Goal: Task Accomplishment & Management: Manage account settings

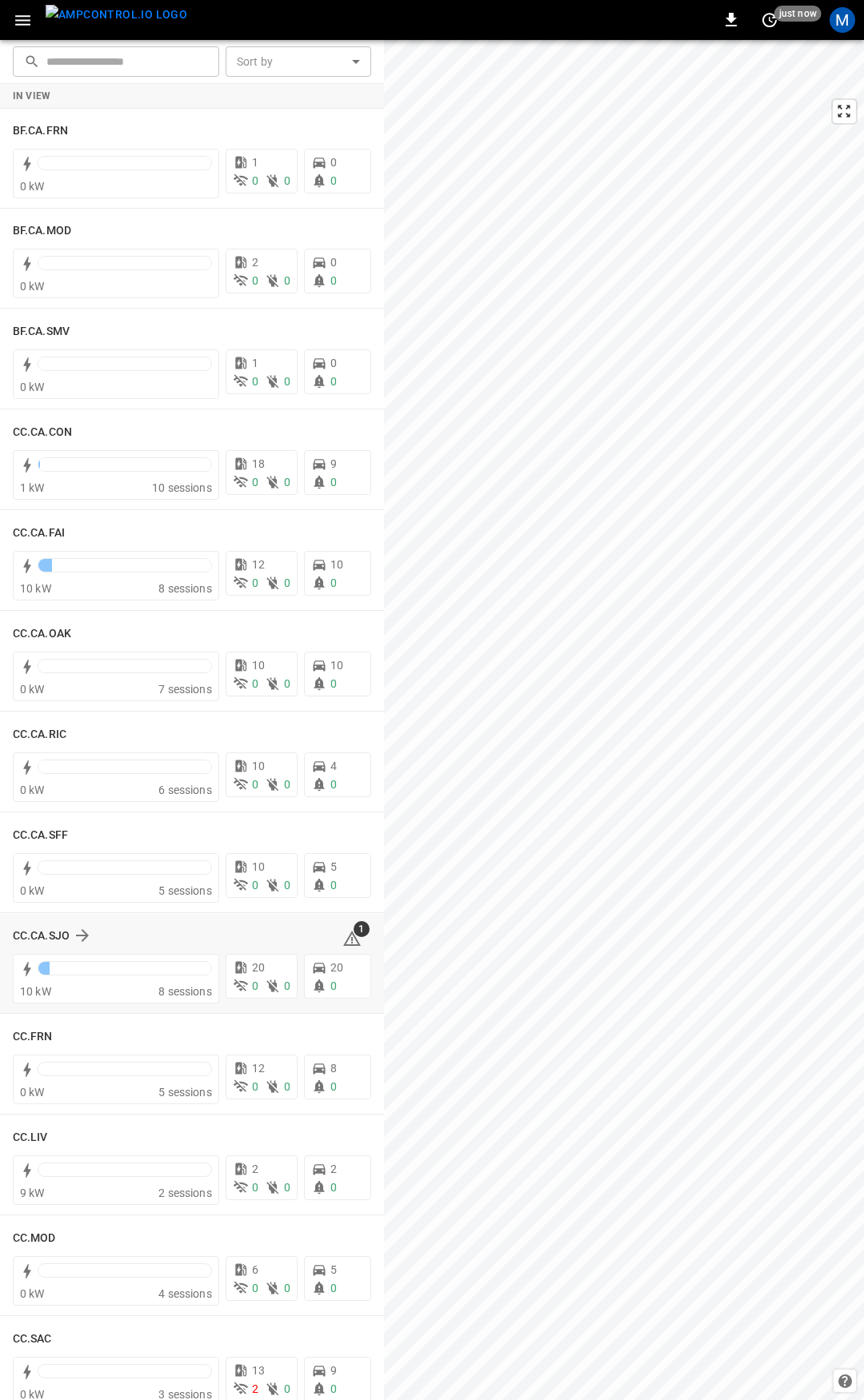
click at [344, 940] on icon at bounding box center [352, 939] width 19 height 19
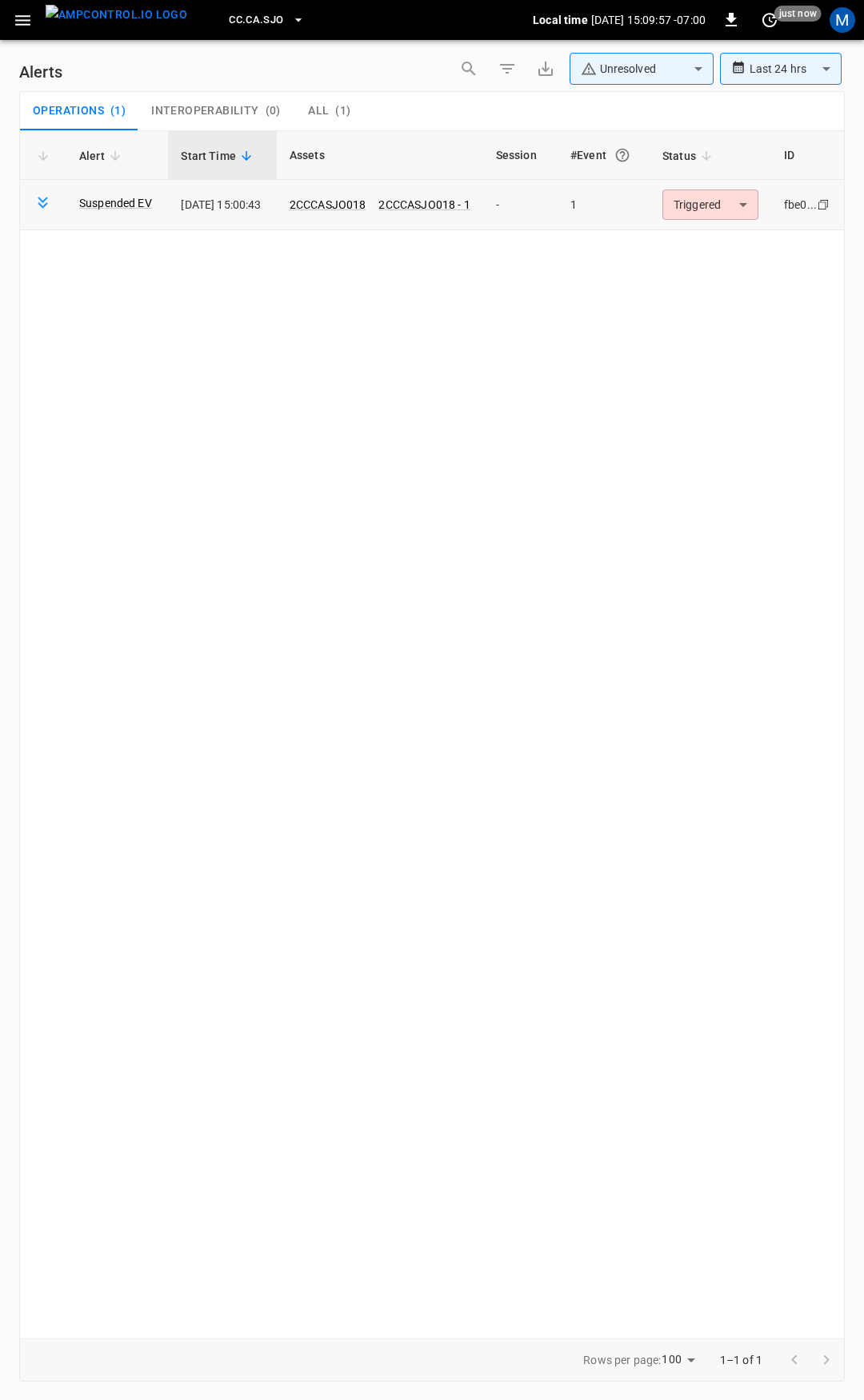
click at [719, 207] on body "**********" at bounding box center [432, 697] width 864 height 1394
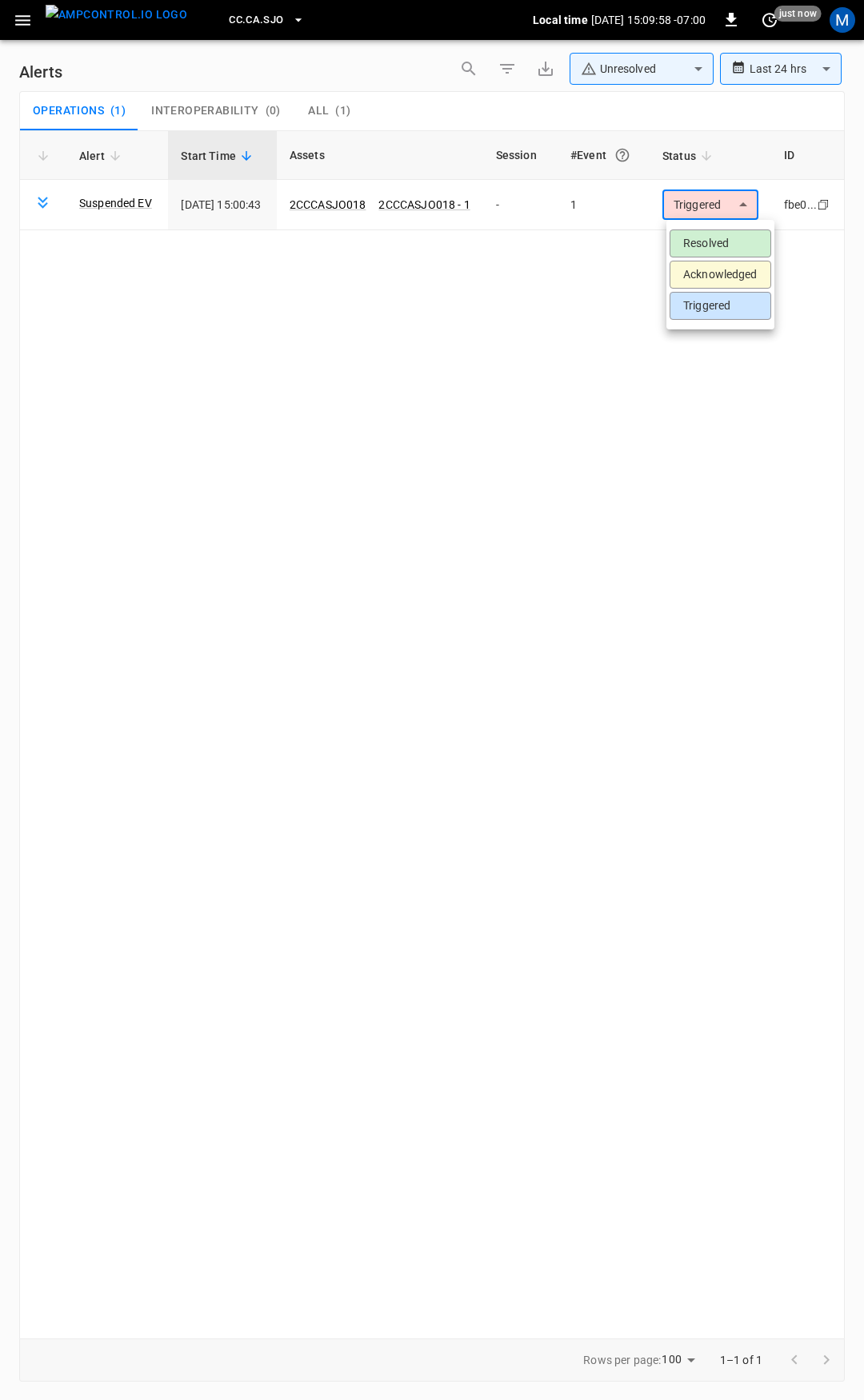
click at [723, 247] on li "Resolved" at bounding box center [720, 244] width 102 height 28
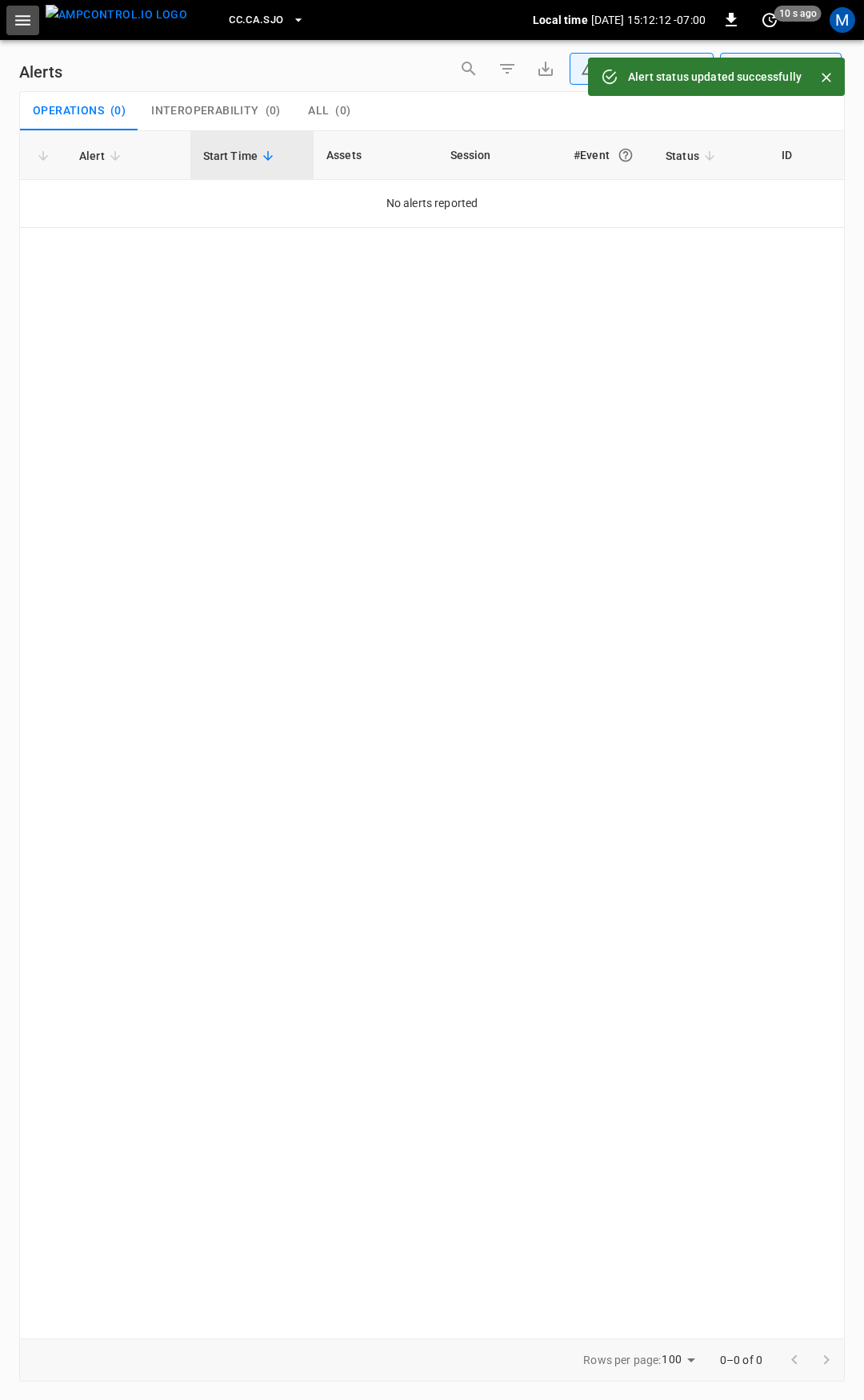
click at [28, 25] on icon "button" at bounding box center [22, 19] width 15 height 10
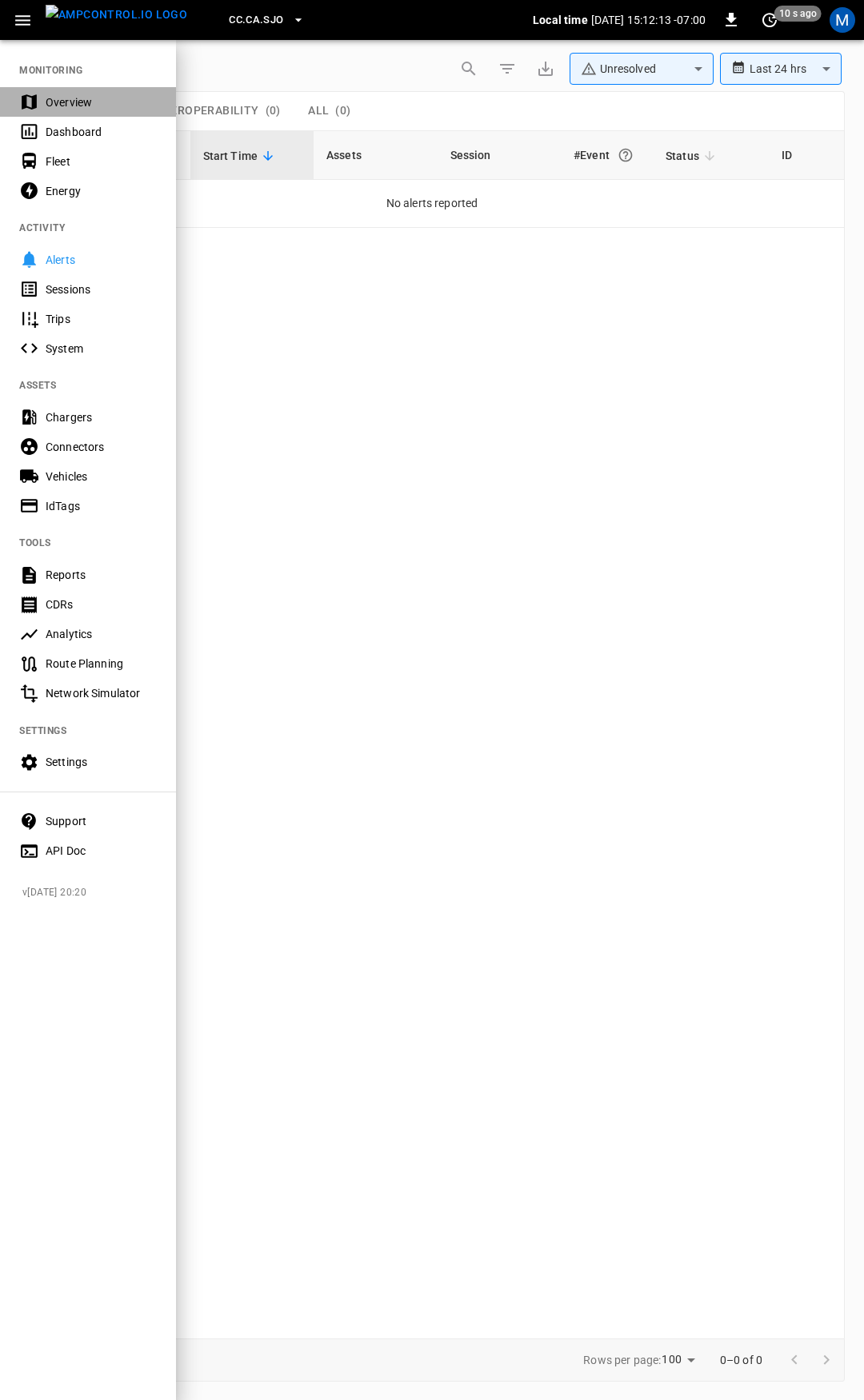
click at [85, 106] on div "Overview" at bounding box center [101, 102] width 111 height 16
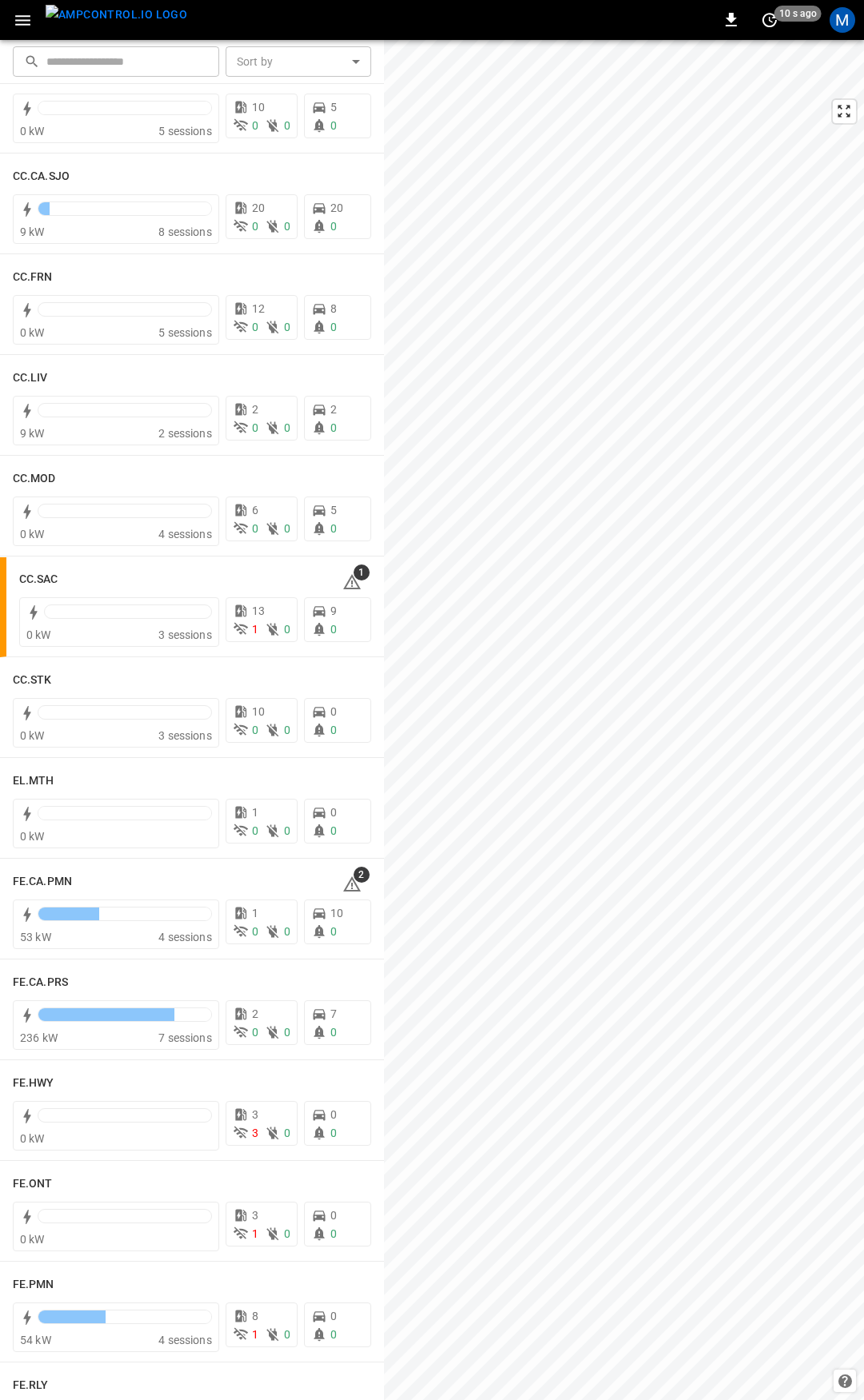
scroll to position [762, 0]
click at [344, 578] on icon at bounding box center [352, 580] width 18 height 15
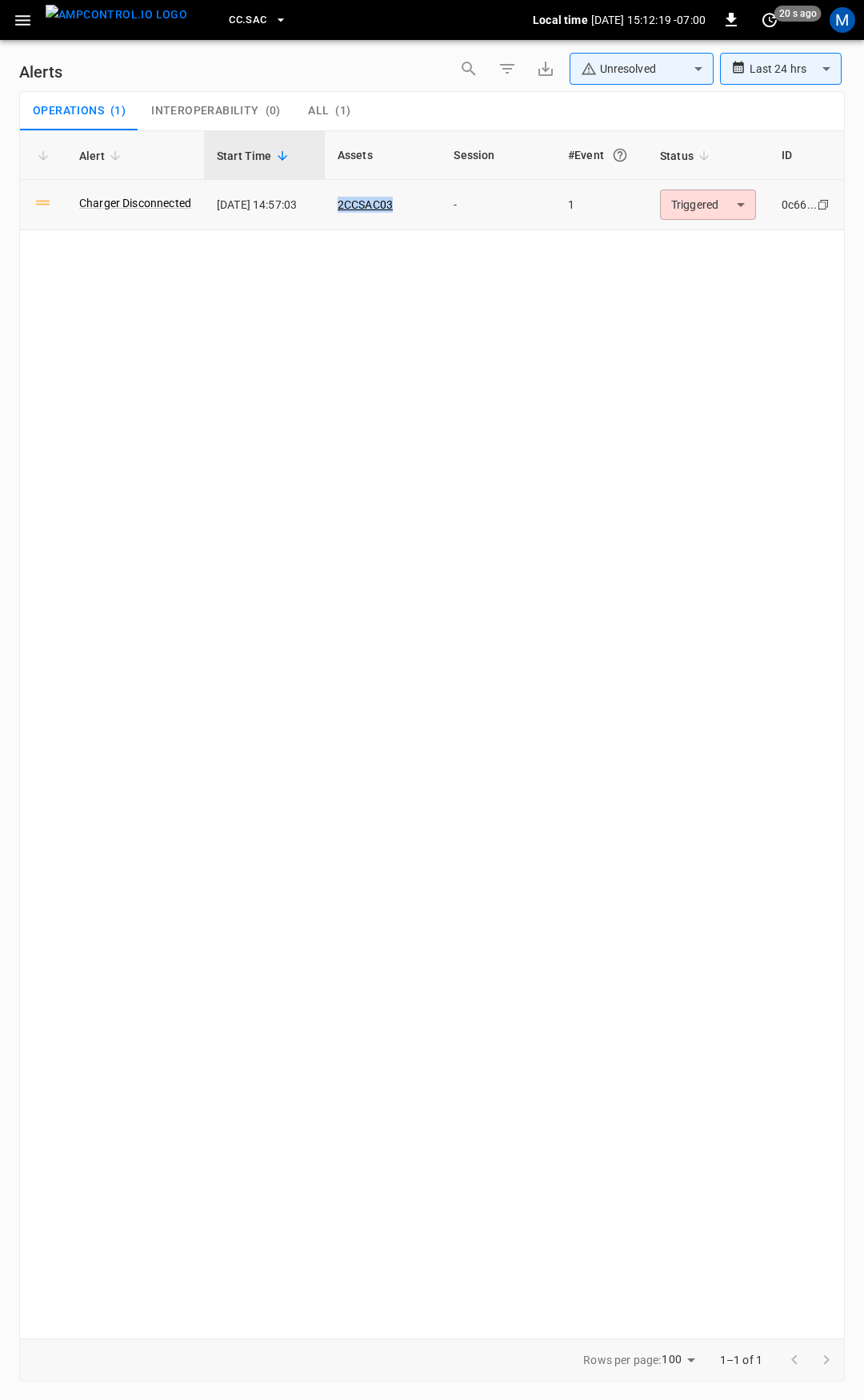
drag, startPoint x: 418, startPoint y: 203, endPoint x: 337, endPoint y: 207, distance: 81.1
click at [337, 207] on td "2CCSAC03" at bounding box center [383, 205] width 117 height 51
copy link "2CCSAC03"
click at [6, 10] on div "CC.SAC Local time 2025-09-30 15:13:15 -07:00 0 20 s ago M" at bounding box center [432, 19] width 864 height 40
click at [24, 19] on icon "button" at bounding box center [22, 19] width 15 height 10
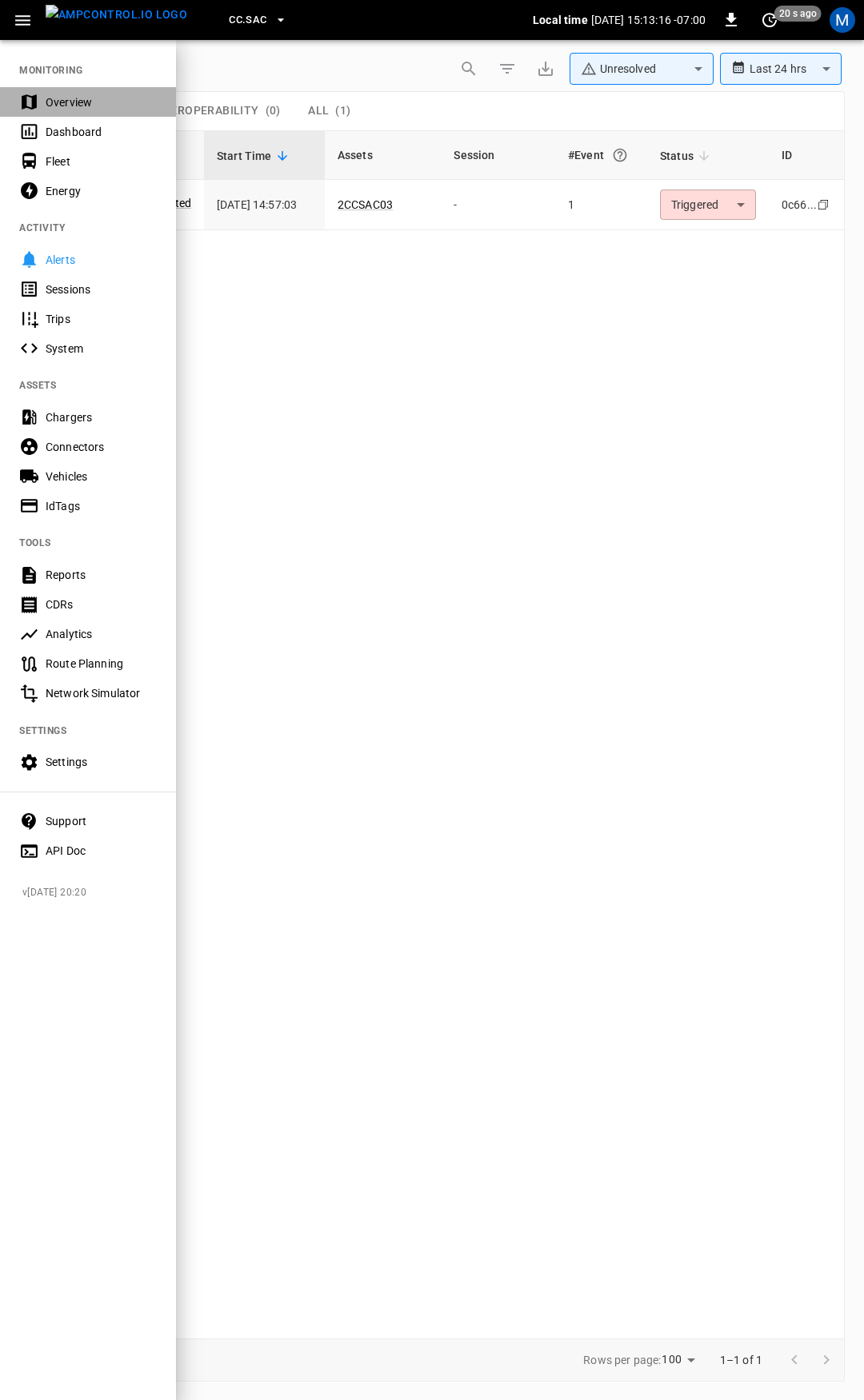
click at [63, 94] on div "Overview" at bounding box center [101, 102] width 111 height 16
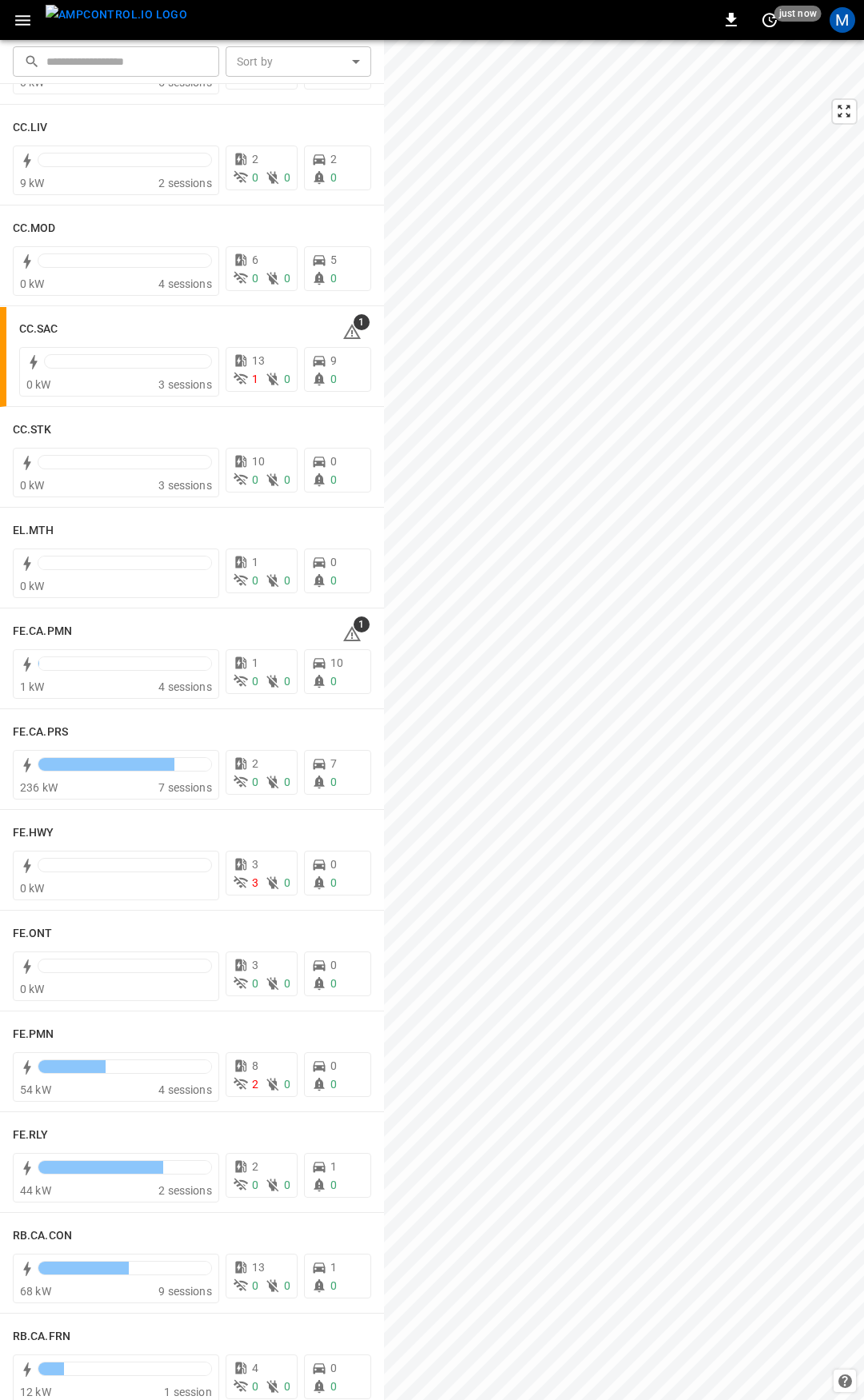
scroll to position [1063, 0]
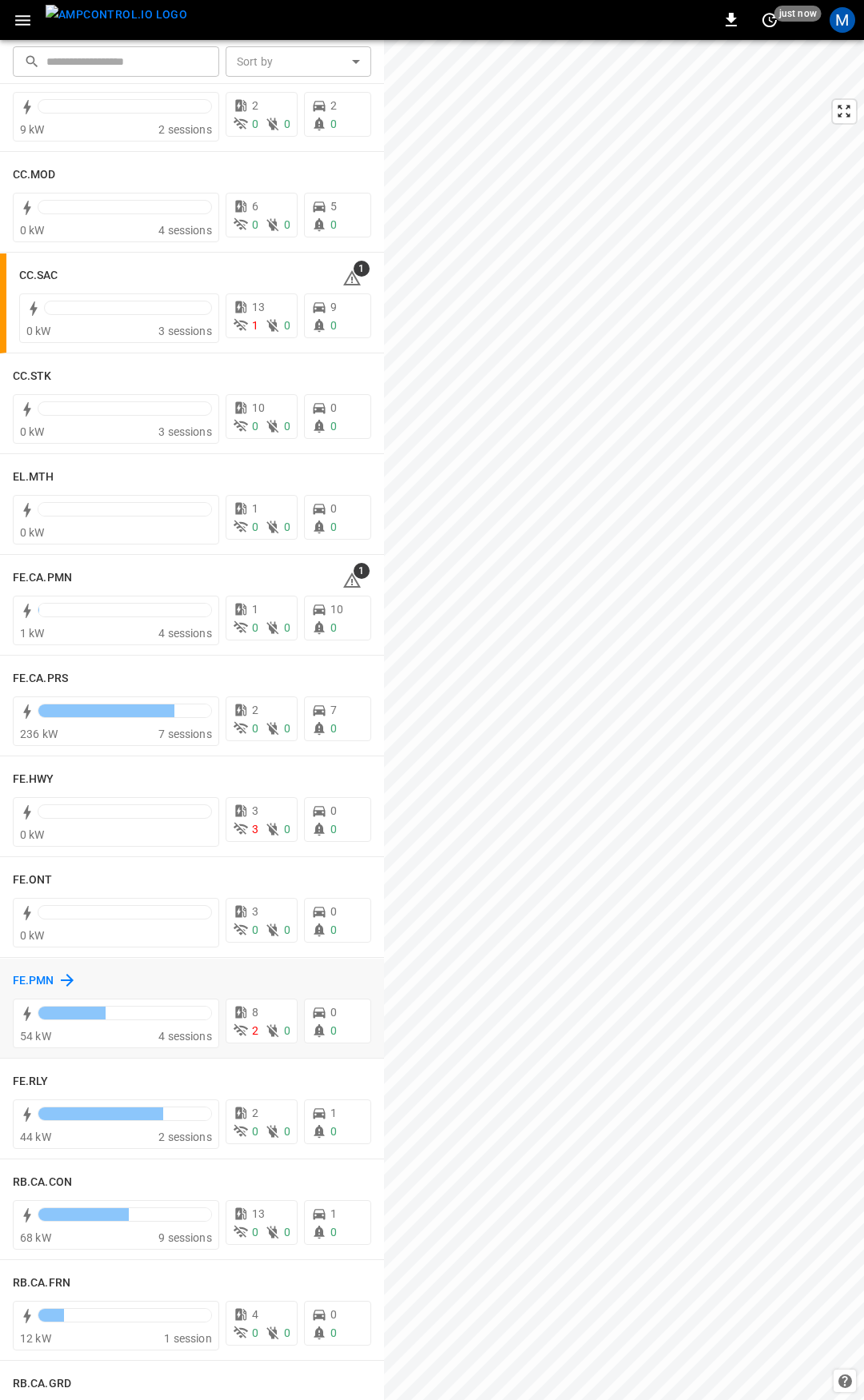
click at [41, 984] on h6 "FE.PMN" at bounding box center [33, 981] width 42 height 18
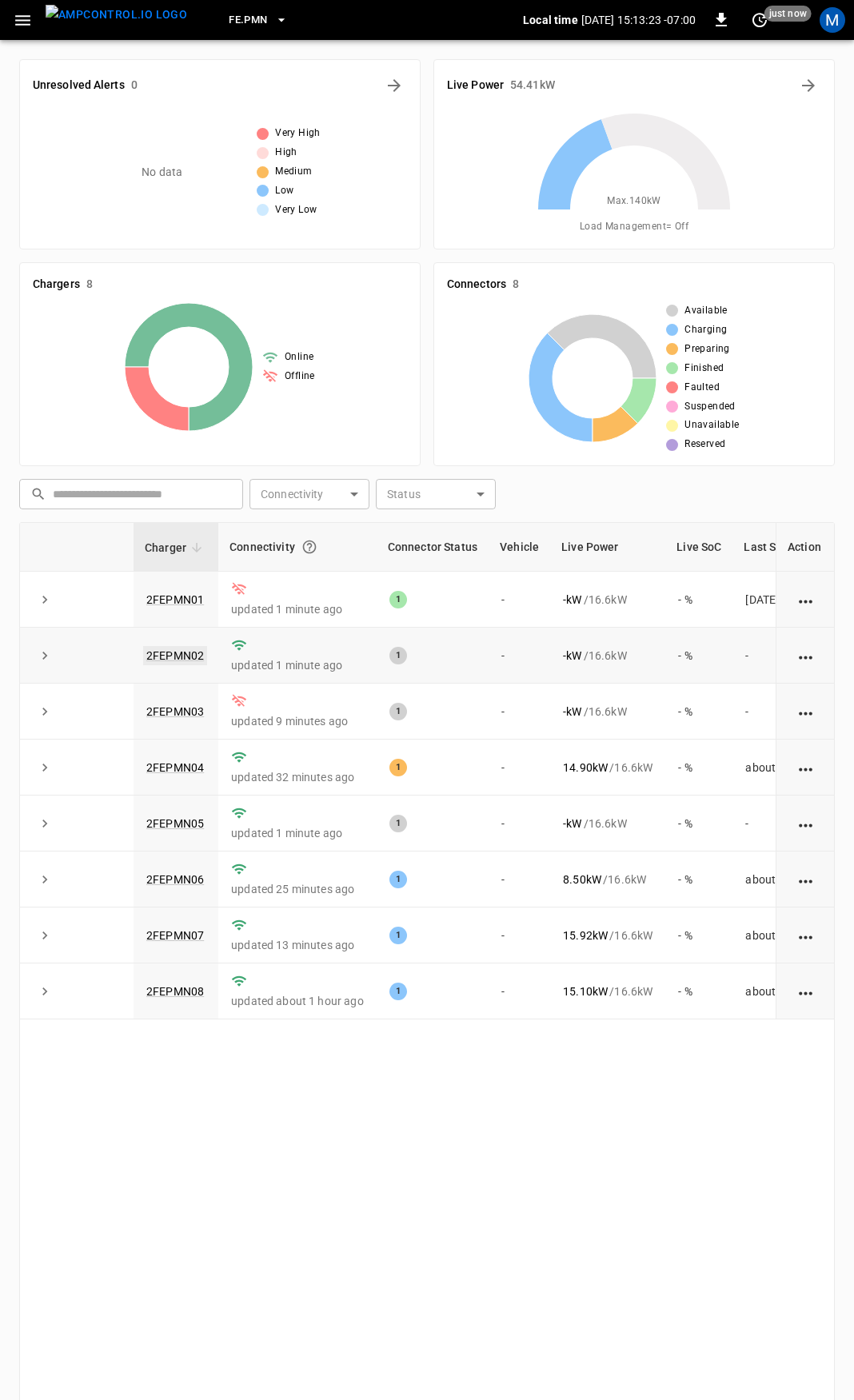
click at [176, 662] on link "2FEPMN02" at bounding box center [174, 655] width 64 height 19
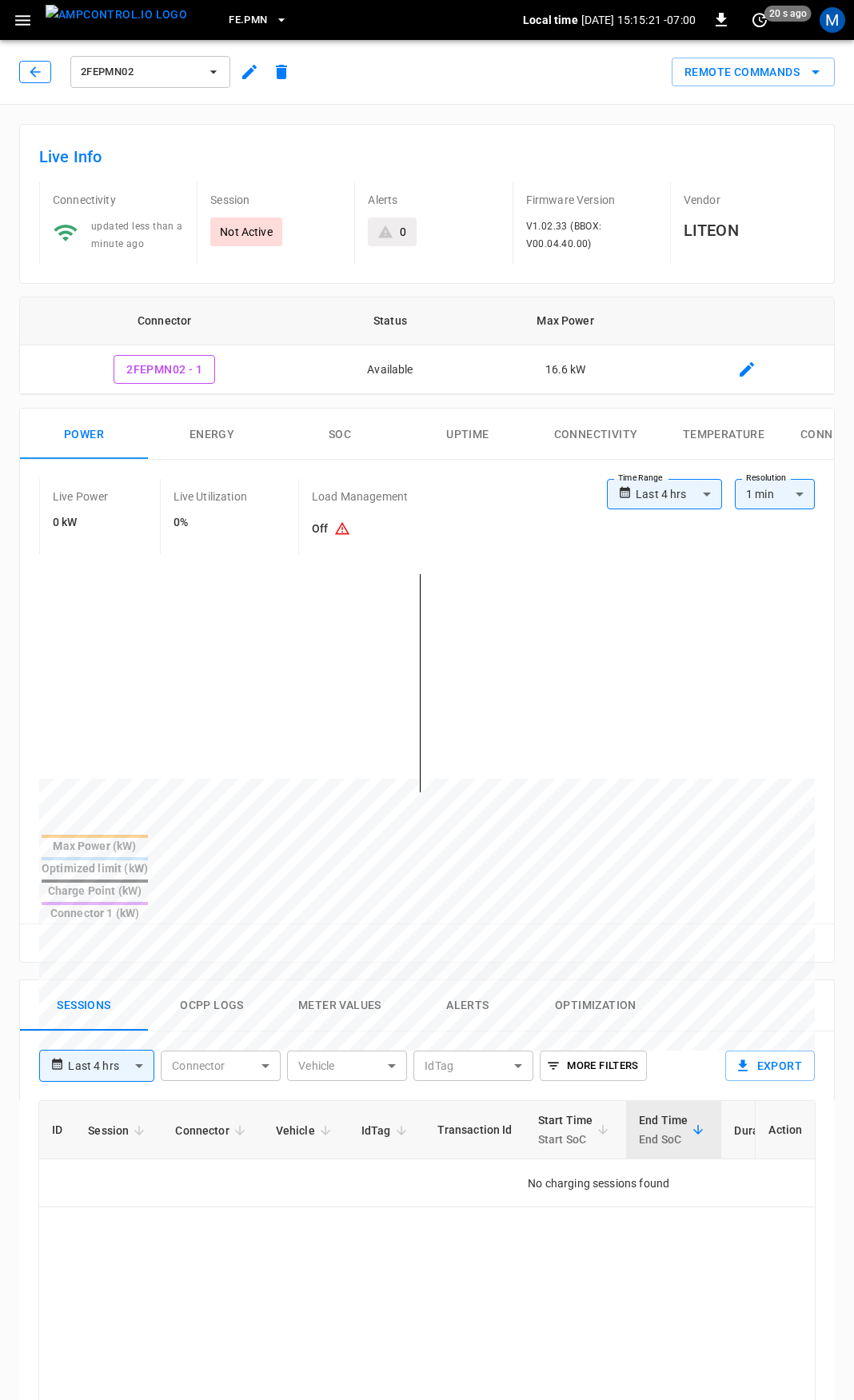
drag, startPoint x: 21, startPoint y: 80, endPoint x: 33, endPoint y: 74, distance: 13.4
click at [23, 79] on button "button" at bounding box center [35, 72] width 32 height 22
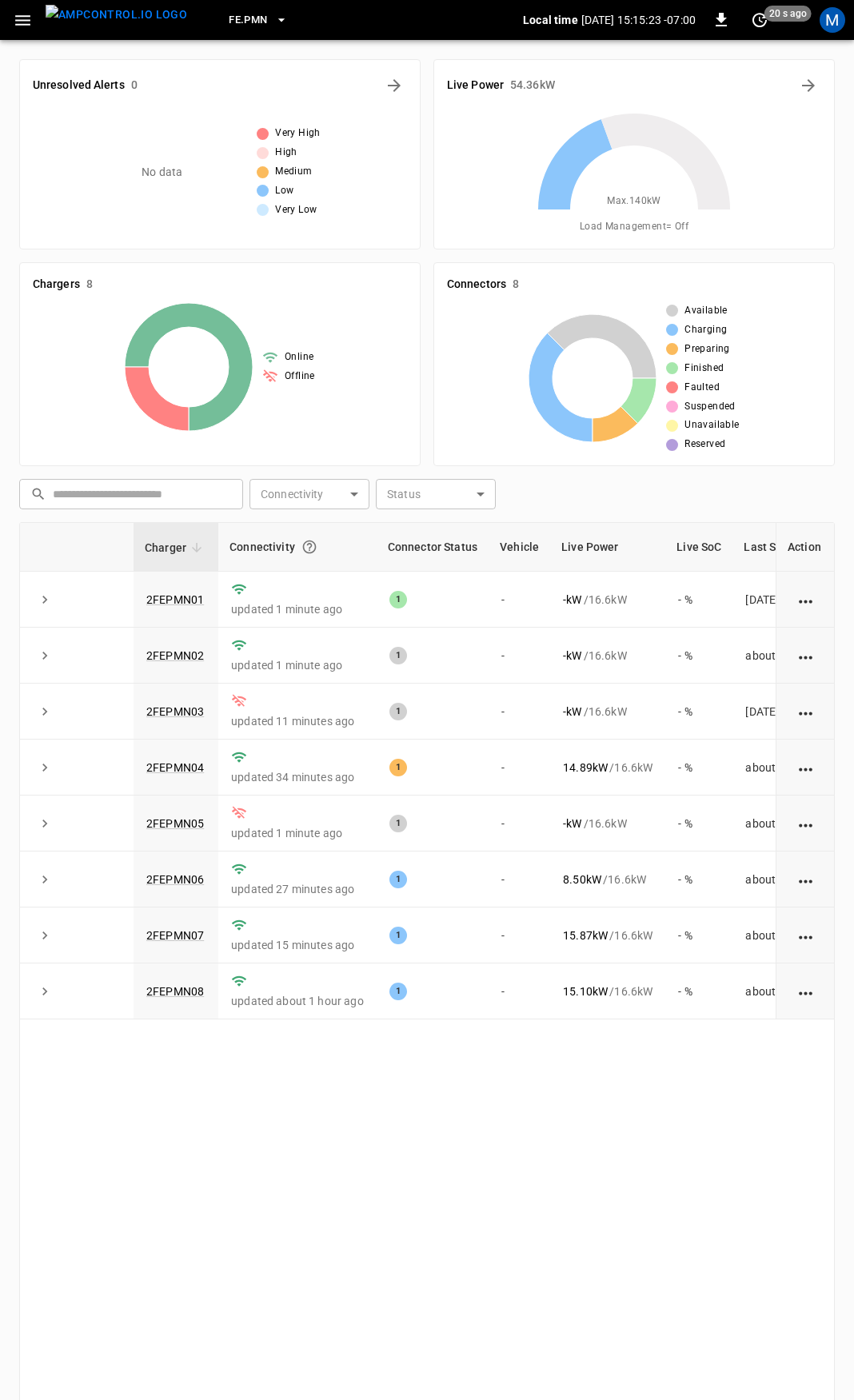
click at [18, 25] on icon "button" at bounding box center [22, 19] width 15 height 10
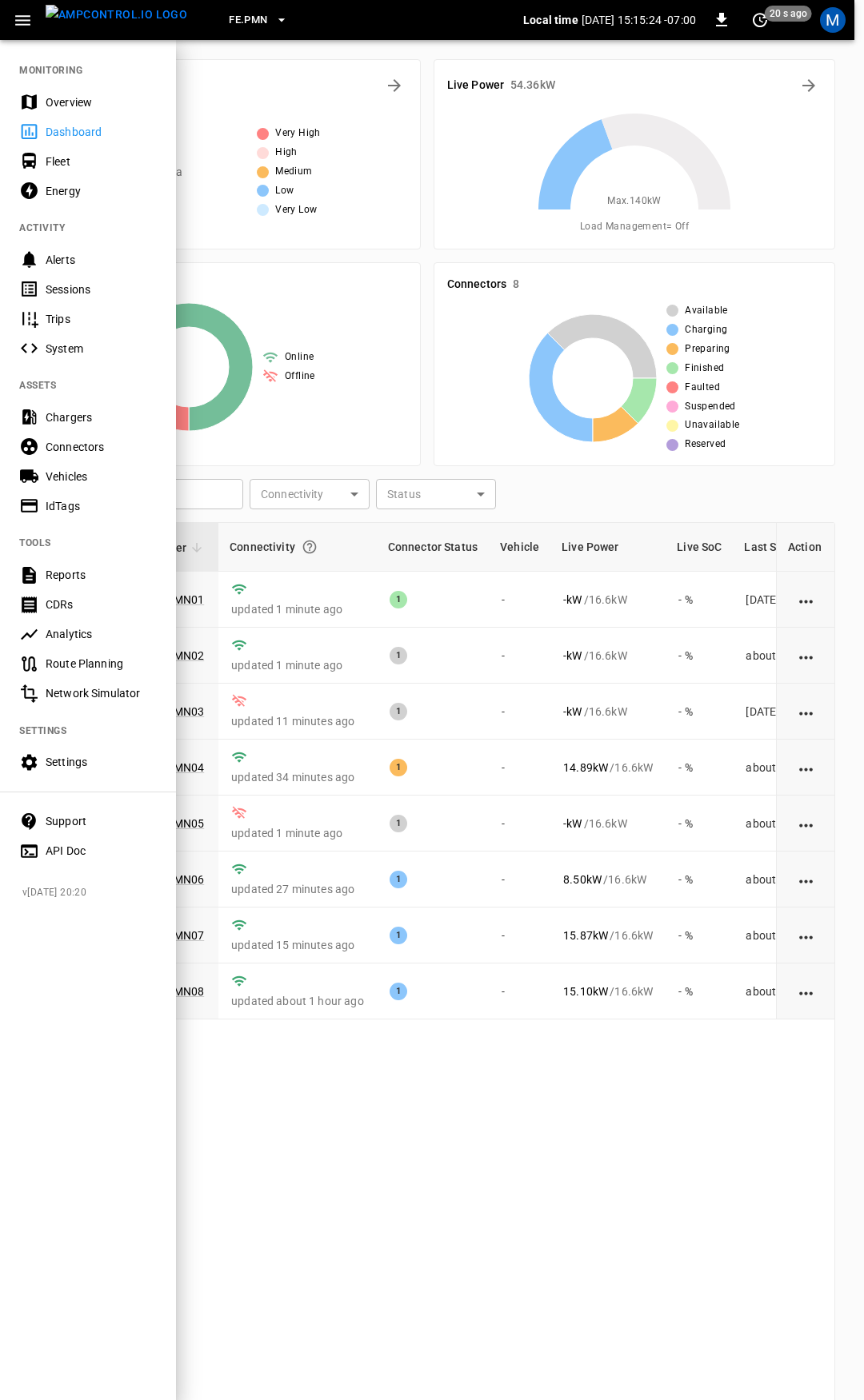
drag, startPoint x: 68, startPoint y: 105, endPoint x: 157, endPoint y: 222, distance: 147.0
click at [68, 105] on div "Overview" at bounding box center [101, 102] width 111 height 16
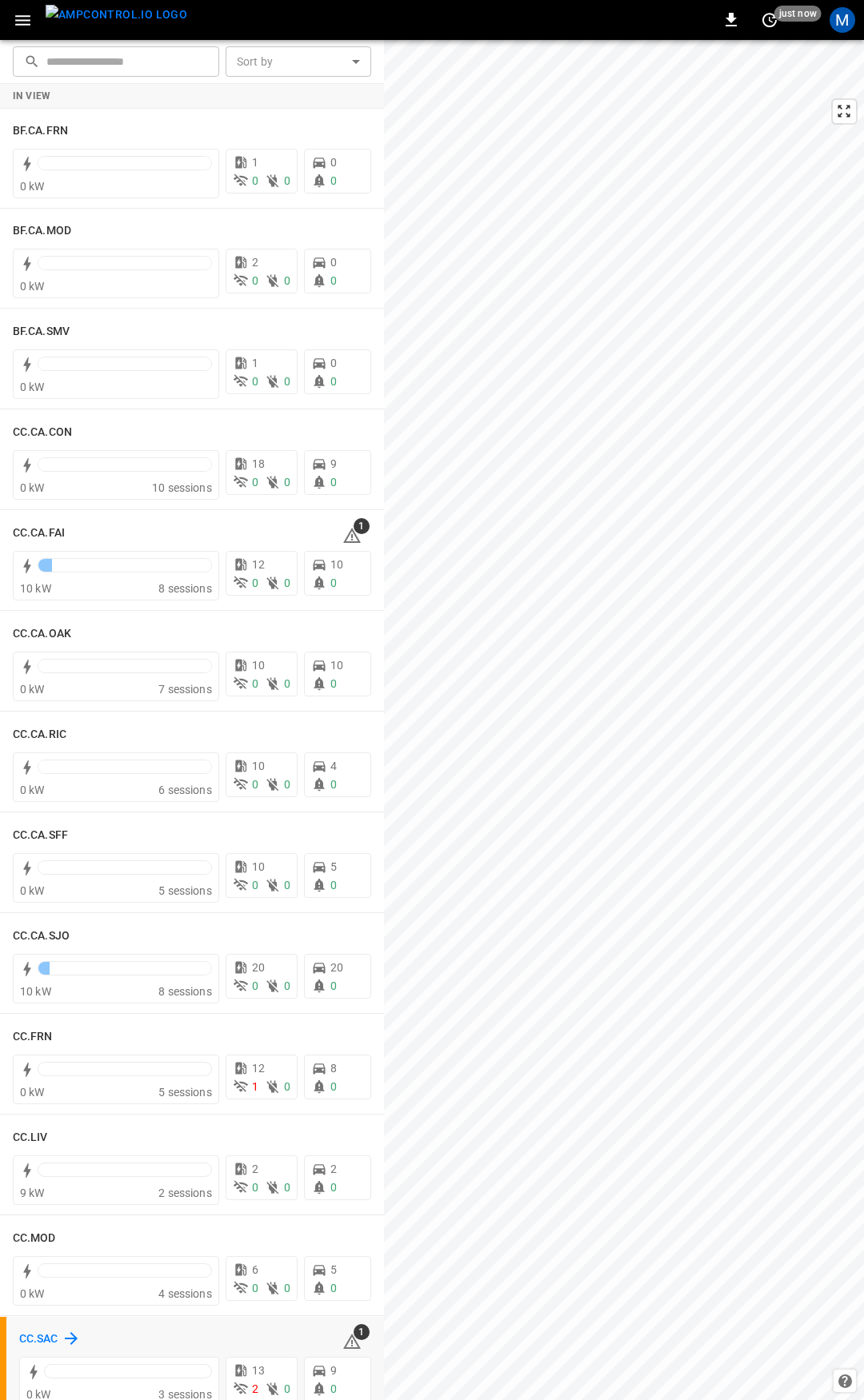
click at [34, 1334] on h6 "CC.SAC" at bounding box center [39, 1339] width 39 height 18
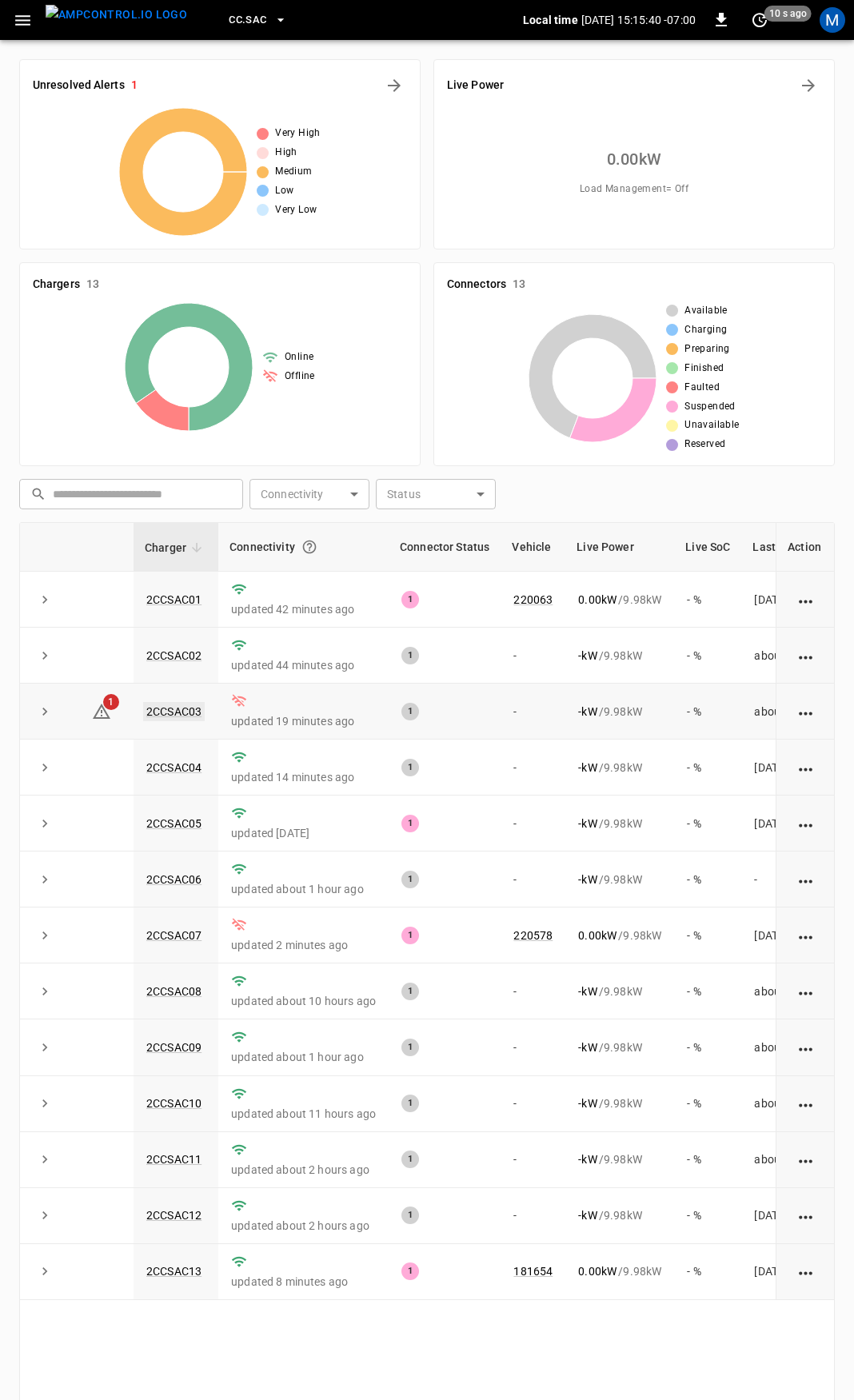
click at [168, 712] on link "2CCSAC03" at bounding box center [174, 712] width 62 height 19
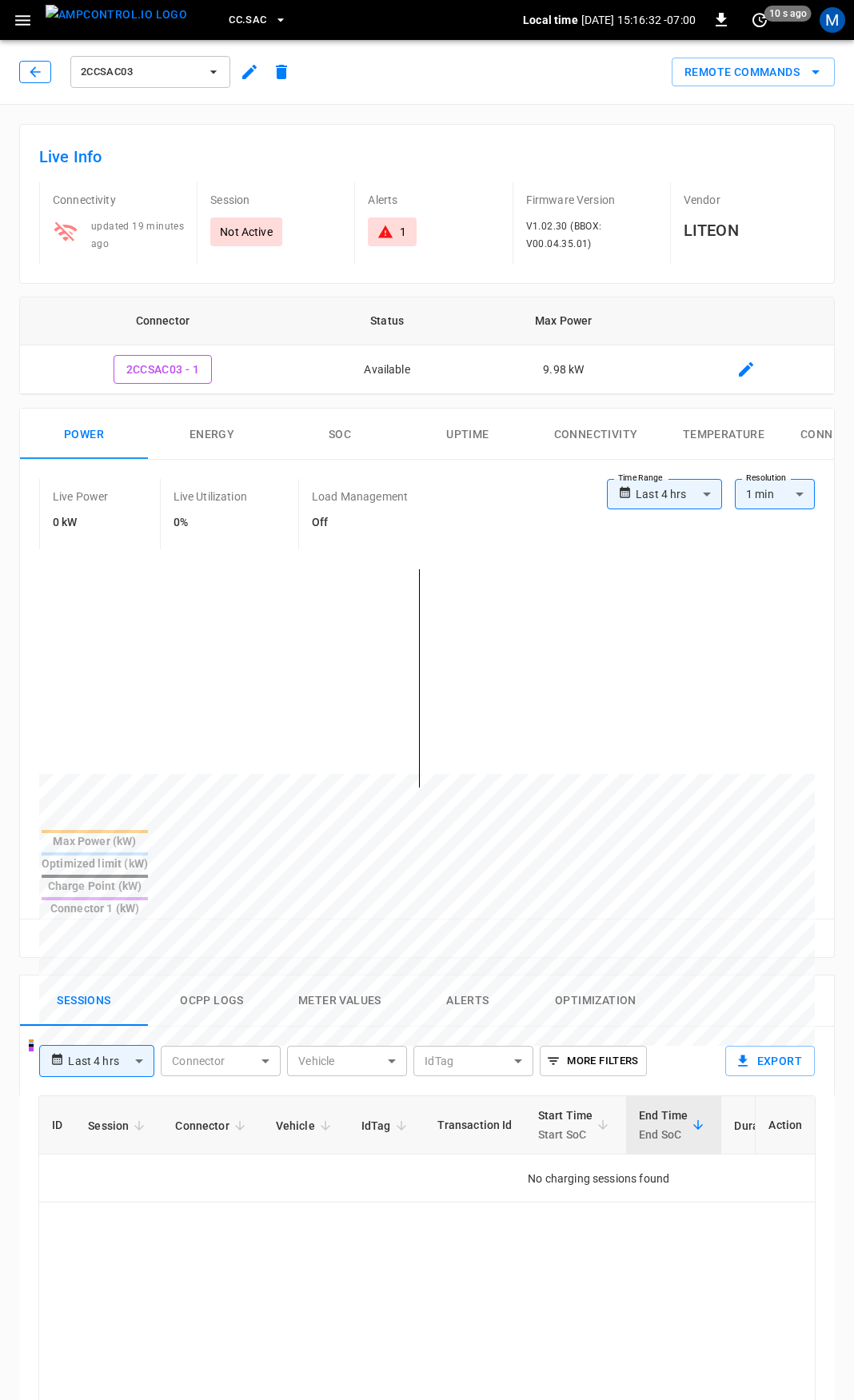
click at [38, 66] on icon "button" at bounding box center [34, 71] width 16 height 16
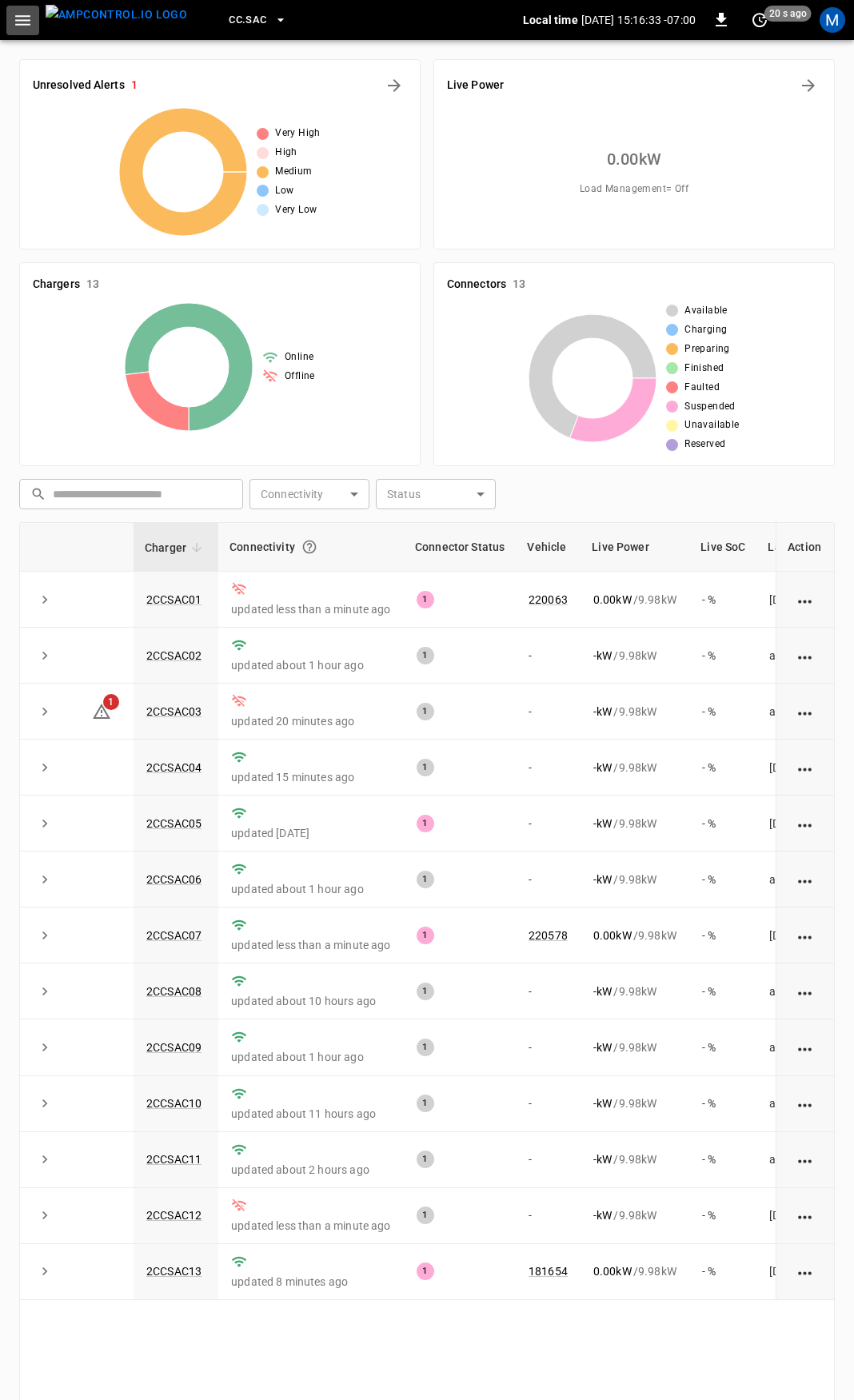
click at [16, 6] on button "button" at bounding box center [23, 20] width 33 height 30
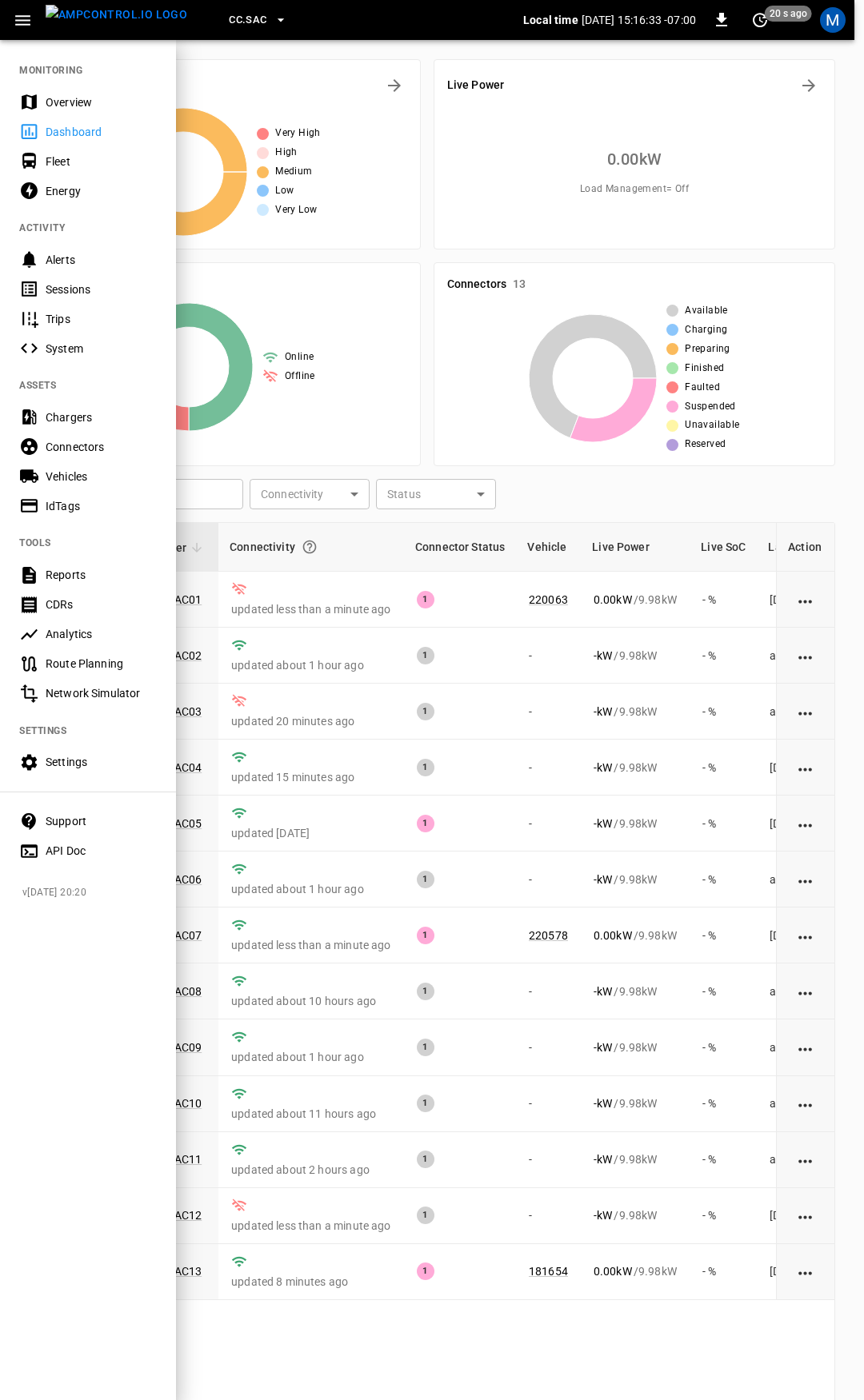
click at [56, 108] on div "Overview" at bounding box center [101, 102] width 111 height 16
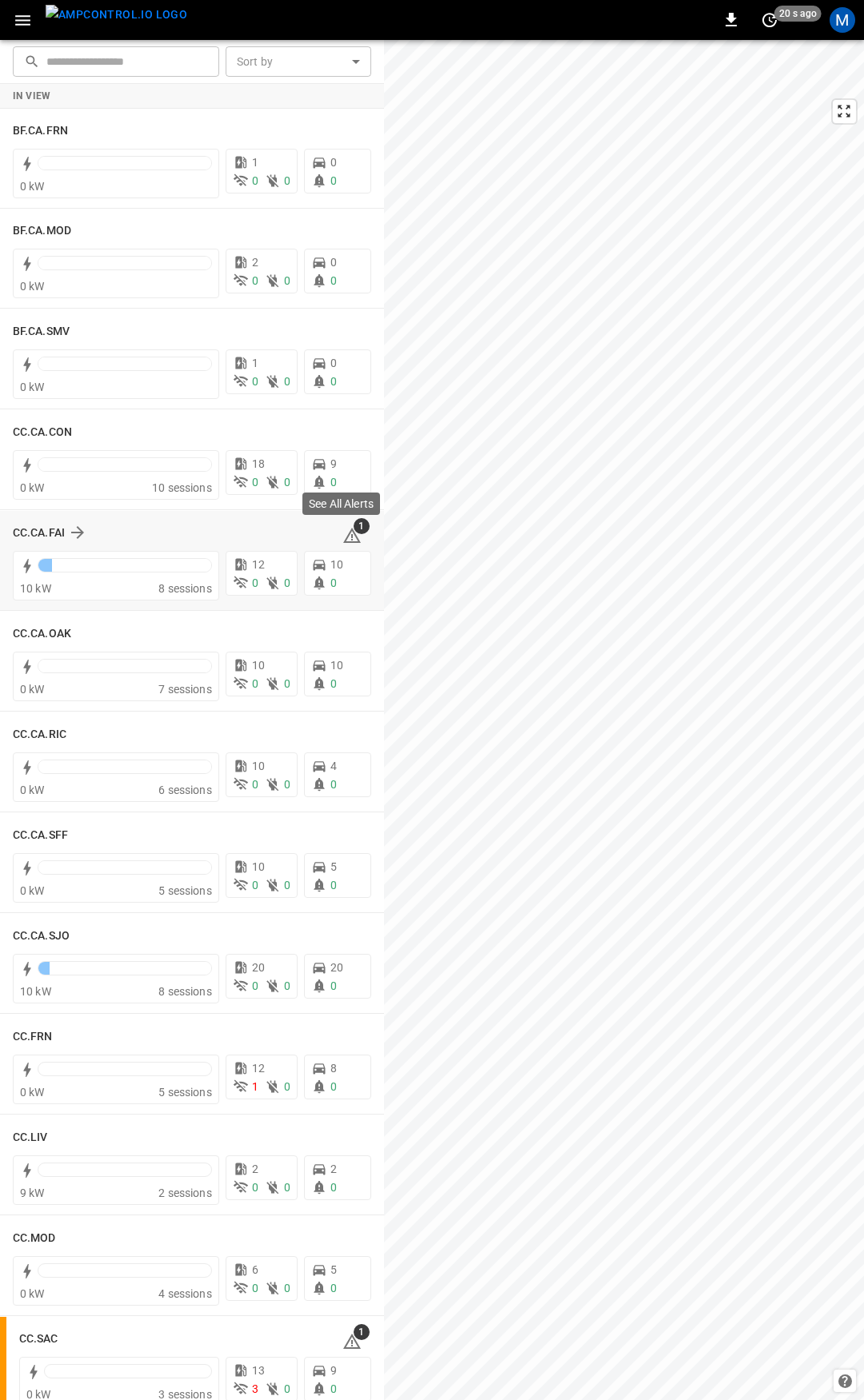
click at [342, 532] on icon at bounding box center [352, 535] width 19 height 19
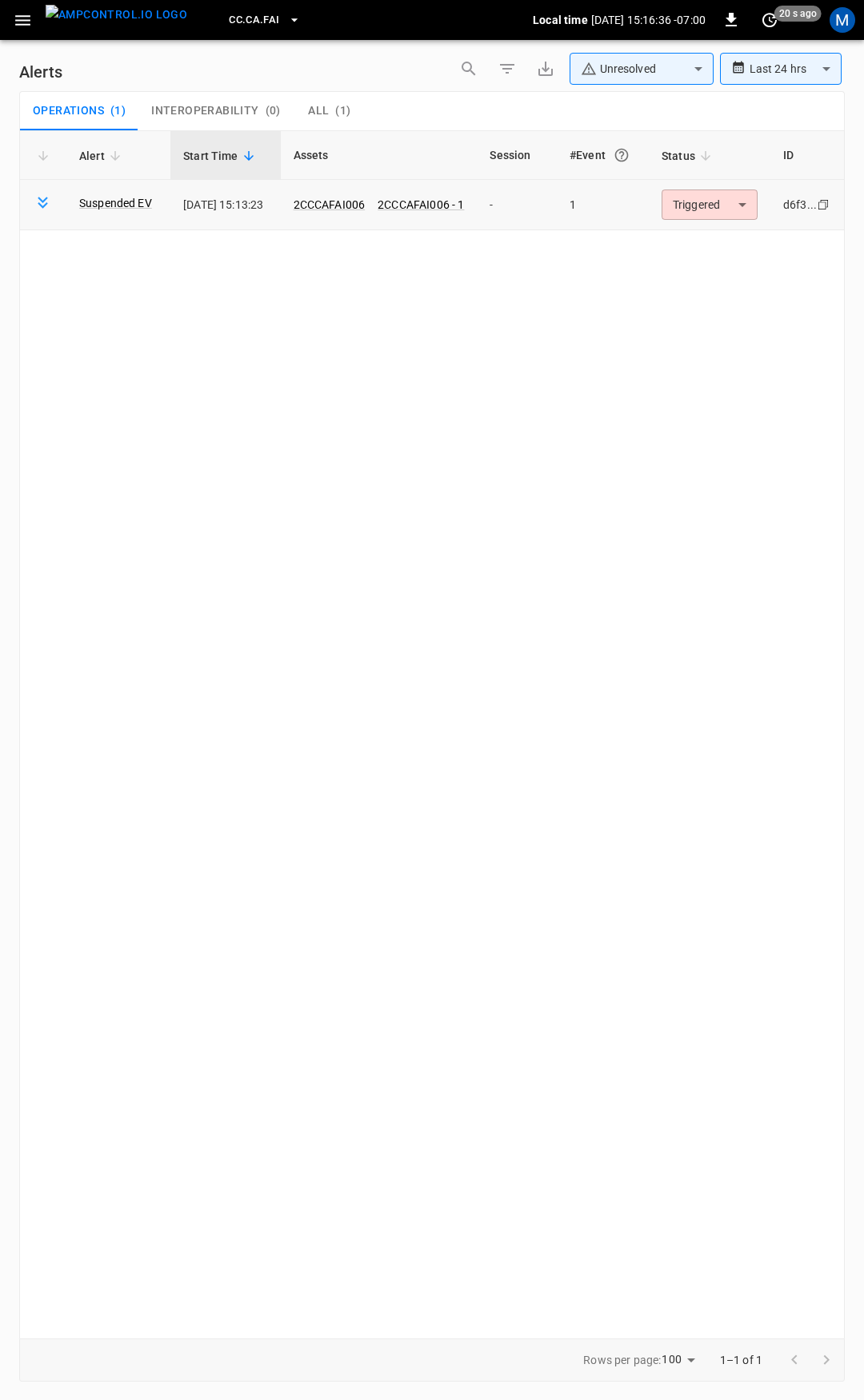
click at [699, 203] on body "**********" at bounding box center [432, 697] width 864 height 1394
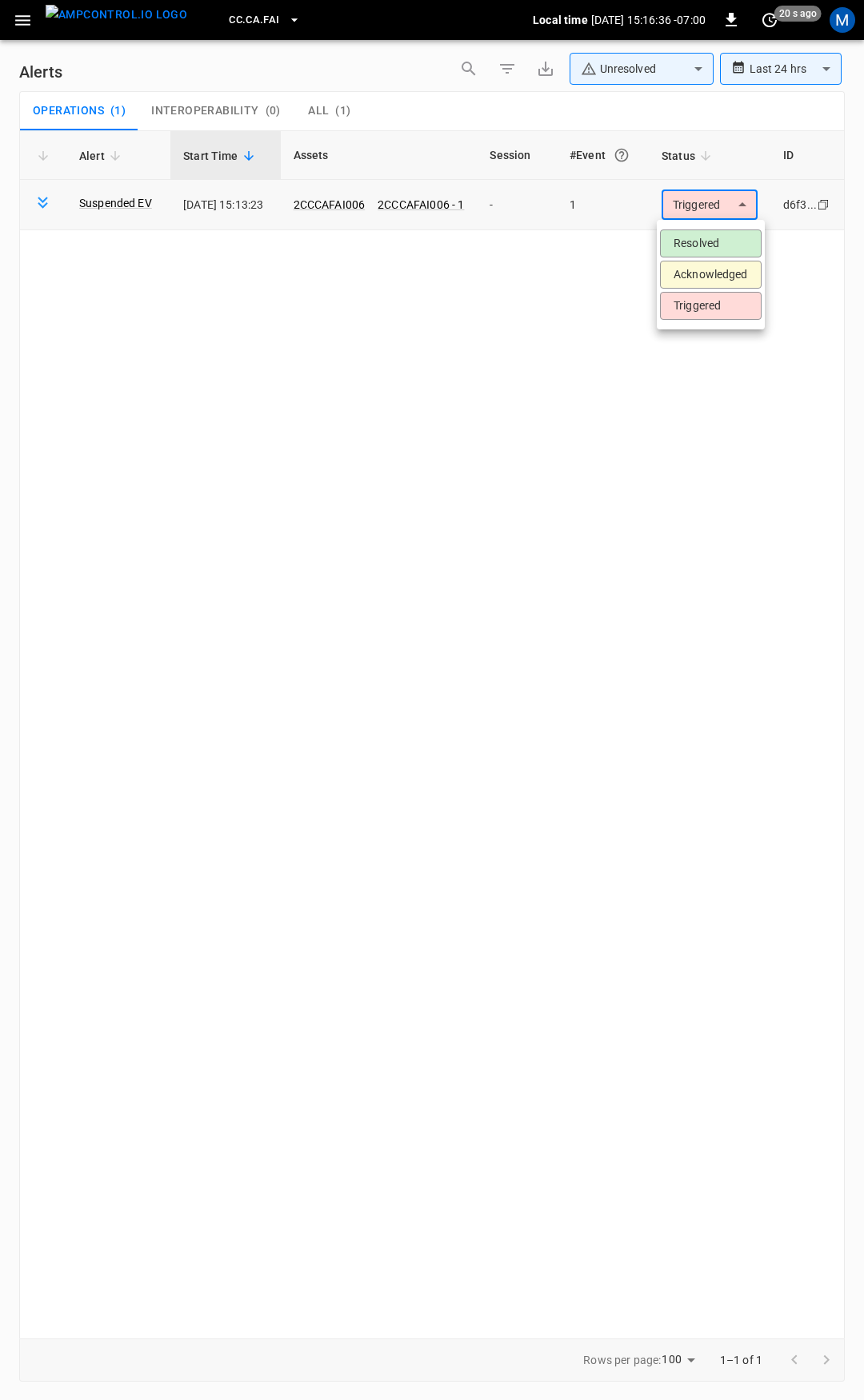
click at [696, 241] on li "Resolved" at bounding box center [711, 244] width 102 height 28
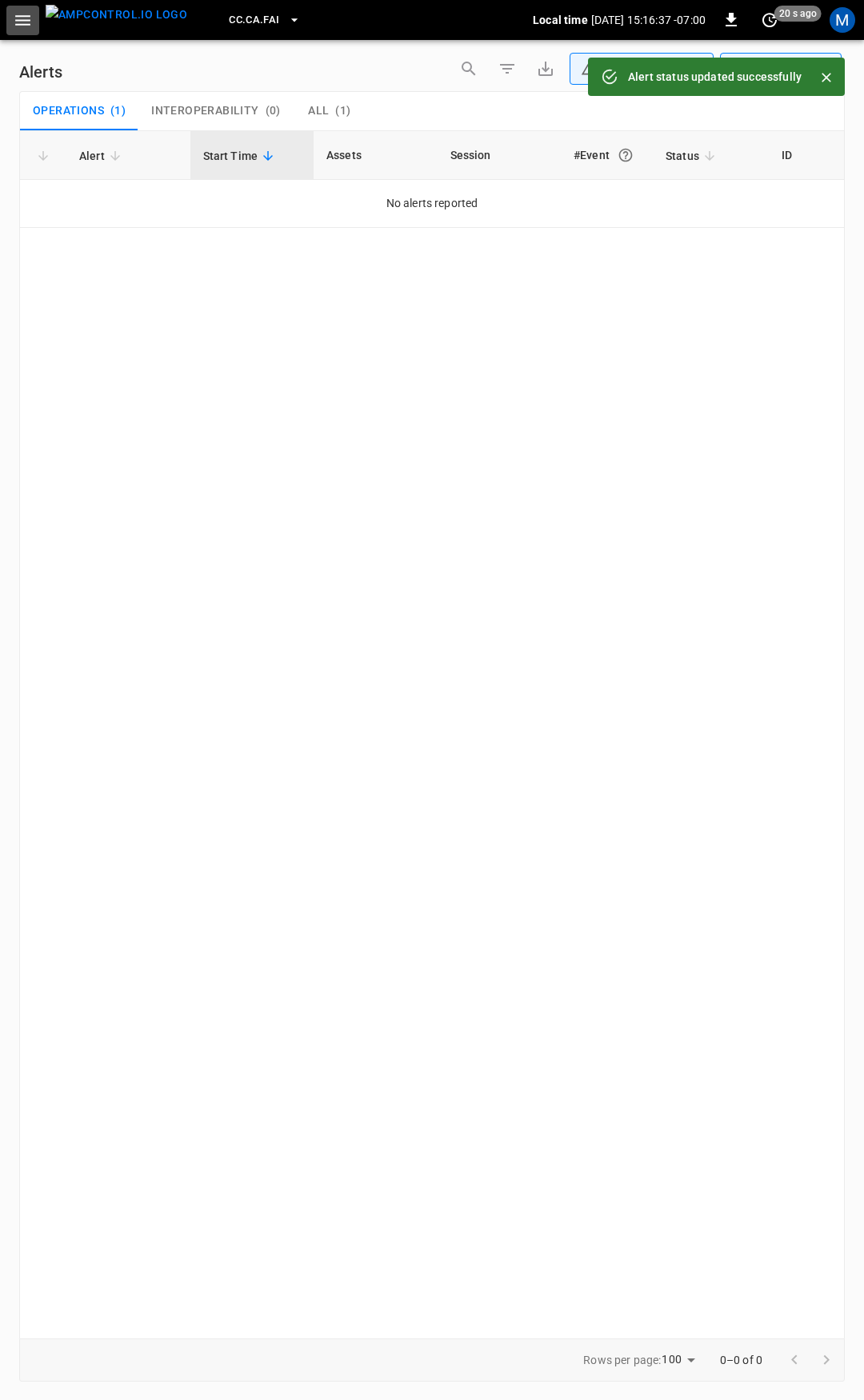
click at [22, 18] on icon "button" at bounding box center [23, 20] width 20 height 20
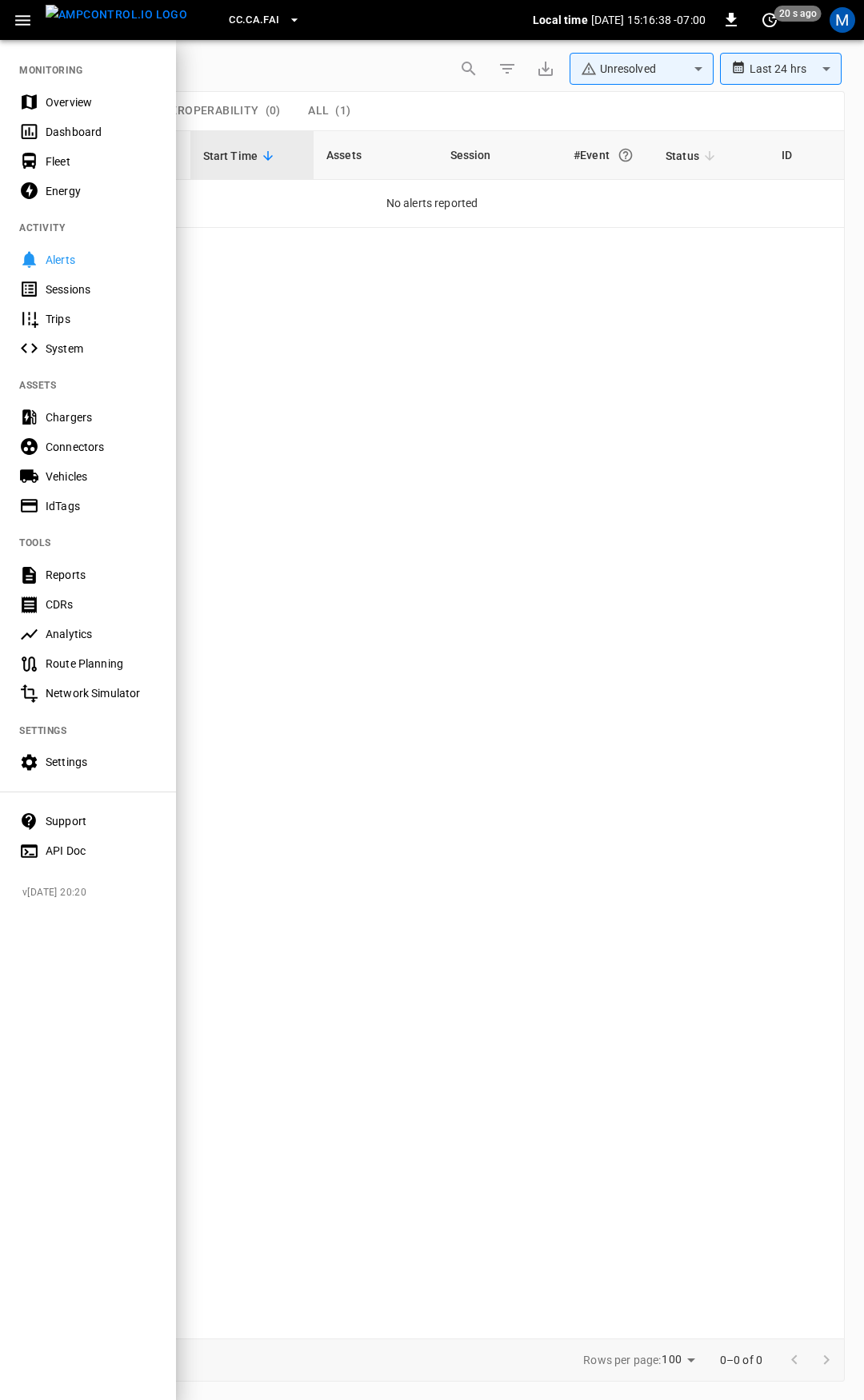
click at [98, 106] on div "Overview" at bounding box center [101, 102] width 111 height 16
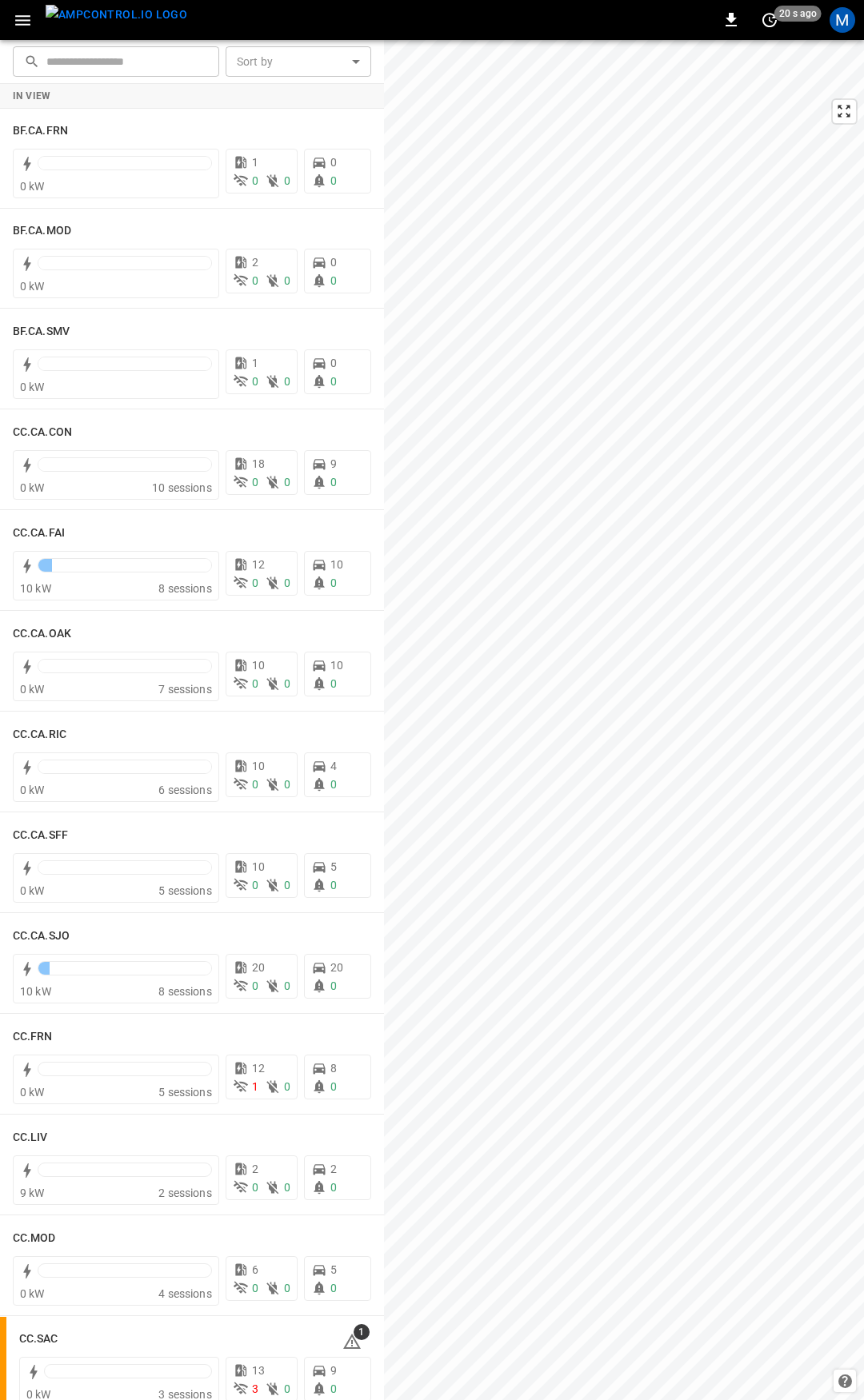
click at [382, 141] on div "​ ​ Sort by ​ Sort by In View BF.CA.FRN 0 kW 1 0 0 0 0 BF.CA.MOD 0 kW 2 0 0 0 0…" at bounding box center [432, 720] width 864 height 1360
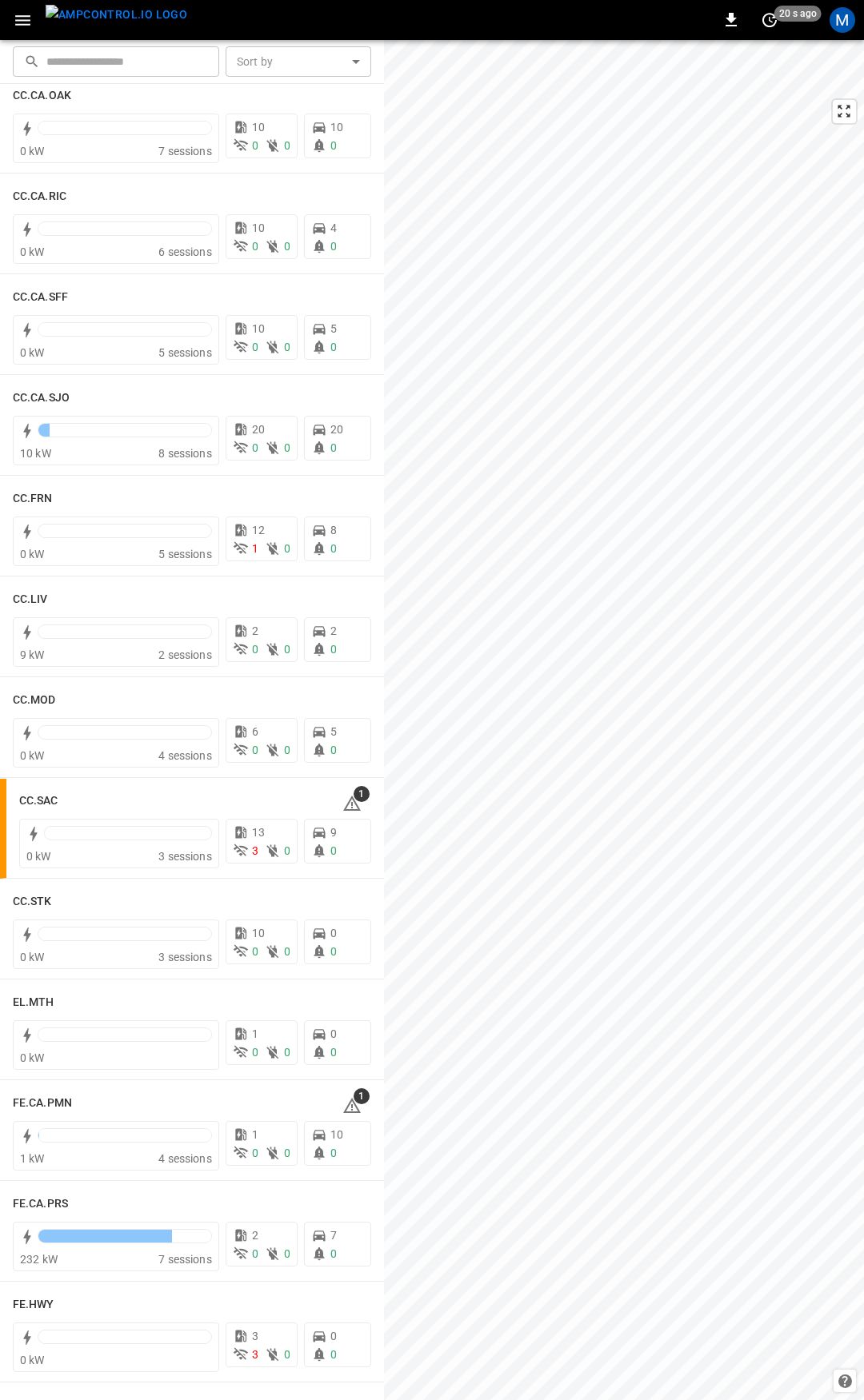
scroll to position [882, 0]
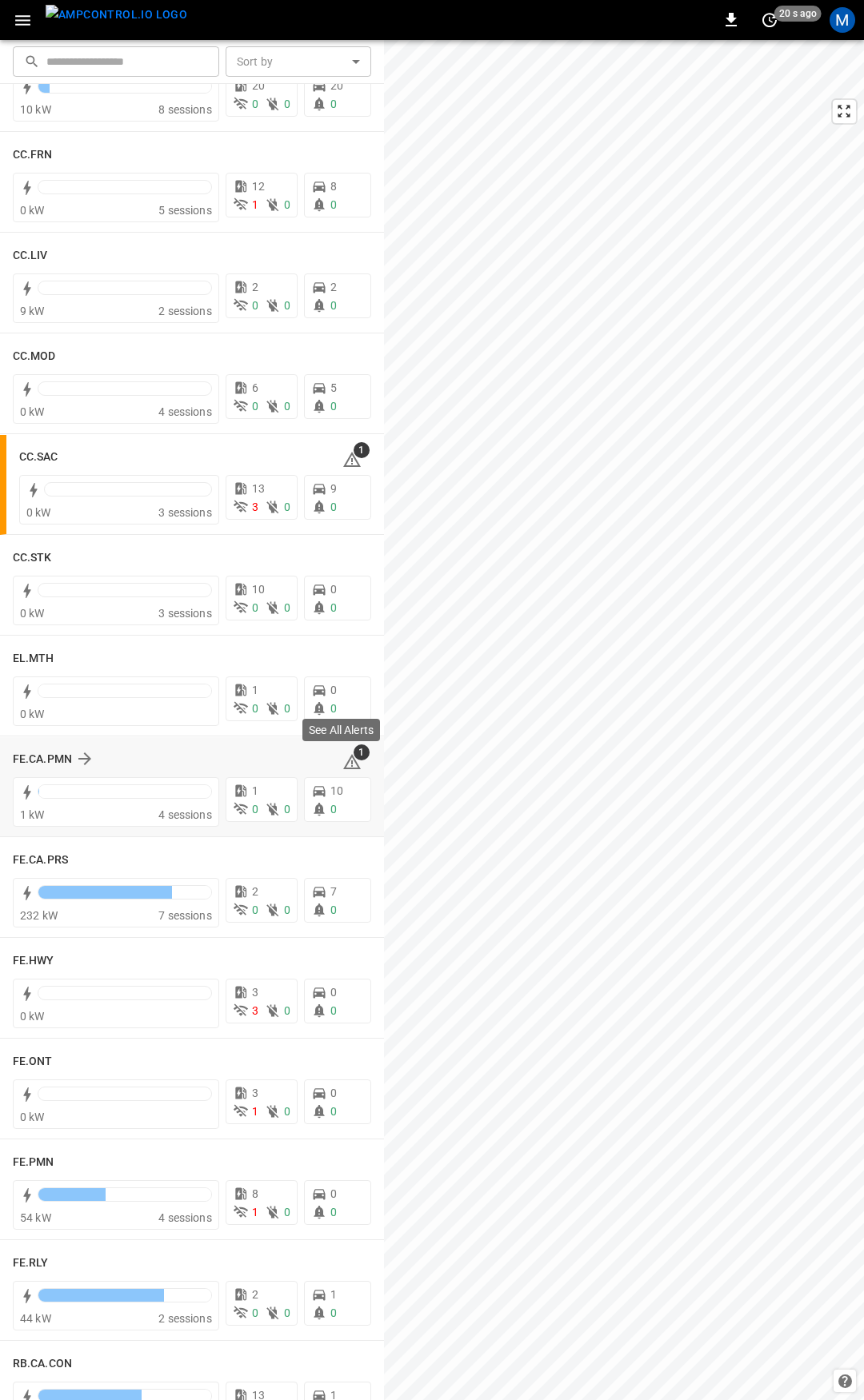
click at [342, 760] on icon at bounding box center [352, 761] width 19 height 19
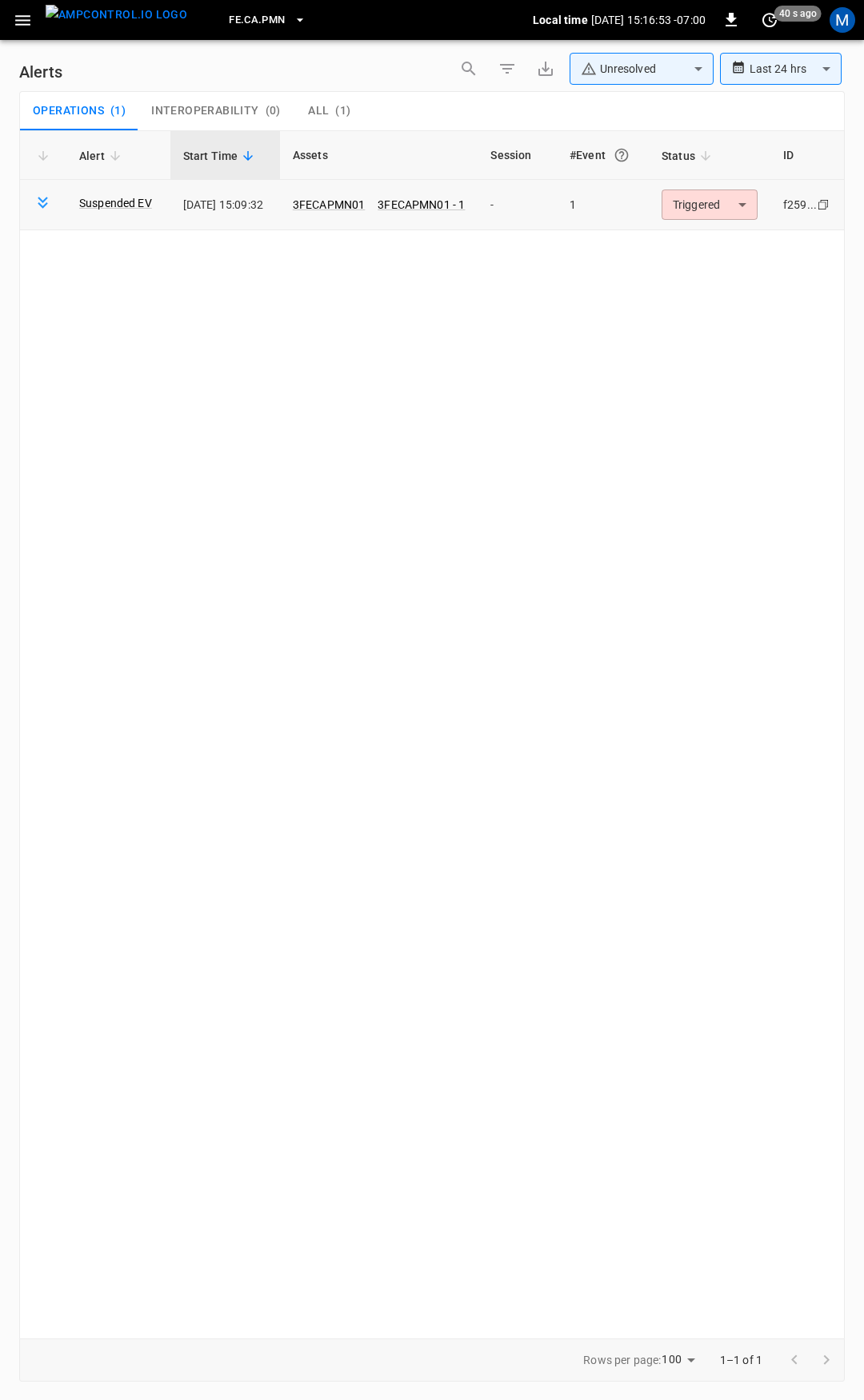
click at [746, 201] on body "**********" at bounding box center [432, 697] width 864 height 1394
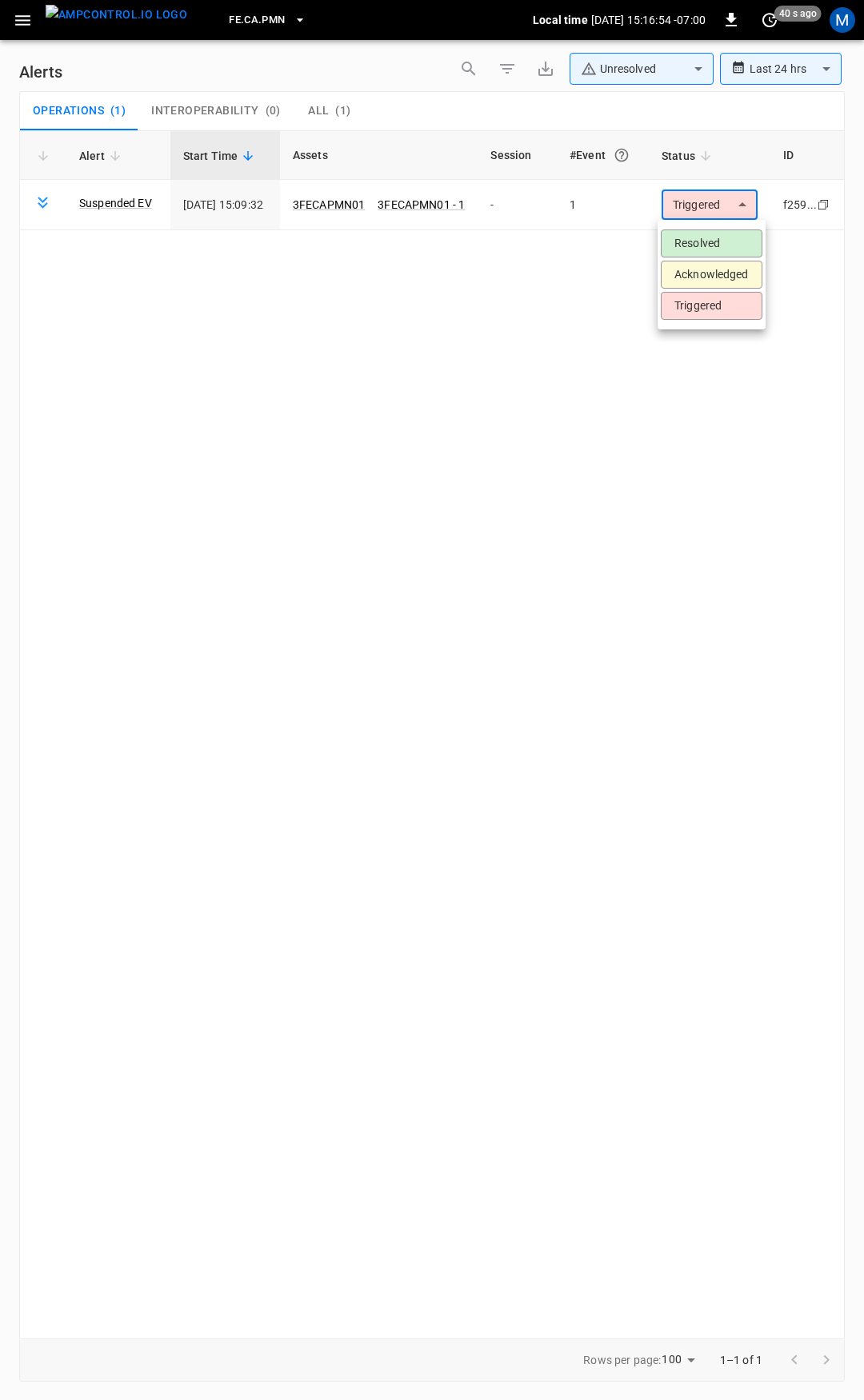
drag, startPoint x: 696, startPoint y: 259, endPoint x: 704, endPoint y: 242, distance: 18.8
click at [696, 257] on ul "Resolved Acknowledged Triggered" at bounding box center [711, 274] width 108 height 110
click at [704, 242] on li "Resolved" at bounding box center [712, 244] width 102 height 28
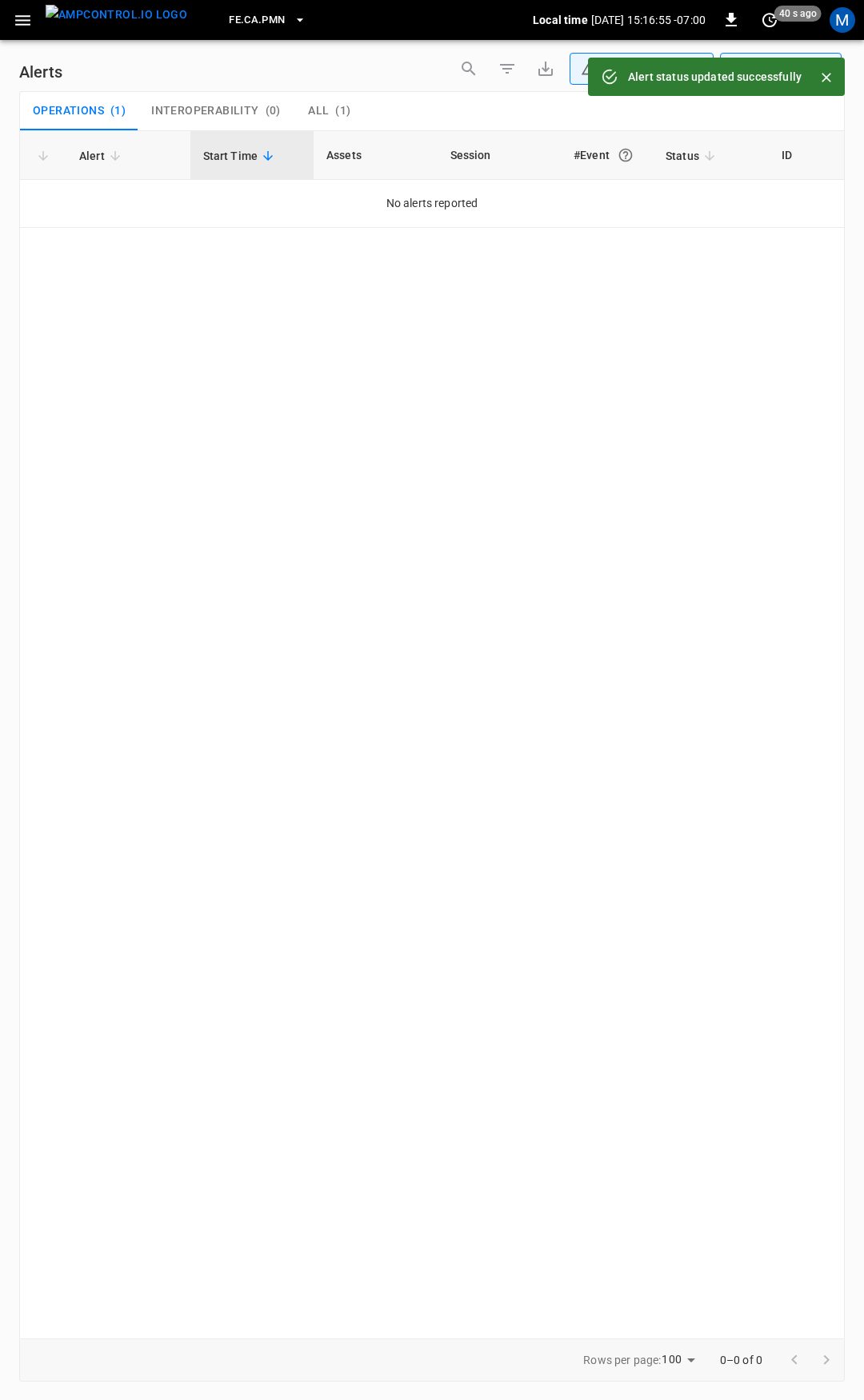
drag, startPoint x: 30, startPoint y: 18, endPoint x: 25, endPoint y: 33, distance: 15.8
click at [29, 19] on icon "button" at bounding box center [23, 20] width 20 height 20
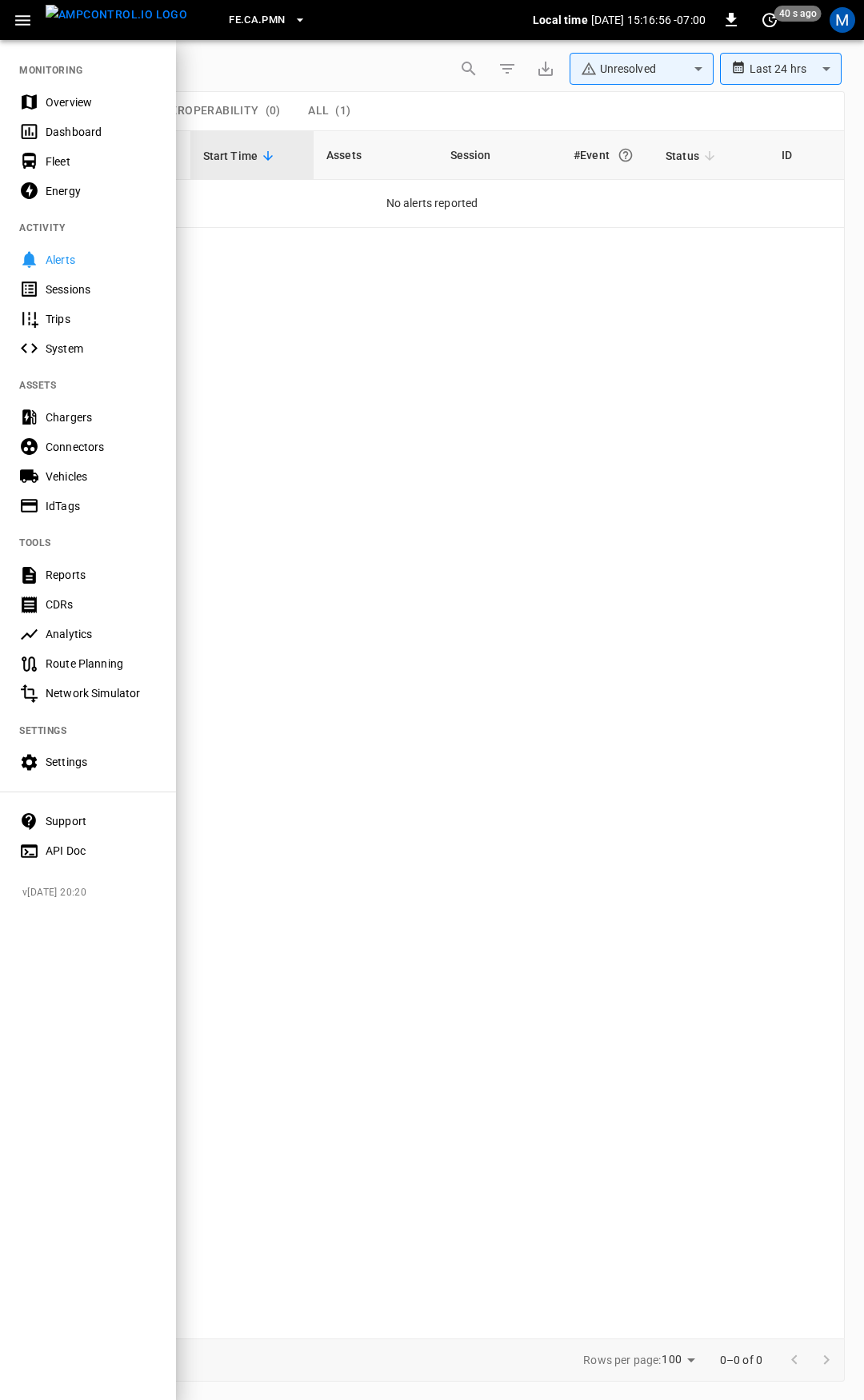
drag, startPoint x: 110, startPoint y: 101, endPoint x: 113, endPoint y: 111, distance: 10.4
click at [110, 101] on div "Overview" at bounding box center [101, 102] width 111 height 16
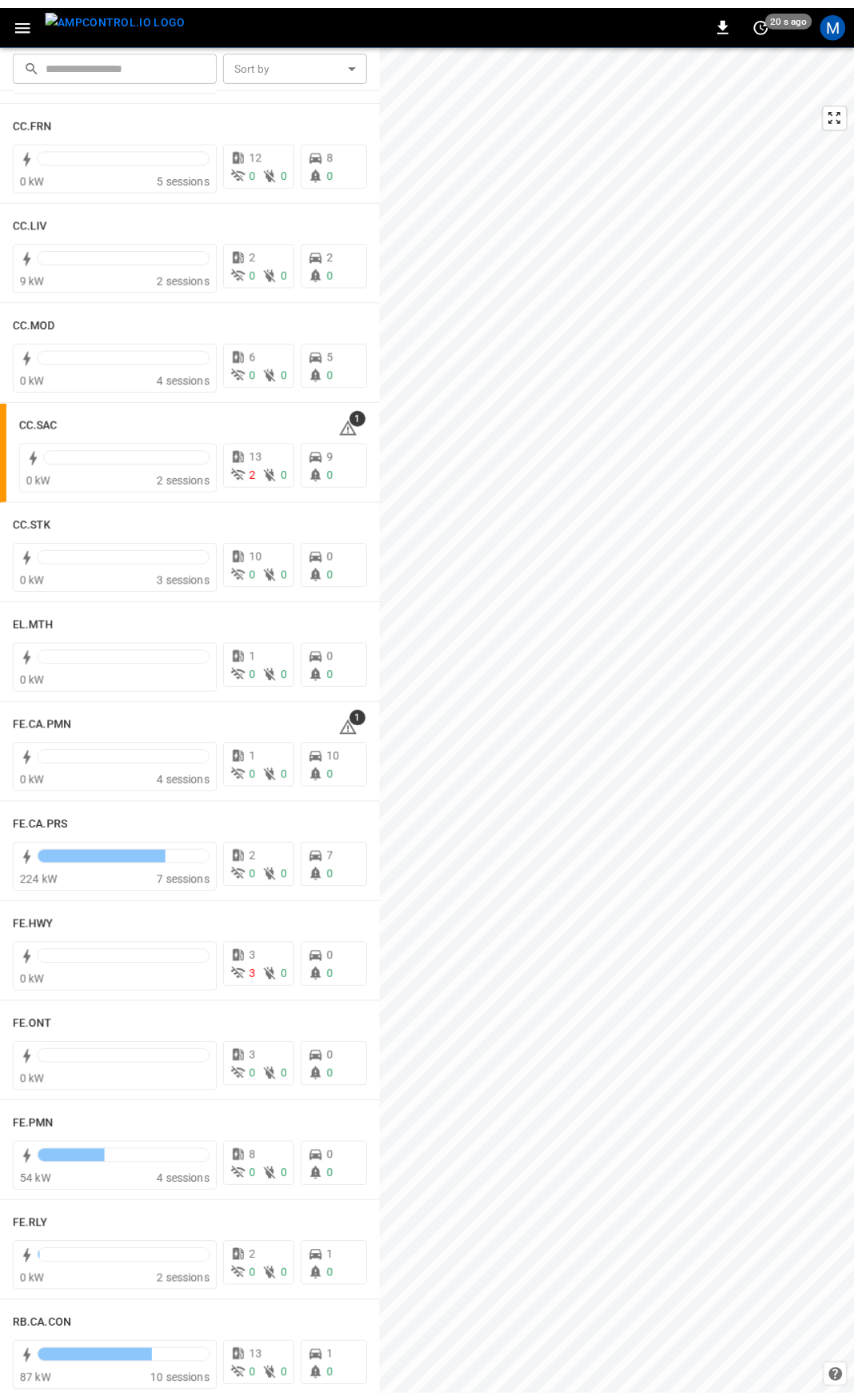
scroll to position [962, 0]
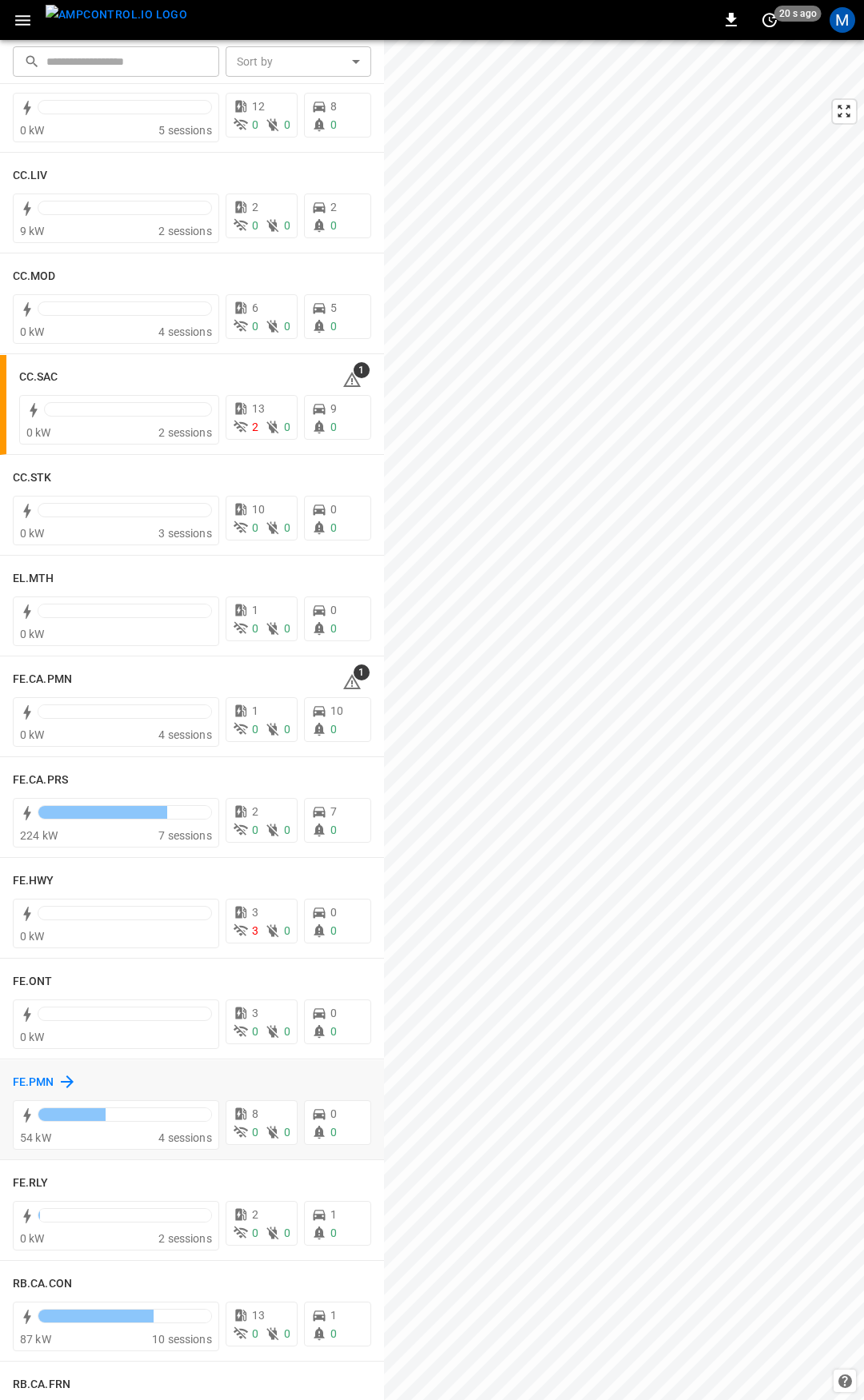
click at [42, 1081] on h6 "FE.PMN" at bounding box center [33, 1083] width 42 height 18
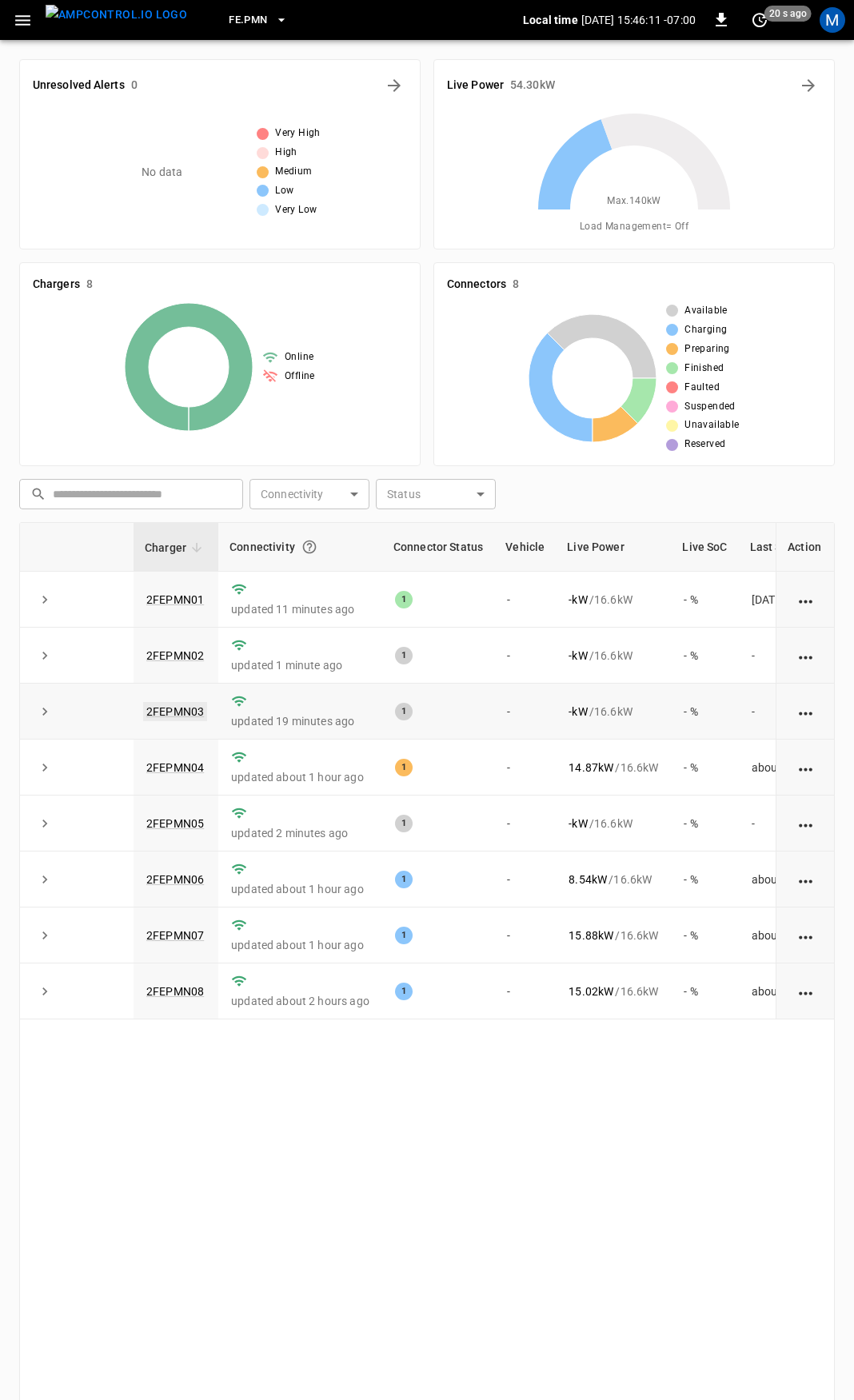
click at [164, 710] on link "2FEPMN03" at bounding box center [174, 712] width 64 height 19
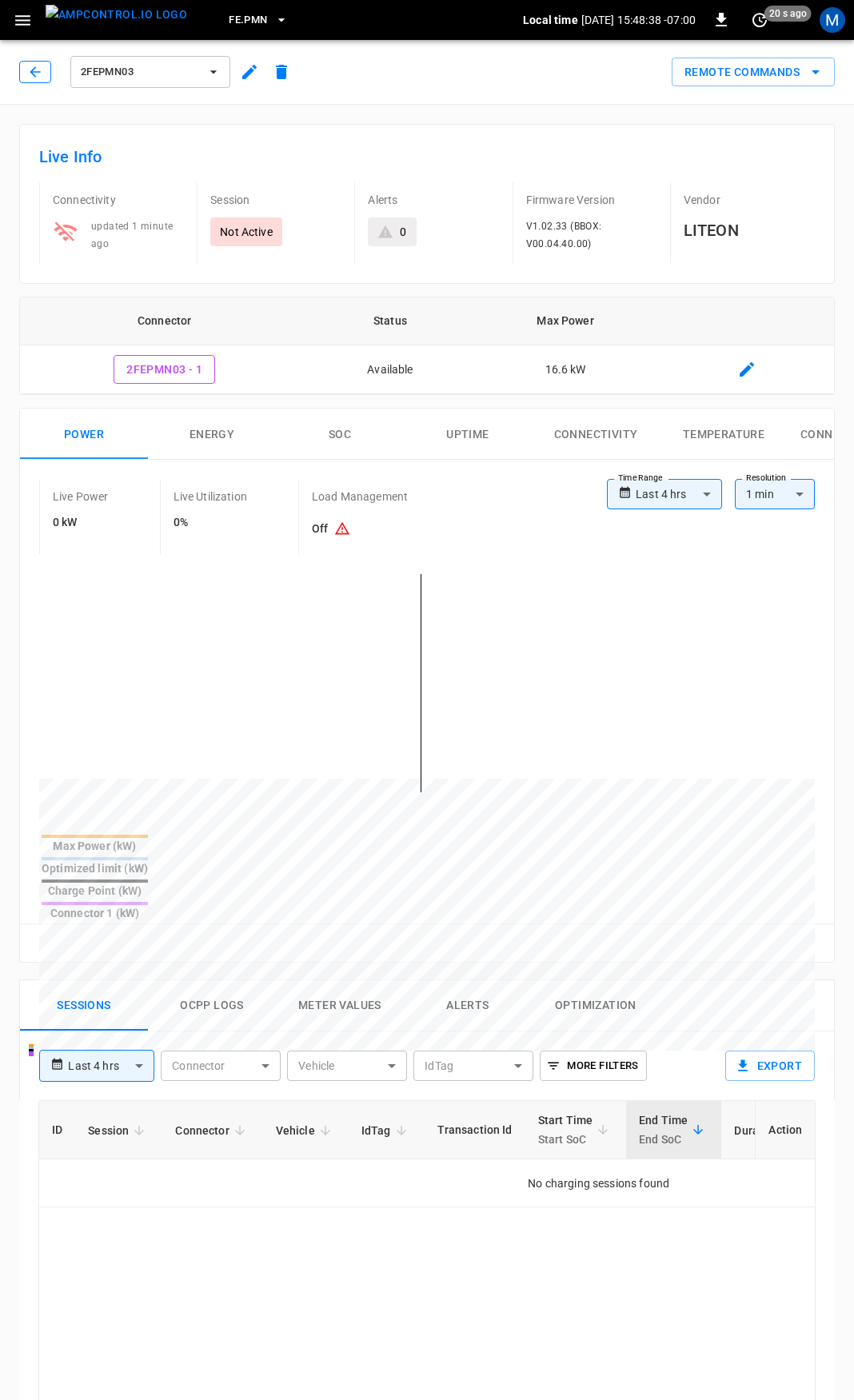
click at [39, 72] on icon "button" at bounding box center [34, 71] width 10 height 10
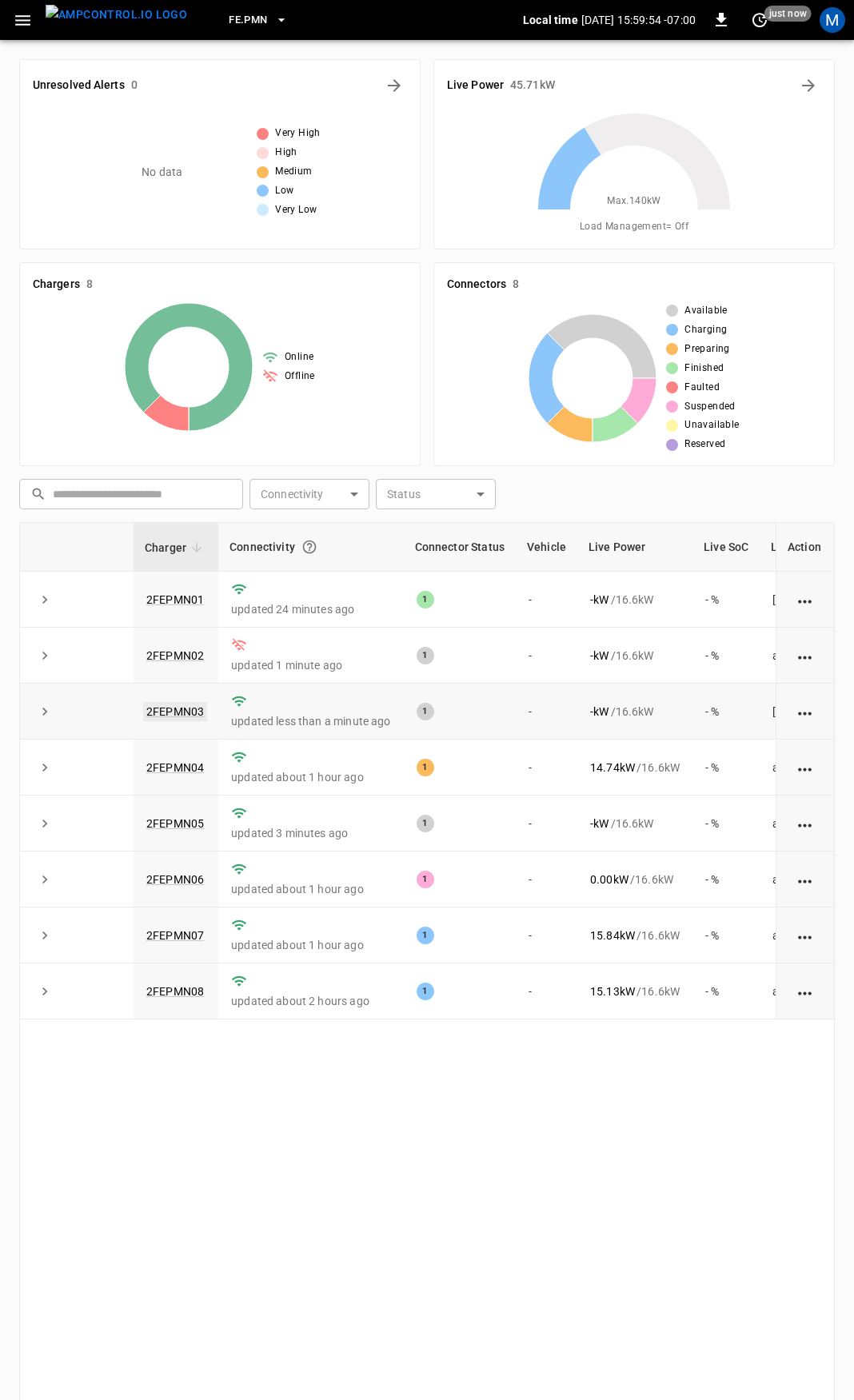
click at [183, 713] on link "2FEPMN03" at bounding box center [174, 712] width 64 height 19
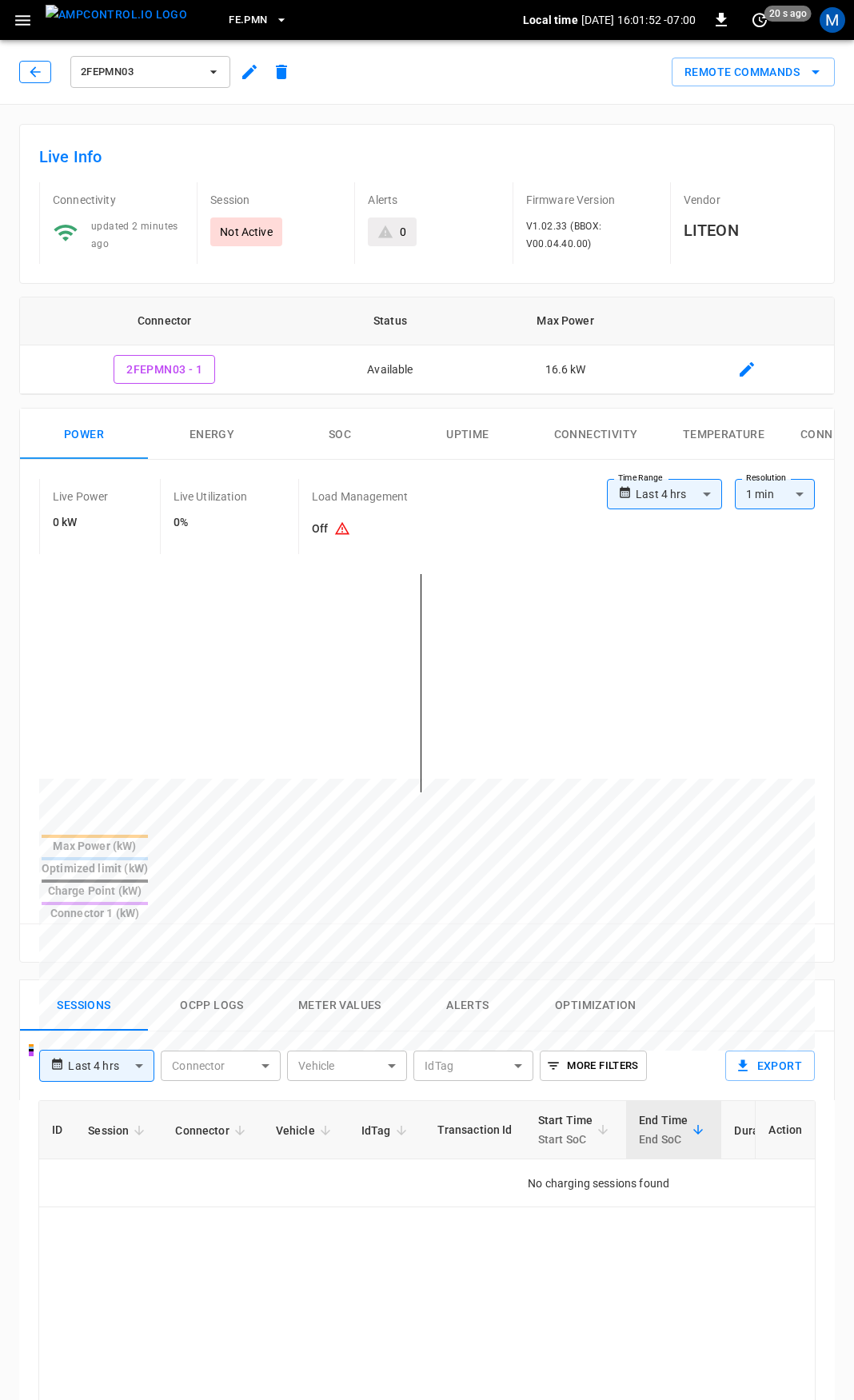
click at [37, 63] on button "button" at bounding box center [35, 72] width 32 height 22
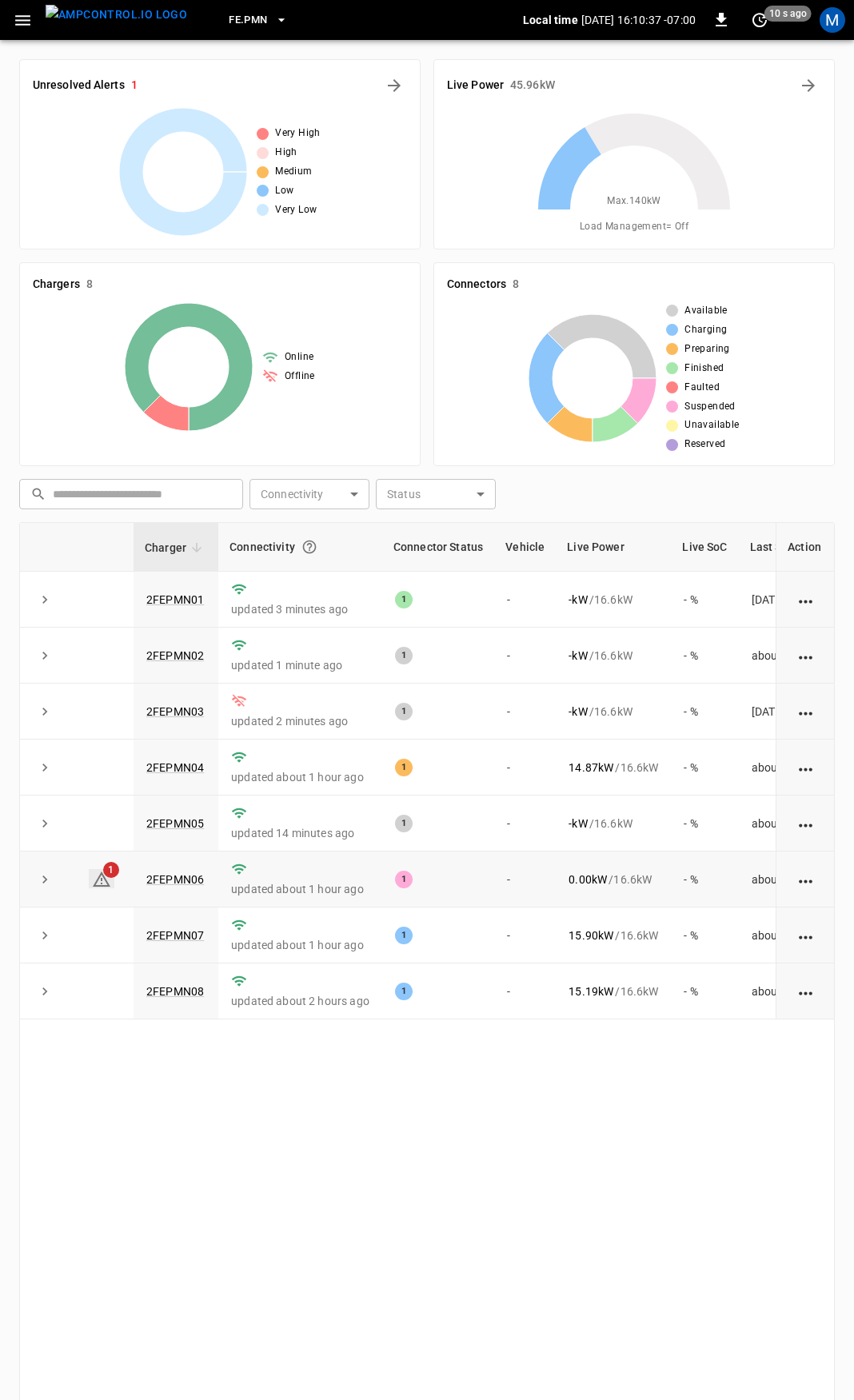
click at [104, 884] on icon at bounding box center [102, 879] width 19 height 19
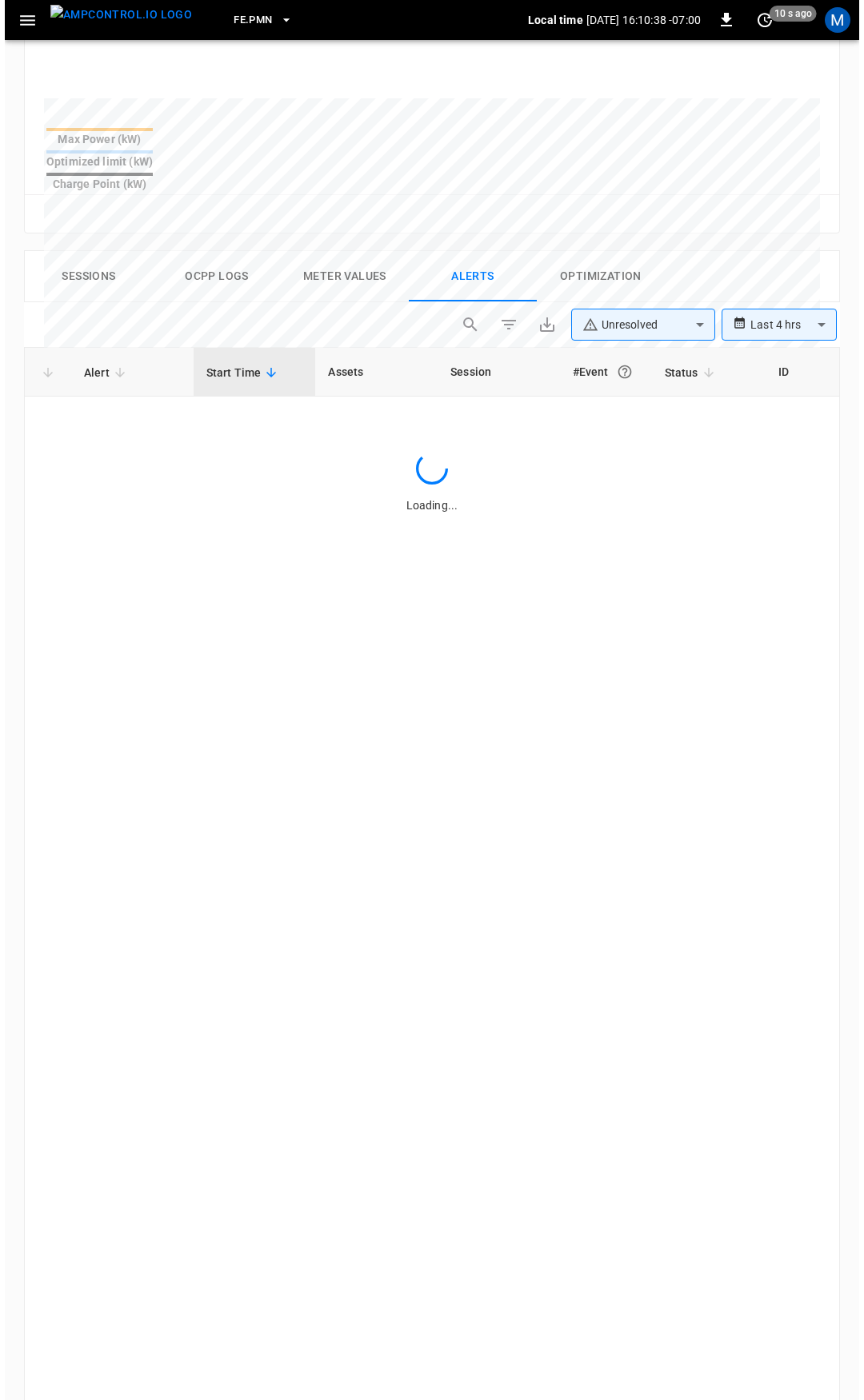
scroll to position [681, 0]
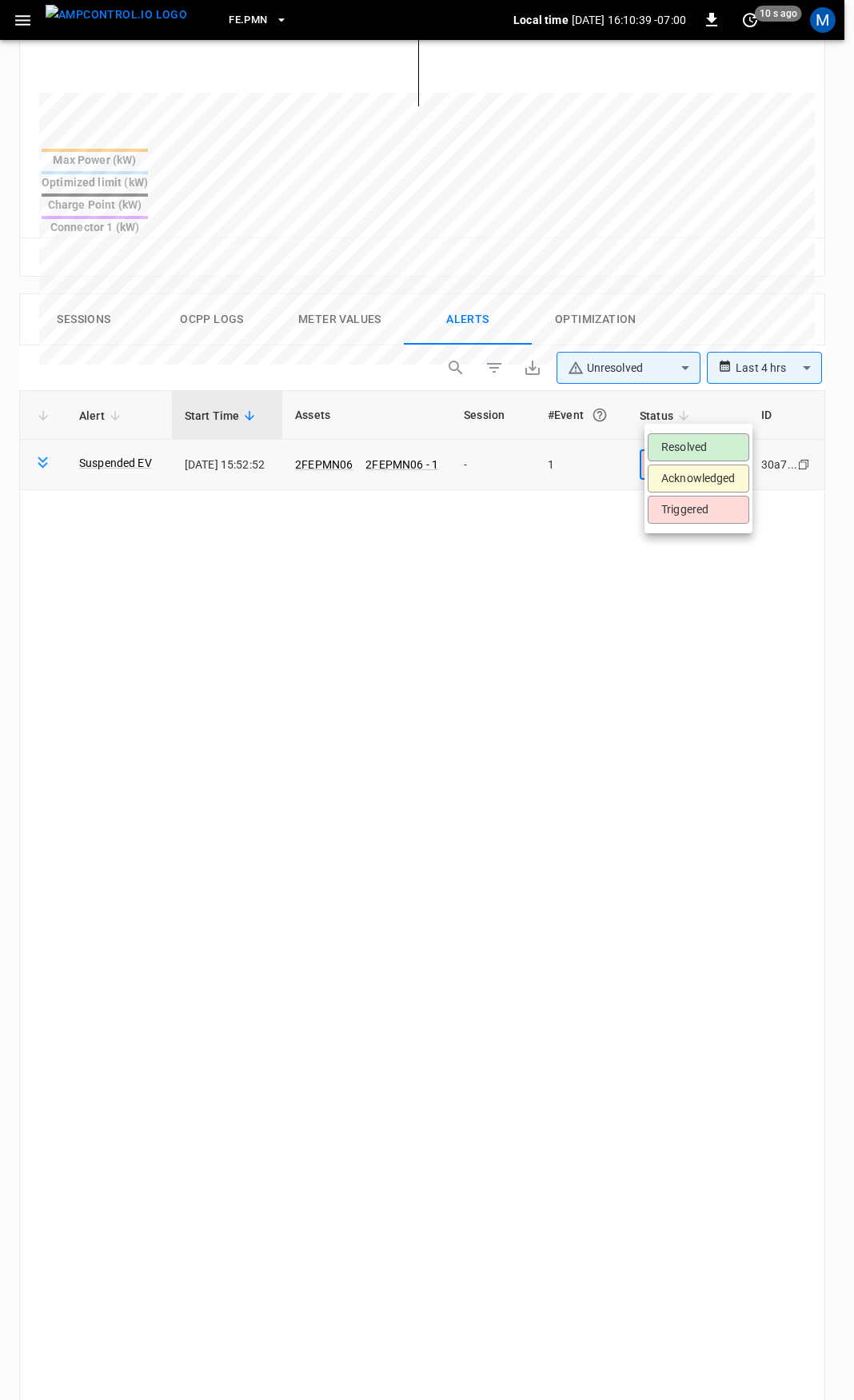
click at [704, 409] on body "**********" at bounding box center [427, 497] width 854 height 2355
click at [704, 441] on li "Resolved" at bounding box center [699, 448] width 102 height 28
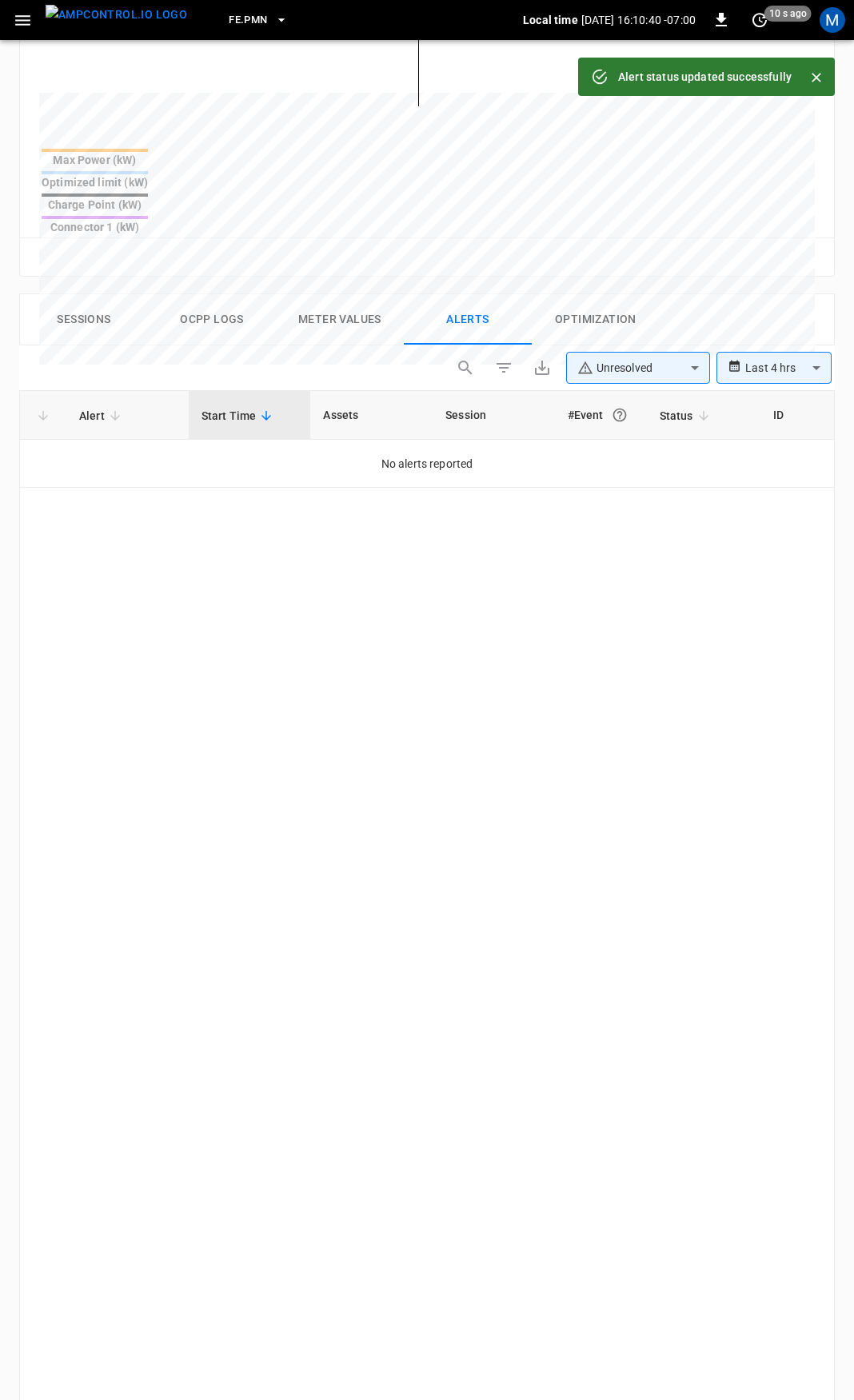
click at [27, 21] on icon "button" at bounding box center [23, 20] width 20 height 20
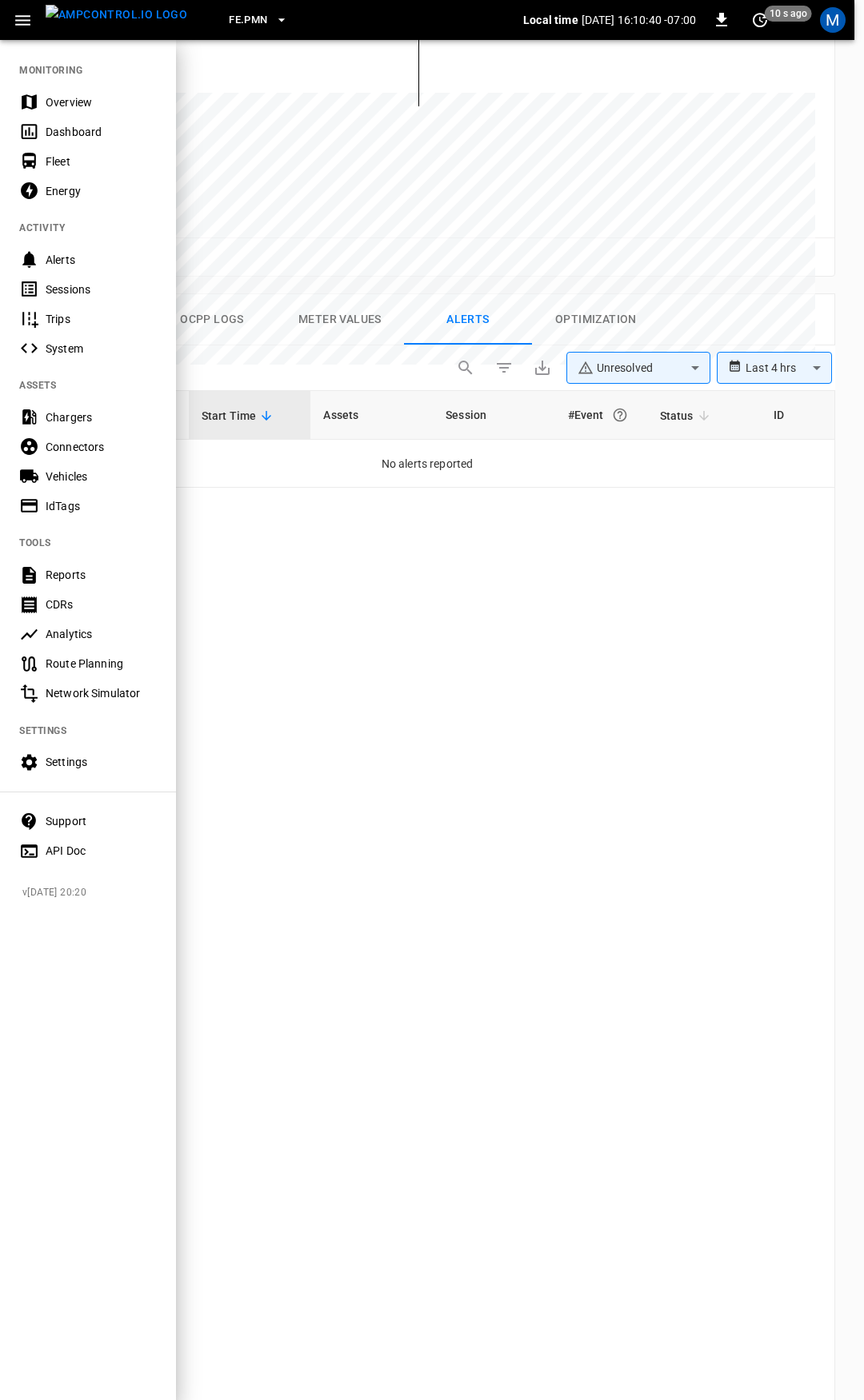
click at [58, 100] on div "Overview" at bounding box center [101, 102] width 111 height 16
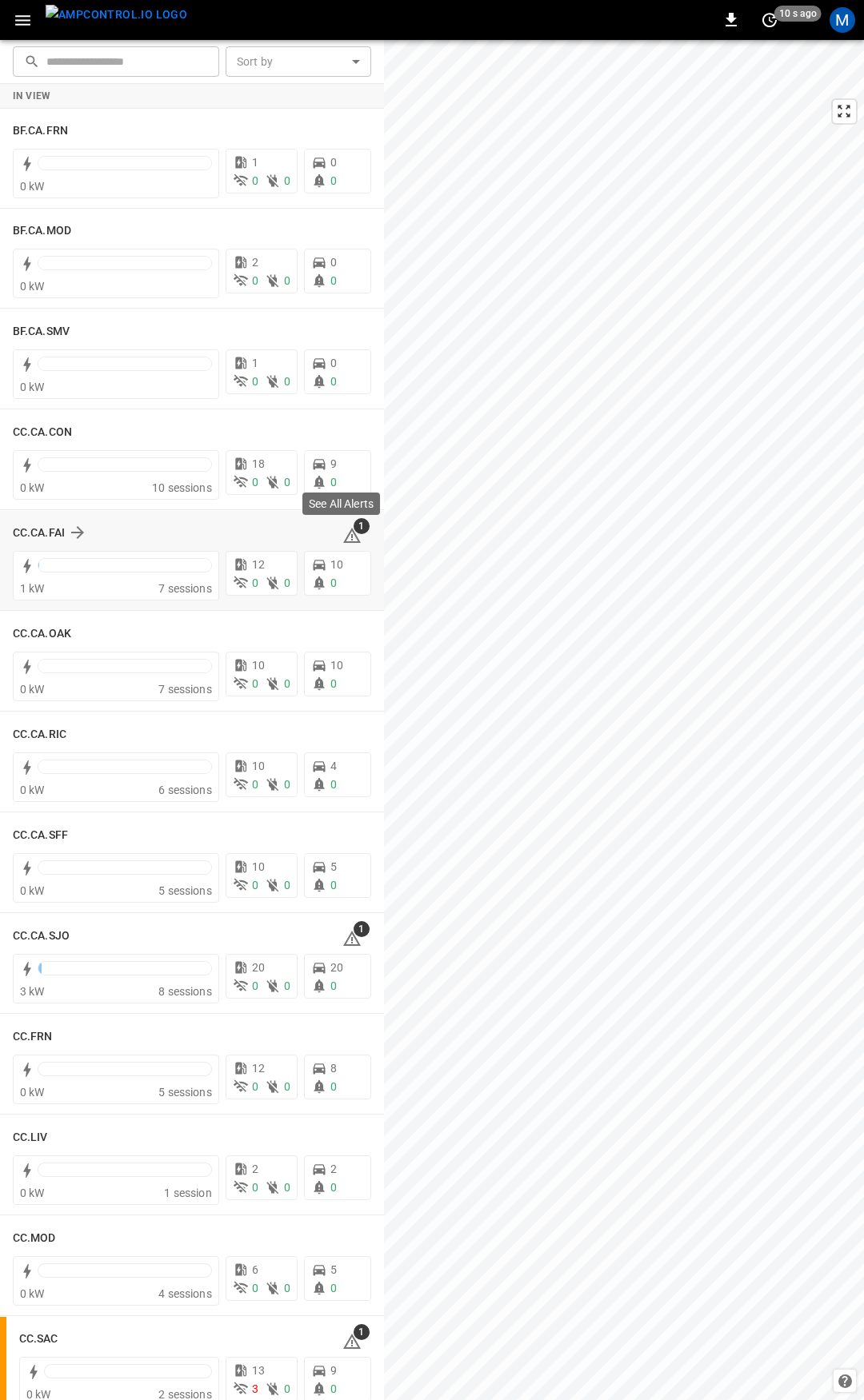
click at [354, 529] on span "1" at bounding box center [361, 525] width 16 height 16
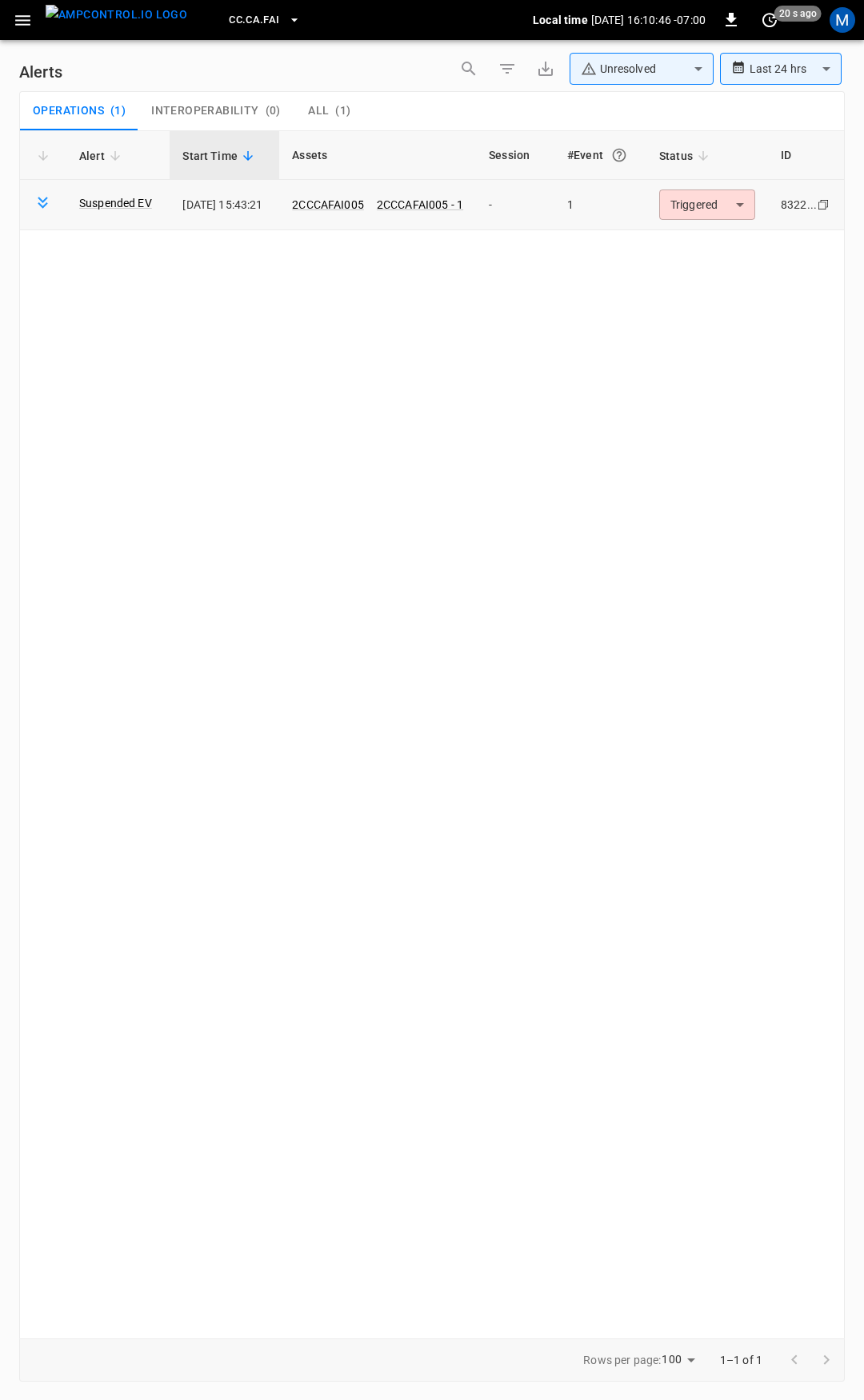
click at [702, 196] on body "**********" at bounding box center [432, 697] width 864 height 1394
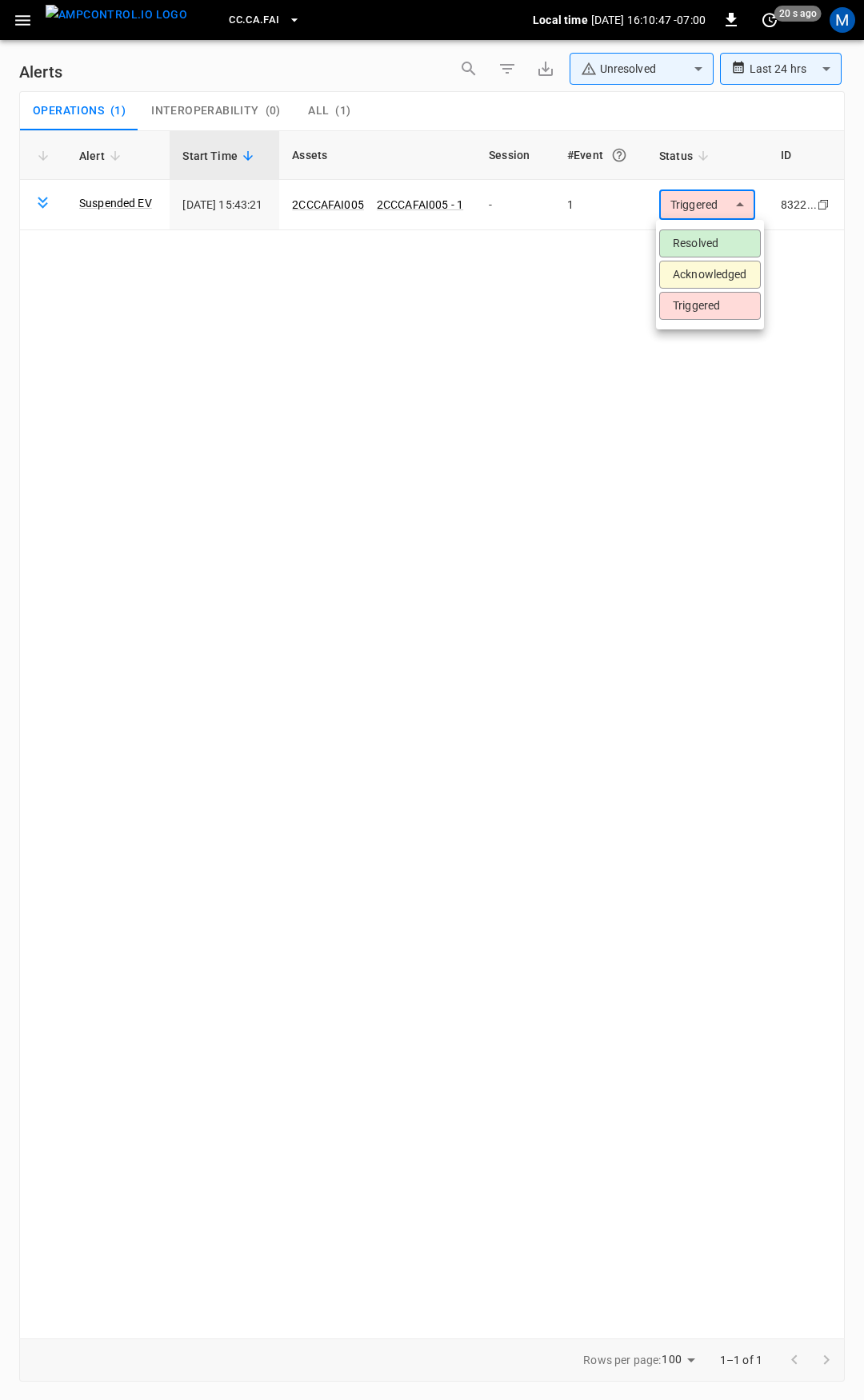
click at [704, 239] on li "Resolved" at bounding box center [710, 244] width 102 height 28
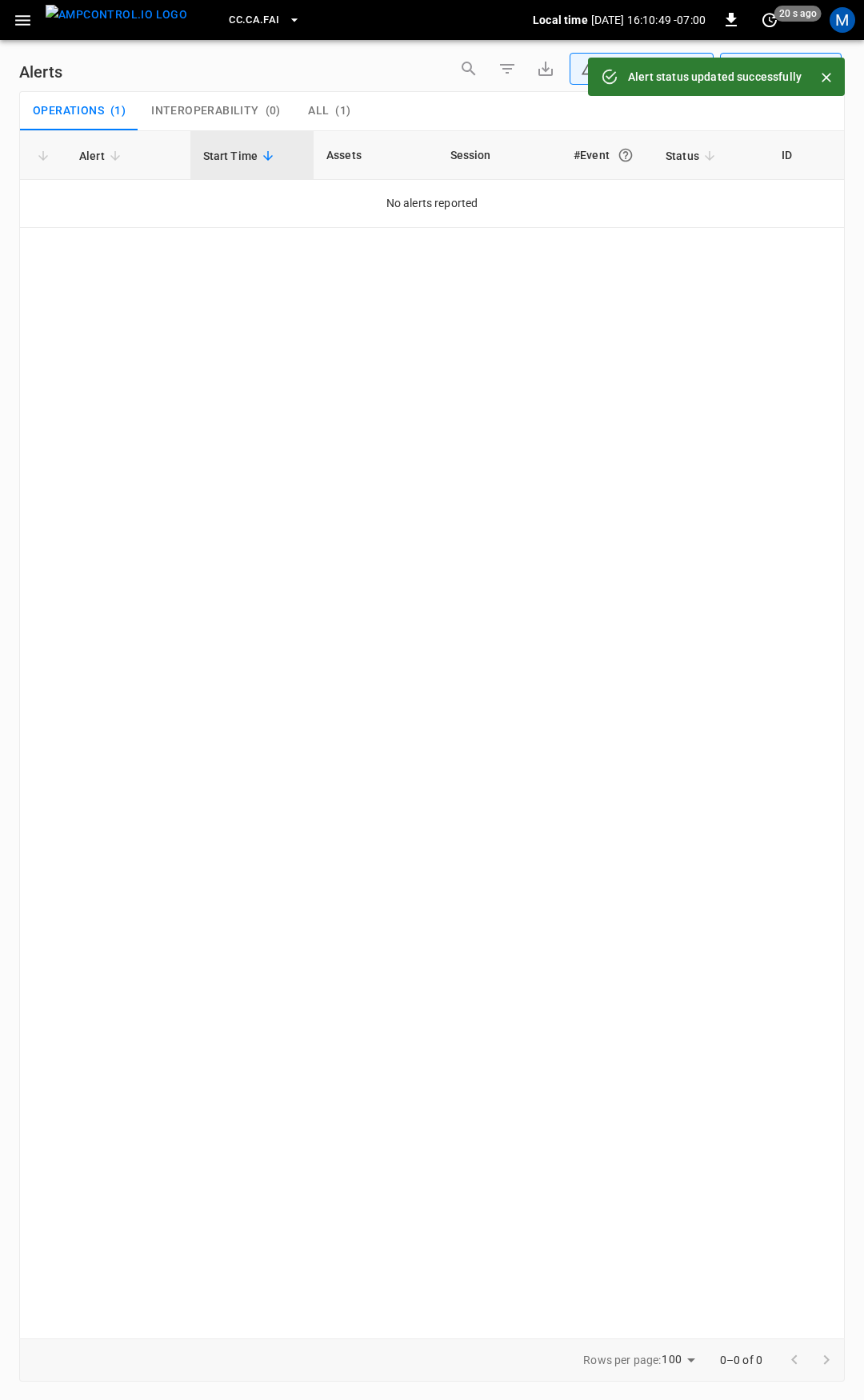
click at [18, 14] on icon "button" at bounding box center [23, 20] width 20 height 20
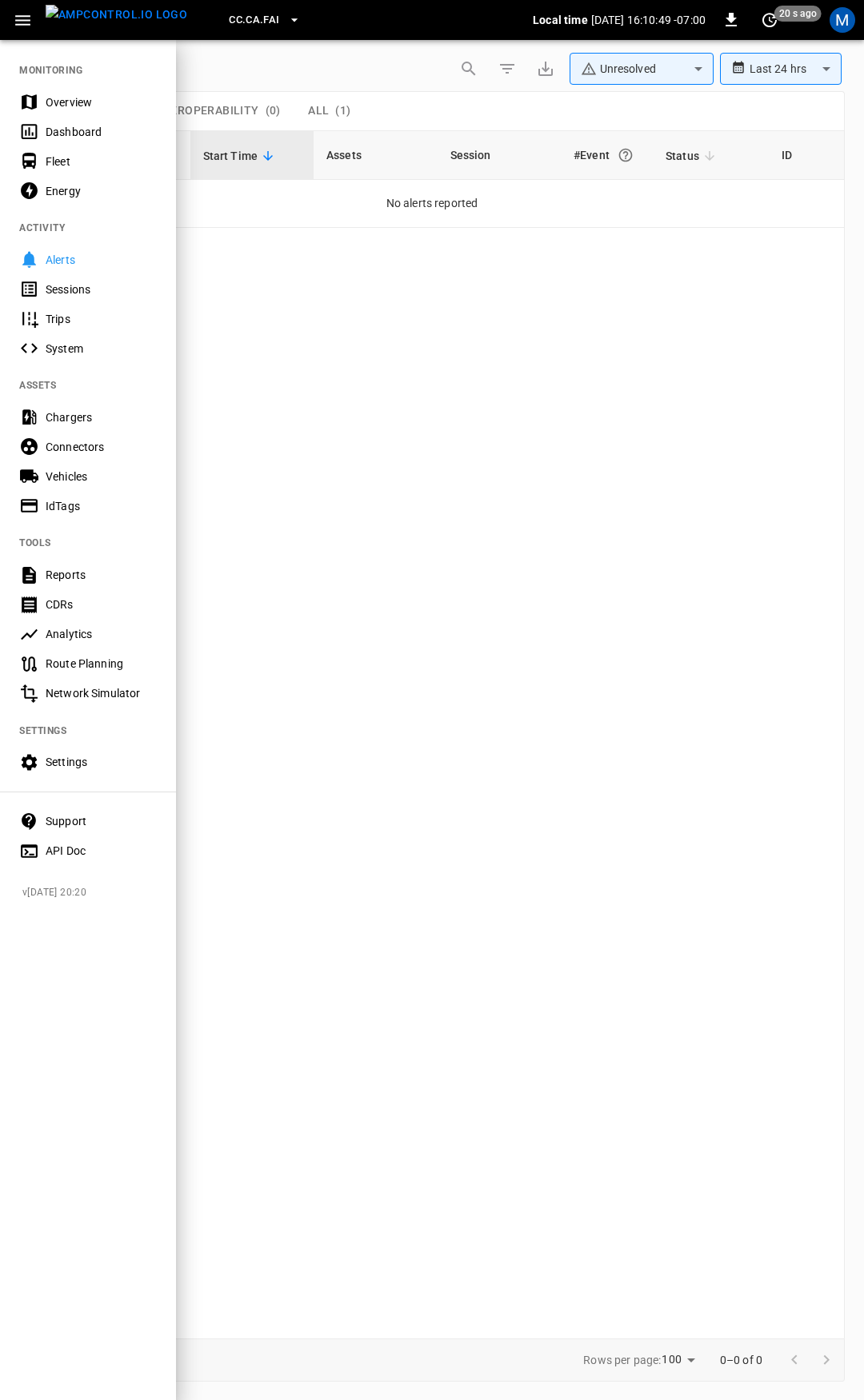
click at [93, 97] on div "Overview" at bounding box center [101, 102] width 111 height 16
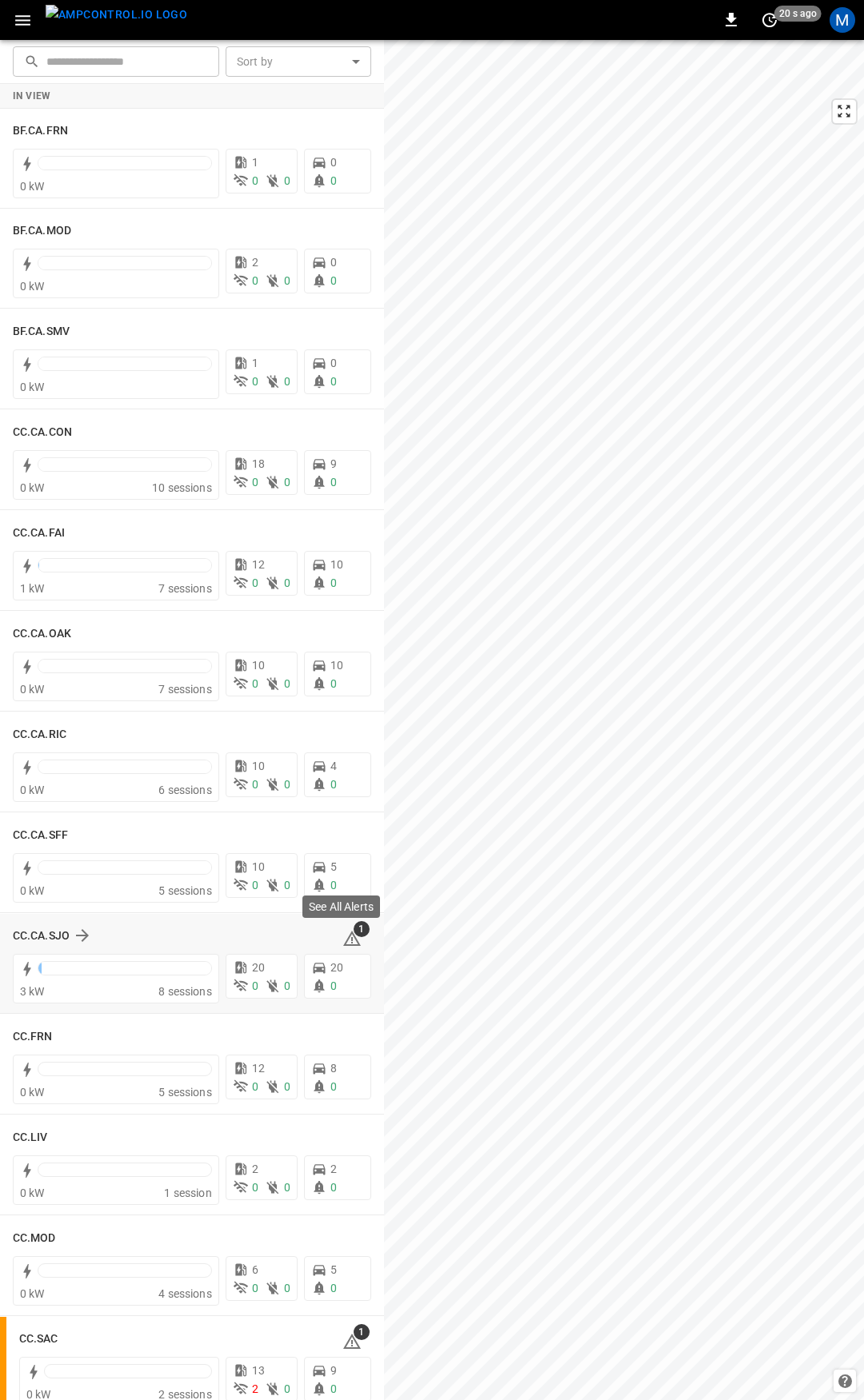
click at [342, 935] on icon at bounding box center [352, 939] width 19 height 19
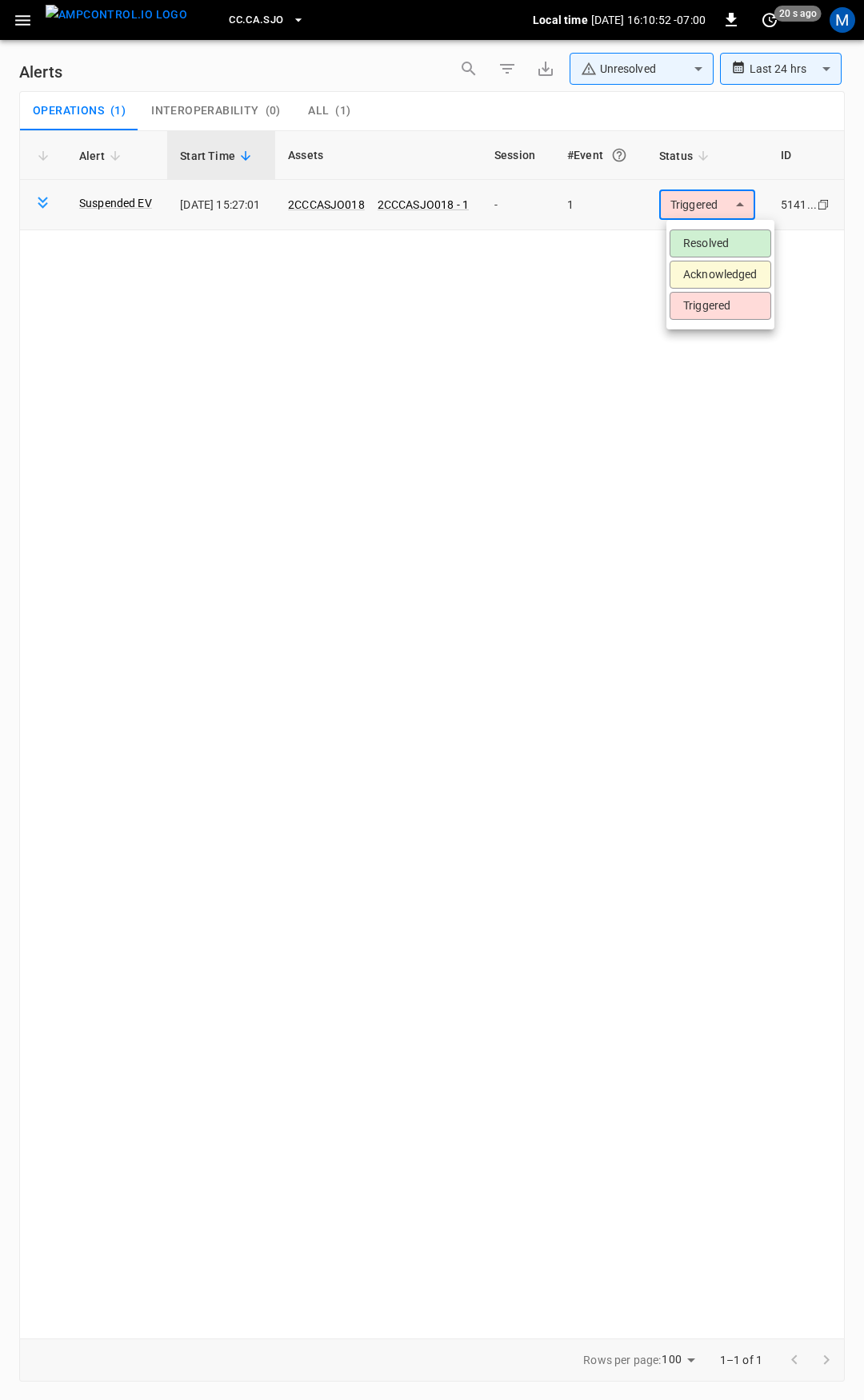
click at [704, 198] on body "**********" at bounding box center [432, 697] width 864 height 1394
click at [696, 249] on li "Resolved" at bounding box center [720, 244] width 102 height 28
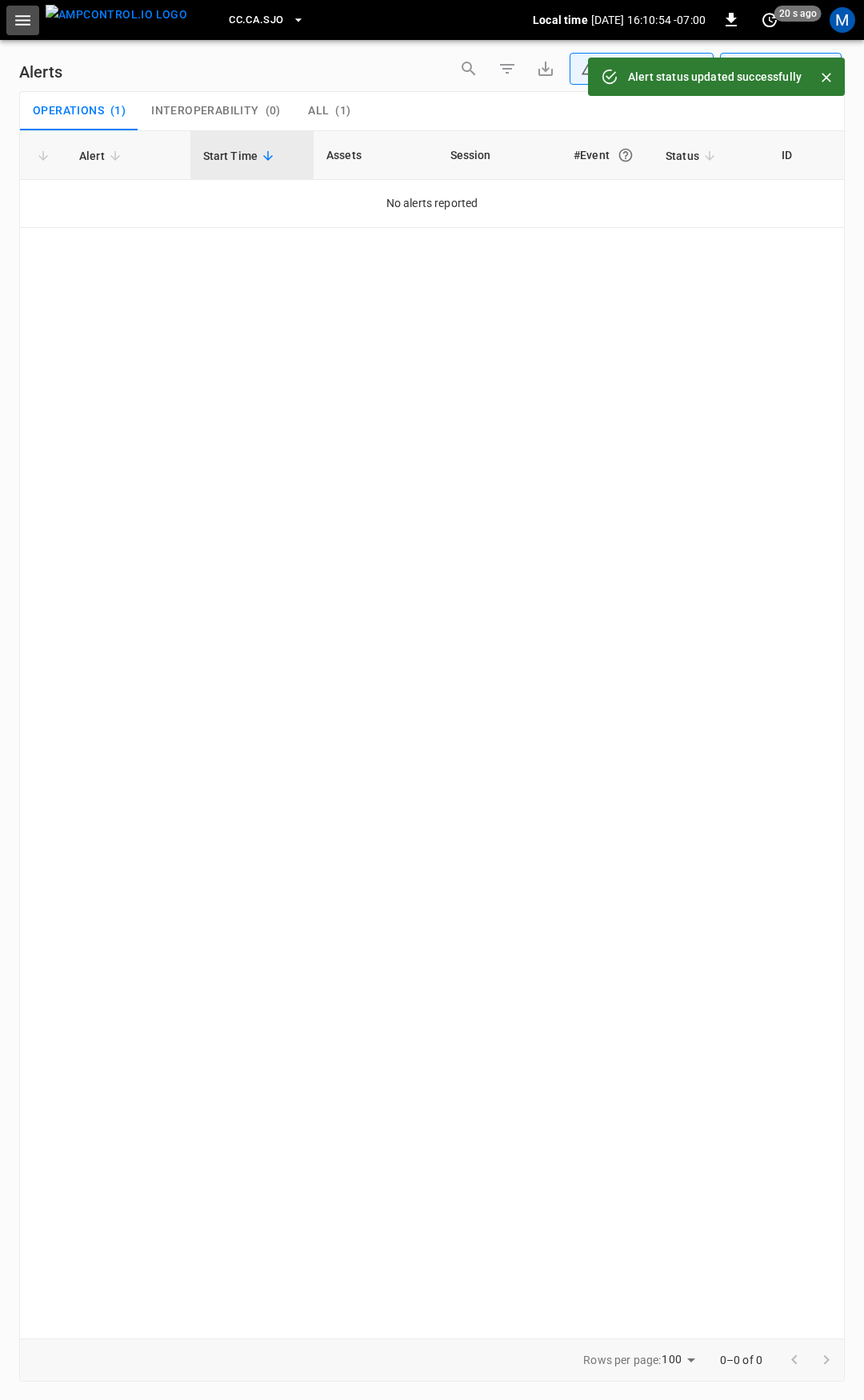
click at [28, 14] on icon "button" at bounding box center [23, 20] width 20 height 20
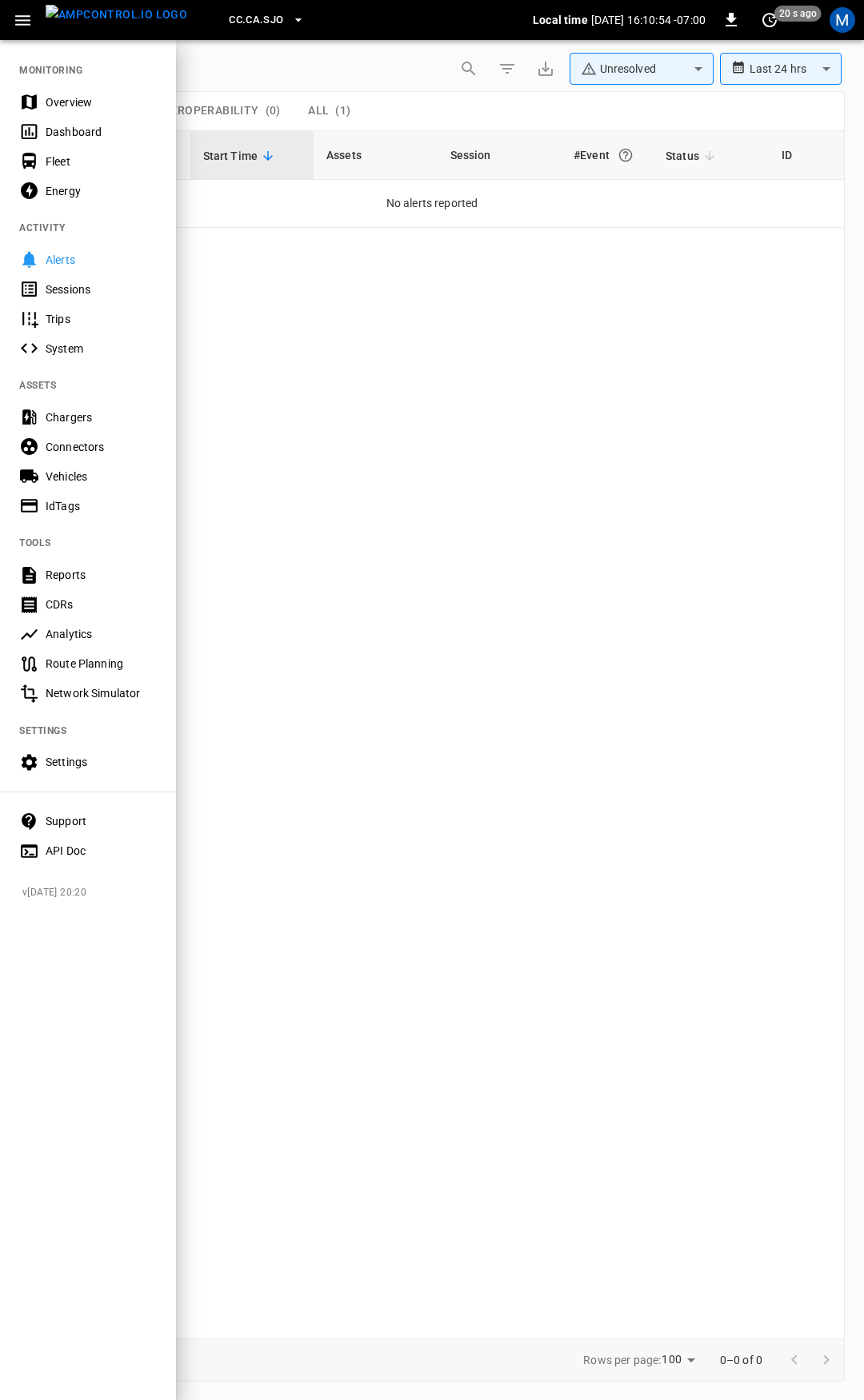
click at [75, 99] on div "Overview" at bounding box center [101, 102] width 111 height 16
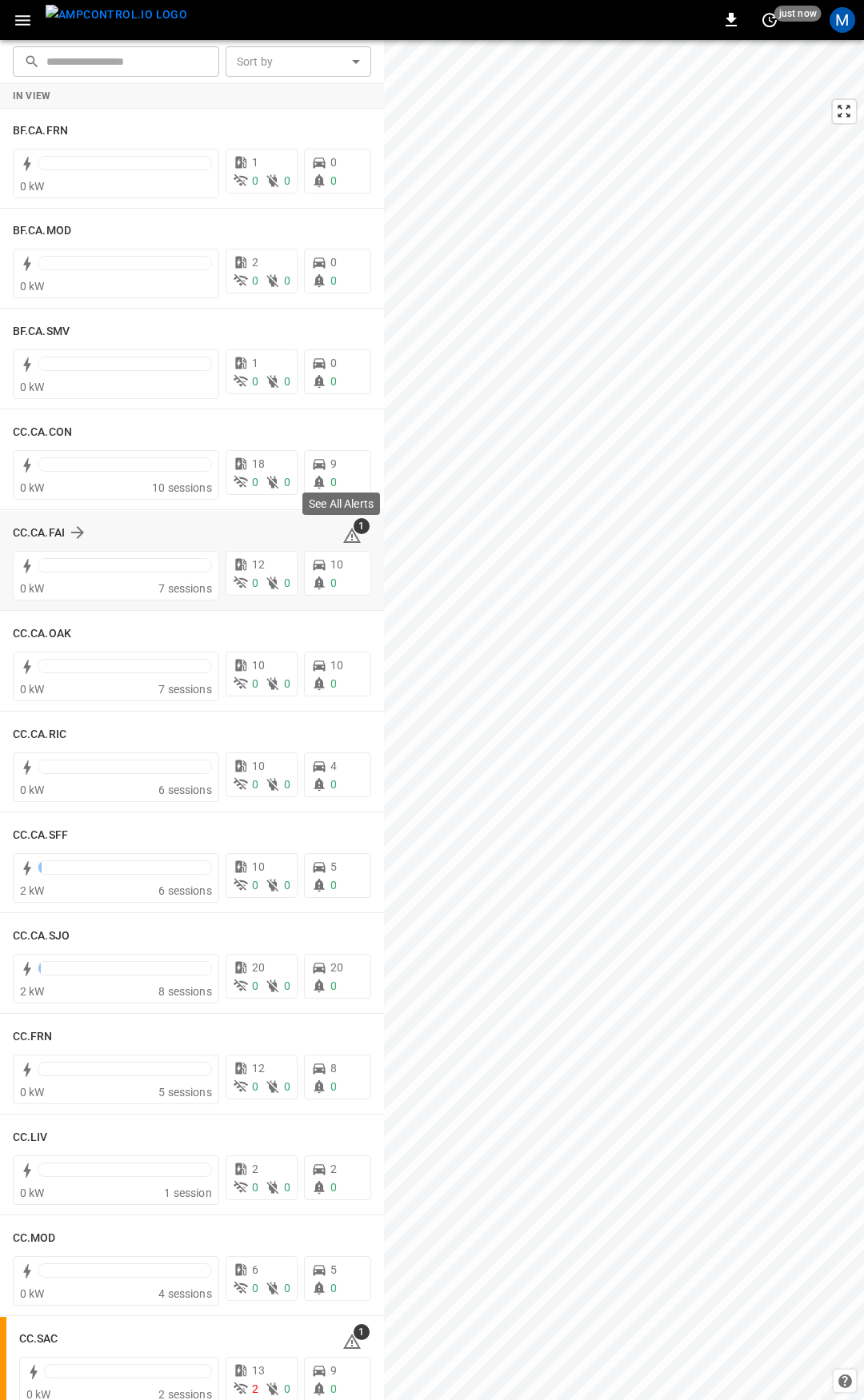
click at [351, 538] on icon at bounding box center [352, 537] width 2 height 6
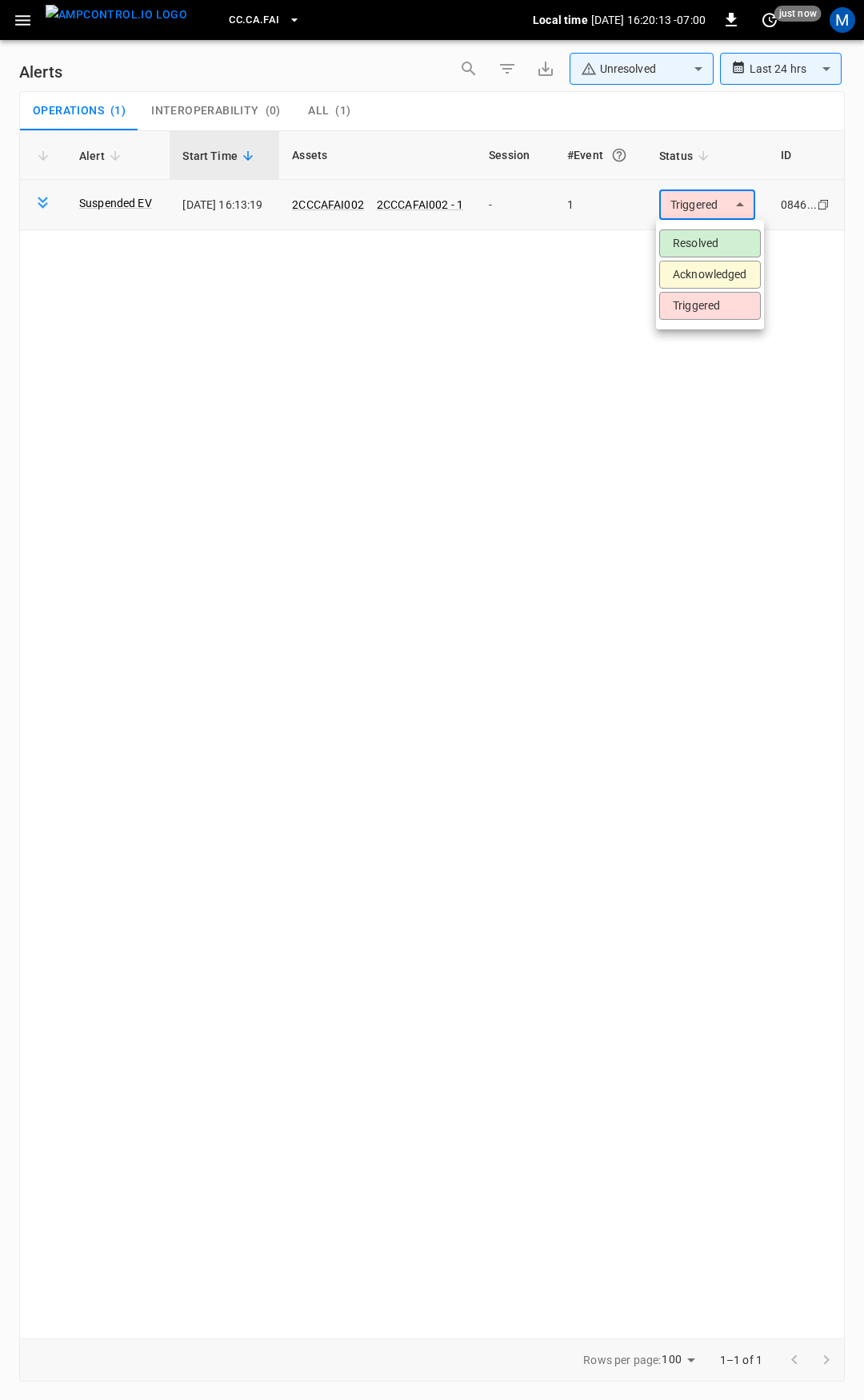
click at [739, 209] on body "**********" at bounding box center [432, 697] width 864 height 1394
drag, startPoint x: 719, startPoint y: 236, endPoint x: 660, endPoint y: 251, distance: 60.9
click at [718, 236] on li "Resolved" at bounding box center [710, 244] width 102 height 28
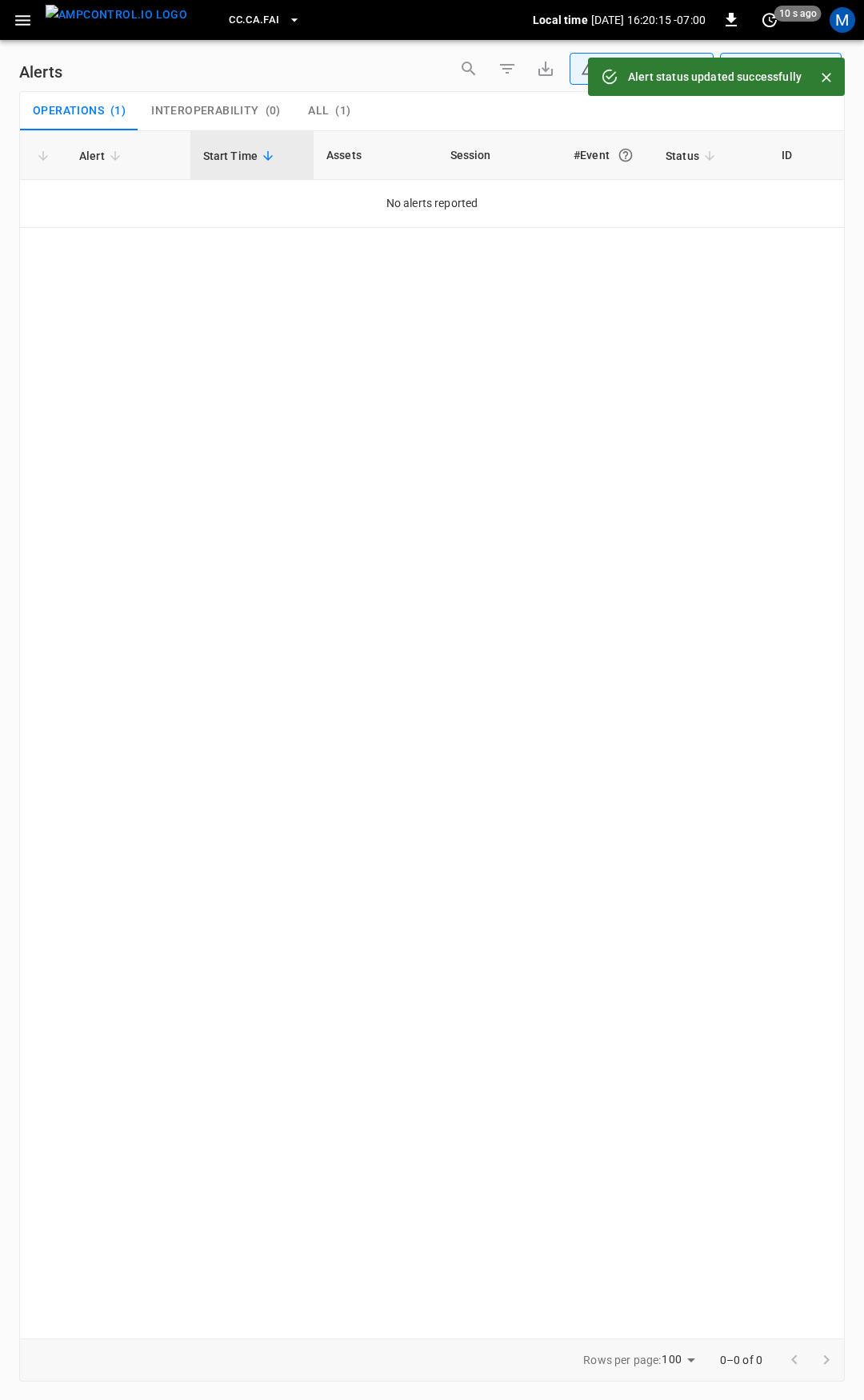
click at [14, 21] on icon "button" at bounding box center [23, 20] width 20 height 20
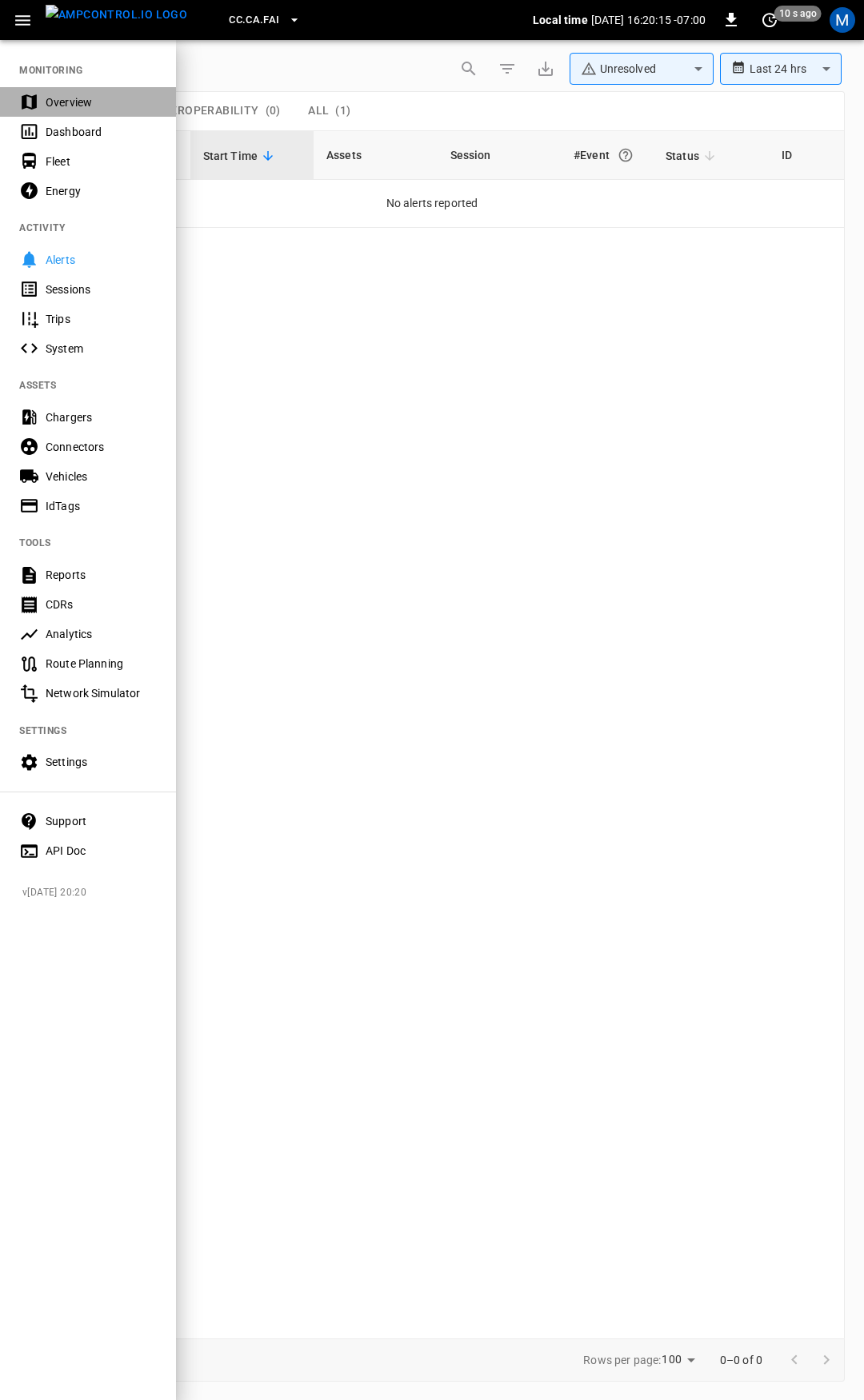
drag, startPoint x: 64, startPoint y: 90, endPoint x: 99, endPoint y: 160, distance: 78.3
click at [65, 92] on div "Overview" at bounding box center [88, 102] width 176 height 30
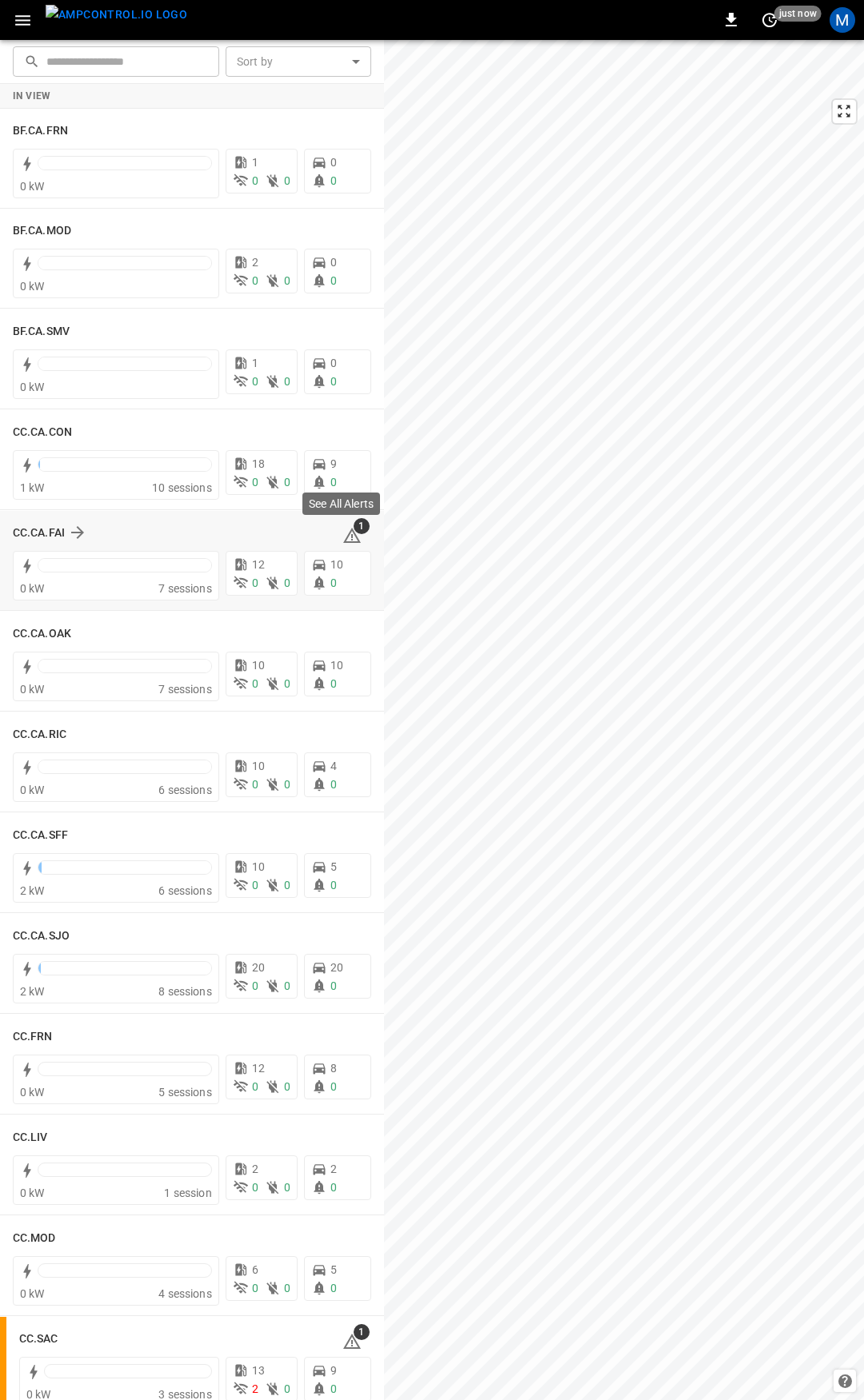
click at [343, 532] on icon at bounding box center [352, 535] width 19 height 19
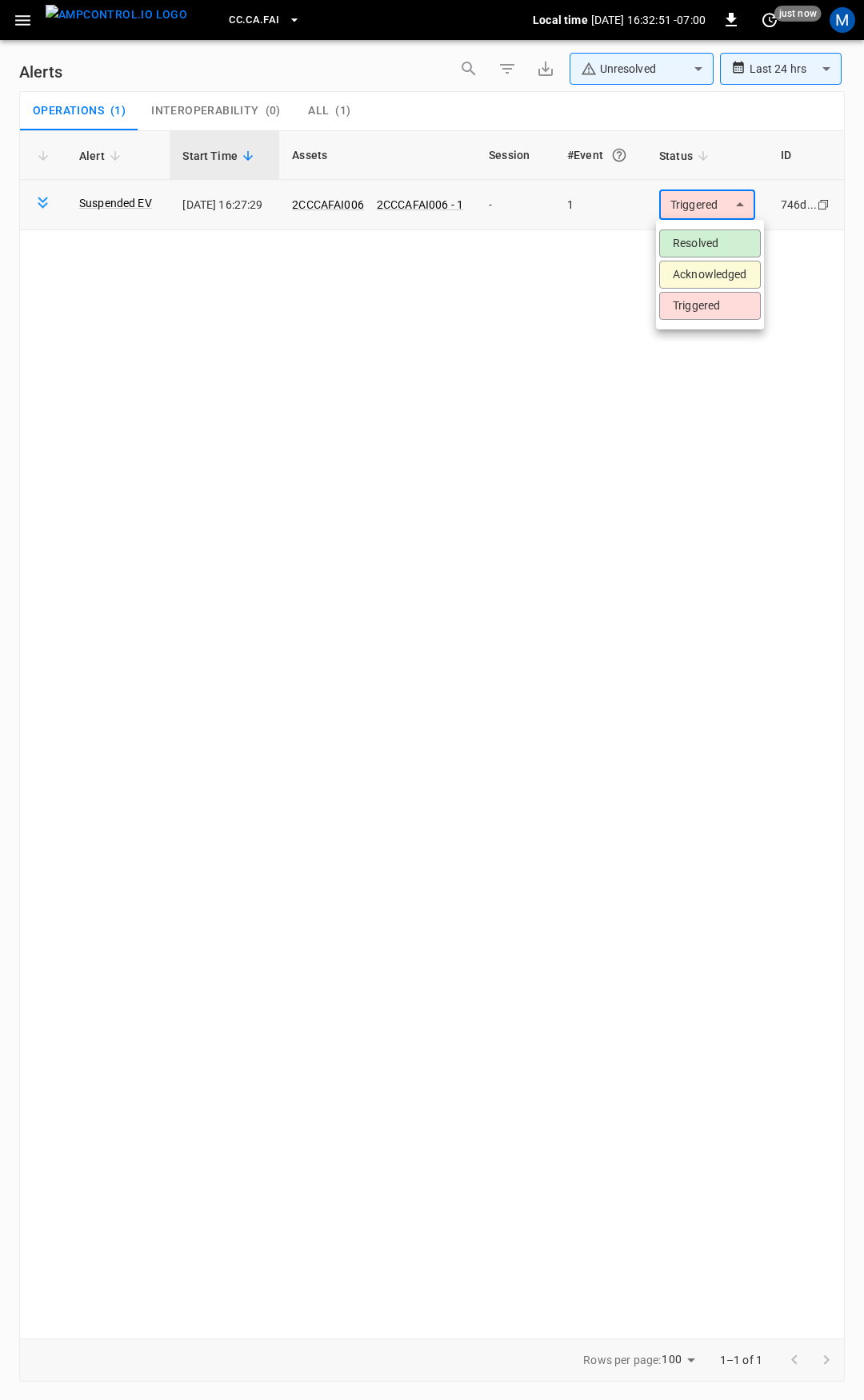
click at [678, 215] on body "**********" at bounding box center [432, 697] width 864 height 1394
click at [686, 245] on li "Resolved" at bounding box center [710, 244] width 102 height 28
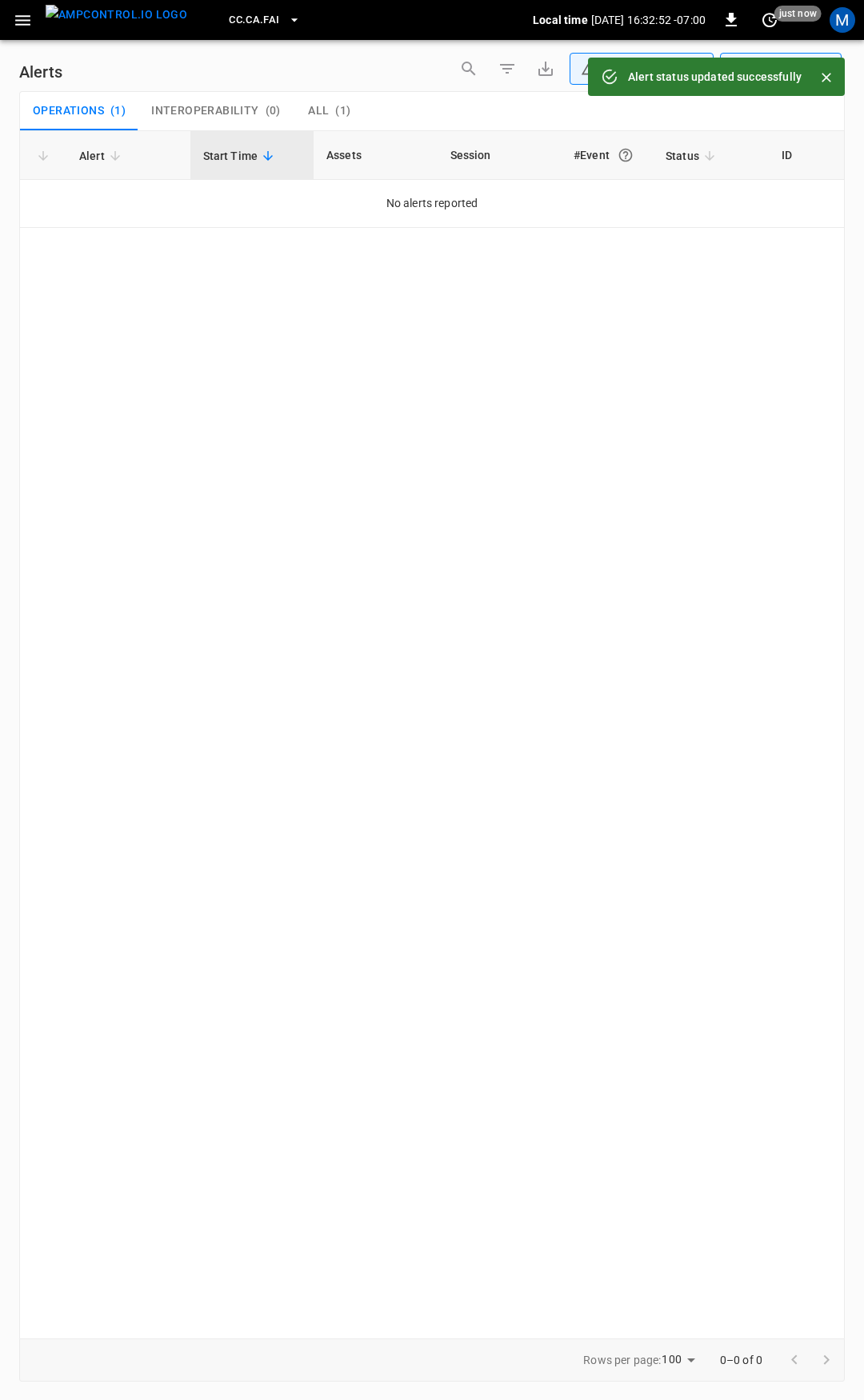
click at [23, 27] on icon "button" at bounding box center [23, 20] width 20 height 20
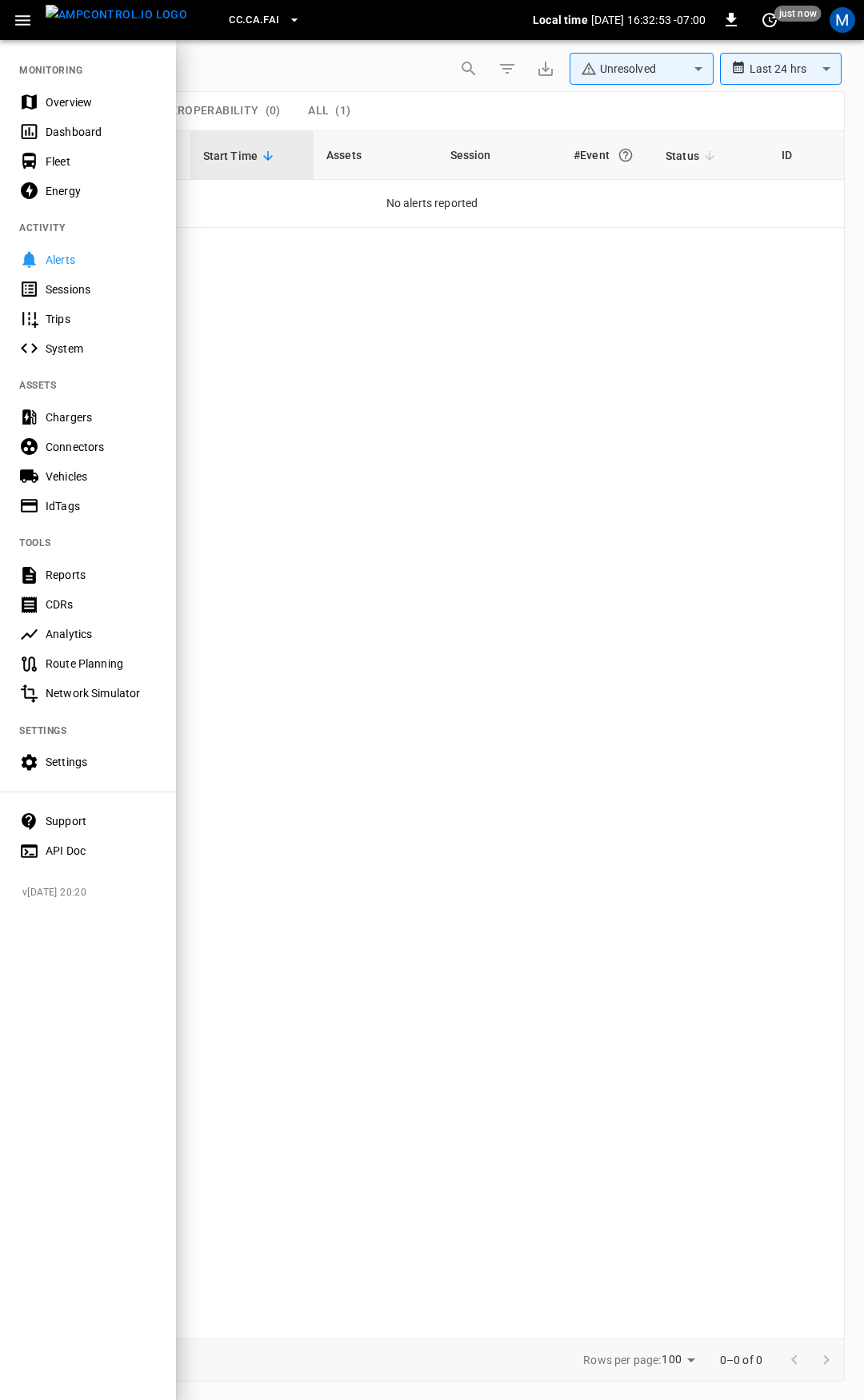
drag, startPoint x: 62, startPoint y: 90, endPoint x: 116, endPoint y: 214, distance: 135.2
click at [62, 90] on div "Overview" at bounding box center [88, 102] width 176 height 30
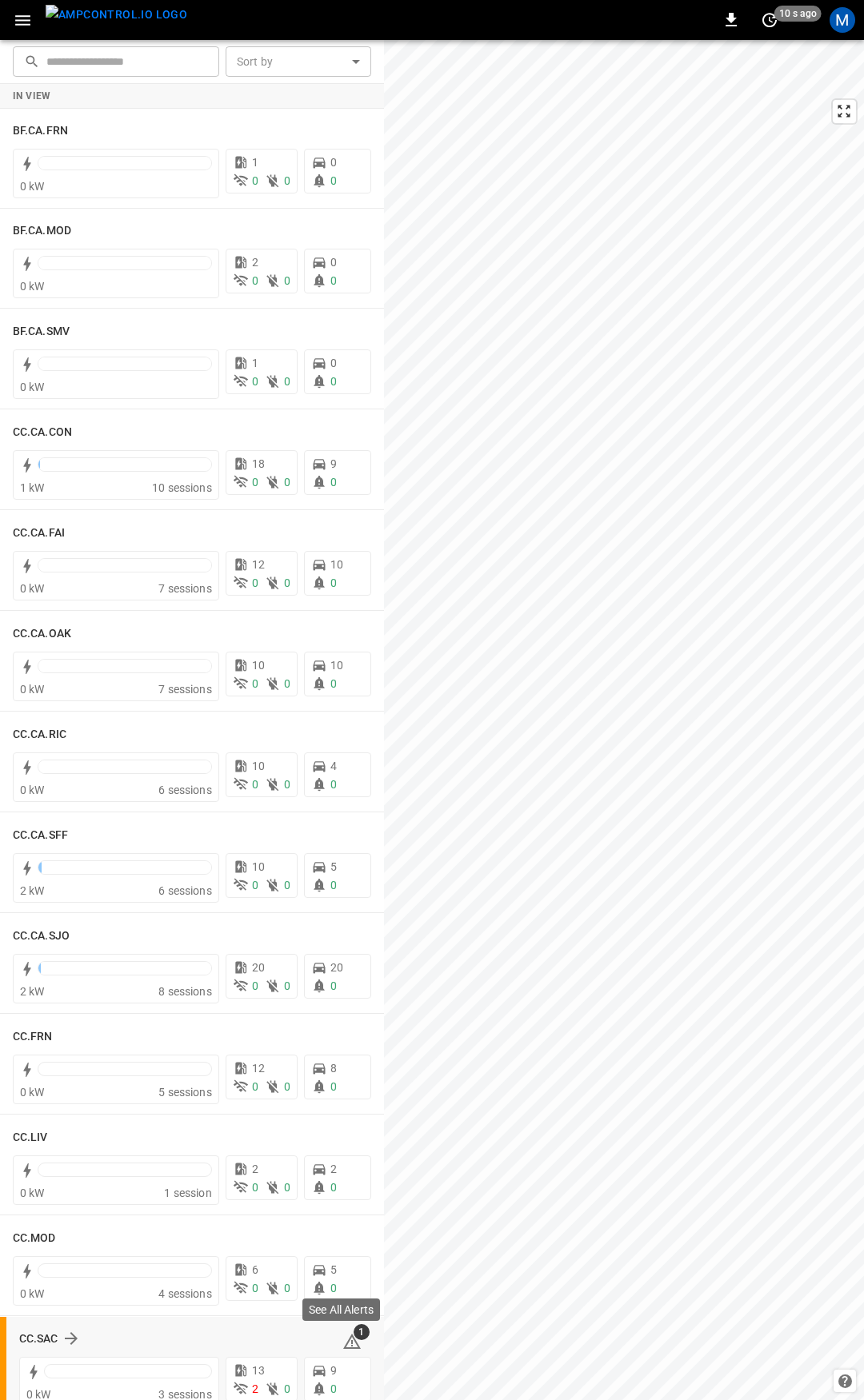
click at [344, 1345] on icon at bounding box center [352, 1342] width 19 height 19
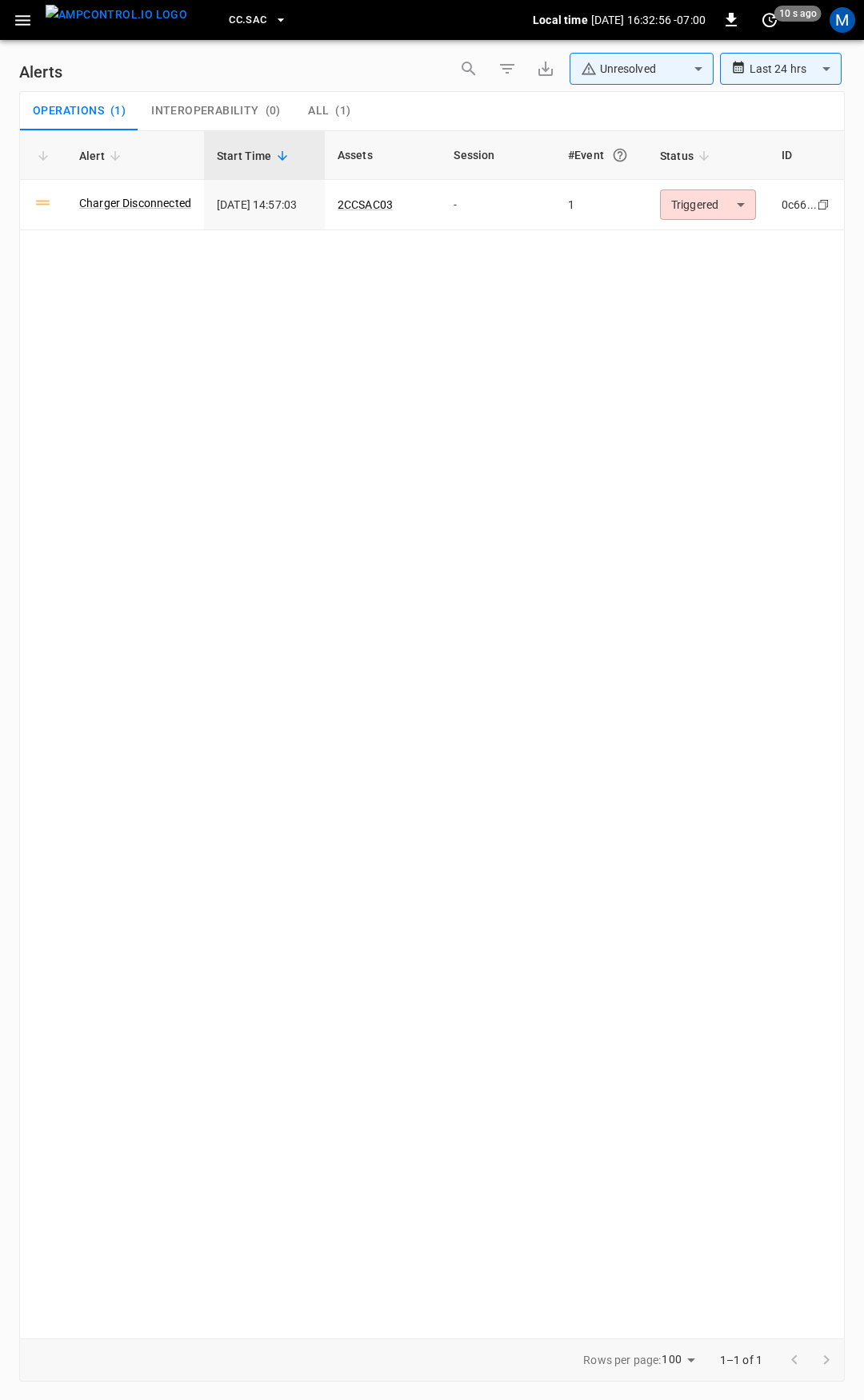
click at [27, 30] on icon "button" at bounding box center [23, 20] width 20 height 20
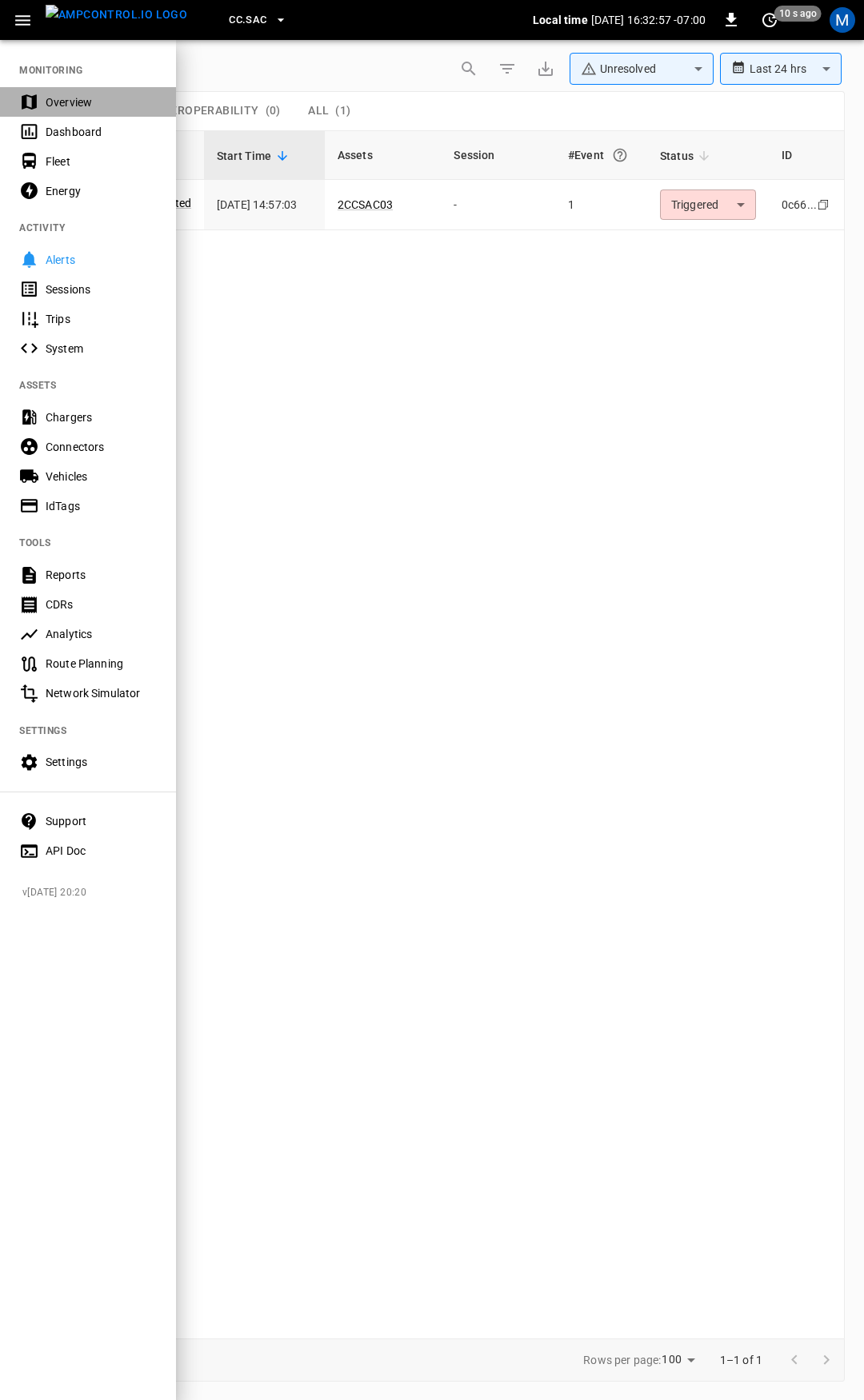
click at [51, 101] on div "Overview" at bounding box center [101, 102] width 111 height 16
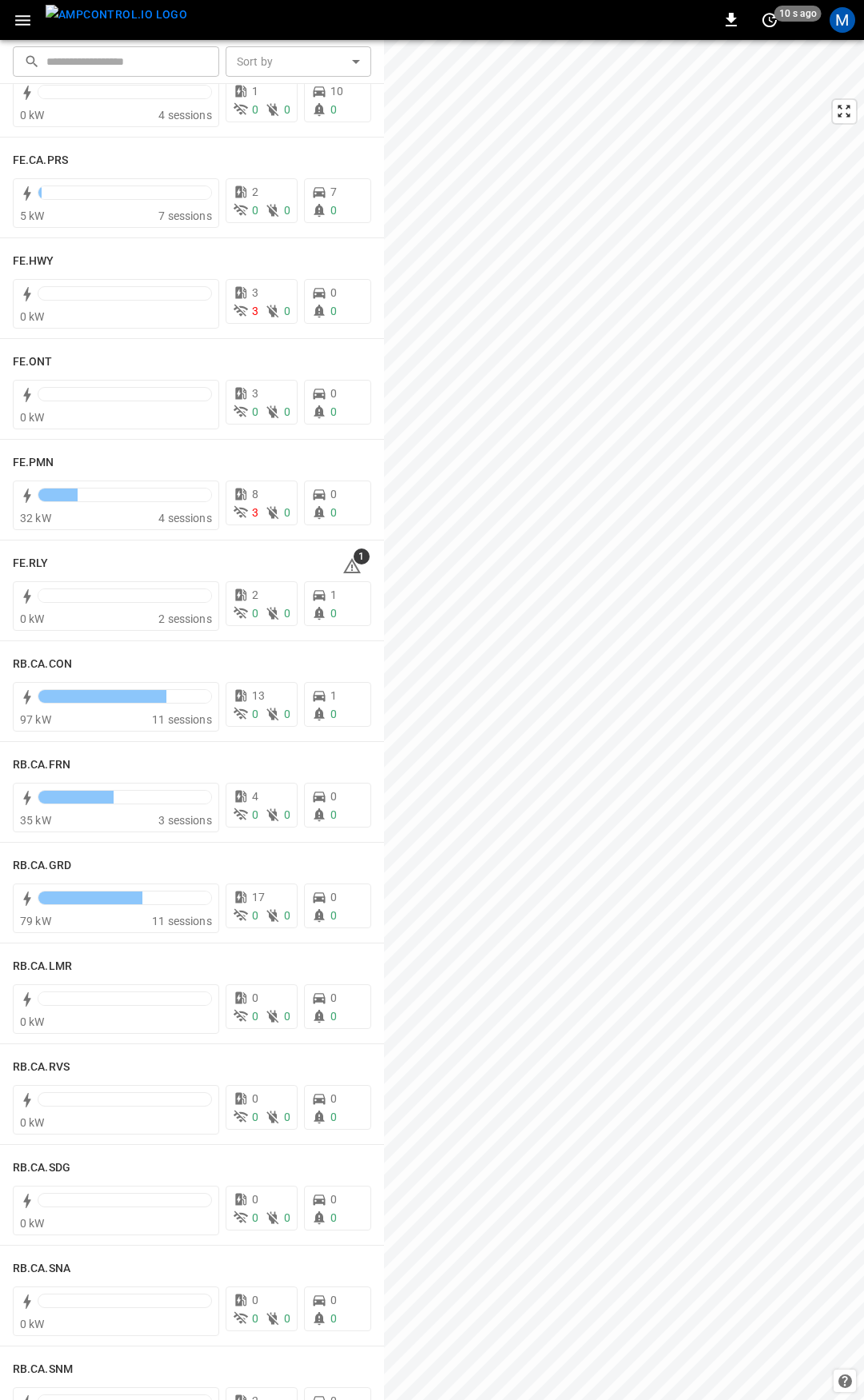
scroll to position [1562, 0]
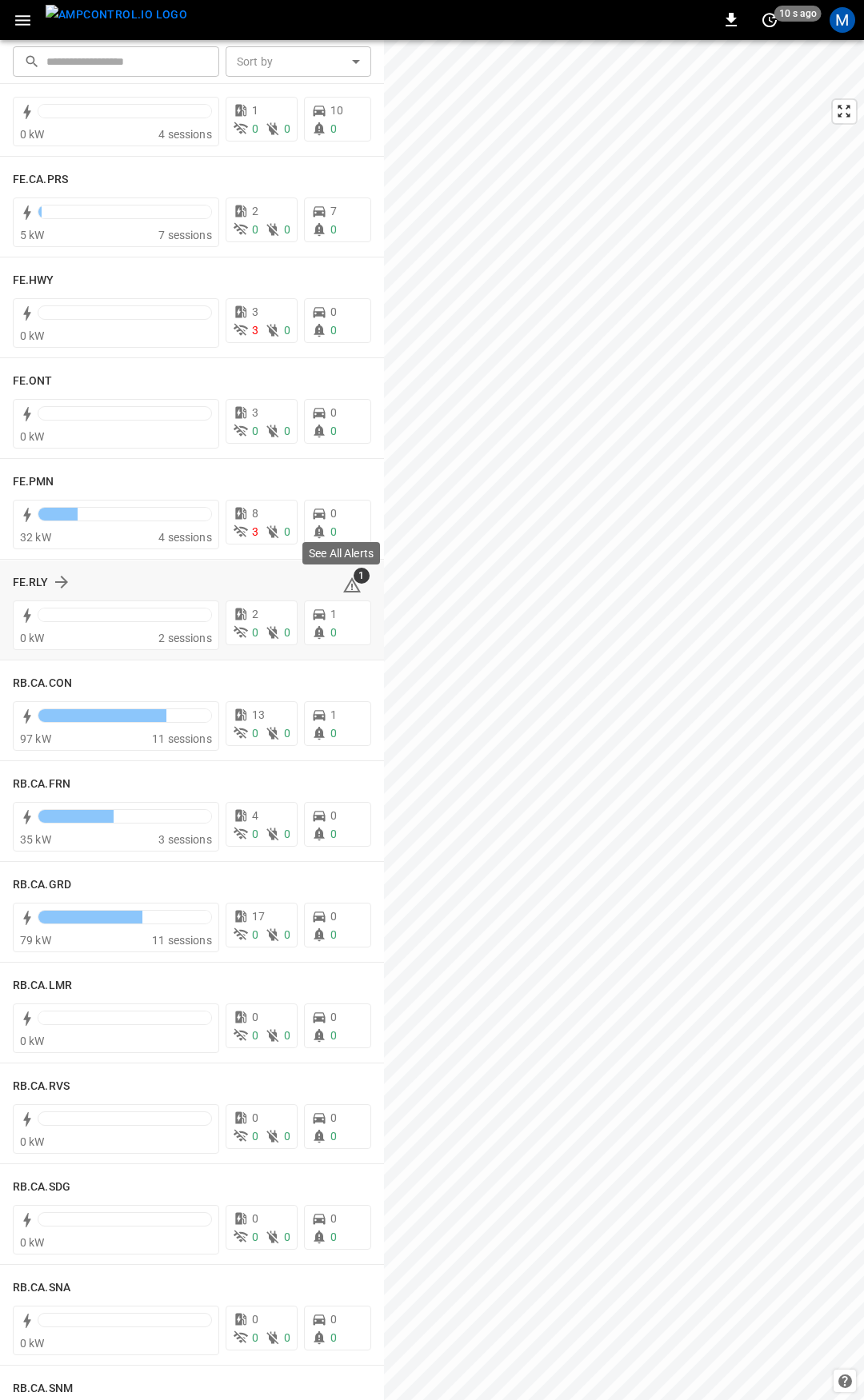
click at [348, 586] on icon at bounding box center [352, 585] width 19 height 19
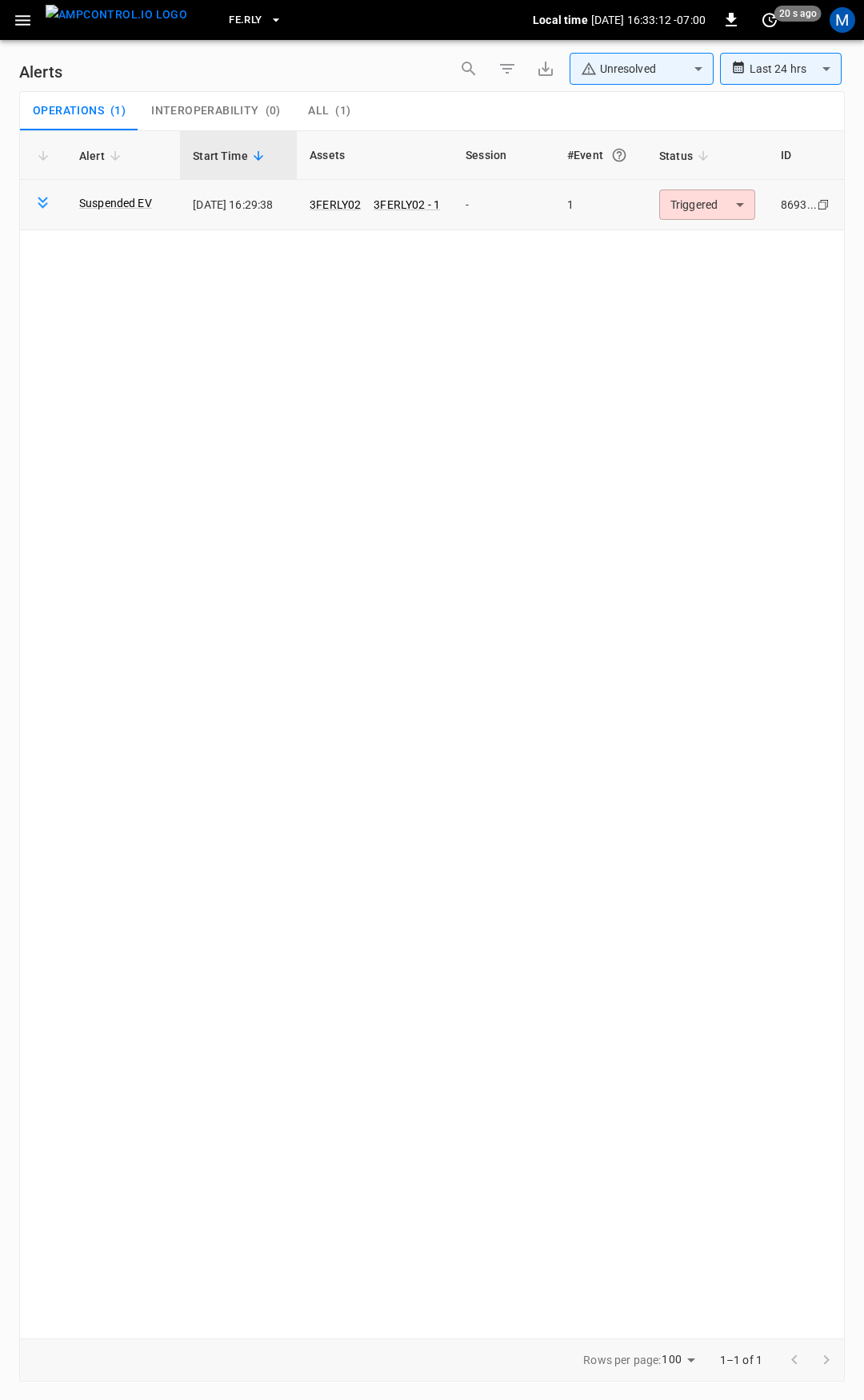
click at [722, 191] on body "**********" at bounding box center [432, 697] width 864 height 1394
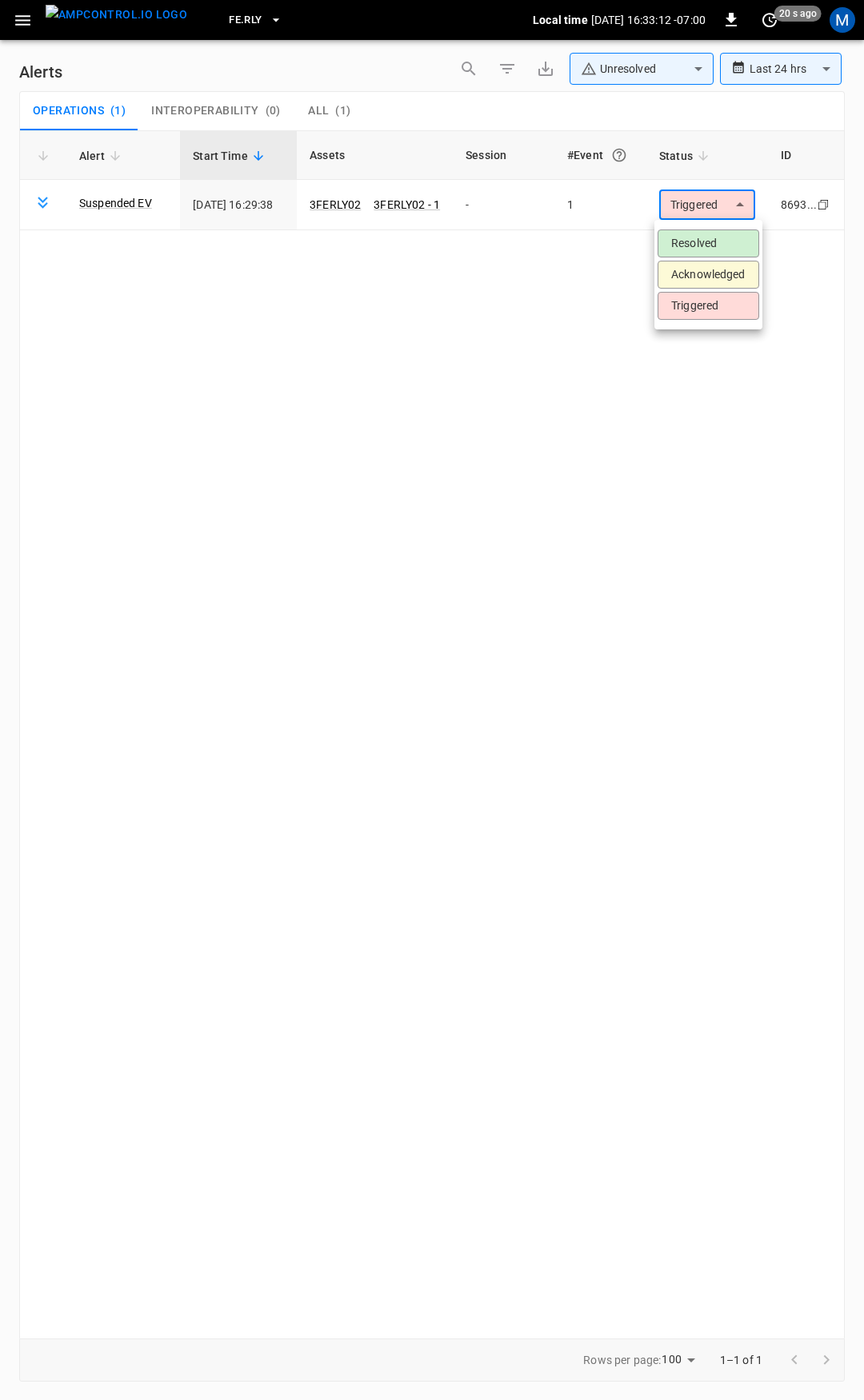
drag, startPoint x: 720, startPoint y: 232, endPoint x: 31, endPoint y: 479, distance: 731.9
click at [720, 233] on li "Resolved" at bounding box center [708, 244] width 102 height 28
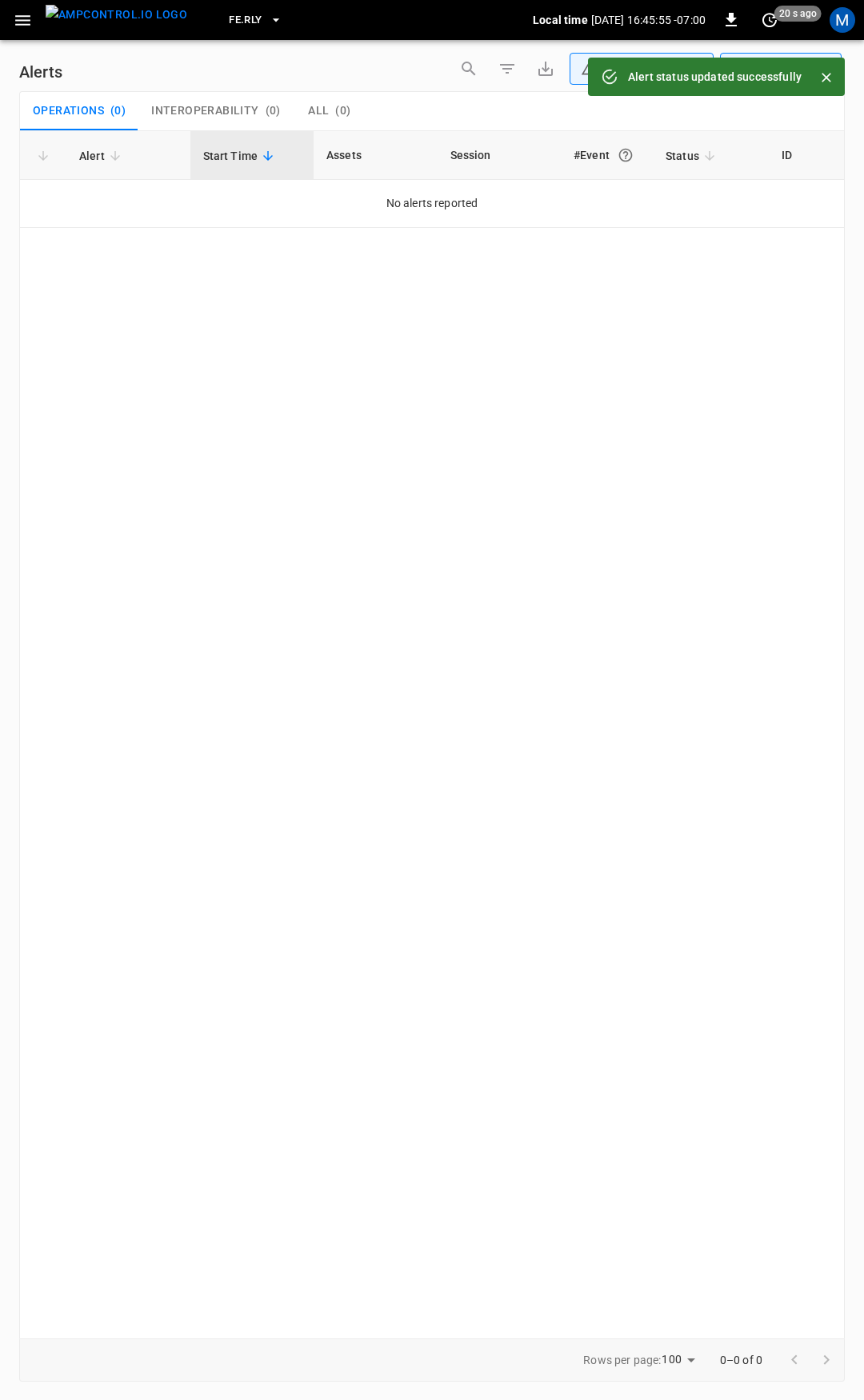
drag, startPoint x: 25, startPoint y: 23, endPoint x: 20, endPoint y: 32, distance: 10.3
click at [25, 23] on icon "button" at bounding box center [23, 20] width 20 height 20
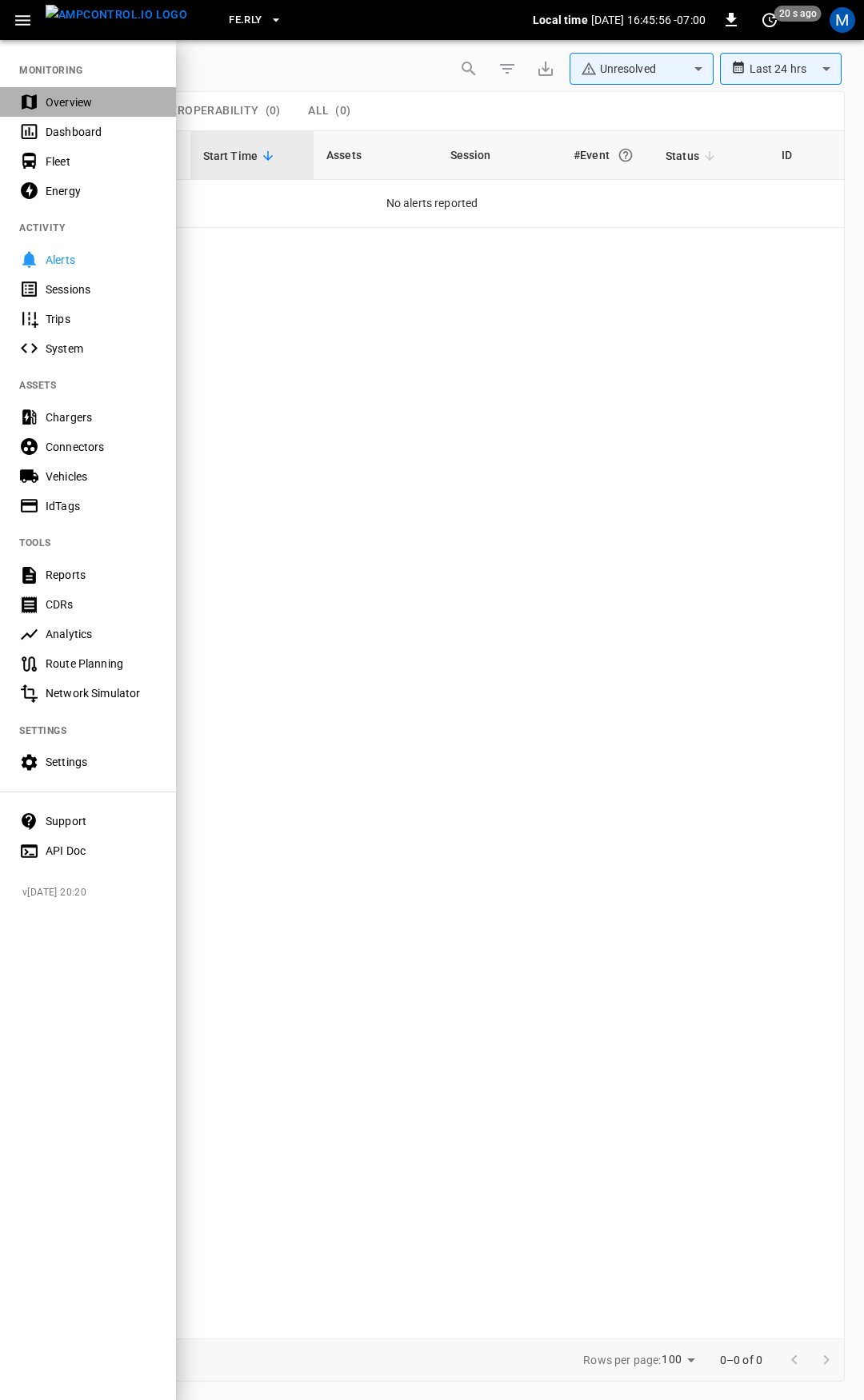
click at [87, 96] on div "Overview" at bounding box center [101, 102] width 111 height 16
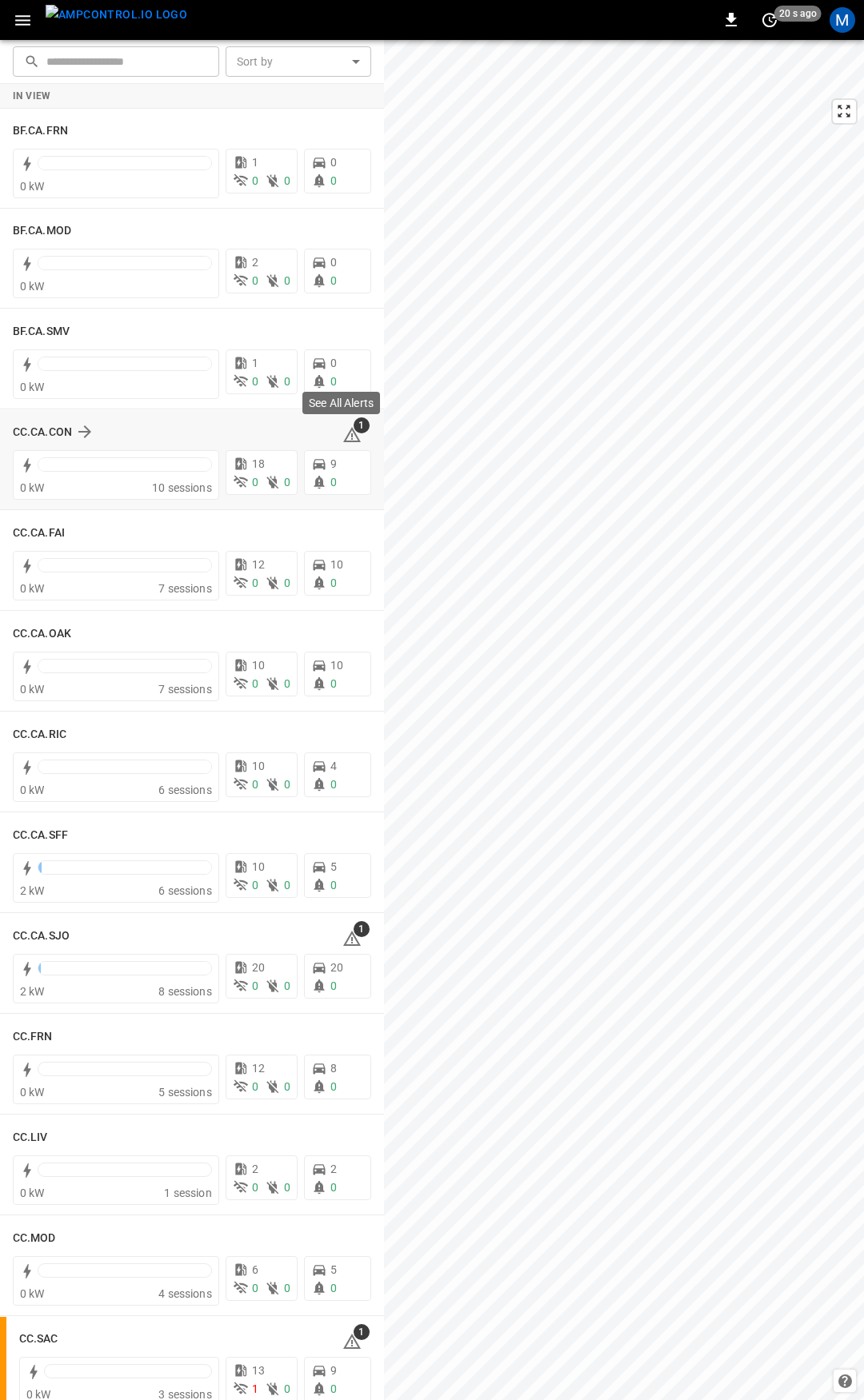
click at [348, 437] on icon at bounding box center [352, 435] width 18 height 15
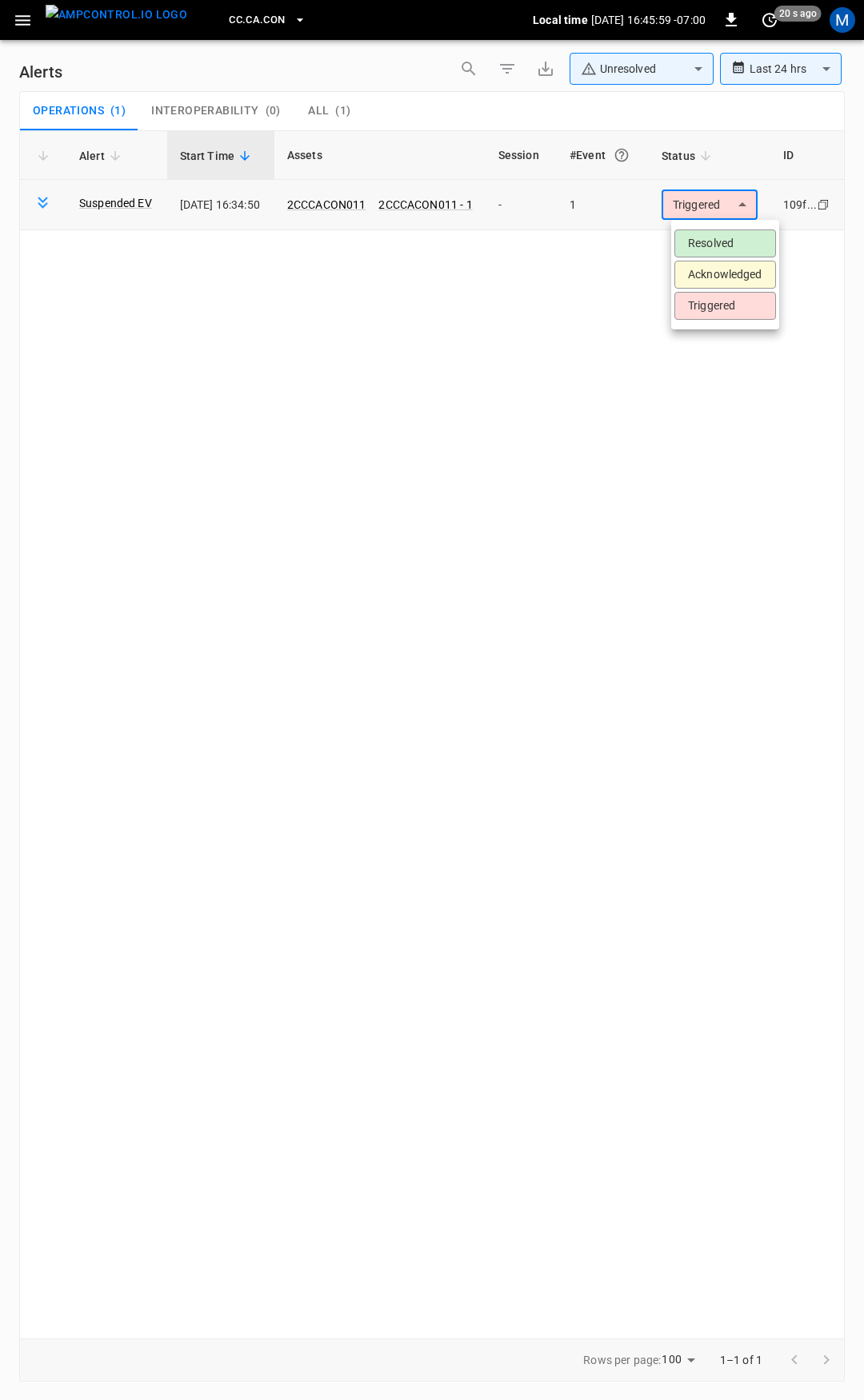
click at [719, 212] on body "**********" at bounding box center [432, 697] width 864 height 1394
drag, startPoint x: 726, startPoint y: 228, endPoint x: 727, endPoint y: 244, distance: 16.0
click at [726, 233] on ul "Resolved Acknowledged Triggered" at bounding box center [725, 274] width 108 height 110
click at [727, 244] on li "Resolved" at bounding box center [725, 244] width 102 height 28
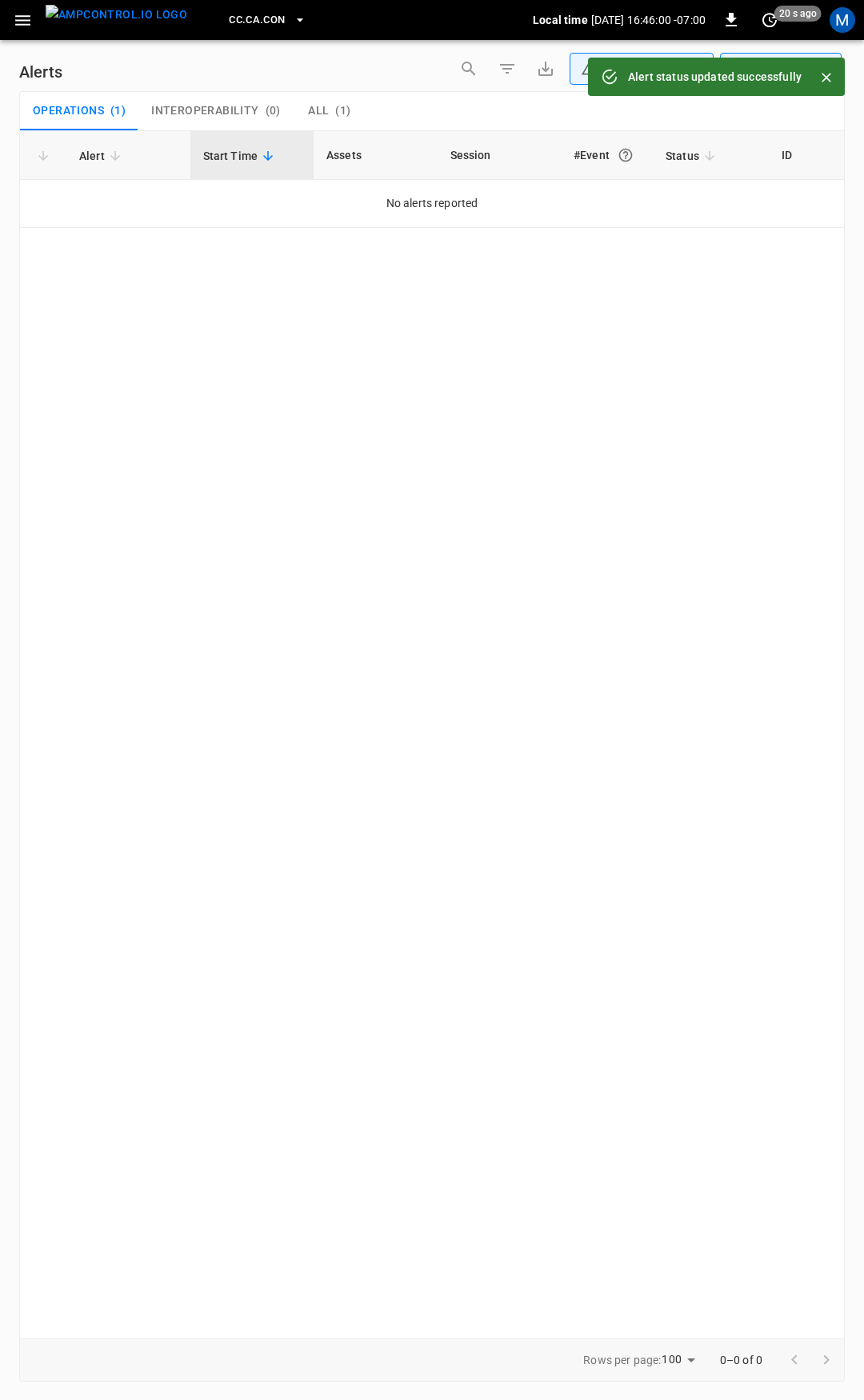
click at [4, 24] on div "CC.CA.CON Local time 2025-09-30 16:46:00 -07:00 0 20 s ago M" at bounding box center [432, 19] width 864 height 40
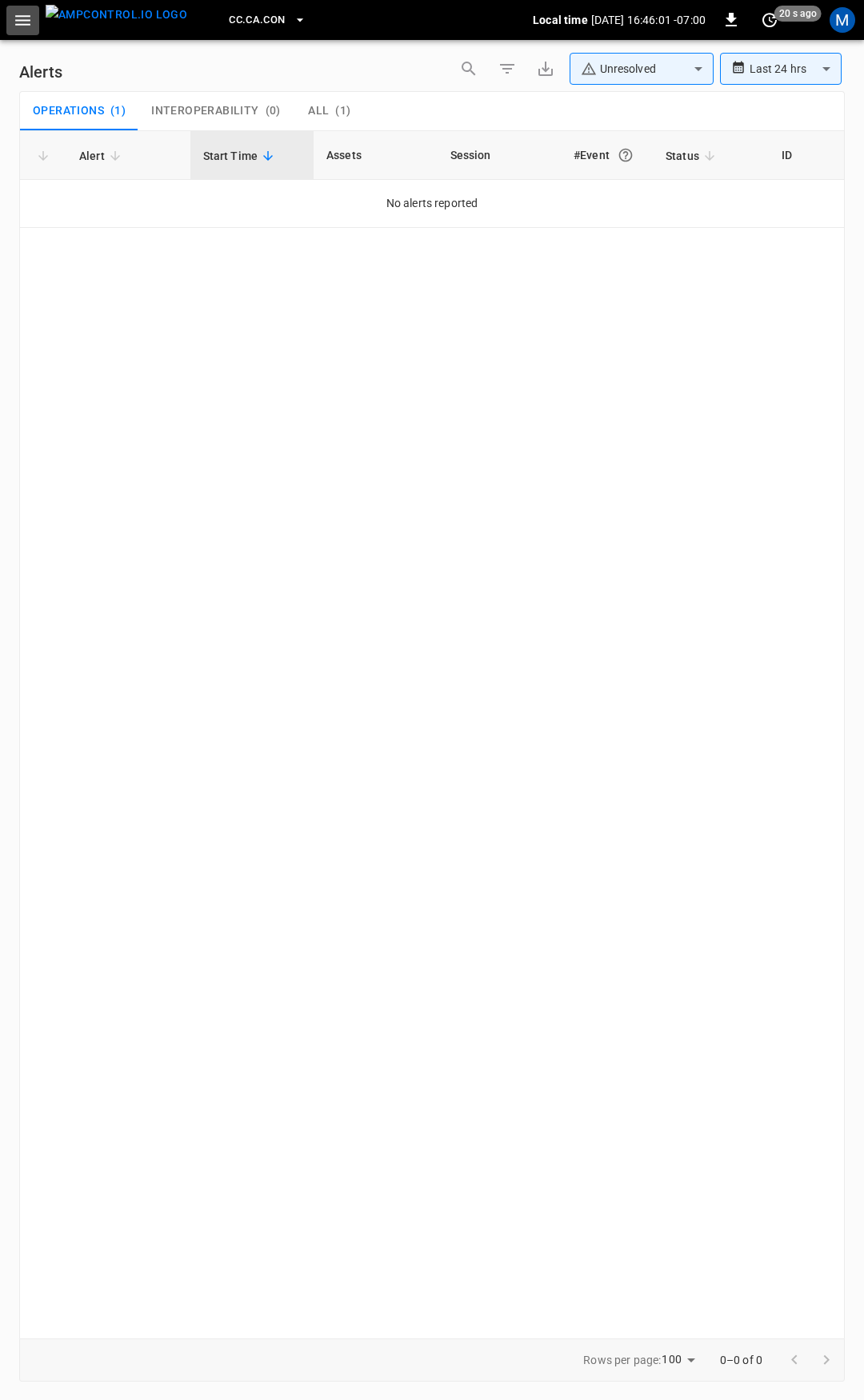
click at [22, 19] on icon "button" at bounding box center [22, 19] width 15 height 10
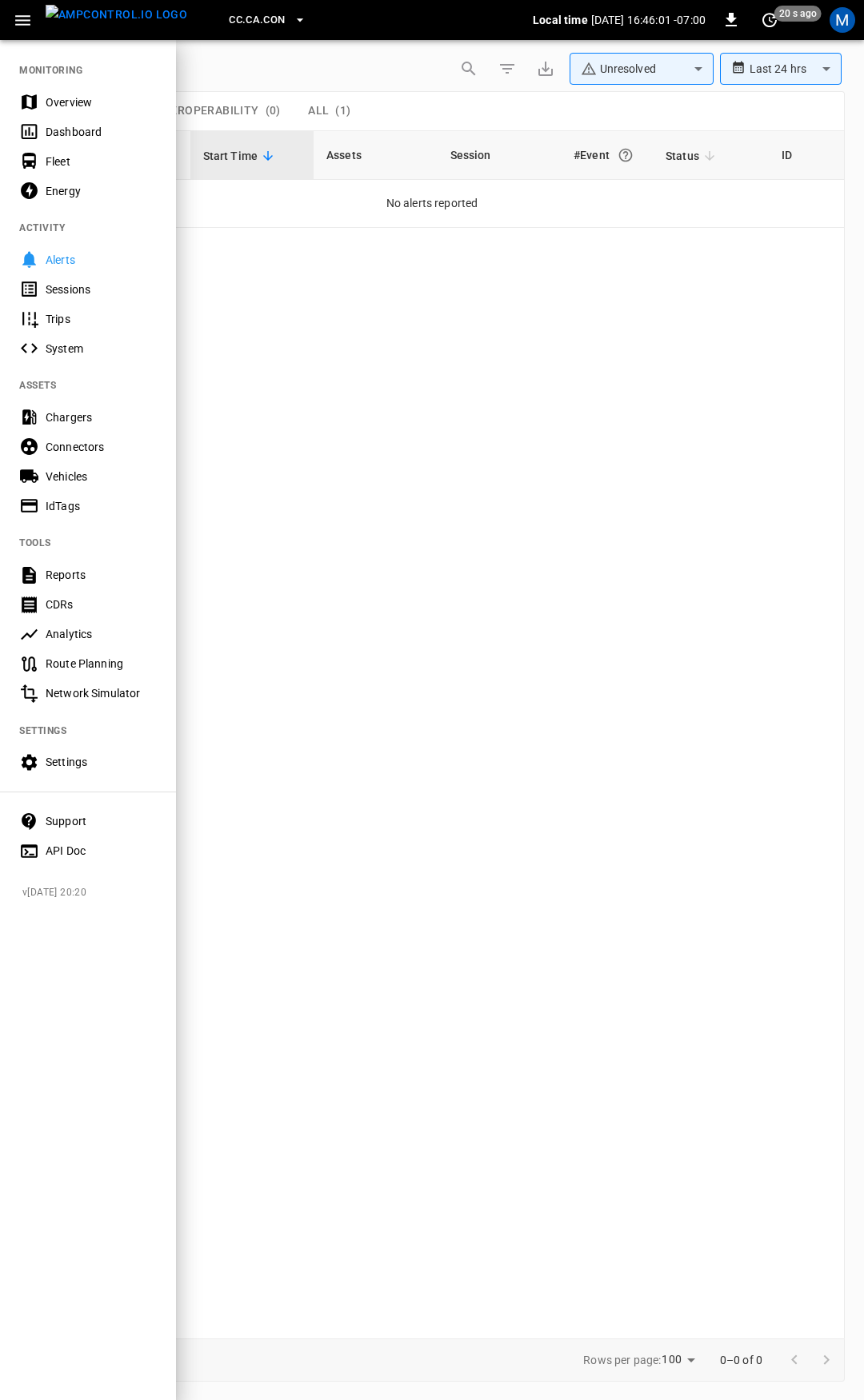
click at [53, 99] on div "Overview" at bounding box center [101, 102] width 111 height 16
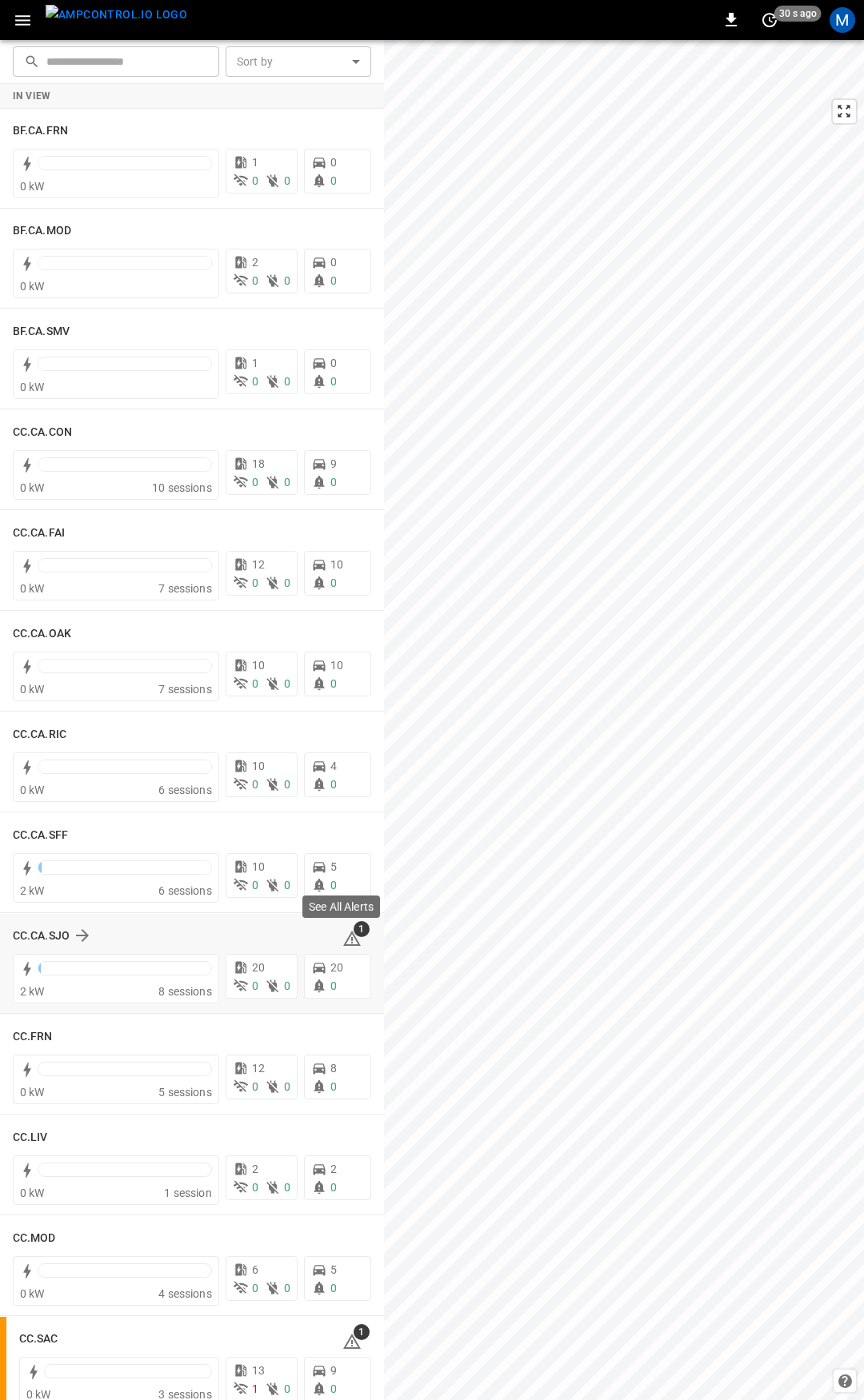
click at [349, 941] on icon at bounding box center [352, 939] width 19 height 19
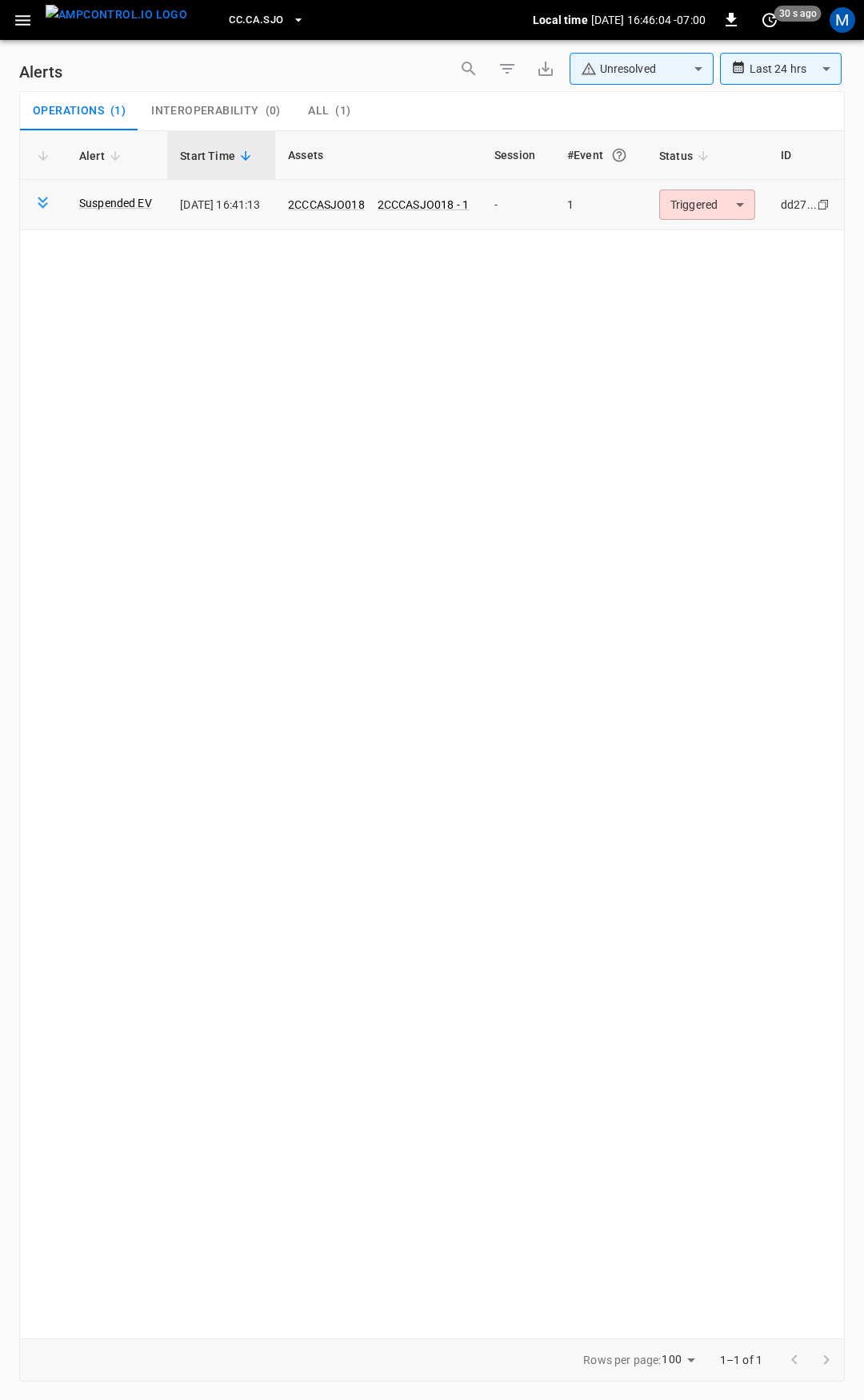
click at [716, 208] on body "**********" at bounding box center [432, 697] width 864 height 1394
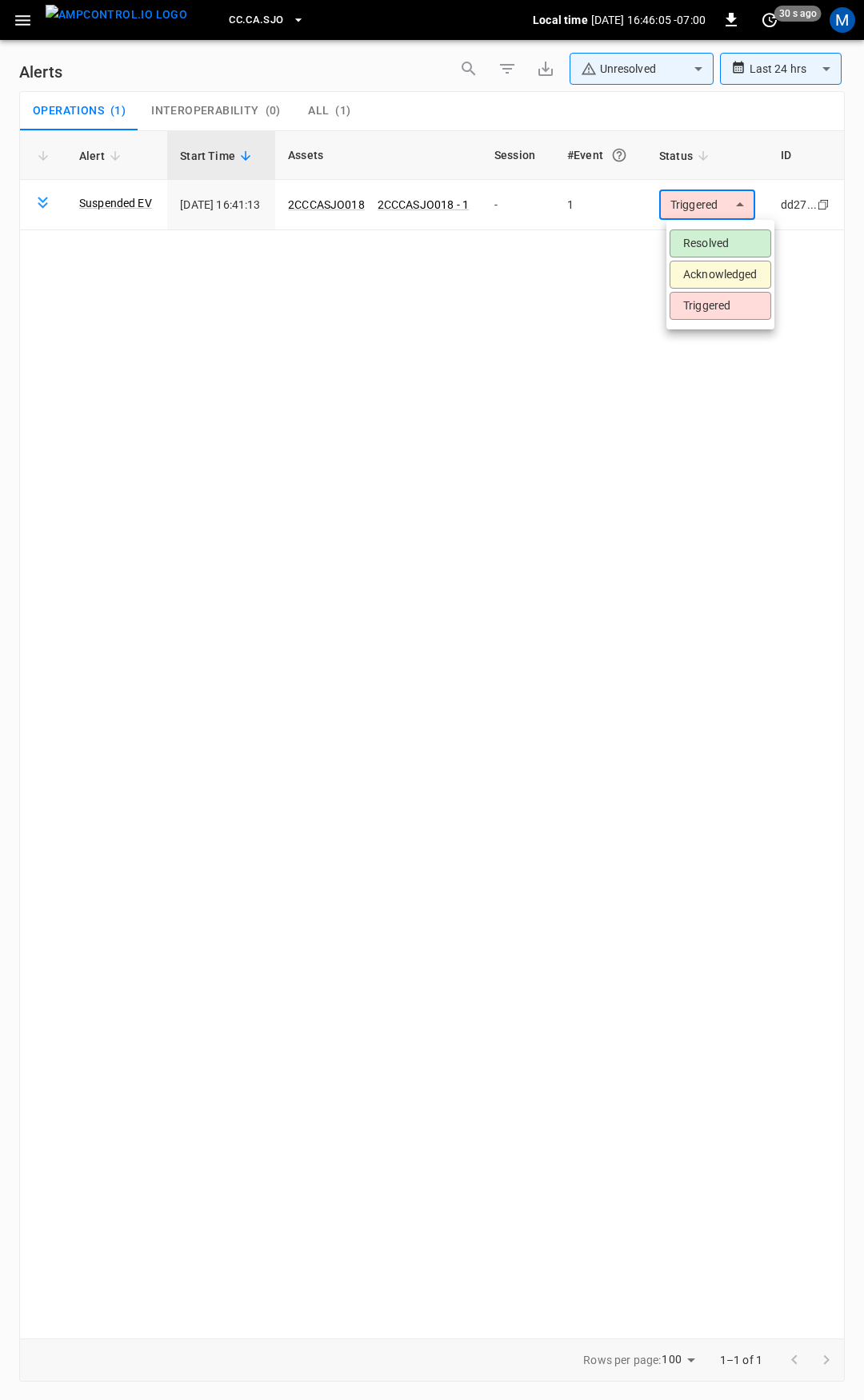
click at [710, 246] on li "Resolved" at bounding box center [720, 244] width 102 height 28
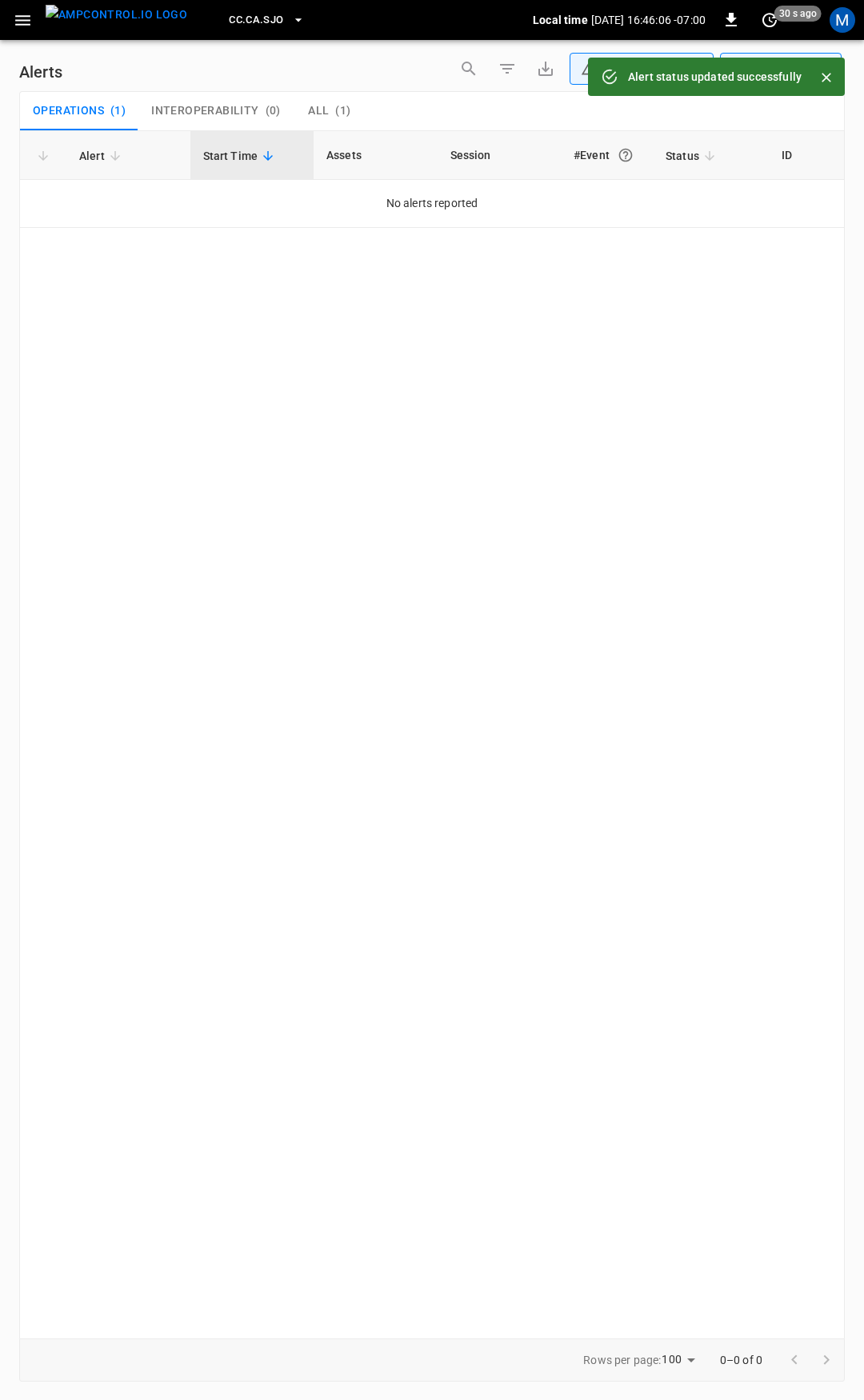
click at [31, 24] on icon "button" at bounding box center [23, 20] width 20 height 20
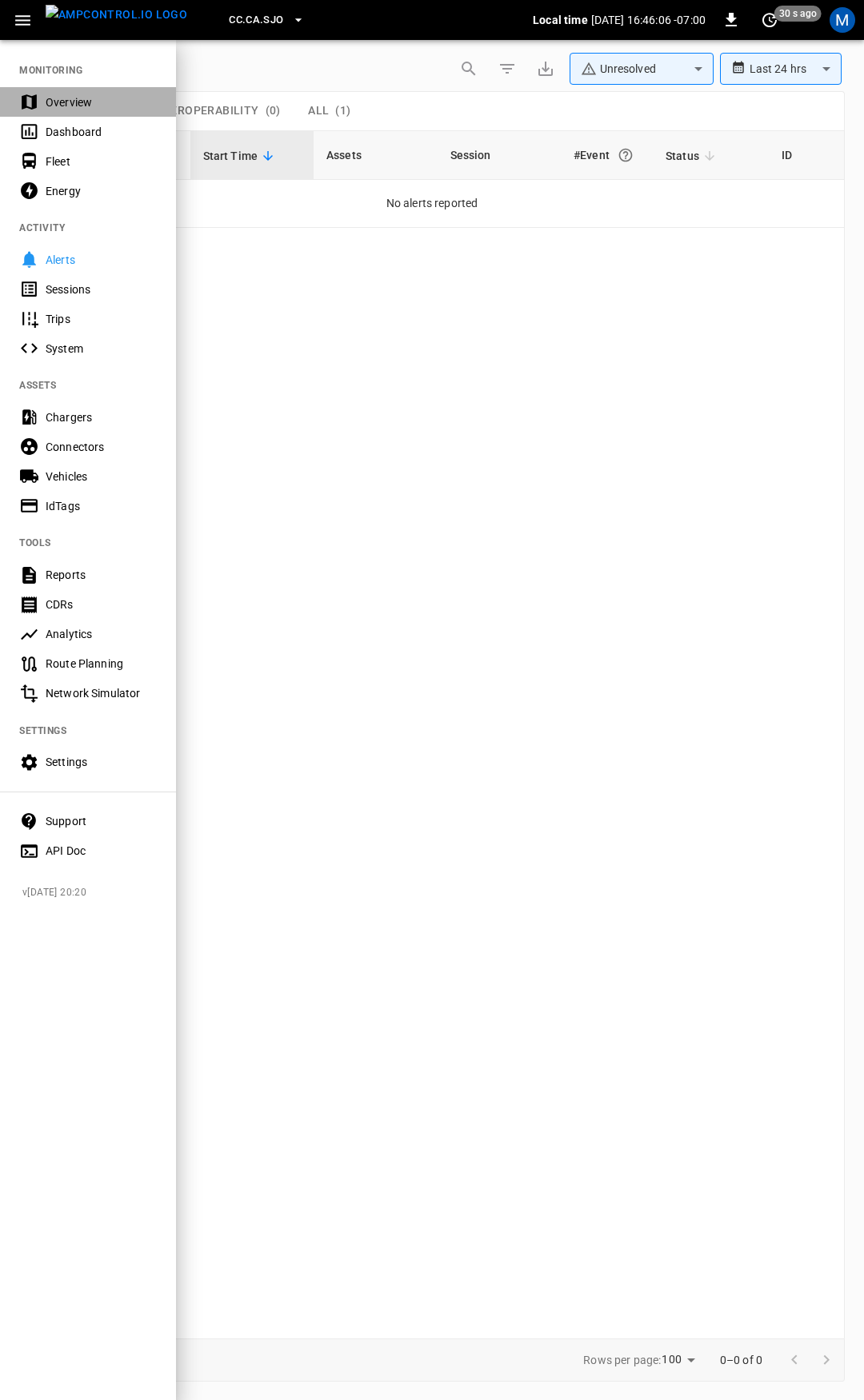
drag, startPoint x: 43, startPoint y: 94, endPoint x: 186, endPoint y: 205, distance: 181.0
click at [44, 95] on div "Overview" at bounding box center [88, 102] width 176 height 30
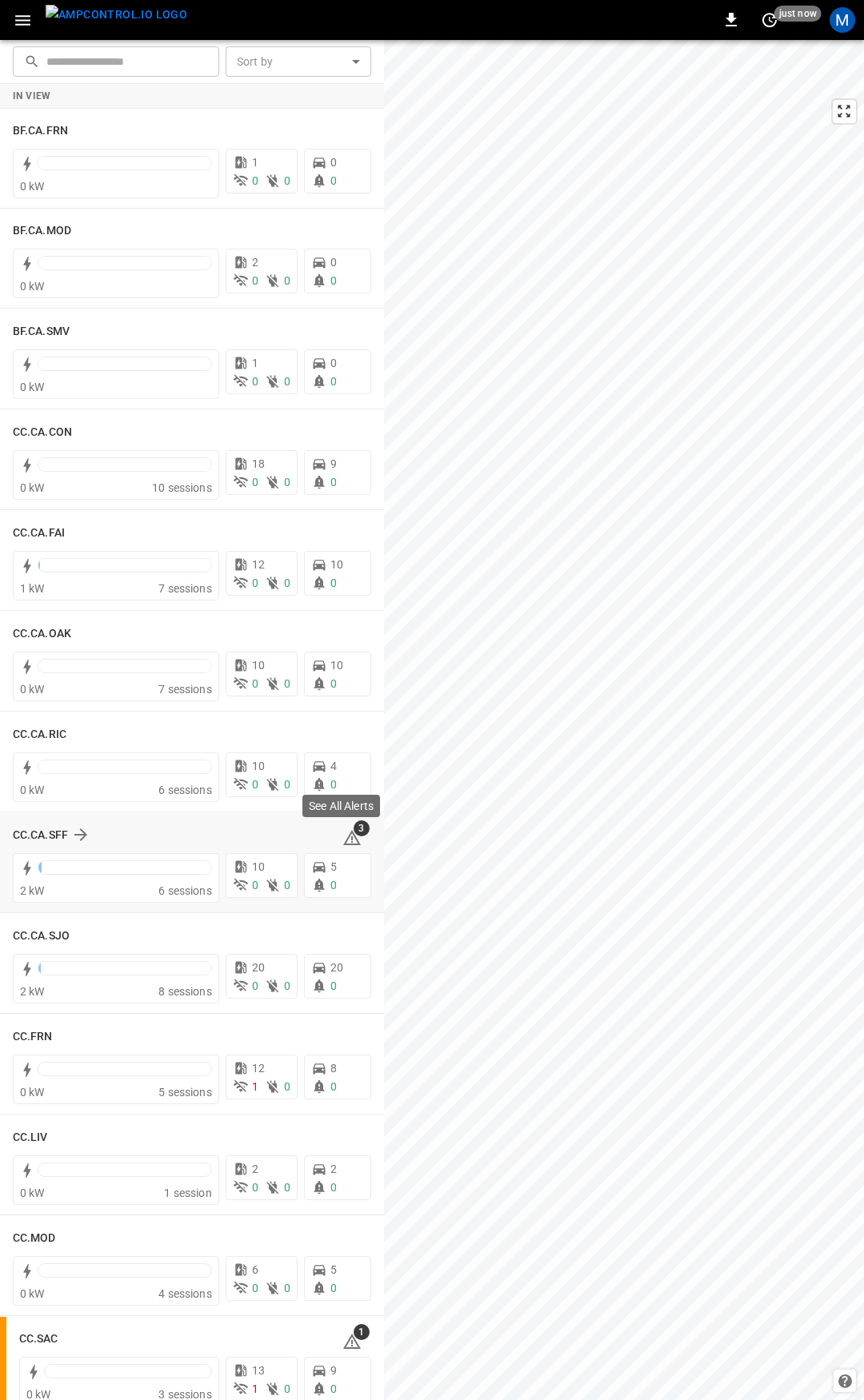
click at [342, 832] on icon at bounding box center [352, 838] width 19 height 19
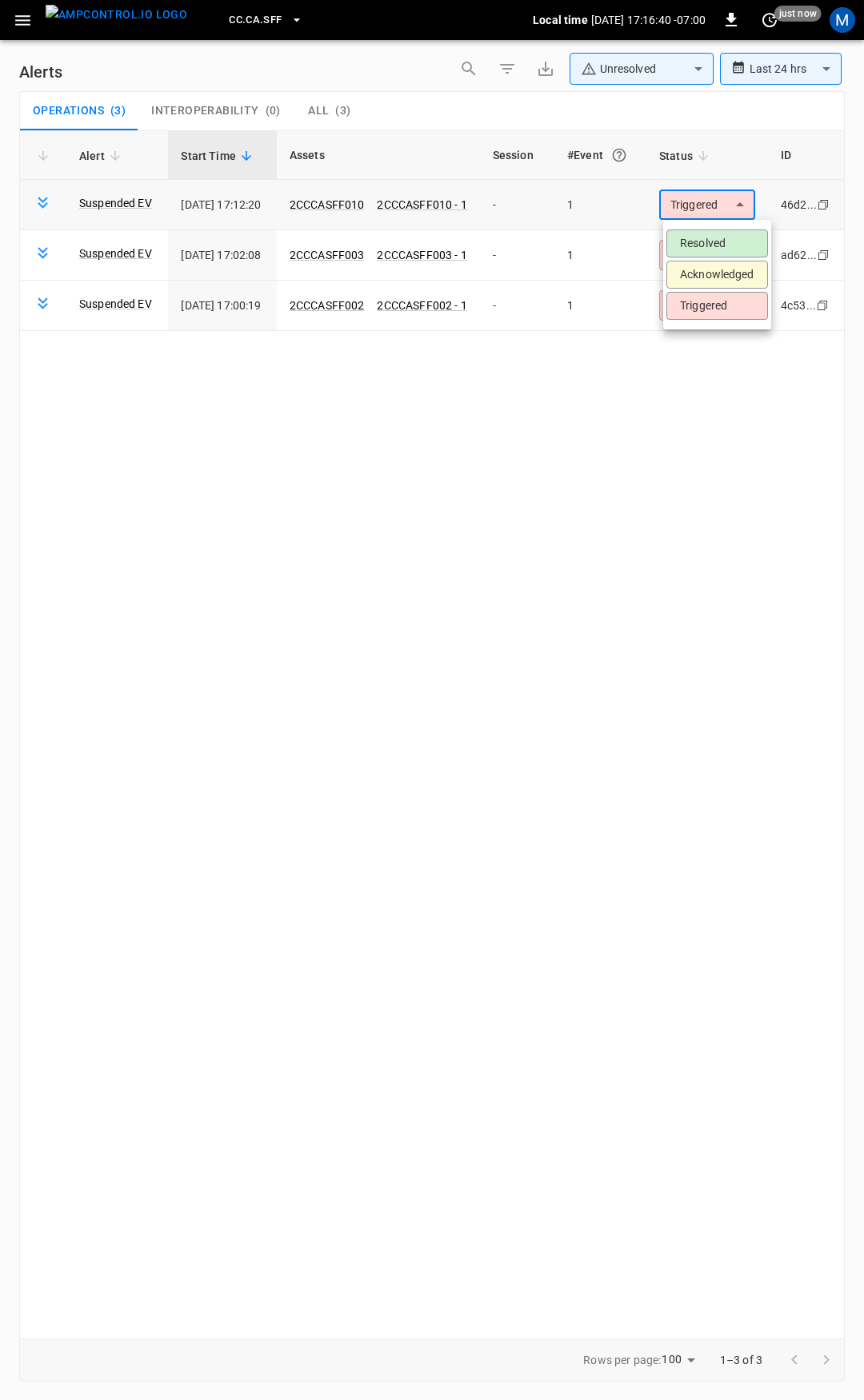
click at [704, 206] on body "**********" at bounding box center [432, 697] width 864 height 1394
click at [728, 249] on li "Resolved" at bounding box center [717, 244] width 102 height 28
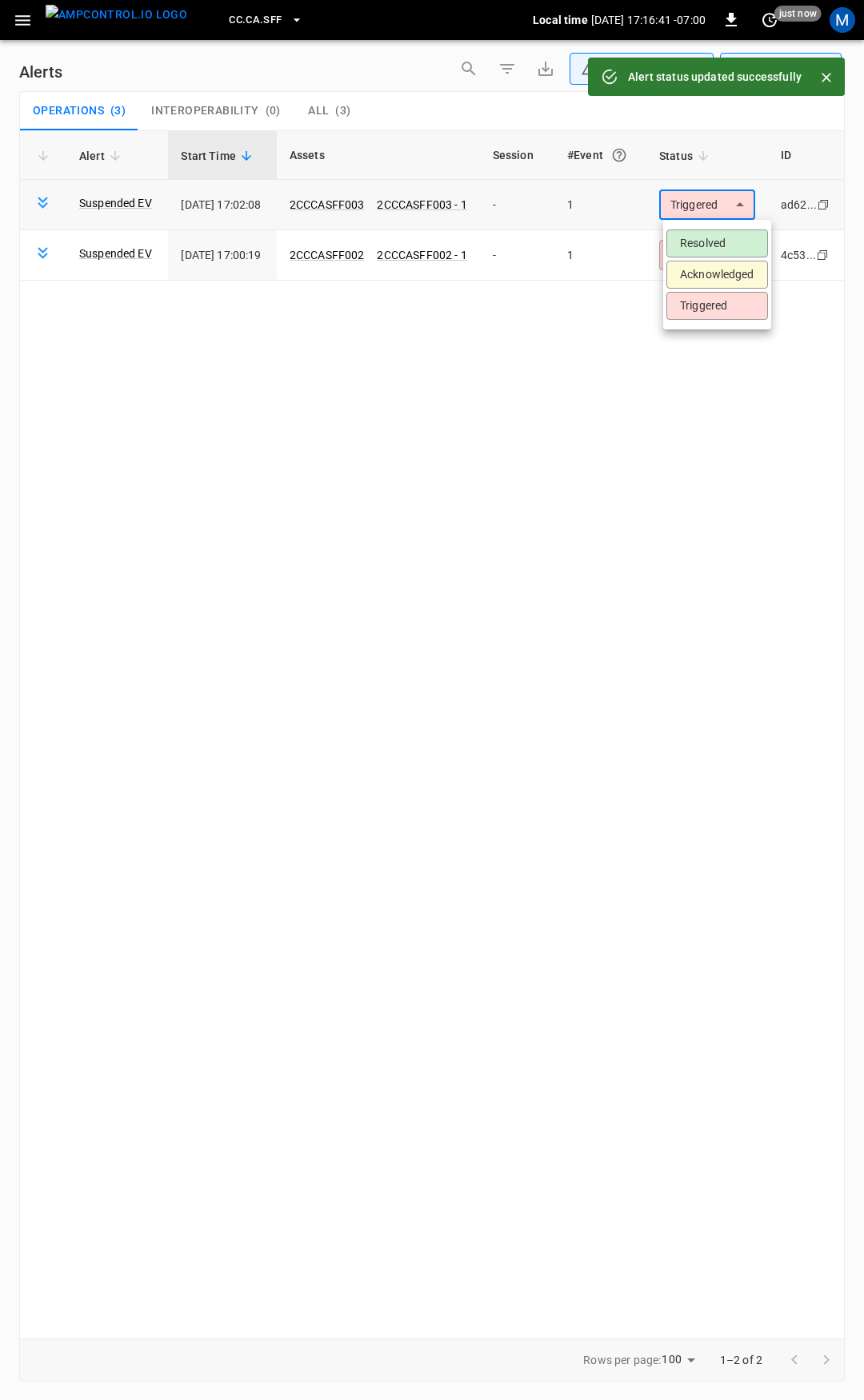
click at [726, 209] on body "**********" at bounding box center [432, 697] width 864 height 1394
click at [726, 235] on li "Resolved" at bounding box center [717, 244] width 102 height 28
click at [726, 205] on body "**********" at bounding box center [432, 697] width 864 height 1394
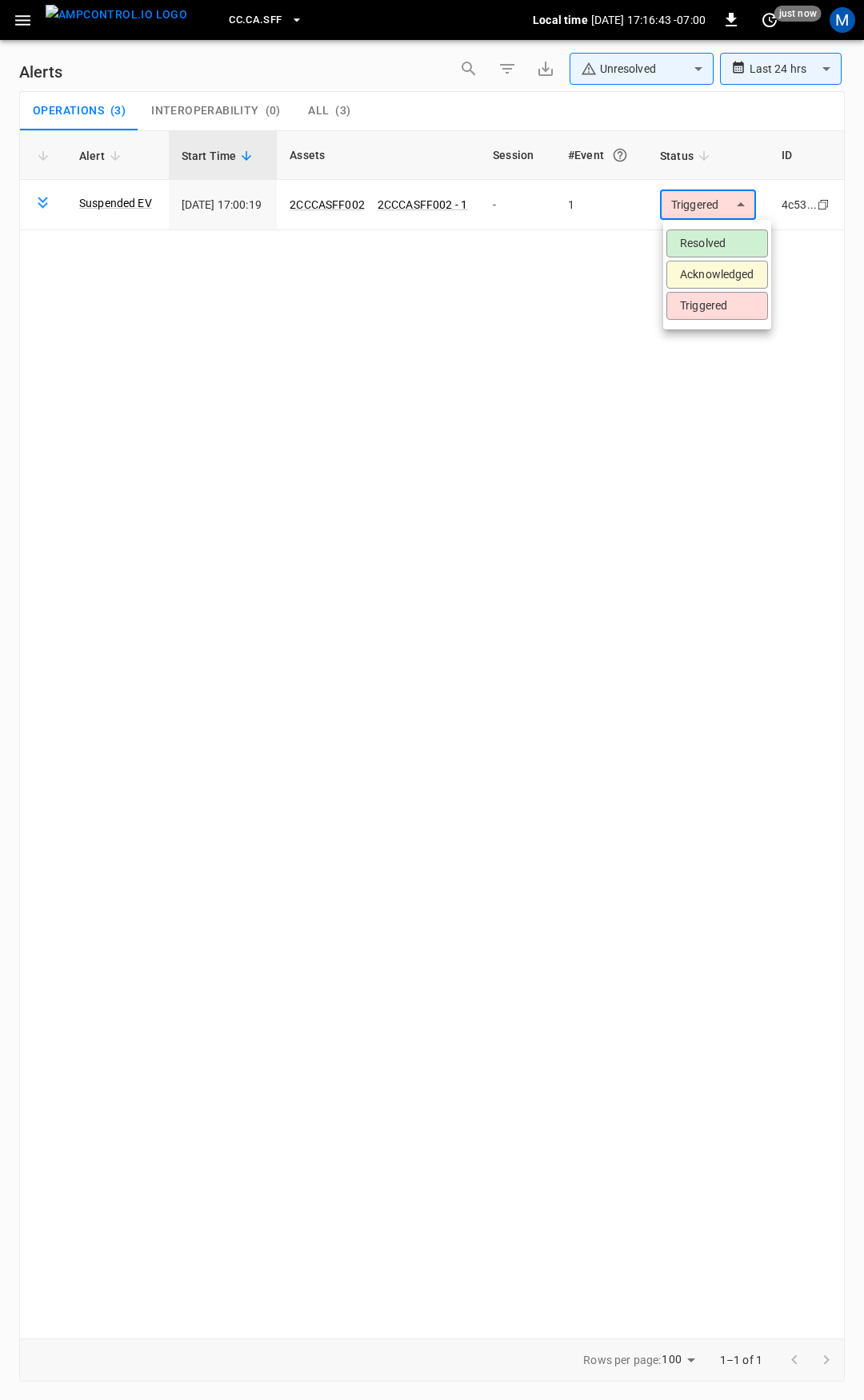
drag, startPoint x: 735, startPoint y: 243, endPoint x: 435, endPoint y: 183, distance: 305.9
click at [734, 243] on li "Resolved" at bounding box center [717, 244] width 102 height 28
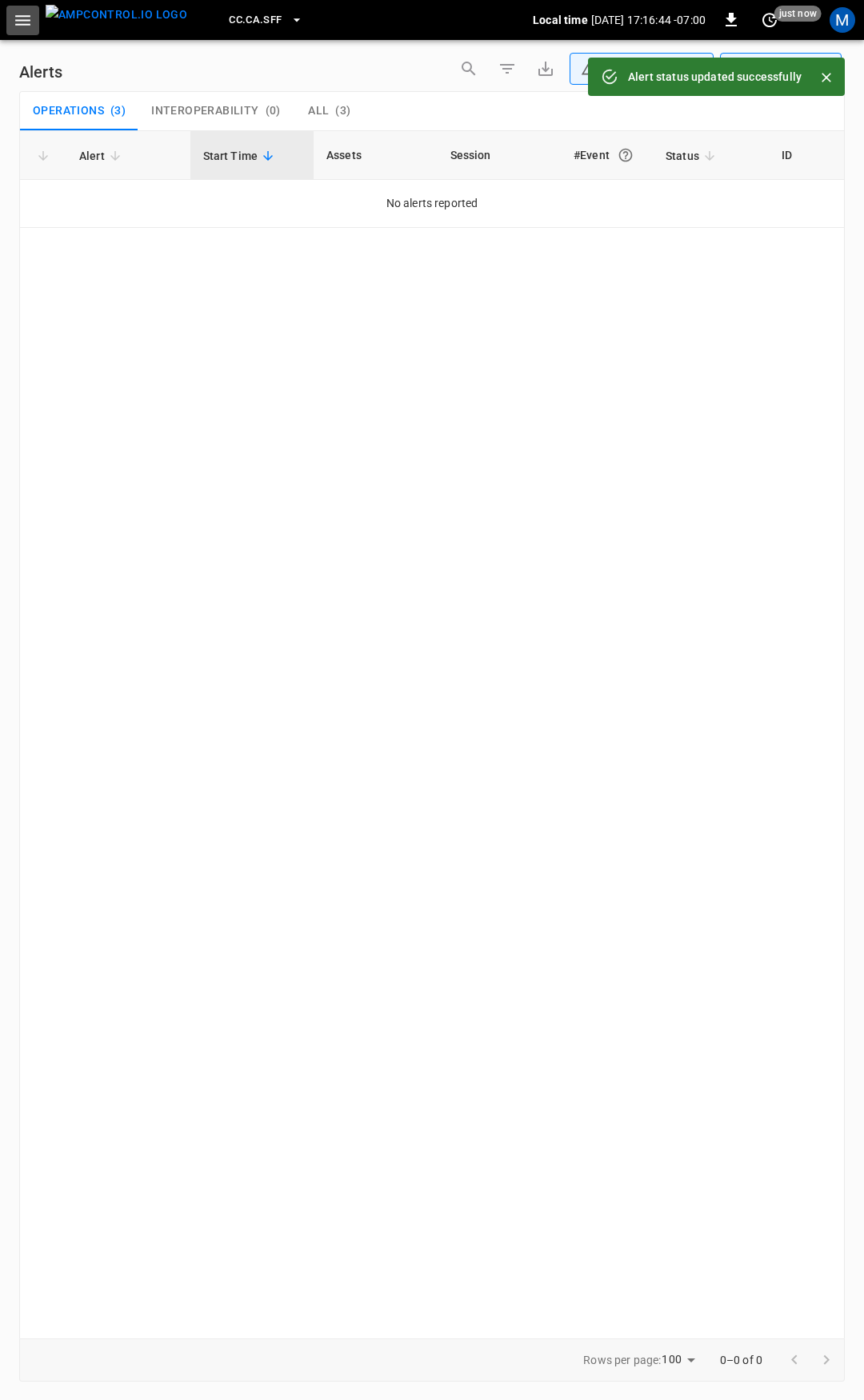
click at [27, 21] on icon "button" at bounding box center [23, 20] width 20 height 20
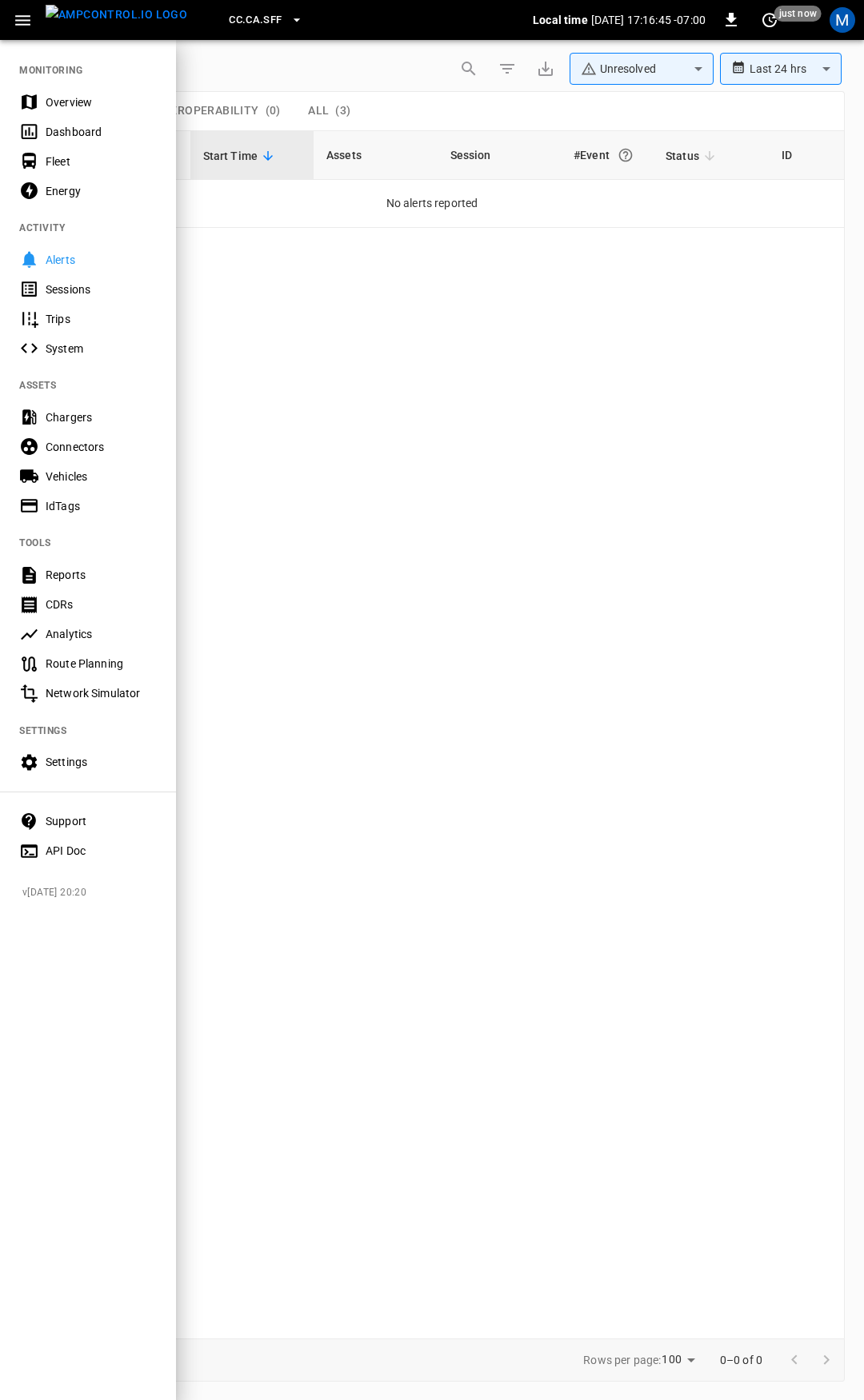
click at [78, 111] on div "Overview" at bounding box center [88, 102] width 176 height 30
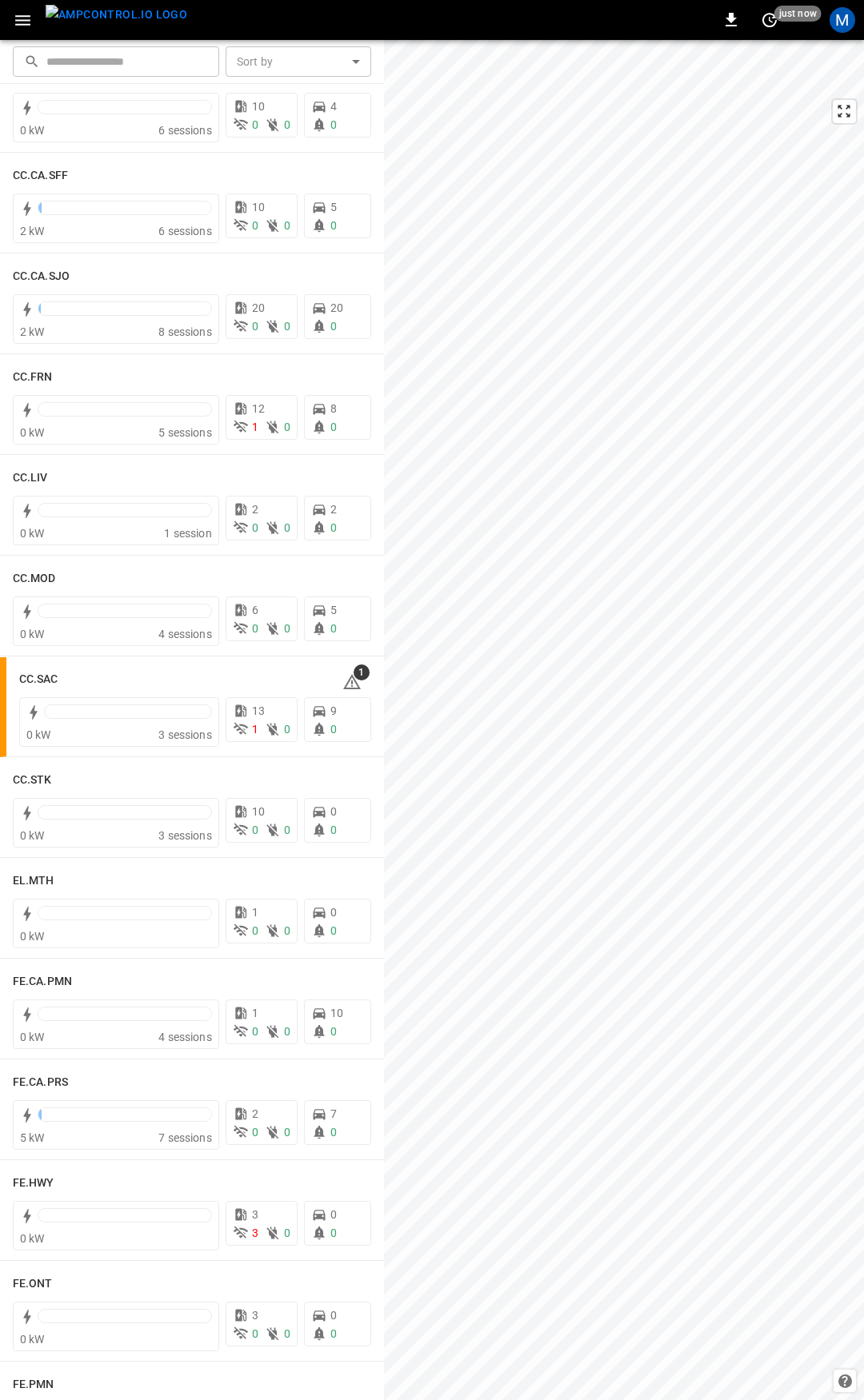
scroll to position [668, 0]
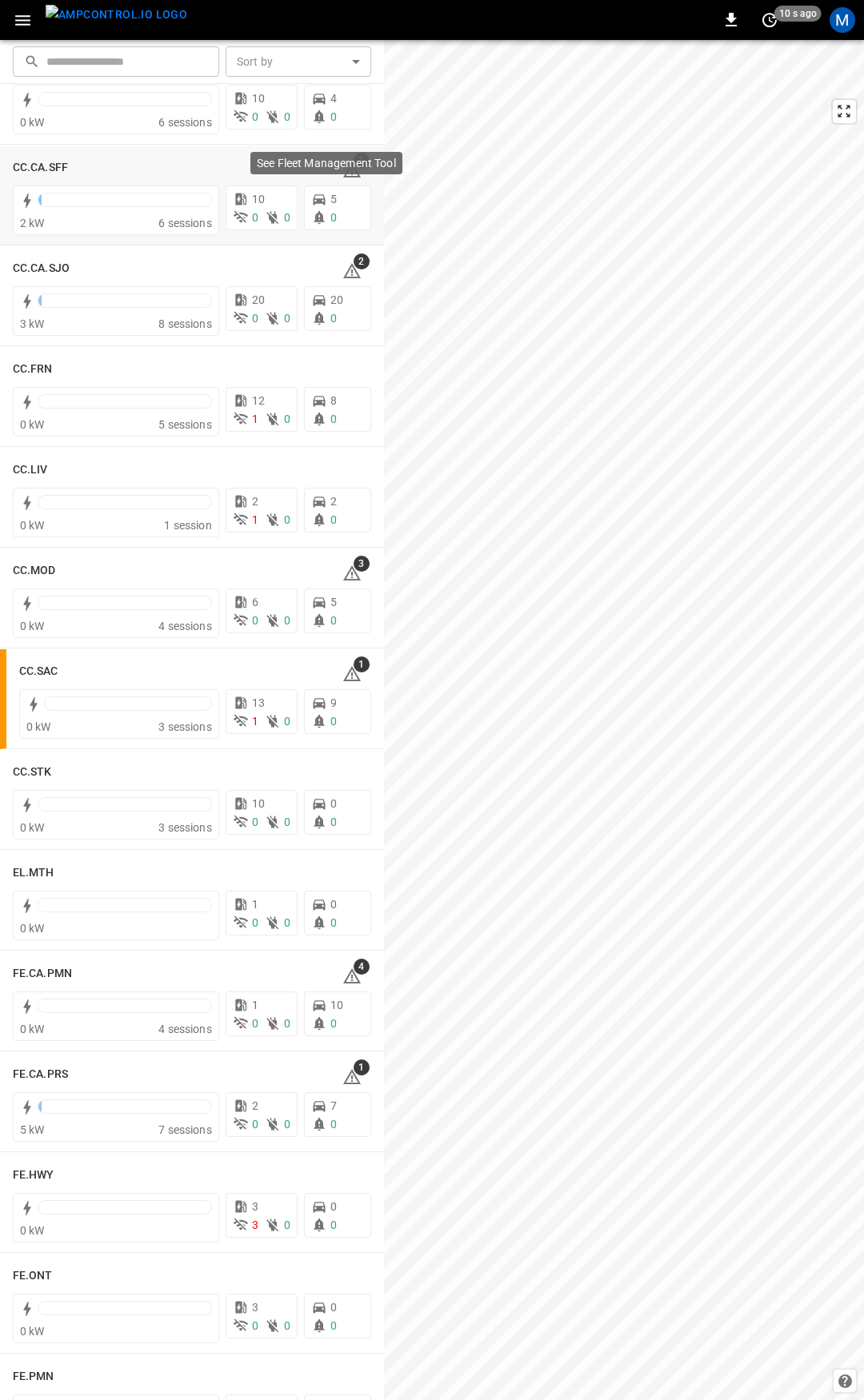
drag, startPoint x: 341, startPoint y: 185, endPoint x: 344, endPoint y: 176, distance: 9.5
click at [345, 176] on div "See Fleet Management Tool" at bounding box center [326, 168] width 155 height 35
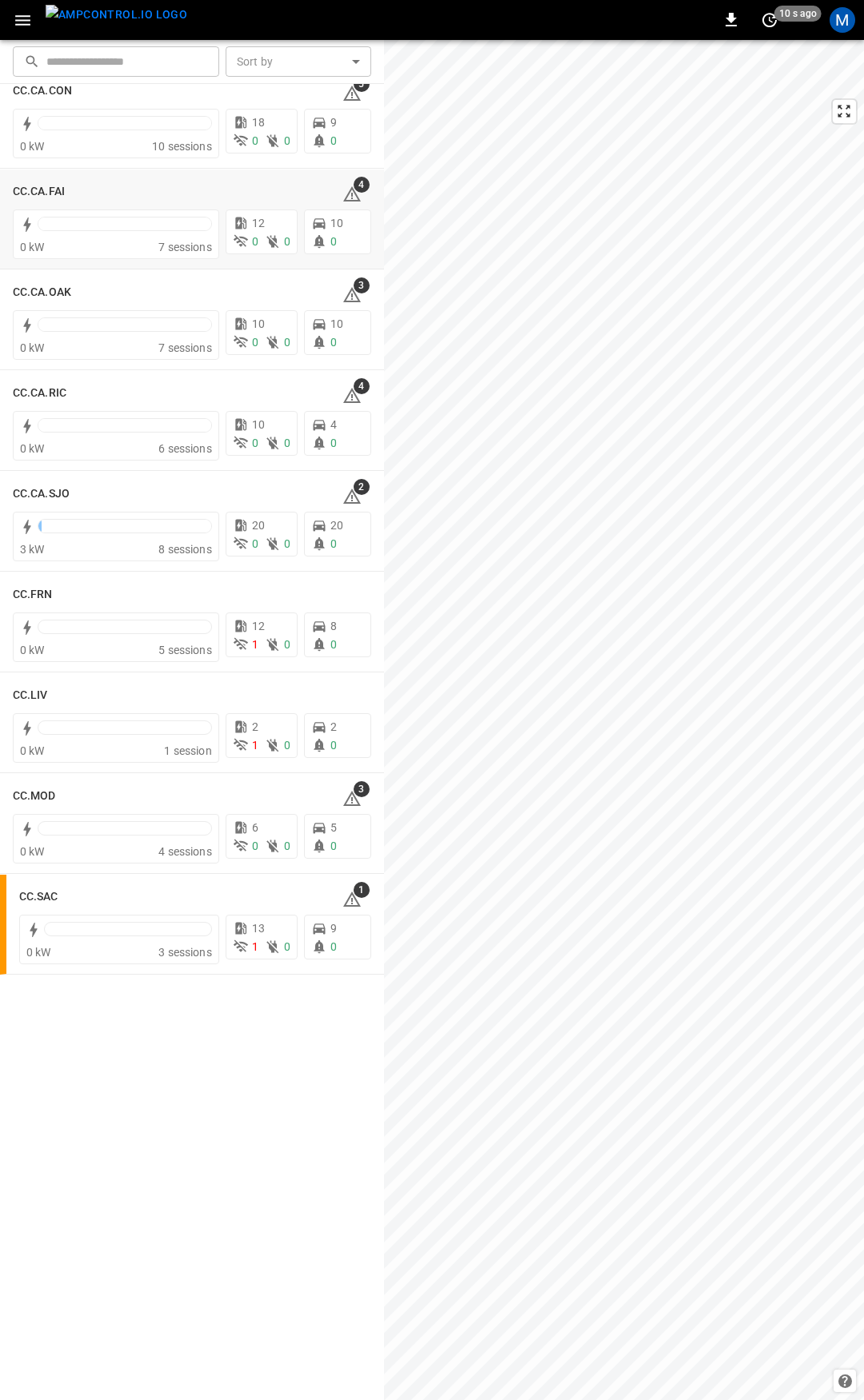
scroll to position [0, 0]
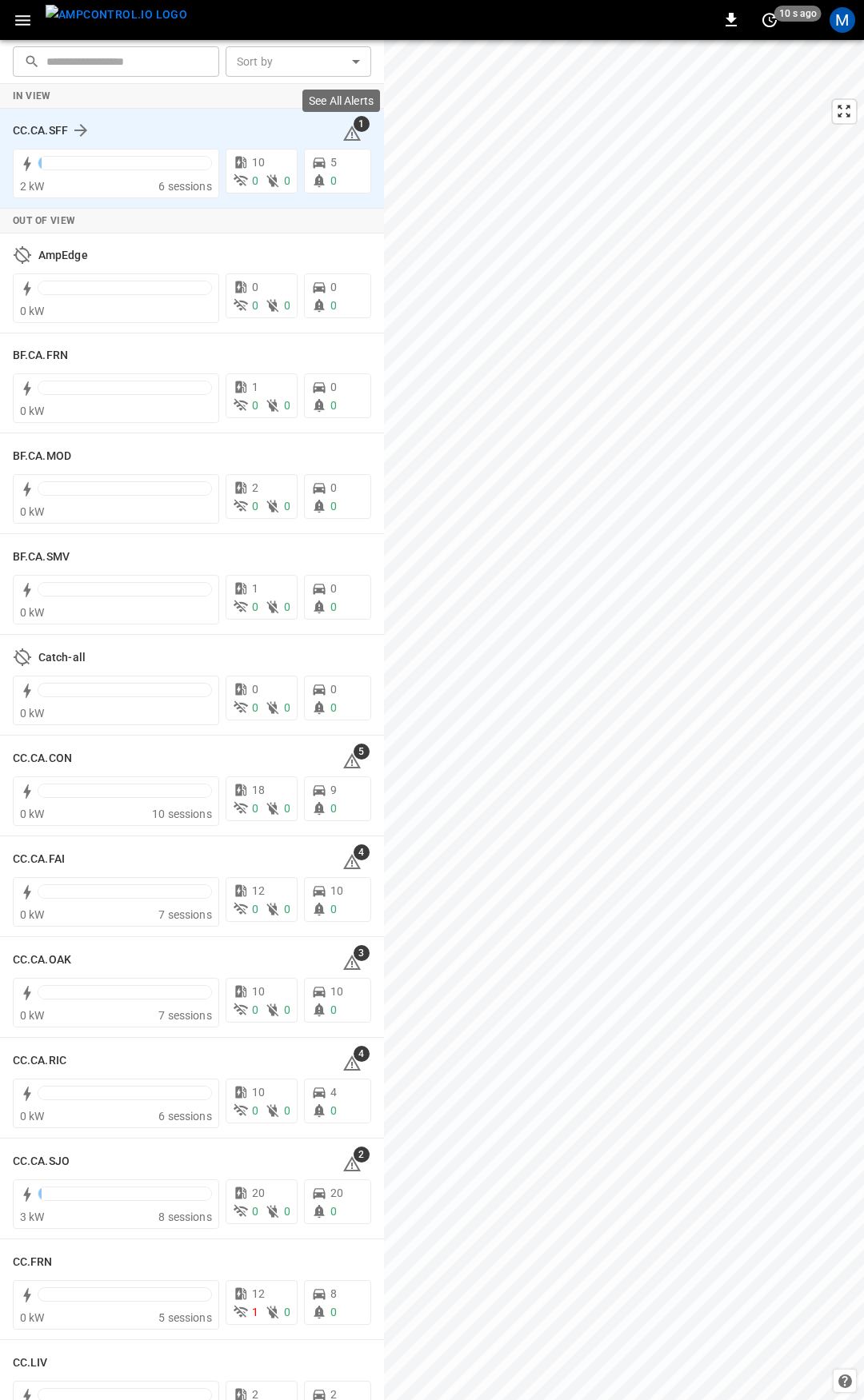
click at [342, 130] on icon at bounding box center [352, 133] width 19 height 19
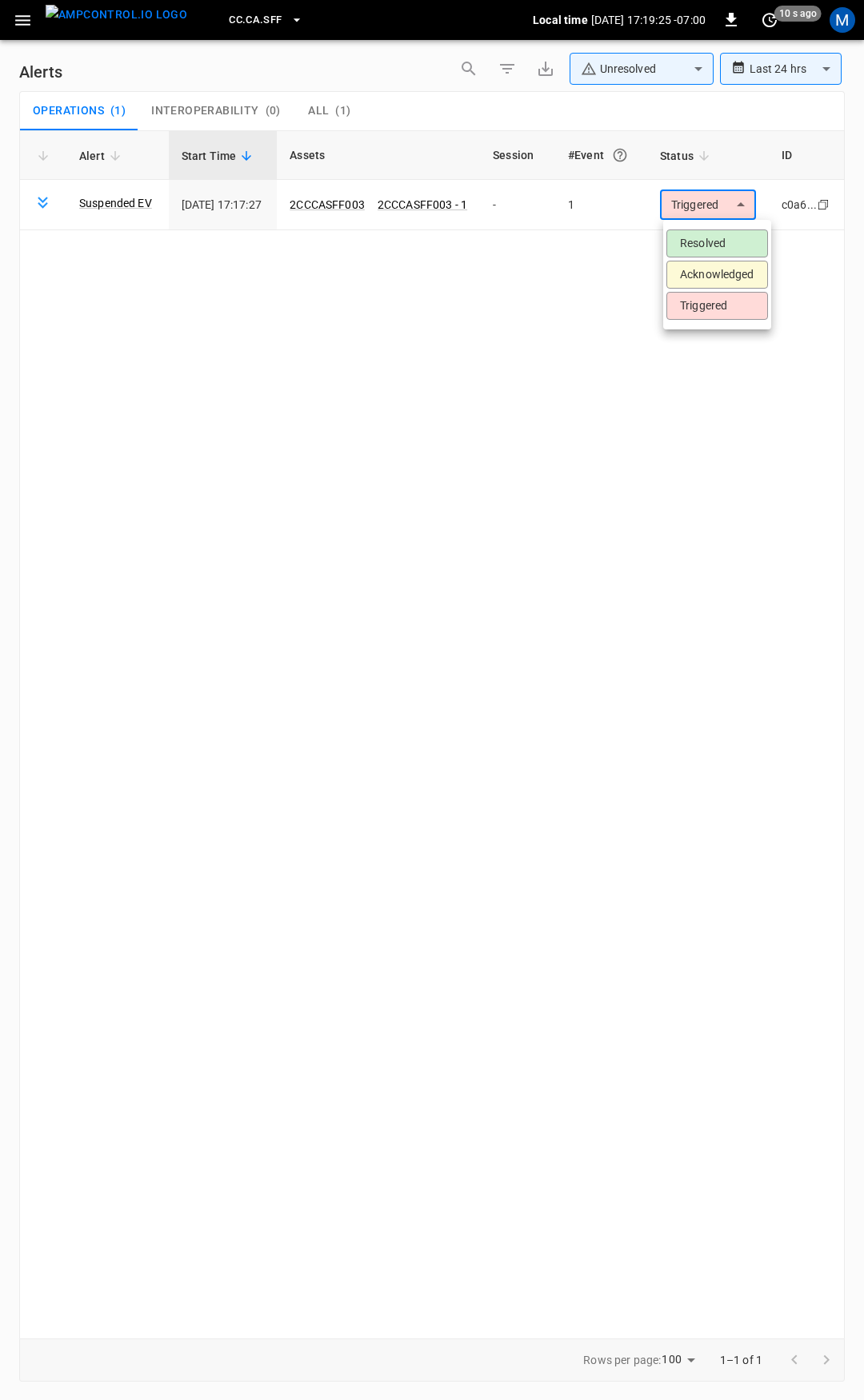
click at [719, 203] on body "**********" at bounding box center [432, 697] width 864 height 1394
click at [701, 238] on li "Resolved" at bounding box center [717, 244] width 102 height 28
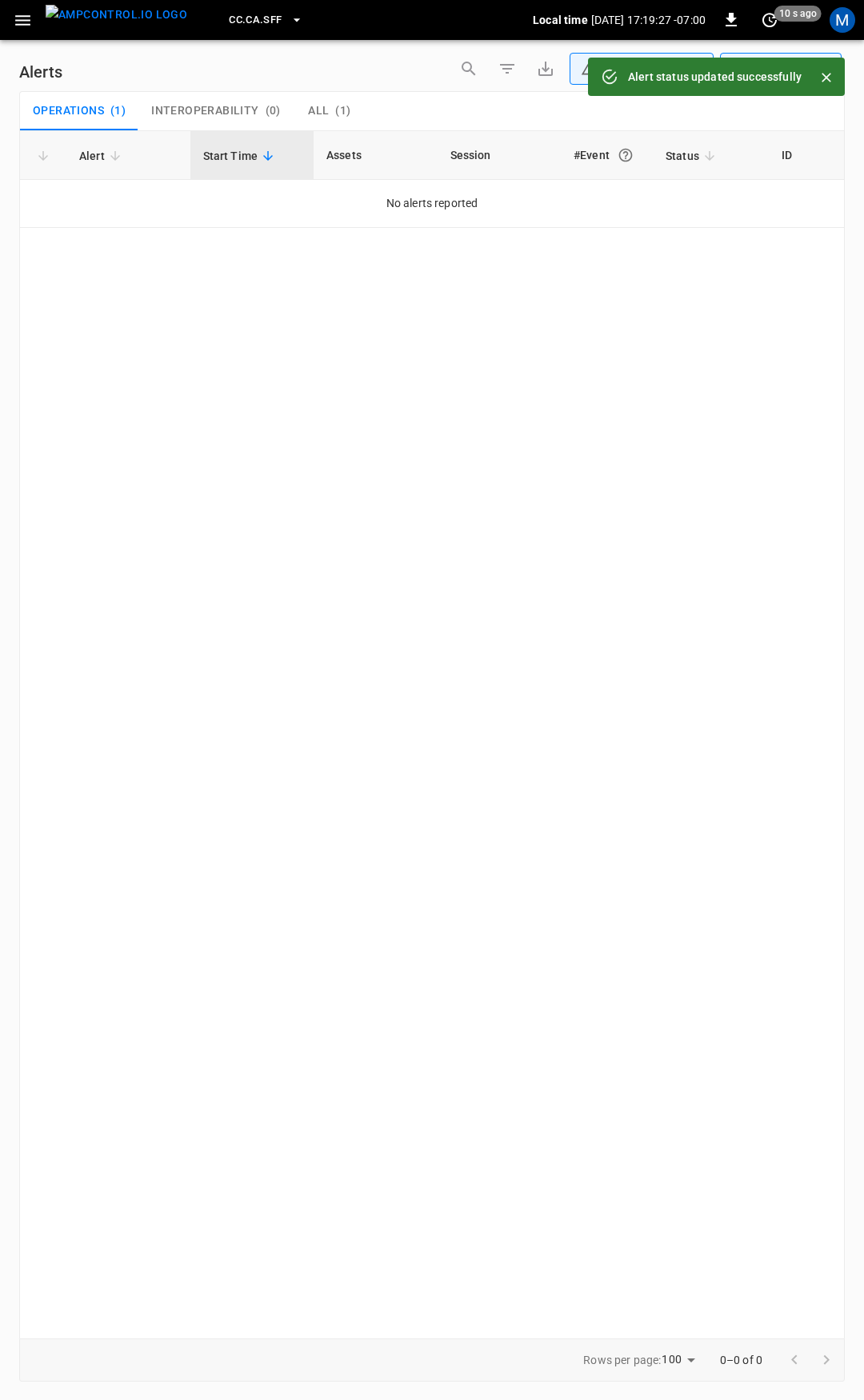
click at [28, 11] on icon "button" at bounding box center [23, 20] width 20 height 20
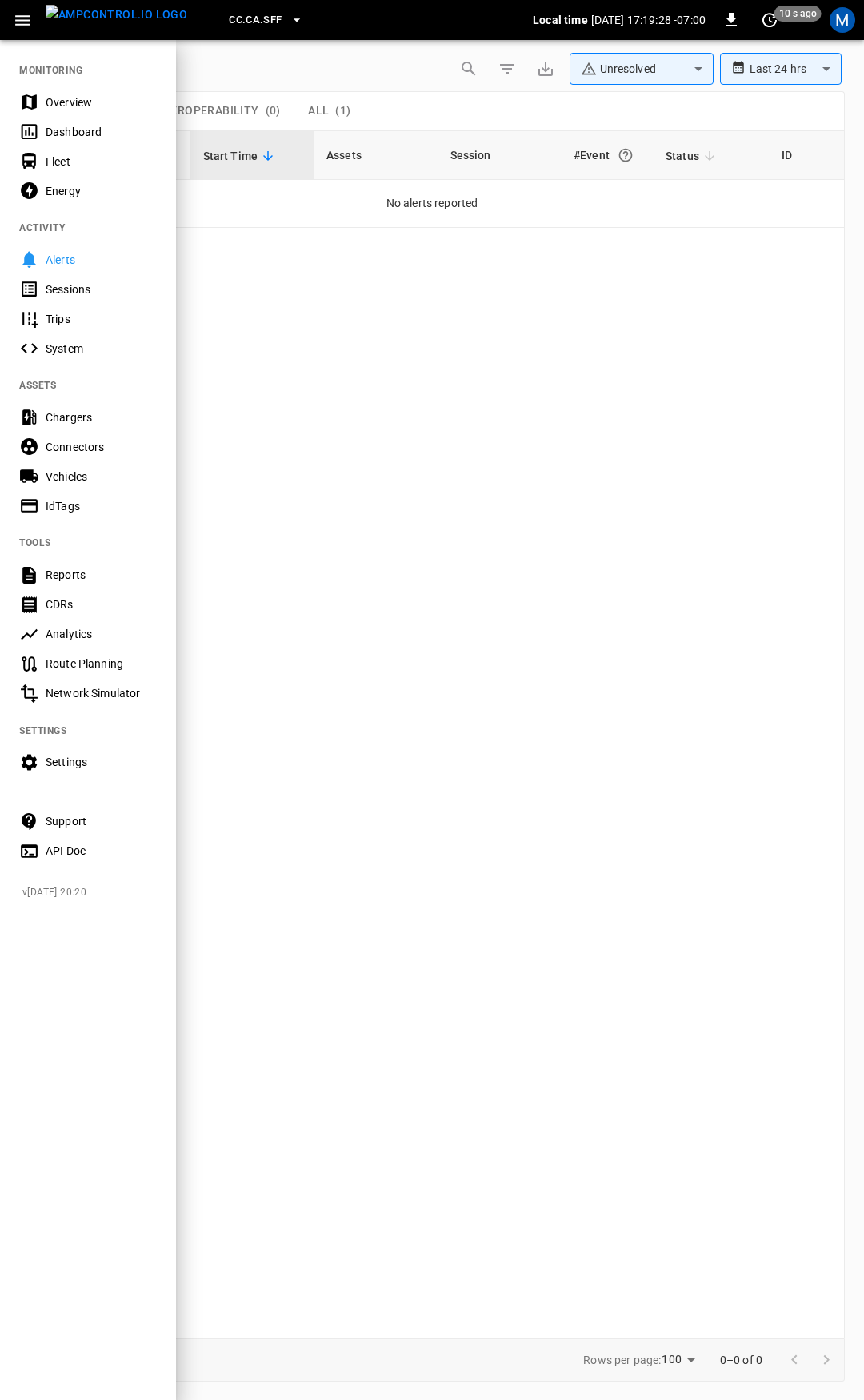
click at [63, 108] on div "Overview" at bounding box center [101, 102] width 111 height 16
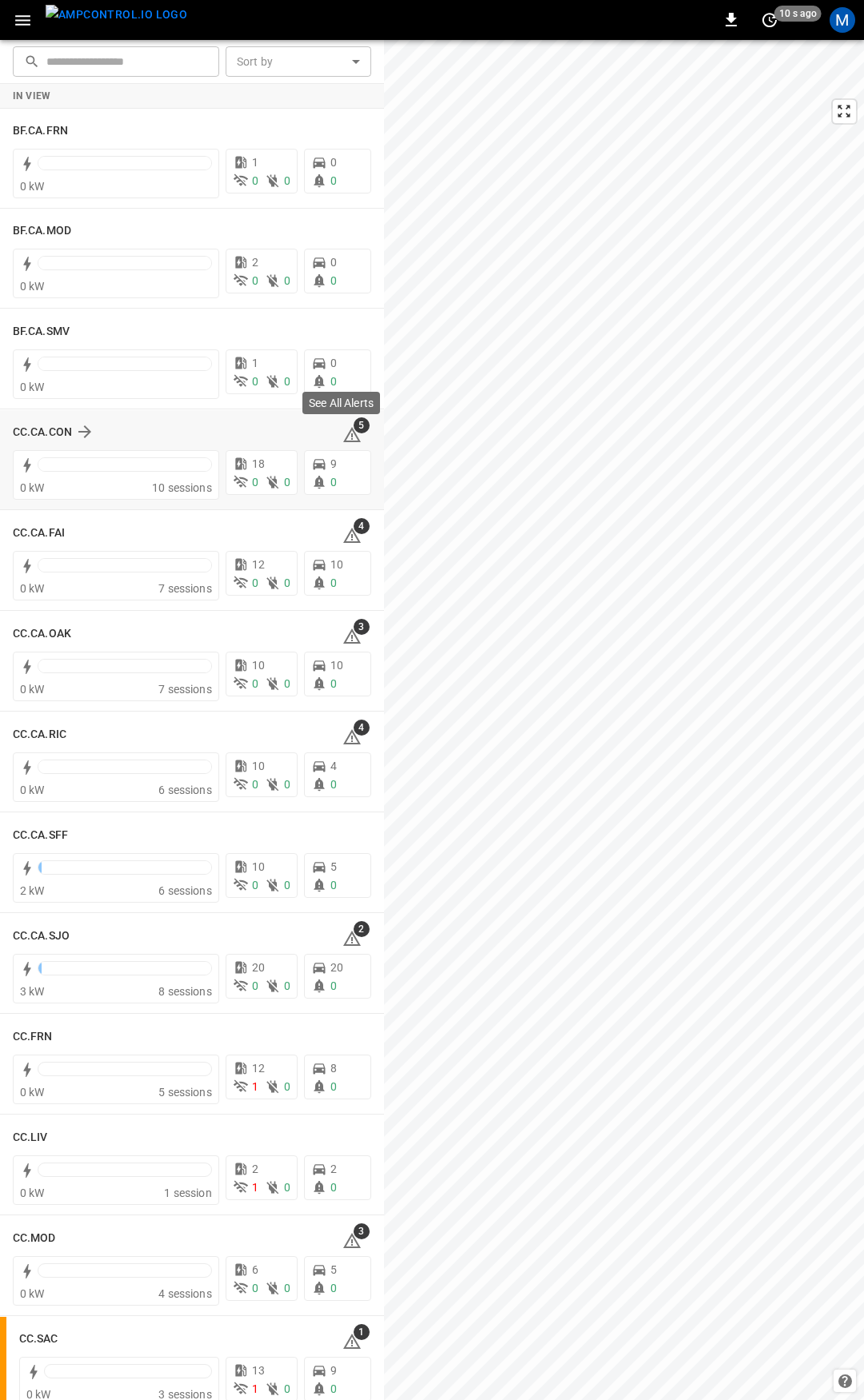
click at [346, 436] on icon at bounding box center [352, 435] width 18 height 15
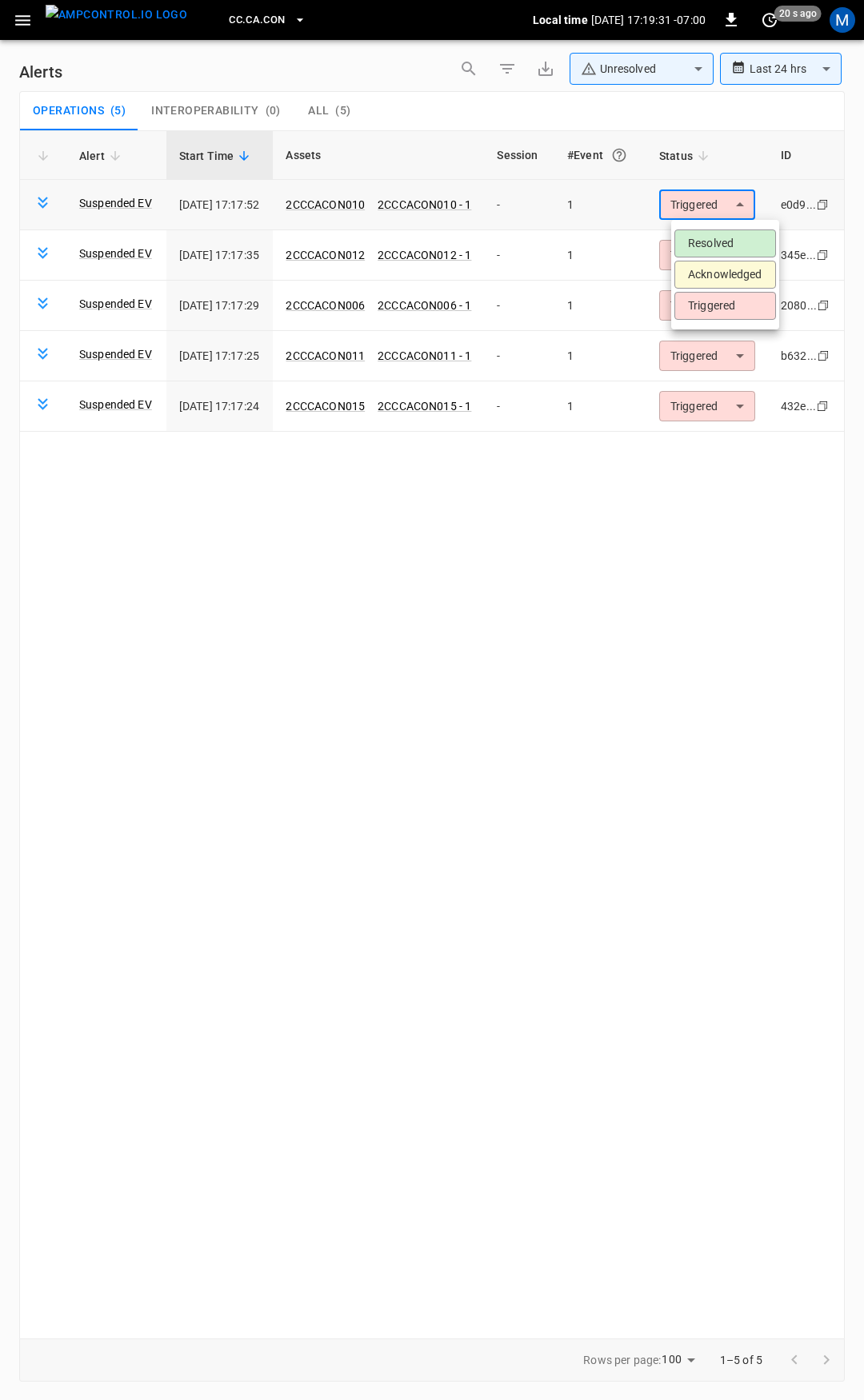
click at [702, 206] on body "**********" at bounding box center [432, 697] width 864 height 1394
click at [742, 248] on li "Resolved" at bounding box center [725, 244] width 102 height 28
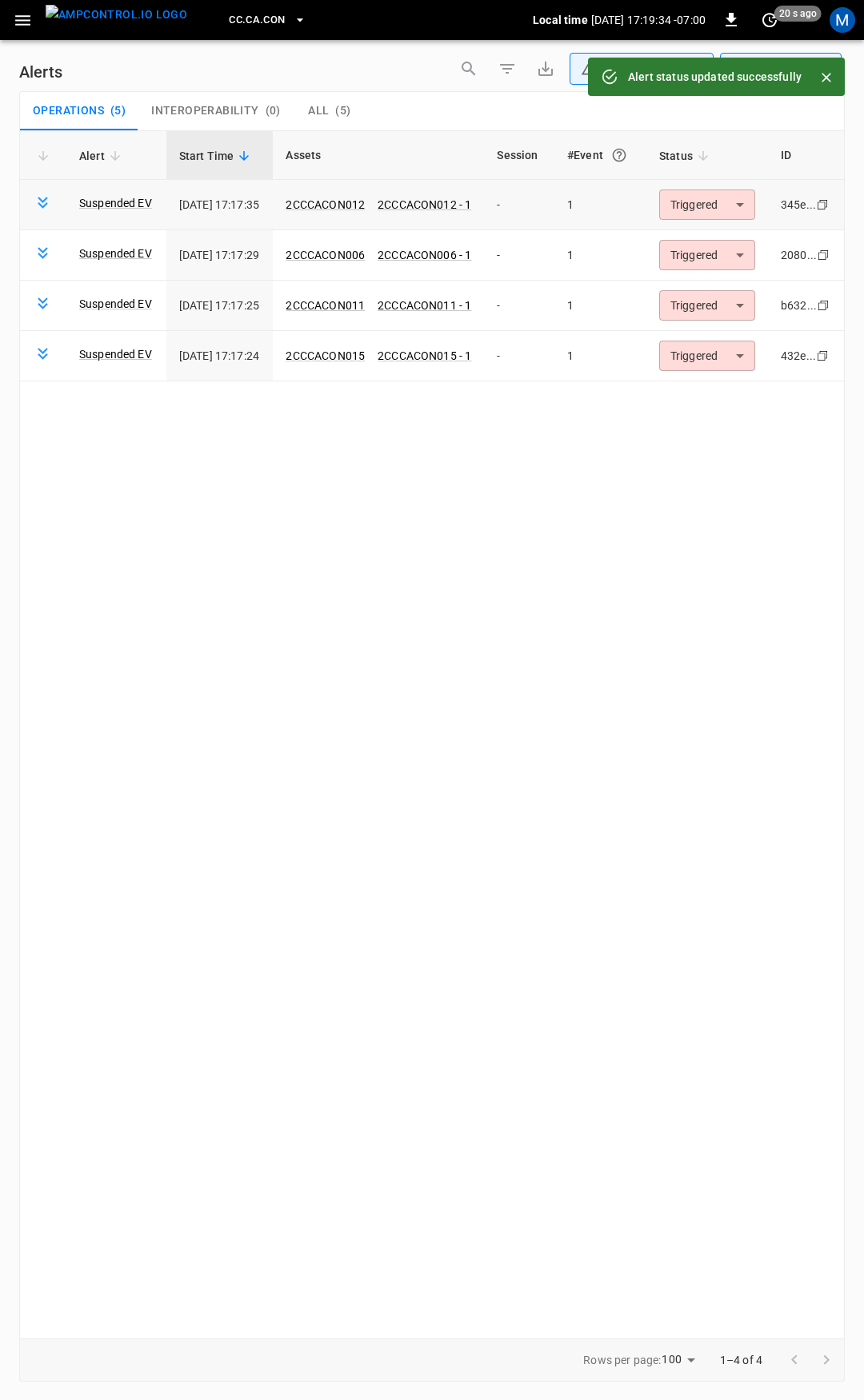
click at [736, 199] on body "**********" at bounding box center [432, 697] width 864 height 1394
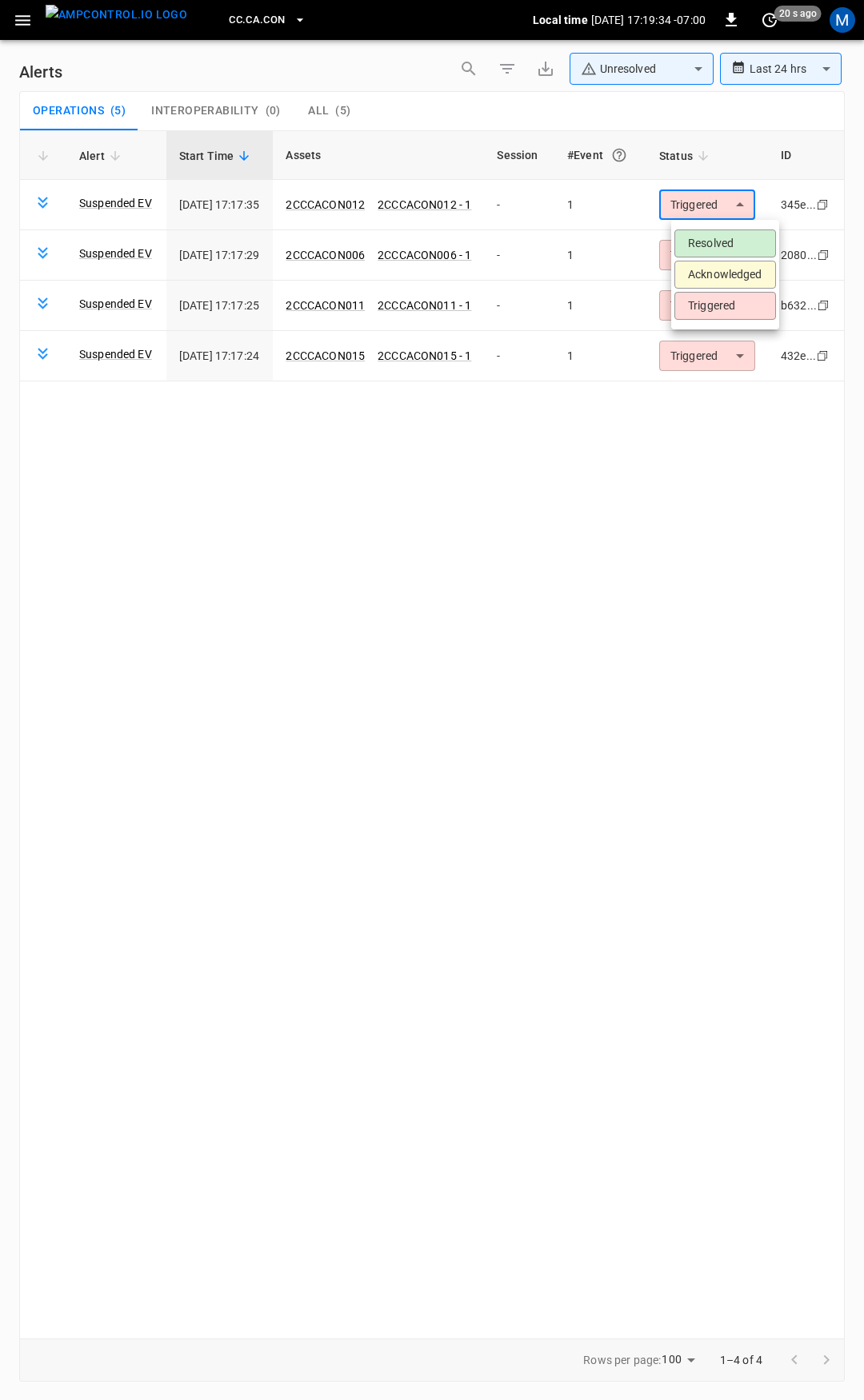
click at [725, 235] on li "Resolved" at bounding box center [725, 244] width 102 height 28
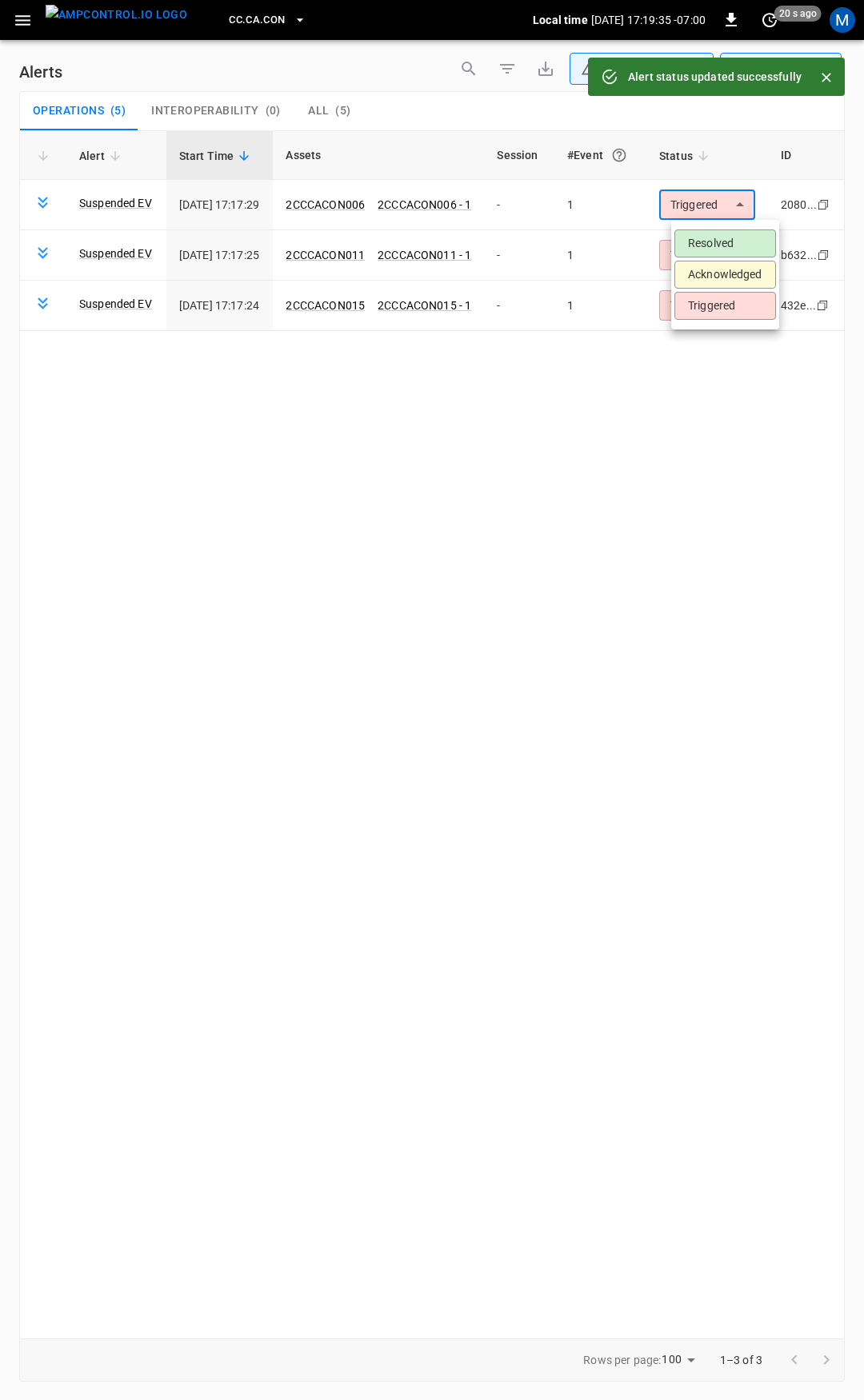
click at [726, 212] on body "**********" at bounding box center [432, 697] width 864 height 1394
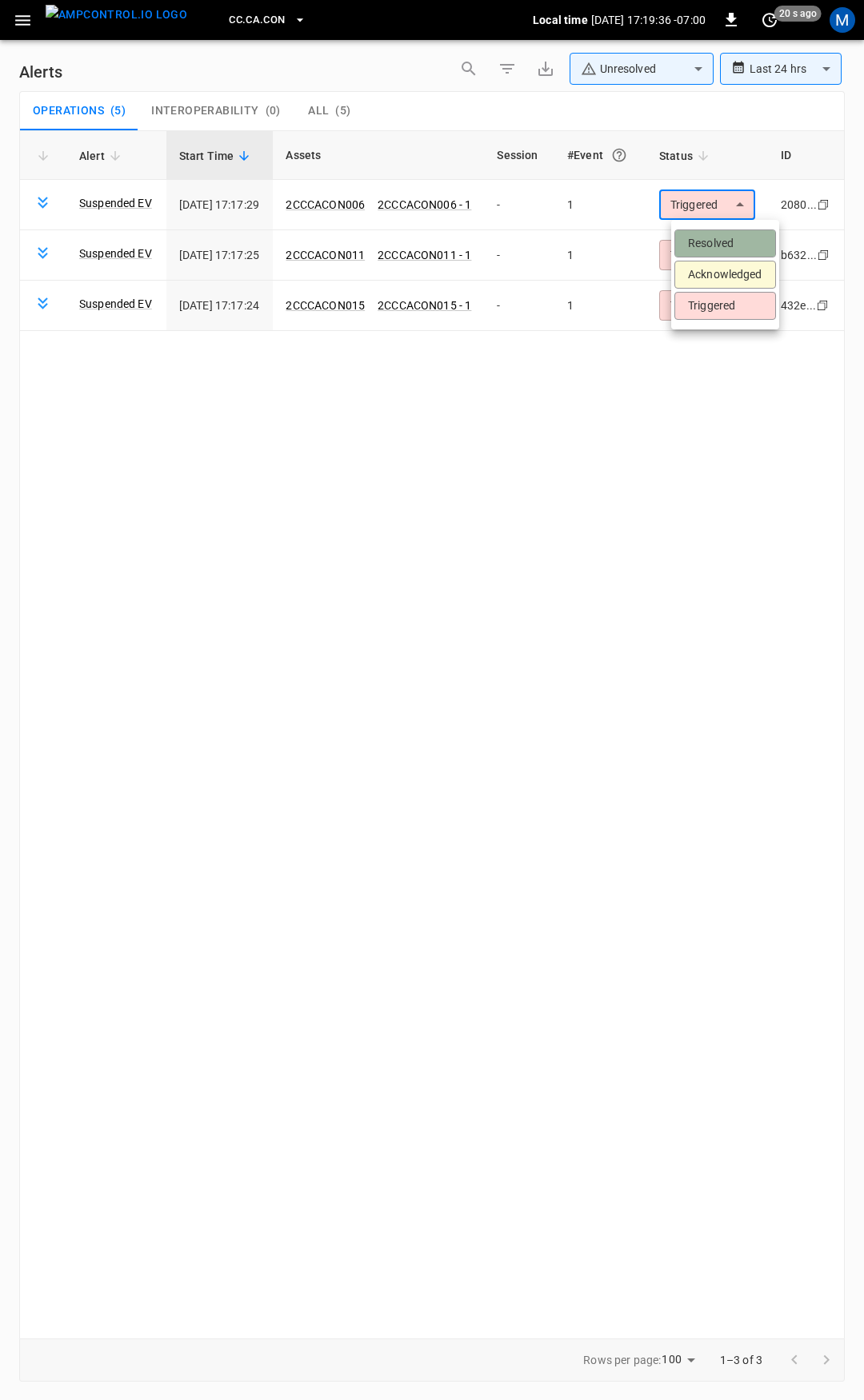
click at [732, 245] on li "Resolved" at bounding box center [725, 244] width 102 height 28
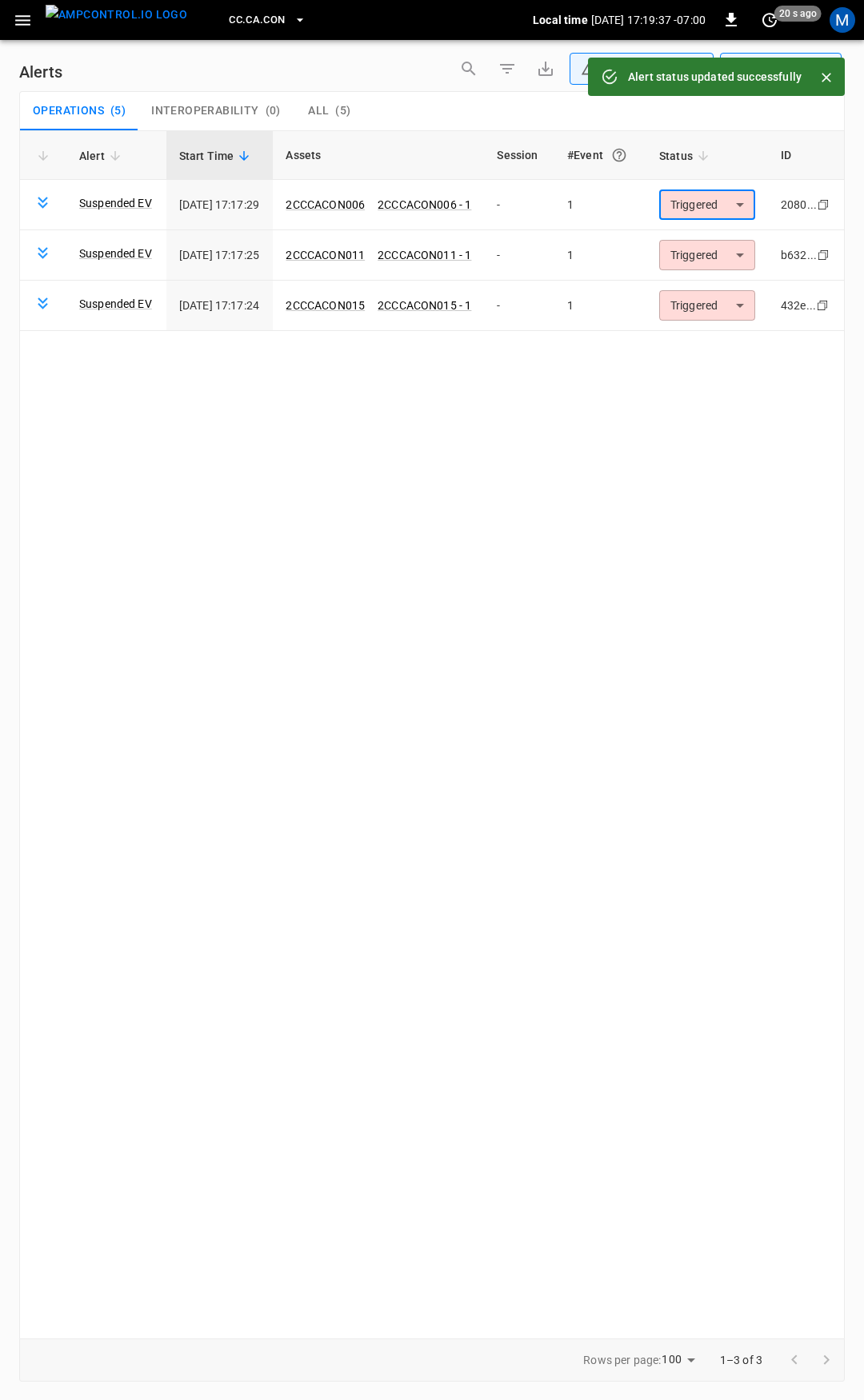
click at [736, 199] on body "**********" at bounding box center [432, 697] width 864 height 1394
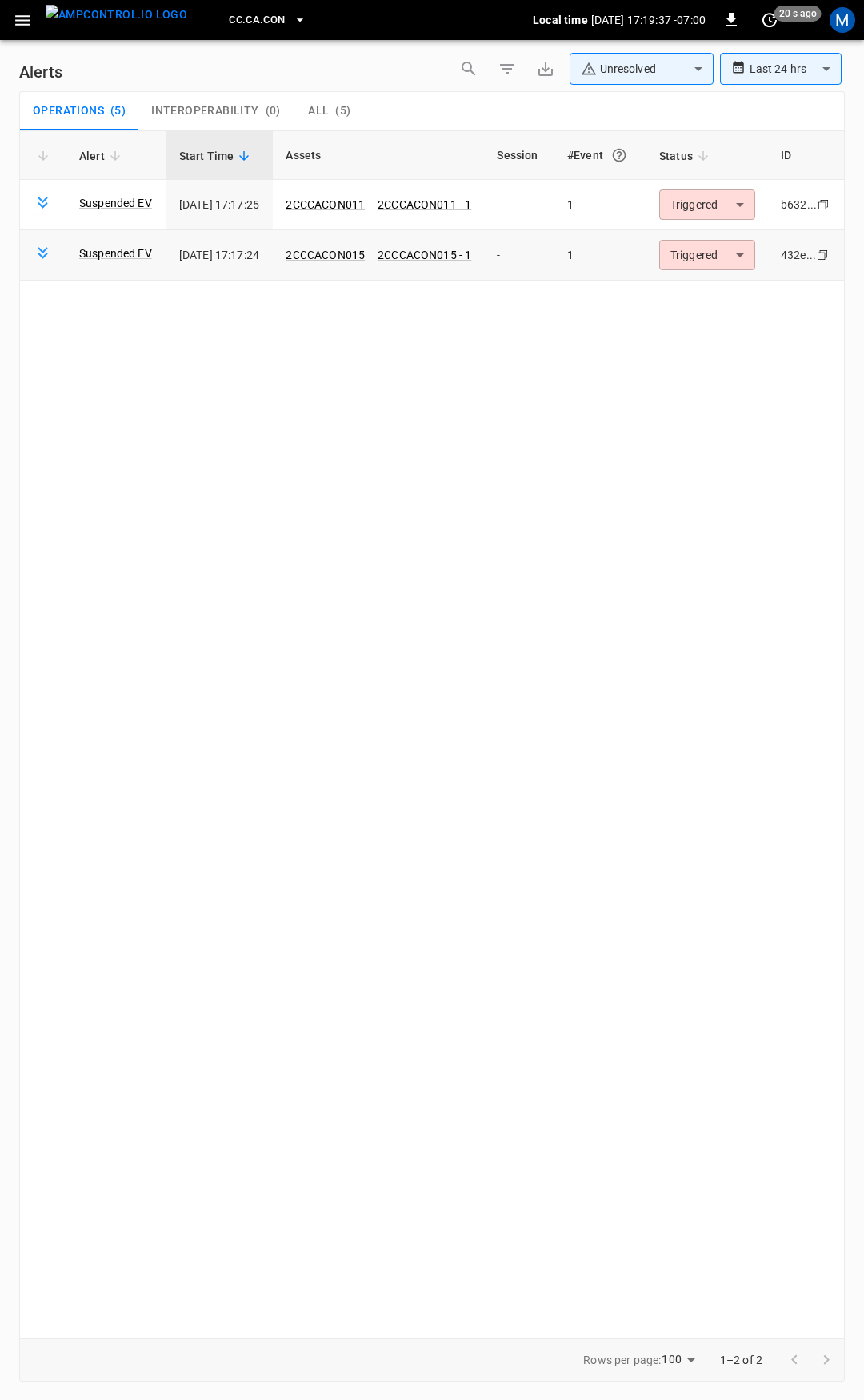
click at [727, 239] on td "Triggered ********* ​" at bounding box center [707, 256] width 122 height 51
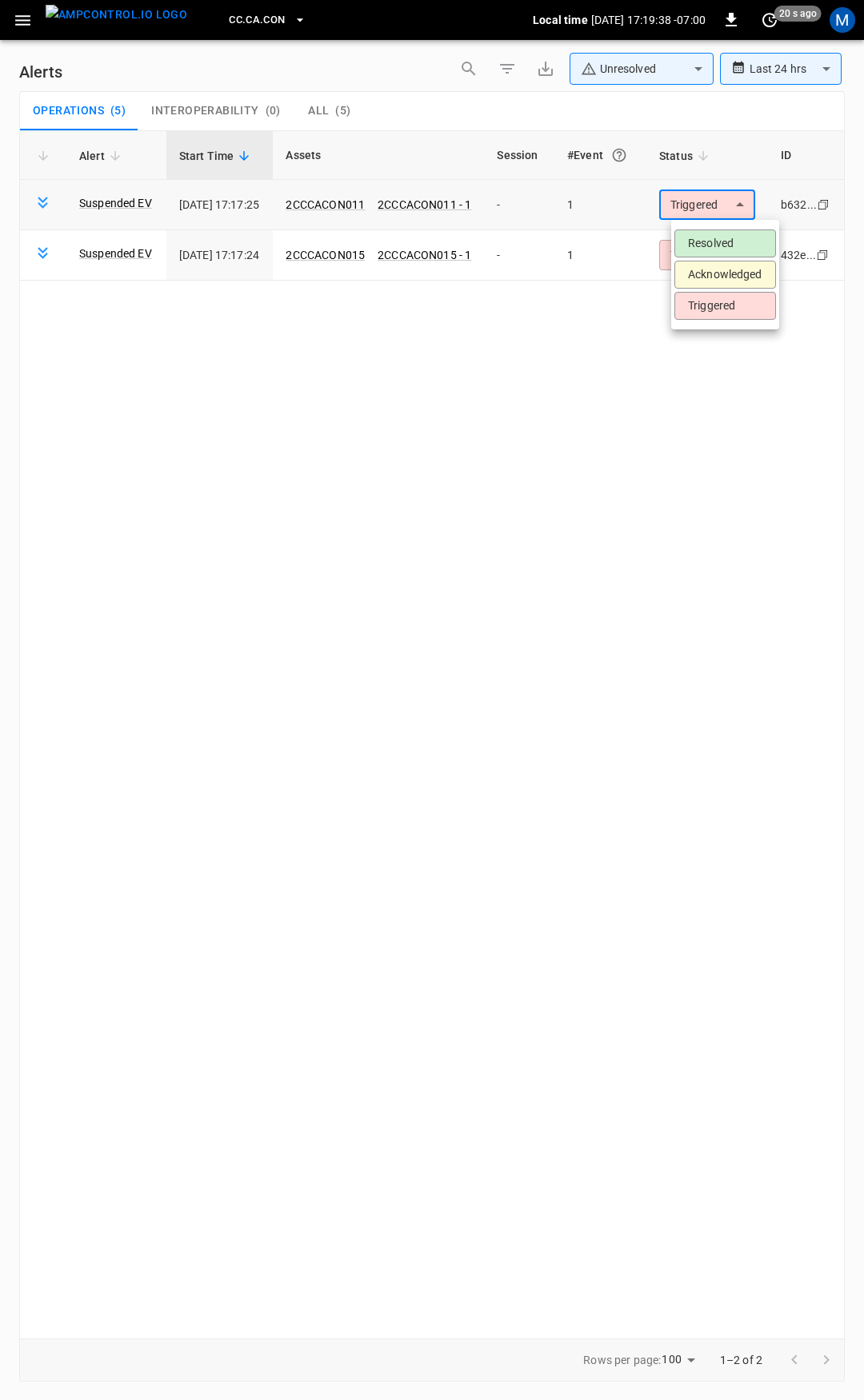
click at [730, 209] on body "**********" at bounding box center [432, 697] width 864 height 1394
click at [725, 237] on li "Resolved" at bounding box center [725, 244] width 102 height 28
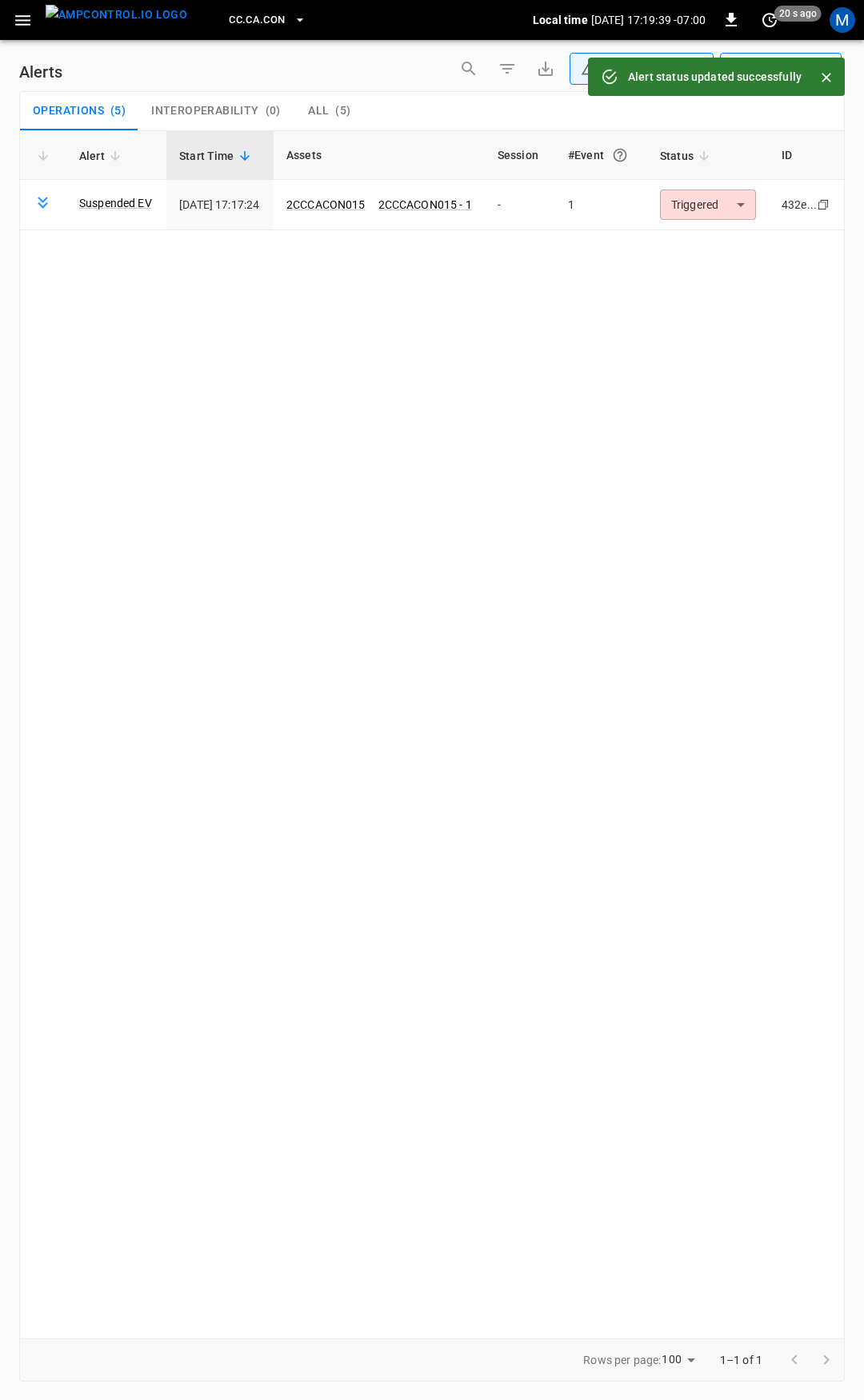
click at [726, 207] on body "**********" at bounding box center [432, 697] width 864 height 1394
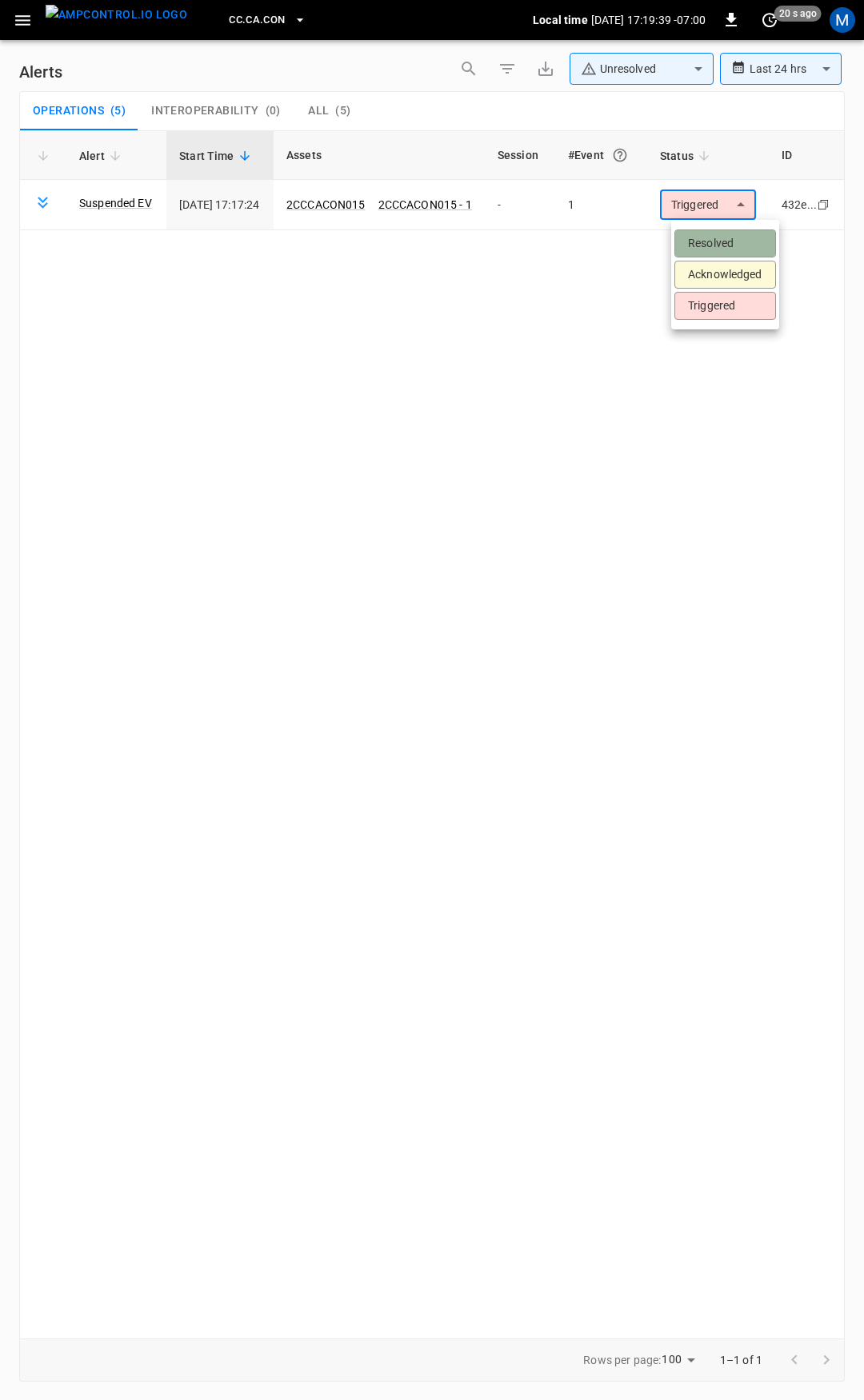
click at [725, 248] on li "Resolved" at bounding box center [725, 244] width 102 height 28
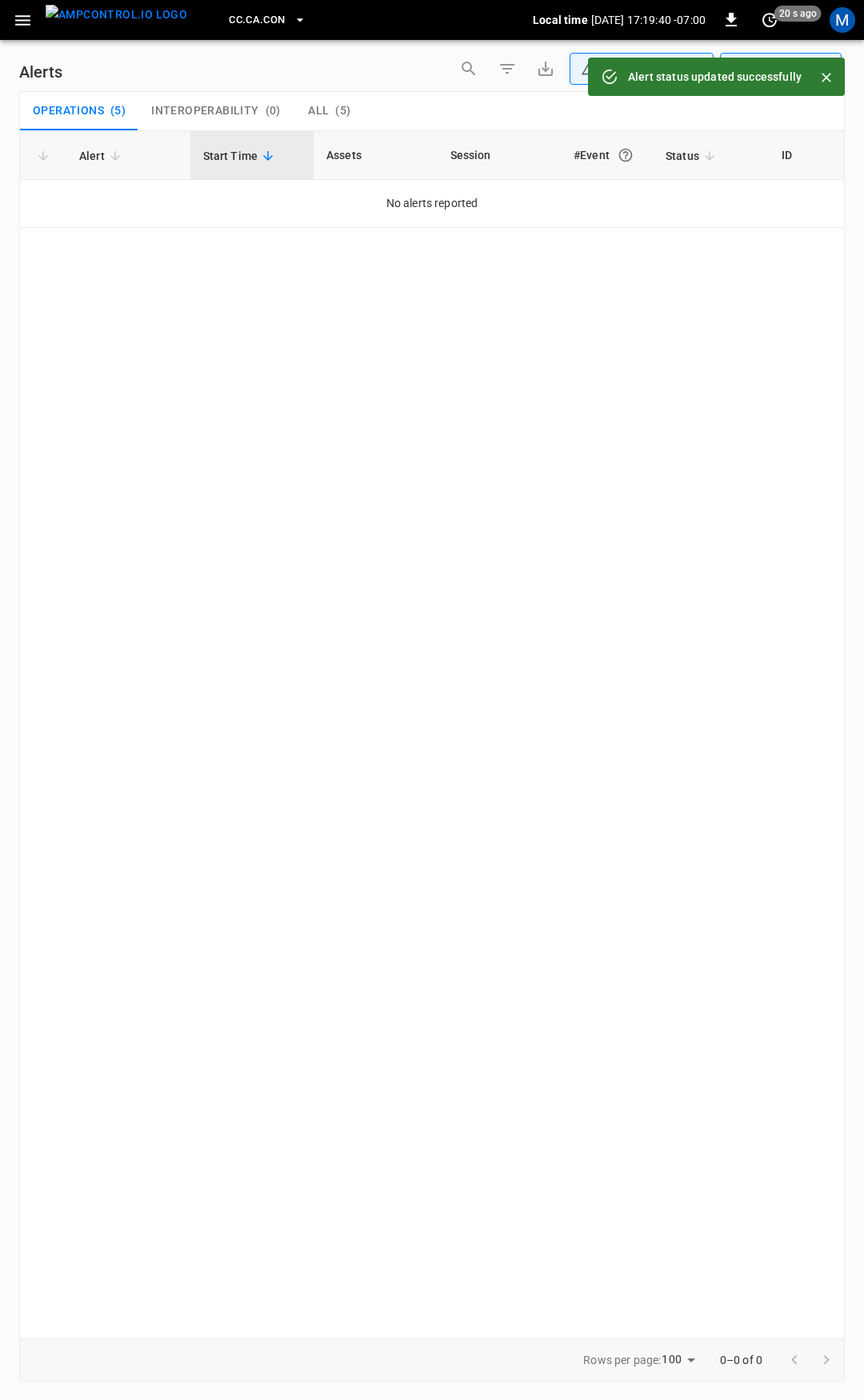
click at [20, 24] on icon "button" at bounding box center [22, 19] width 15 height 10
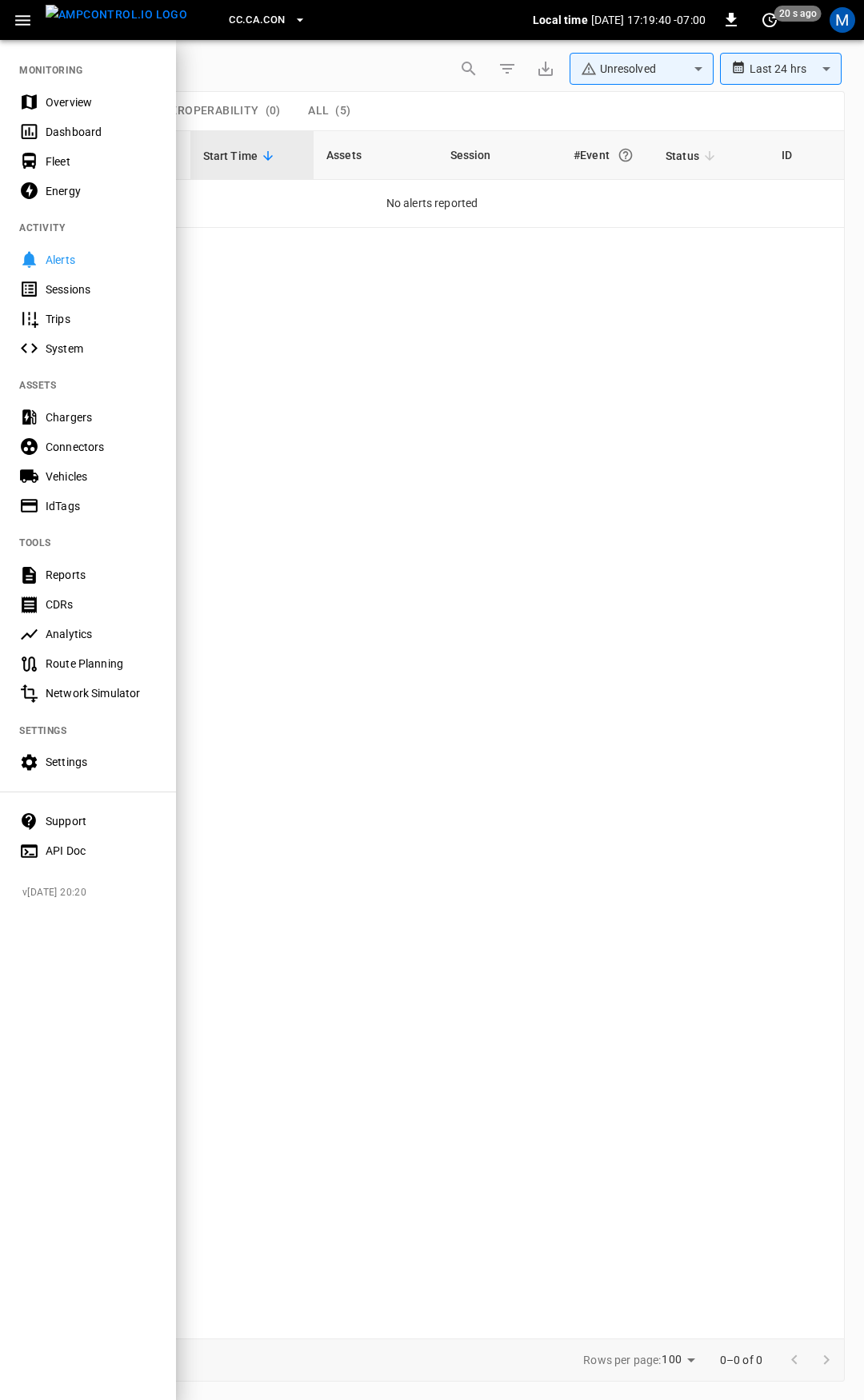
click at [94, 112] on div "Overview" at bounding box center [88, 102] width 176 height 30
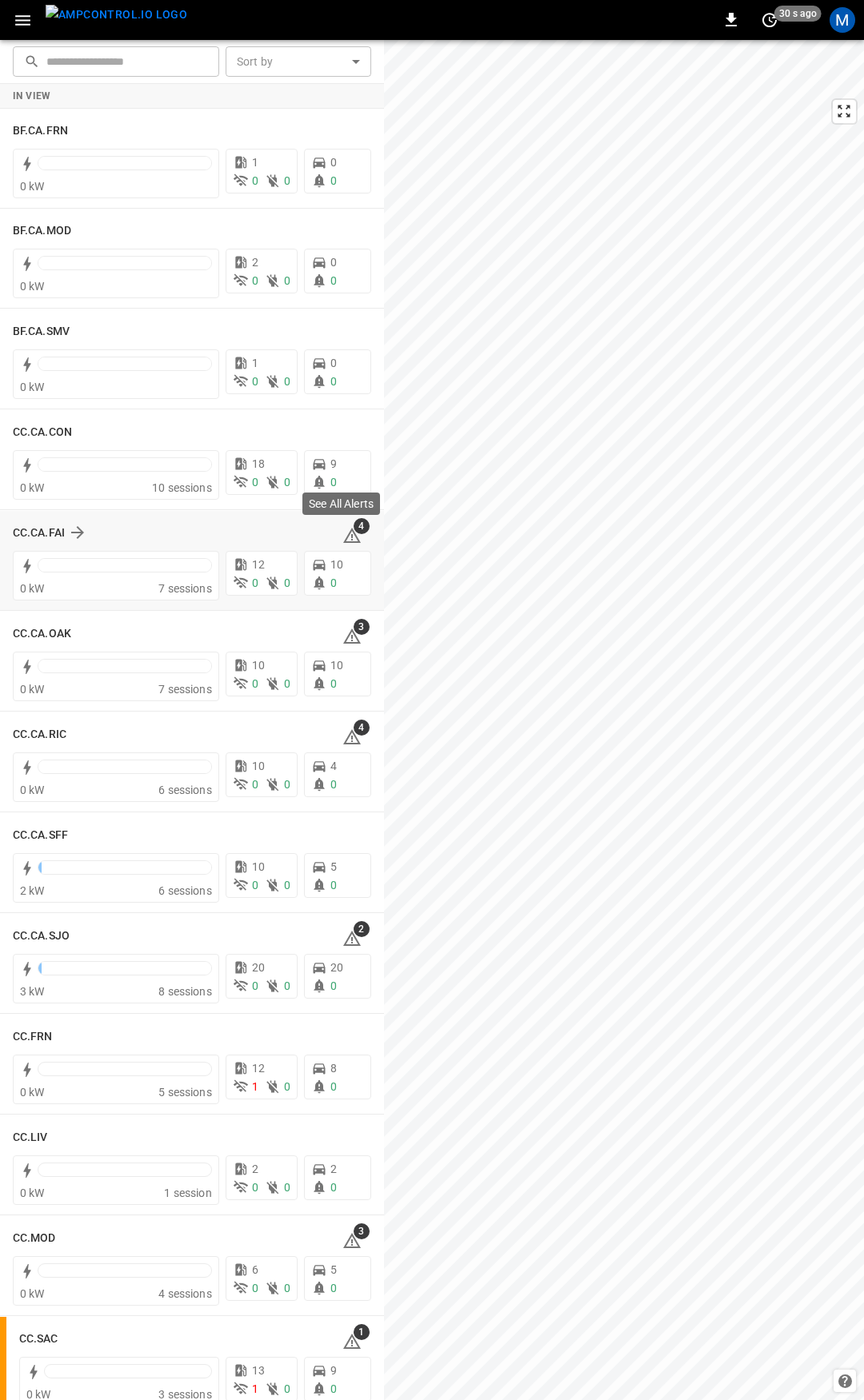
click at [347, 536] on icon at bounding box center [352, 535] width 18 height 15
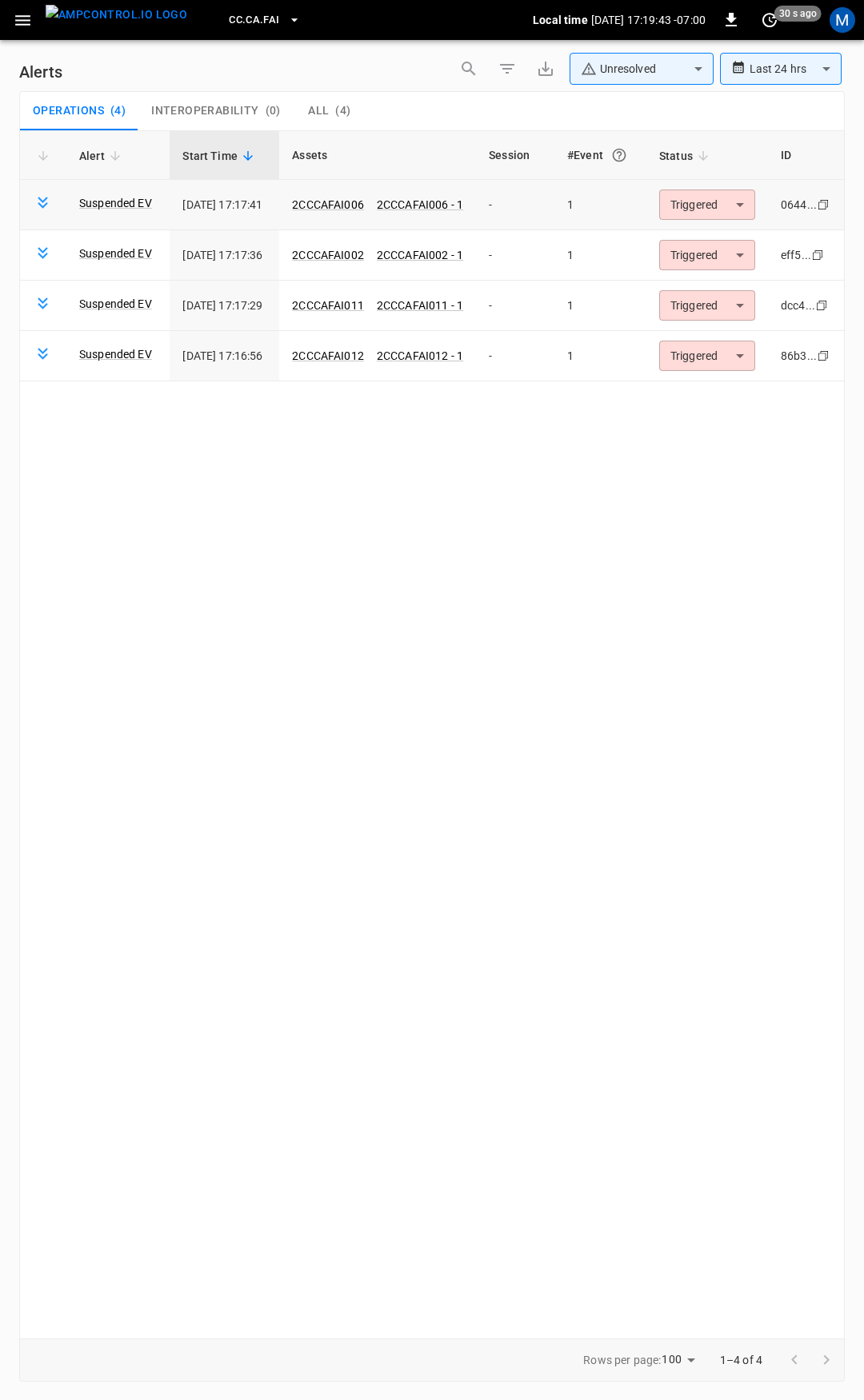
click at [728, 206] on body "**********" at bounding box center [432, 697] width 864 height 1394
click at [717, 238] on li "Resolved" at bounding box center [710, 244] width 102 height 28
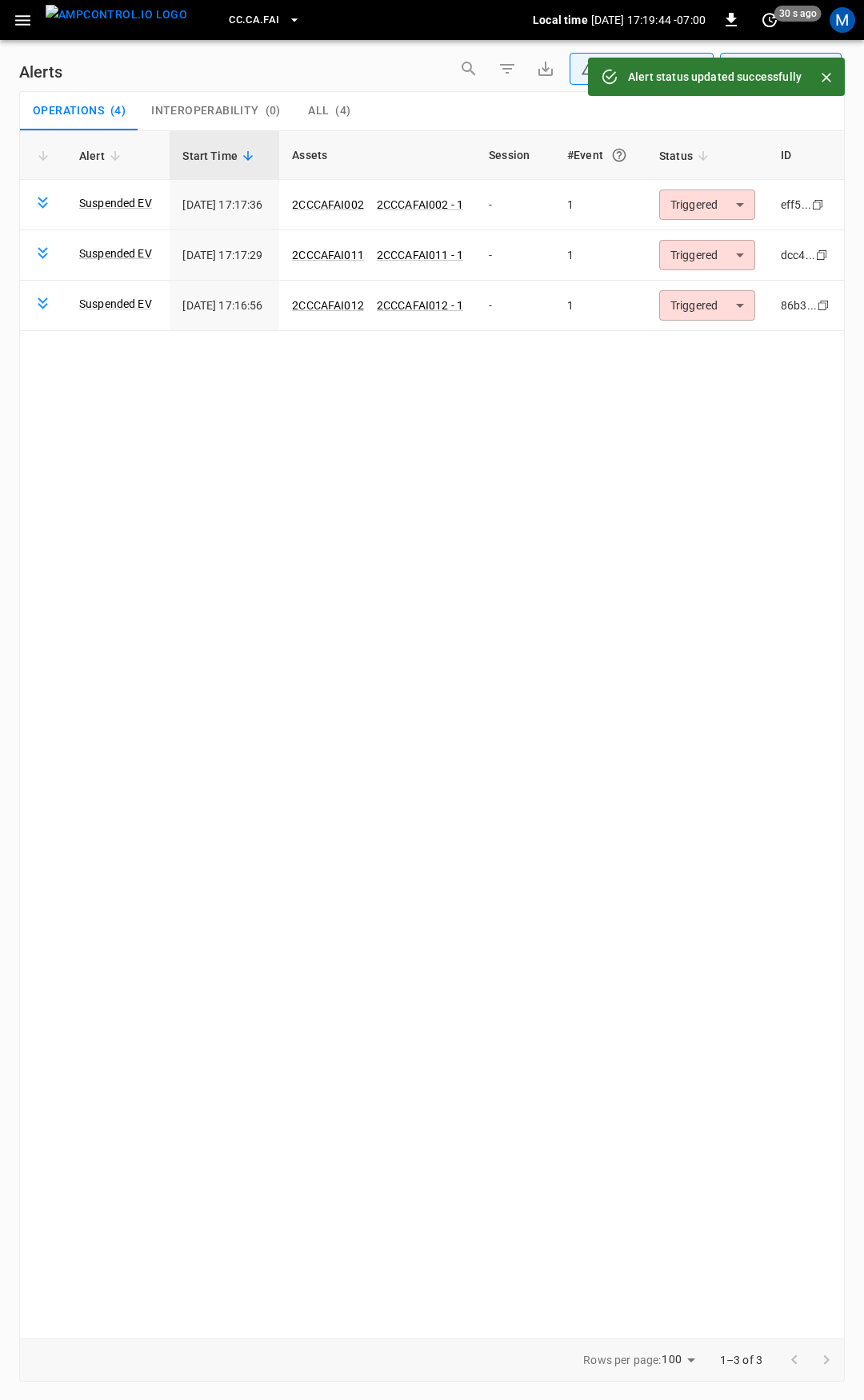
click at [711, 212] on body "**********" at bounding box center [432, 697] width 864 height 1394
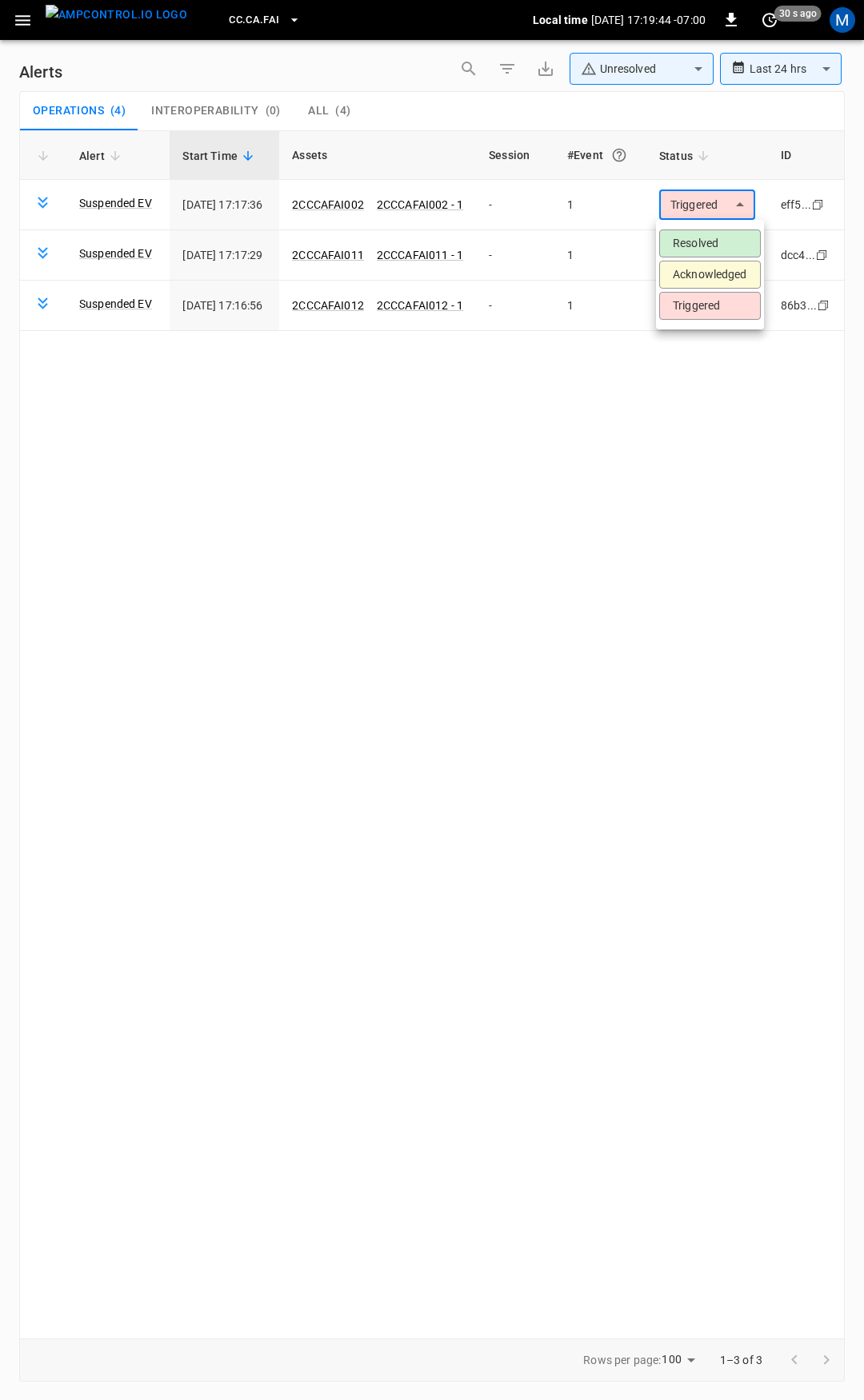
click at [714, 247] on li "Resolved" at bounding box center [710, 244] width 102 height 28
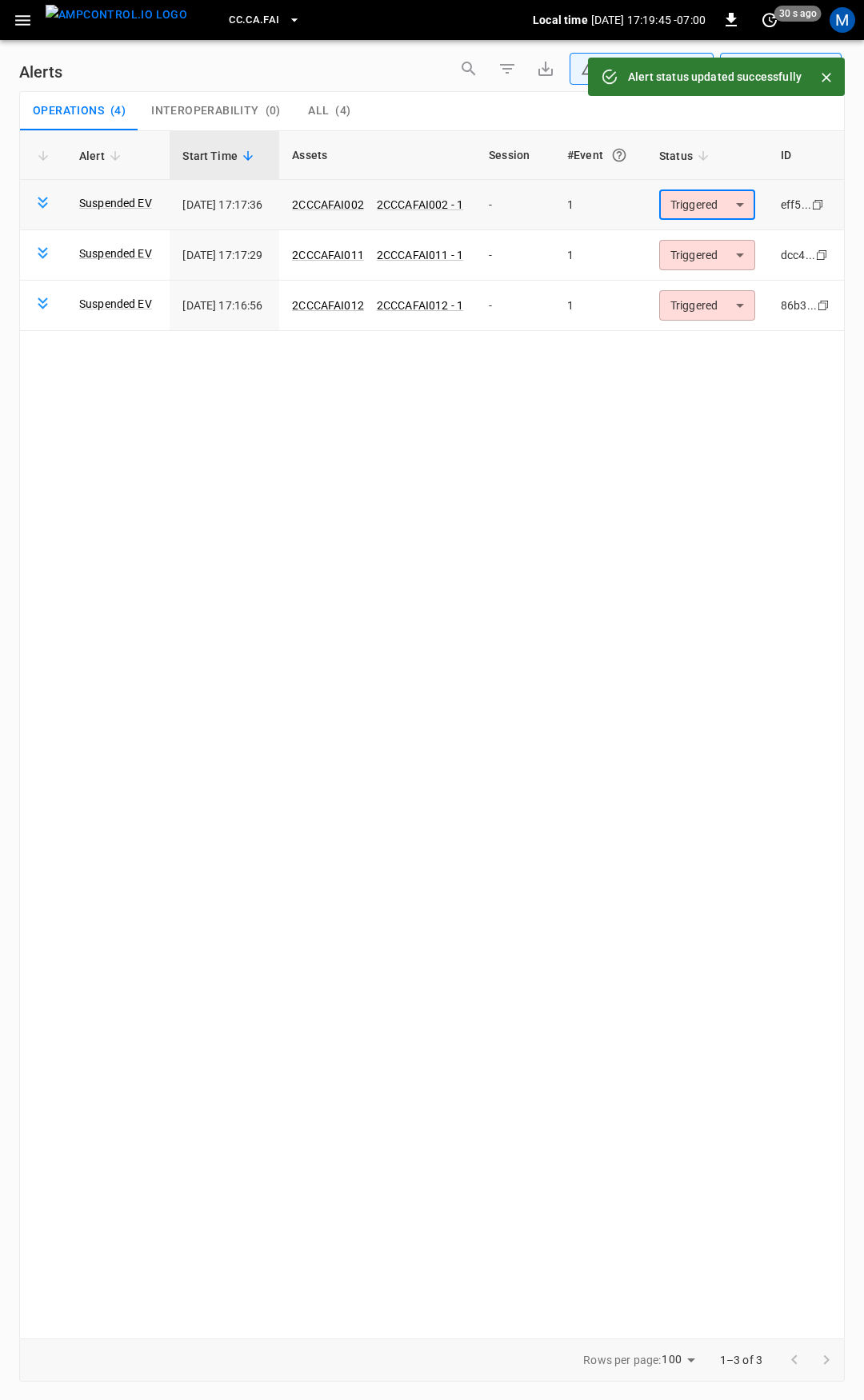
click at [705, 207] on body "**********" at bounding box center [432, 697] width 864 height 1394
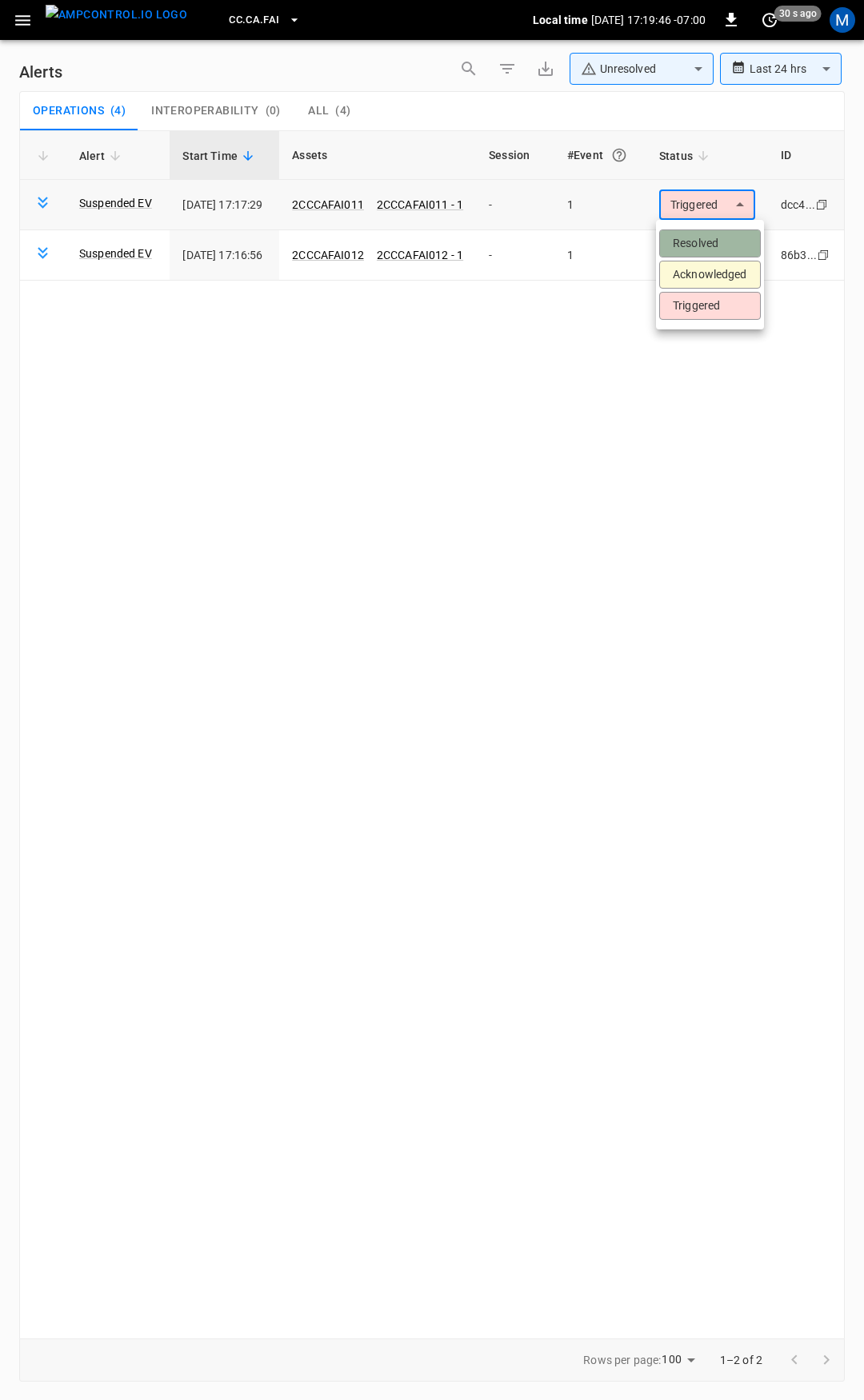
click at [710, 240] on li "Resolved" at bounding box center [710, 244] width 102 height 28
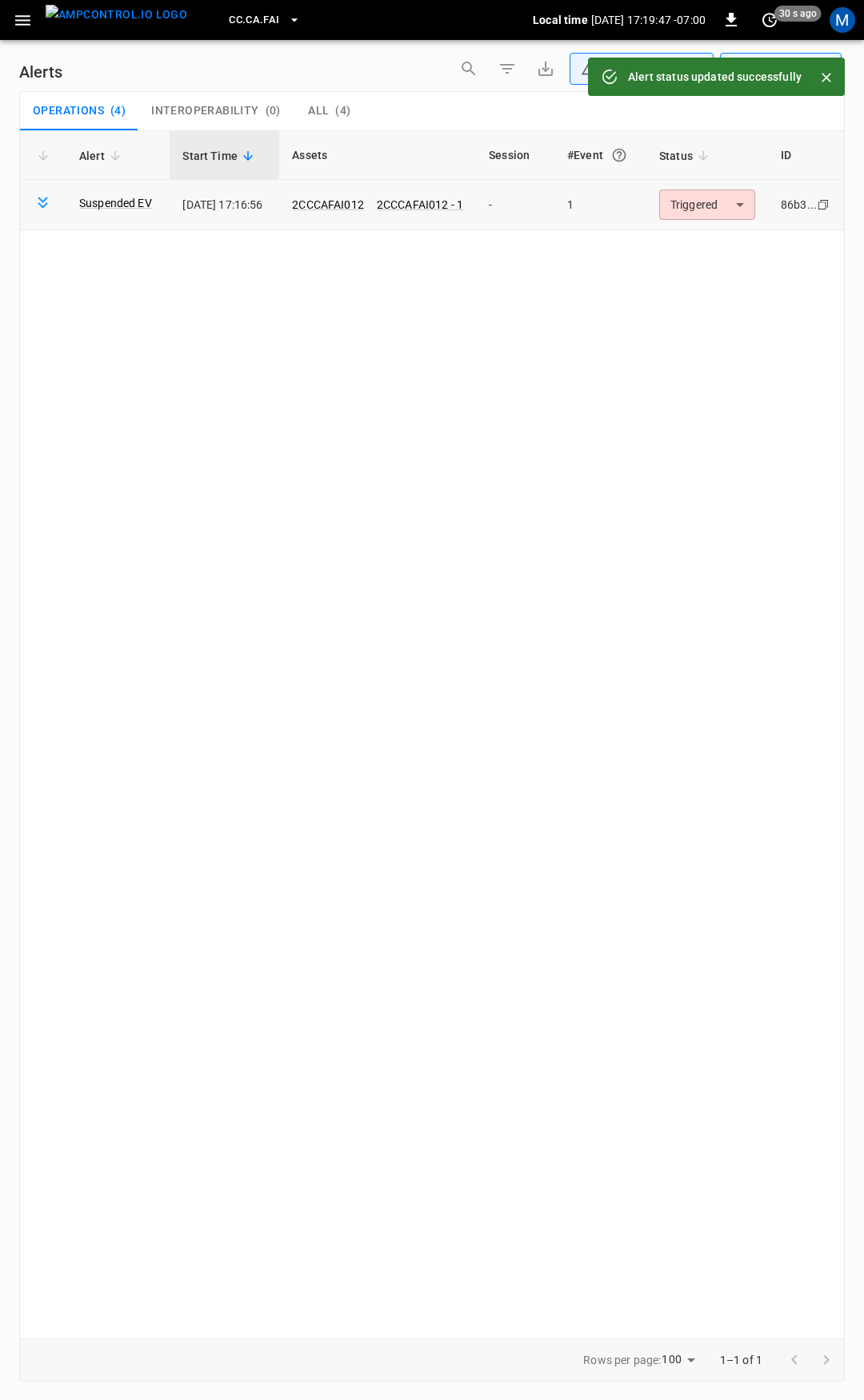
click at [711, 210] on body "**********" at bounding box center [432, 697] width 864 height 1394
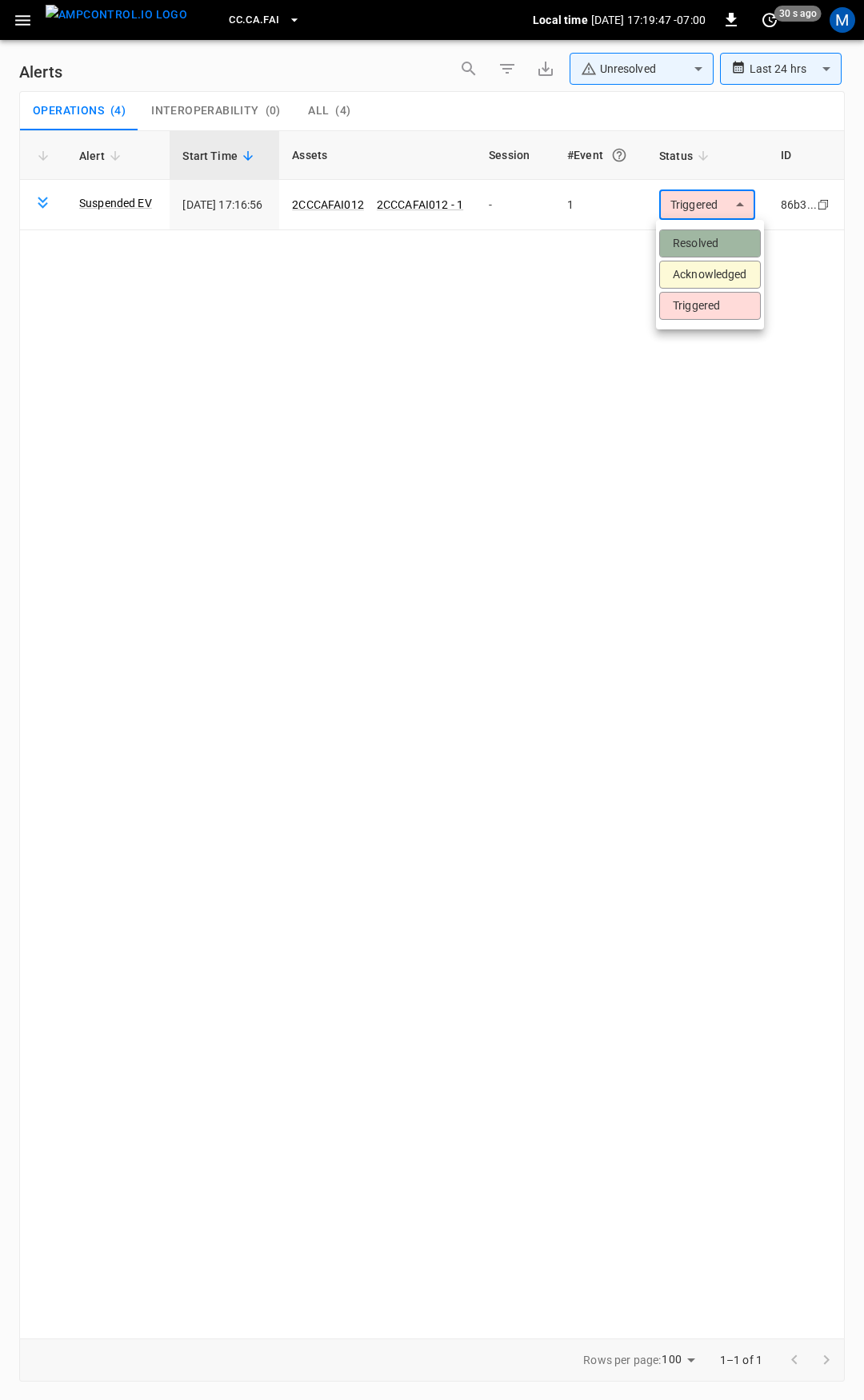
click at [712, 238] on li "Resolved" at bounding box center [710, 244] width 102 height 28
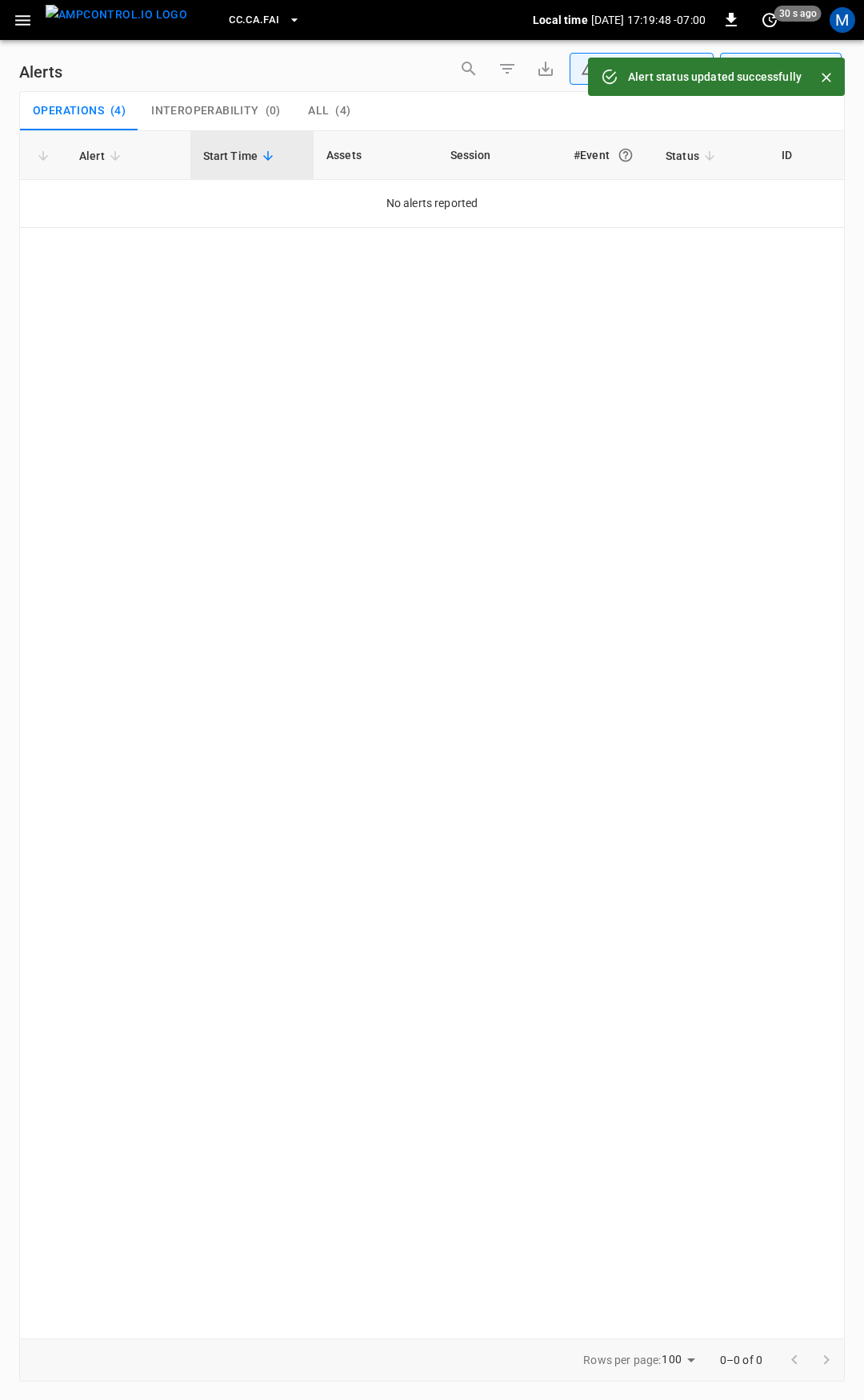
click at [13, 24] on icon "button" at bounding box center [23, 20] width 20 height 20
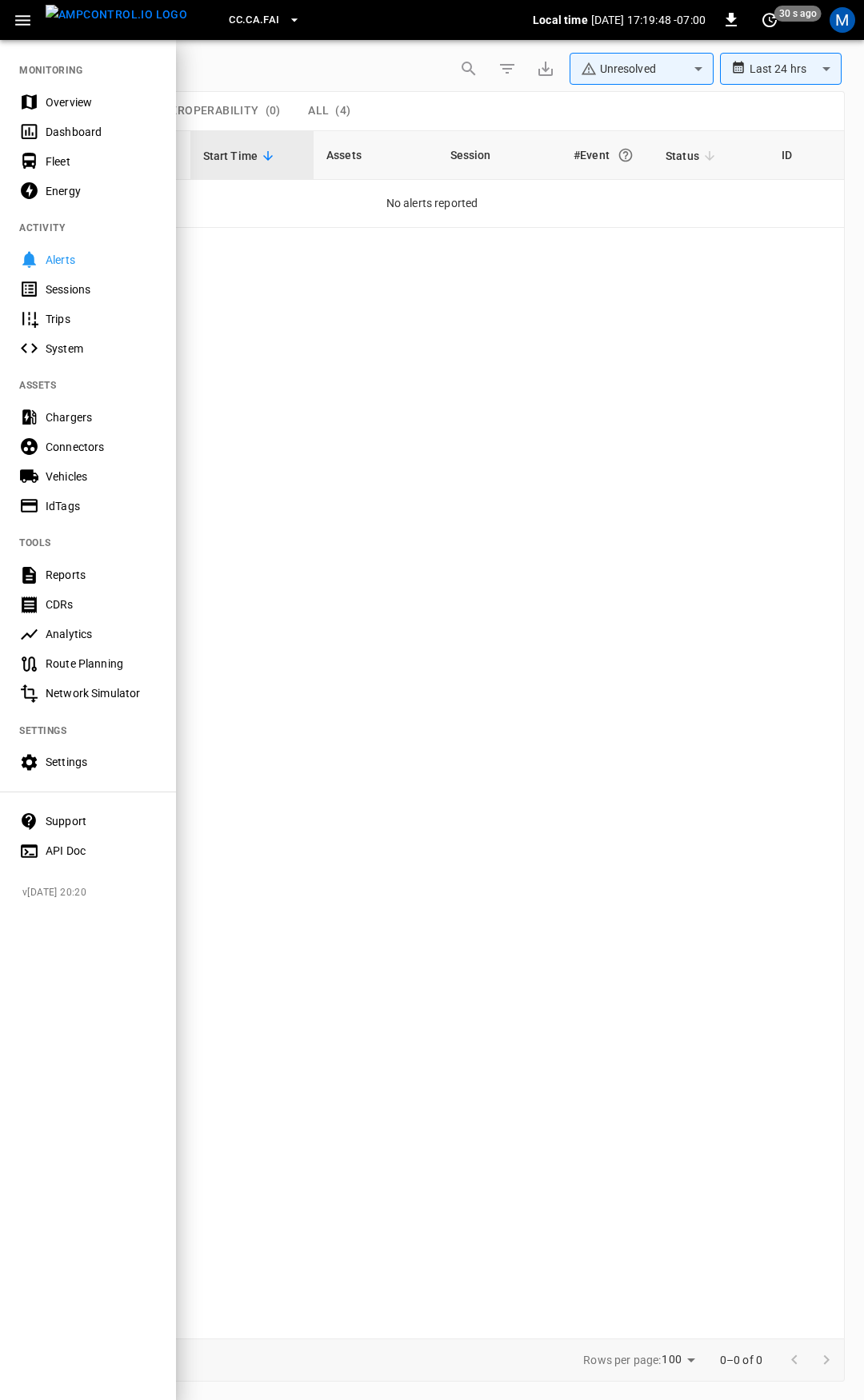
drag, startPoint x: 66, startPoint y: 96, endPoint x: 171, endPoint y: 233, distance: 172.6
click at [66, 96] on div "Overview" at bounding box center [101, 102] width 111 height 16
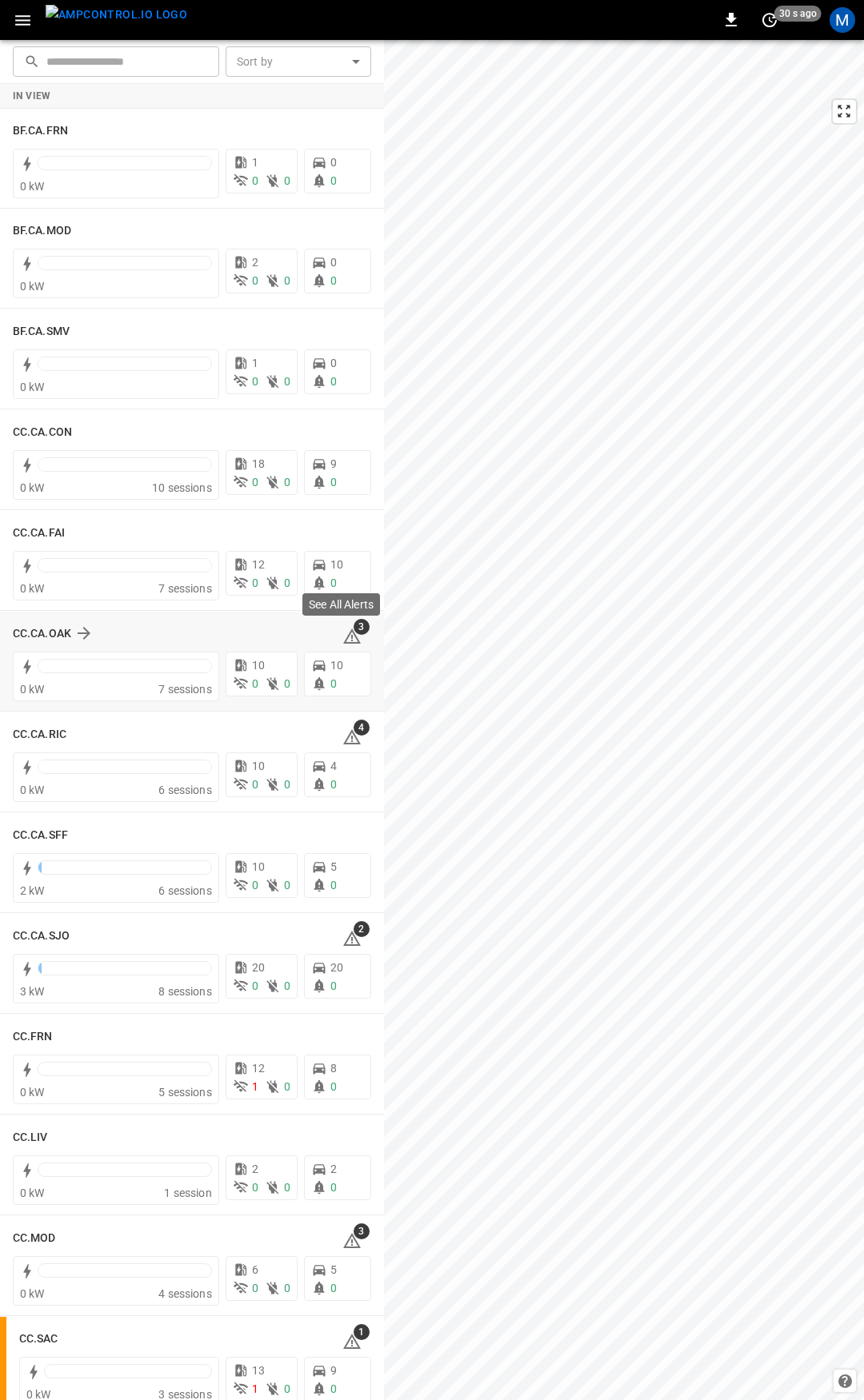
click at [344, 637] on icon at bounding box center [352, 636] width 19 height 19
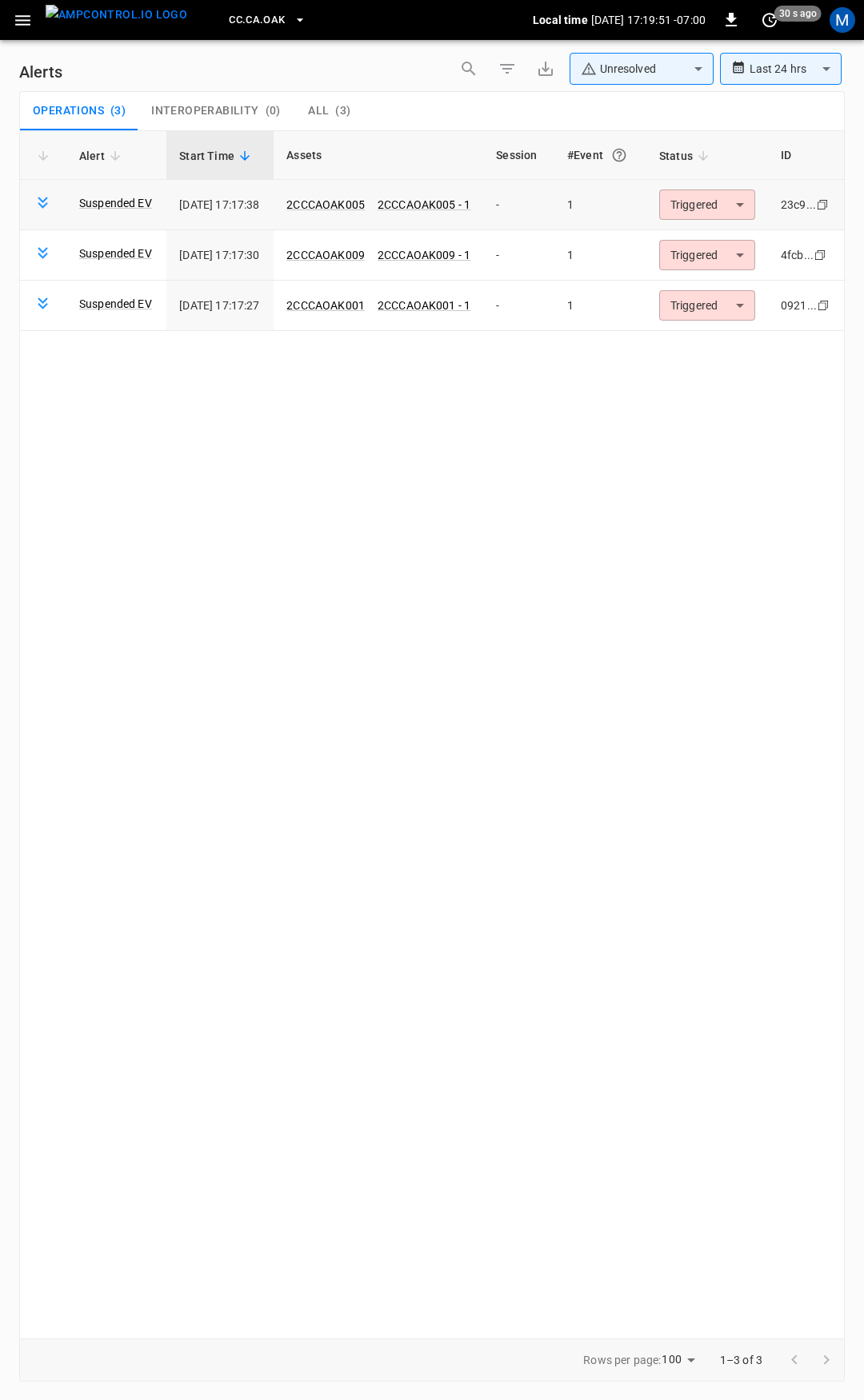
click at [703, 207] on body "**********" at bounding box center [432, 697] width 864 height 1394
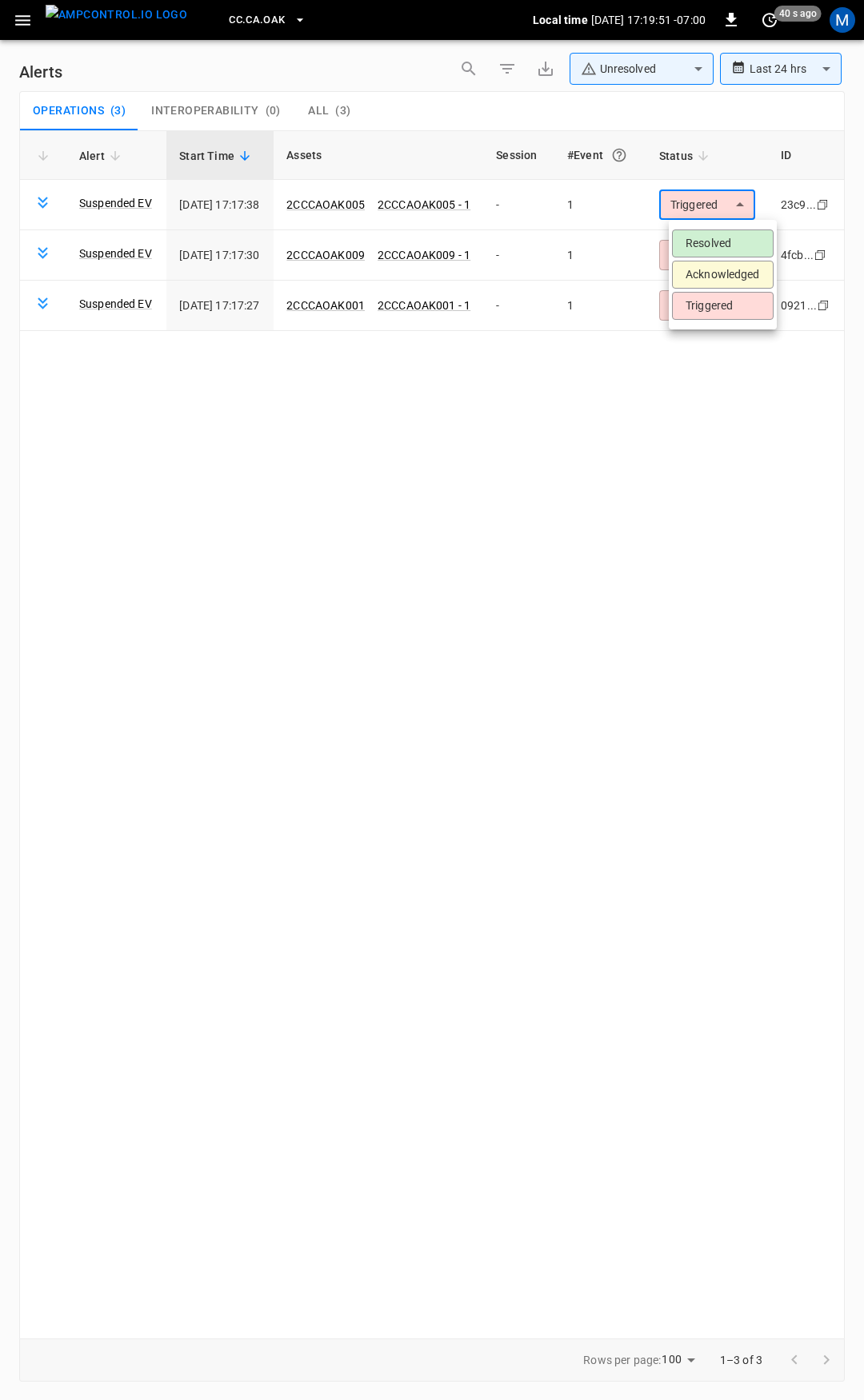
click at [717, 245] on li "Resolved" at bounding box center [723, 244] width 102 height 28
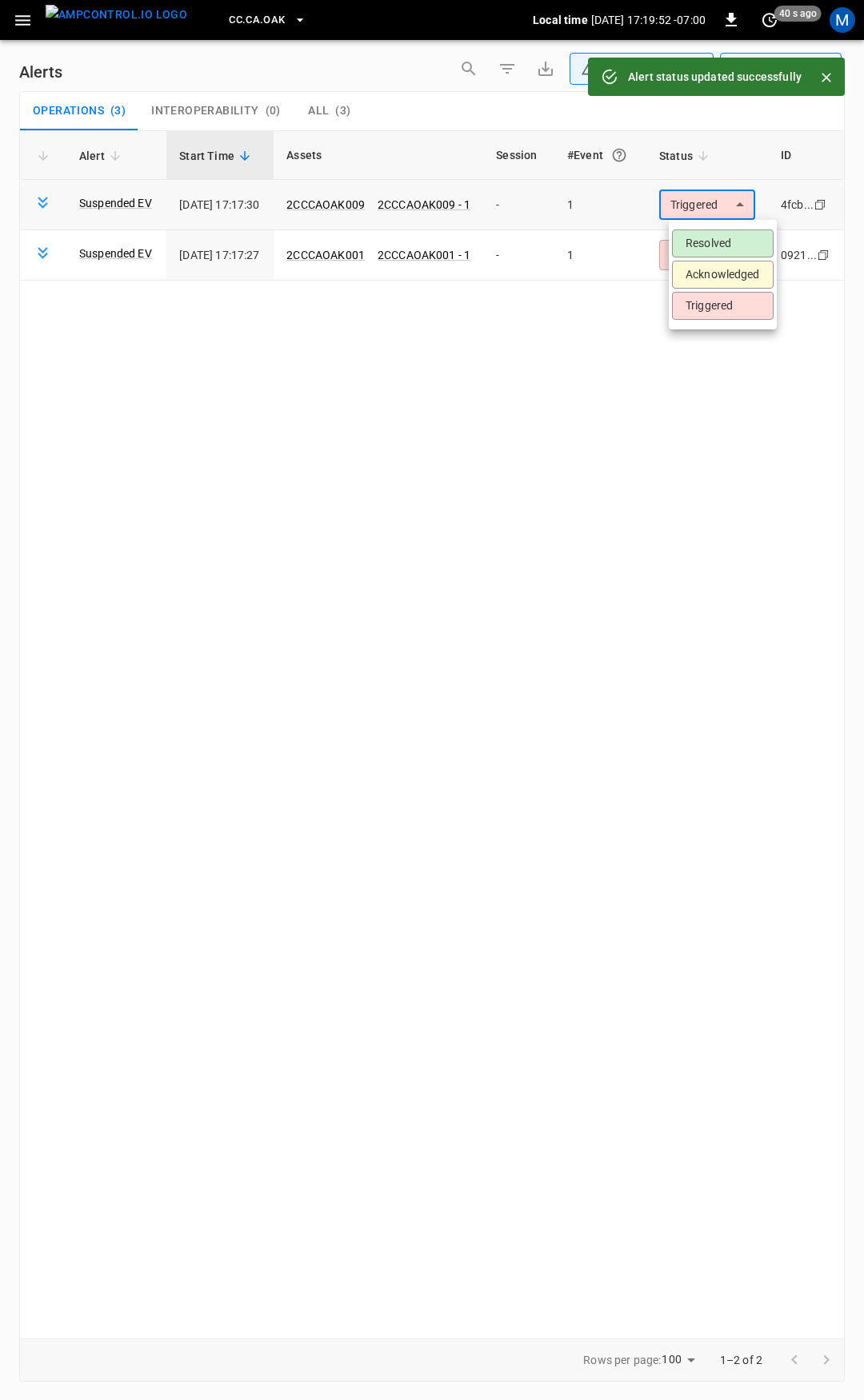
click at [717, 199] on body "**********" at bounding box center [432, 697] width 864 height 1394
click at [715, 245] on li "Resolved" at bounding box center [723, 244] width 102 height 28
click at [706, 207] on body "**********" at bounding box center [432, 697] width 864 height 1394
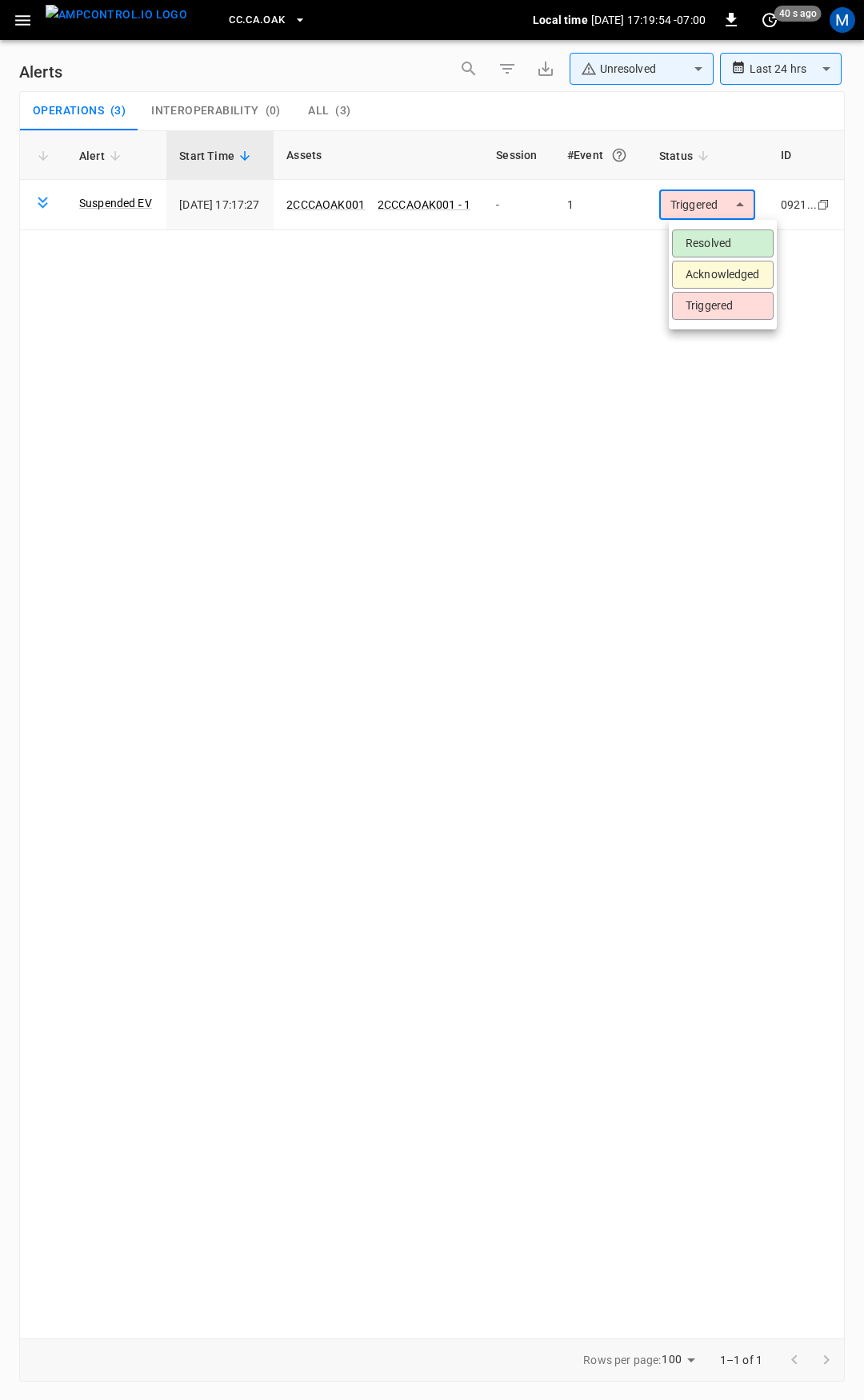
drag, startPoint x: 714, startPoint y: 246, endPoint x: 659, endPoint y: 230, distance: 57.3
click at [714, 246] on li "Resolved" at bounding box center [723, 244] width 102 height 28
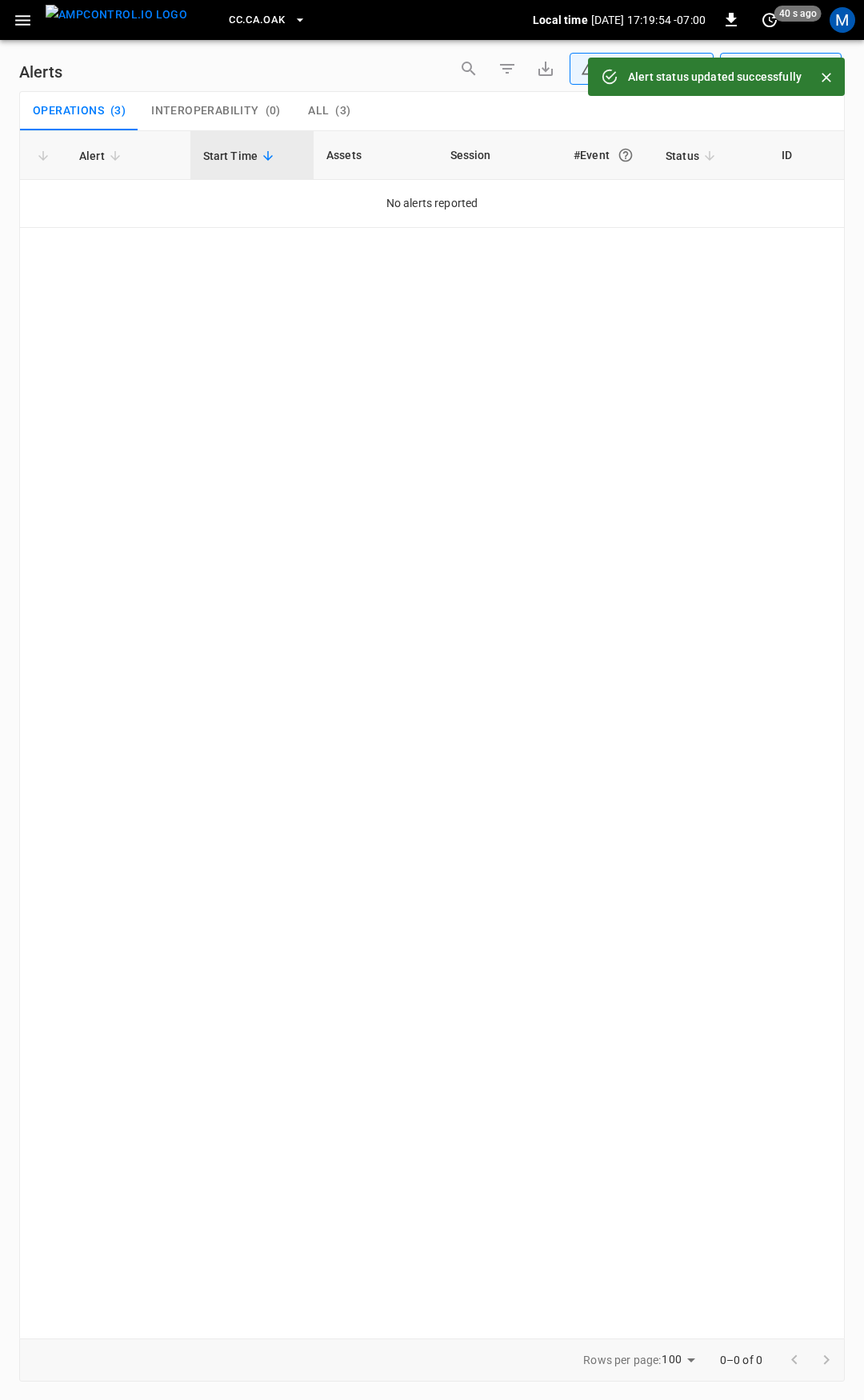
drag, startPoint x: 28, startPoint y: 20, endPoint x: 28, endPoint y: 34, distance: 14.0
click at [28, 21] on icon "button" at bounding box center [22, 19] width 15 height 10
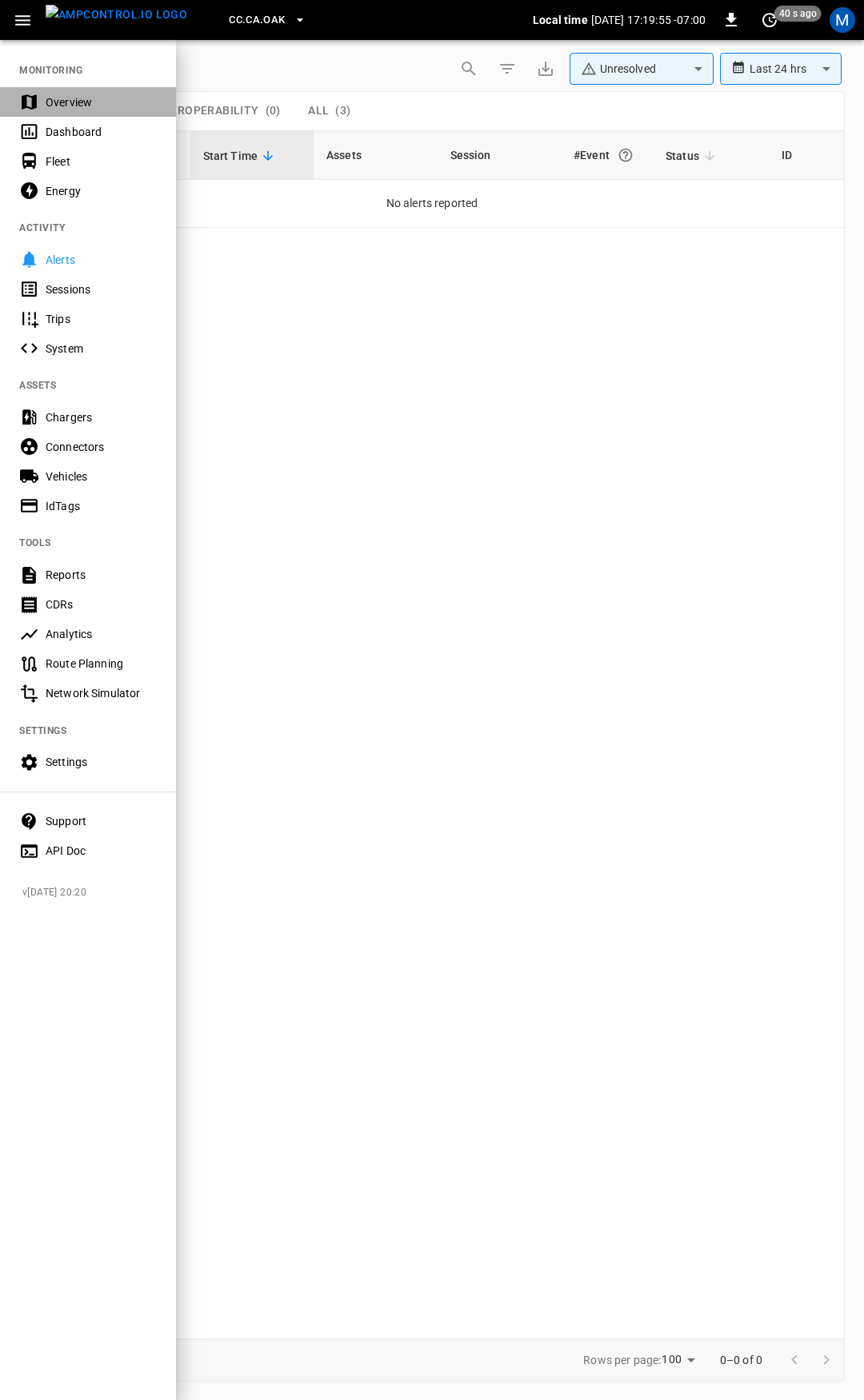
click at [69, 99] on div "Overview" at bounding box center [101, 102] width 111 height 16
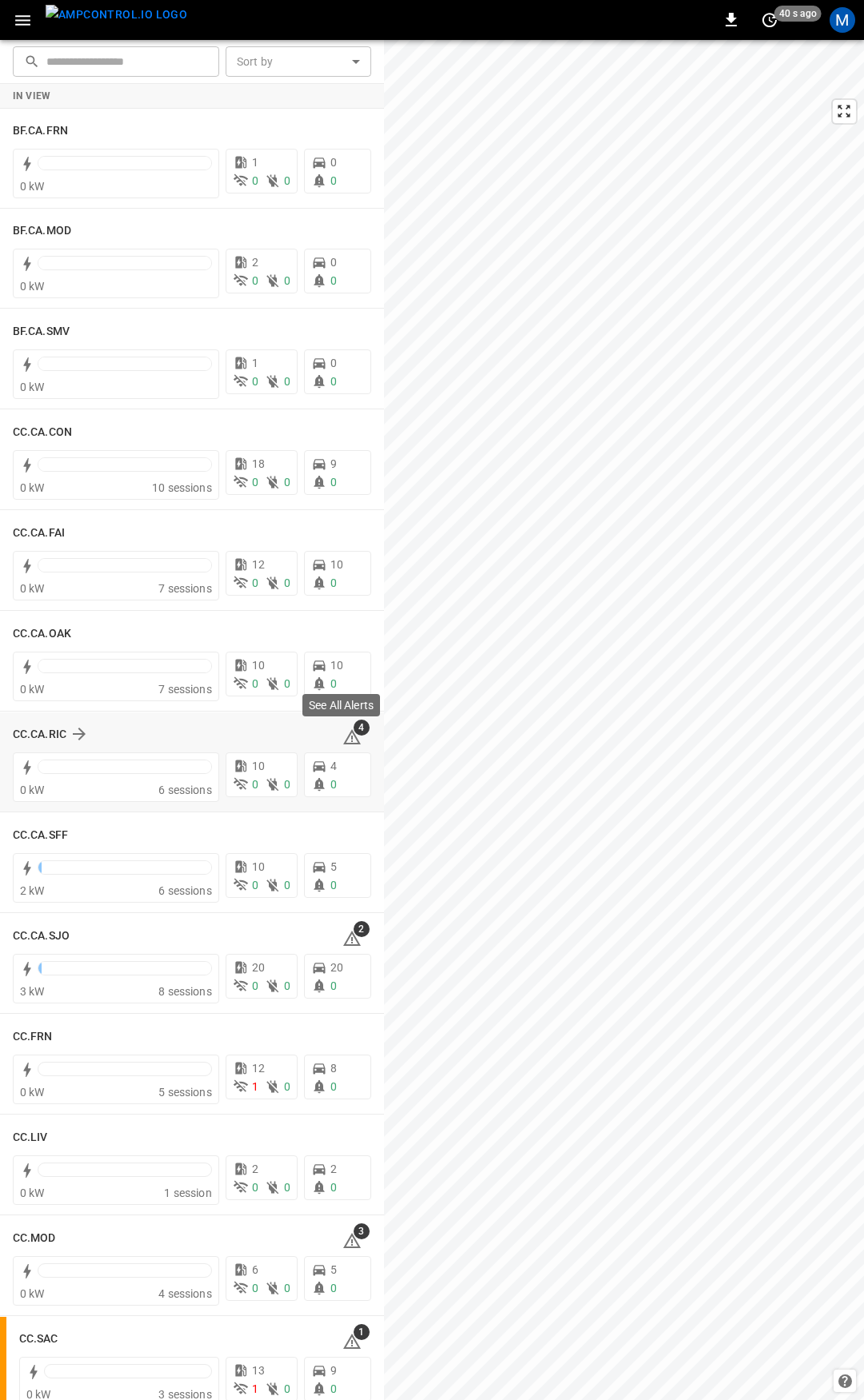
click at [346, 738] on icon at bounding box center [352, 736] width 18 height 15
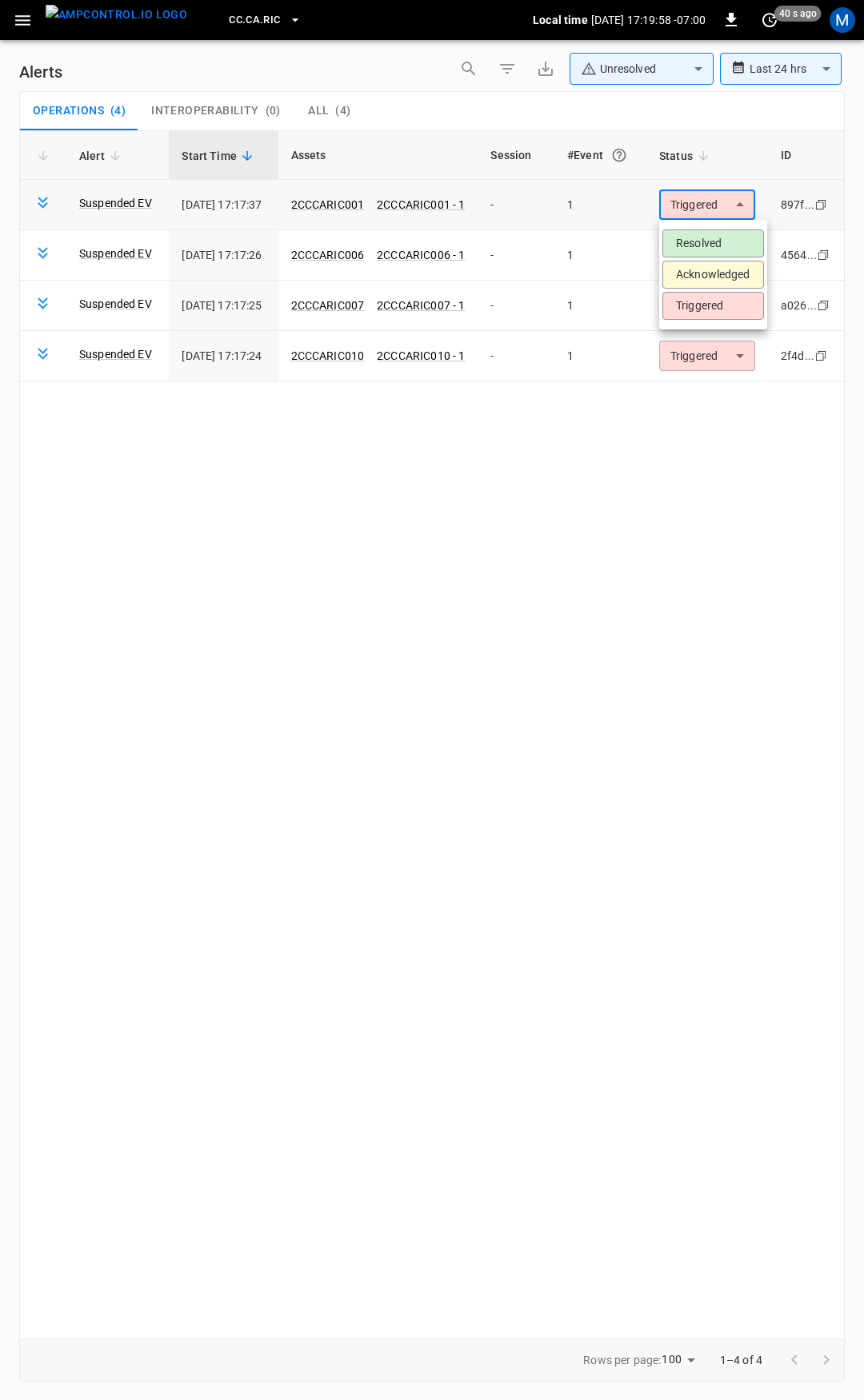
click at [711, 204] on body "**********" at bounding box center [432, 697] width 864 height 1394
click at [713, 245] on li "Resolved" at bounding box center [713, 244] width 102 height 28
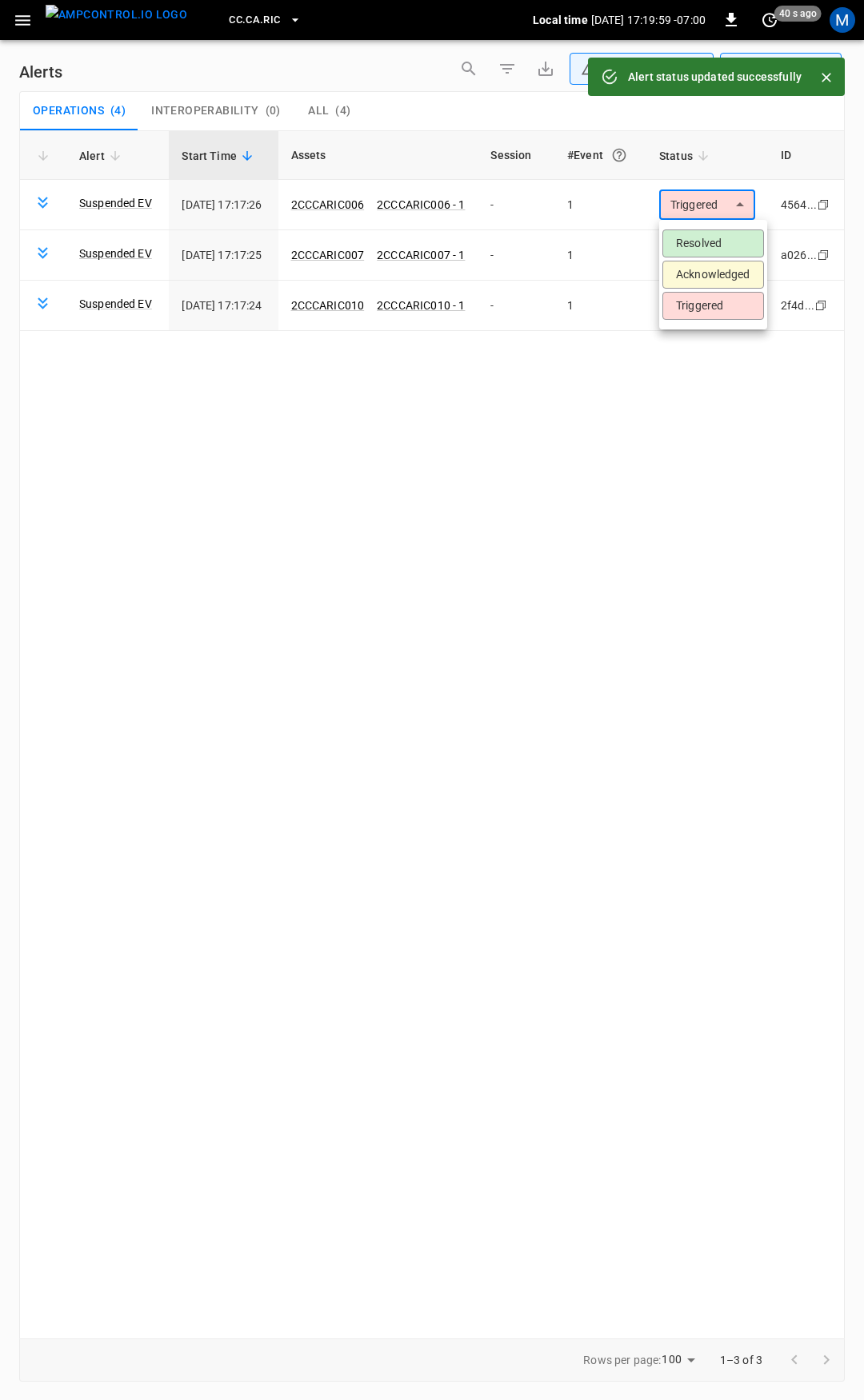
click at [714, 205] on body "**********" at bounding box center [432, 697] width 864 height 1394
click at [723, 249] on li "Resolved" at bounding box center [713, 244] width 102 height 28
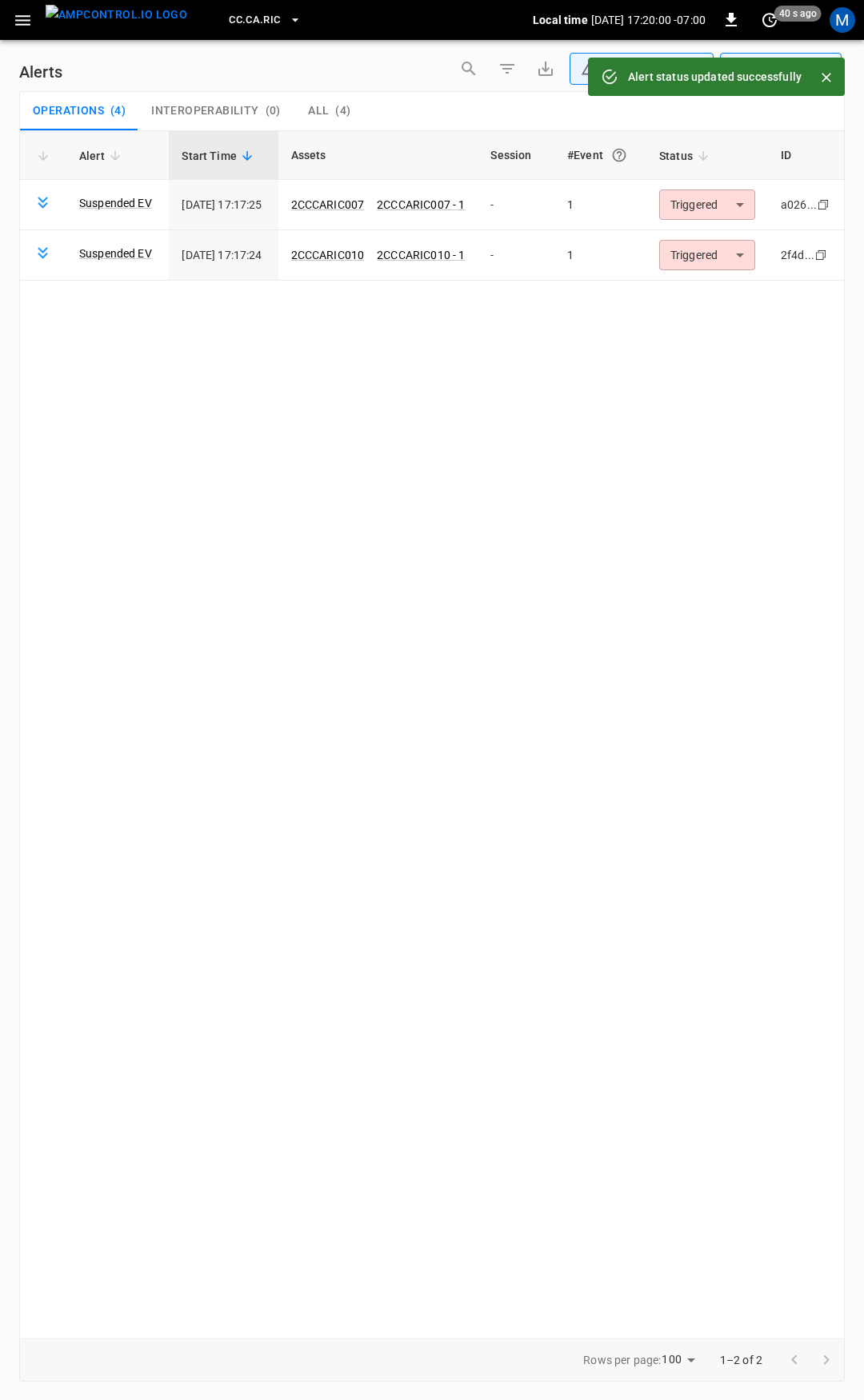
click at [713, 212] on body "**********" at bounding box center [432, 697] width 864 height 1394
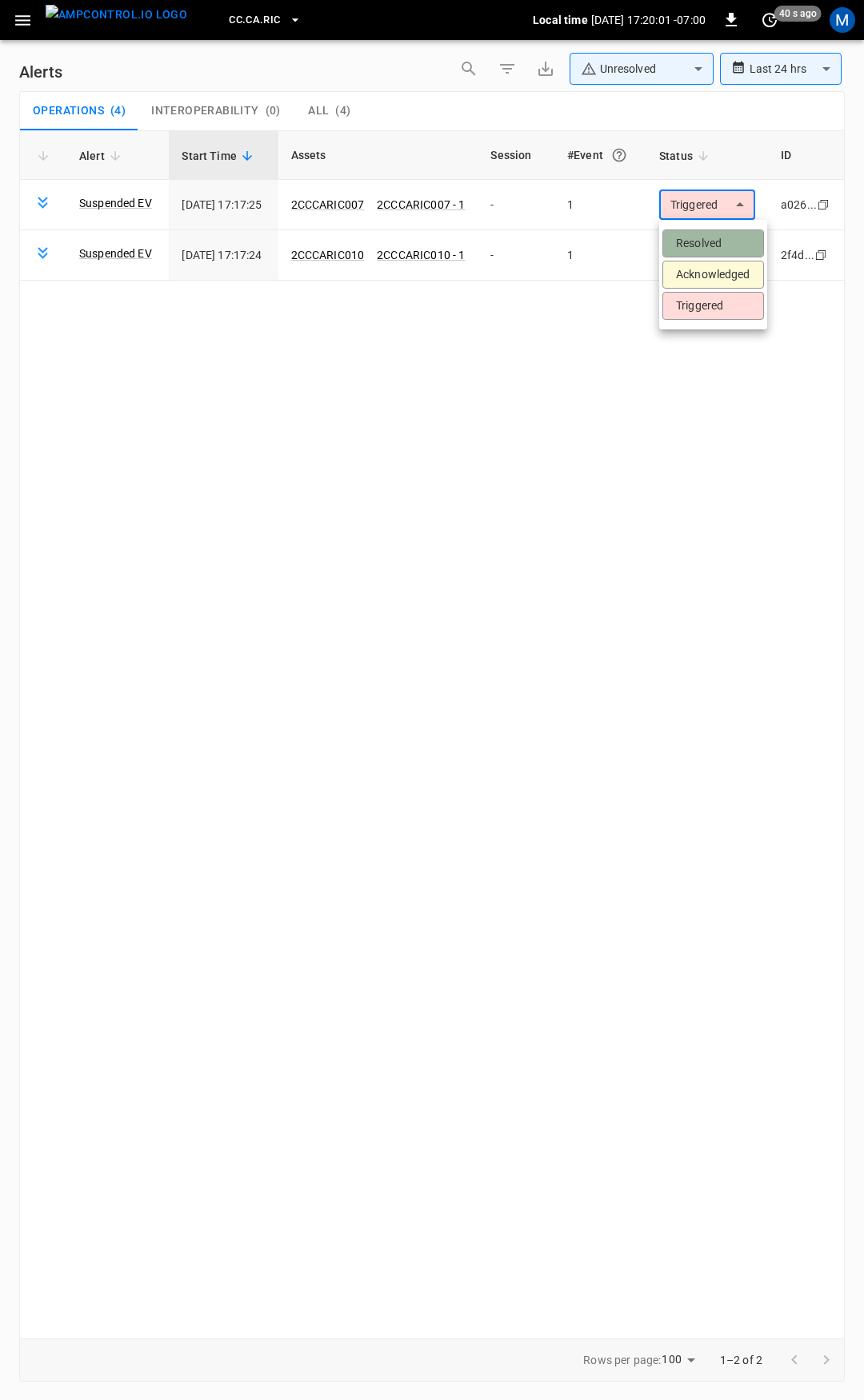
click at [712, 240] on li "Resolved" at bounding box center [713, 244] width 102 height 28
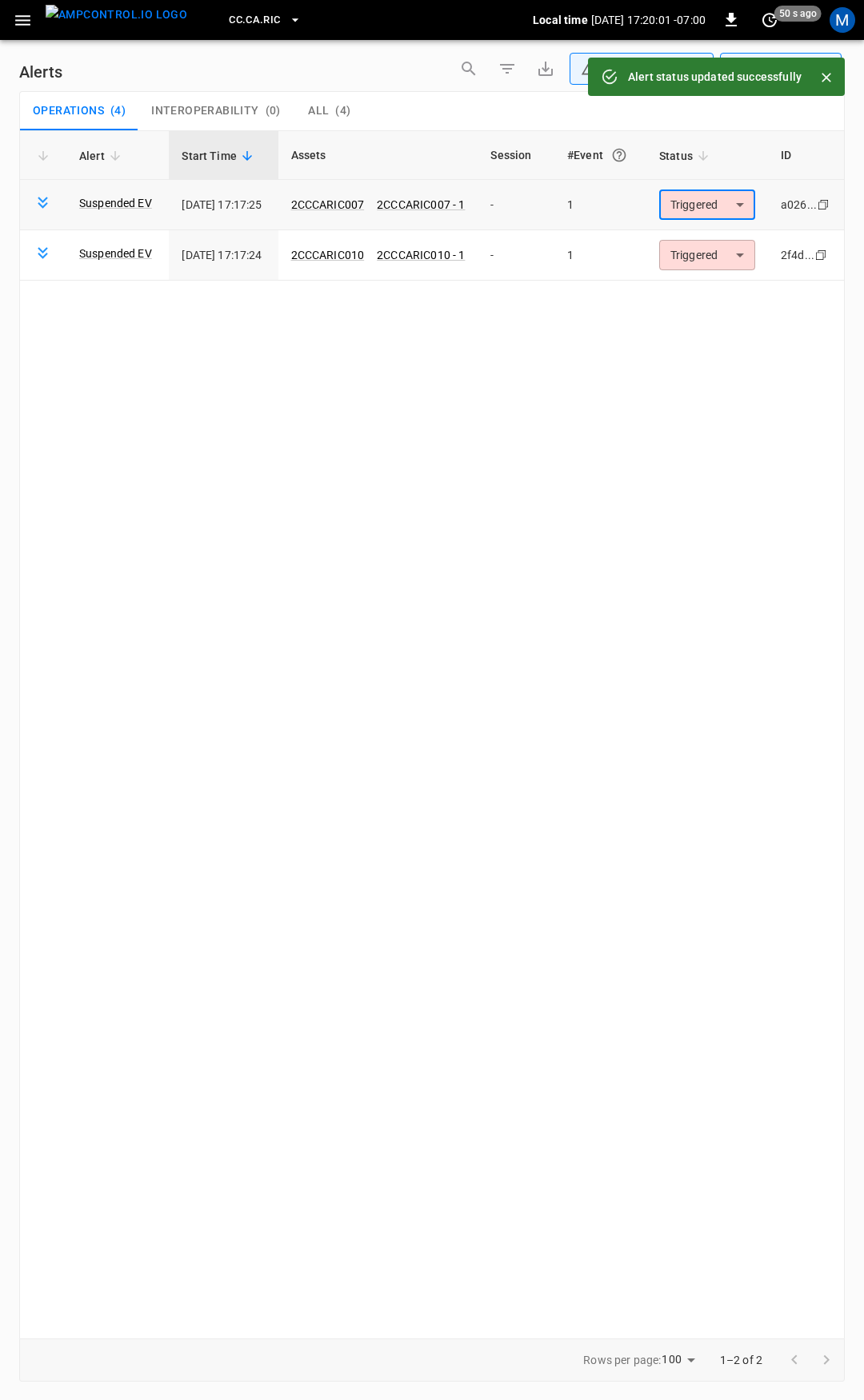
click at [710, 209] on body "**********" at bounding box center [432, 697] width 864 height 1394
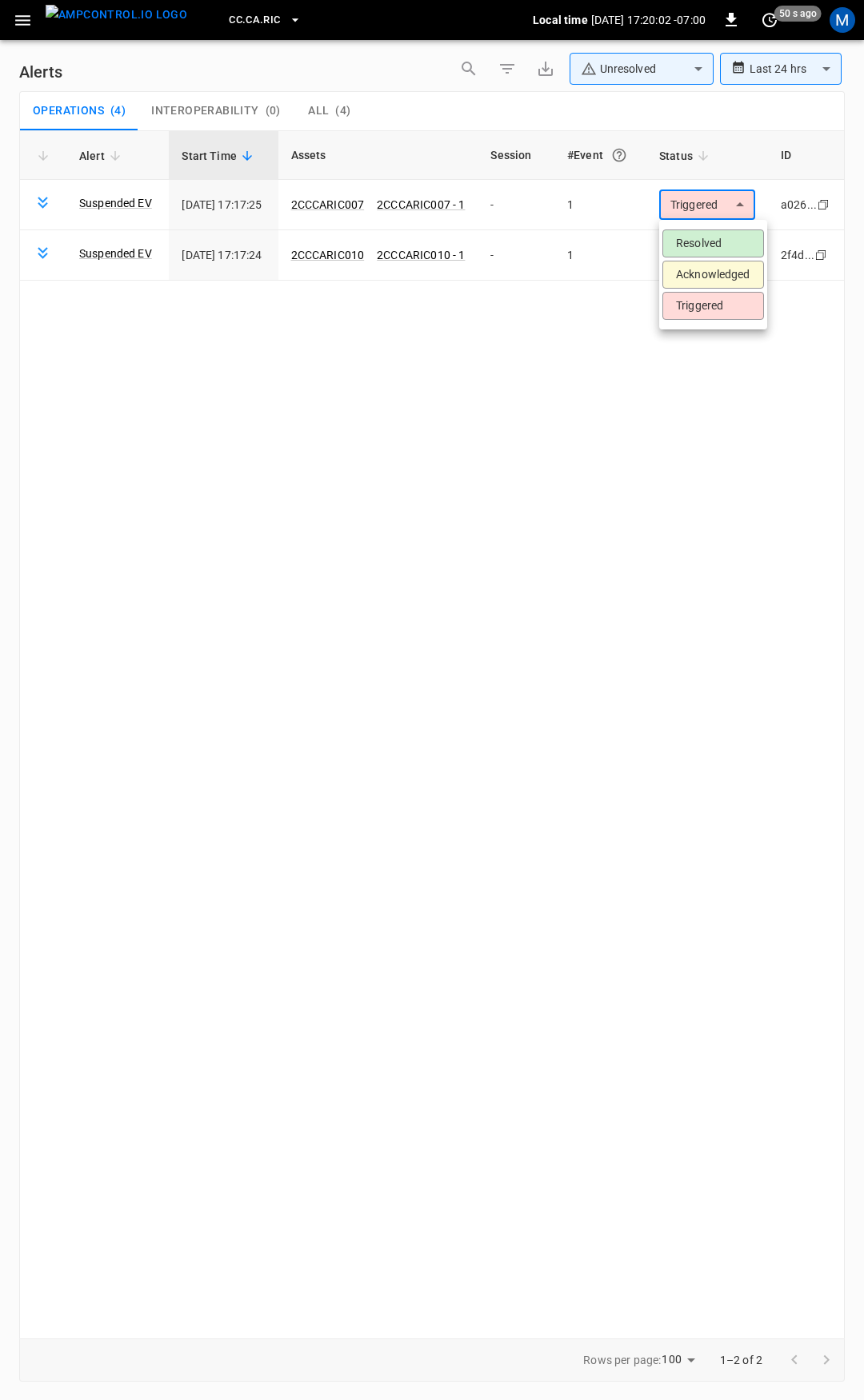
click at [711, 243] on li "Resolved" at bounding box center [713, 244] width 102 height 28
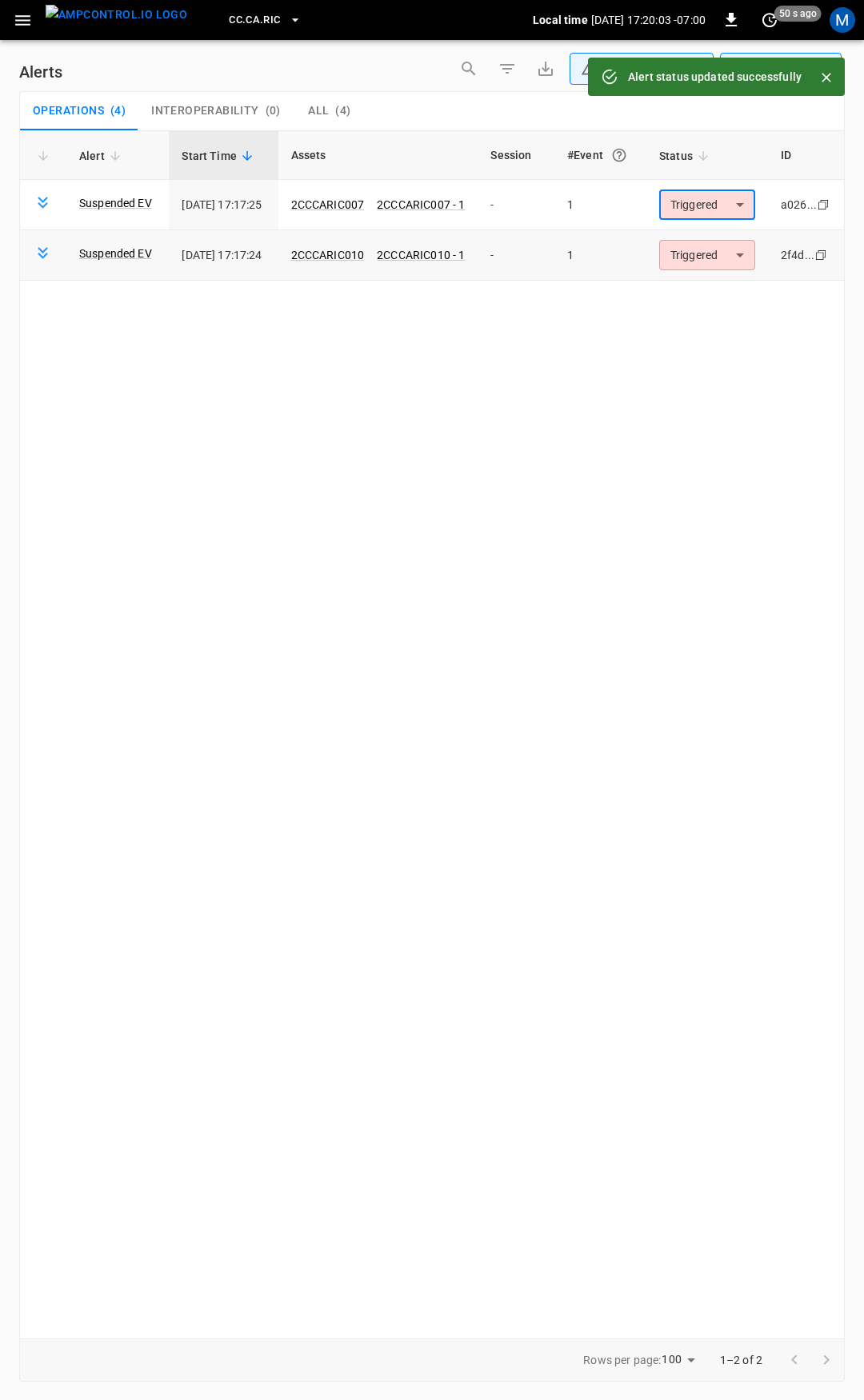
click at [705, 245] on body "**********" at bounding box center [432, 697] width 864 height 1394
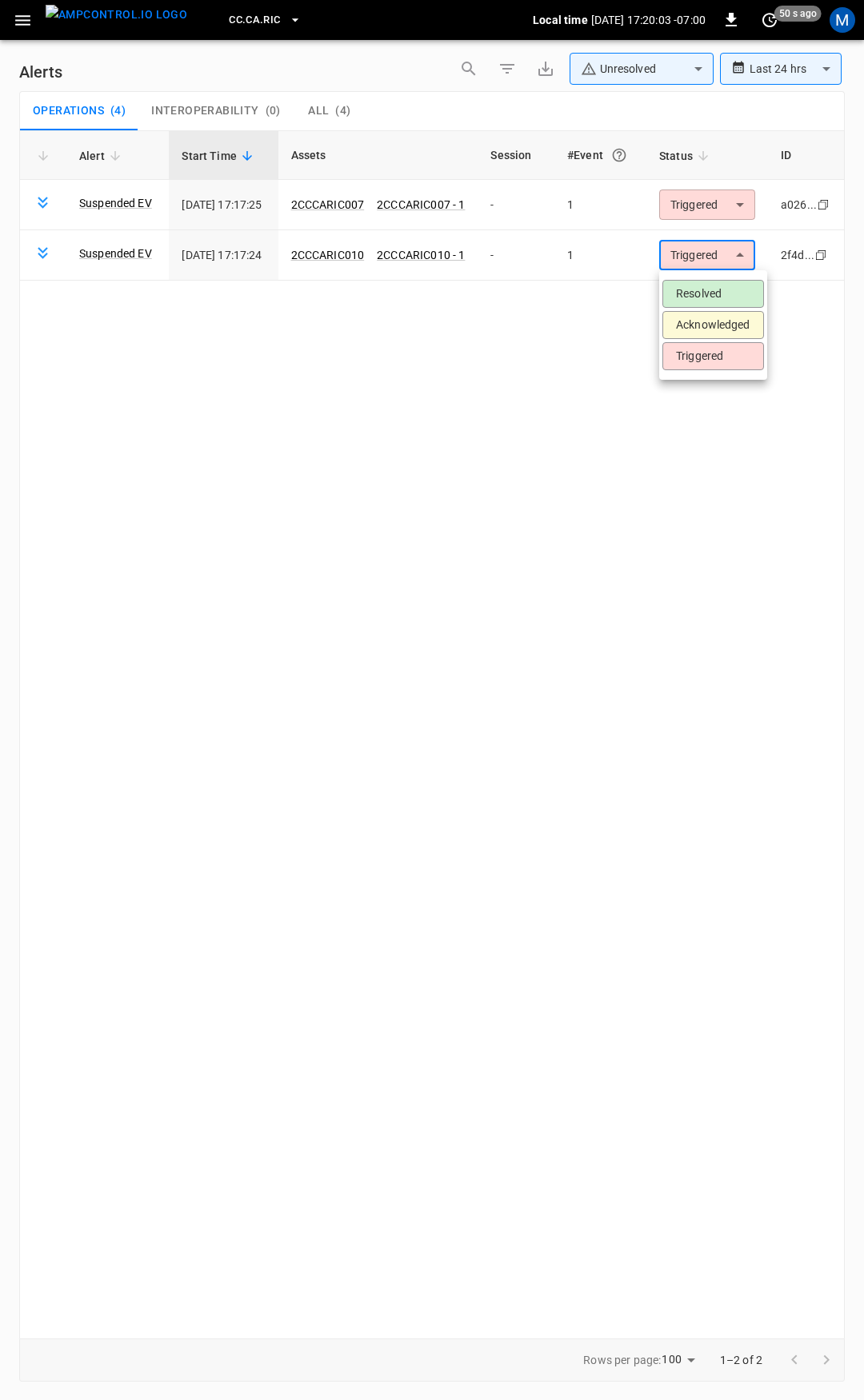
click at [716, 294] on li "Resolved" at bounding box center [713, 293] width 102 height 28
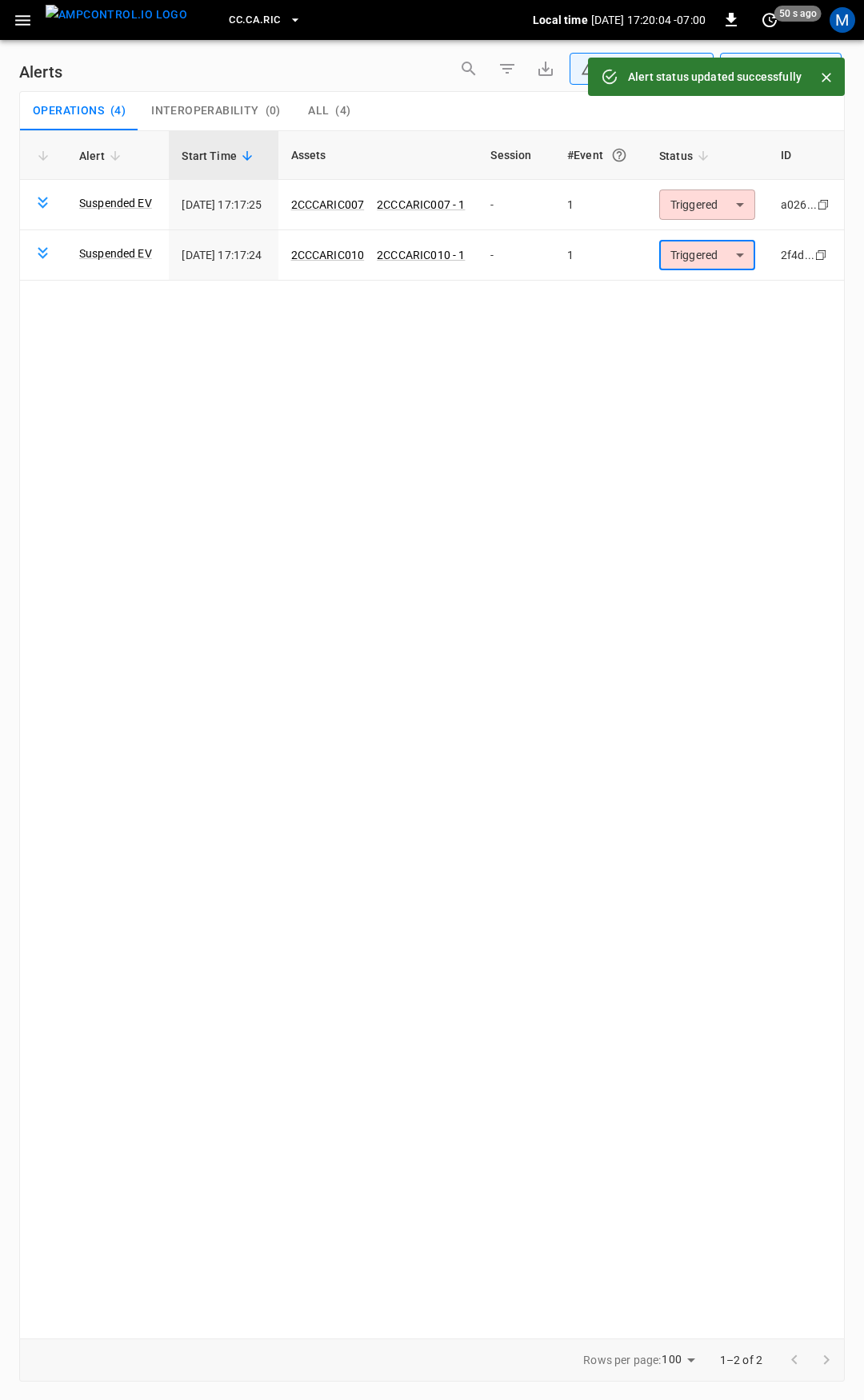
click at [27, 22] on icon "button" at bounding box center [23, 20] width 20 height 20
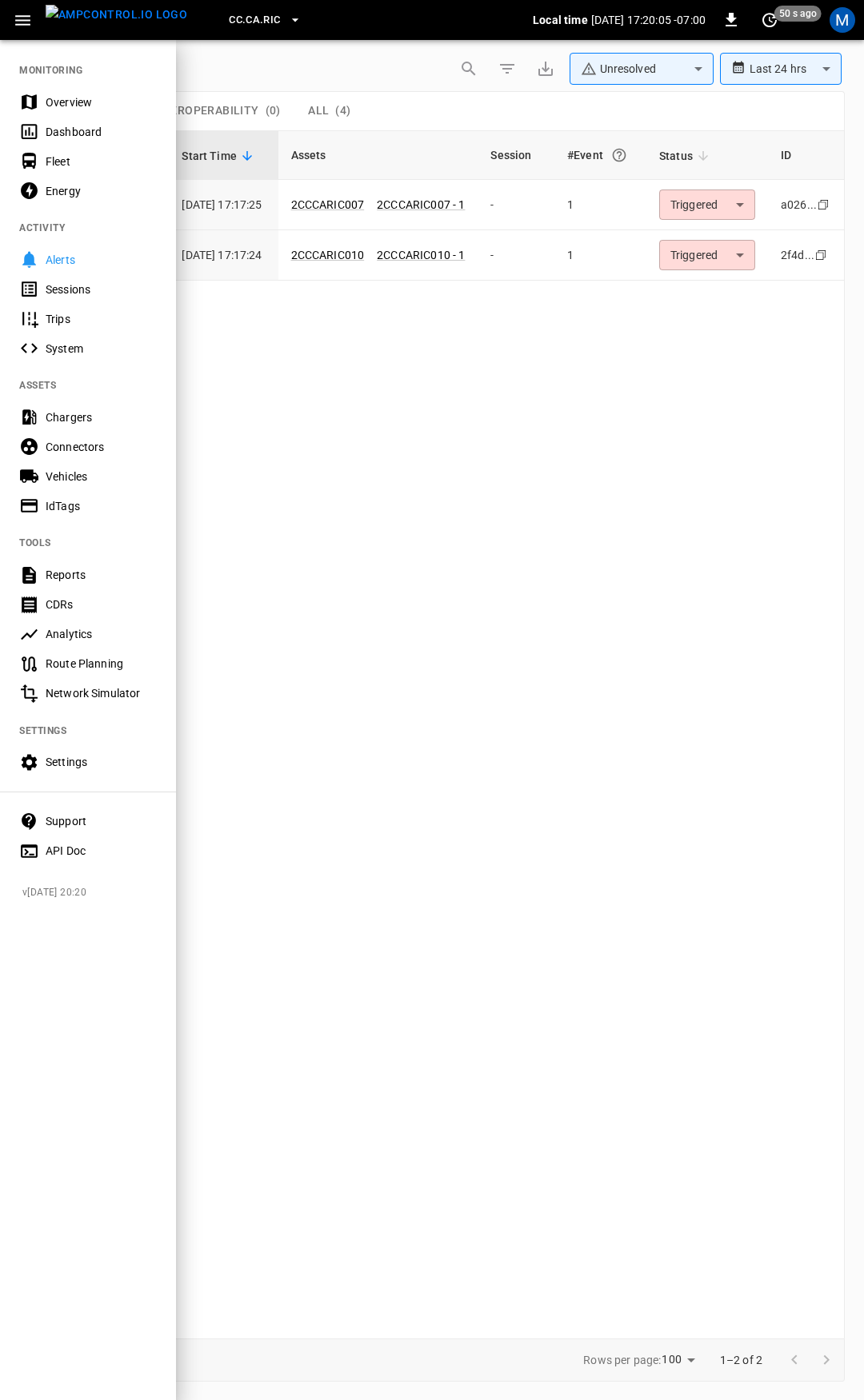
click at [53, 78] on nav "MONITORING Overview Dashboard Fleet Energy ACTIVITY Alerts Sessions Trips Syste…" at bounding box center [88, 456] width 176 height 834
click at [61, 99] on div "Overview" at bounding box center [101, 102] width 111 height 16
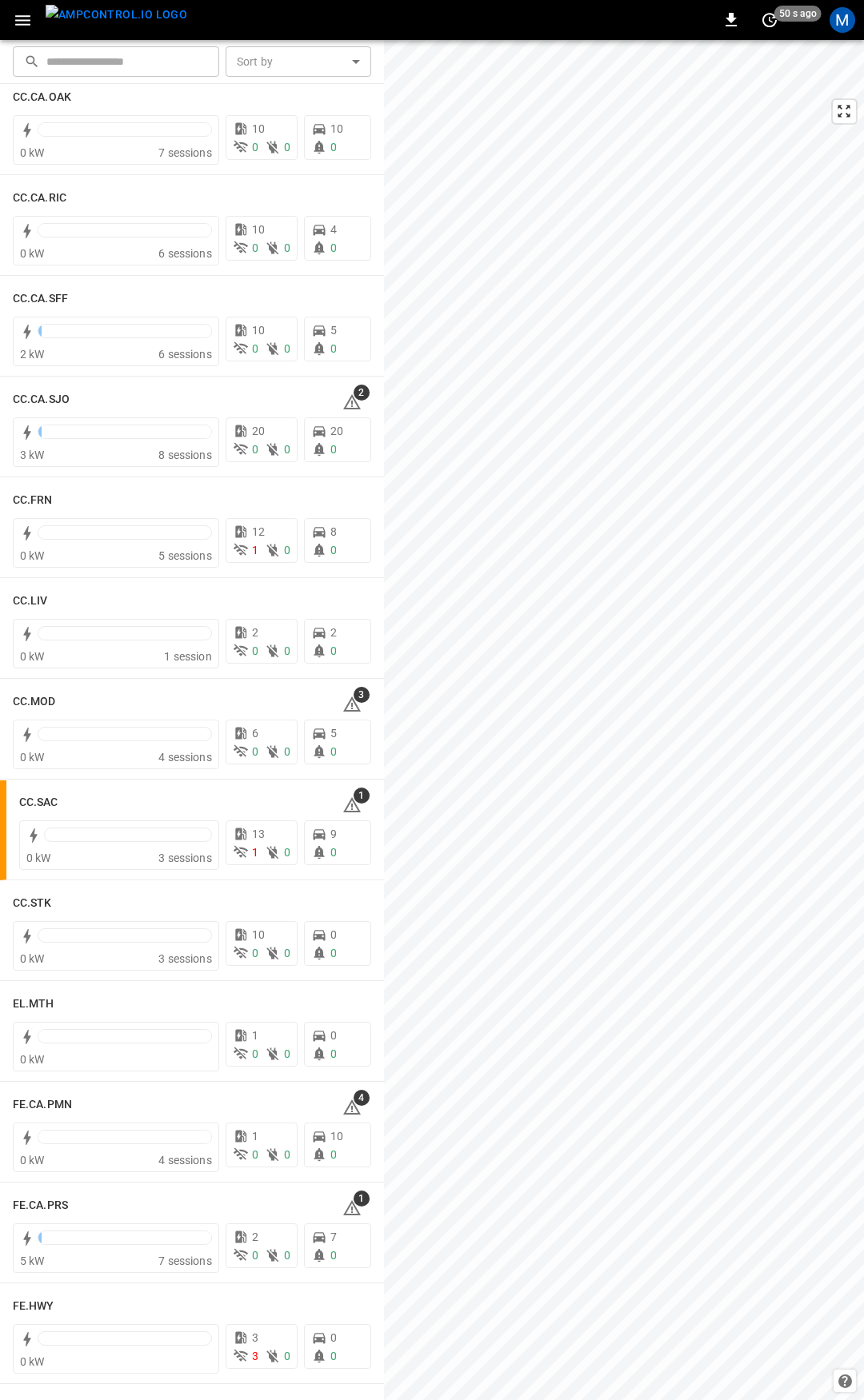
scroll to position [539, 0]
click at [344, 405] on icon at bounding box center [352, 400] width 19 height 19
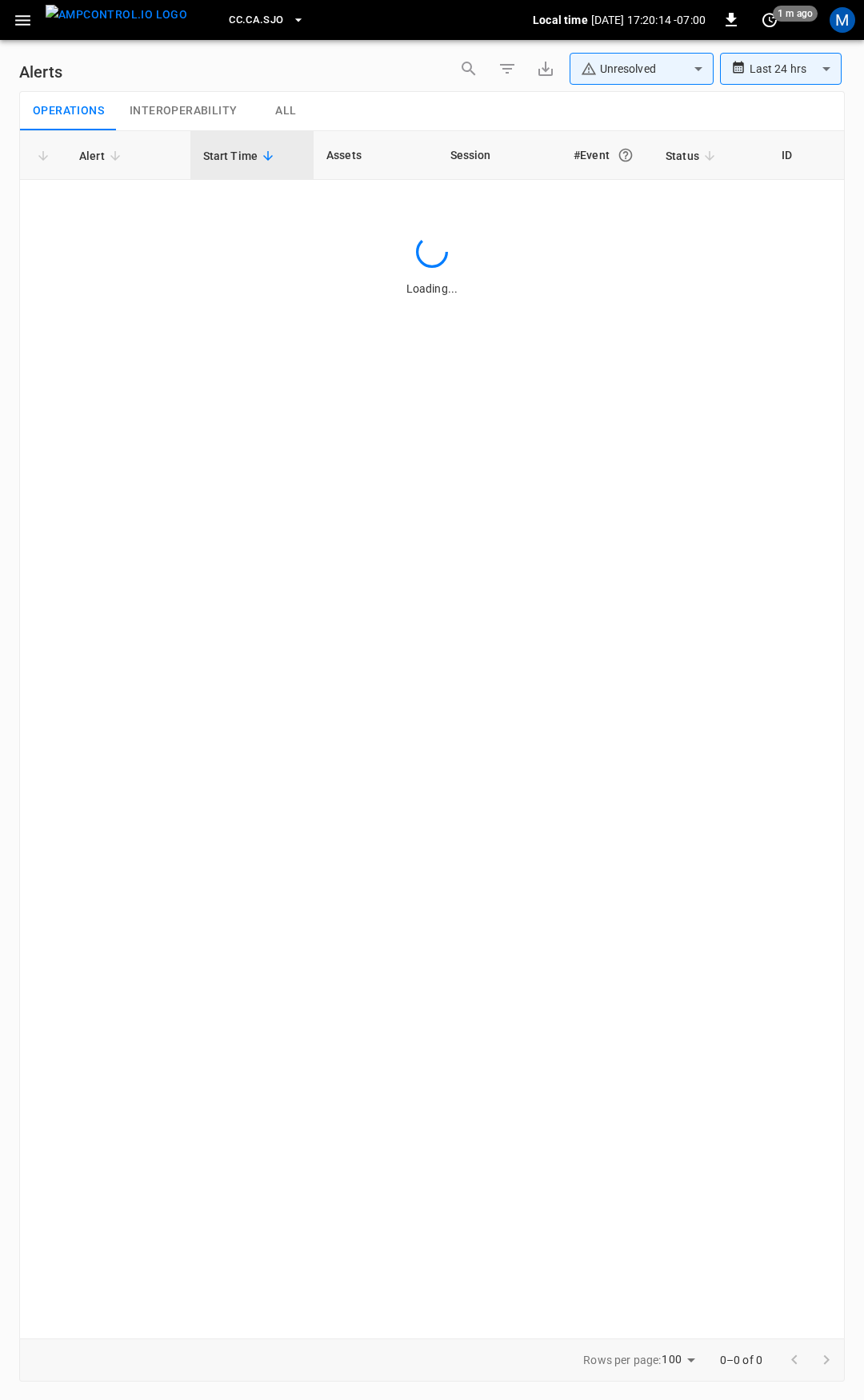
click at [26, 18] on icon "button" at bounding box center [23, 20] width 20 height 20
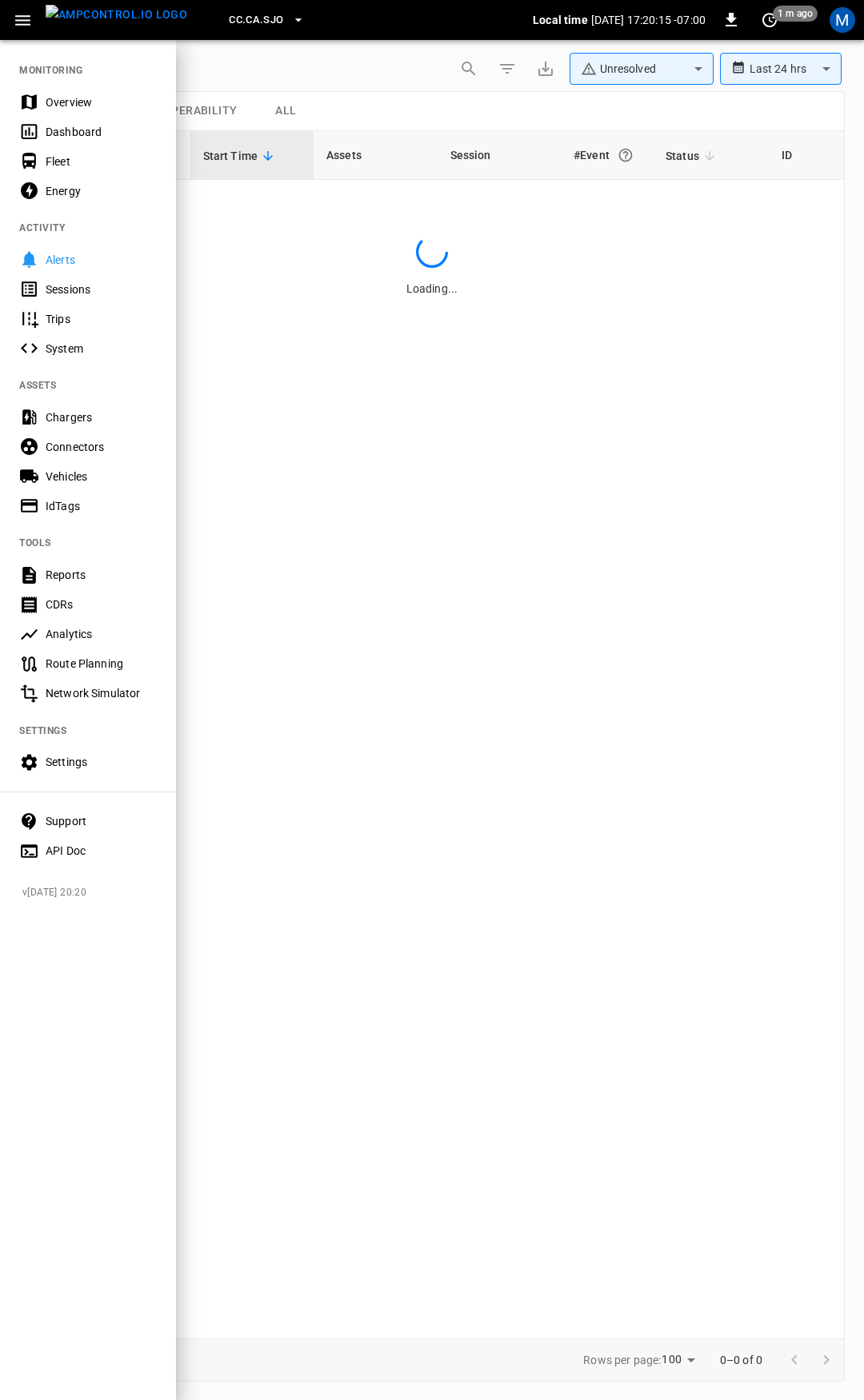
click at [86, 105] on div "Overview" at bounding box center [101, 102] width 111 height 16
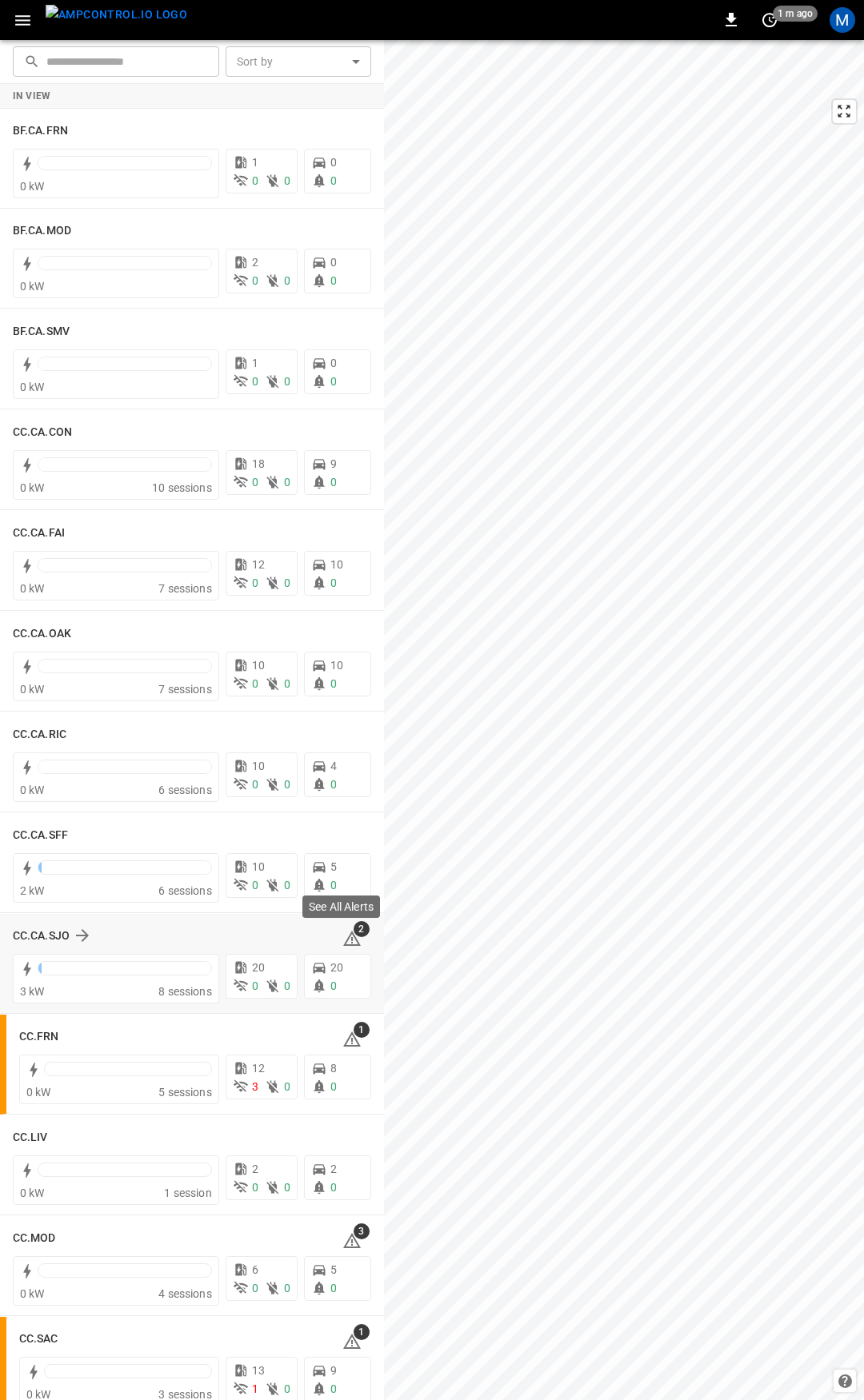
click at [354, 936] on span "2" at bounding box center [361, 928] width 16 height 16
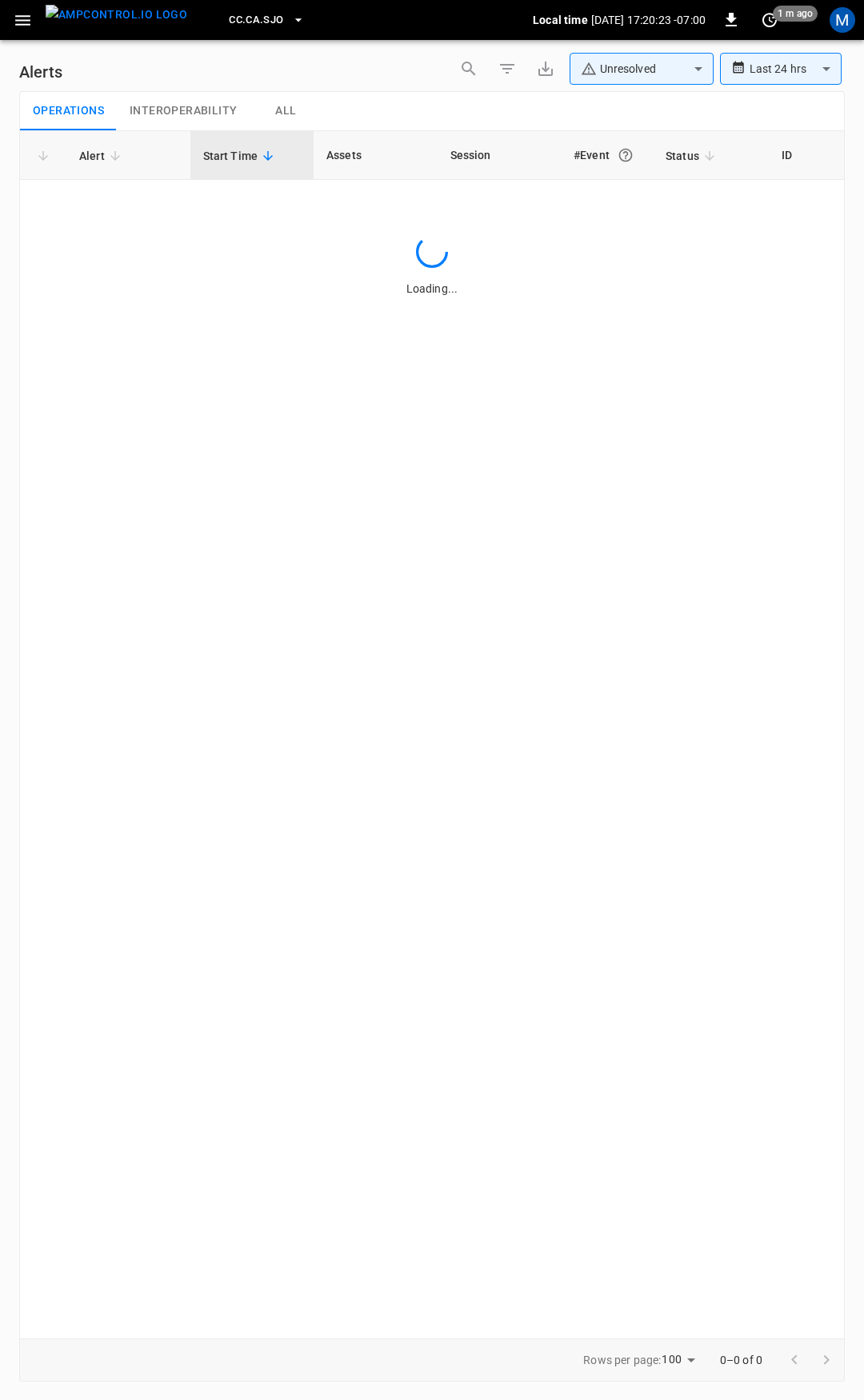
click at [30, 26] on icon "button" at bounding box center [23, 20] width 20 height 20
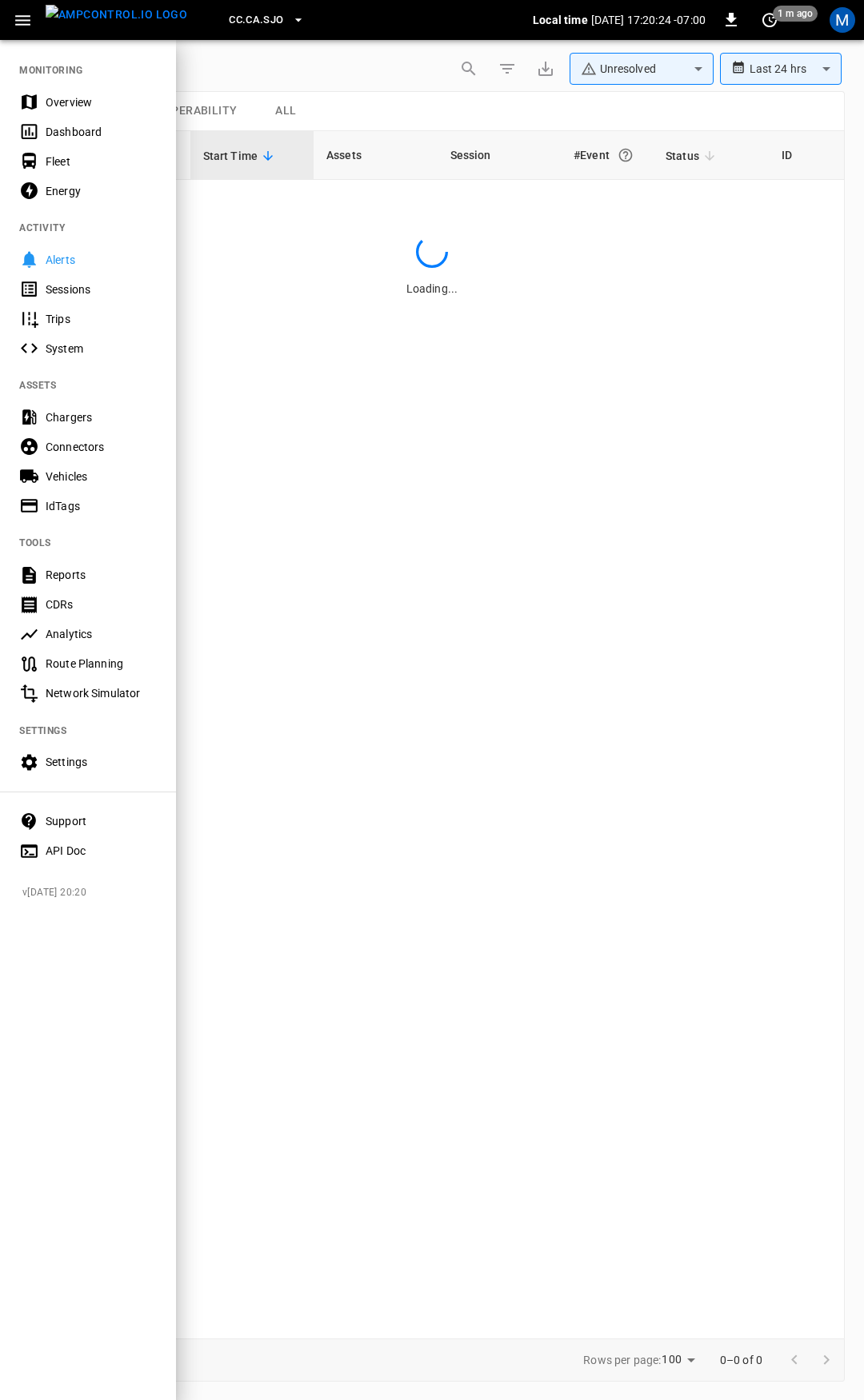
click at [99, 112] on div "Overview" at bounding box center [88, 102] width 176 height 30
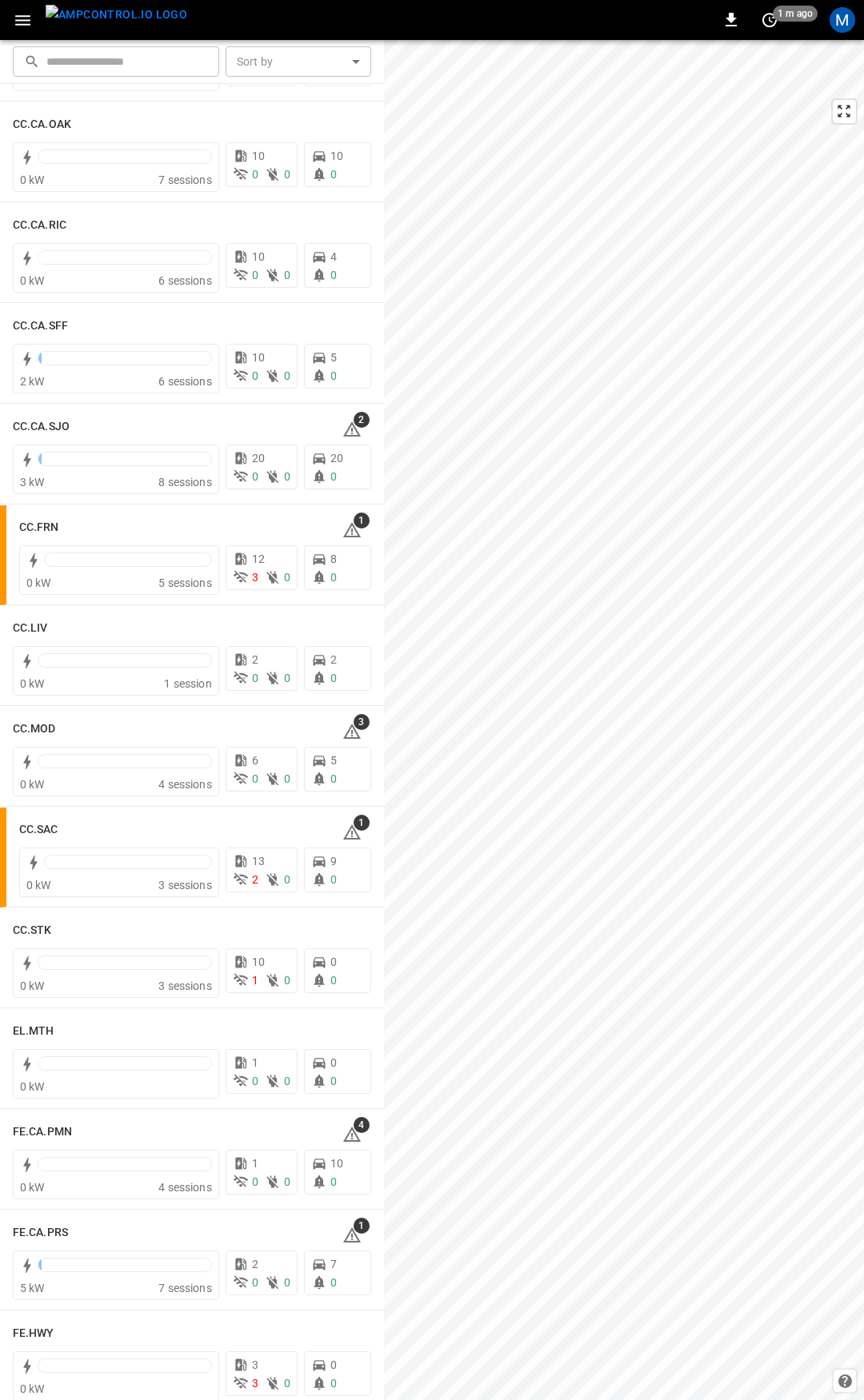
scroll to position [510, 0]
click at [342, 734] on icon at bounding box center [352, 731] width 19 height 19
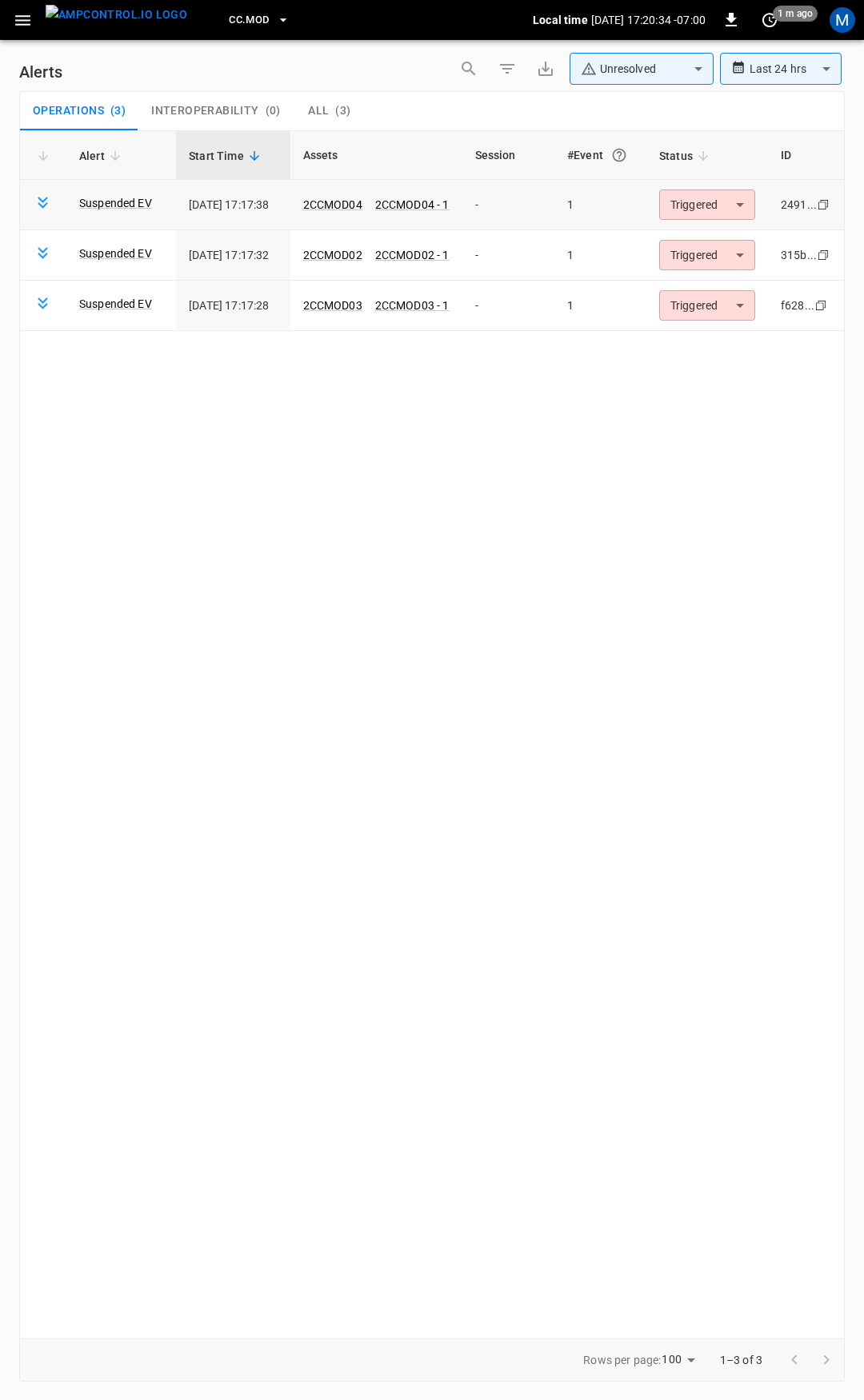
click at [742, 210] on body "**********" at bounding box center [432, 697] width 864 height 1394
click at [734, 234] on li "Resolved" at bounding box center [708, 244] width 102 height 28
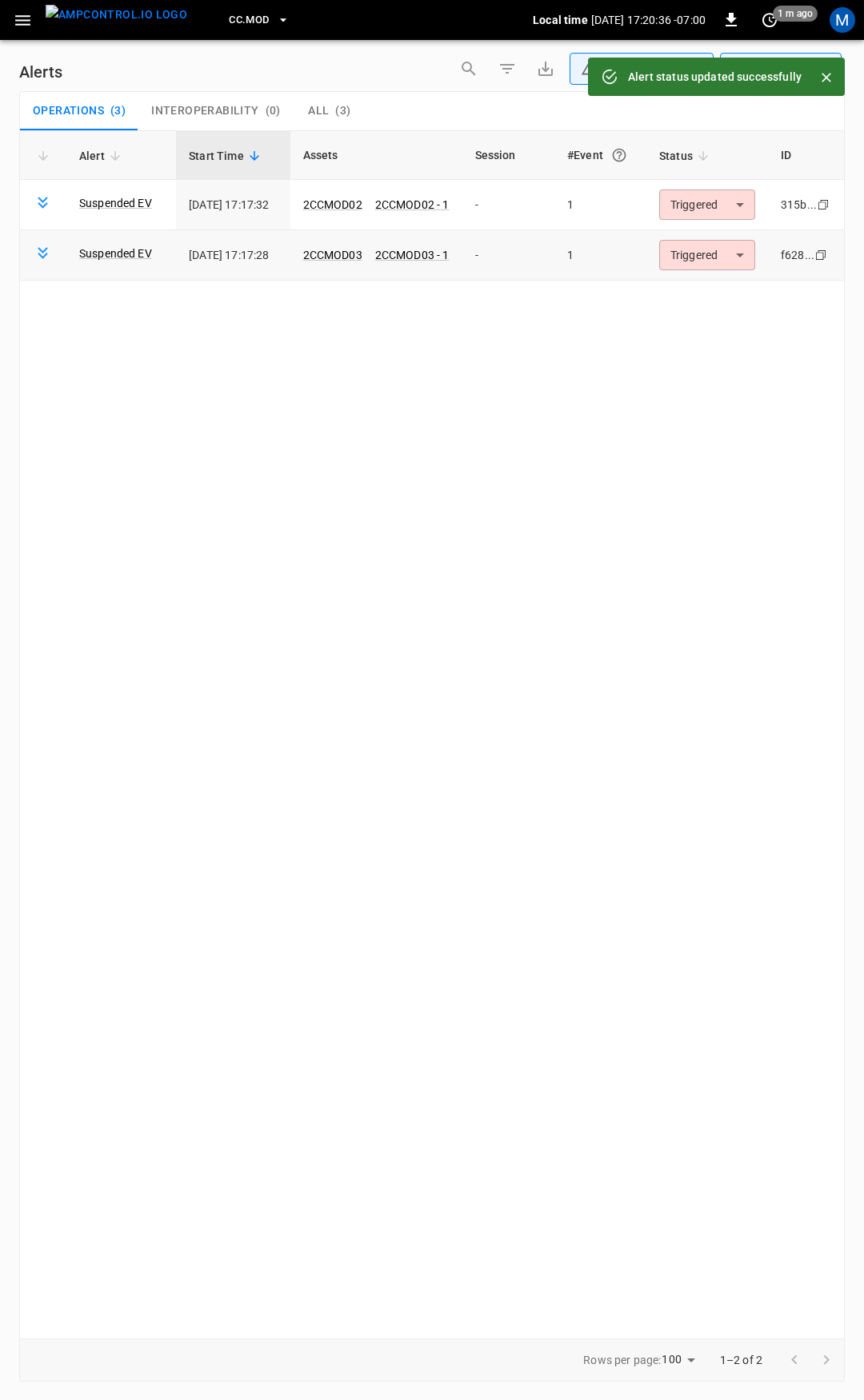
click at [700, 253] on body "**********" at bounding box center [432, 697] width 864 height 1394
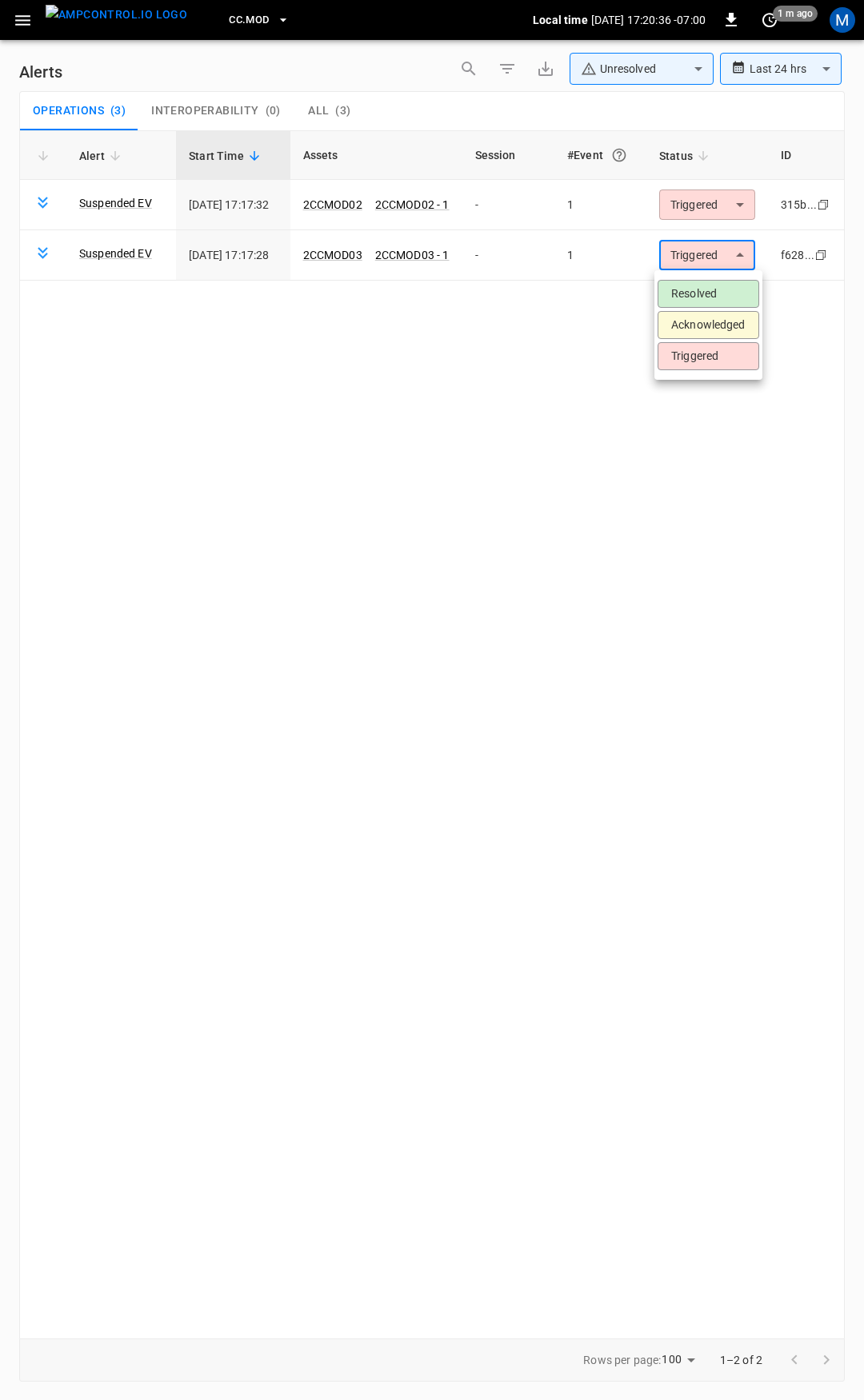
click at [720, 299] on li "Resolved" at bounding box center [708, 293] width 102 height 28
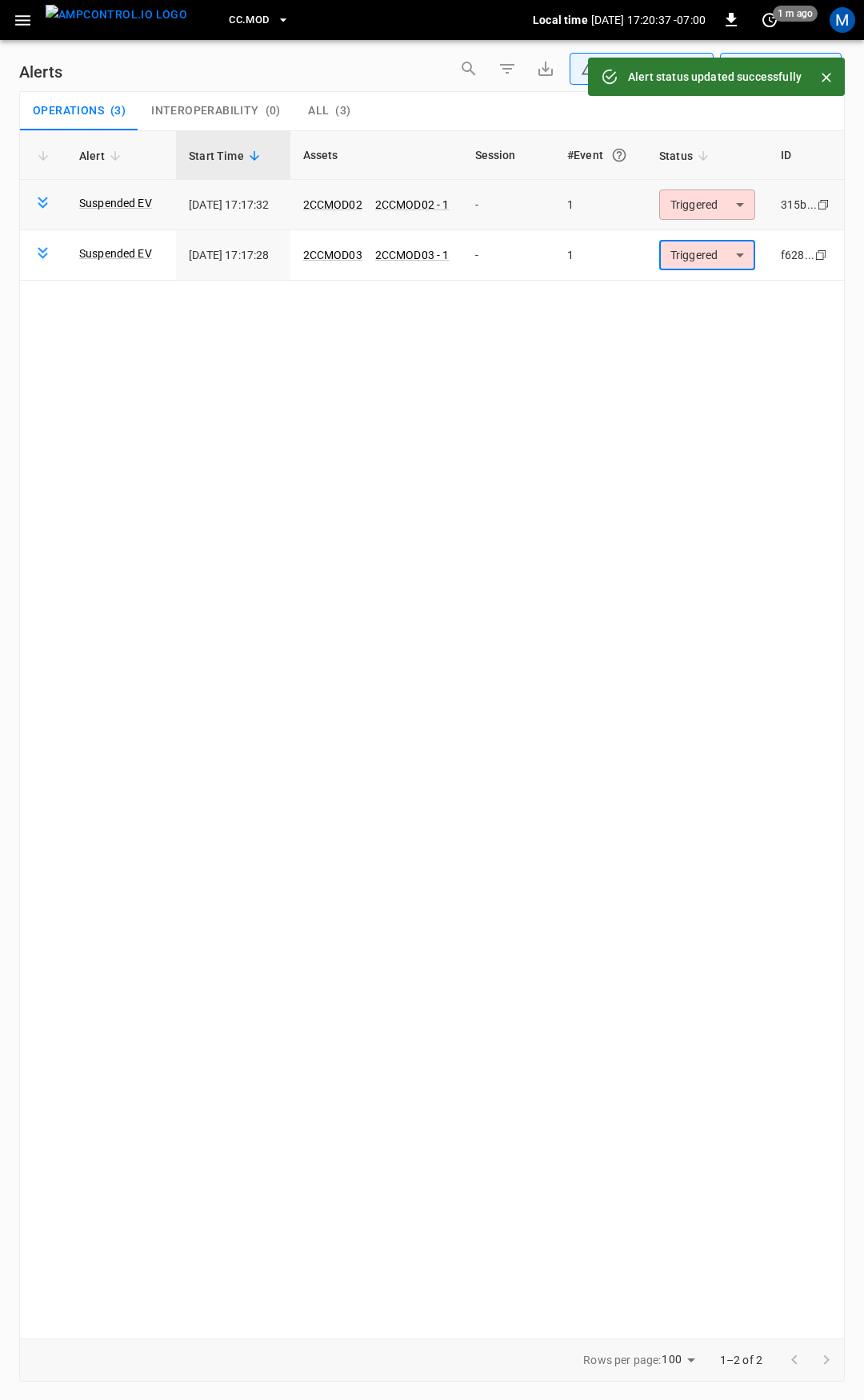
click at [696, 201] on body "**********" at bounding box center [432, 697] width 864 height 1394
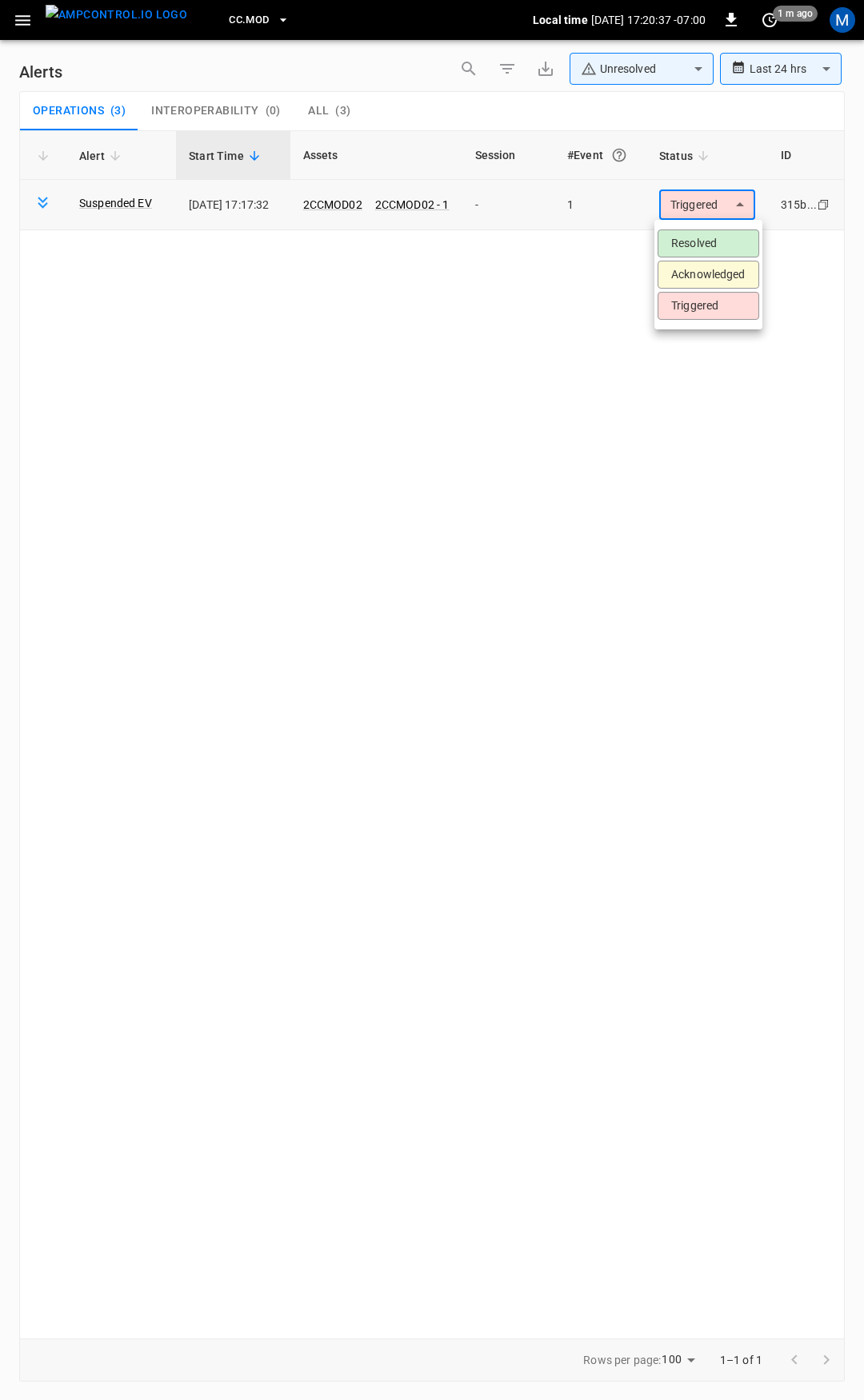
drag, startPoint x: 698, startPoint y: 241, endPoint x: 668, endPoint y: 245, distance: 30.3
click at [698, 241] on li "Resolved" at bounding box center [708, 244] width 102 height 28
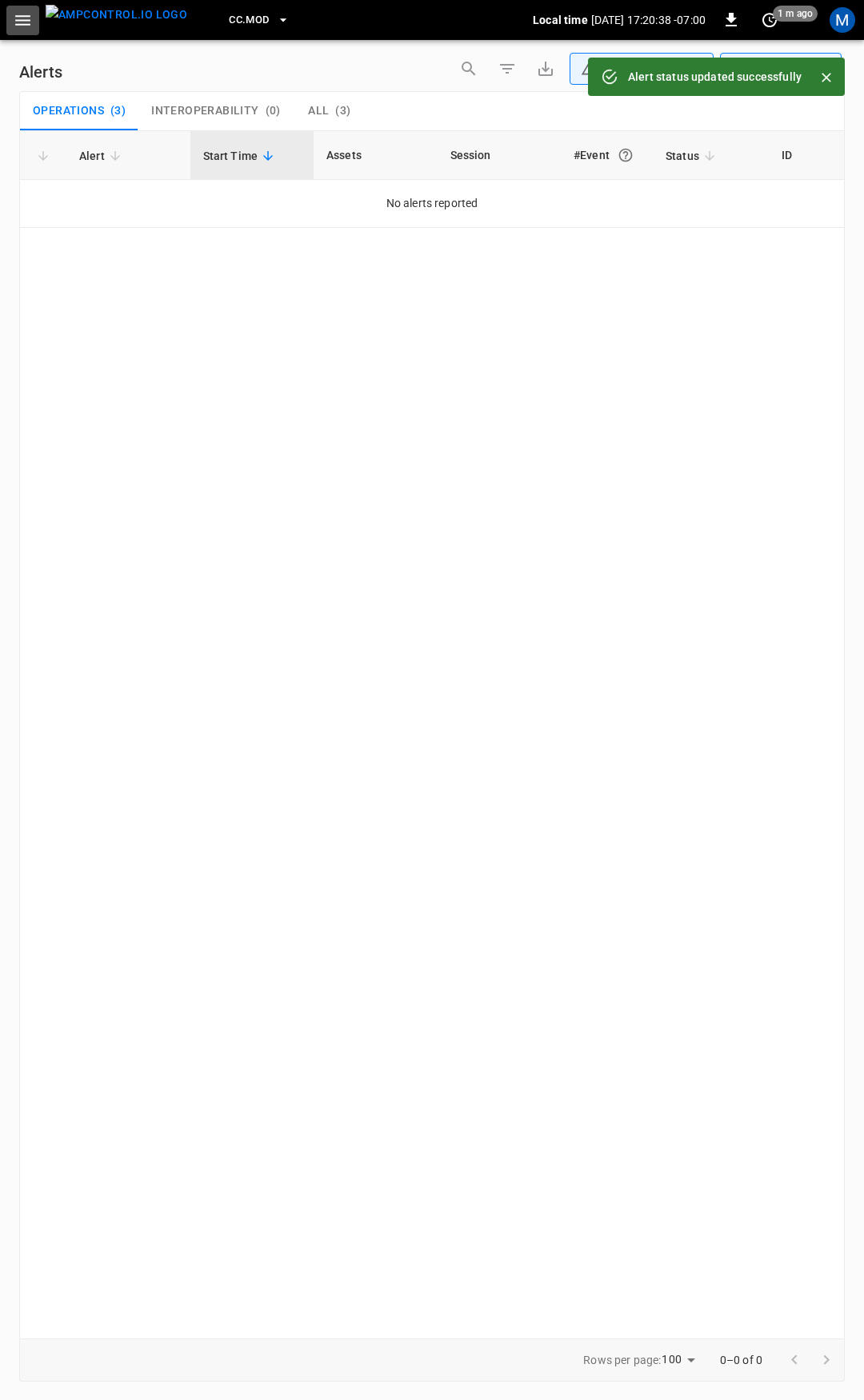
click at [18, 26] on icon "button" at bounding box center [23, 20] width 20 height 20
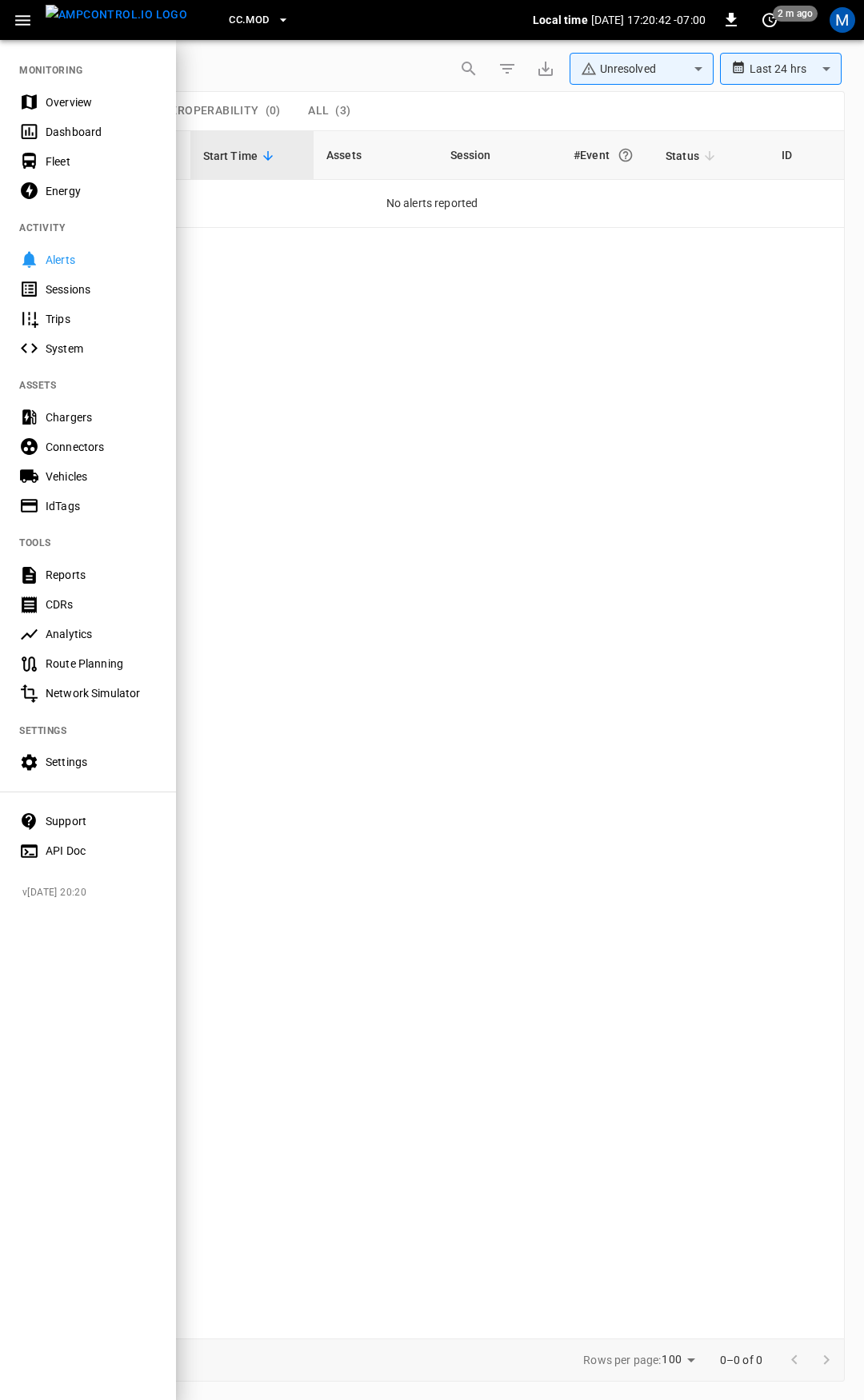
click at [63, 105] on div "Overview" at bounding box center [101, 102] width 111 height 16
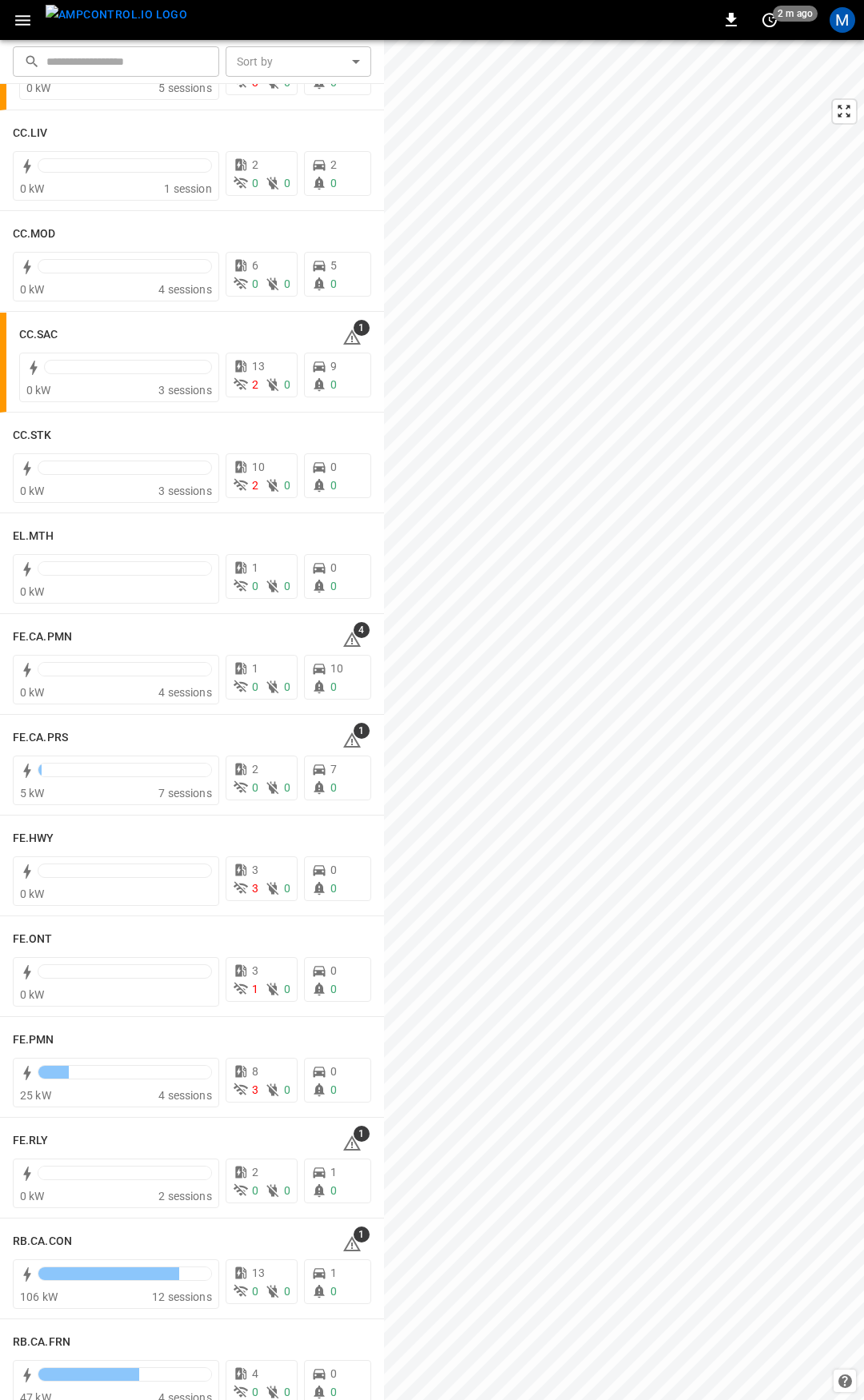
scroll to position [1111, 0]
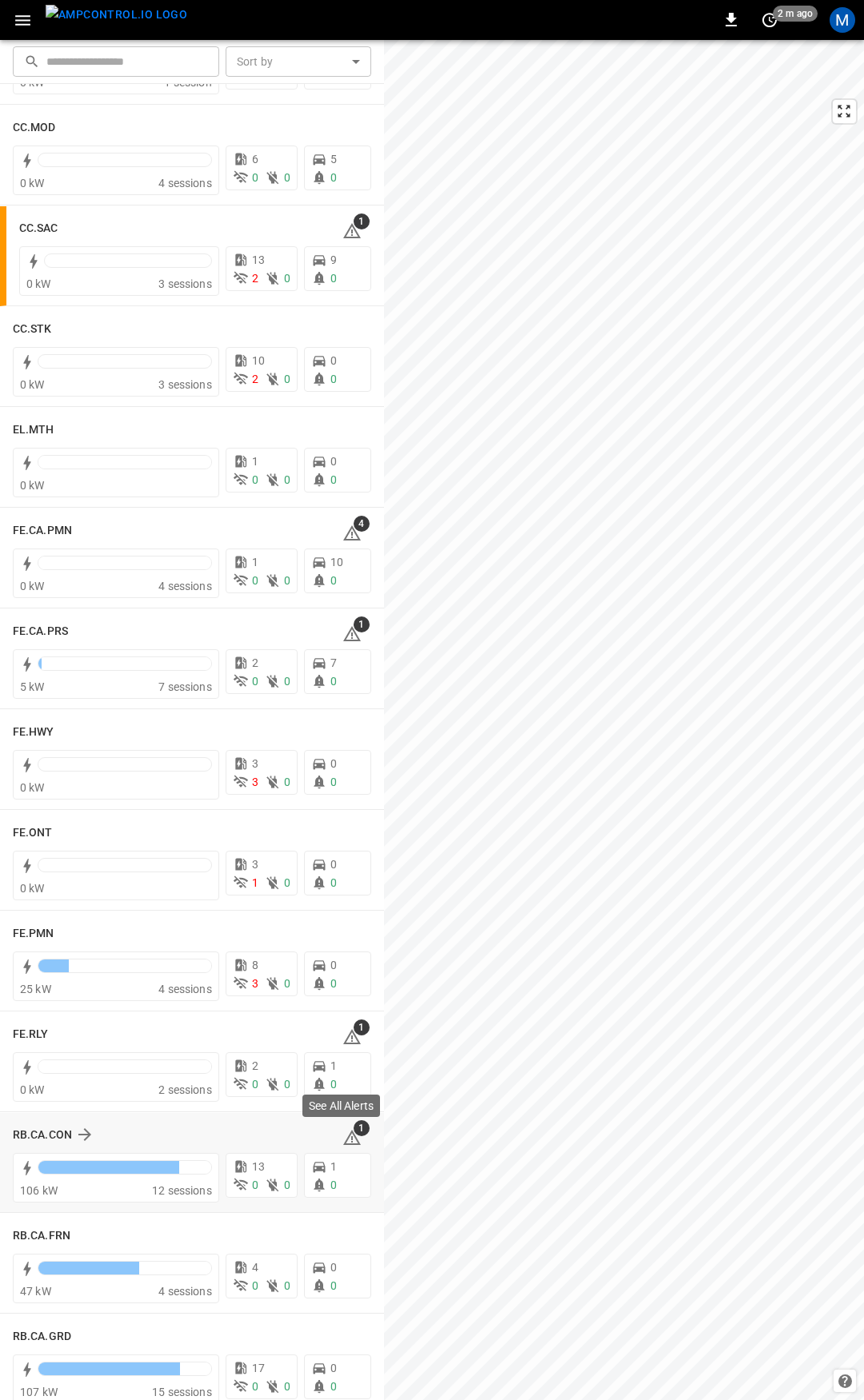
click at [346, 1136] on icon at bounding box center [352, 1138] width 19 height 19
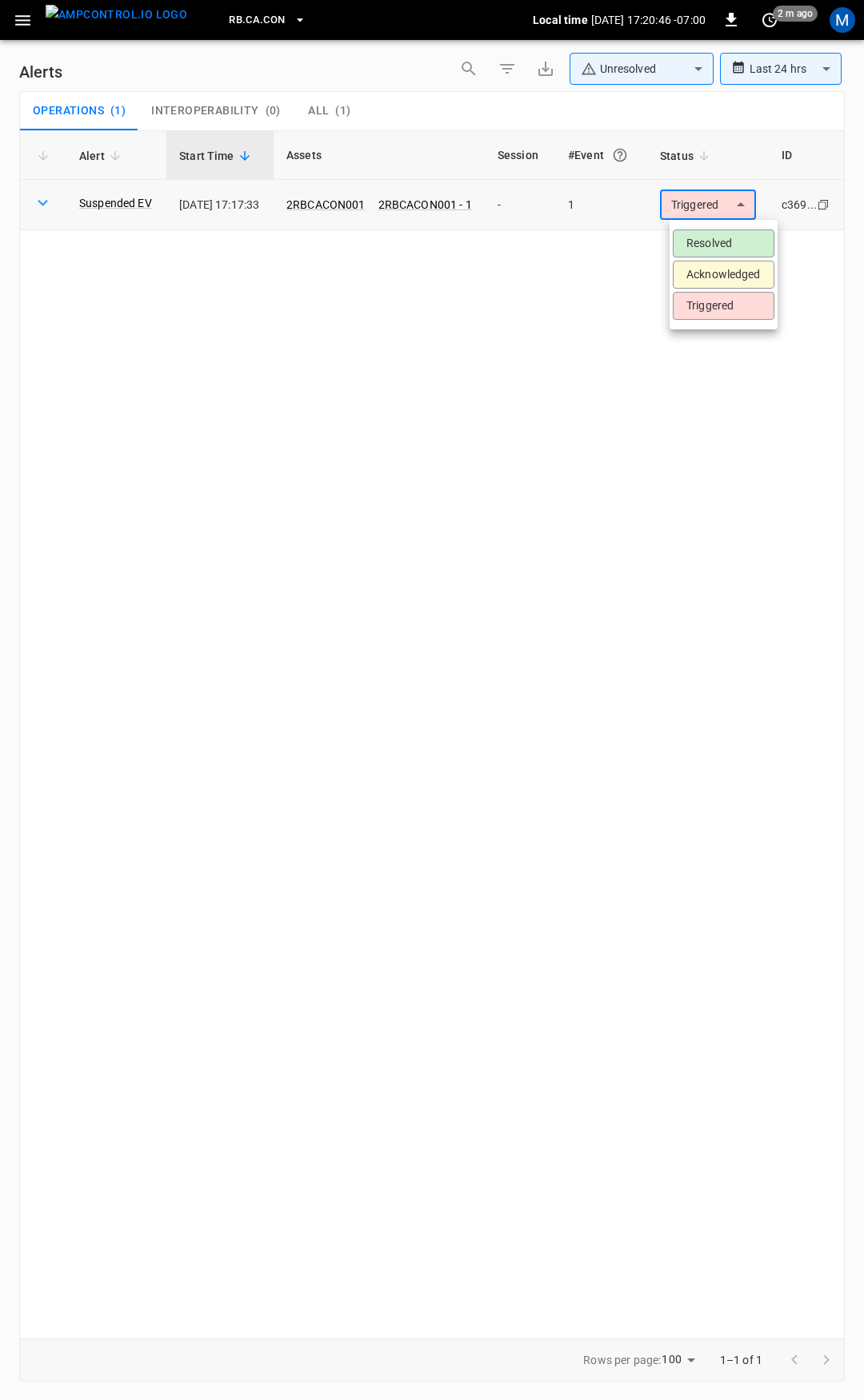
click at [720, 197] on body "**********" at bounding box center [432, 697] width 864 height 1394
click at [733, 242] on li "Resolved" at bounding box center [724, 244] width 102 height 28
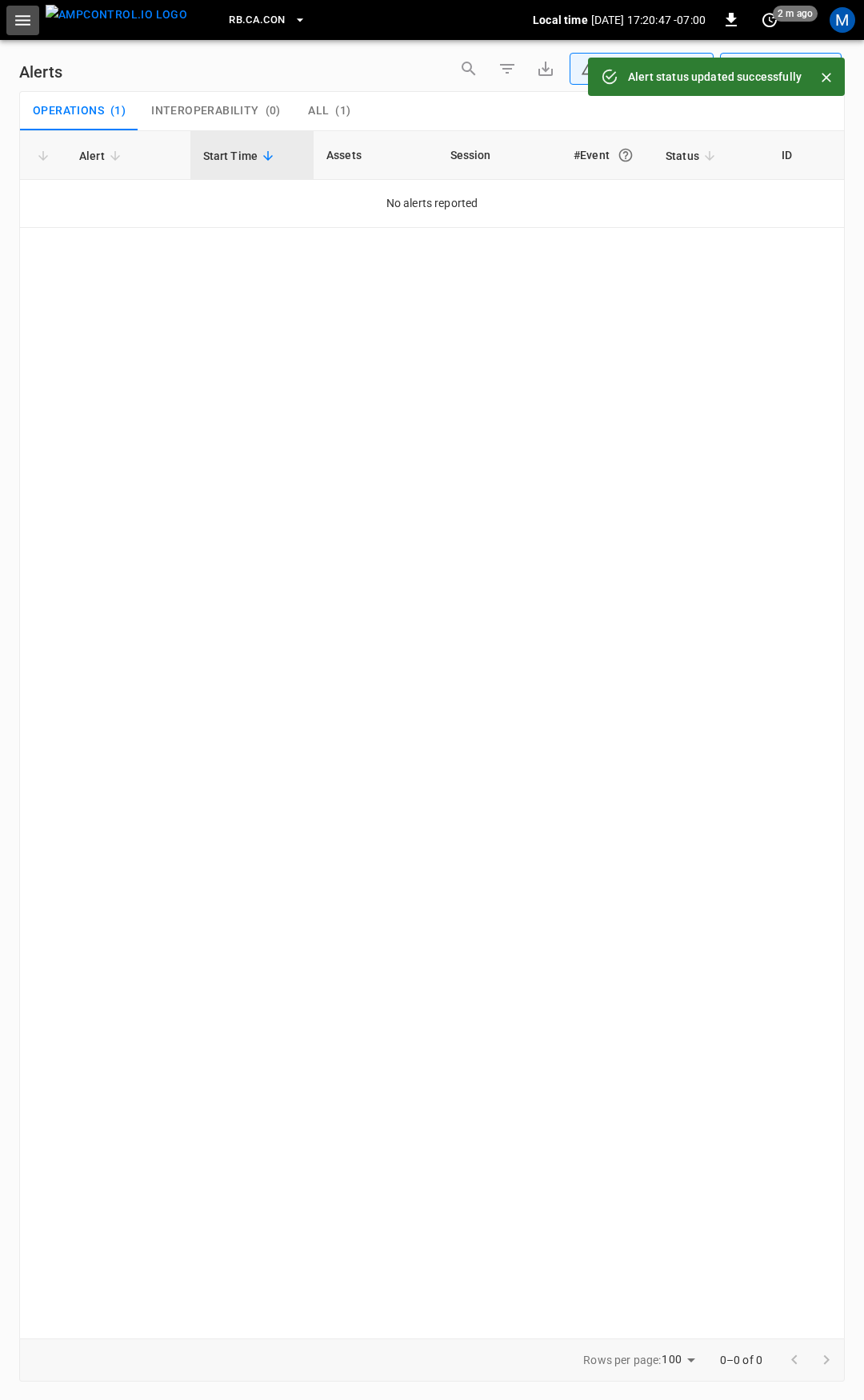
click at [16, 20] on icon "button" at bounding box center [22, 19] width 15 height 10
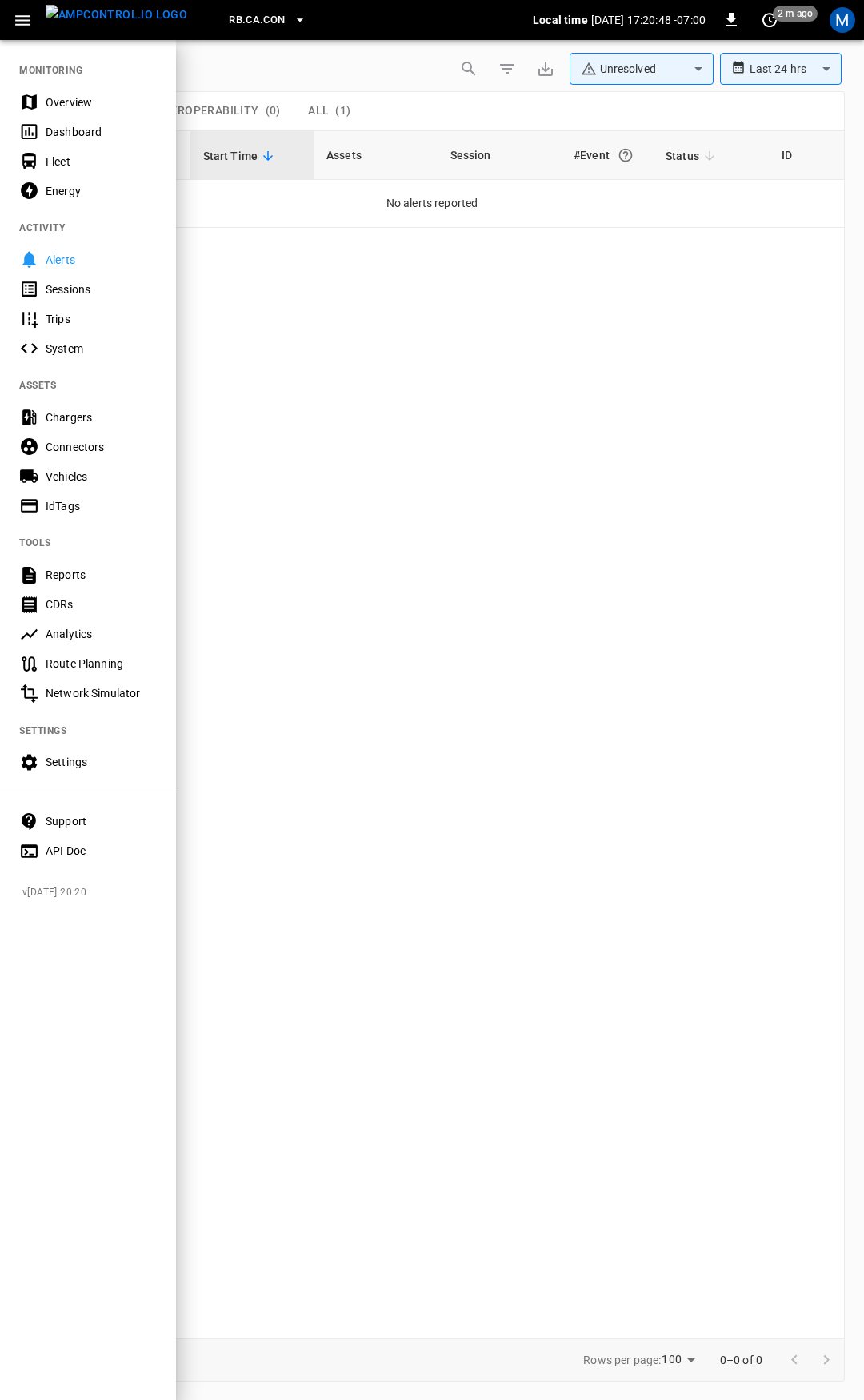
drag, startPoint x: 43, startPoint y: 75, endPoint x: 57, endPoint y: 102, distance: 30.4
click at [45, 78] on nav "MONITORING Overview Dashboard Fleet Energy ACTIVITY Alerts Sessions Trips Syste…" at bounding box center [88, 456] width 176 height 834
click at [67, 117] on div "Dashboard" at bounding box center [88, 132] width 176 height 30
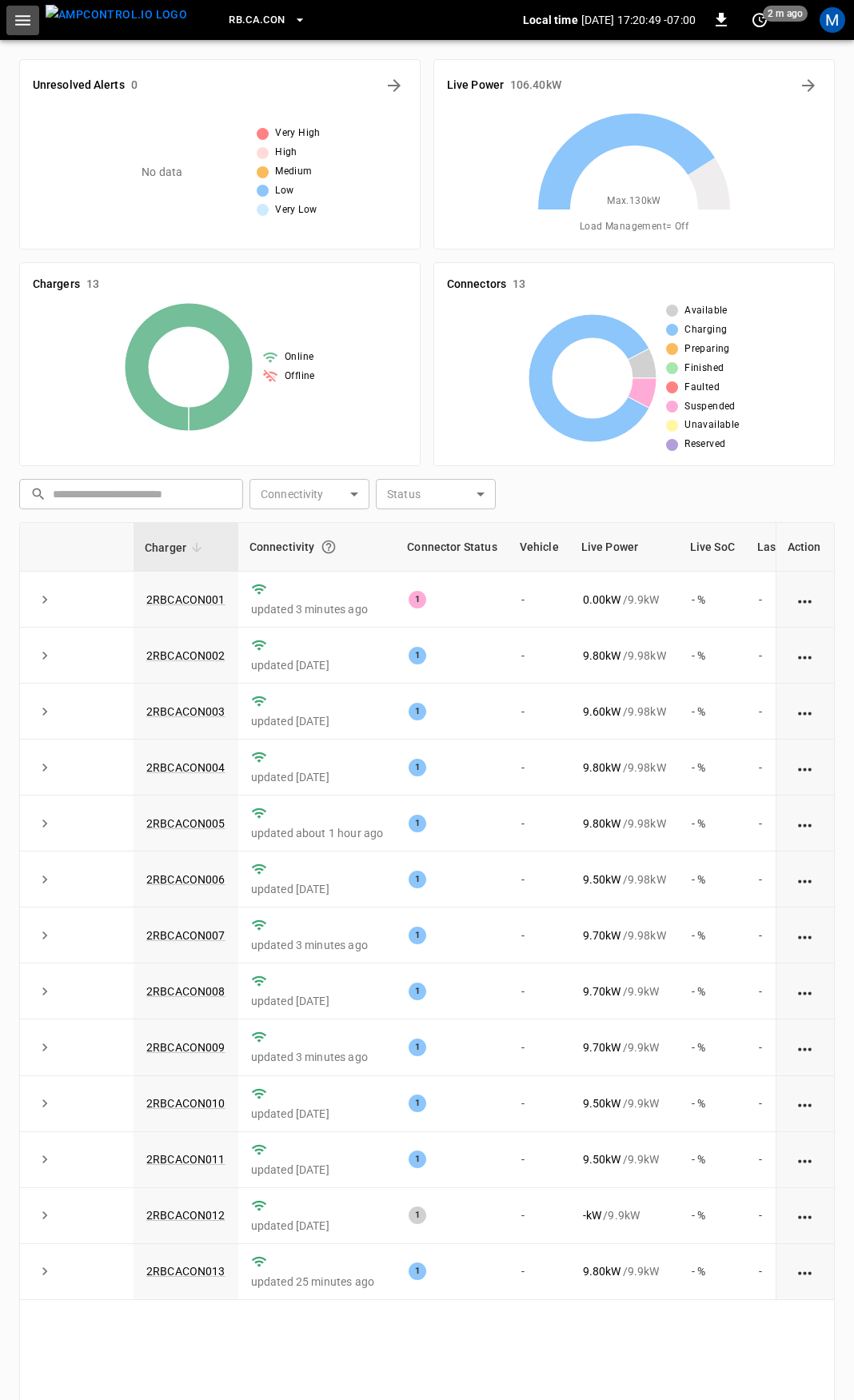
drag, startPoint x: 20, startPoint y: 9, endPoint x: 21, endPoint y: 26, distance: 17.0
click at [20, 10] on icon "button" at bounding box center [23, 20] width 20 height 20
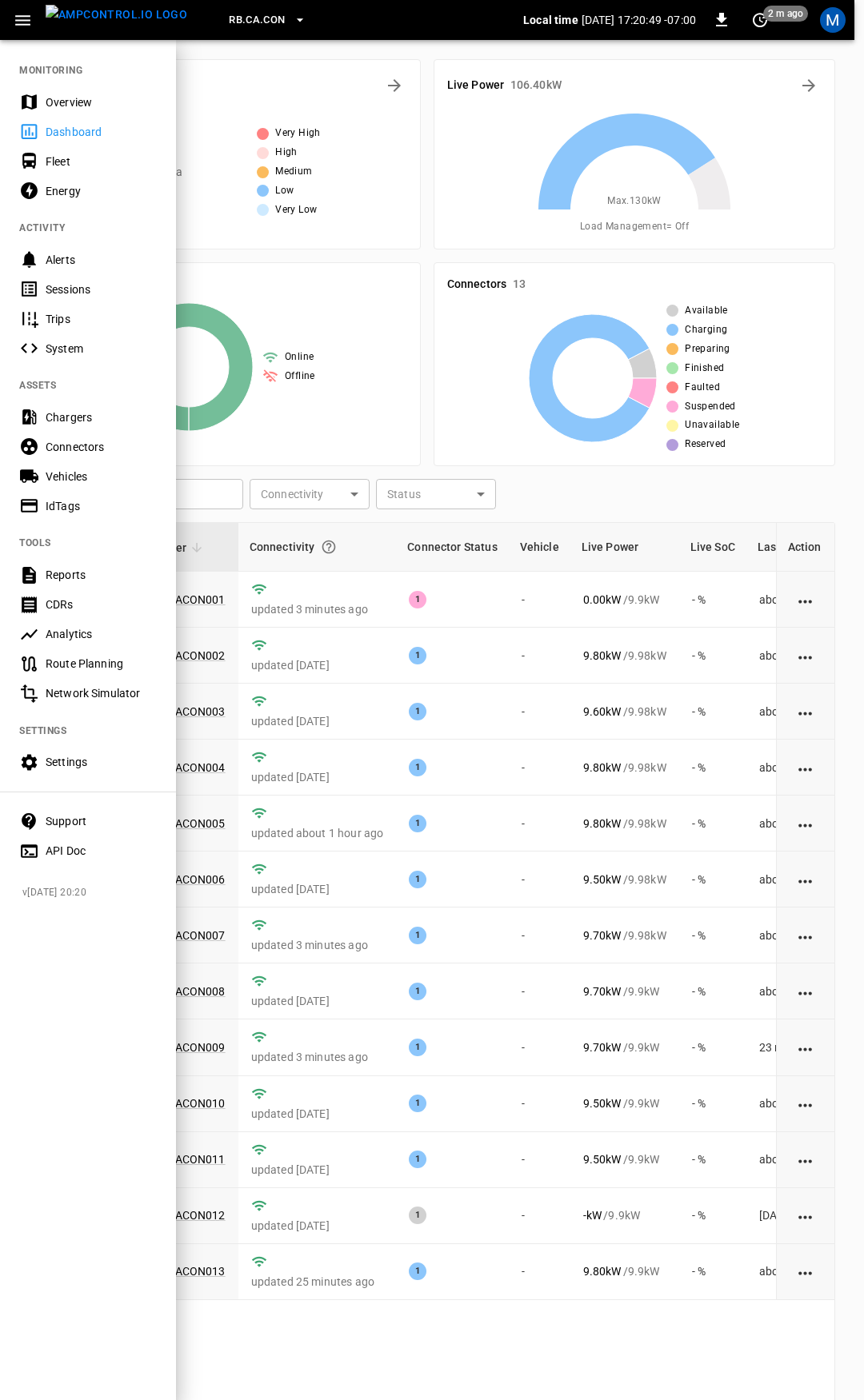
click at [52, 83] on nav "MONITORING Overview Dashboard Fleet Energy ACTIVITY Alerts Sessions Trips Syste…" at bounding box center [88, 456] width 176 height 834
drag, startPoint x: 57, startPoint y: 90, endPoint x: 65, endPoint y: 102, distance: 14.4
click at [57, 90] on div "Overview" at bounding box center [88, 102] width 176 height 30
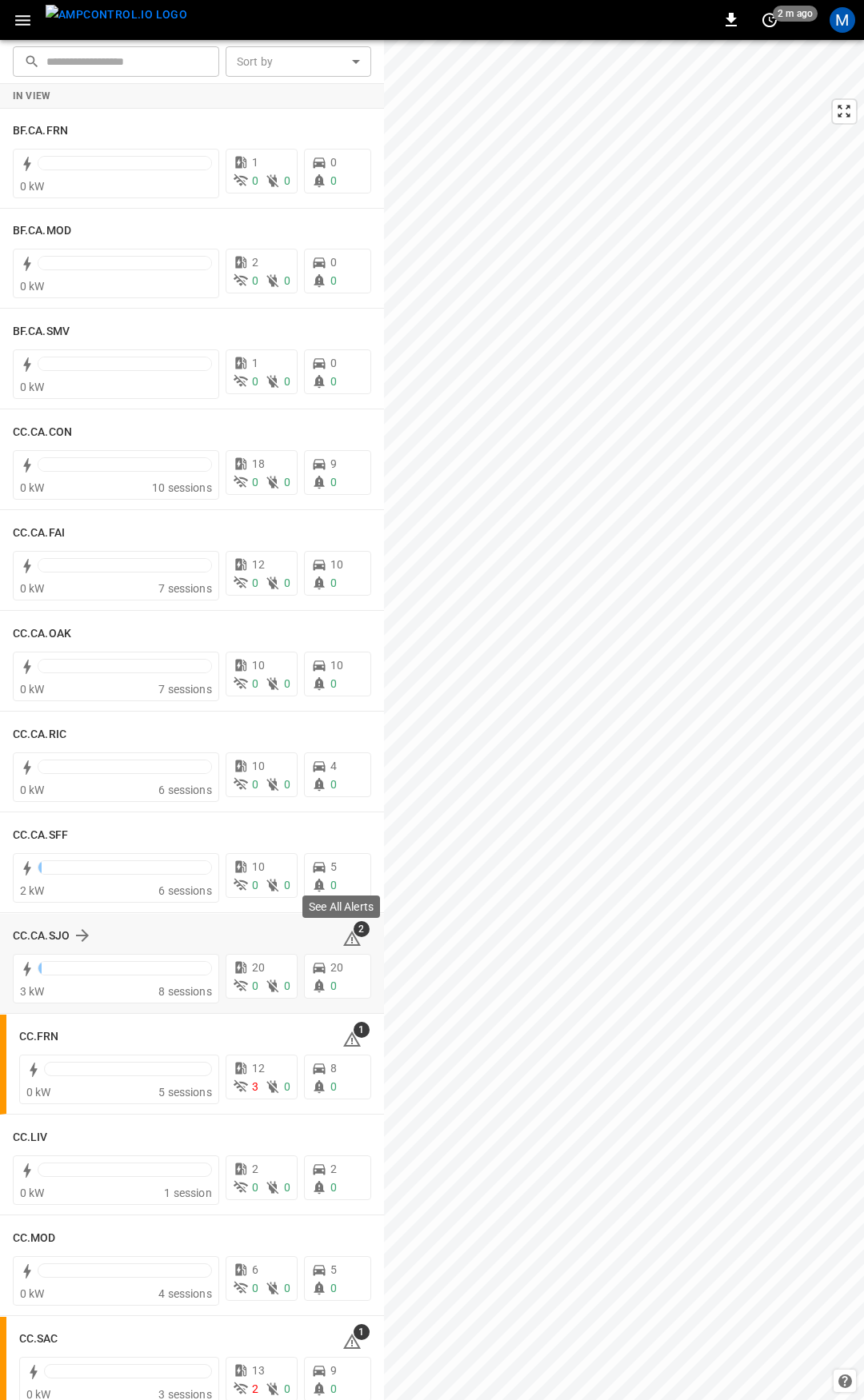
click at [350, 941] on icon at bounding box center [352, 939] width 19 height 19
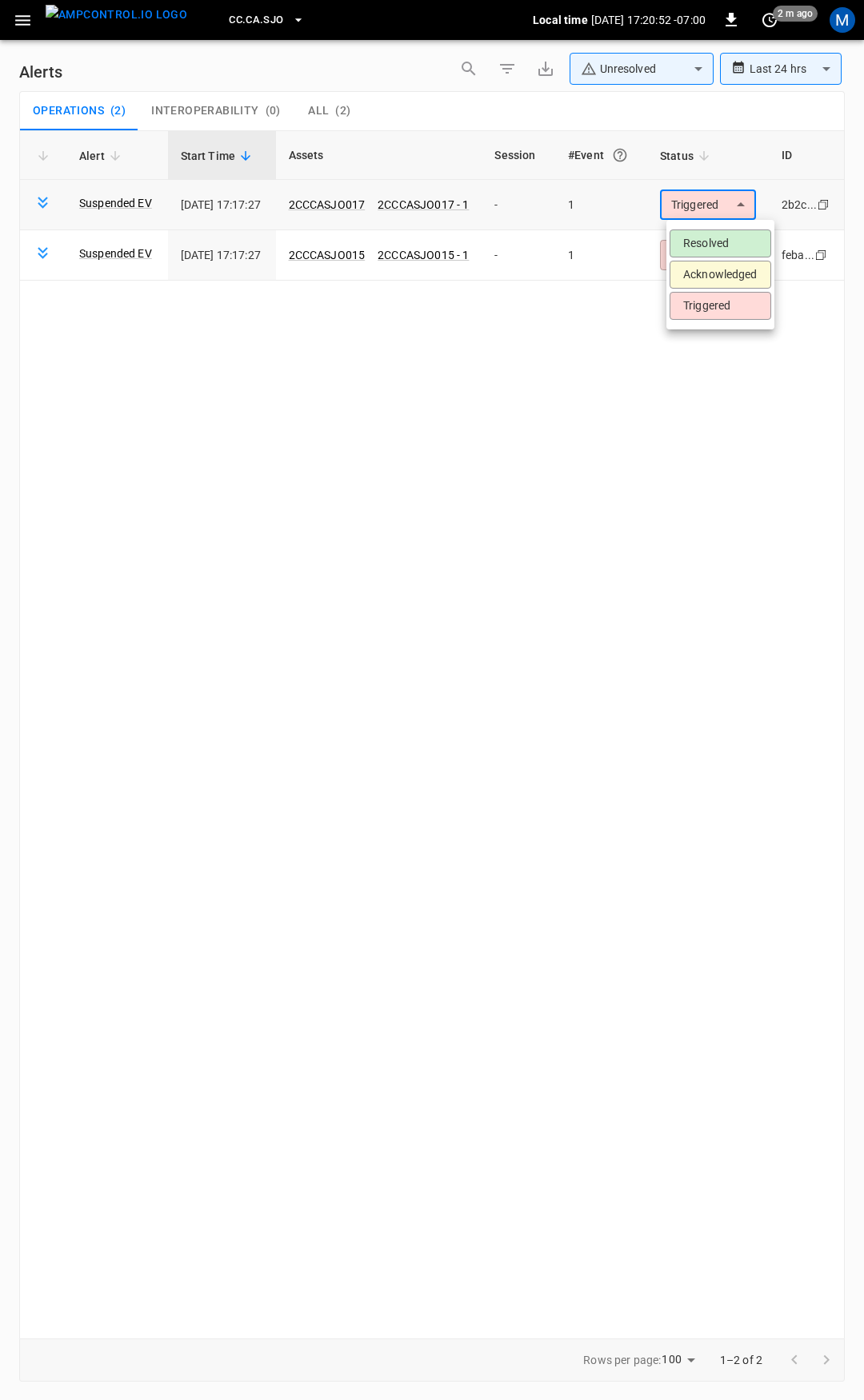
click at [718, 198] on body "**********" at bounding box center [432, 697] width 864 height 1394
click at [727, 241] on li "Resolved" at bounding box center [720, 244] width 102 height 28
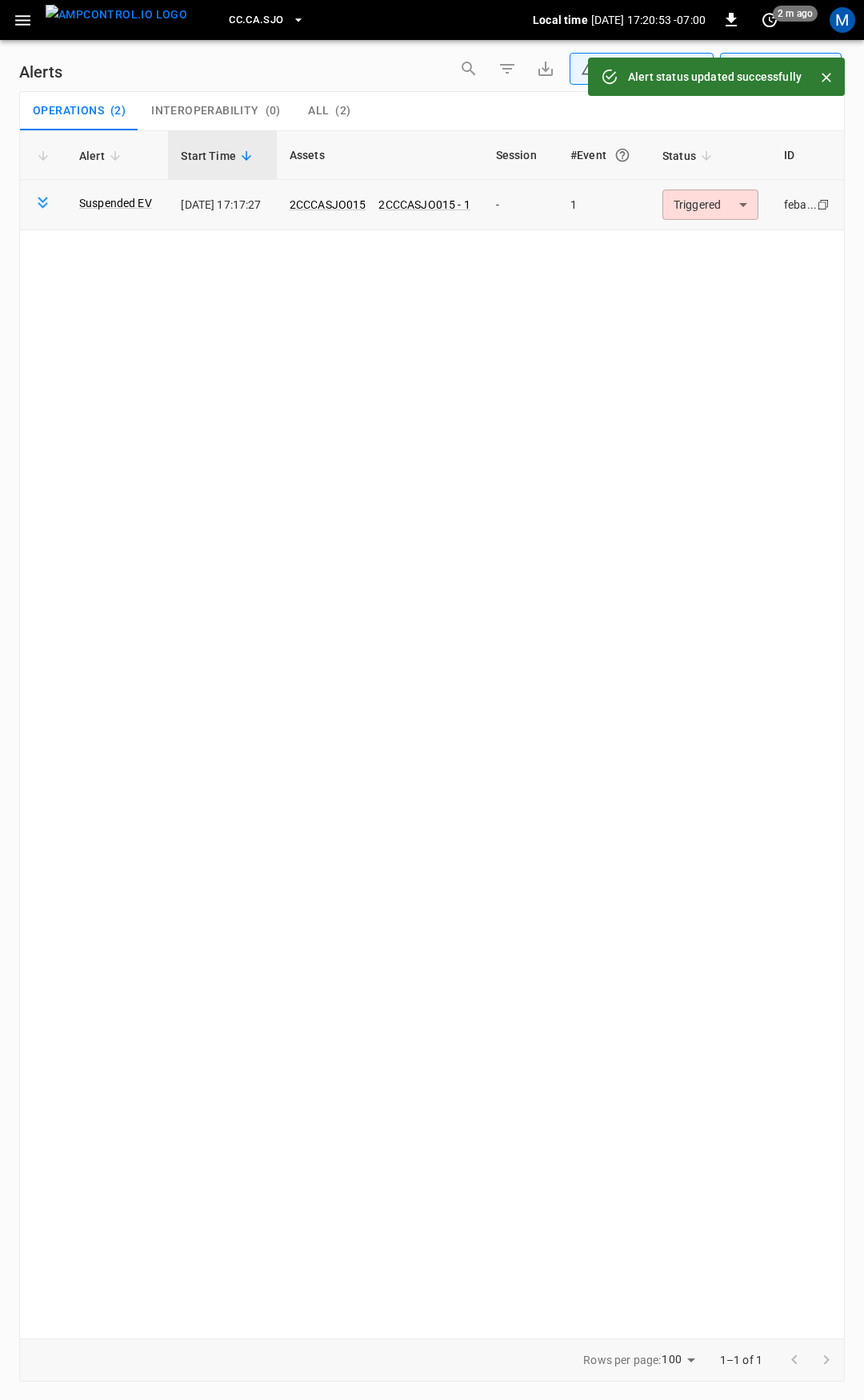
click at [722, 203] on body "**********" at bounding box center [432, 697] width 864 height 1394
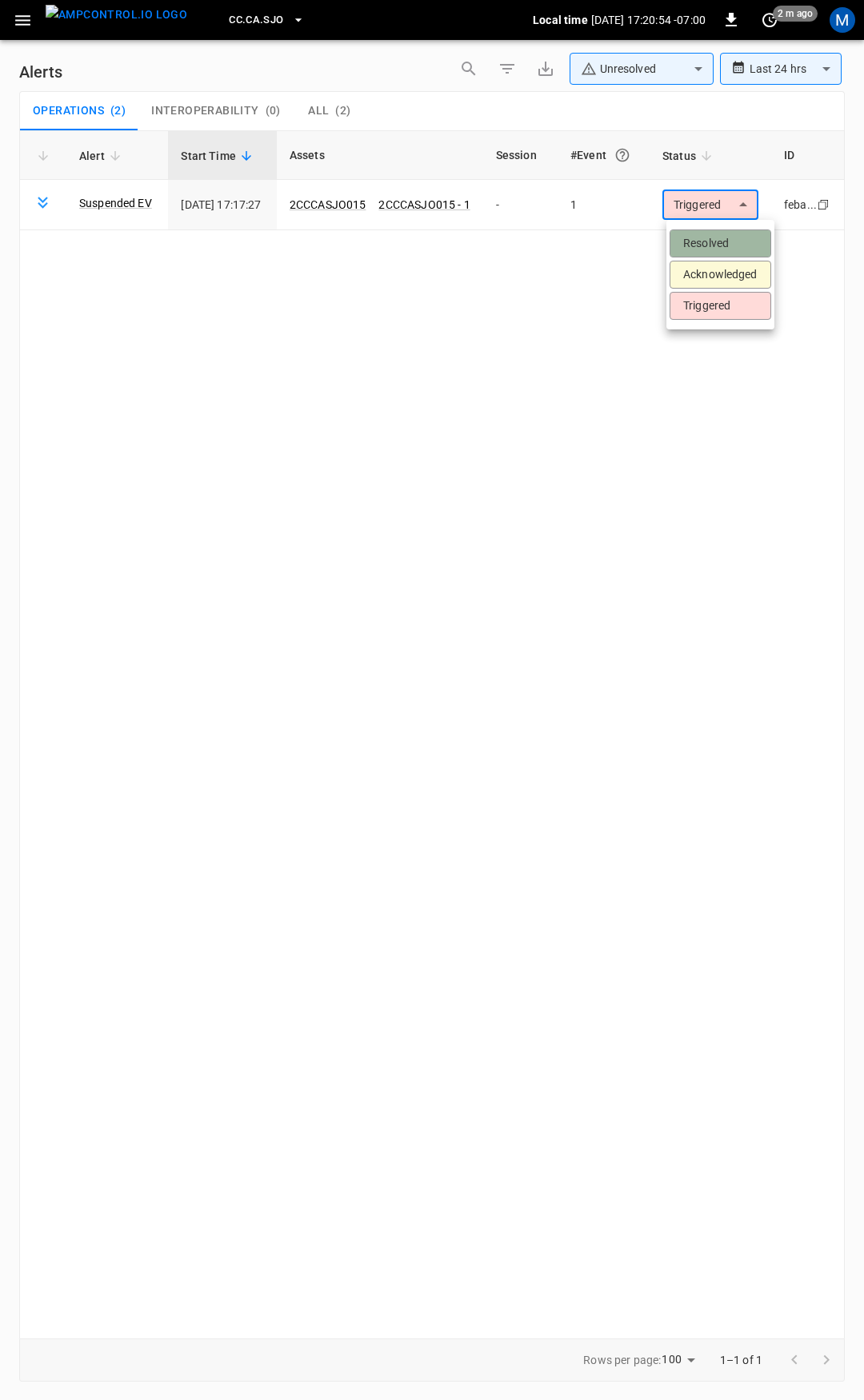
click at [724, 257] on li "Resolved" at bounding box center [720, 244] width 102 height 28
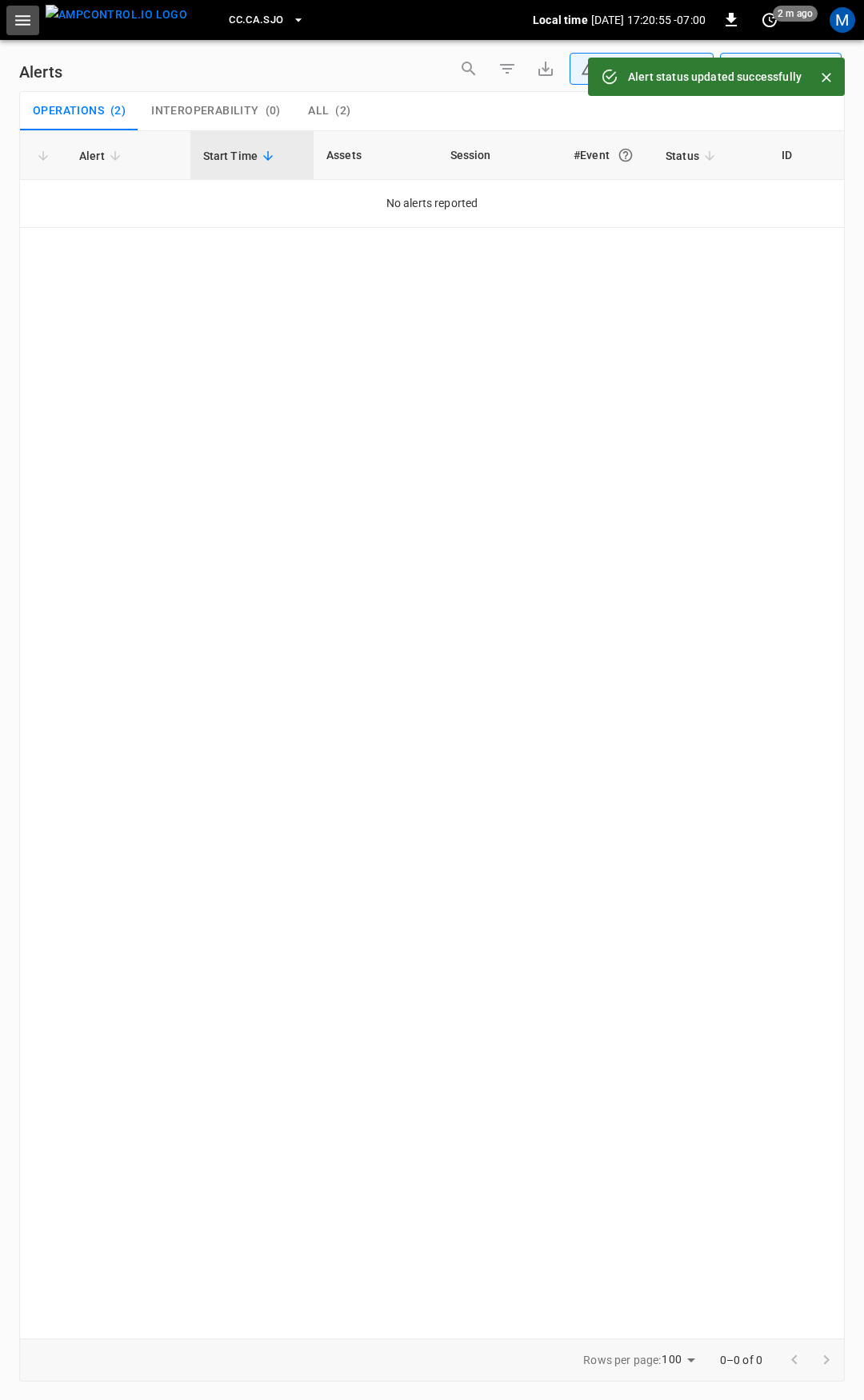
drag, startPoint x: 28, startPoint y: 29, endPoint x: 27, endPoint y: 38, distance: 9.1
click at [27, 29] on icon "button" at bounding box center [23, 20] width 20 height 20
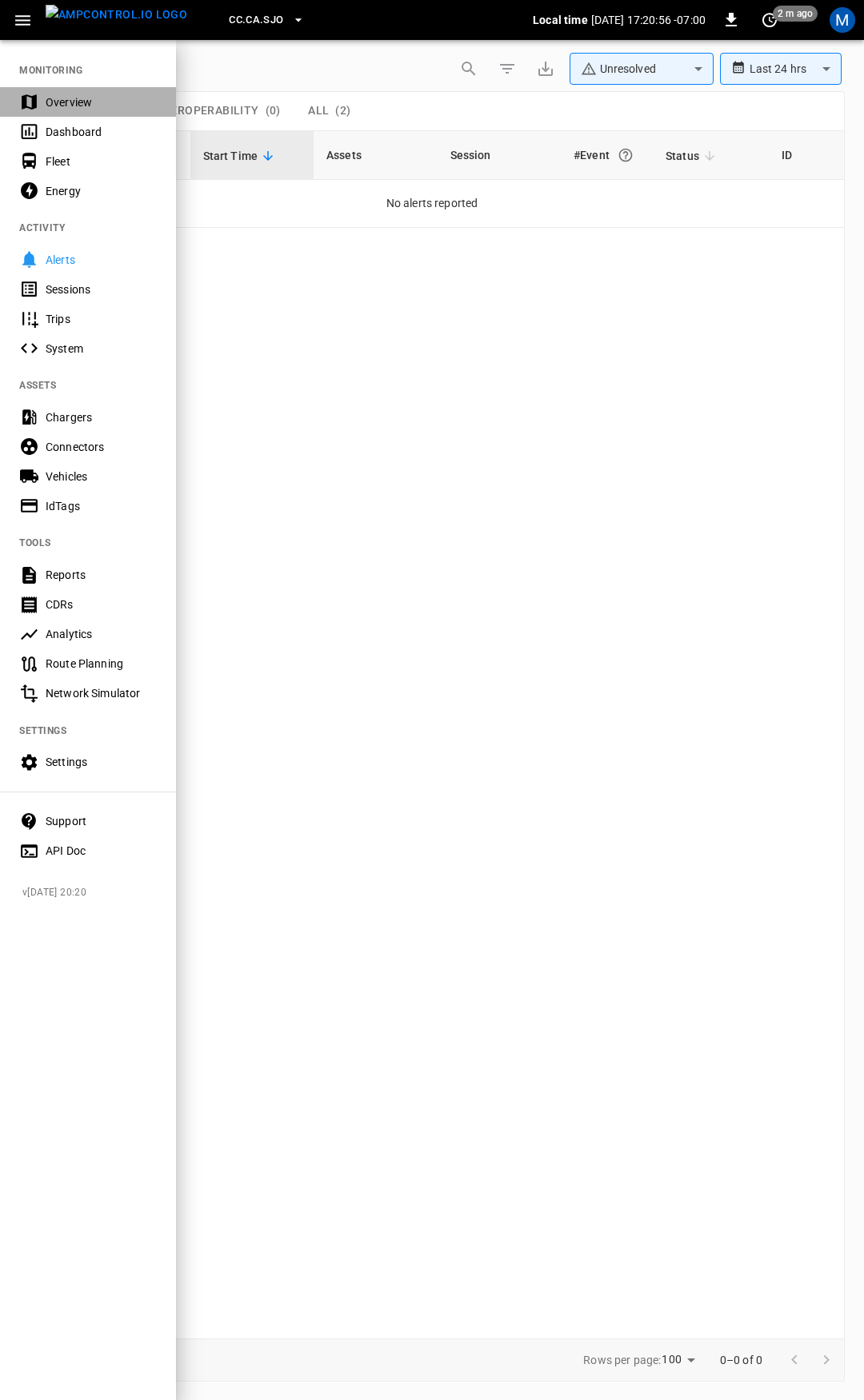
drag, startPoint x: 58, startPoint y: 106, endPoint x: 308, endPoint y: 237, distance: 282.2
click at [61, 108] on div "Overview" at bounding box center [101, 102] width 111 height 16
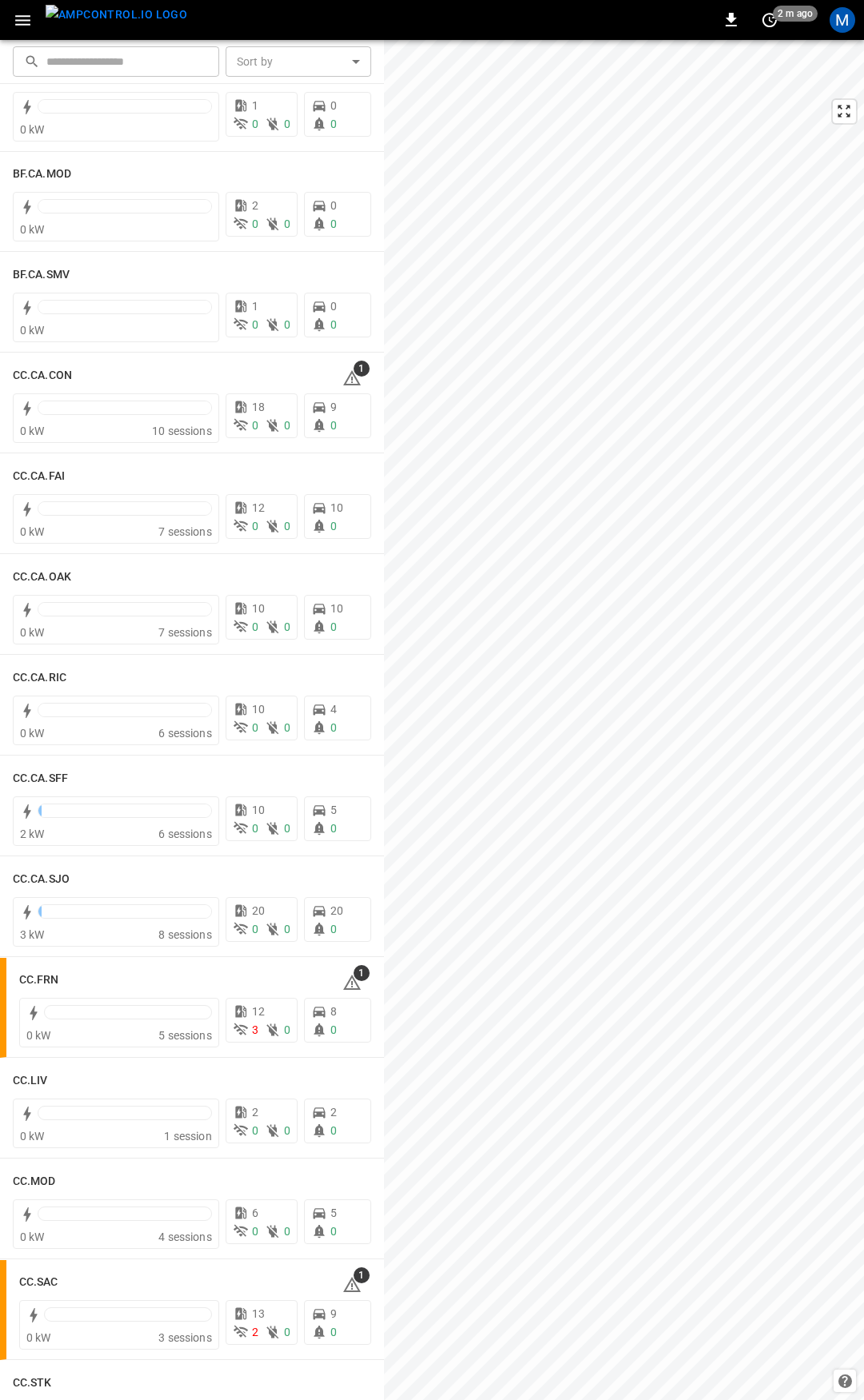
scroll to position [102, 0]
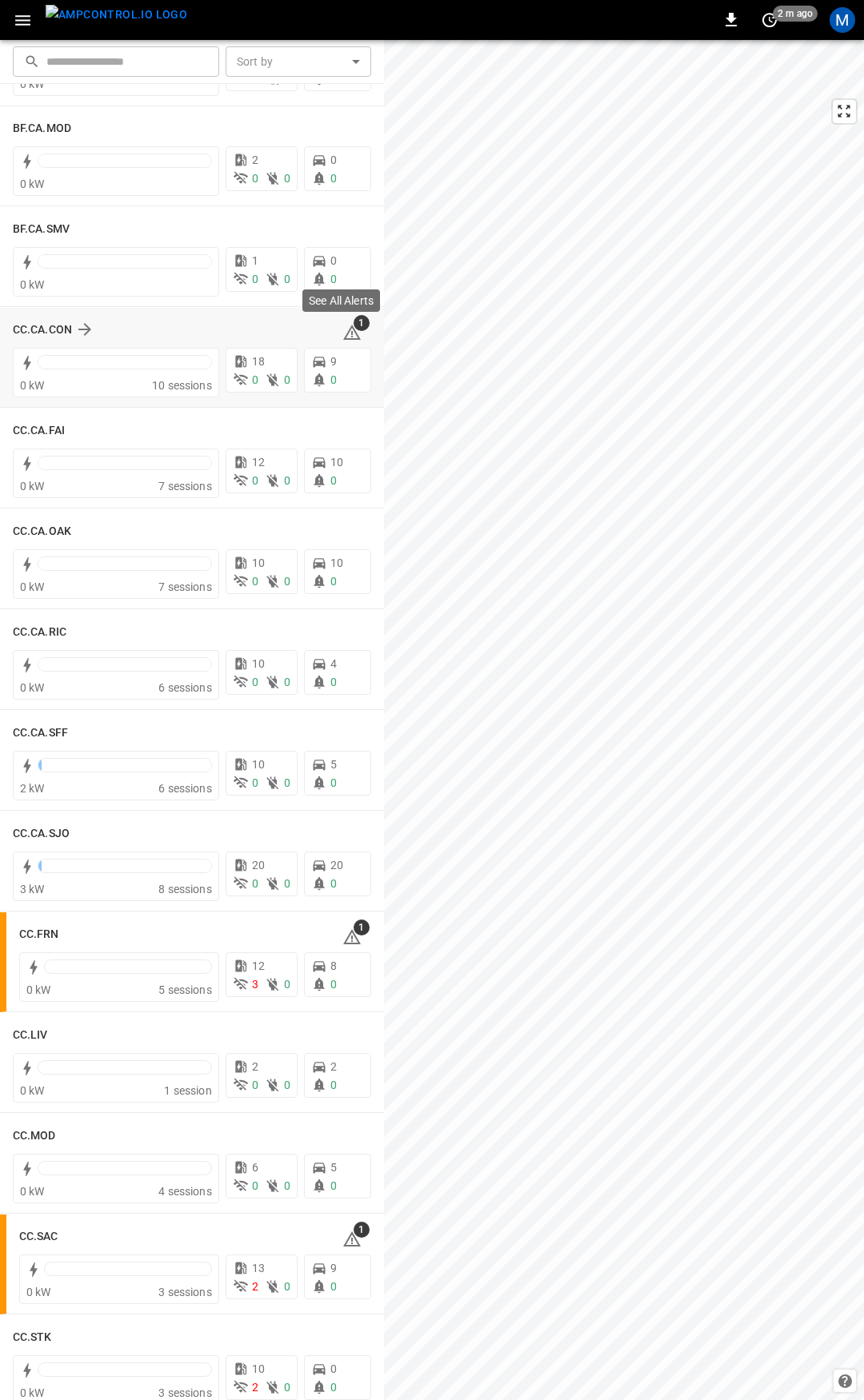
click at [348, 332] on icon at bounding box center [352, 332] width 19 height 19
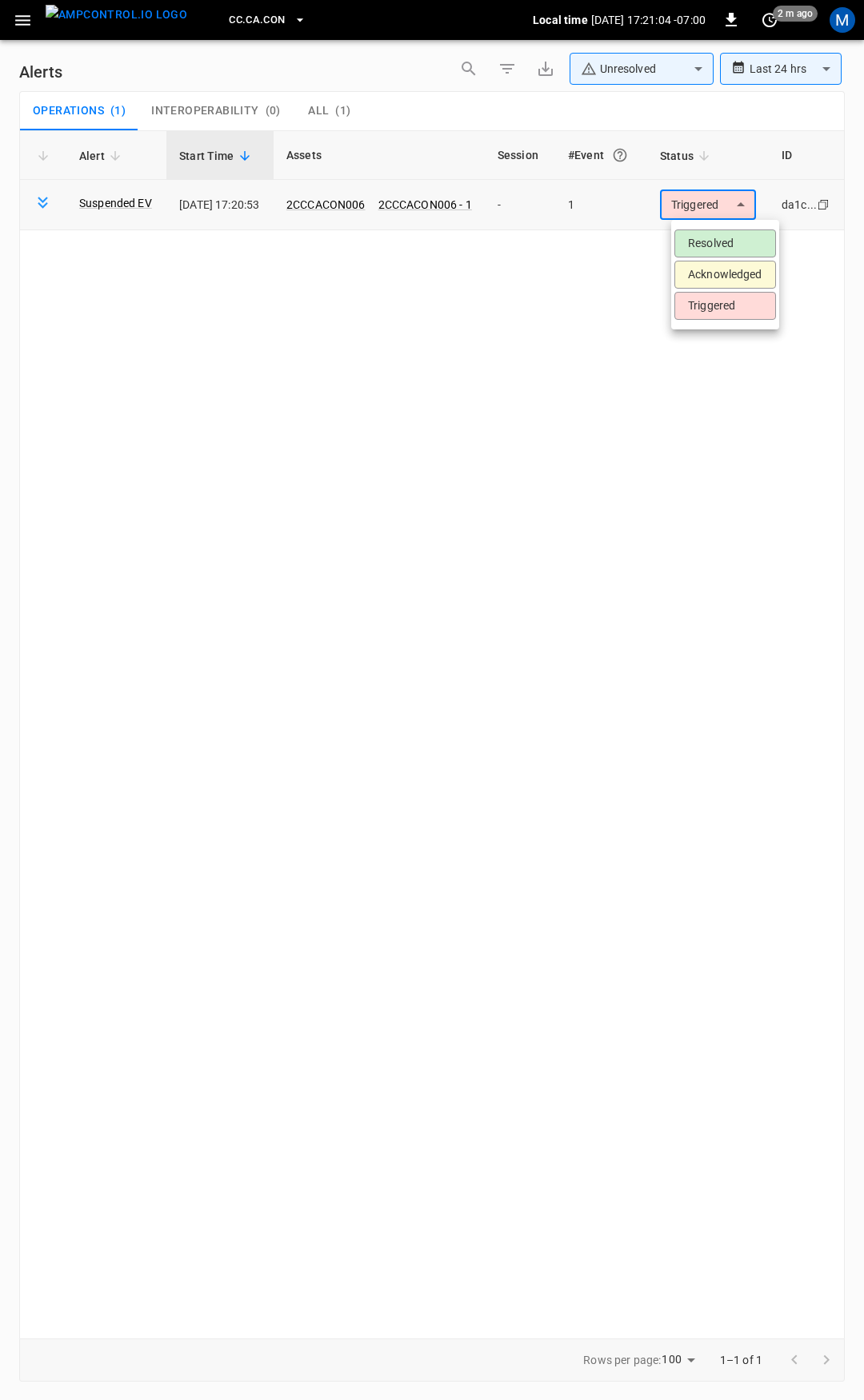
click at [713, 215] on body "**********" at bounding box center [432, 697] width 864 height 1394
click at [711, 243] on li "Resolved" at bounding box center [725, 244] width 102 height 28
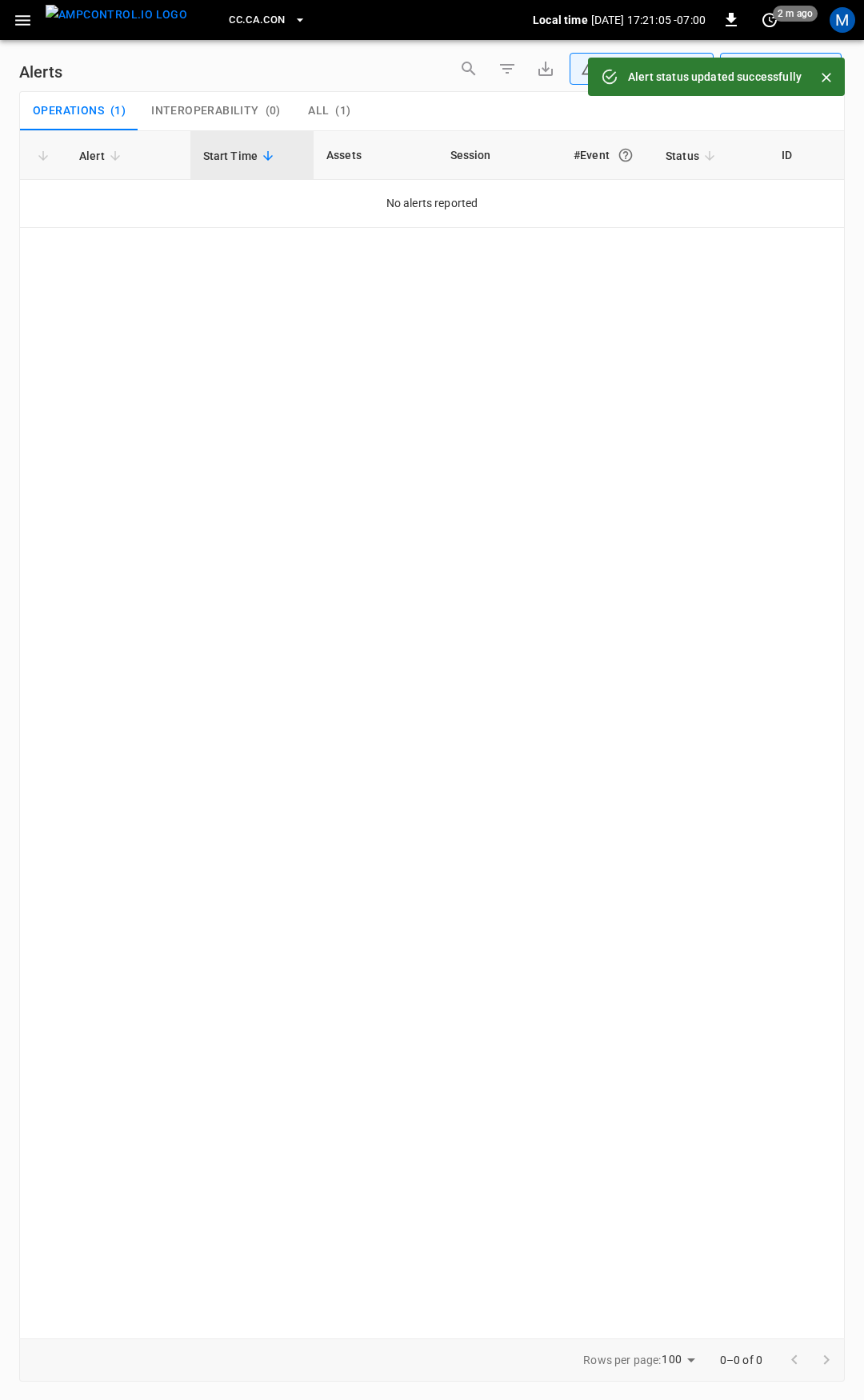
click at [26, 25] on icon "button" at bounding box center [22, 19] width 15 height 10
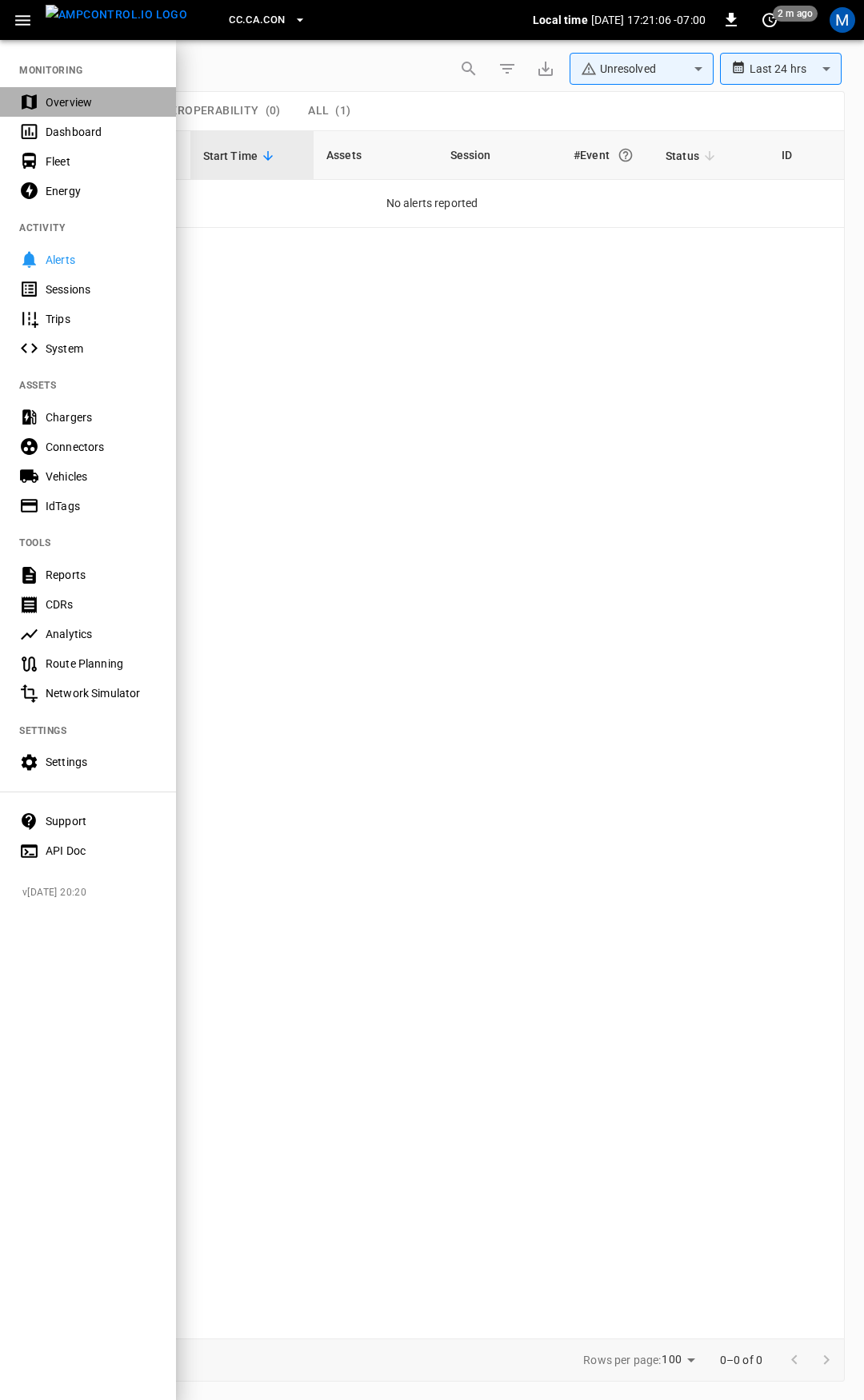
click at [41, 90] on div "Overview" at bounding box center [88, 102] width 176 height 30
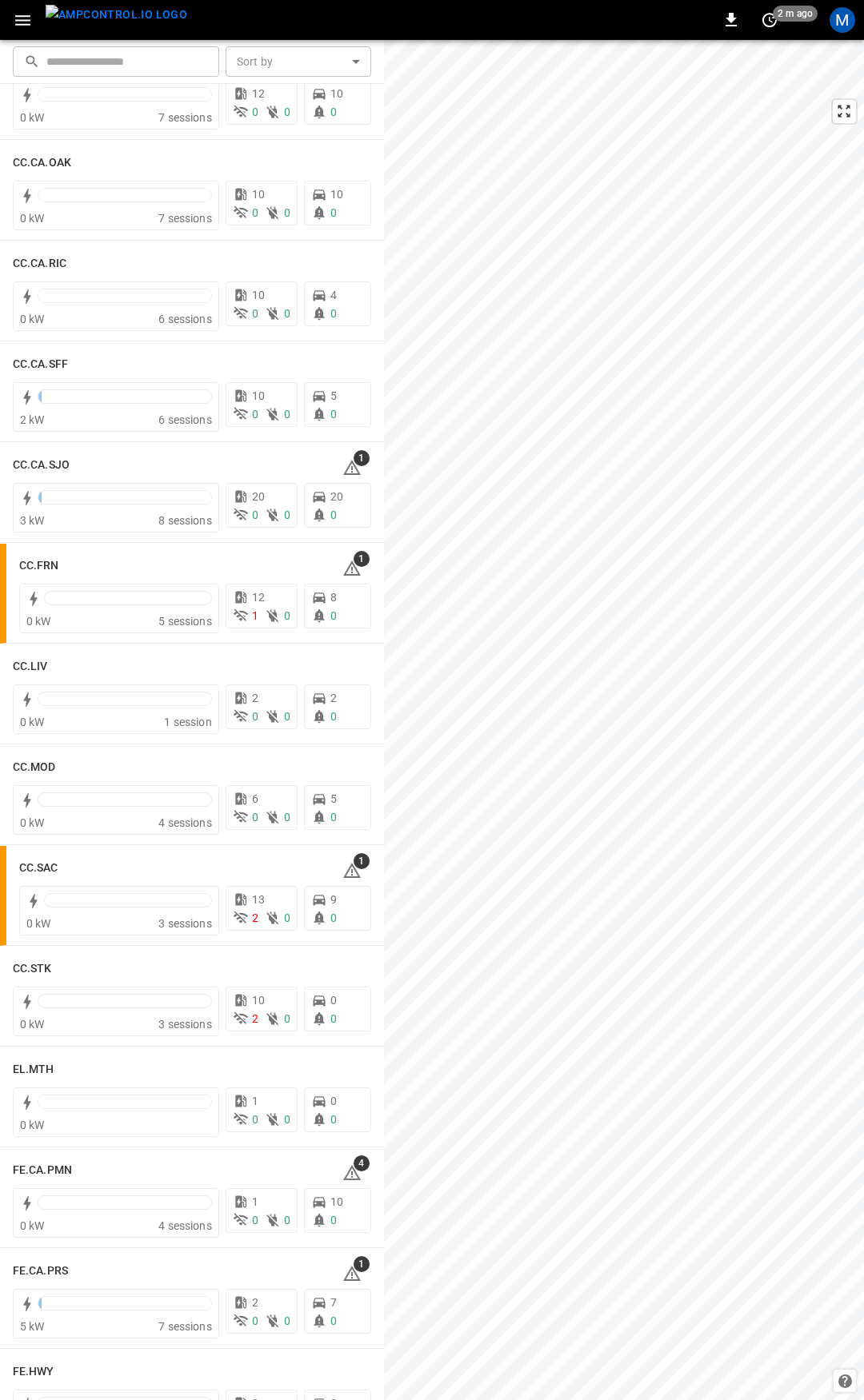
scroll to position [504, 0]
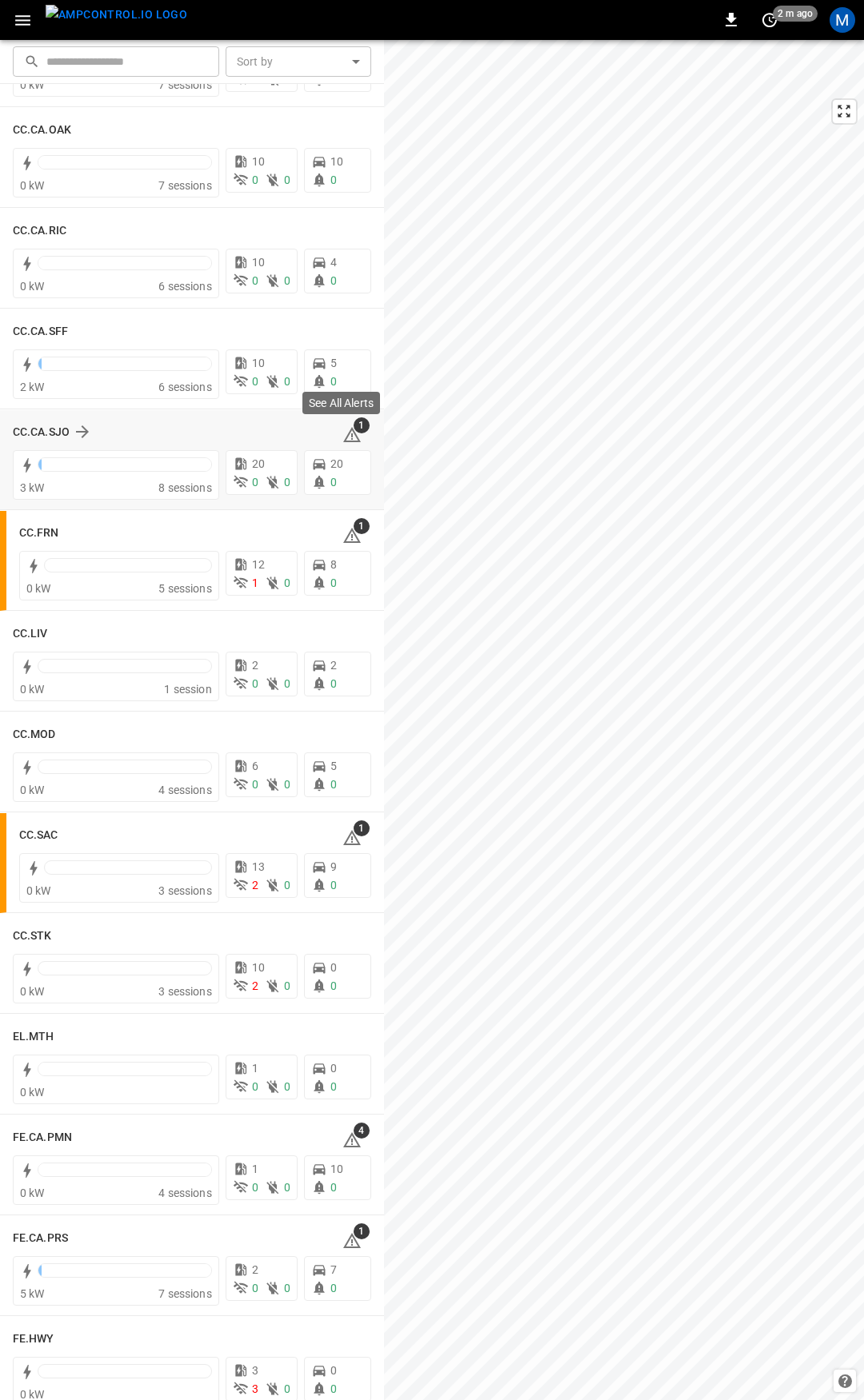
click at [346, 440] on icon at bounding box center [352, 435] width 19 height 19
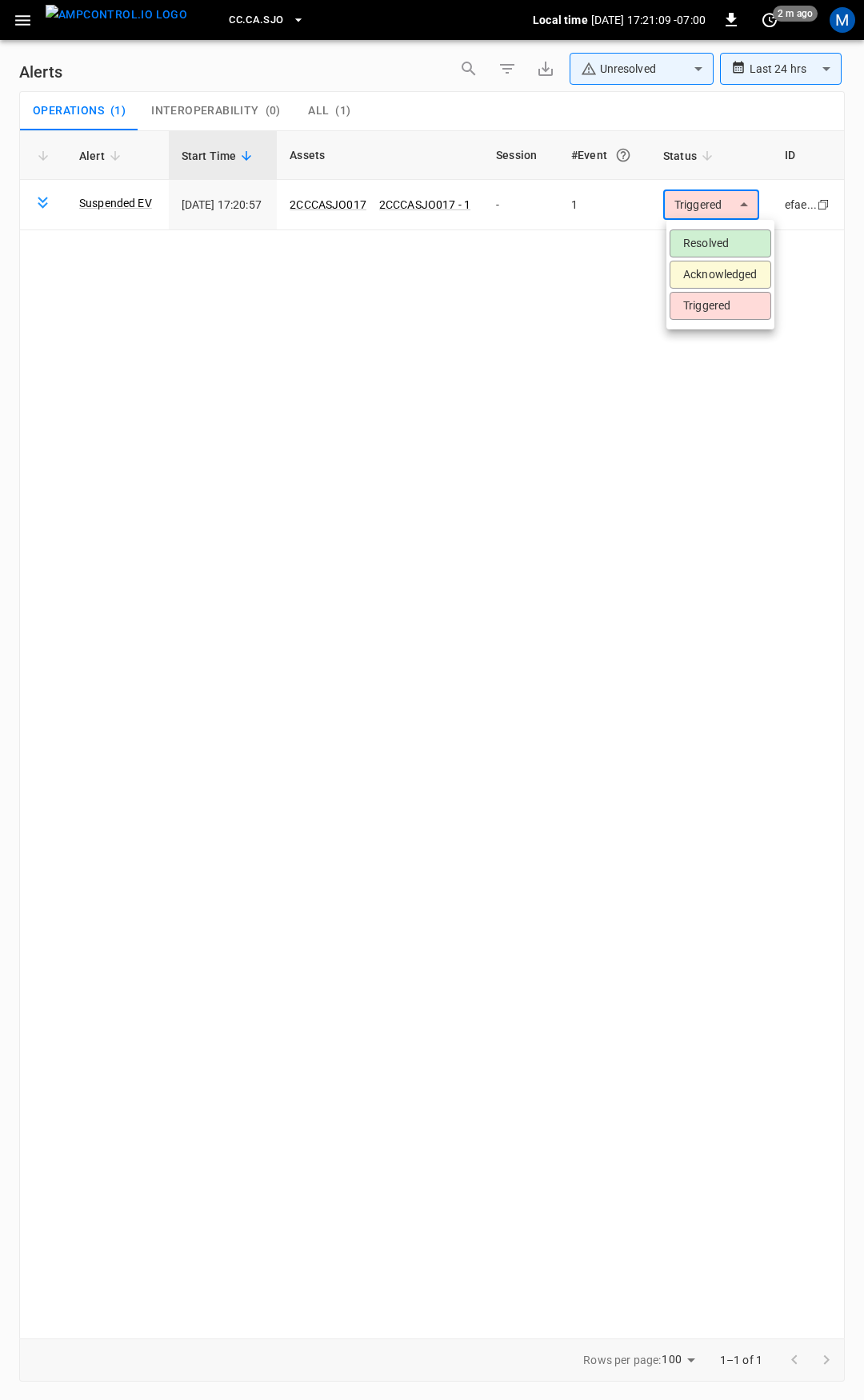
drag, startPoint x: 697, startPoint y: 202, endPoint x: 696, endPoint y: 213, distance: 11.0
click at [697, 201] on body "**********" at bounding box center [432, 697] width 864 height 1394
click at [701, 233] on li "Resolved" at bounding box center [720, 244] width 102 height 28
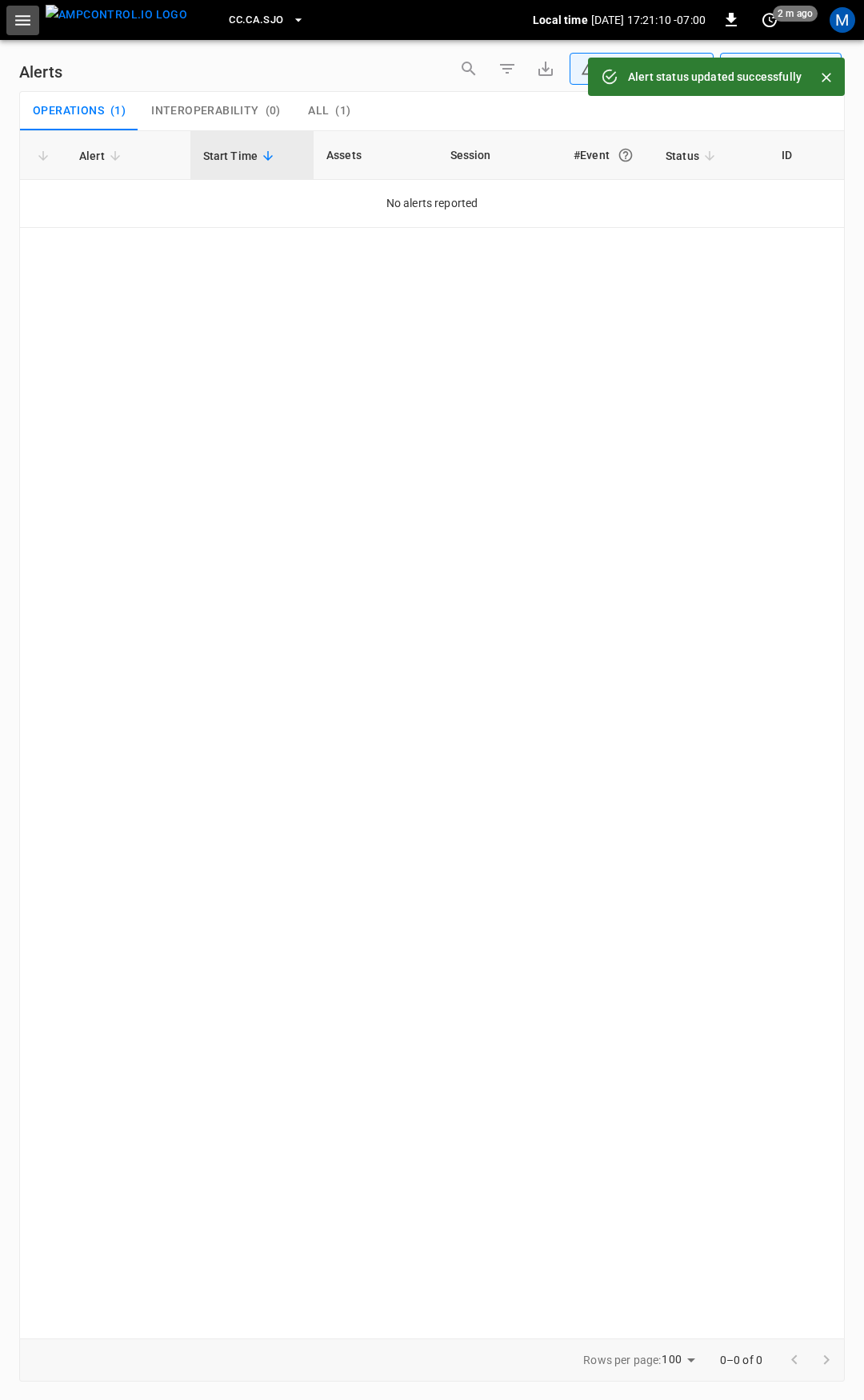
click at [34, 21] on button "button" at bounding box center [23, 20] width 33 height 30
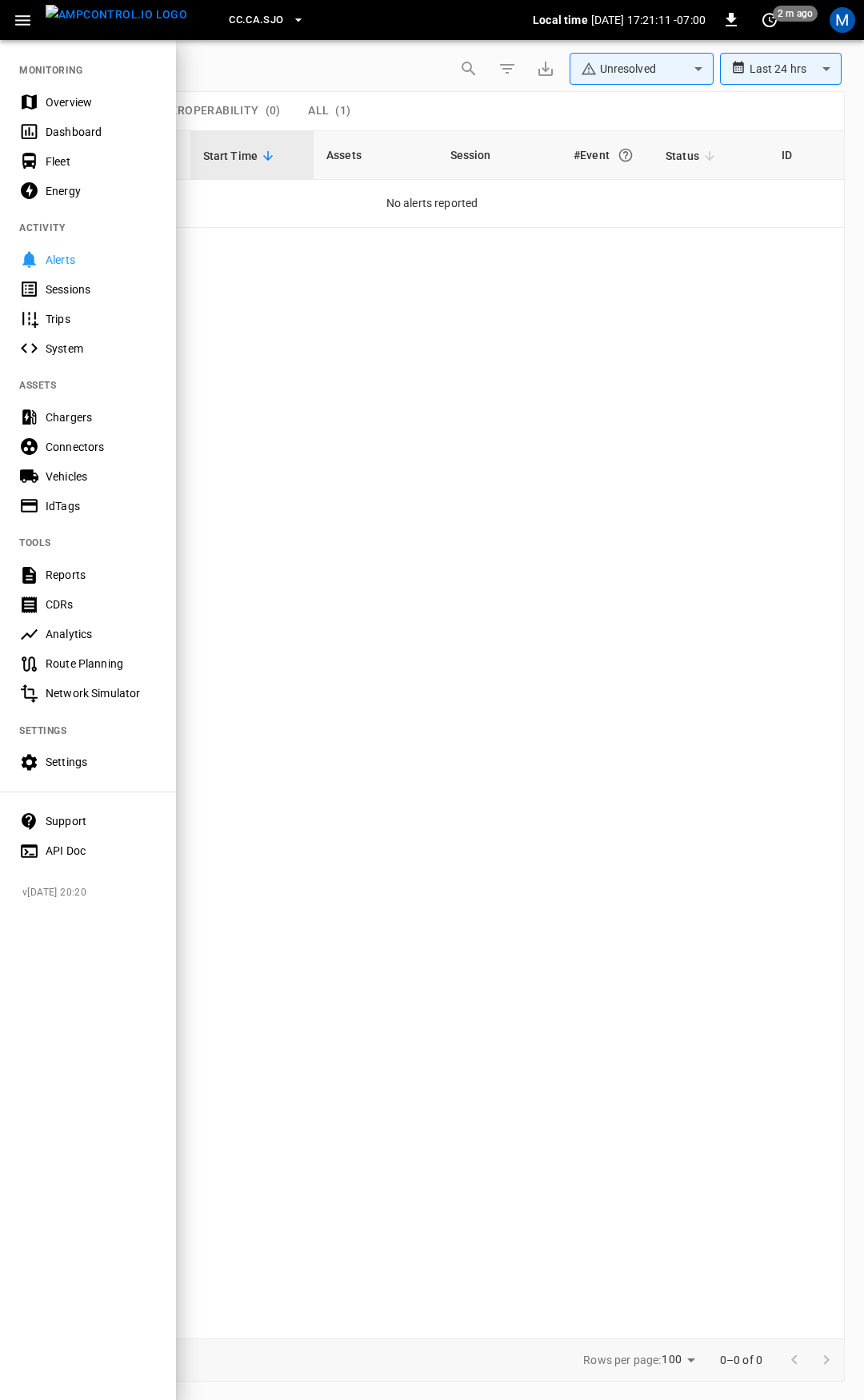
drag, startPoint x: 63, startPoint y: 107, endPoint x: 136, endPoint y: 147, distance: 83.2
click at [63, 107] on div "Overview" at bounding box center [101, 102] width 111 height 16
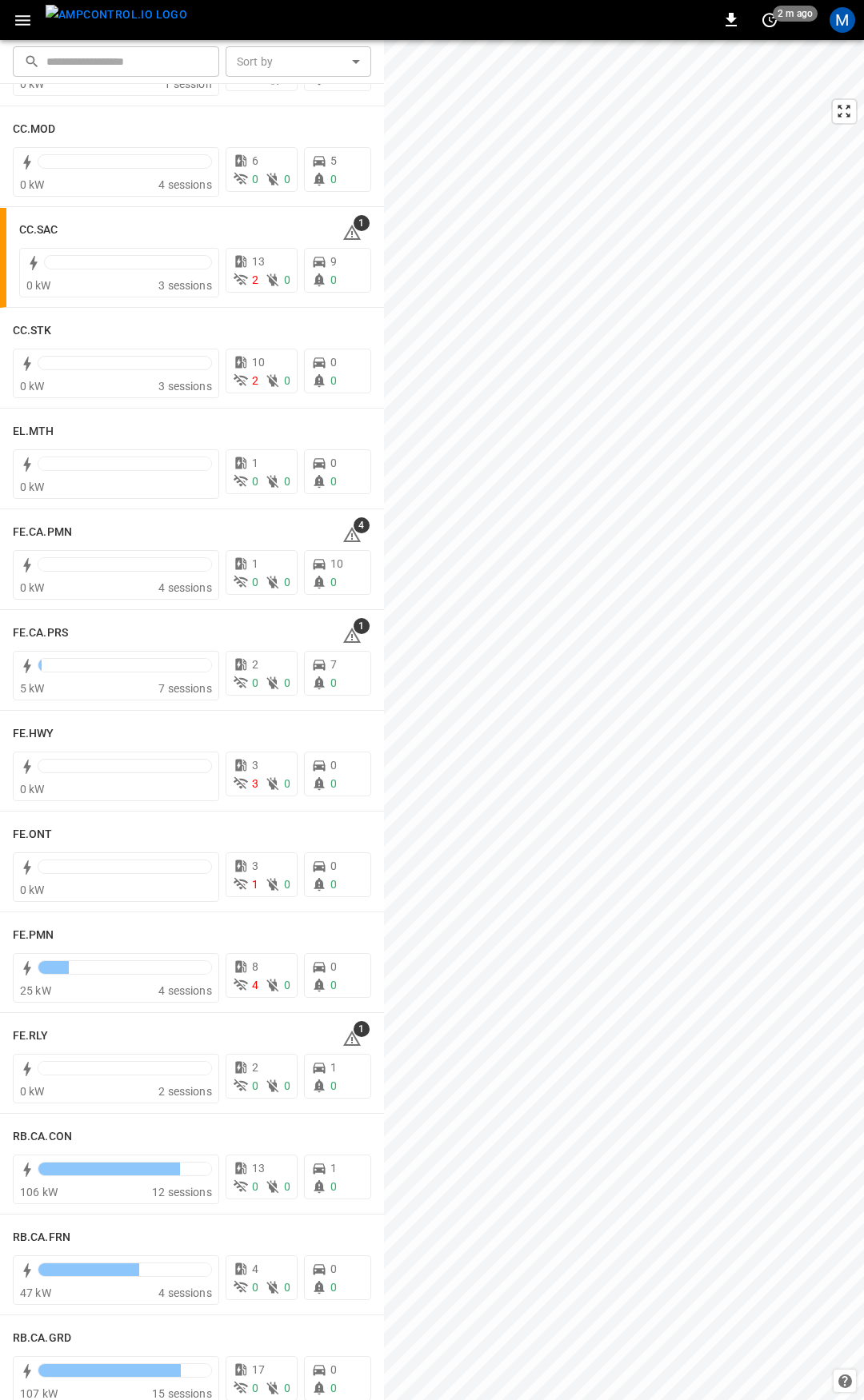
scroll to position [1111, 0]
click at [342, 531] on icon at bounding box center [352, 533] width 19 height 19
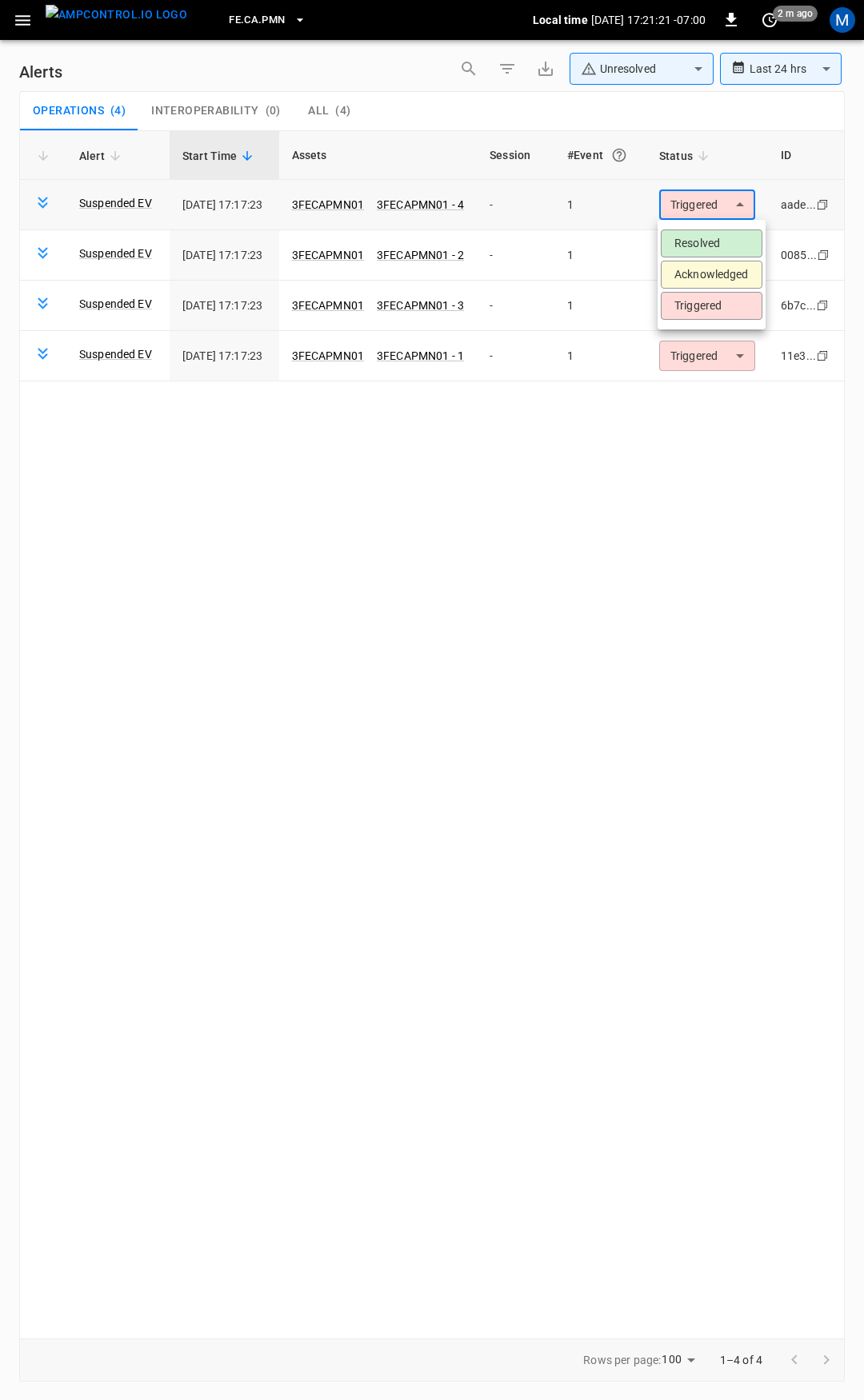
click at [738, 212] on body "**********" at bounding box center [432, 697] width 864 height 1394
click at [746, 252] on li "Resolved" at bounding box center [712, 244] width 102 height 28
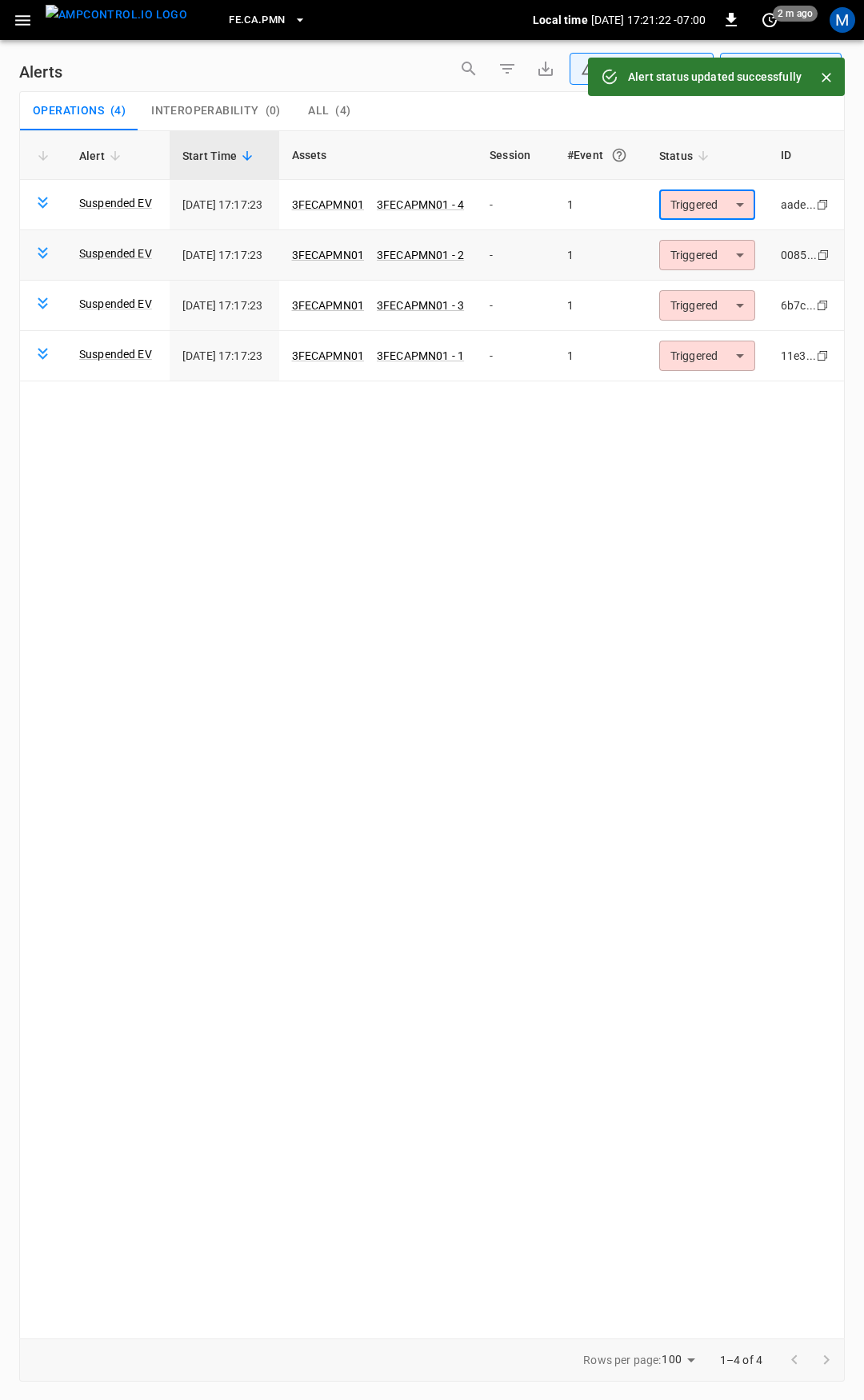
click at [730, 250] on body "**********" at bounding box center [432, 697] width 864 height 1394
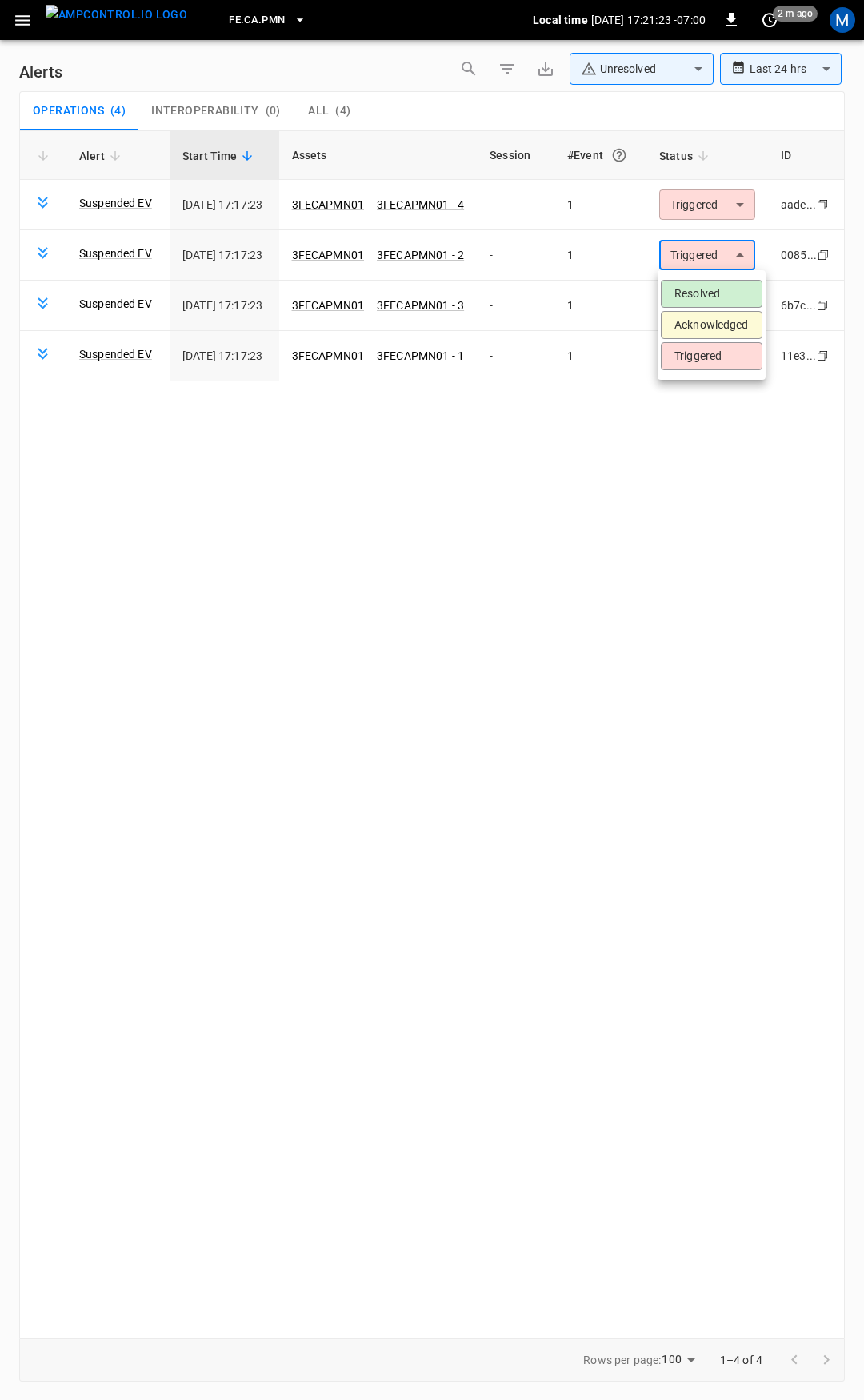
click at [729, 289] on li "Resolved" at bounding box center [712, 293] width 102 height 28
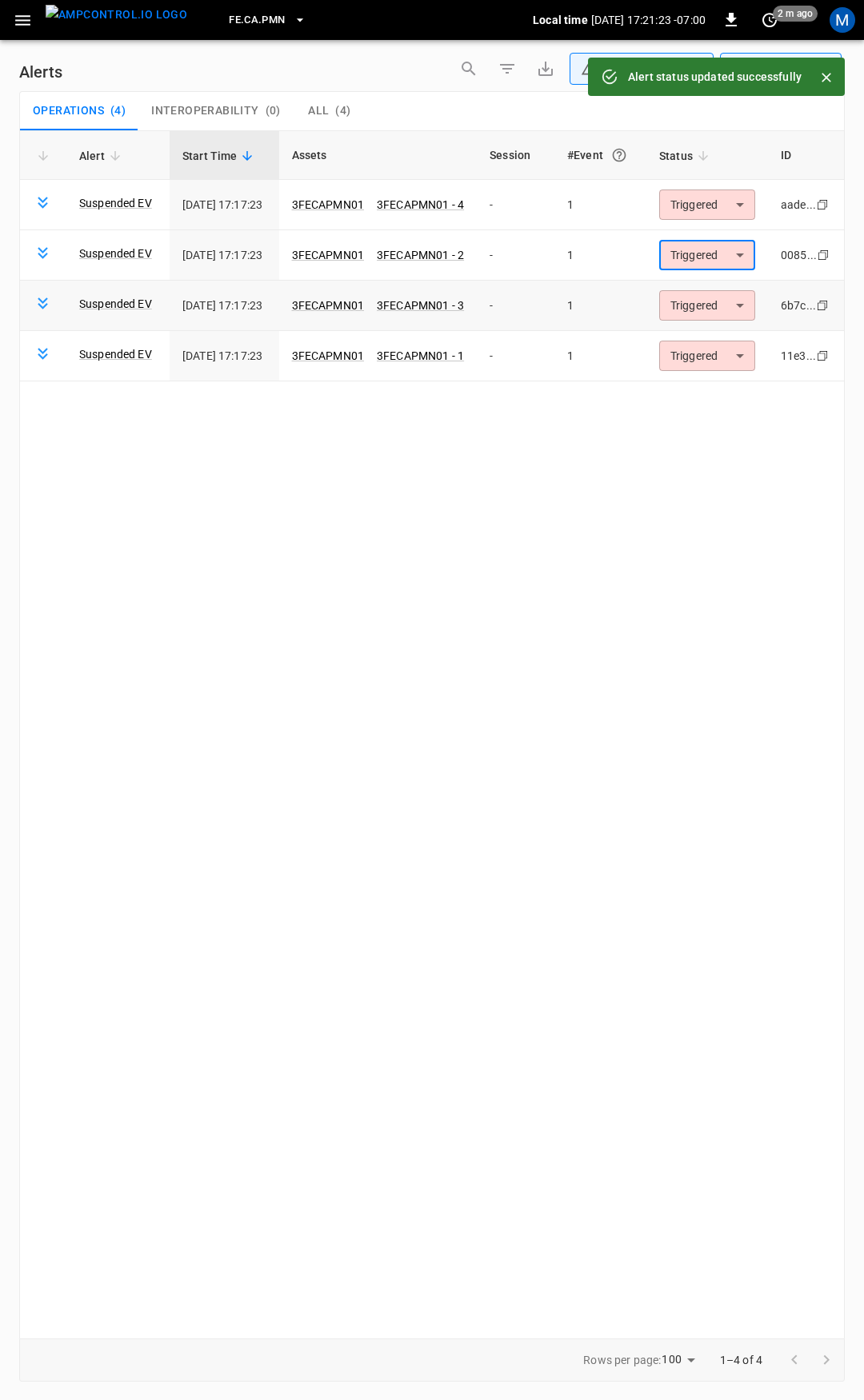
click at [726, 296] on body "**********" at bounding box center [432, 697] width 864 height 1394
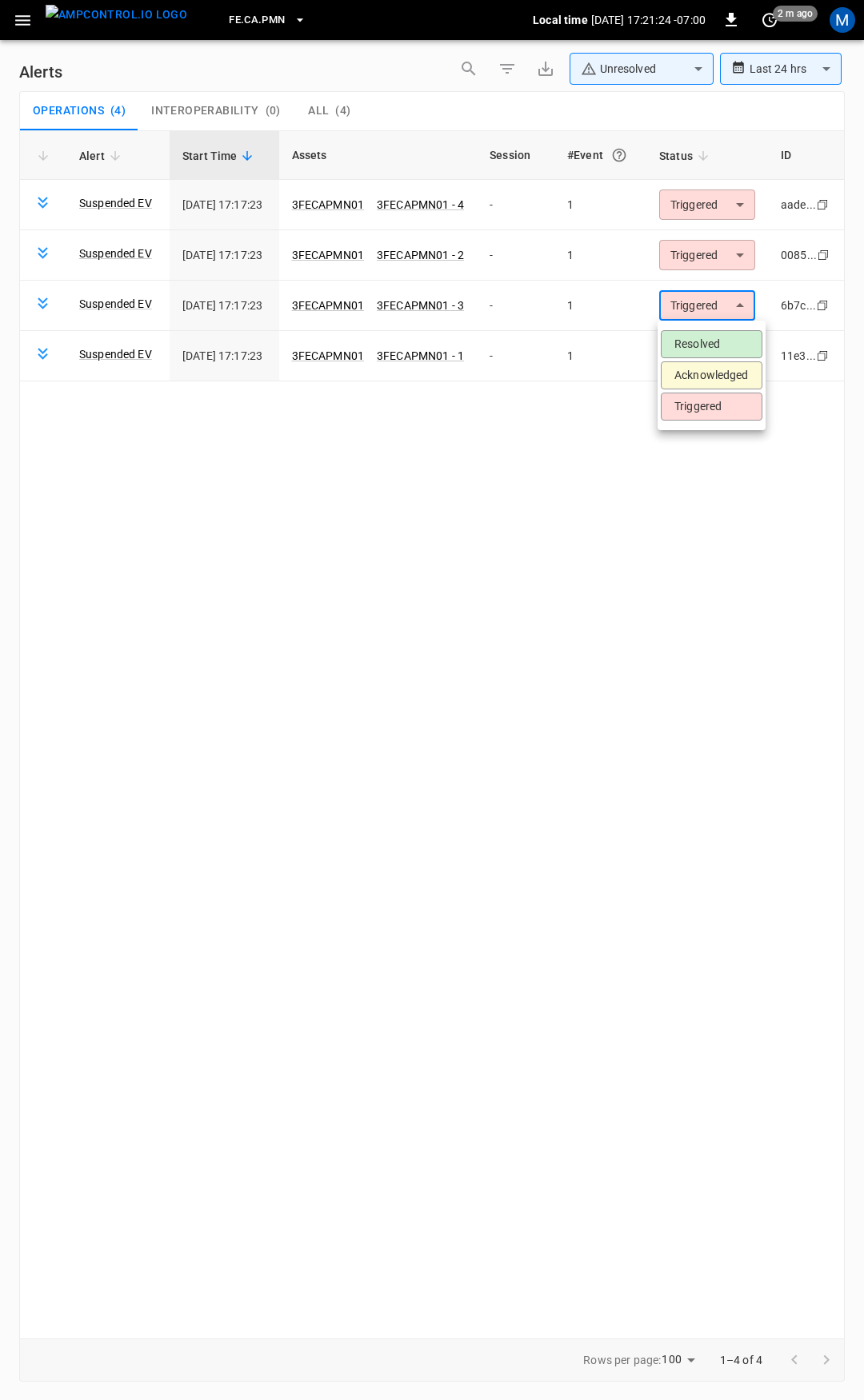
click at [734, 339] on li "Resolved" at bounding box center [712, 344] width 102 height 28
click at [725, 354] on body "**********" at bounding box center [432, 697] width 864 height 1394
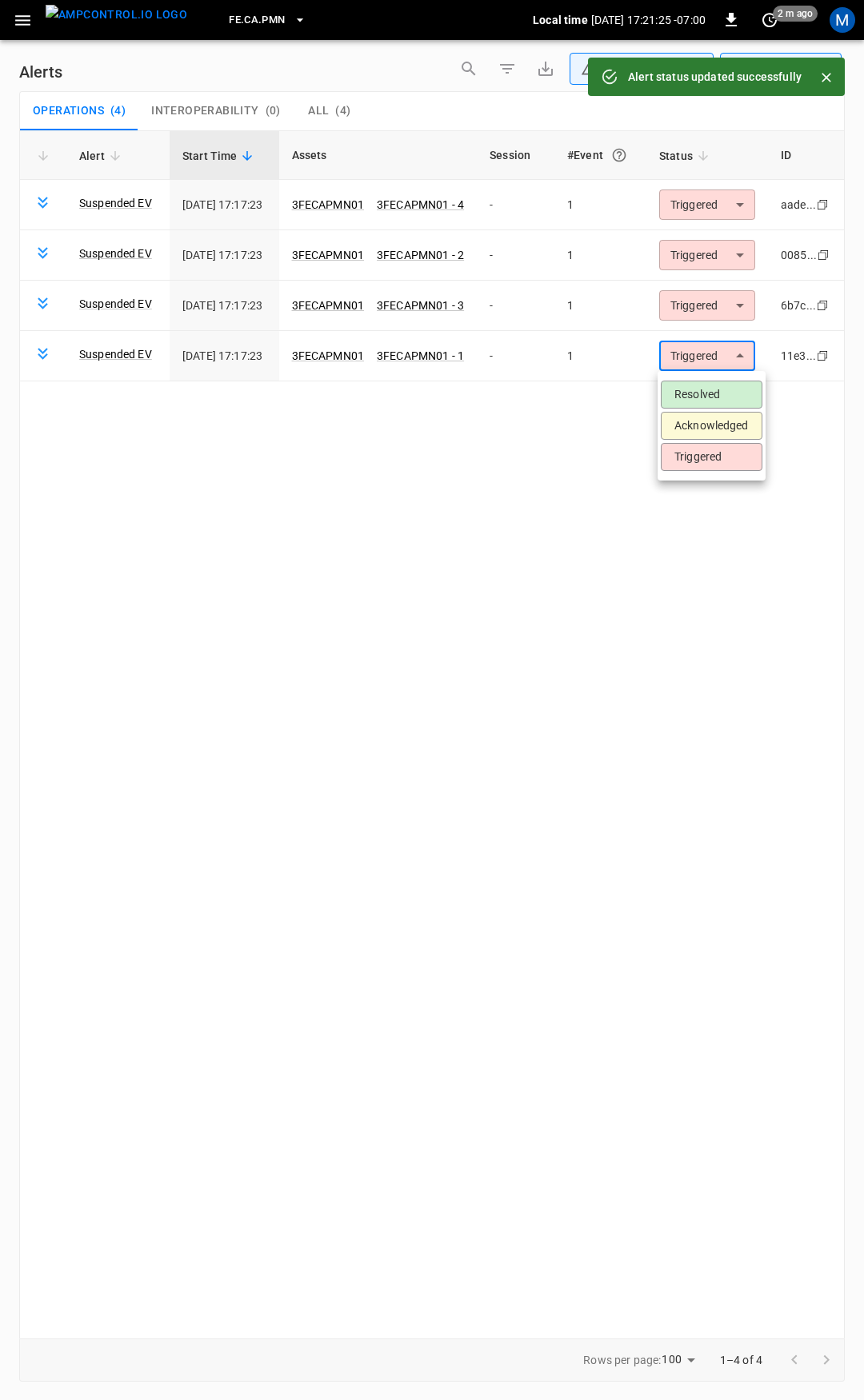
click at [726, 401] on li "Resolved" at bounding box center [712, 394] width 102 height 28
click at [18, 34] on button "button" at bounding box center [23, 20] width 33 height 30
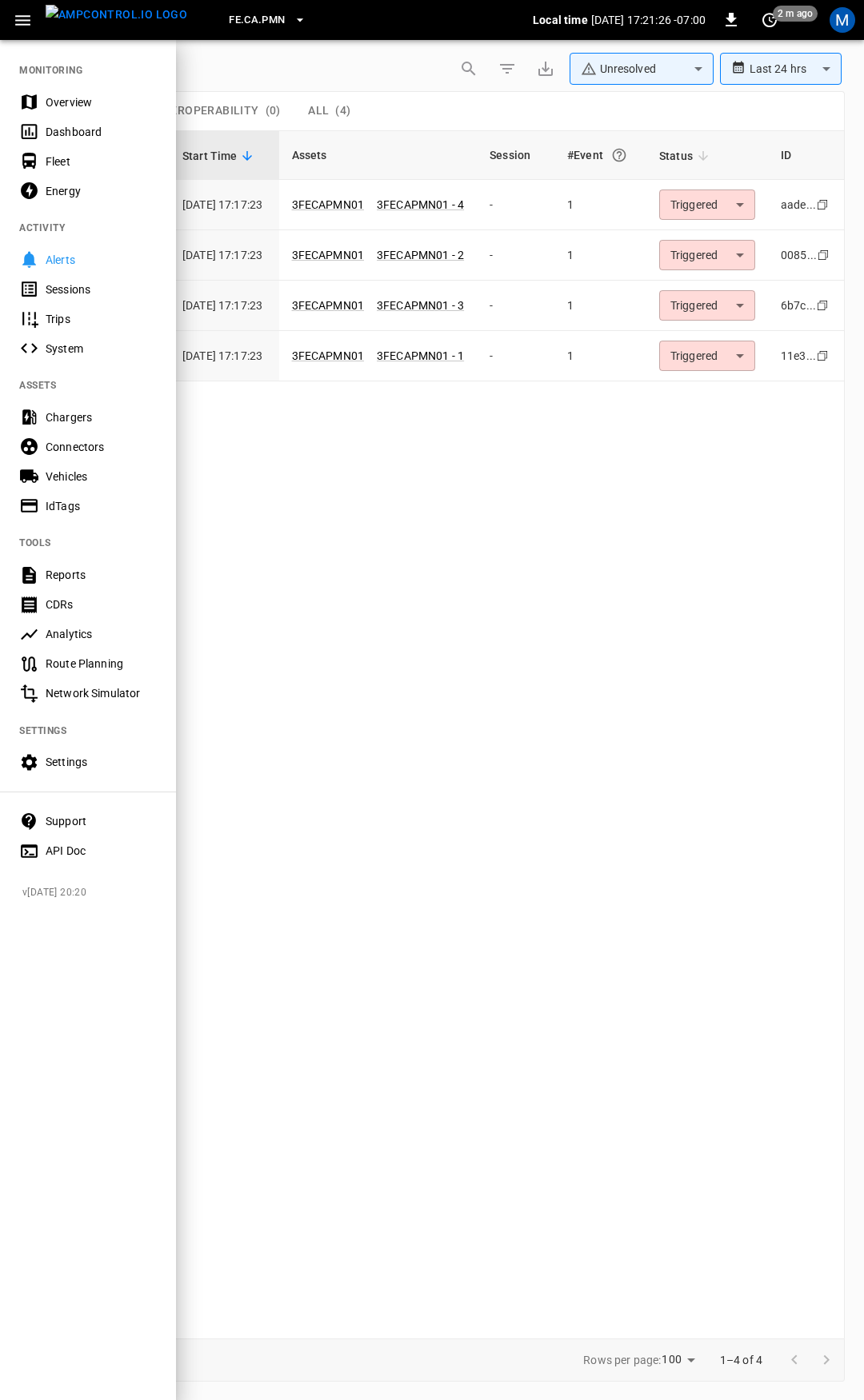
click at [90, 102] on div "Overview" at bounding box center [101, 102] width 111 height 16
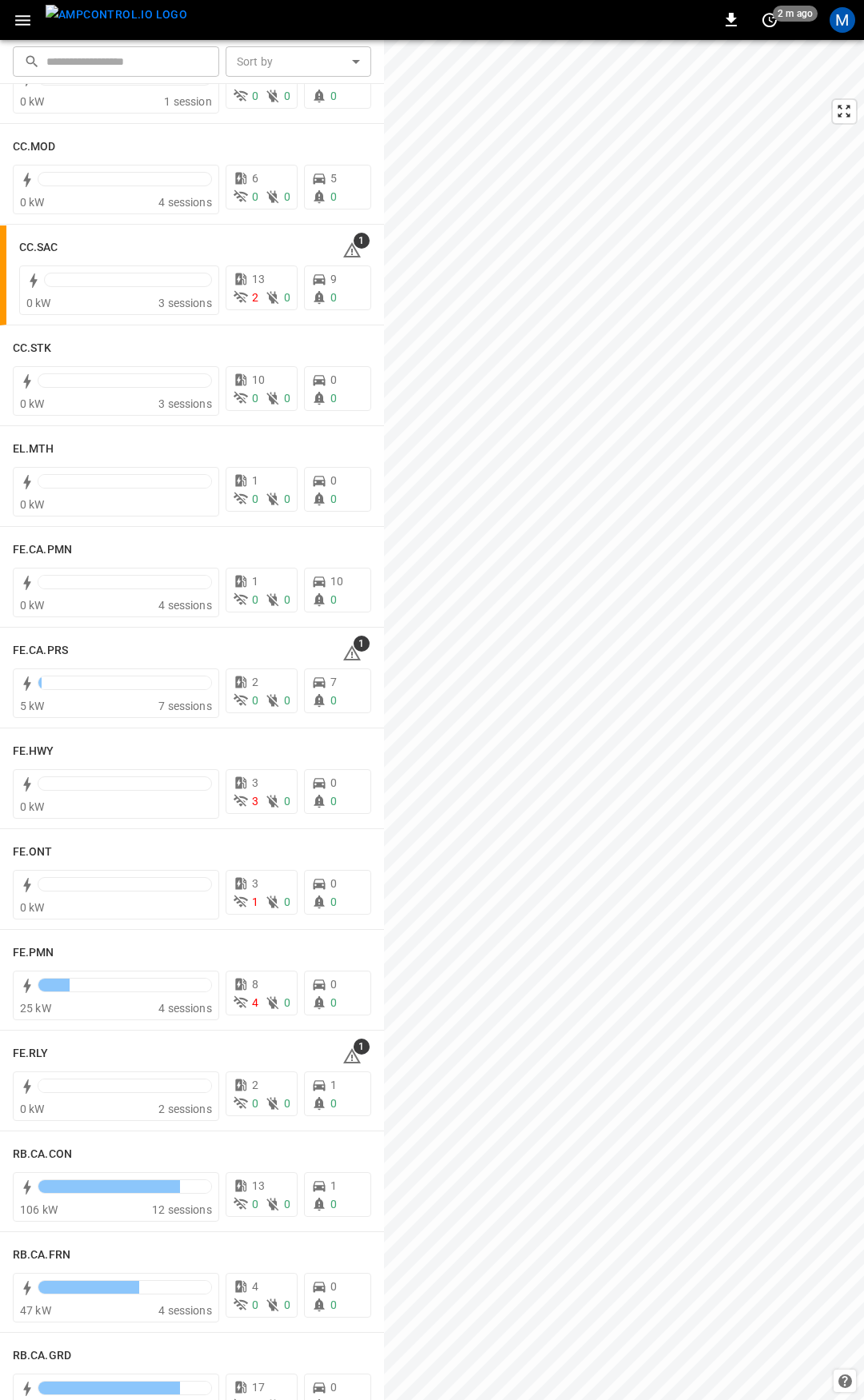
scroll to position [1087, 0]
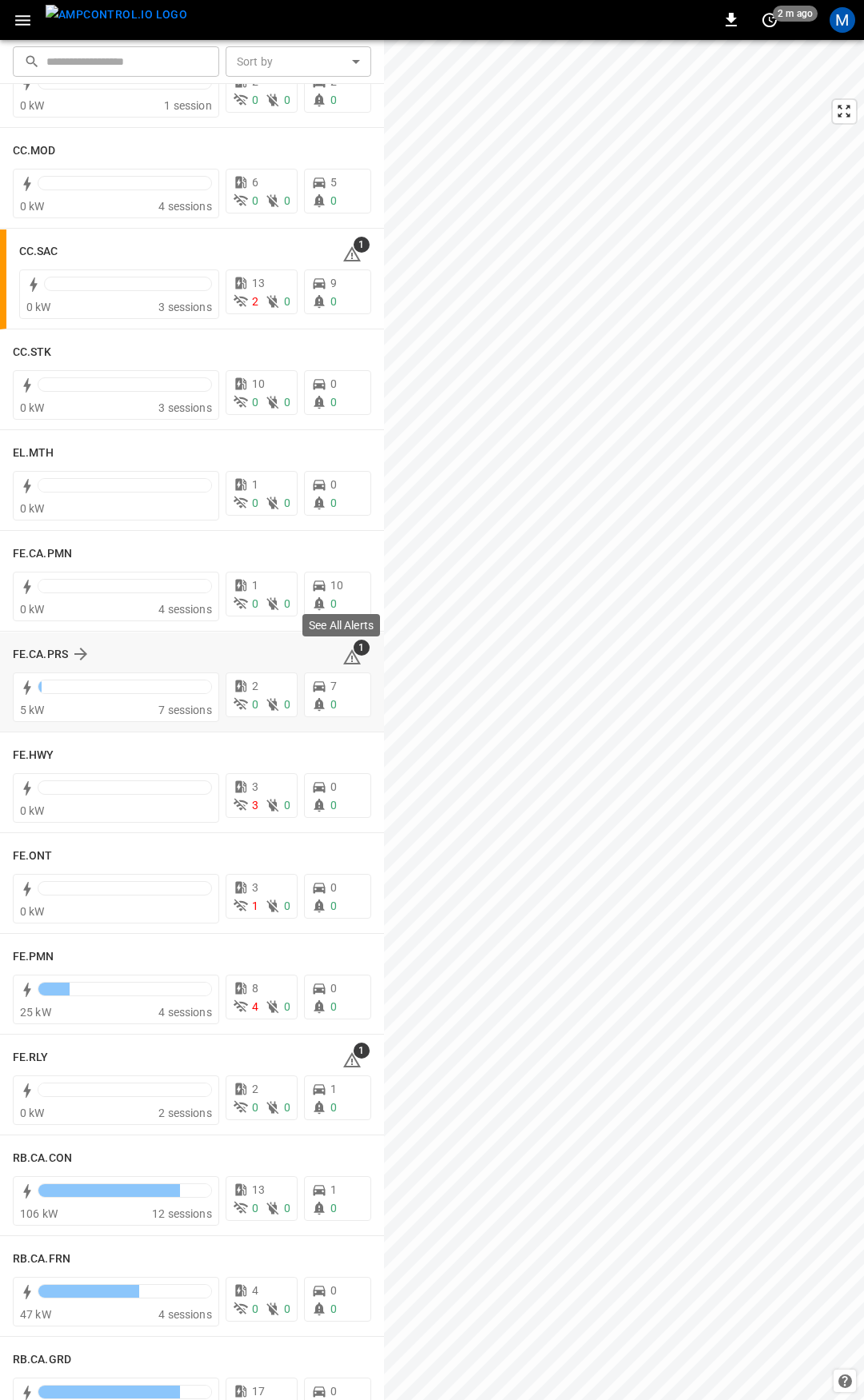
click at [351, 657] on icon at bounding box center [352, 659] width 2 height 6
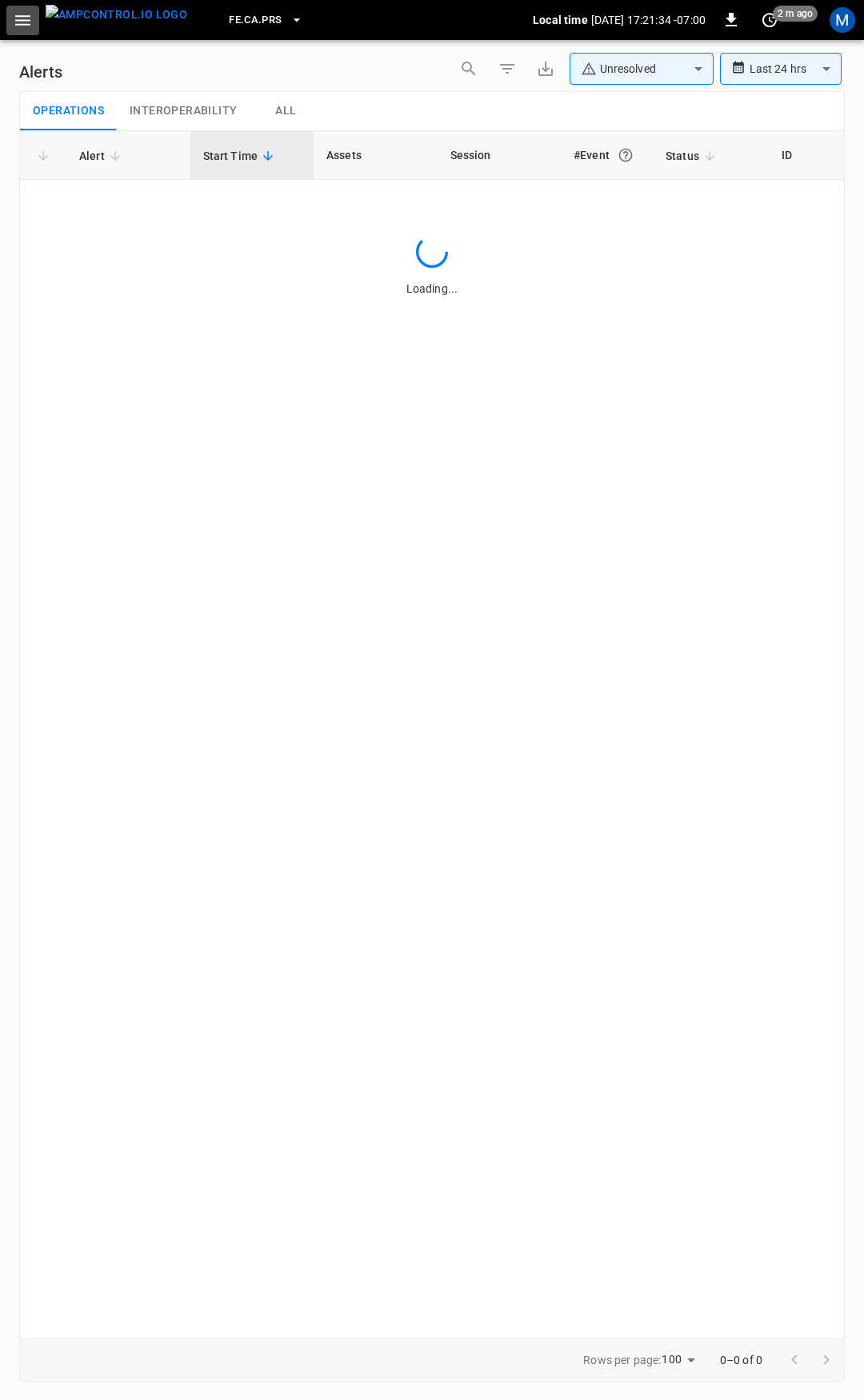
click at [16, 17] on icon "button" at bounding box center [23, 20] width 20 height 20
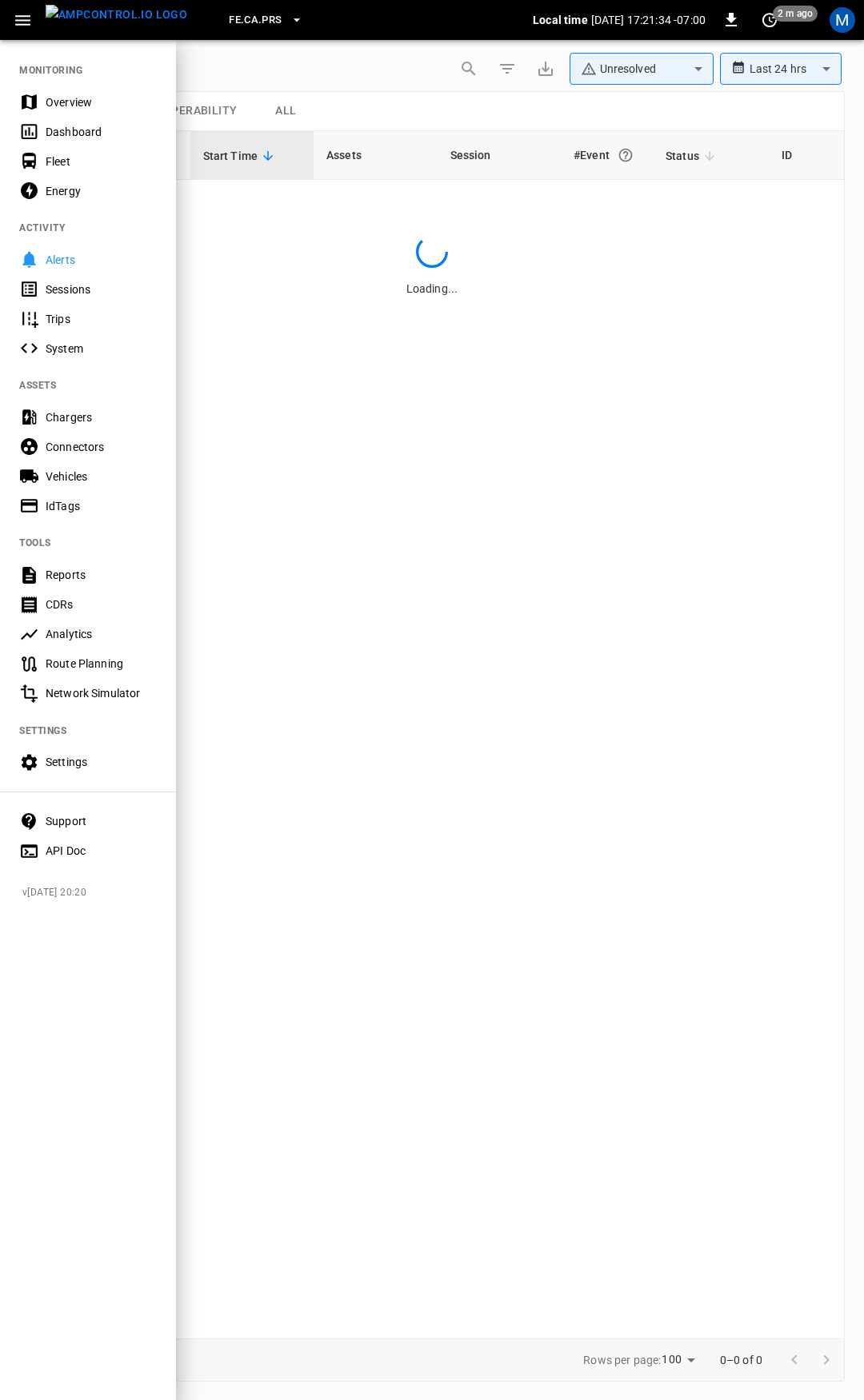
click at [90, 107] on div "Overview" at bounding box center [101, 102] width 111 height 16
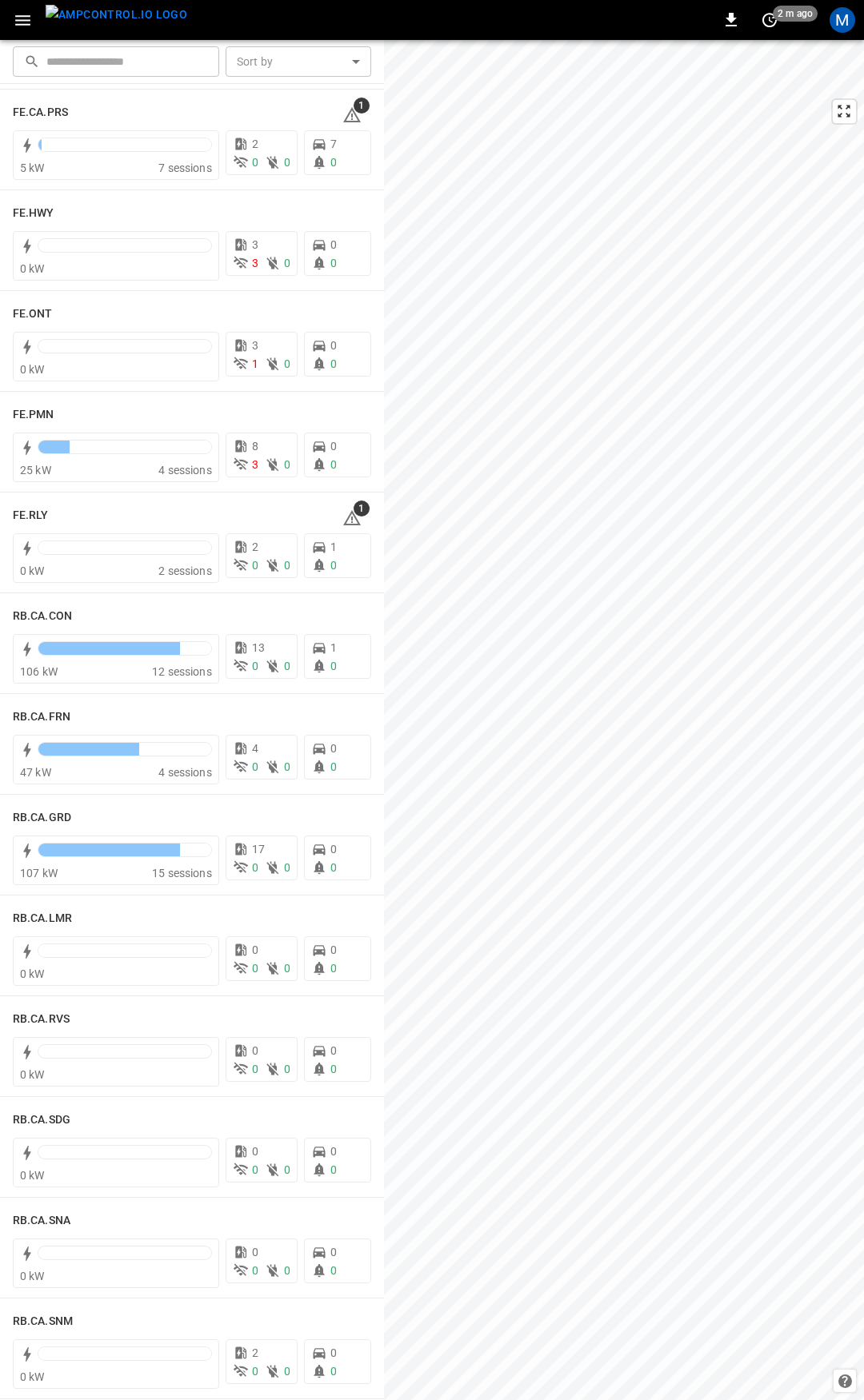
scroll to position [1344, 0]
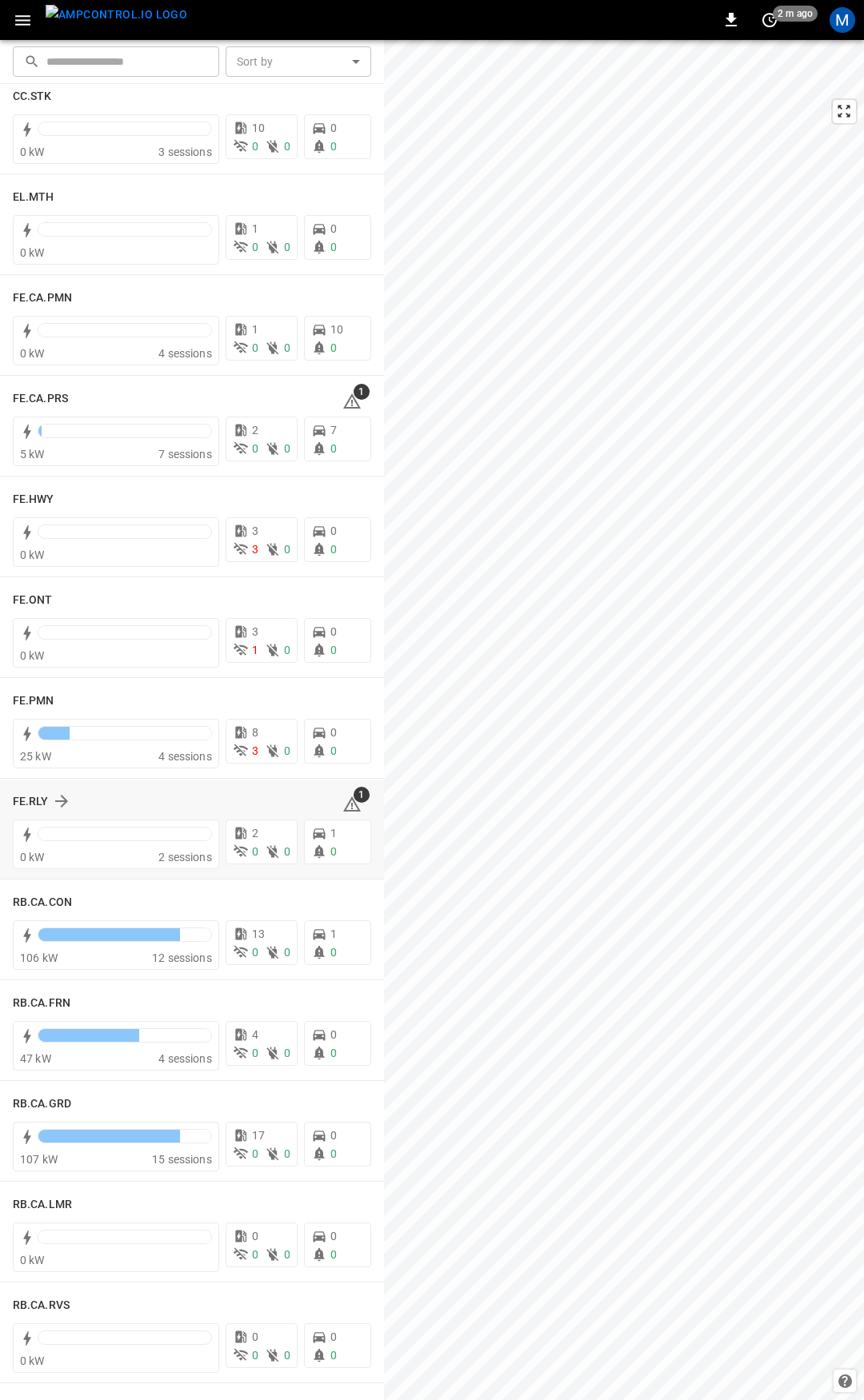
click at [342, 801] on icon at bounding box center [352, 804] width 19 height 19
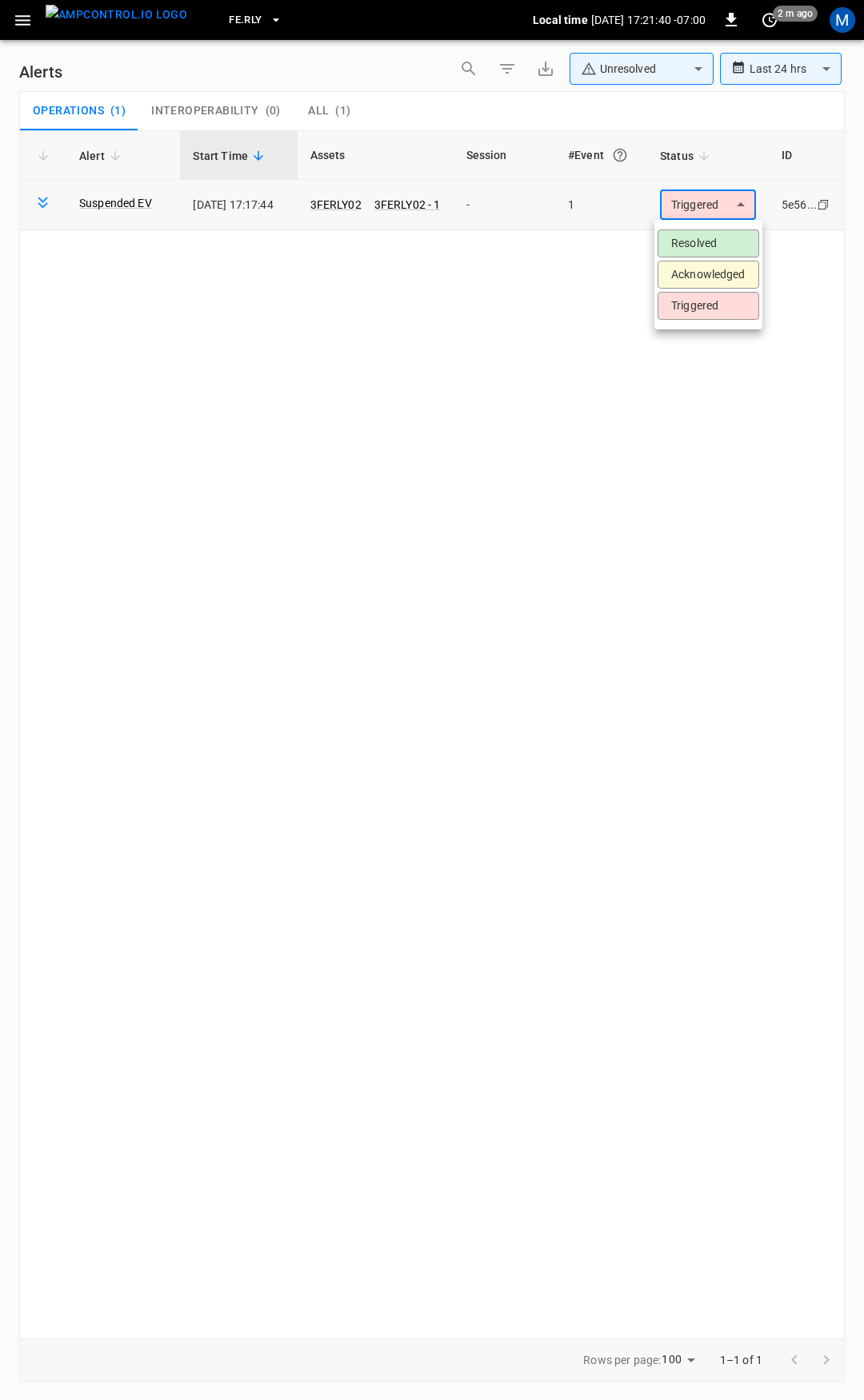
click at [711, 212] on body "**********" at bounding box center [432, 697] width 864 height 1394
click at [714, 241] on li "Resolved" at bounding box center [708, 244] width 102 height 28
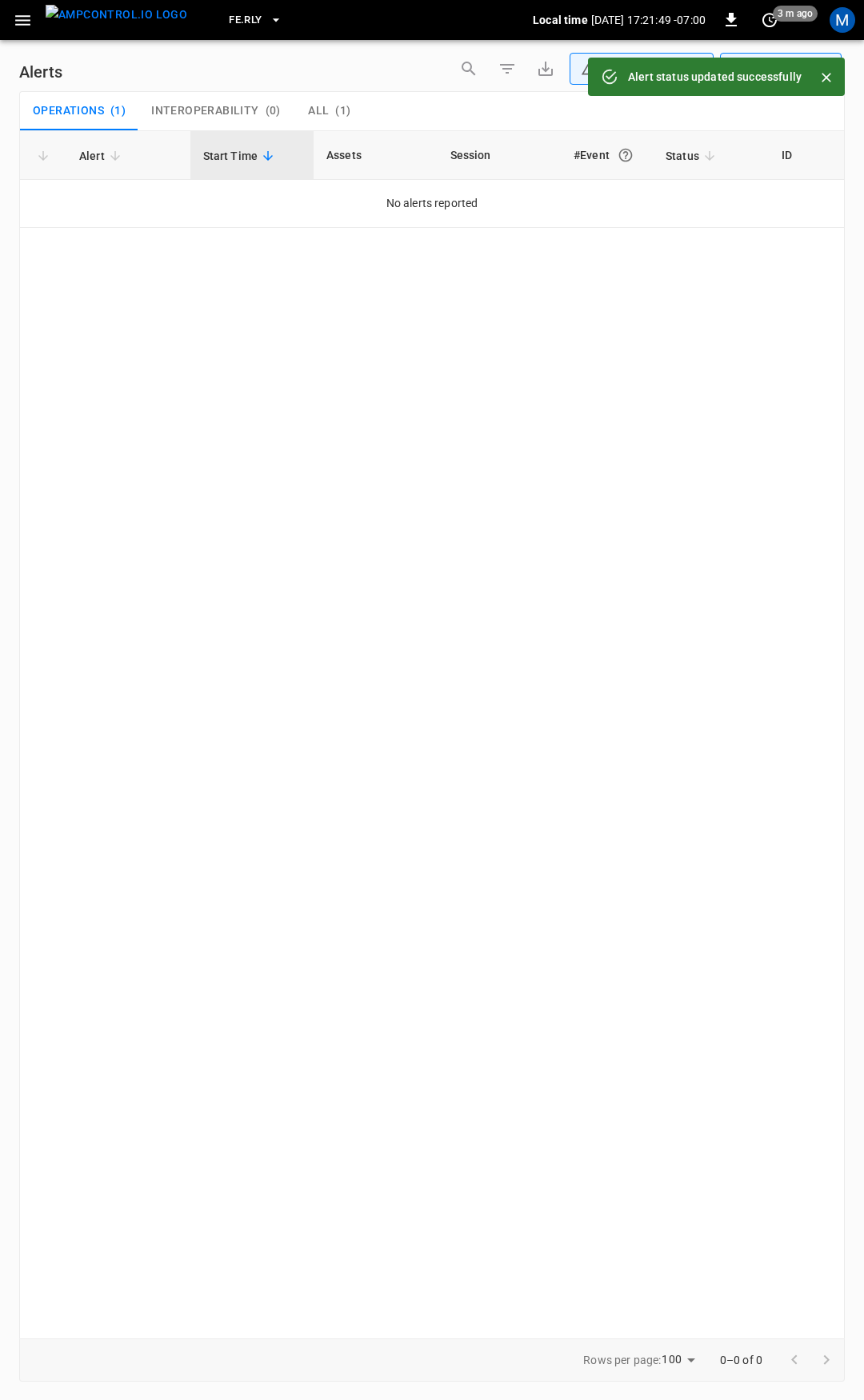
click at [17, 21] on icon "button" at bounding box center [23, 20] width 20 height 20
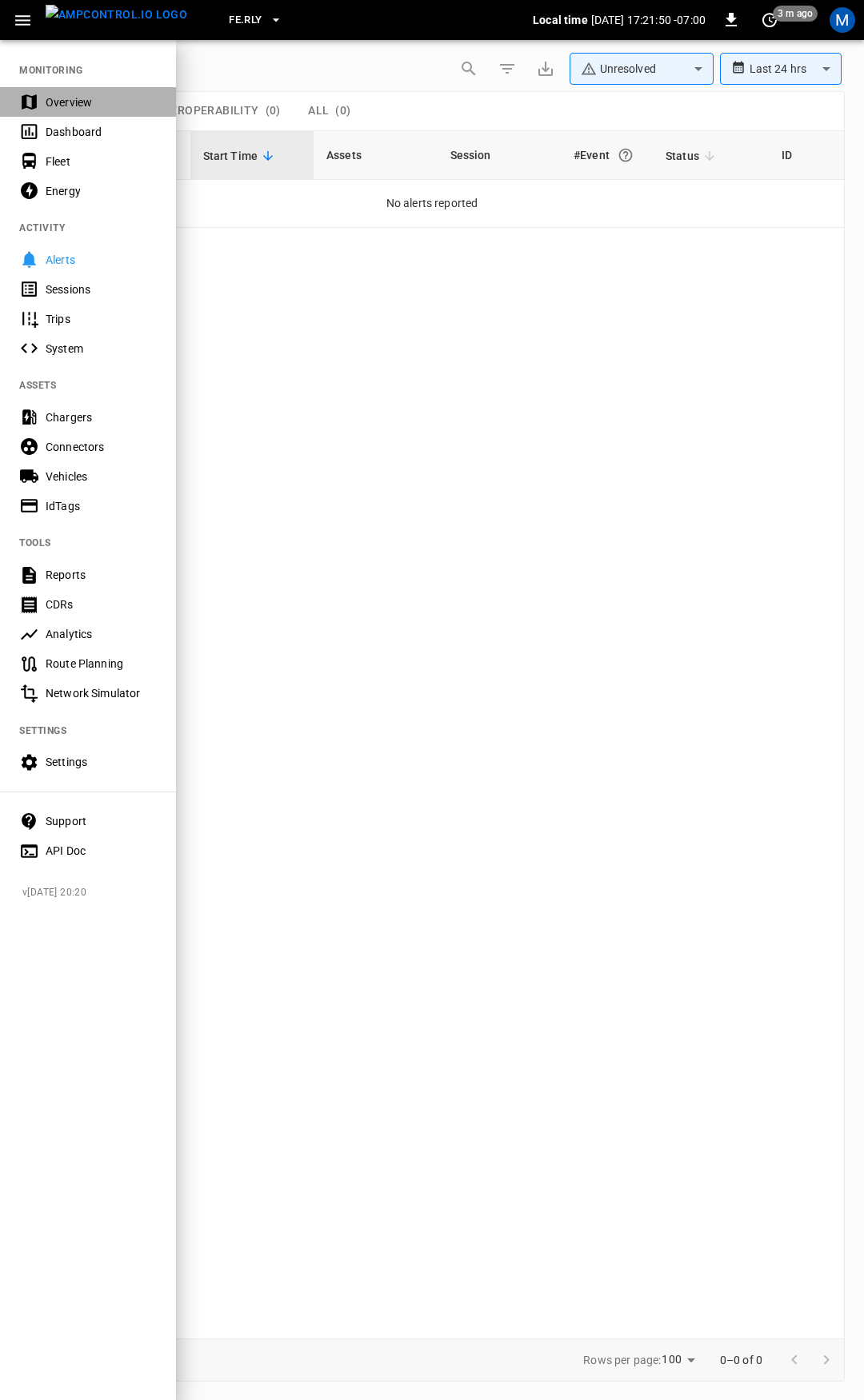
click at [63, 94] on div "Overview" at bounding box center [101, 102] width 111 height 16
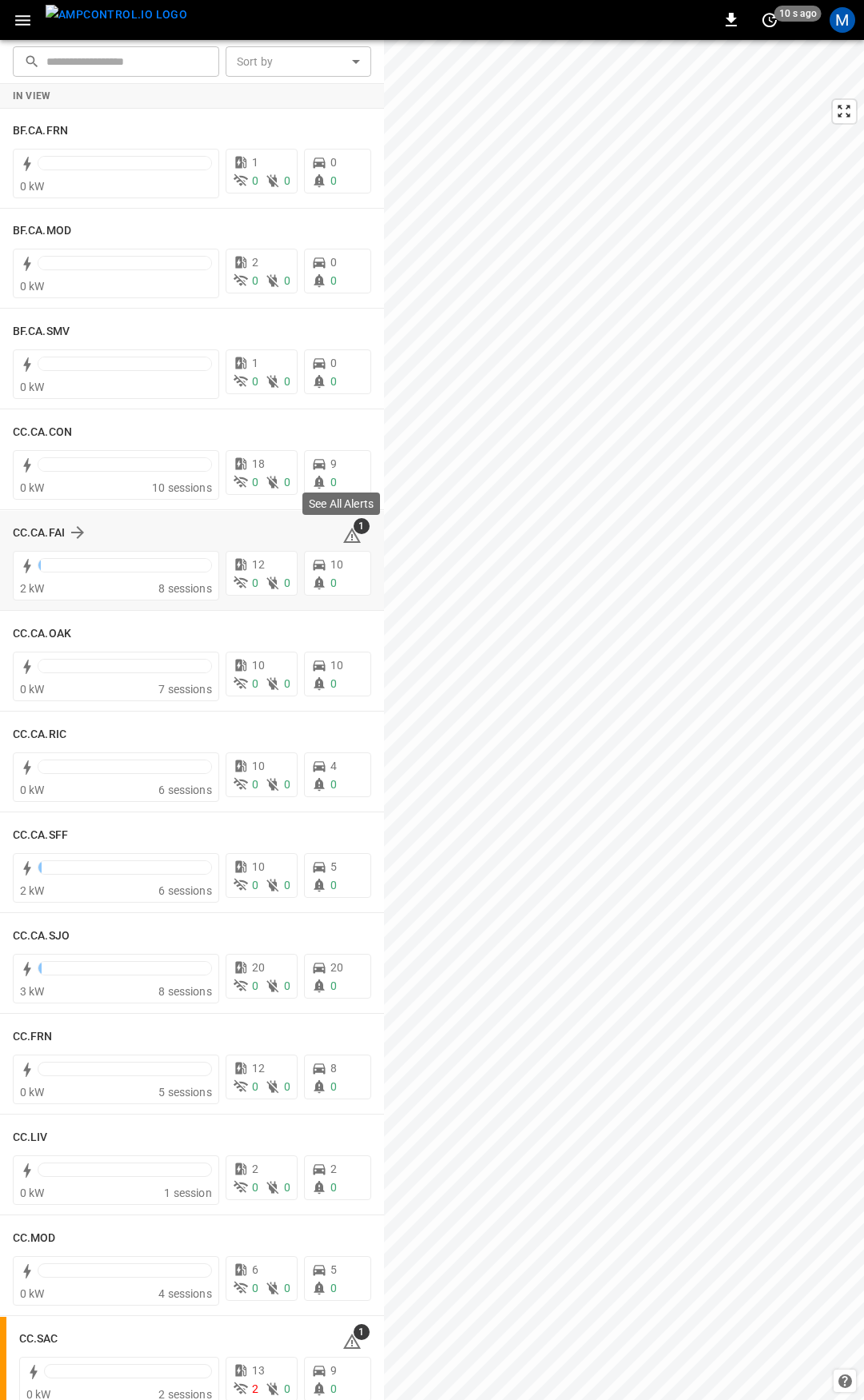
click at [344, 534] on icon at bounding box center [352, 535] width 19 height 19
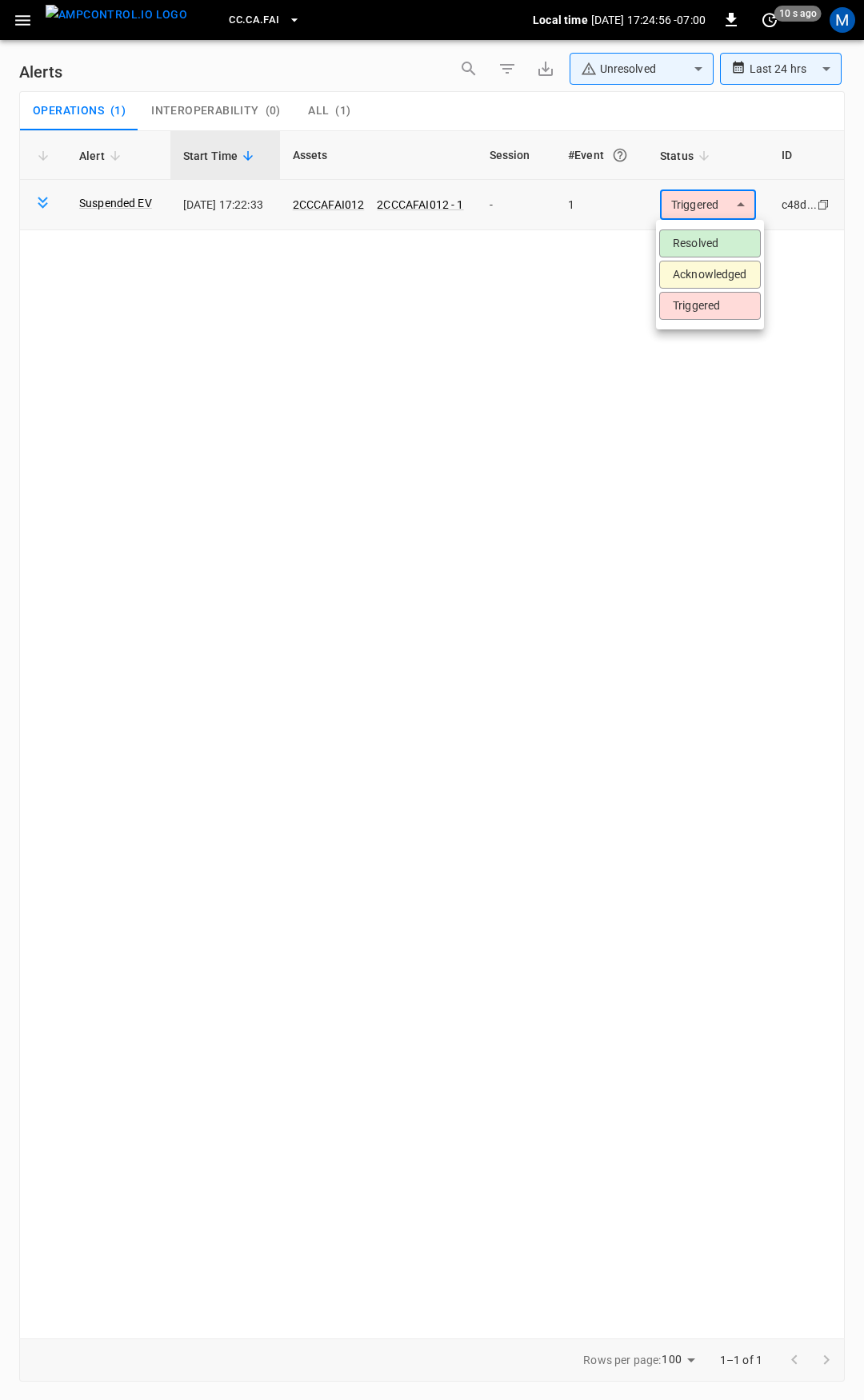
click at [703, 209] on body "**********" at bounding box center [432, 697] width 864 height 1394
click at [702, 236] on li "Resolved" at bounding box center [710, 244] width 102 height 28
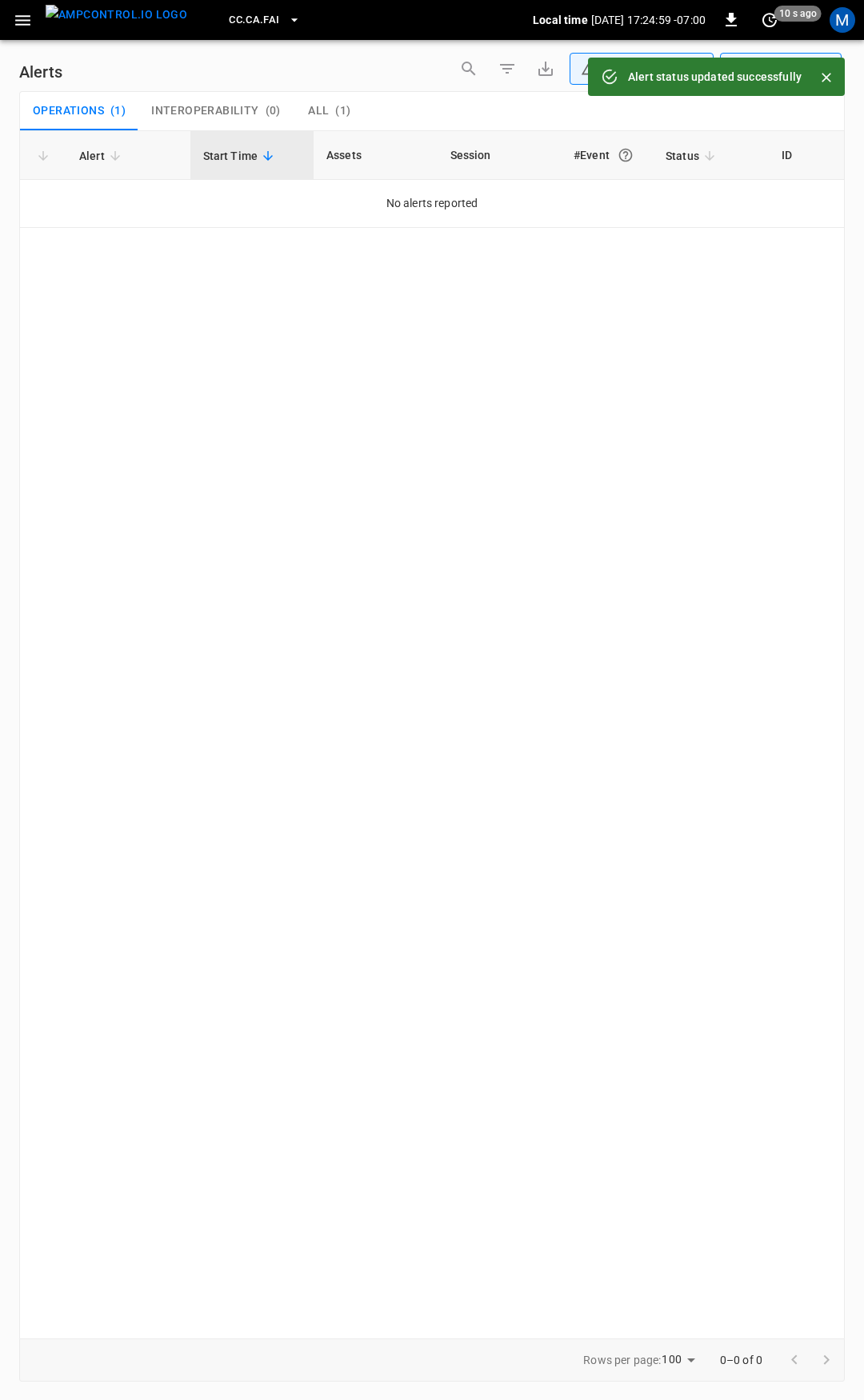
click at [21, 27] on icon "button" at bounding box center [23, 20] width 20 height 20
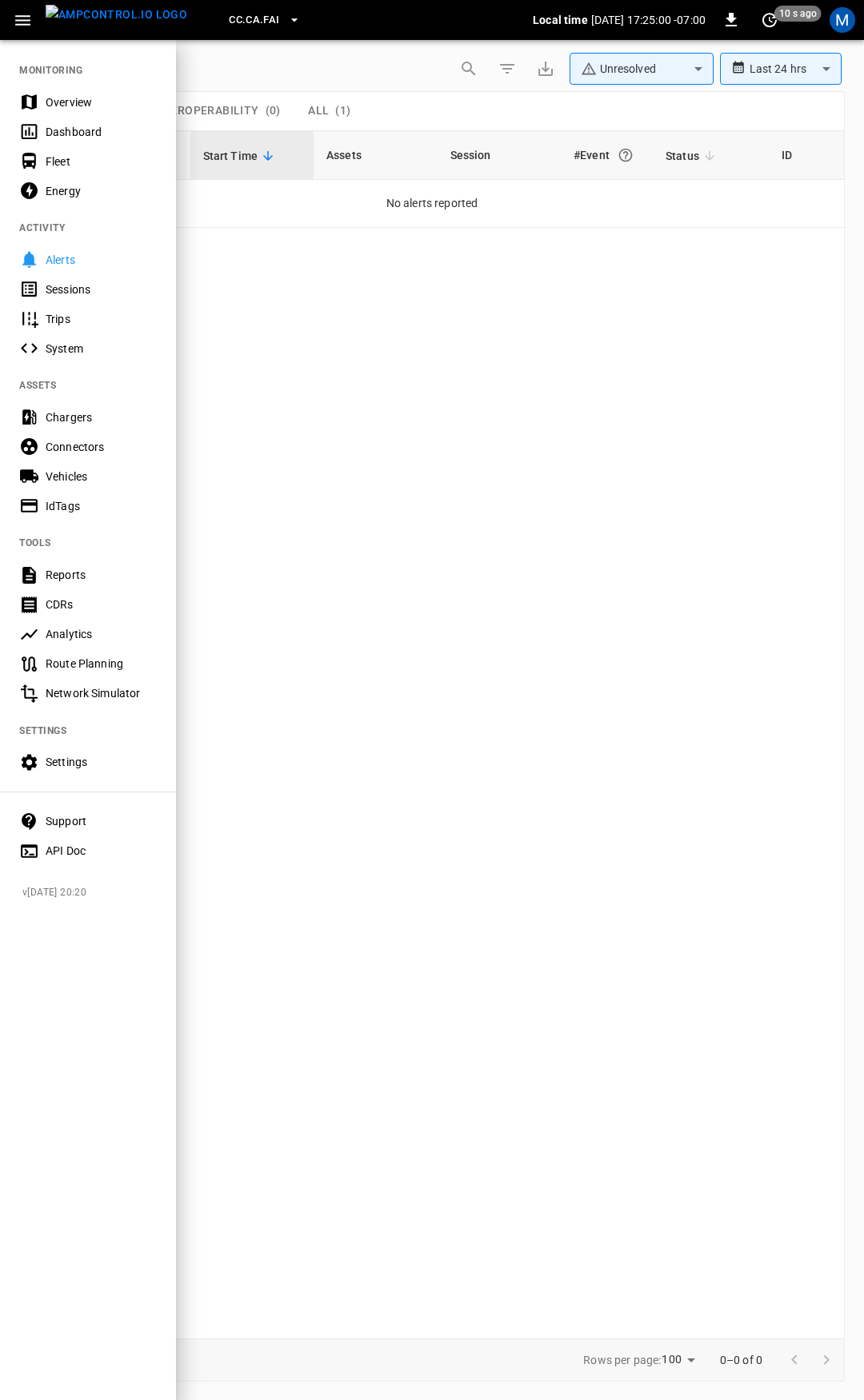
click at [64, 102] on div "Overview" at bounding box center [101, 102] width 111 height 16
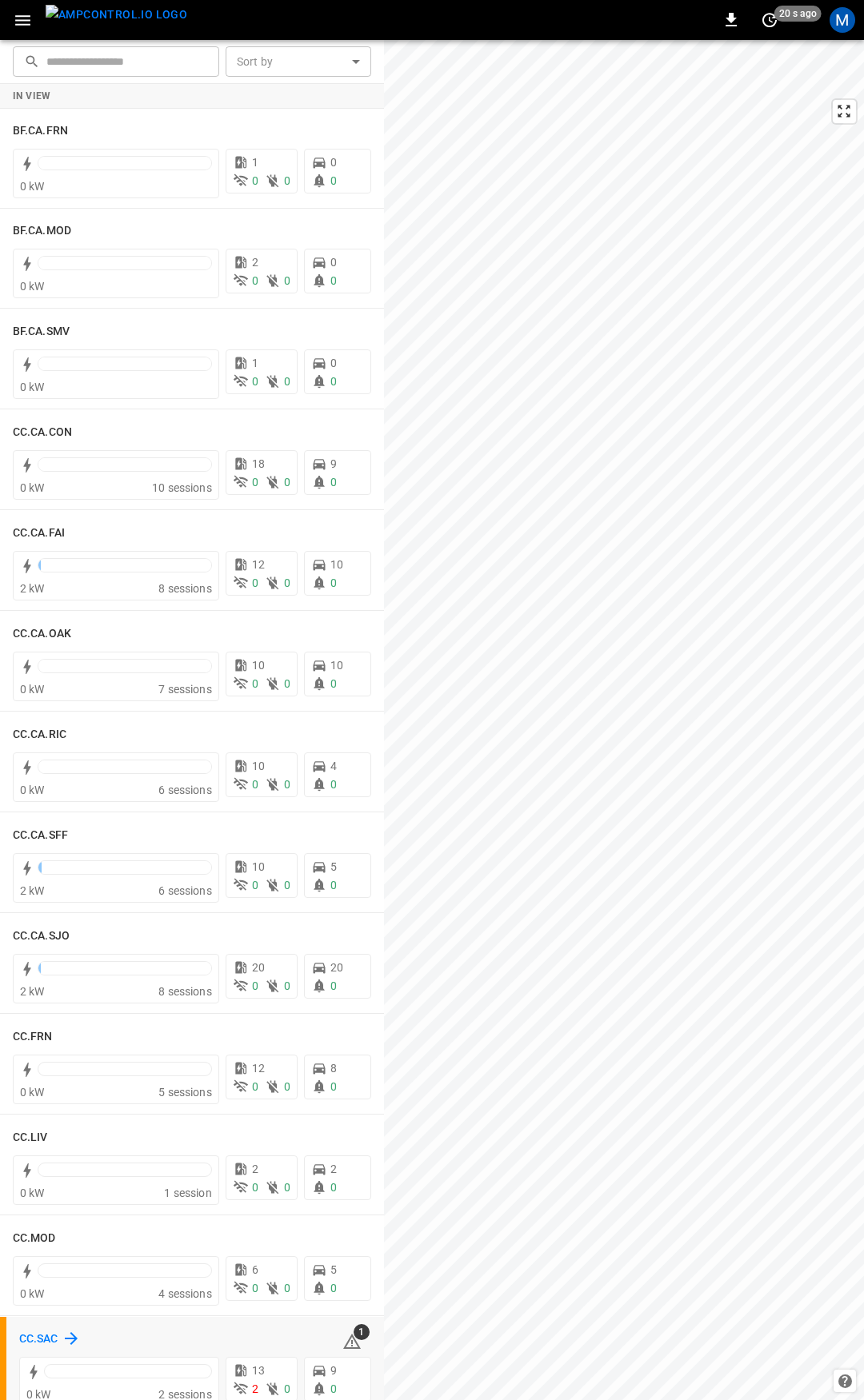
click at [45, 1336] on h6 "CC.SAC" at bounding box center [39, 1339] width 39 height 18
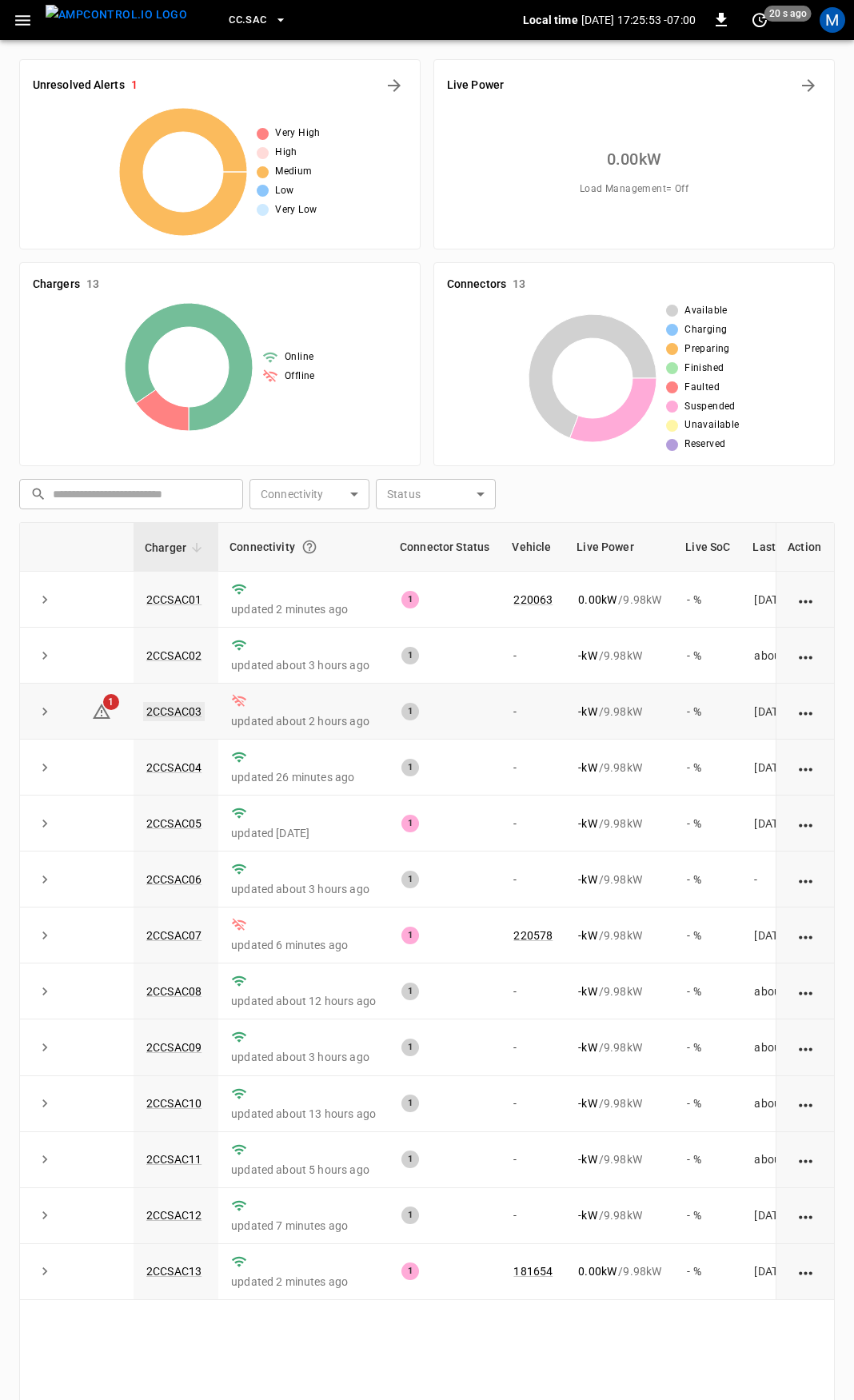
click at [176, 710] on link "2CCSAC03" at bounding box center [174, 712] width 62 height 19
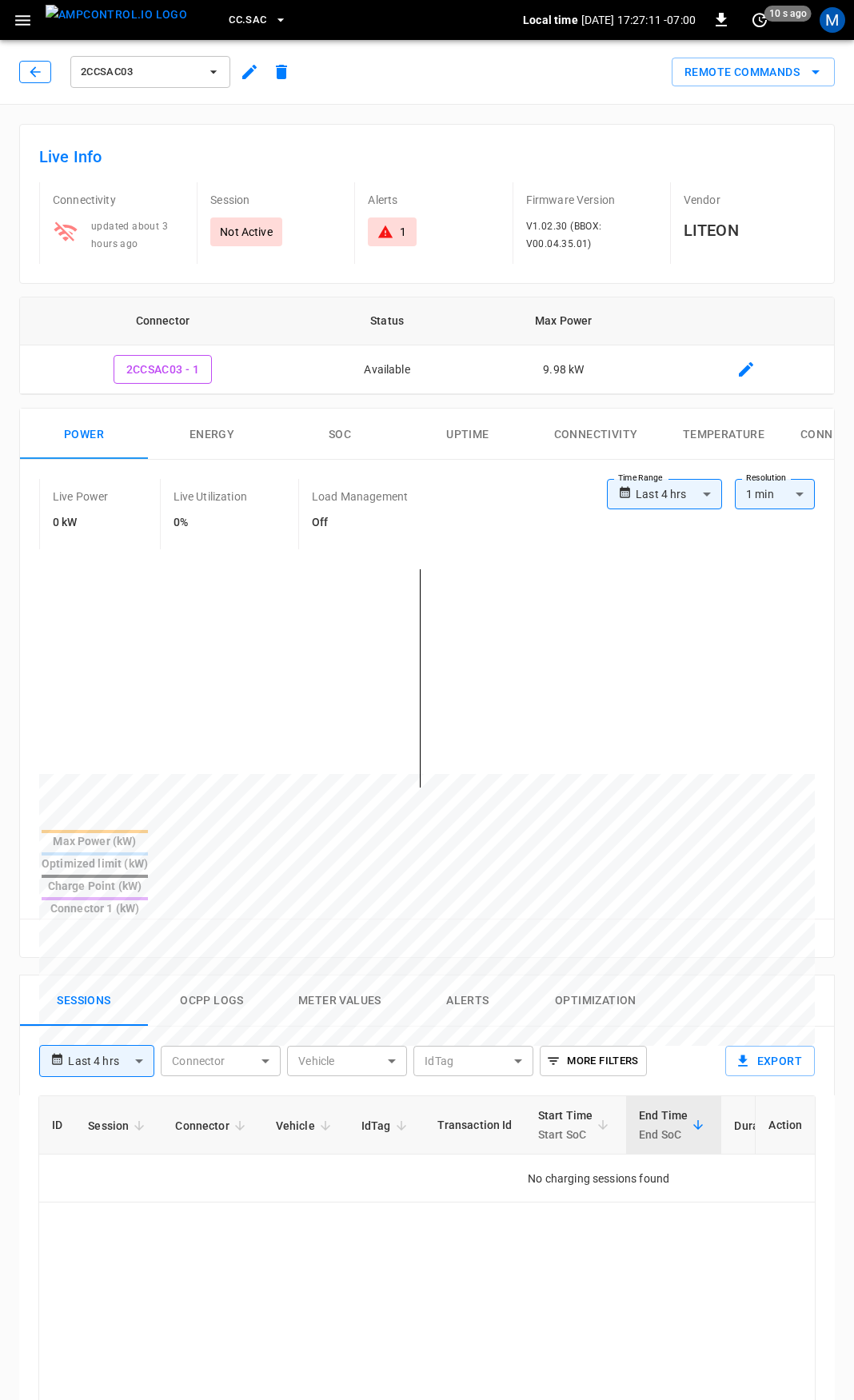
click at [30, 66] on icon "button" at bounding box center [34, 71] width 16 height 16
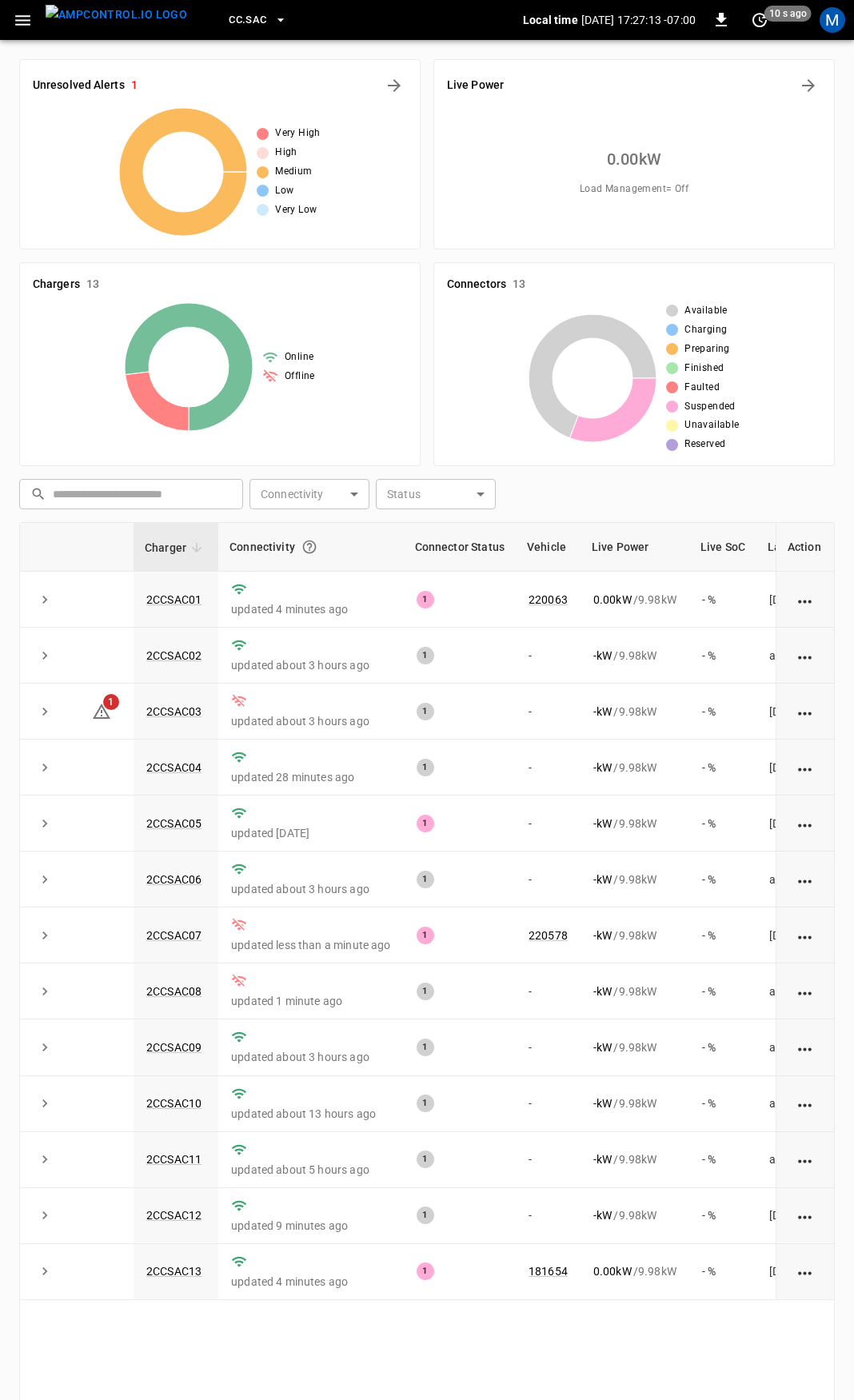
click at [34, 21] on button "button" at bounding box center [23, 20] width 33 height 30
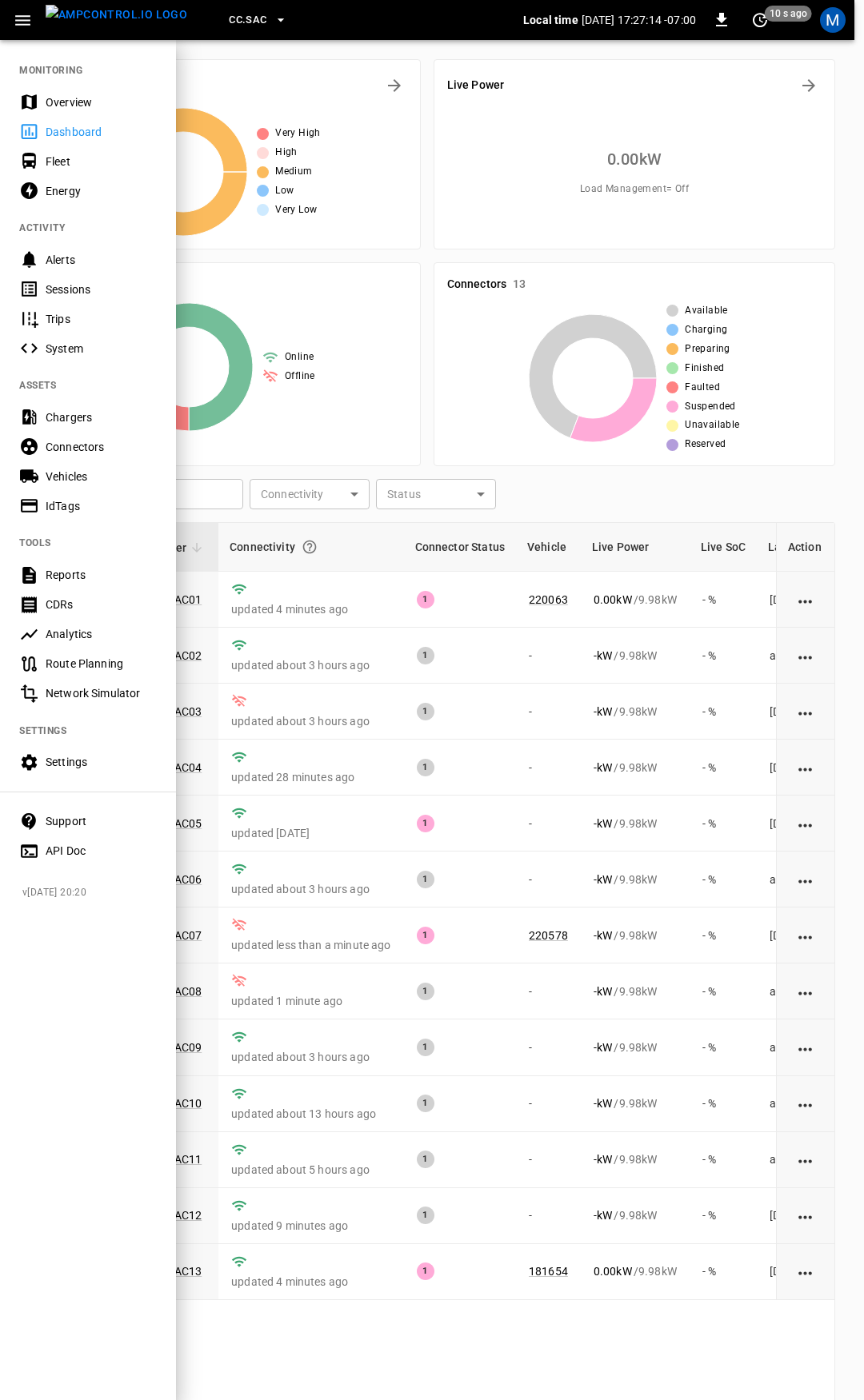
click at [82, 99] on div "Overview" at bounding box center [101, 102] width 111 height 16
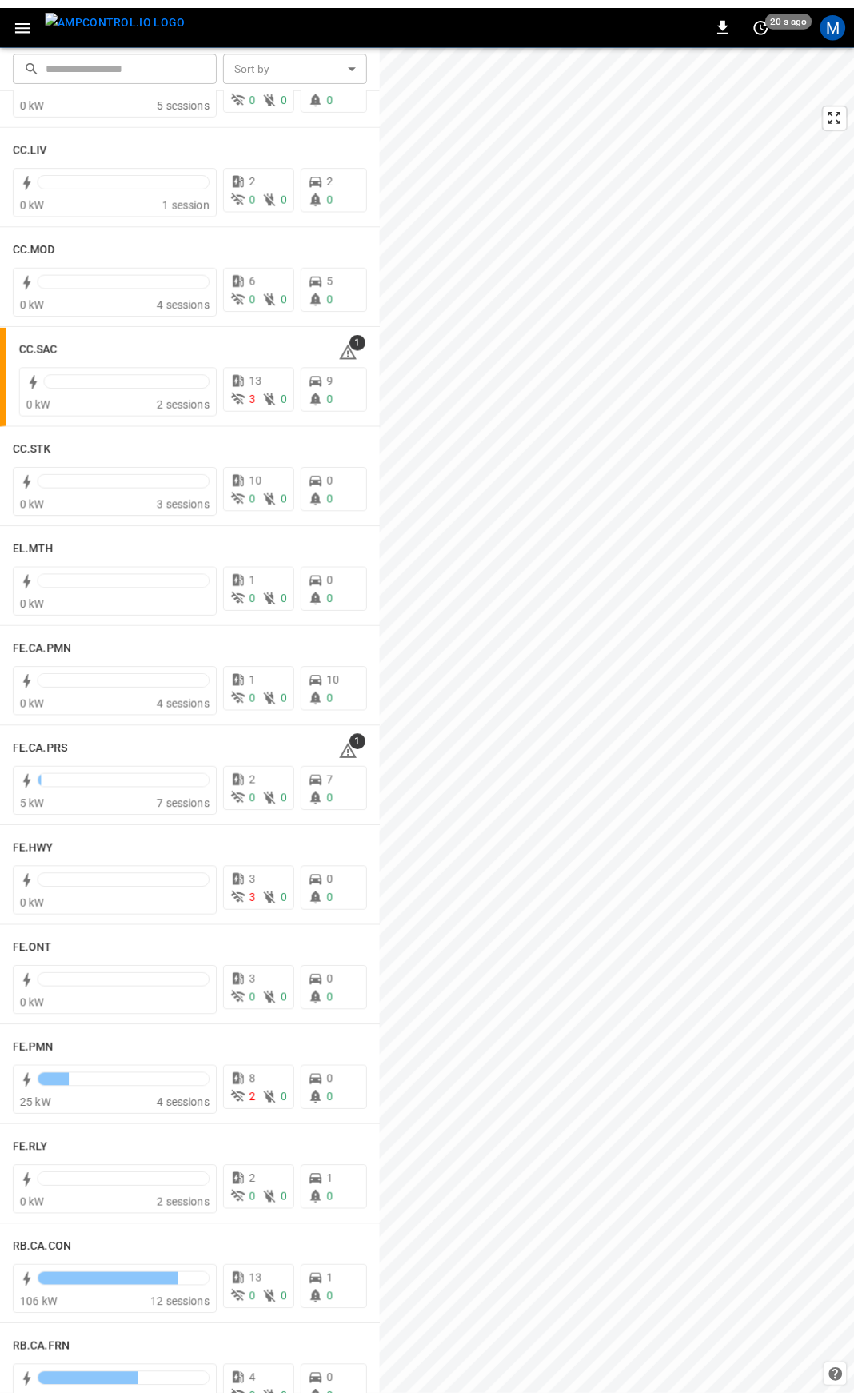
scroll to position [997, 0]
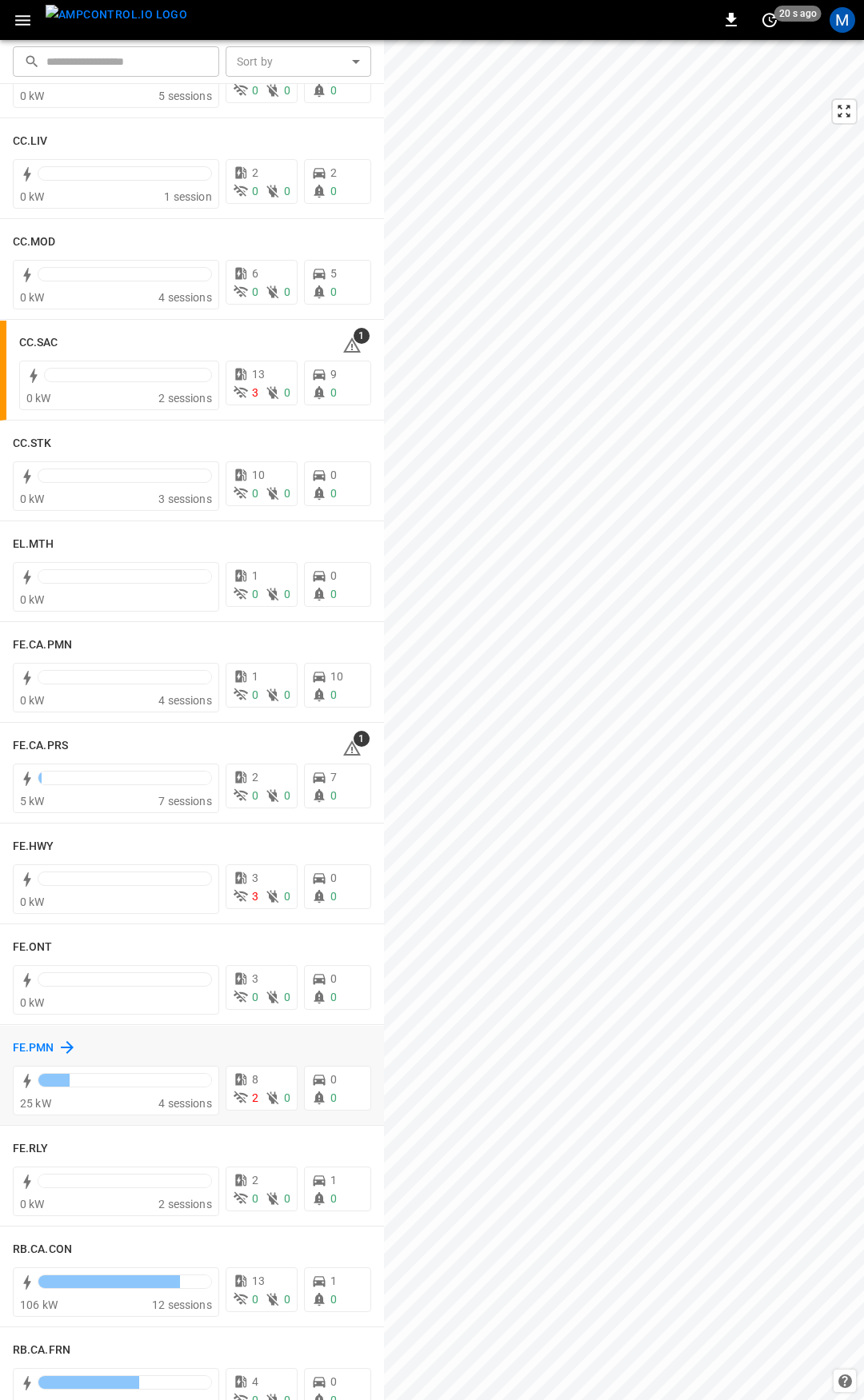
click at [40, 1045] on h6 "FE.PMN" at bounding box center [33, 1047] width 42 height 18
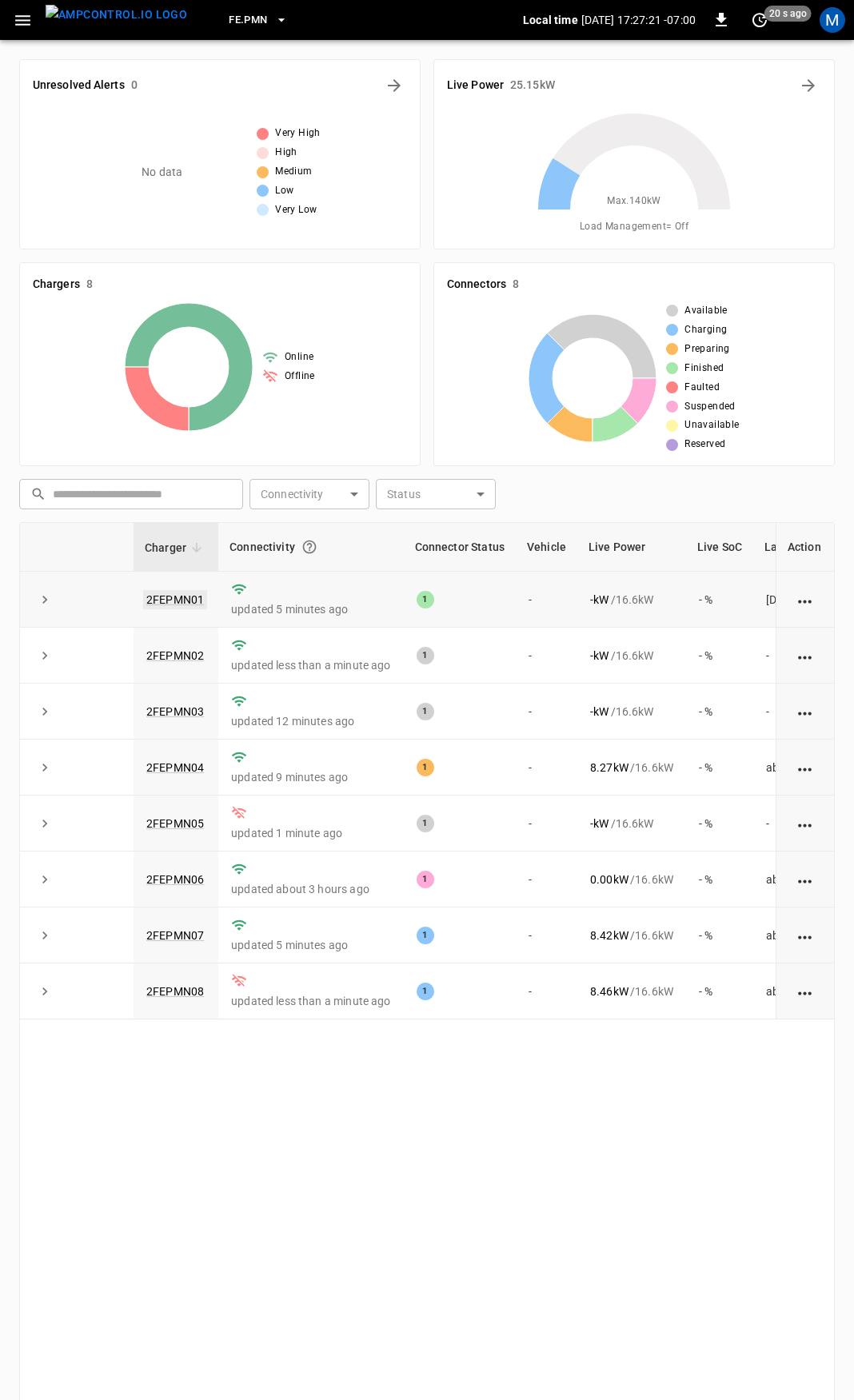
click at [183, 602] on link "2FEPMN01" at bounding box center [174, 599] width 64 height 19
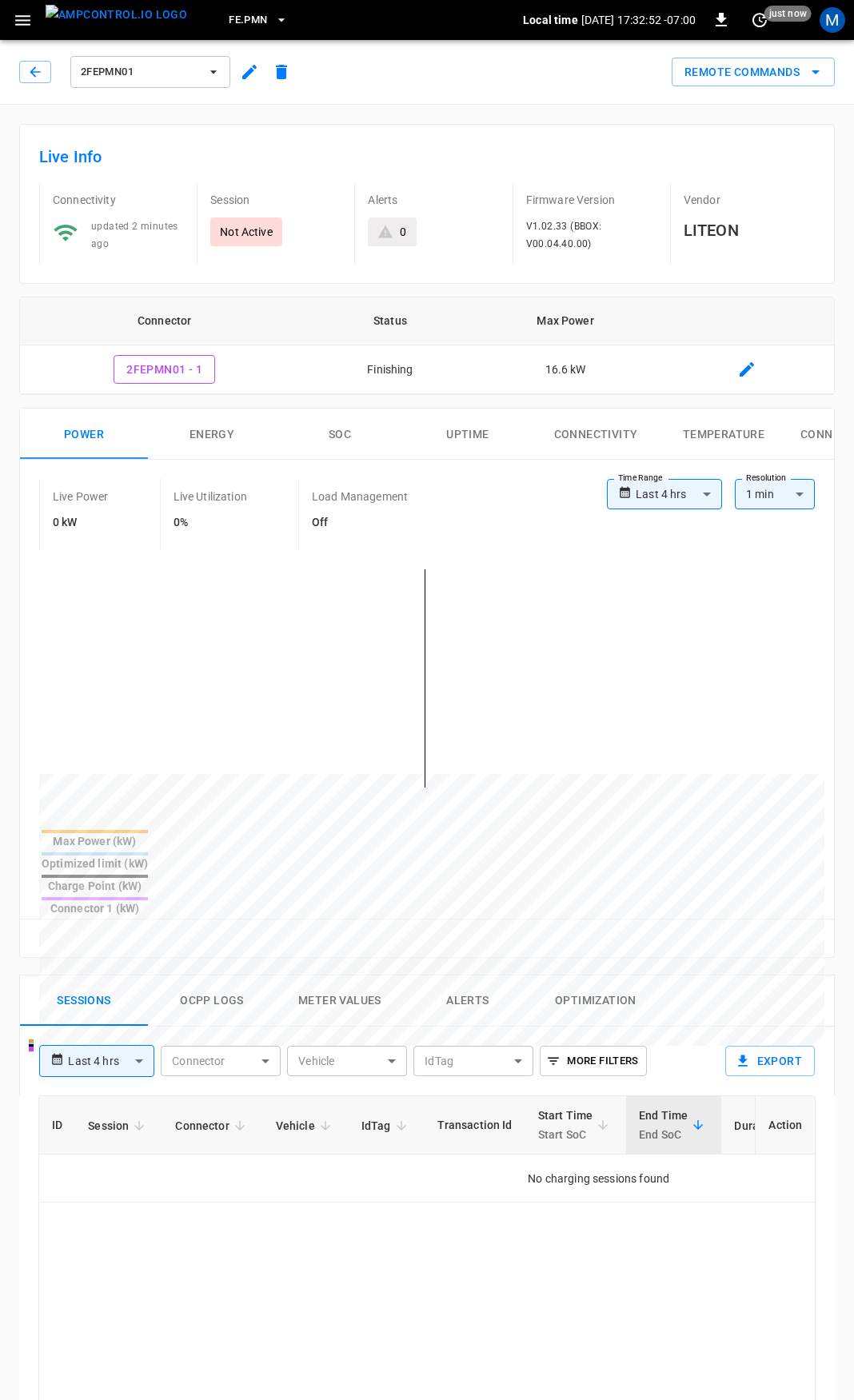
drag, startPoint x: 39, startPoint y: 70, endPoint x: 58, endPoint y: 147, distance: 79.3
click at [39, 70] on icon "button" at bounding box center [34, 71] width 16 height 16
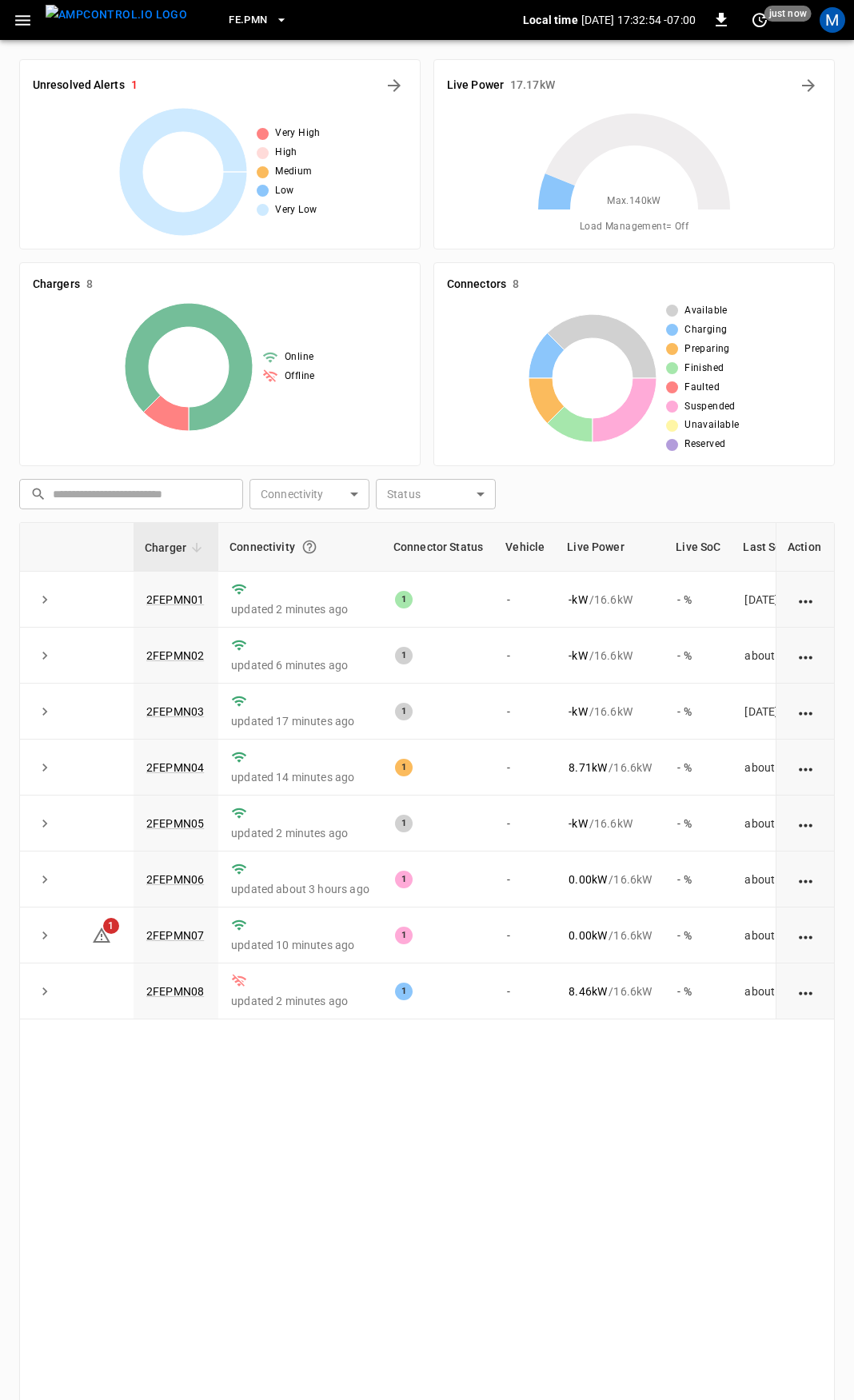
click at [21, 18] on icon "button" at bounding box center [23, 20] width 20 height 20
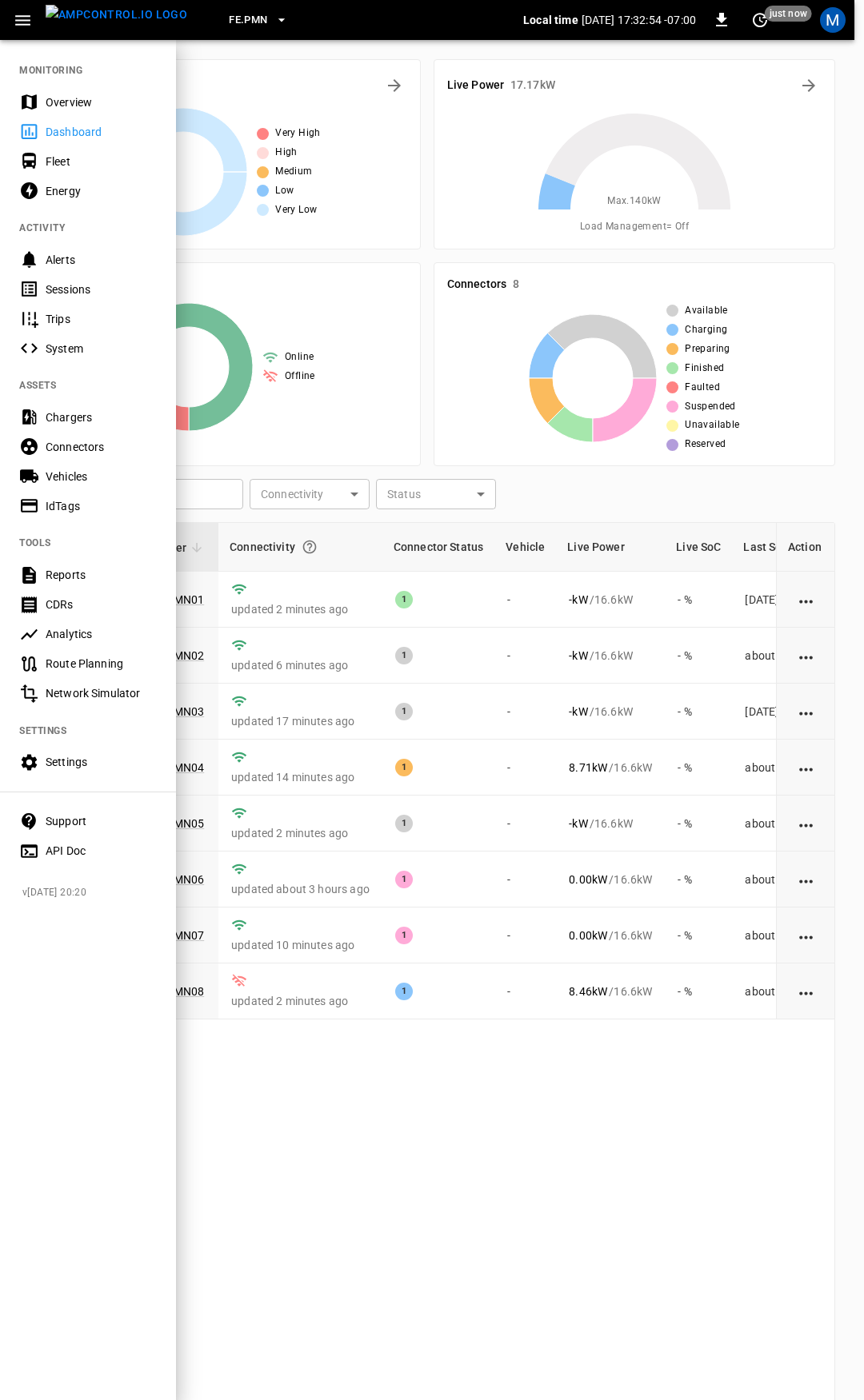
drag, startPoint x: 68, startPoint y: 102, endPoint x: 113, endPoint y: 157, distance: 71.1
click at [68, 101] on div "Overview" at bounding box center [101, 102] width 111 height 16
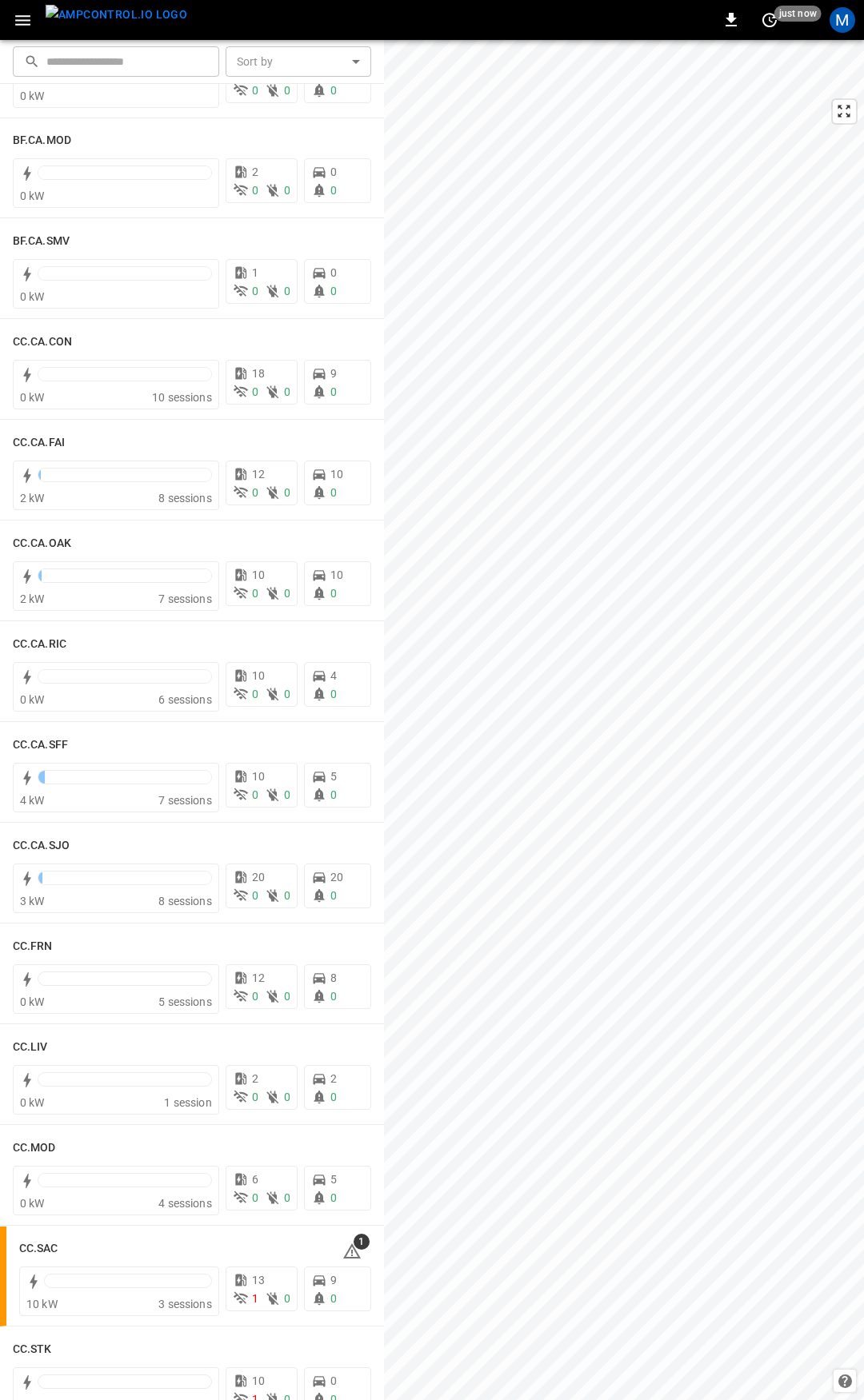
scroll to position [65, 0]
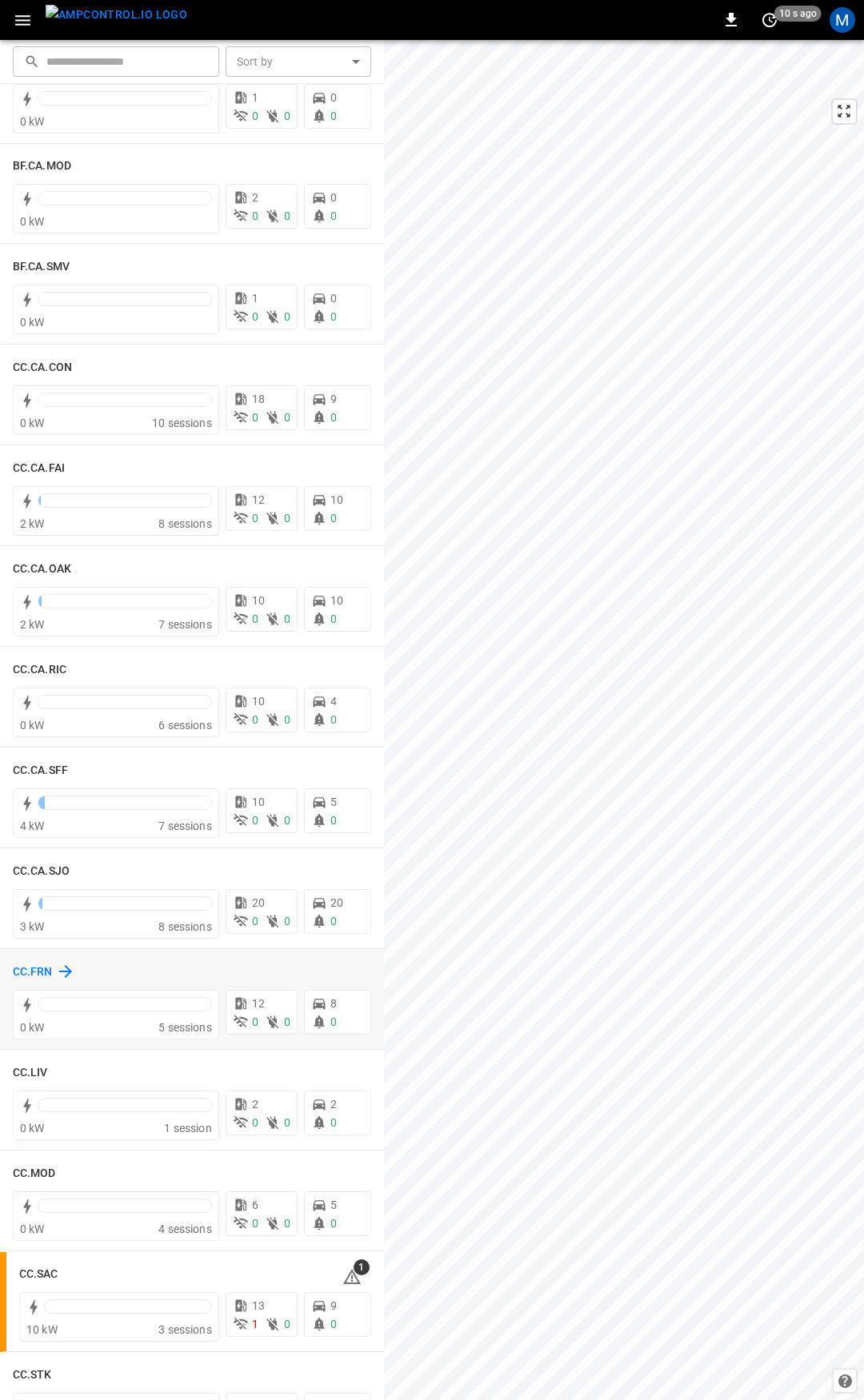
click at [33, 972] on h6 "CC.FRN" at bounding box center [32, 972] width 40 height 18
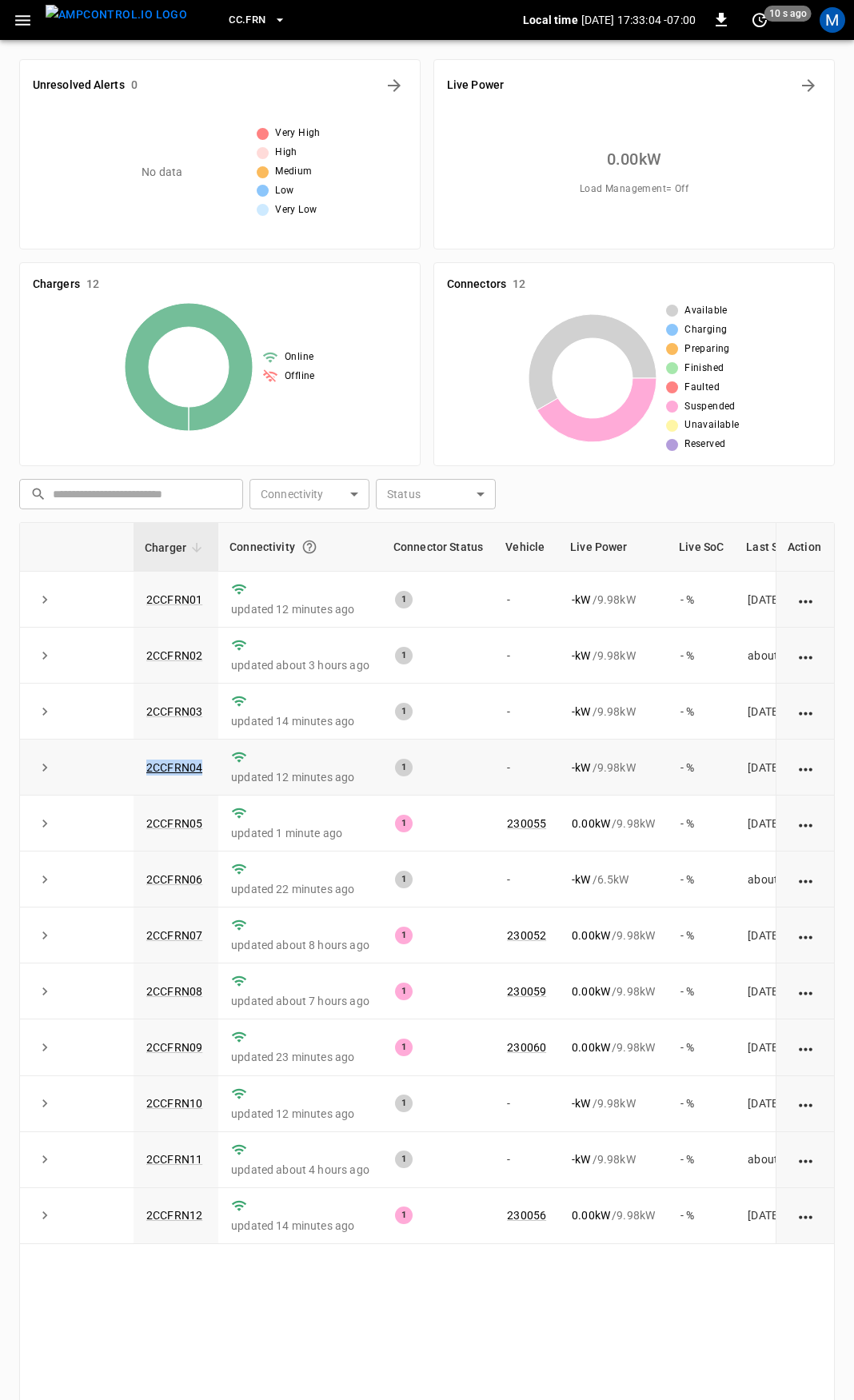
drag, startPoint x: 207, startPoint y: 770, endPoint x: 135, endPoint y: 773, distance: 72.1
click at [135, 773] on td "2CCFRN04" at bounding box center [176, 767] width 85 height 56
copy link "2CCFRN04"
click at [180, 773] on link "2CCFRN04" at bounding box center [174, 767] width 63 height 19
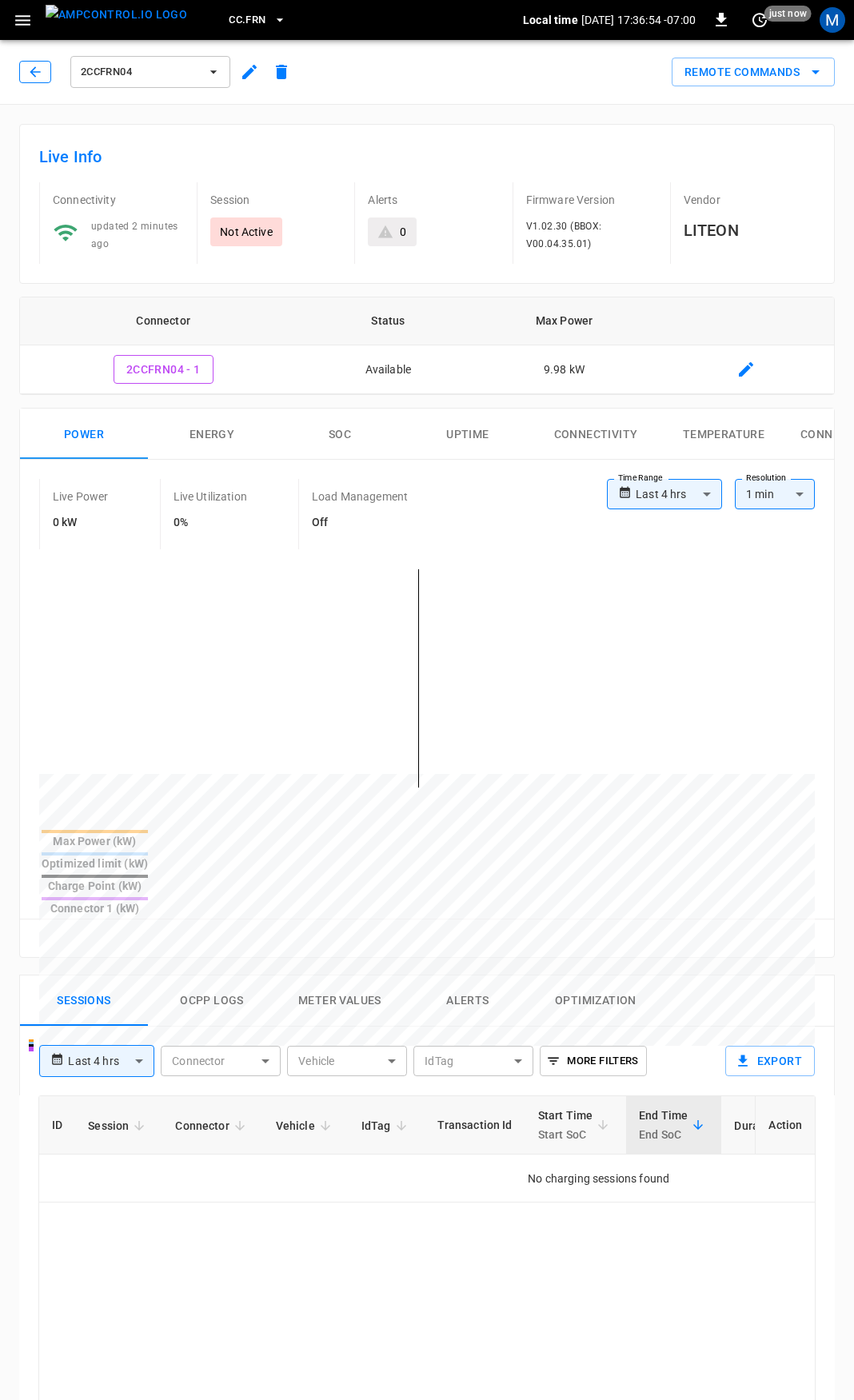
click at [45, 72] on button "button" at bounding box center [35, 72] width 32 height 22
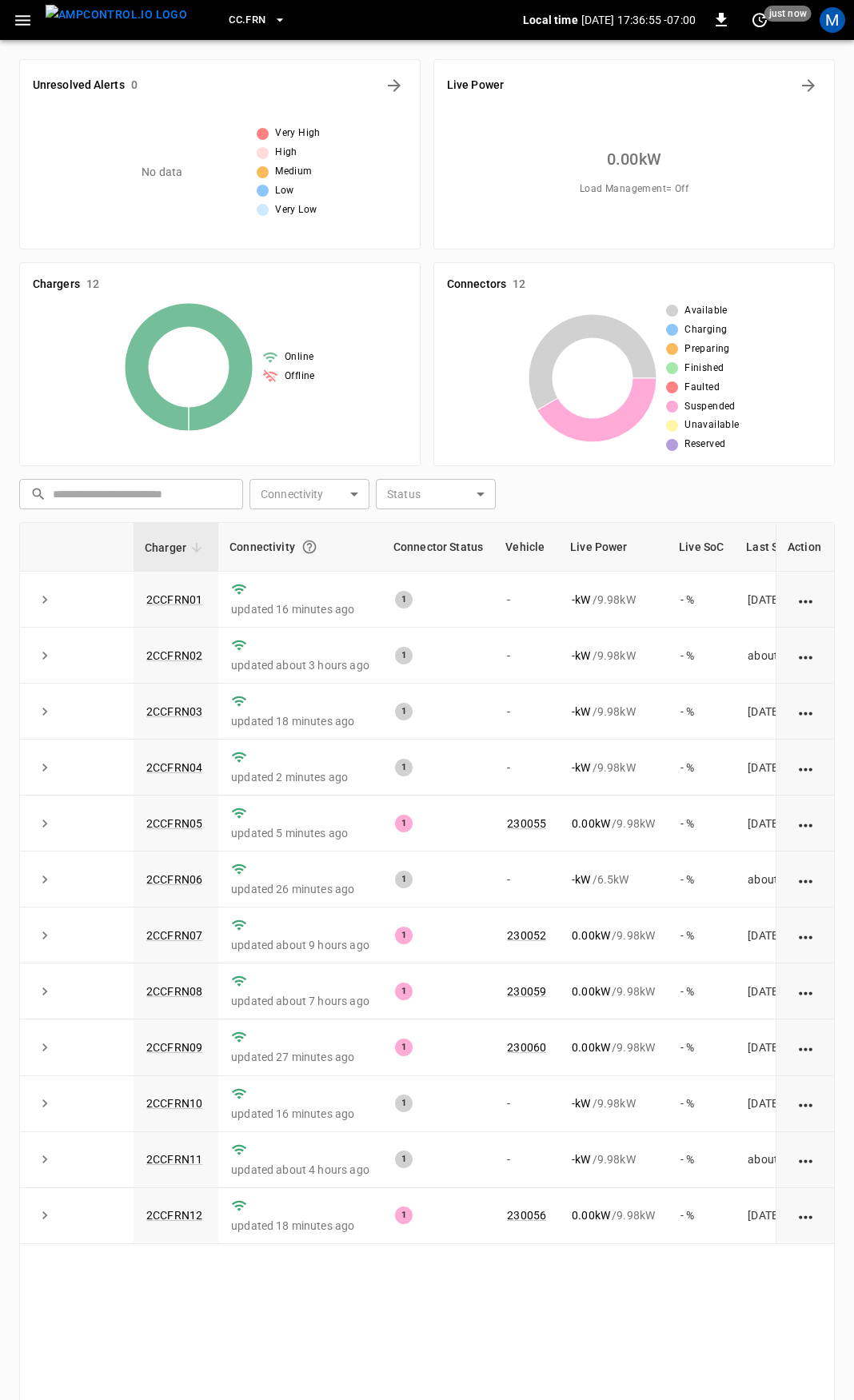
click at [26, 21] on icon "button" at bounding box center [23, 20] width 20 height 20
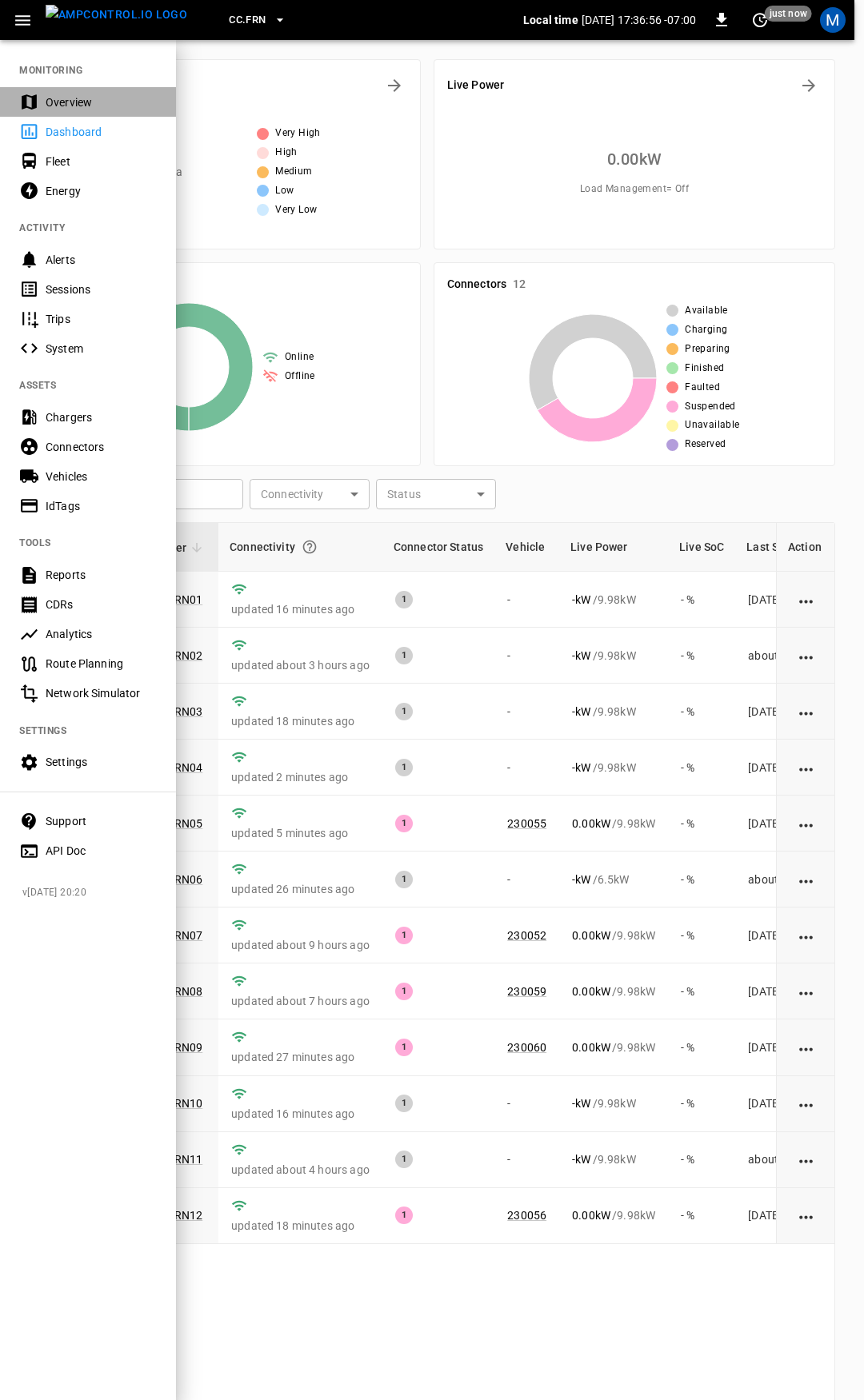
drag, startPoint x: 55, startPoint y: 98, endPoint x: 63, endPoint y: 126, distance: 29.1
click at [55, 98] on div "Overview" at bounding box center [101, 102] width 111 height 16
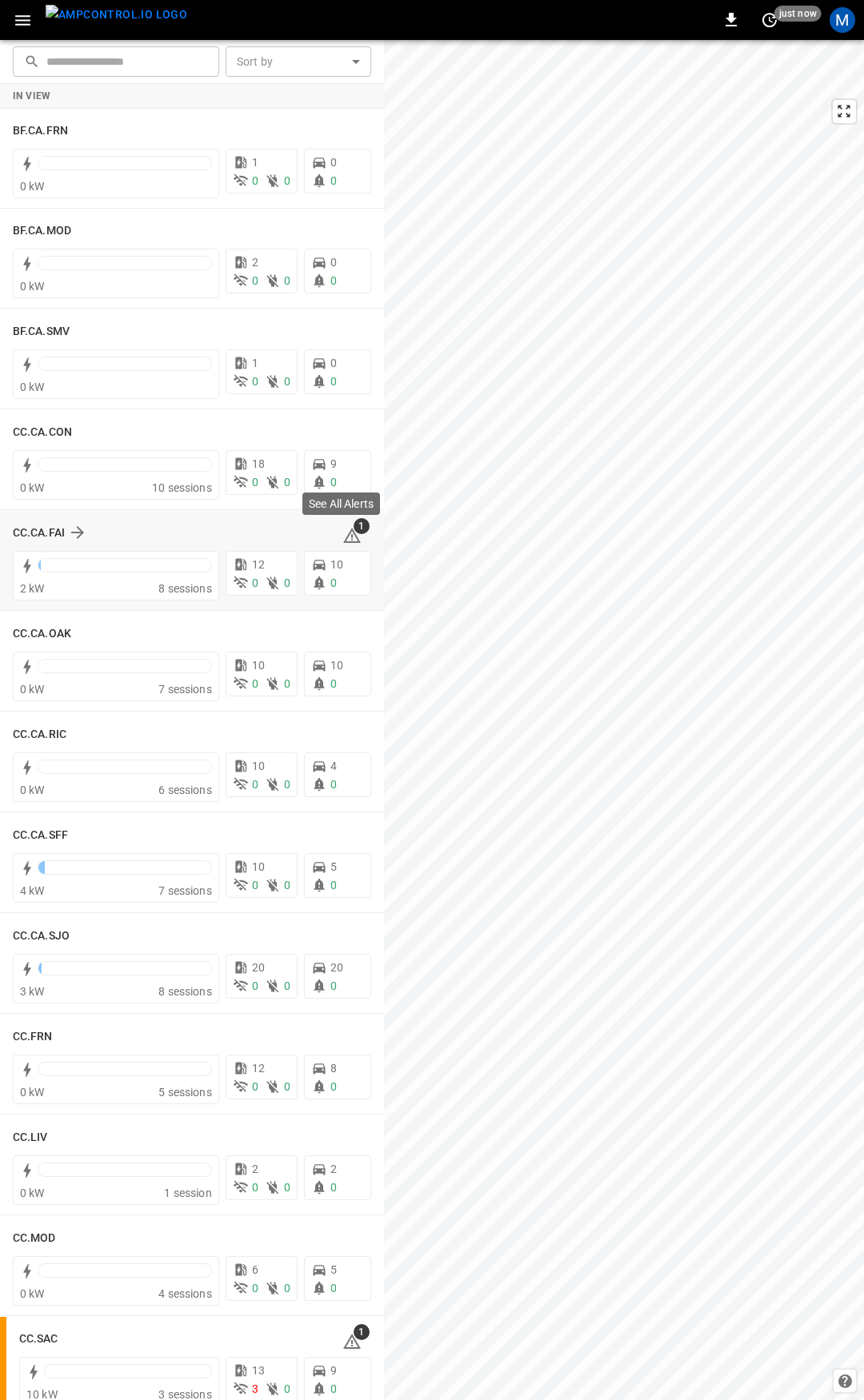
click at [343, 535] on icon at bounding box center [352, 535] width 18 height 15
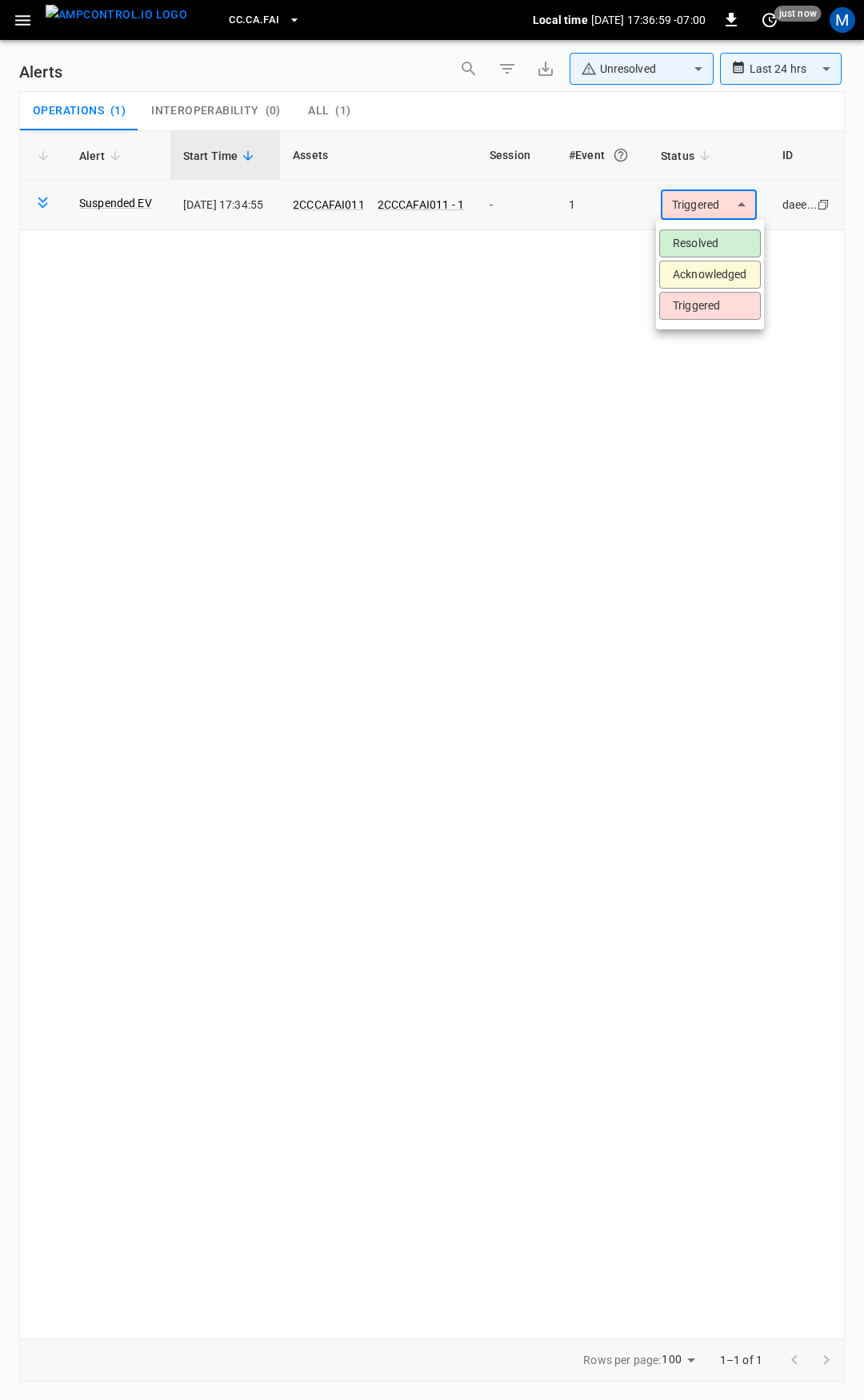
click at [734, 192] on body "**********" at bounding box center [432, 697] width 864 height 1394
drag, startPoint x: 722, startPoint y: 253, endPoint x: 390, endPoint y: 140, distance: 350.7
click at [720, 253] on li "Resolved" at bounding box center [710, 244] width 102 height 28
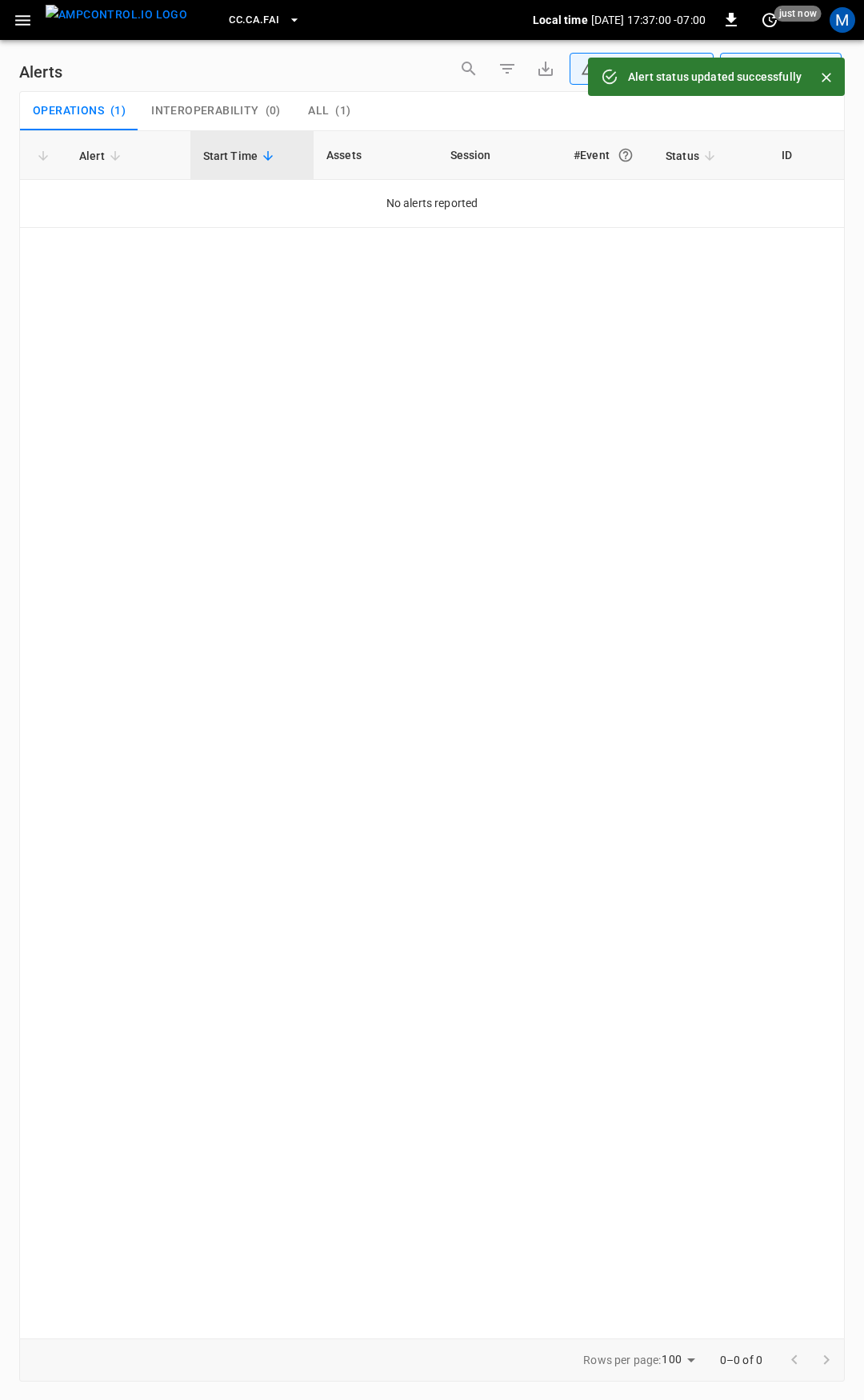
drag, startPoint x: 34, startPoint y: 25, endPoint x: 27, endPoint y: 26, distance: 7.1
click at [30, 25] on button "button" at bounding box center [23, 20] width 33 height 30
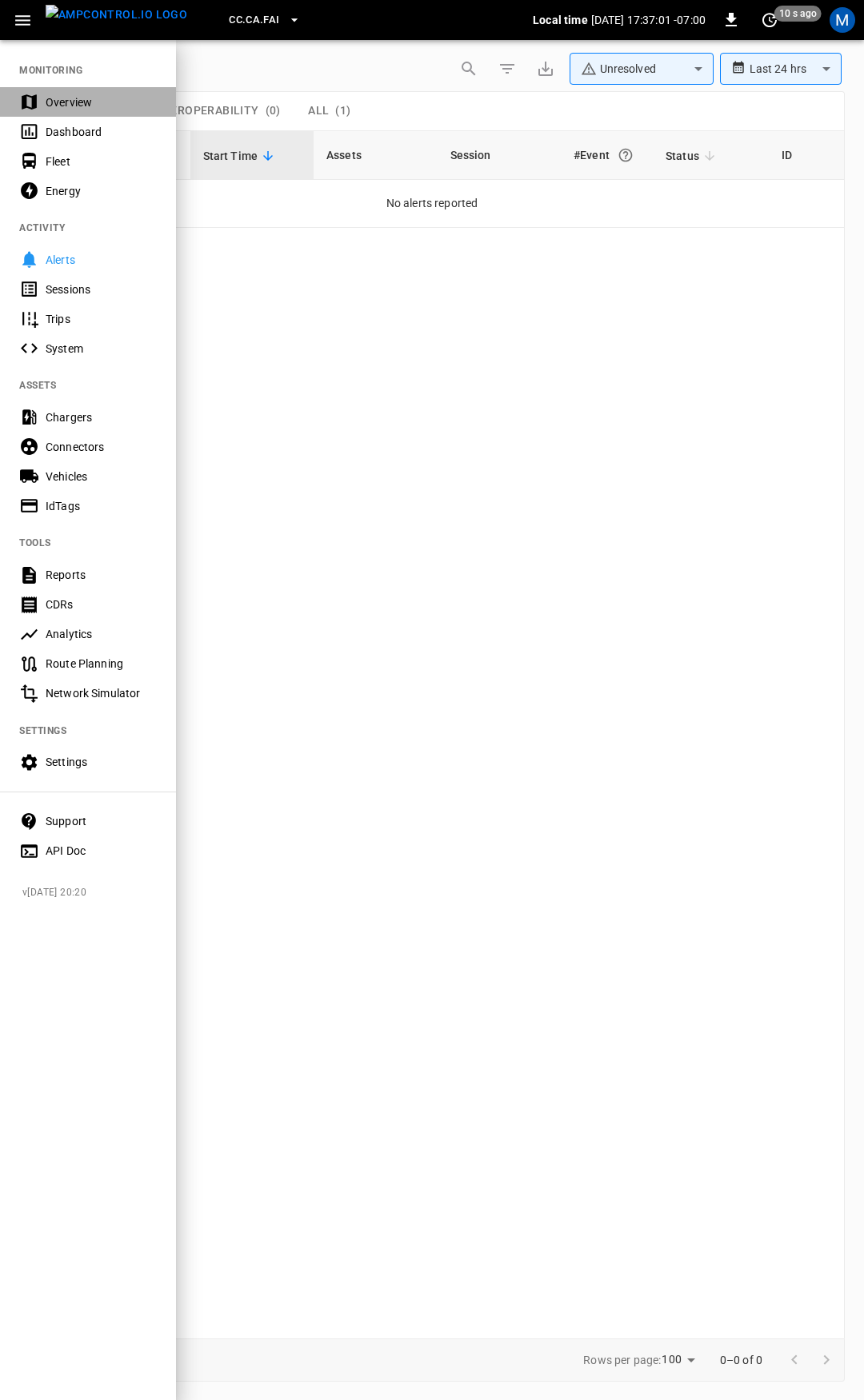
click at [87, 107] on div "Overview" at bounding box center [101, 102] width 111 height 16
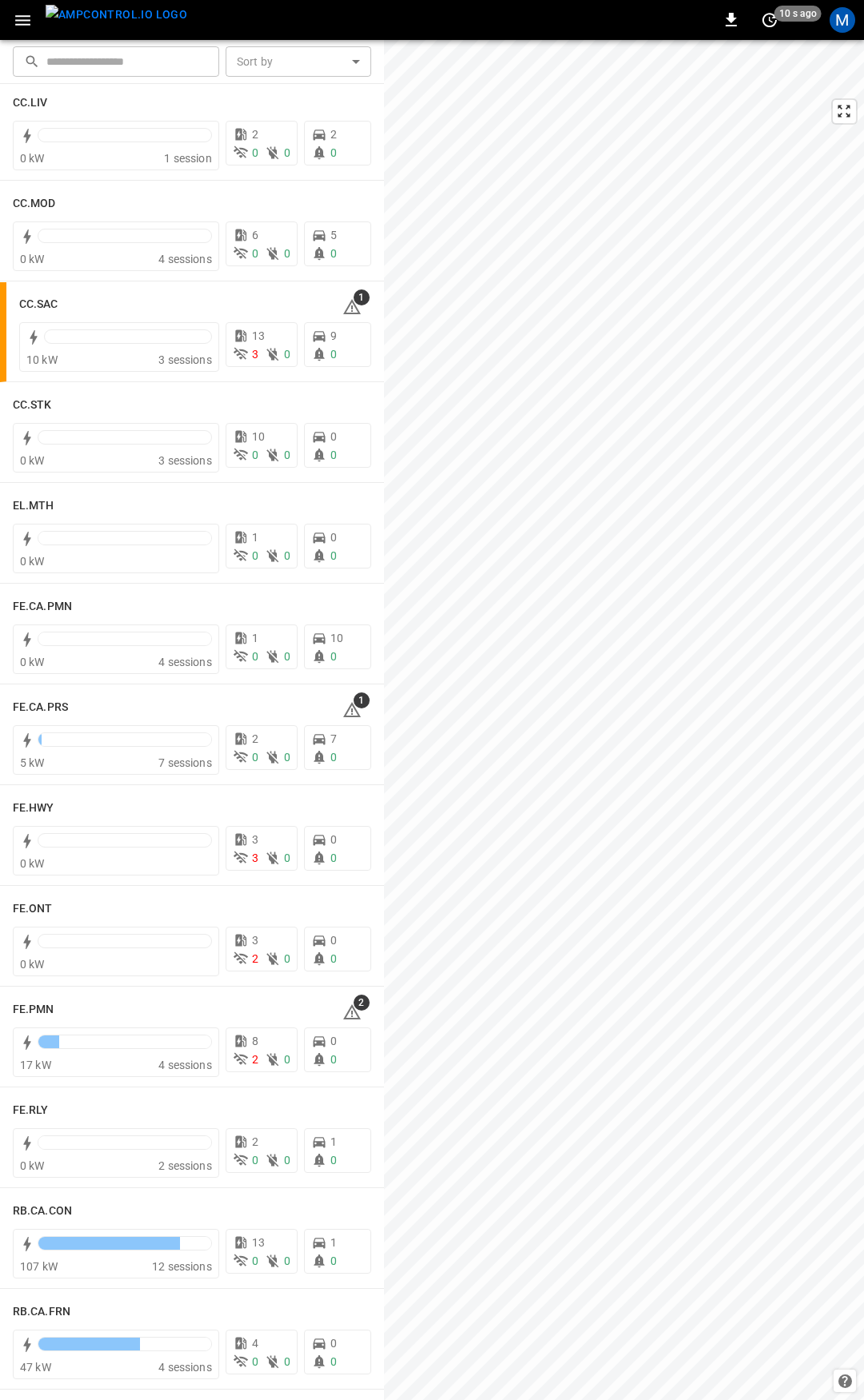
scroll to position [1145, 0]
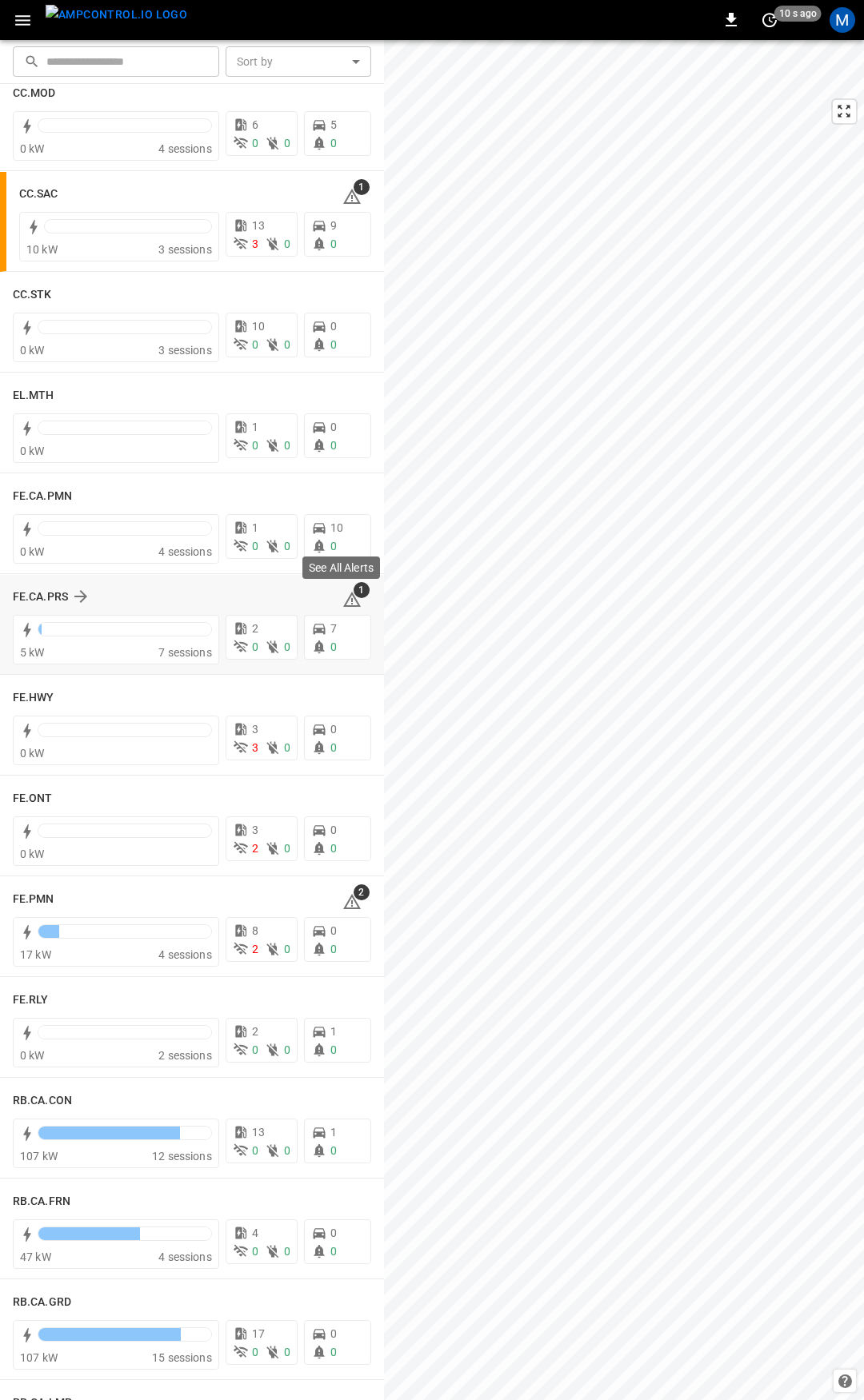
click at [342, 603] on icon at bounding box center [352, 599] width 19 height 19
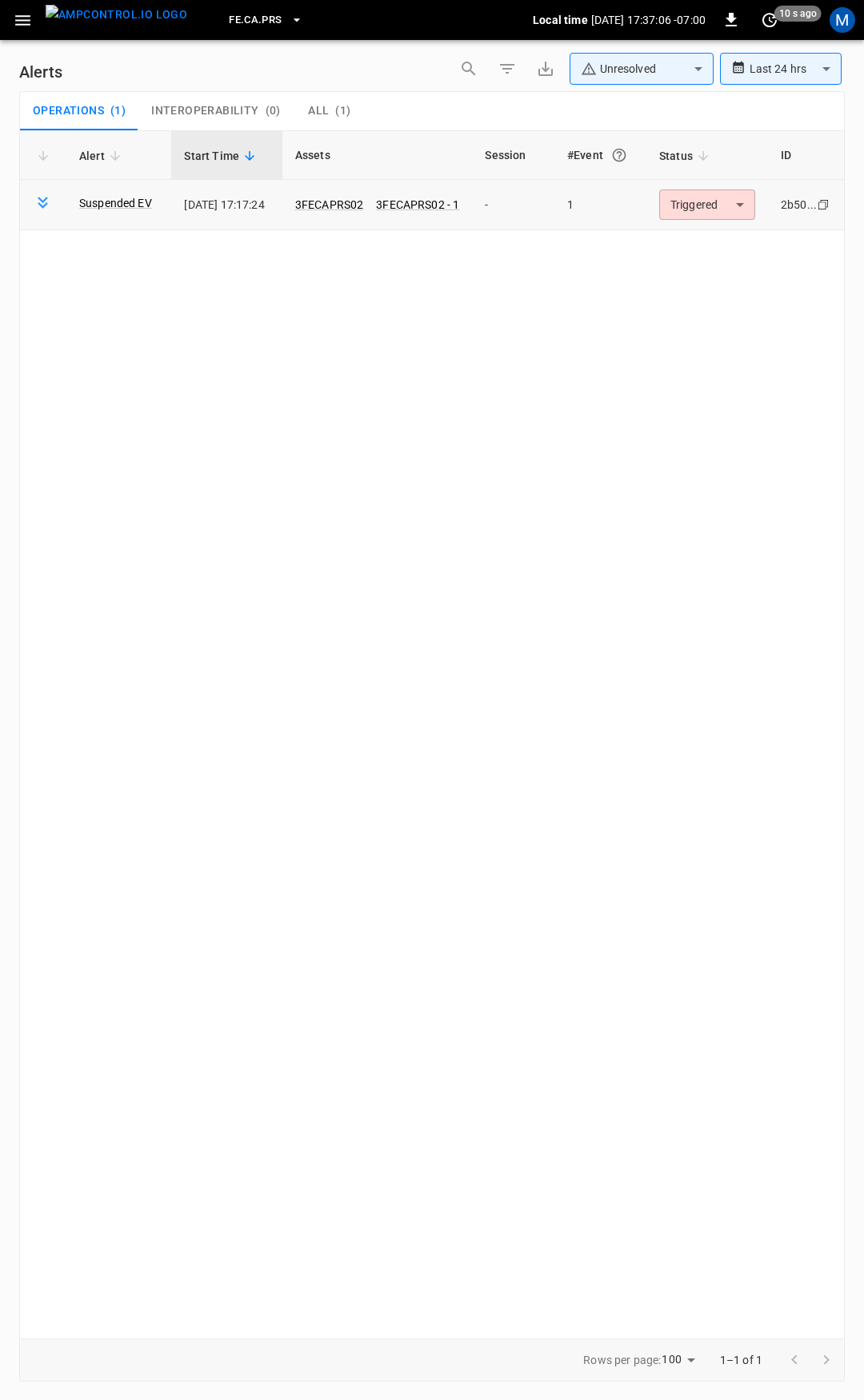
click at [694, 212] on body "**********" at bounding box center [432, 697] width 864 height 1394
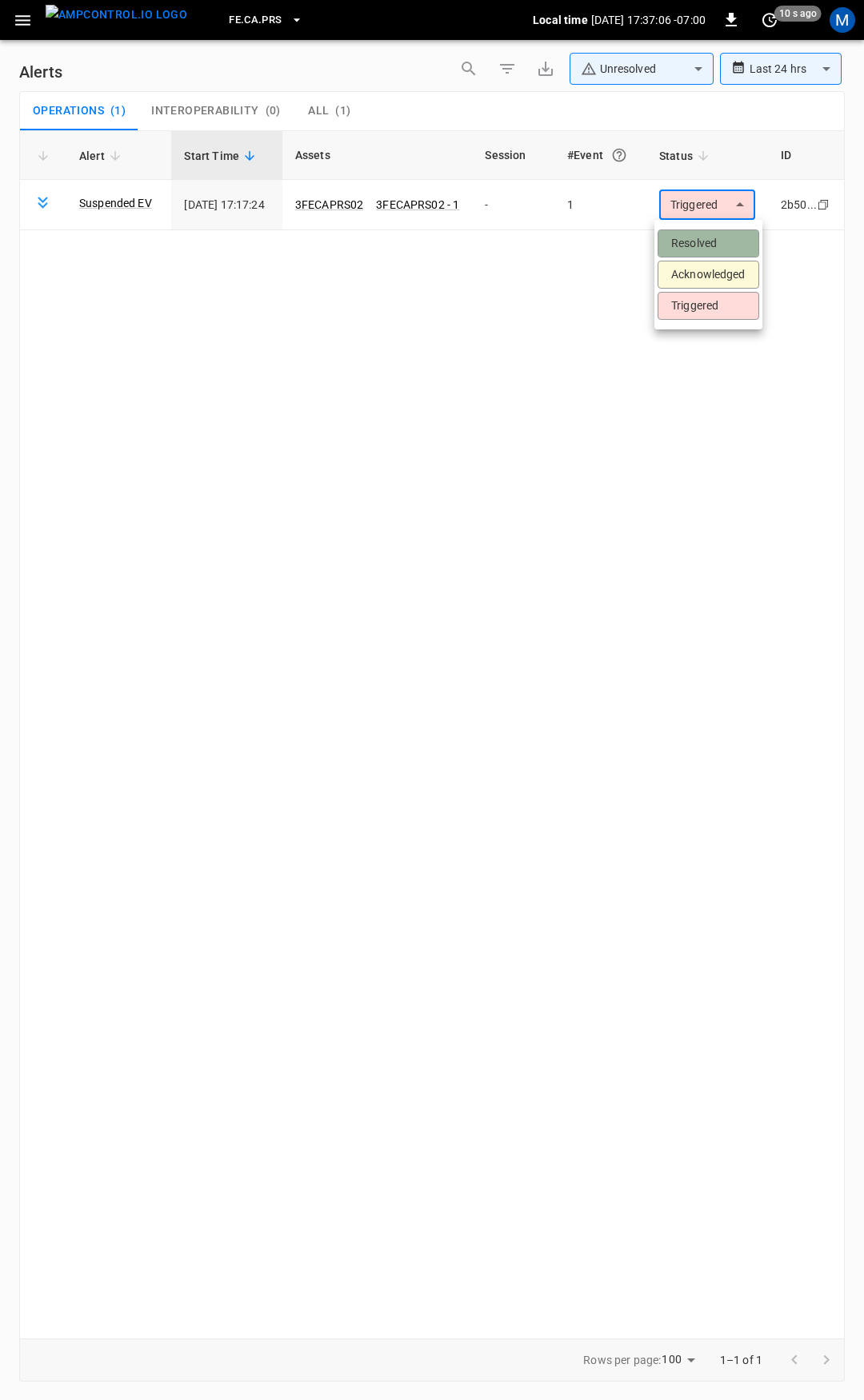
click at [699, 241] on li "Resolved" at bounding box center [708, 244] width 102 height 28
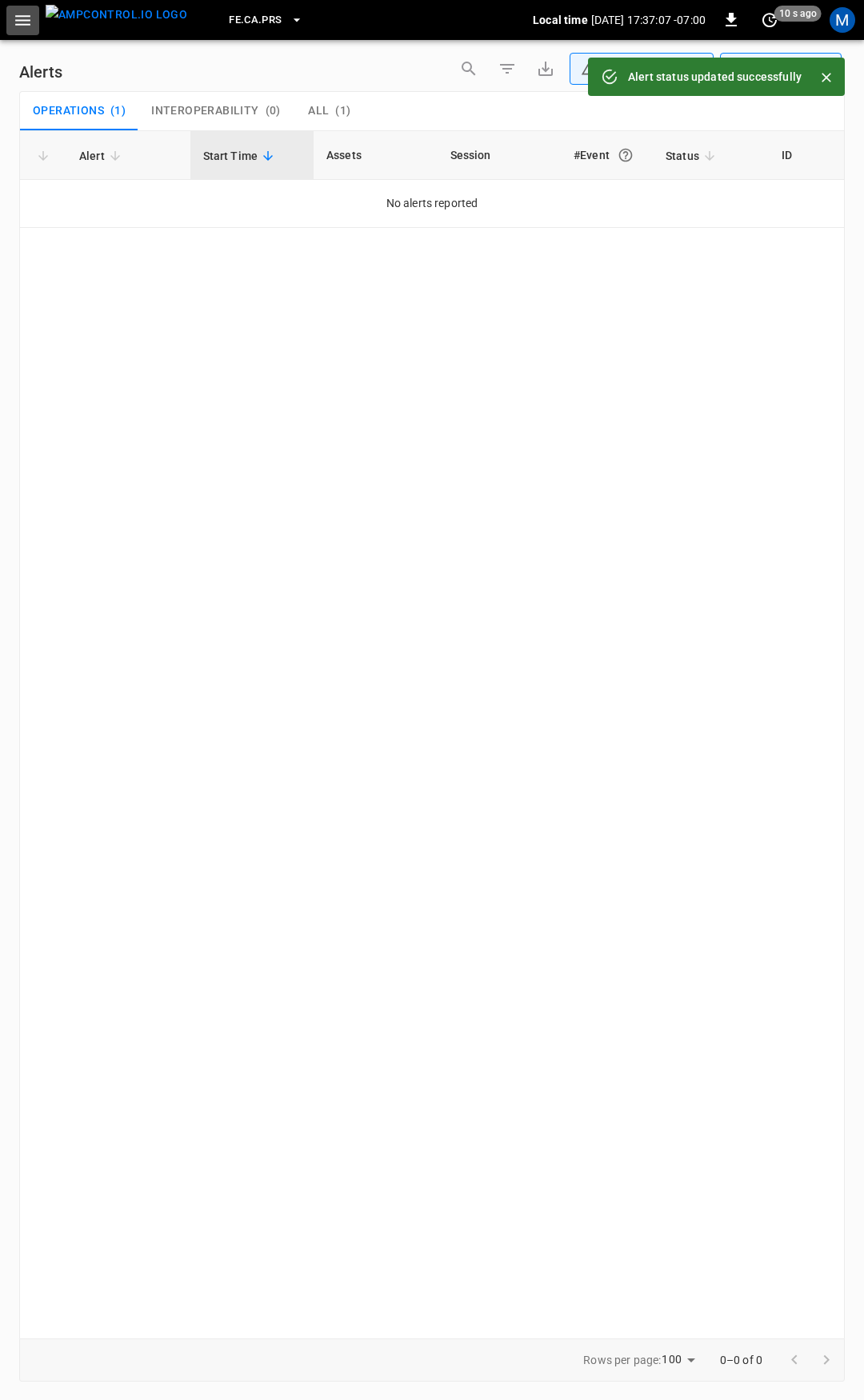
click at [15, 21] on icon "button" at bounding box center [23, 20] width 20 height 20
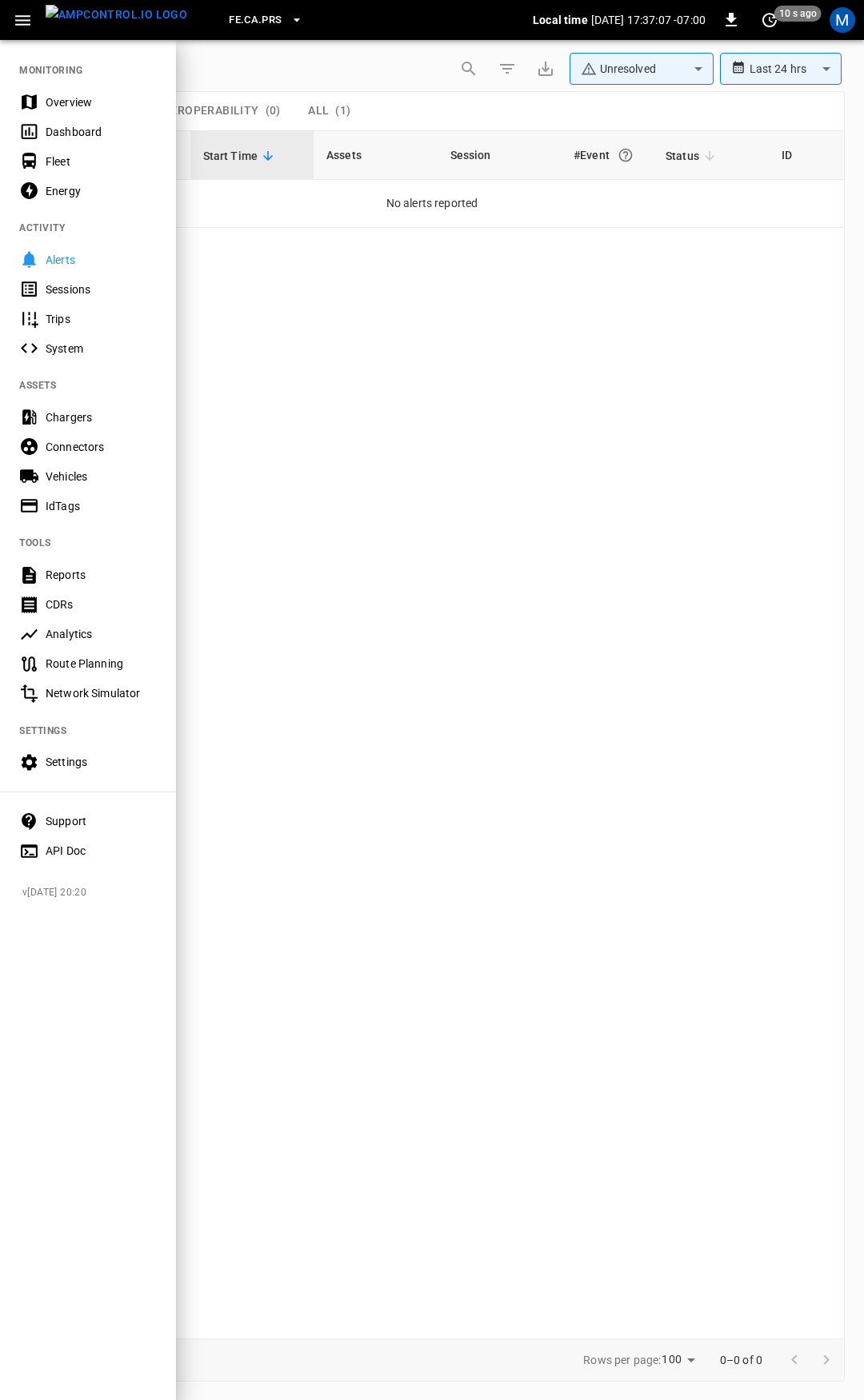
click at [78, 99] on div "Overview" at bounding box center [101, 102] width 111 height 16
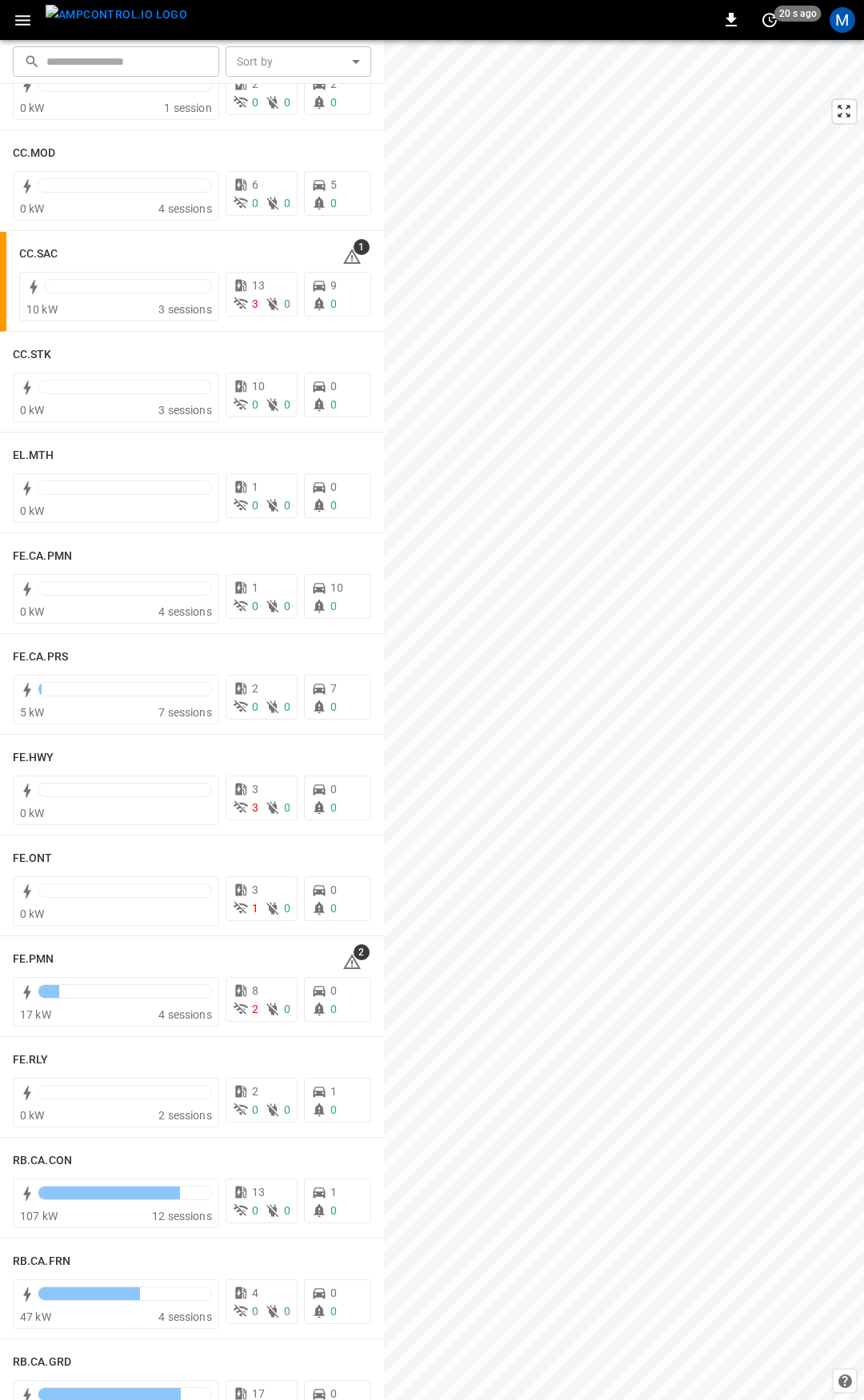
scroll to position [1111, 0]
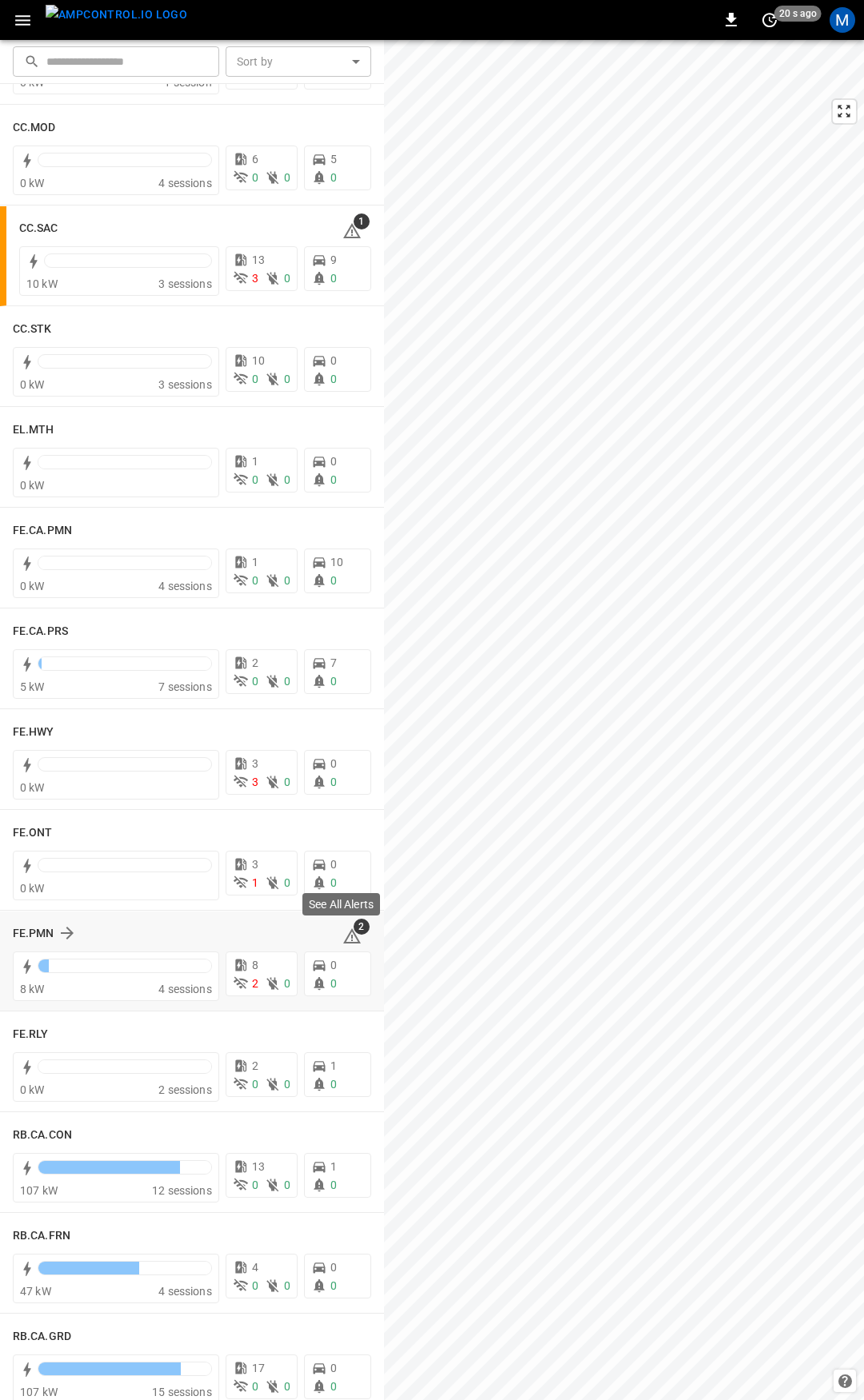
click at [345, 937] on icon at bounding box center [352, 936] width 18 height 15
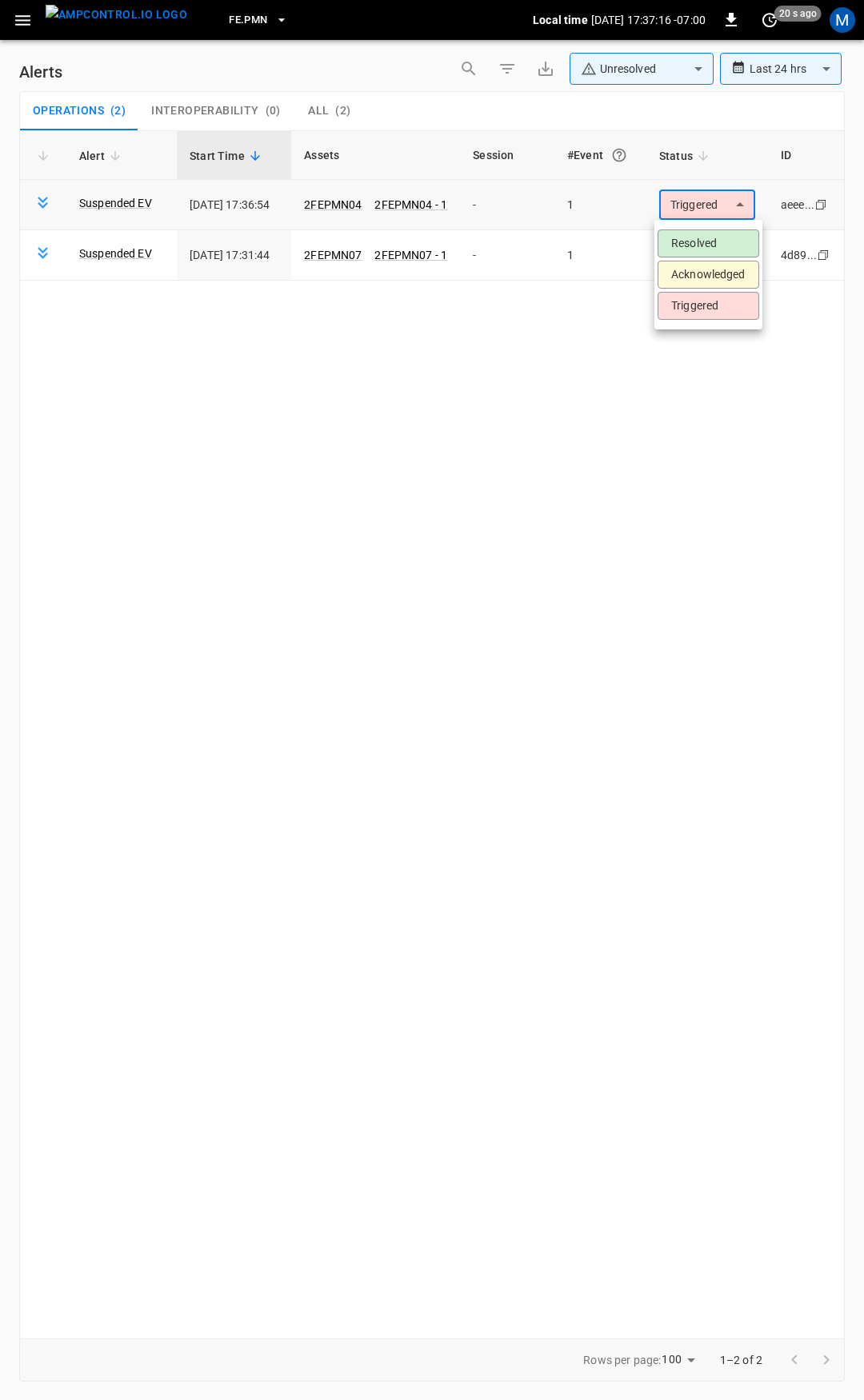
click at [697, 207] on body "**********" at bounding box center [432, 697] width 864 height 1394
click at [694, 233] on li "Resolved" at bounding box center [708, 244] width 102 height 28
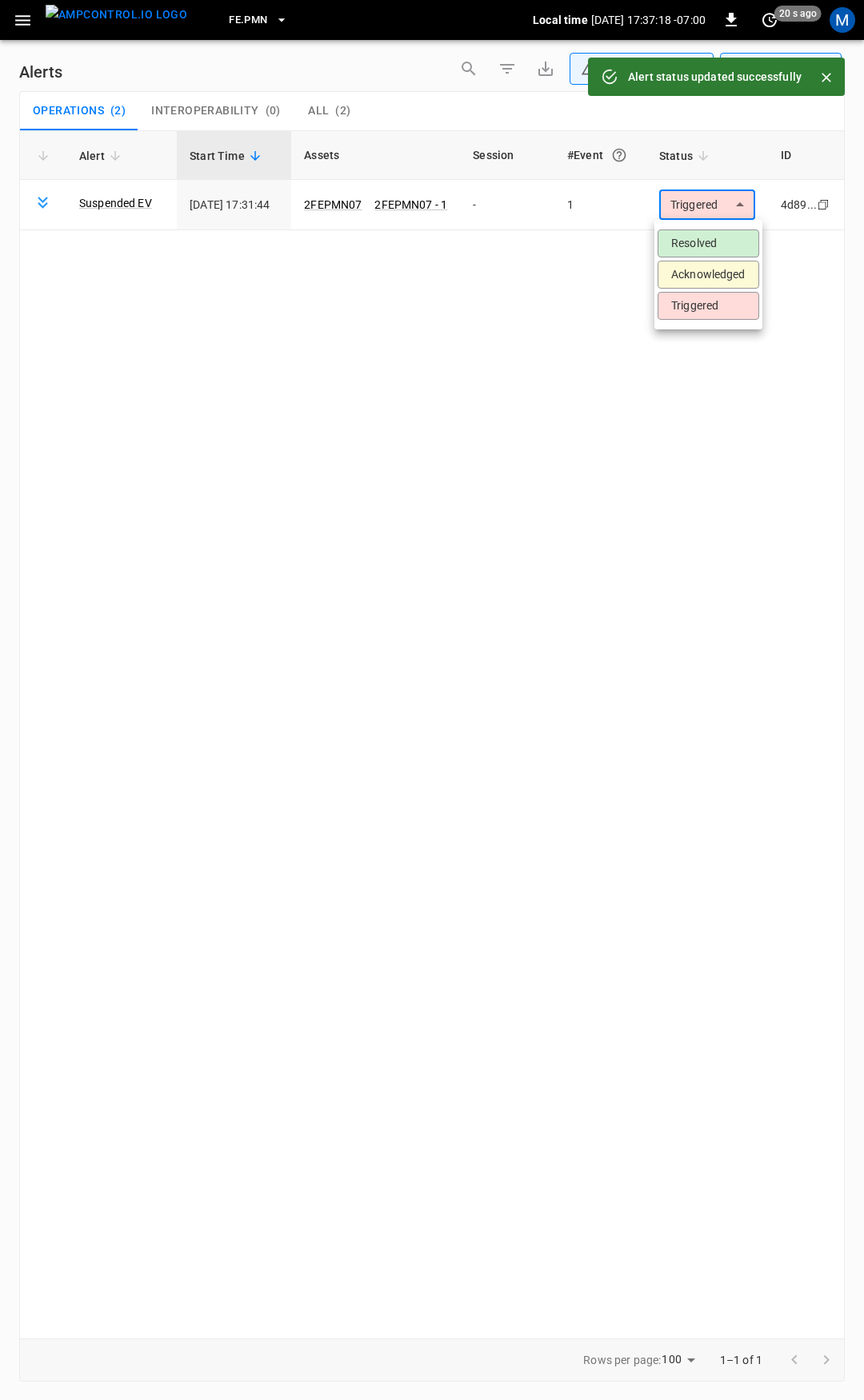
click at [702, 208] on body "**********" at bounding box center [432, 697] width 864 height 1394
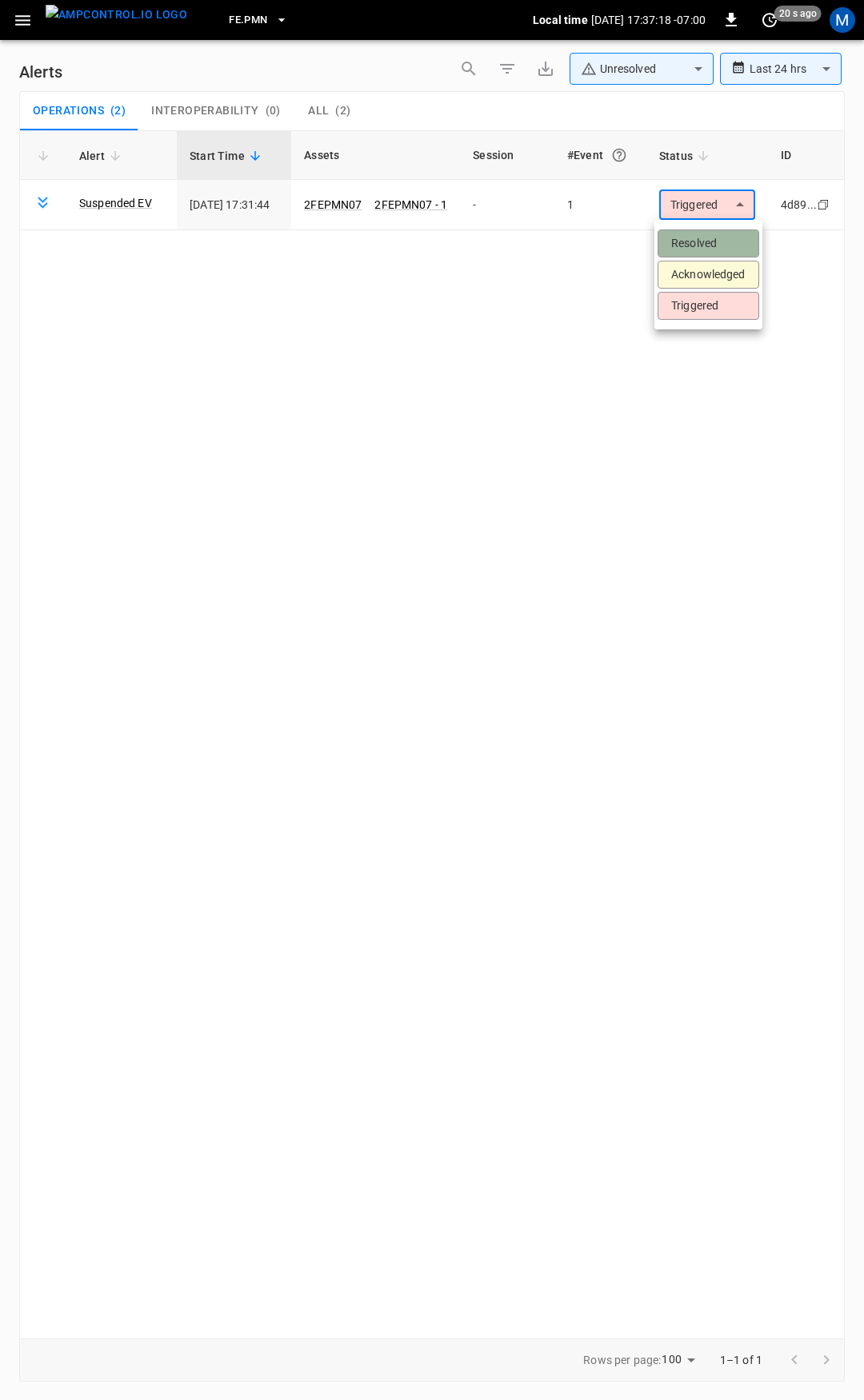
click at [702, 236] on li "Resolved" at bounding box center [708, 244] width 102 height 28
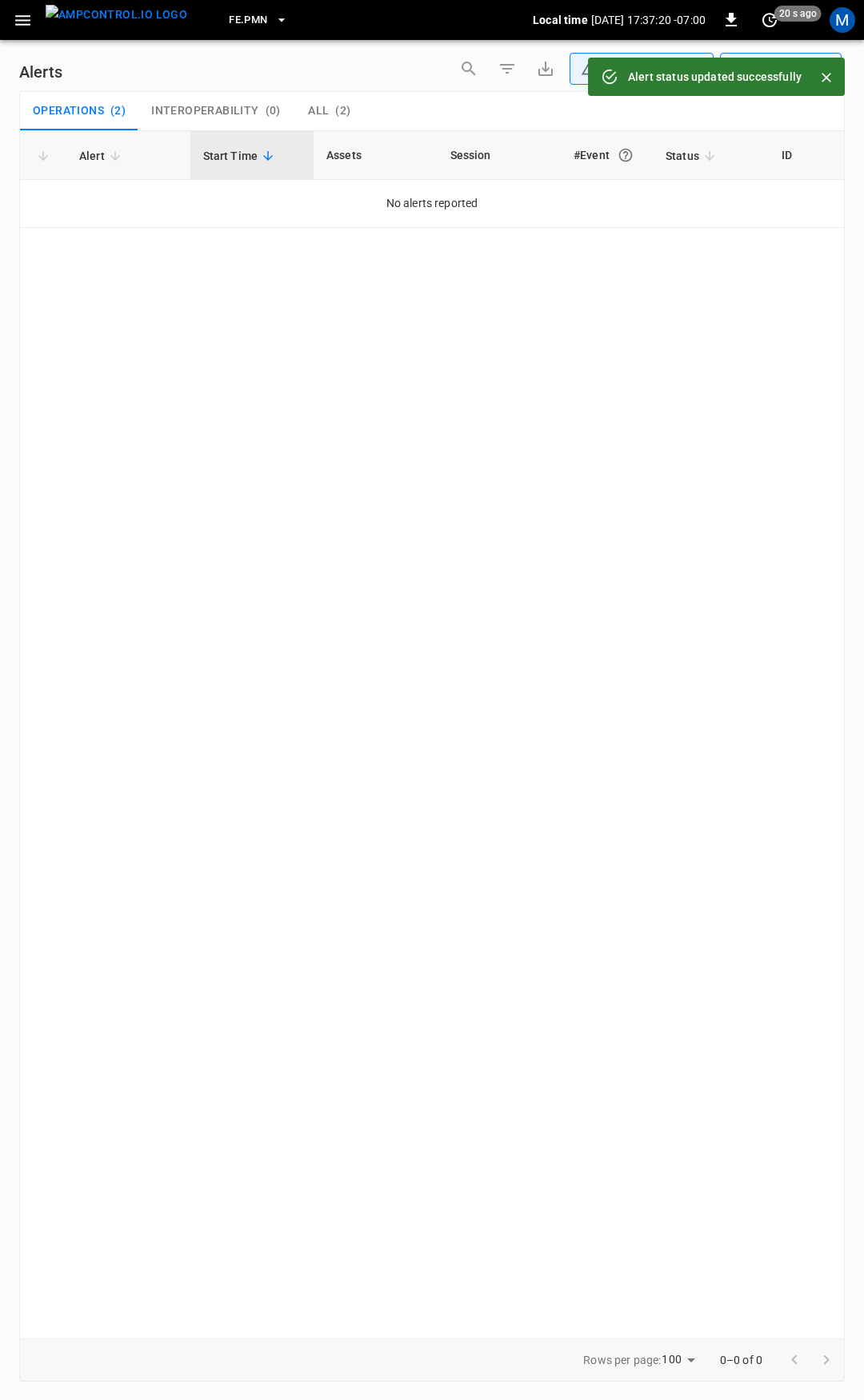
click at [18, 19] on icon "button" at bounding box center [22, 19] width 15 height 10
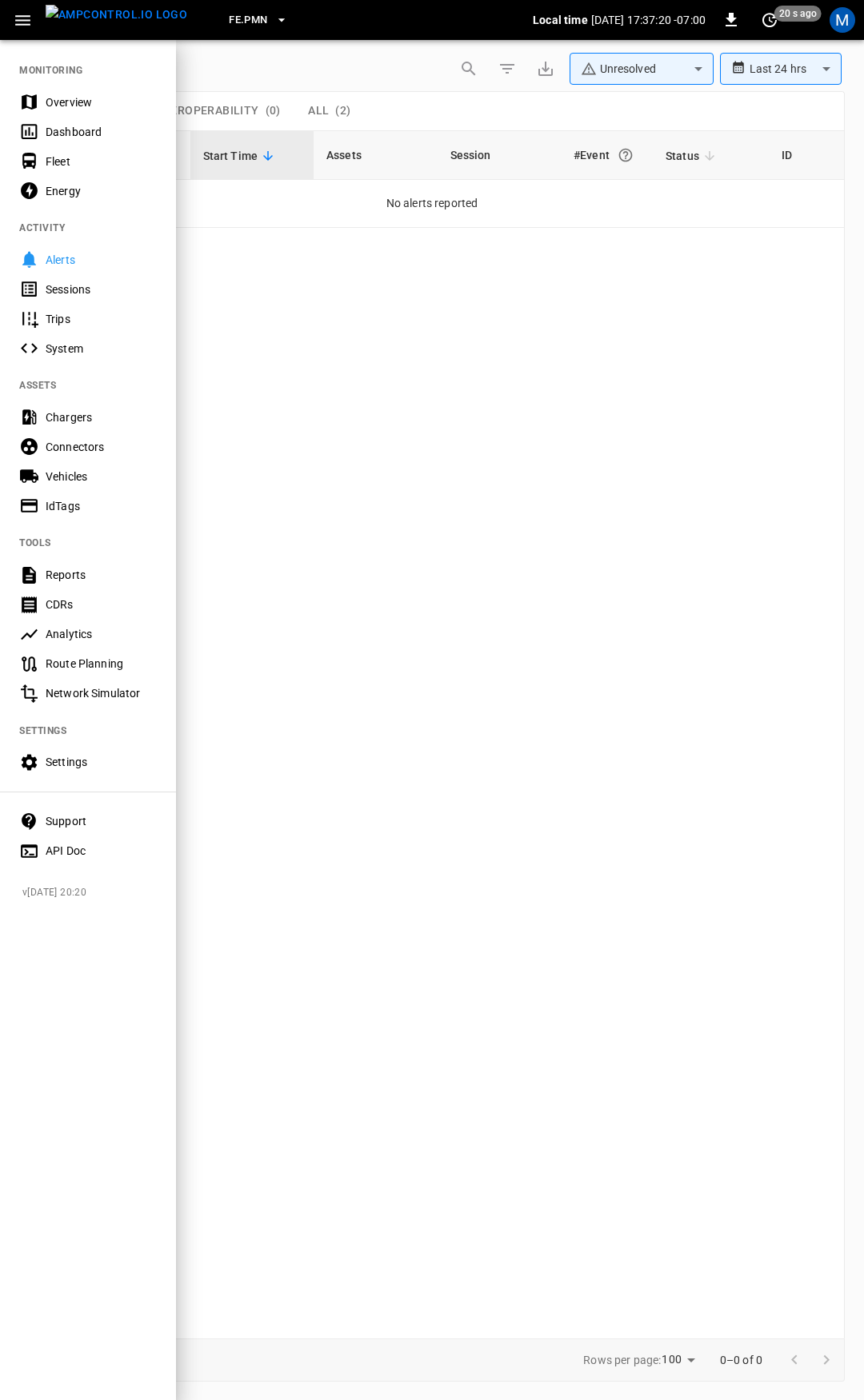
click at [72, 98] on div "Overview" at bounding box center [101, 102] width 111 height 16
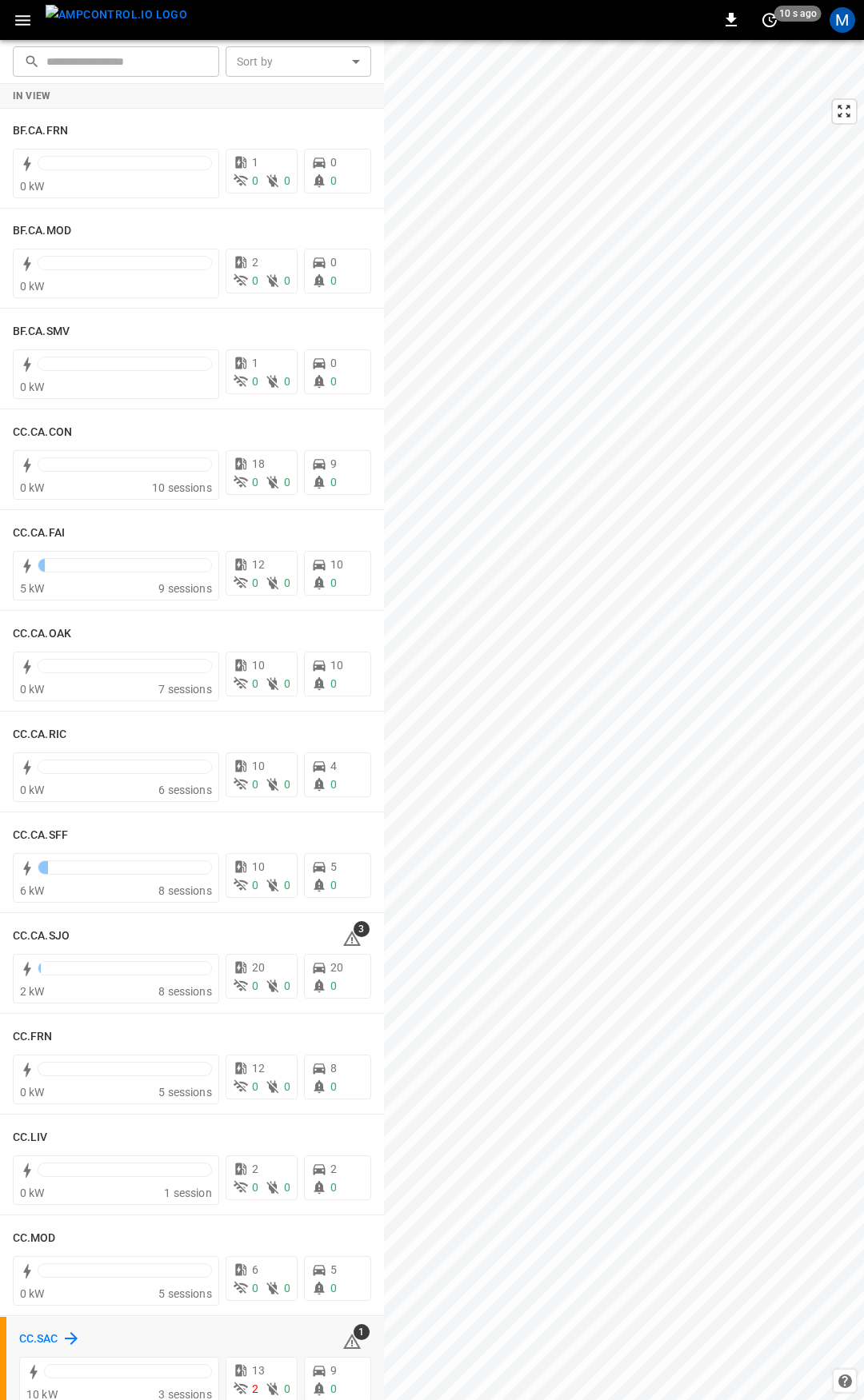
click at [51, 1341] on h6 "CC.SAC" at bounding box center [39, 1339] width 39 height 18
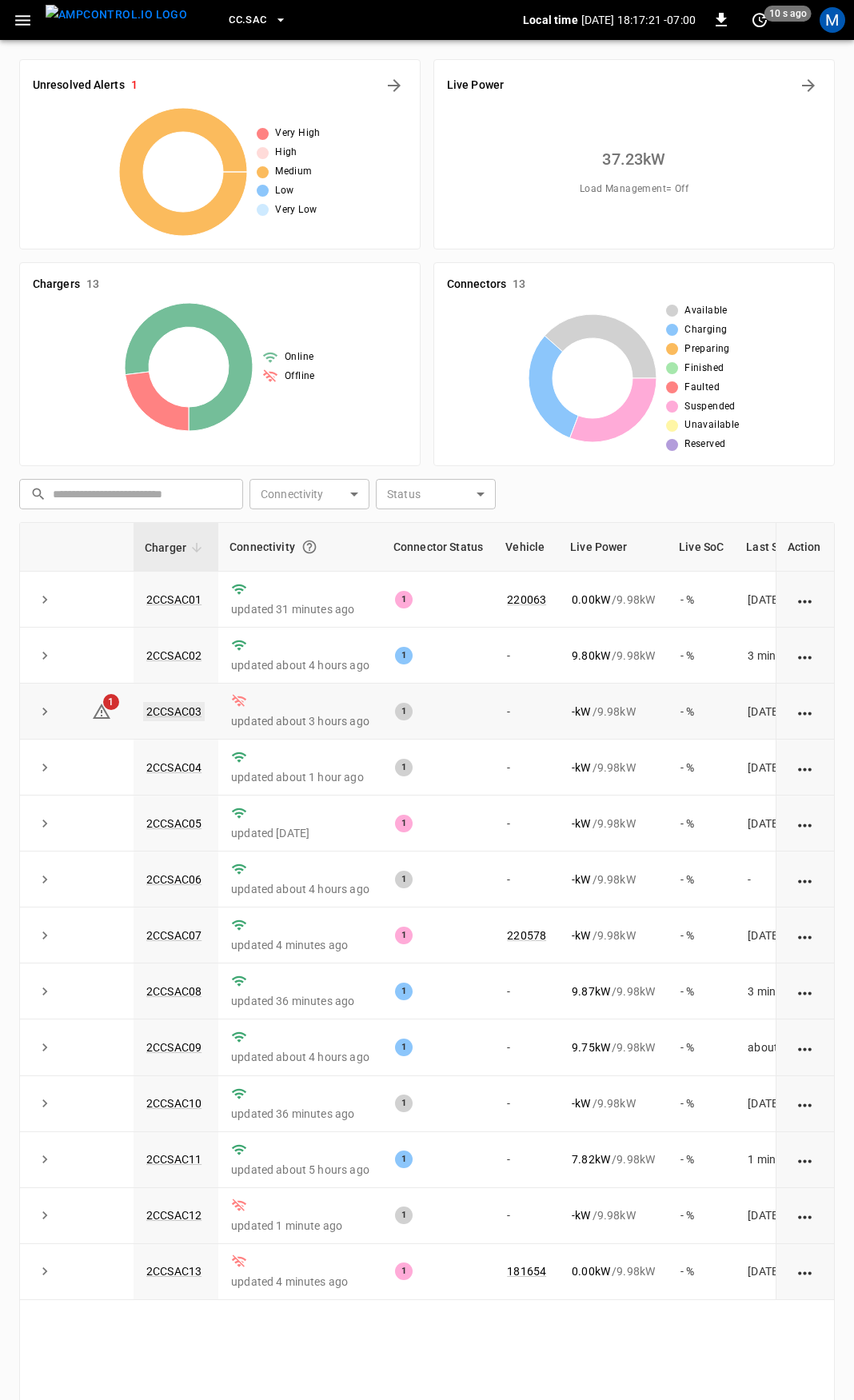
click at [165, 717] on link "2CCSAC03" at bounding box center [174, 712] width 62 height 19
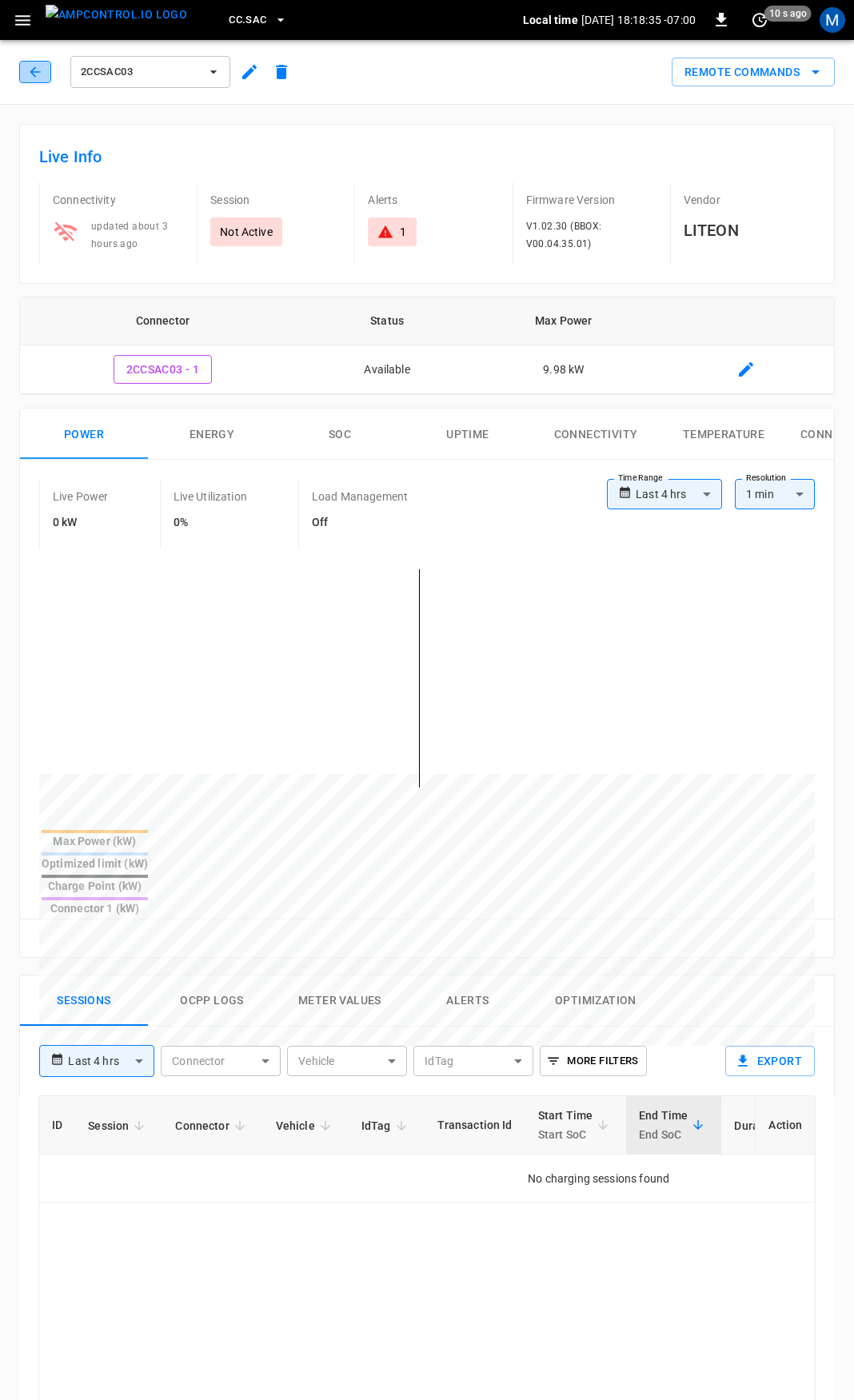
click at [27, 75] on icon "button" at bounding box center [34, 71] width 16 height 16
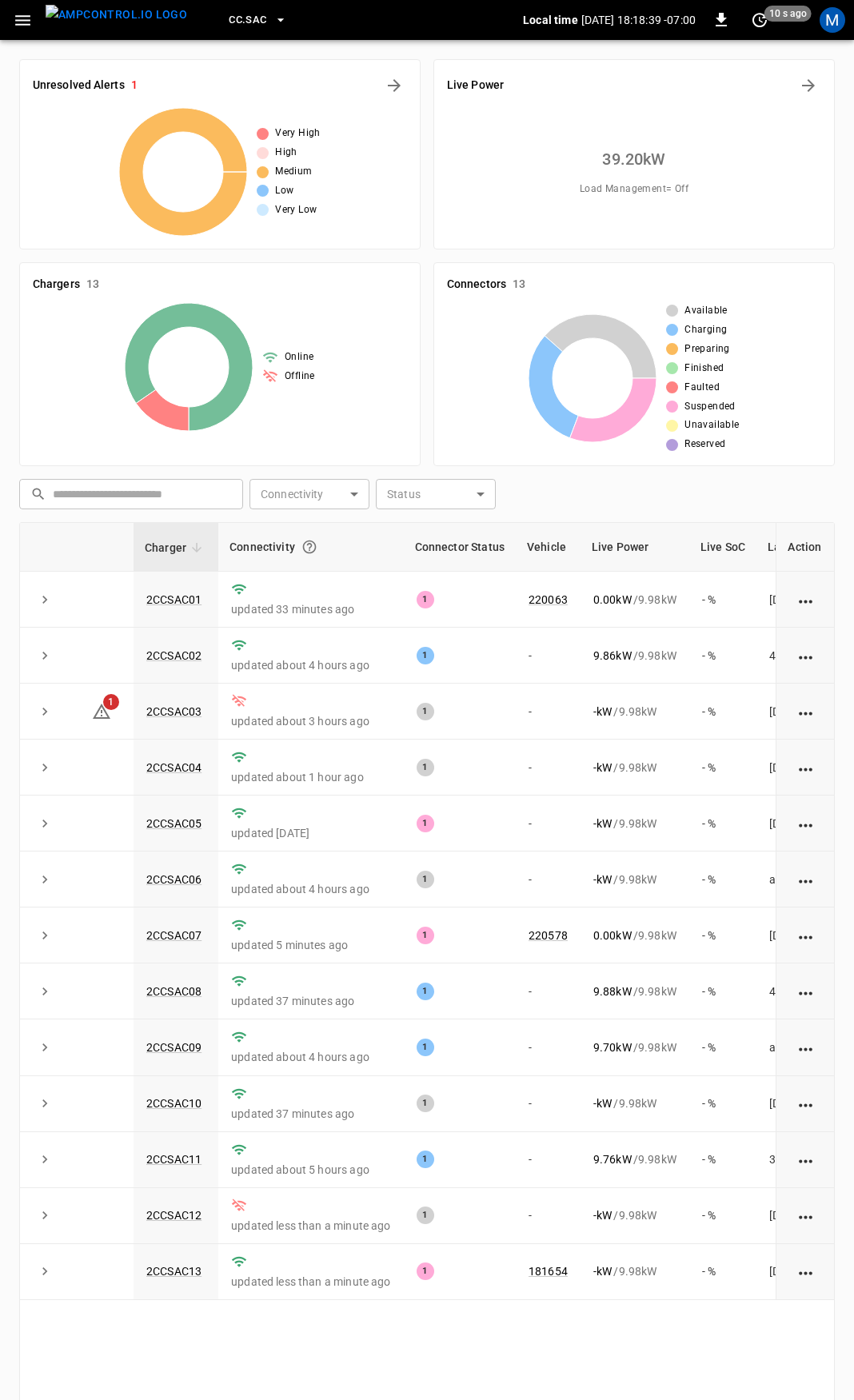
click at [18, 21] on icon "button" at bounding box center [23, 20] width 20 height 20
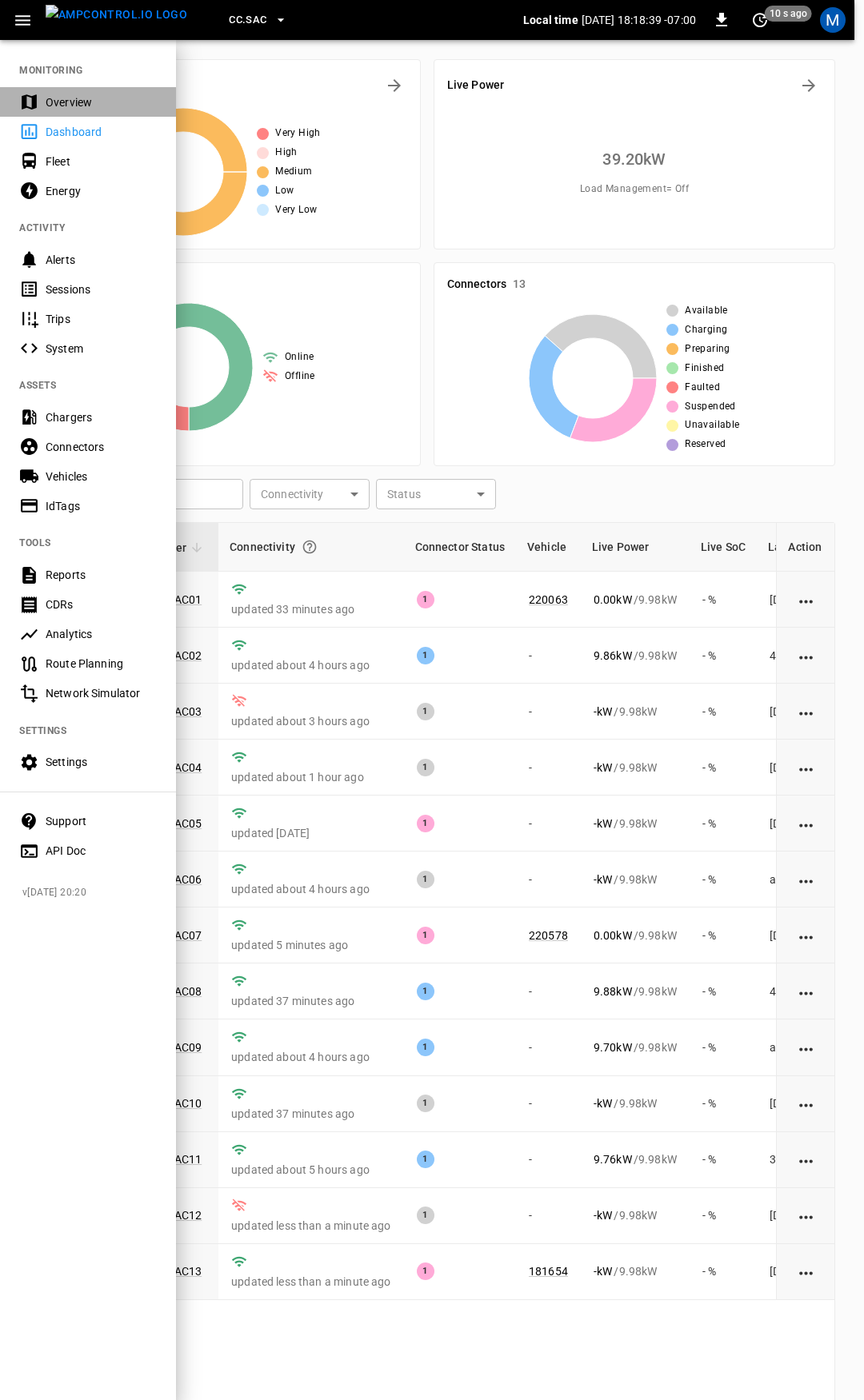
click at [104, 112] on div "Overview" at bounding box center [88, 102] width 176 height 30
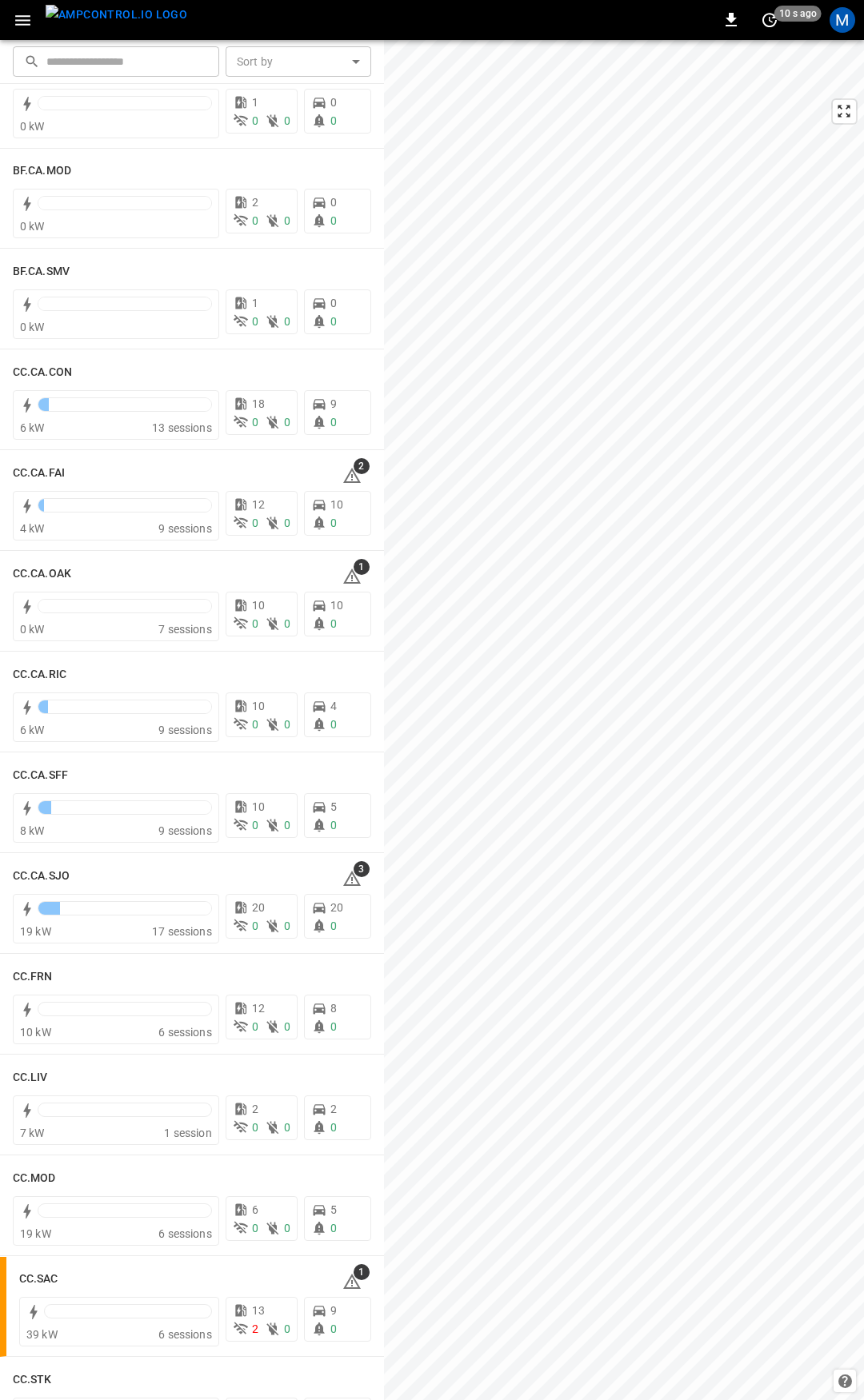
scroll to position [69, 0]
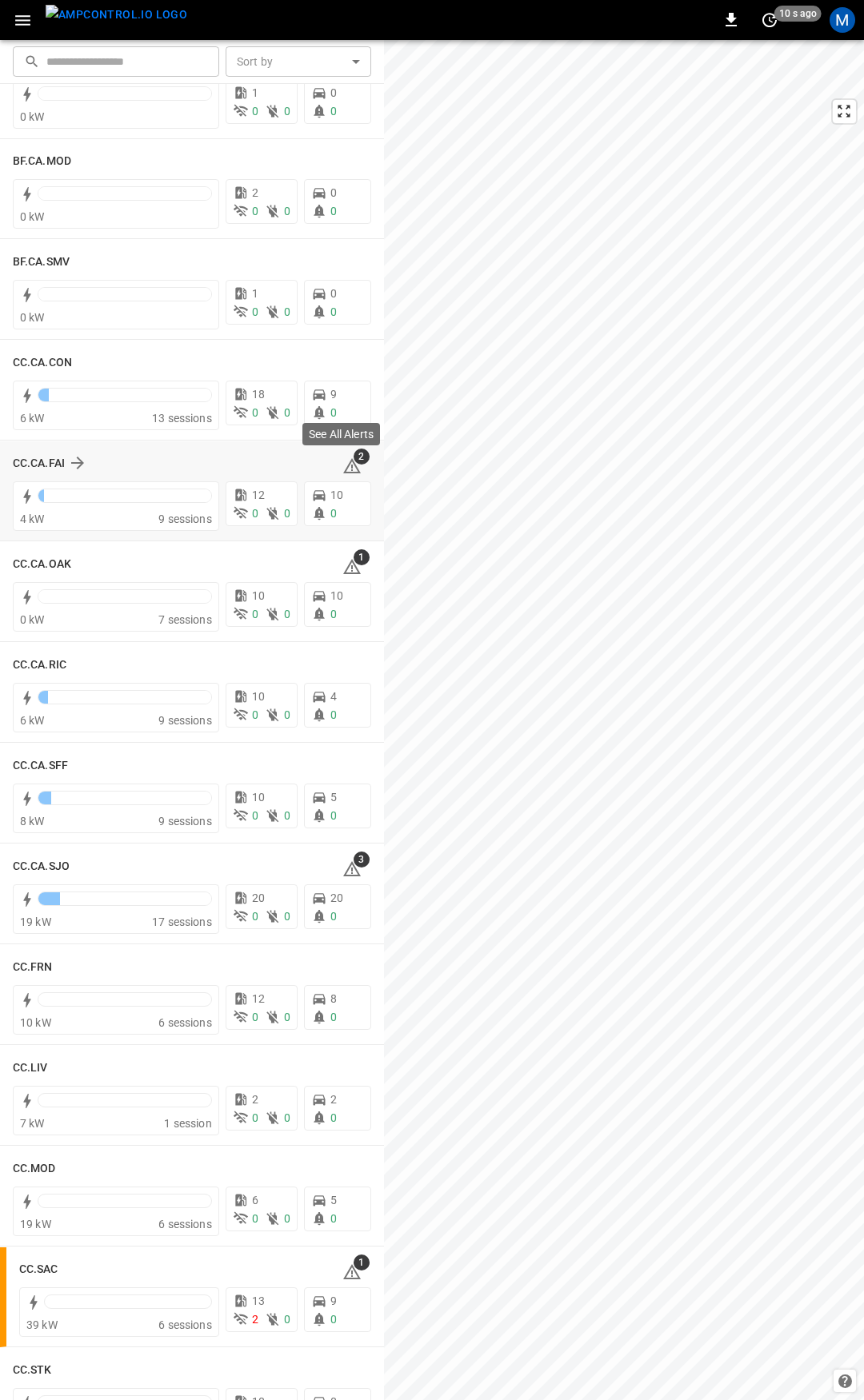
click at [354, 458] on span "2" at bounding box center [361, 456] width 16 height 16
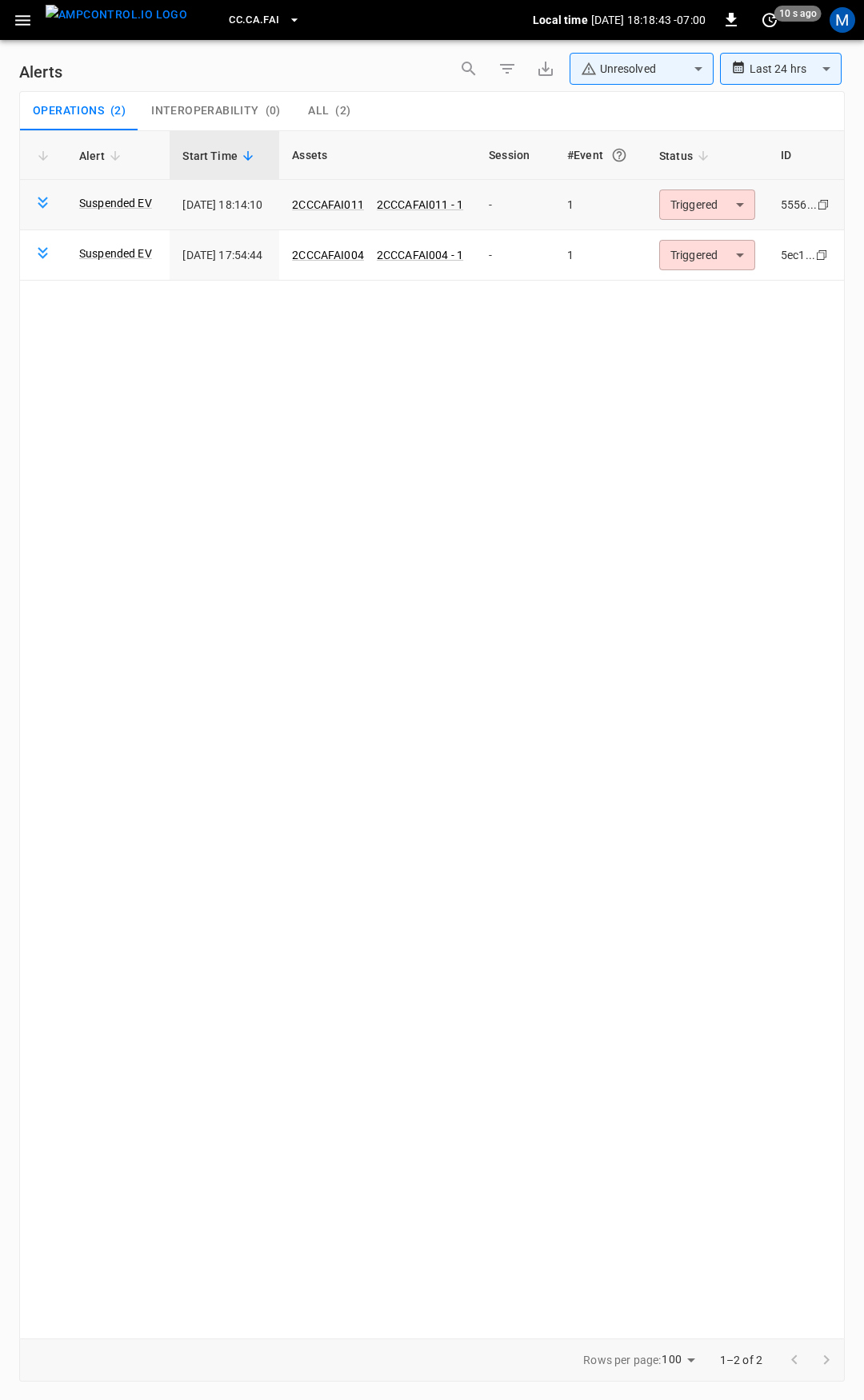
click at [675, 203] on body "**********" at bounding box center [432, 697] width 864 height 1394
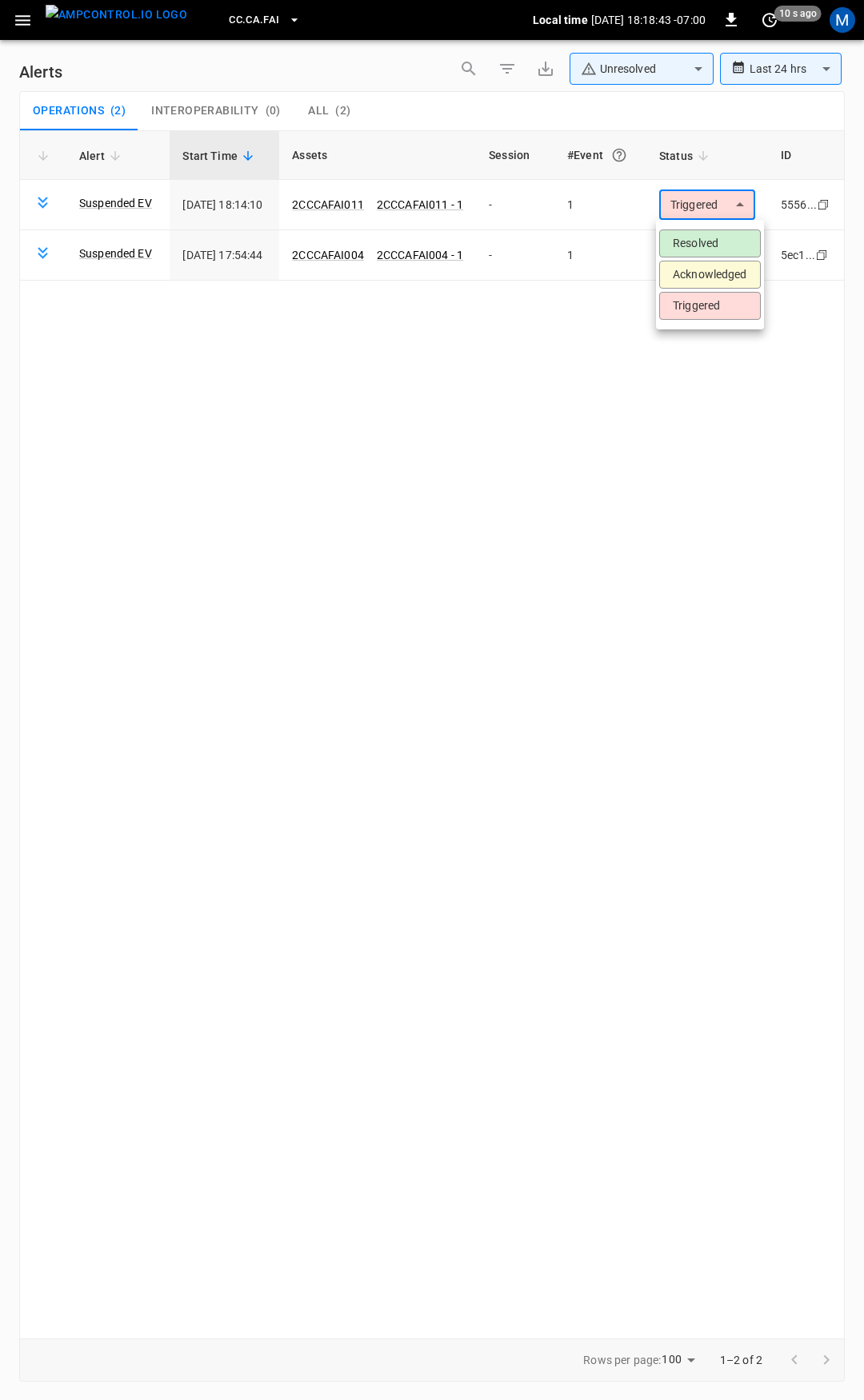
click at [711, 246] on li "Resolved" at bounding box center [710, 244] width 102 height 28
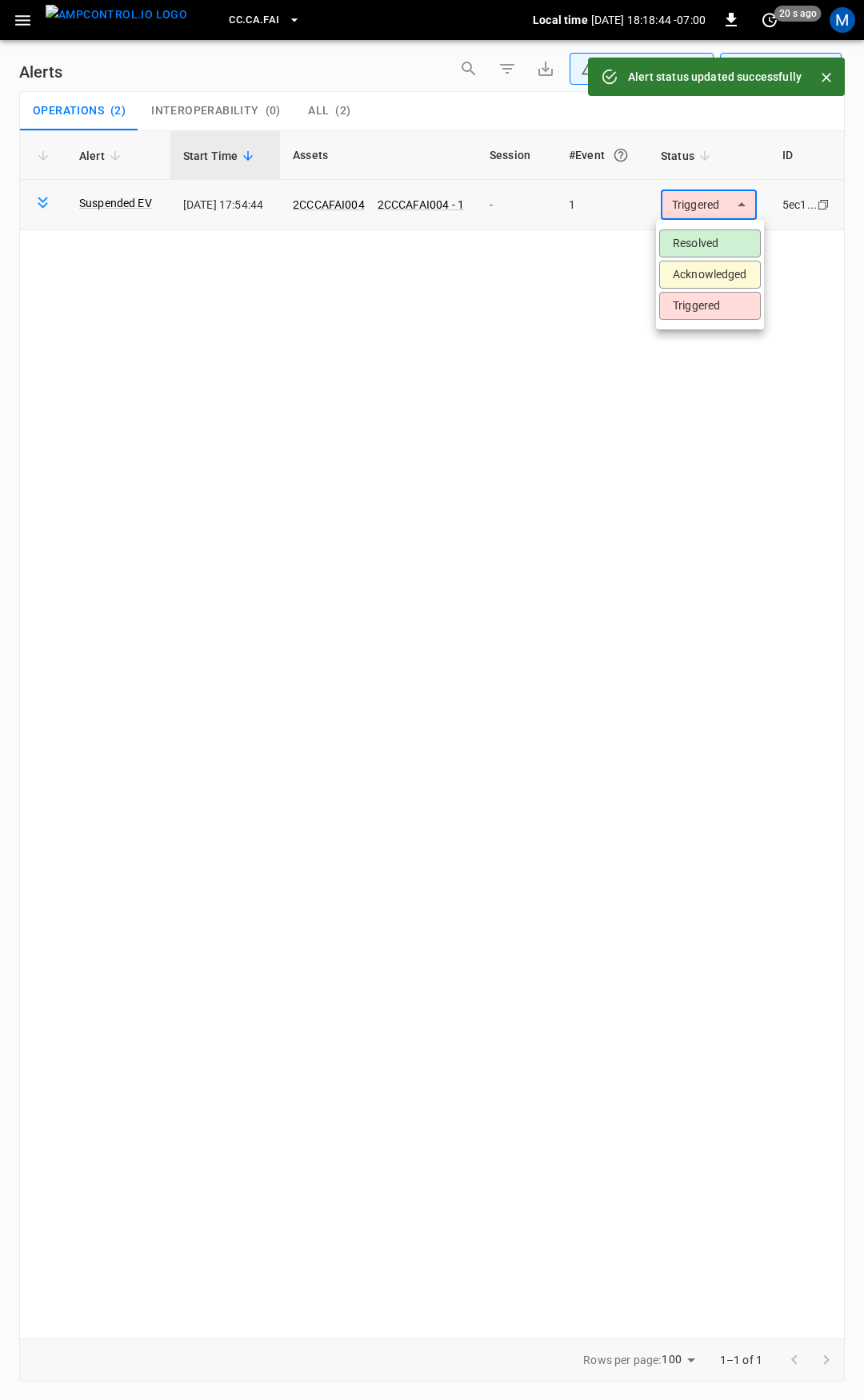
click at [715, 212] on body "**********" at bounding box center [432, 697] width 864 height 1394
click at [720, 239] on li "Resolved" at bounding box center [710, 244] width 102 height 28
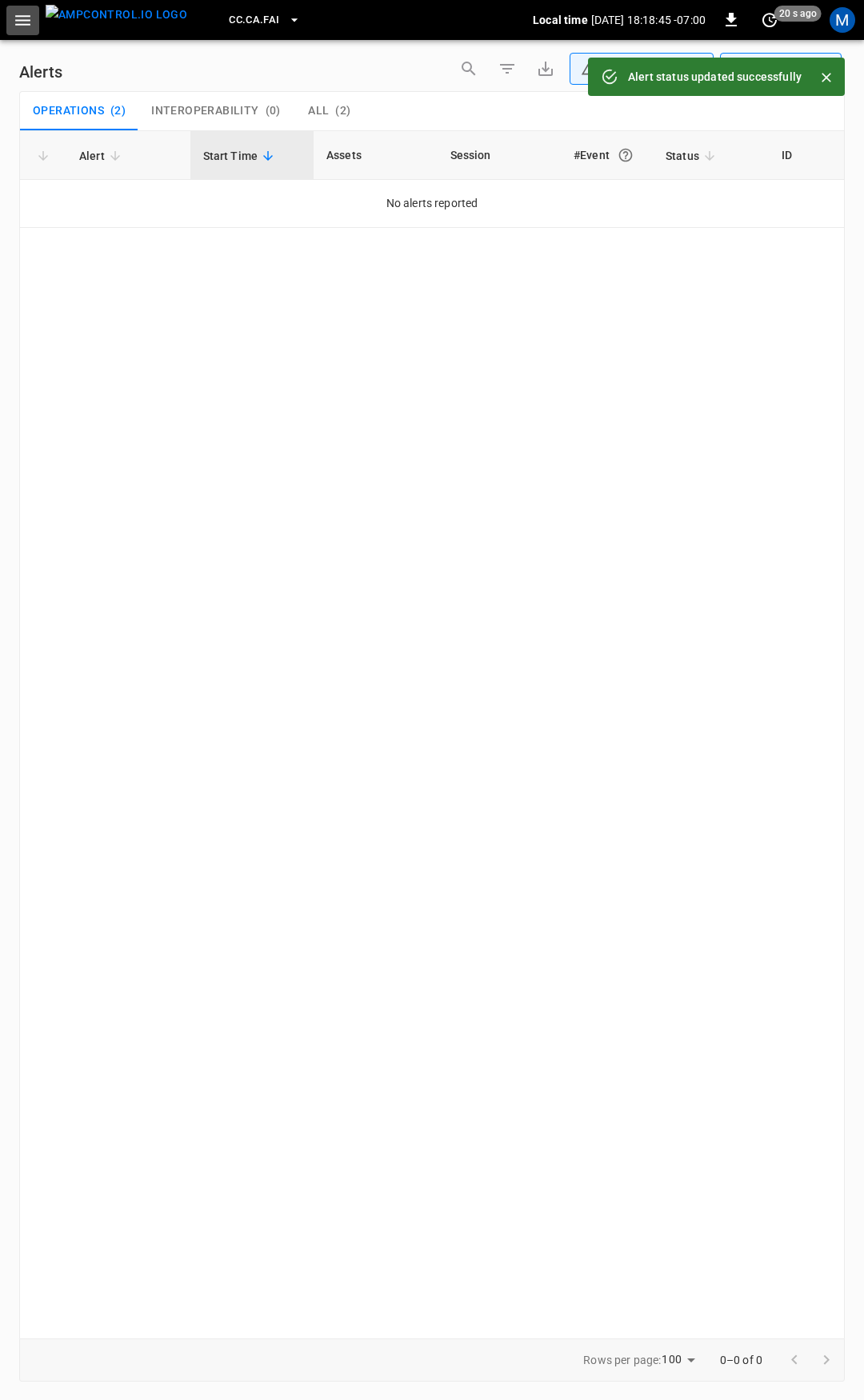
click at [21, 26] on icon "button" at bounding box center [23, 20] width 20 height 20
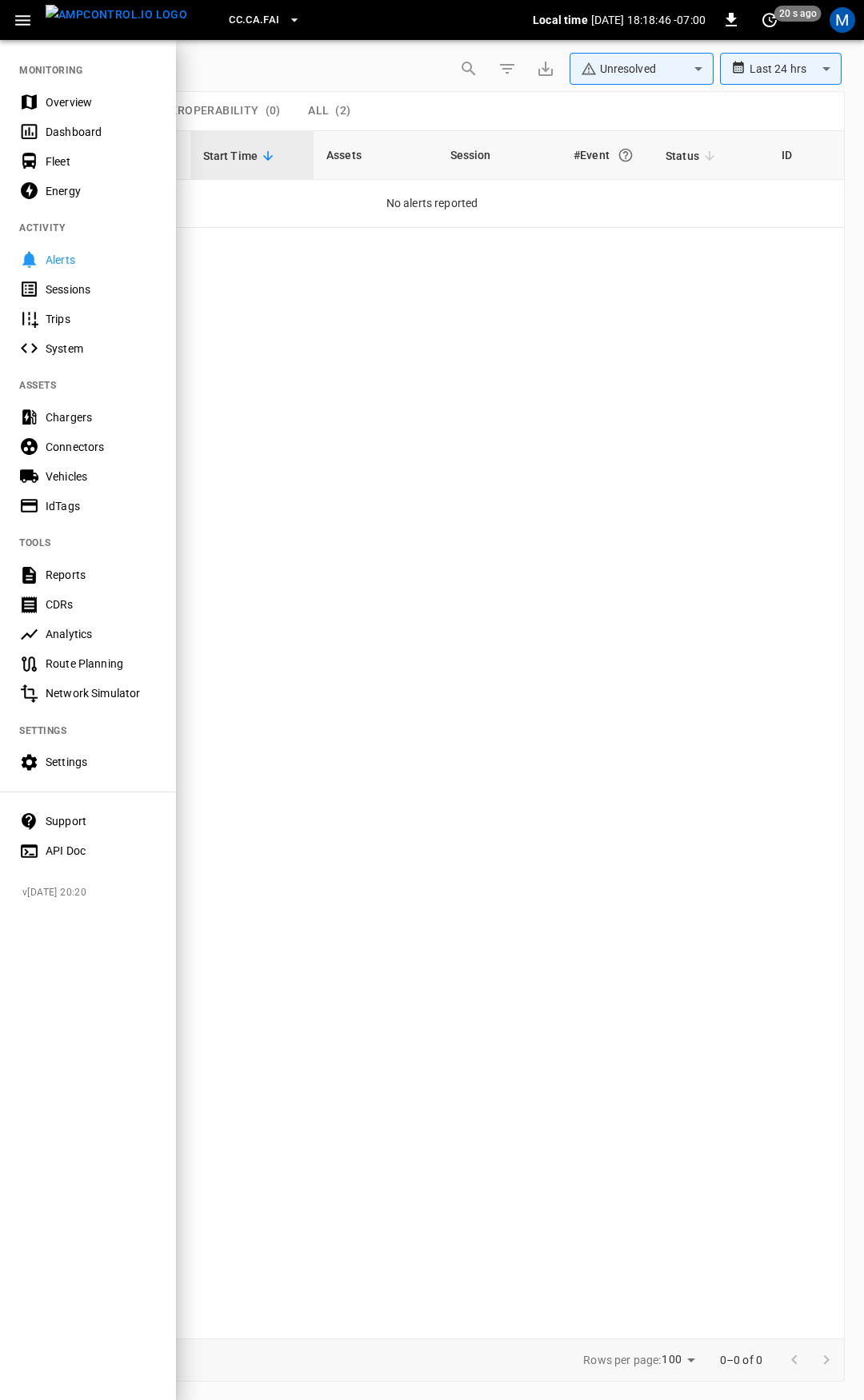
click at [58, 92] on div "Overview" at bounding box center [88, 102] width 176 height 30
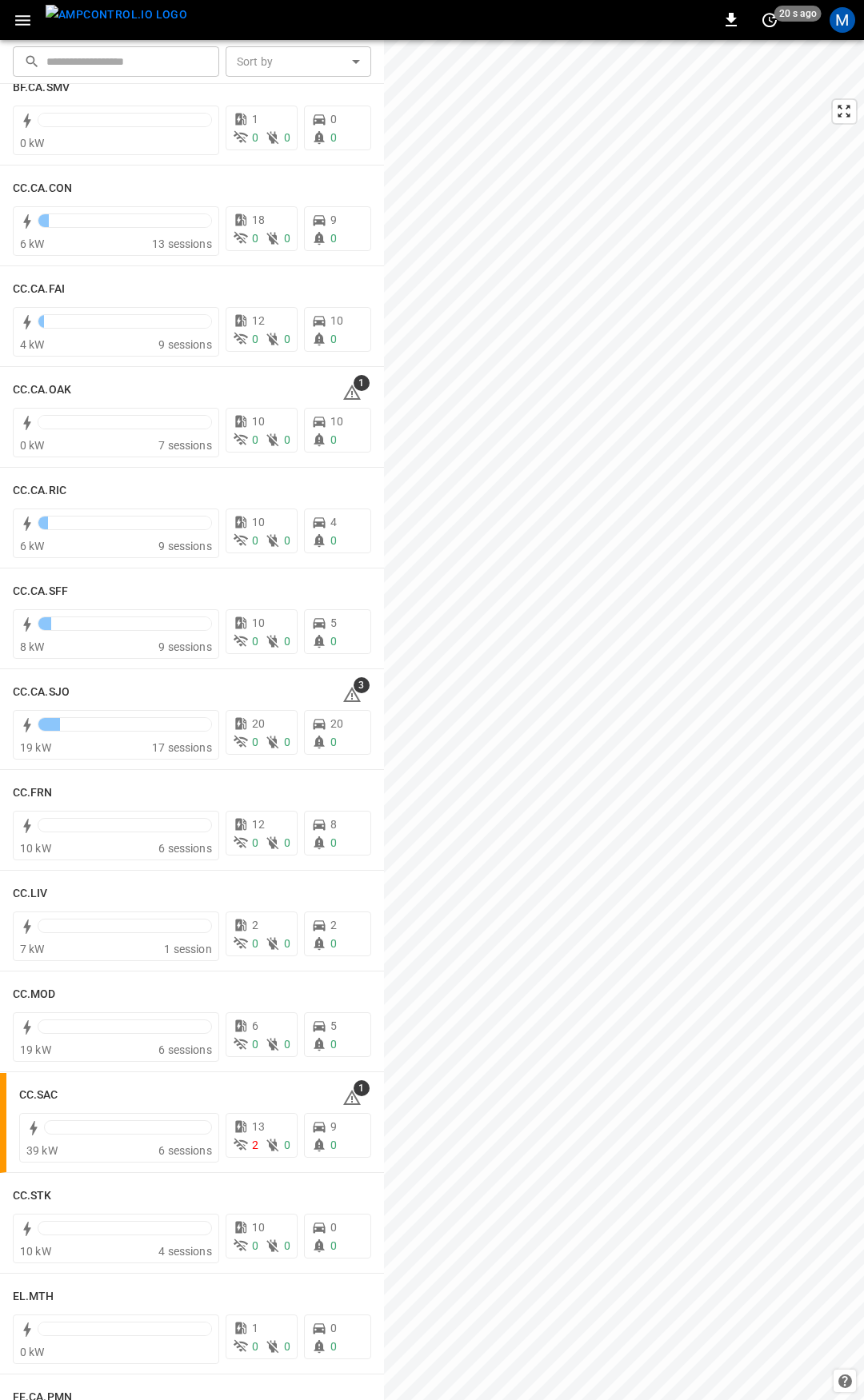
scroll to position [265, 0]
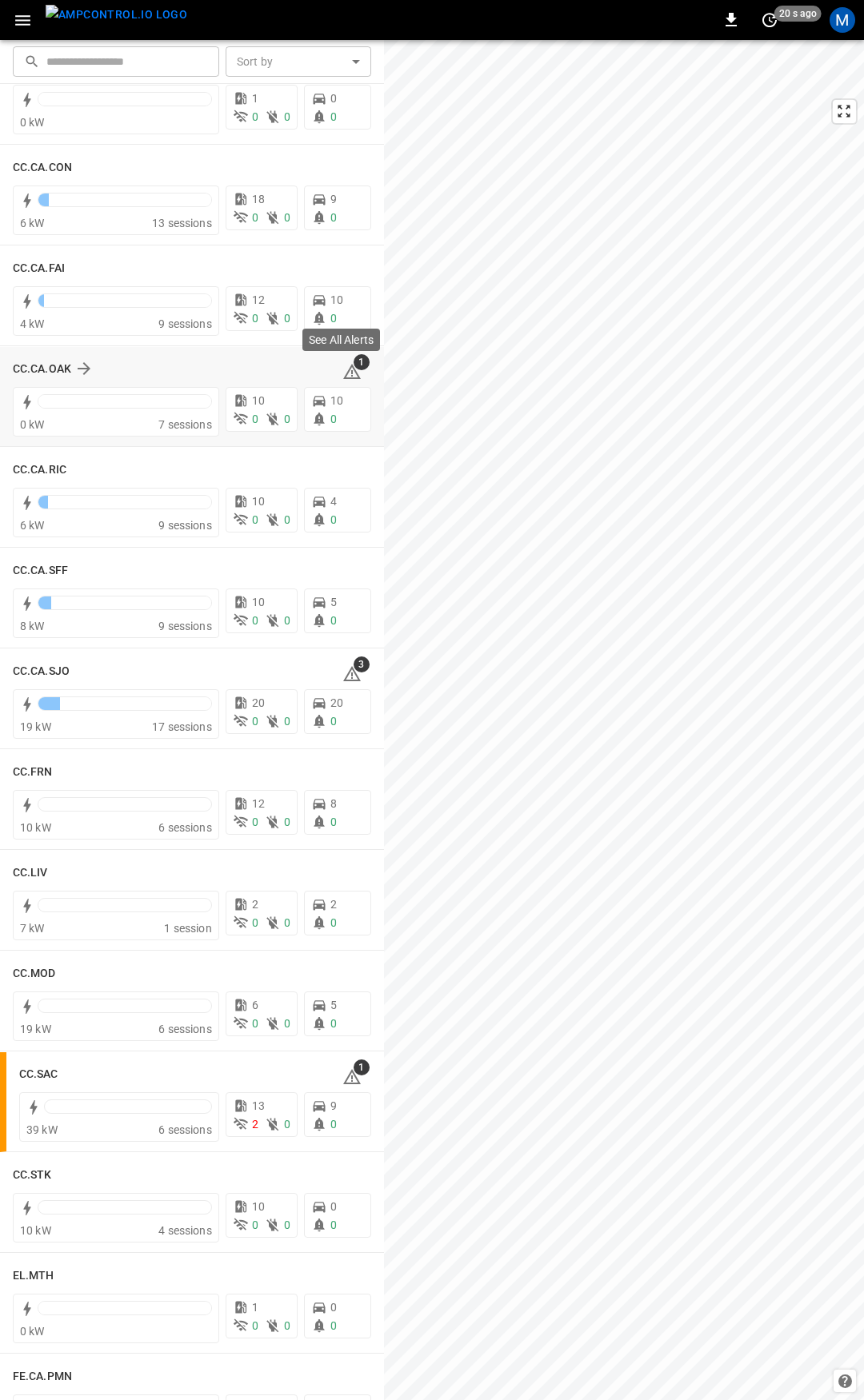
click at [351, 375] on icon at bounding box center [352, 373] width 2 height 6
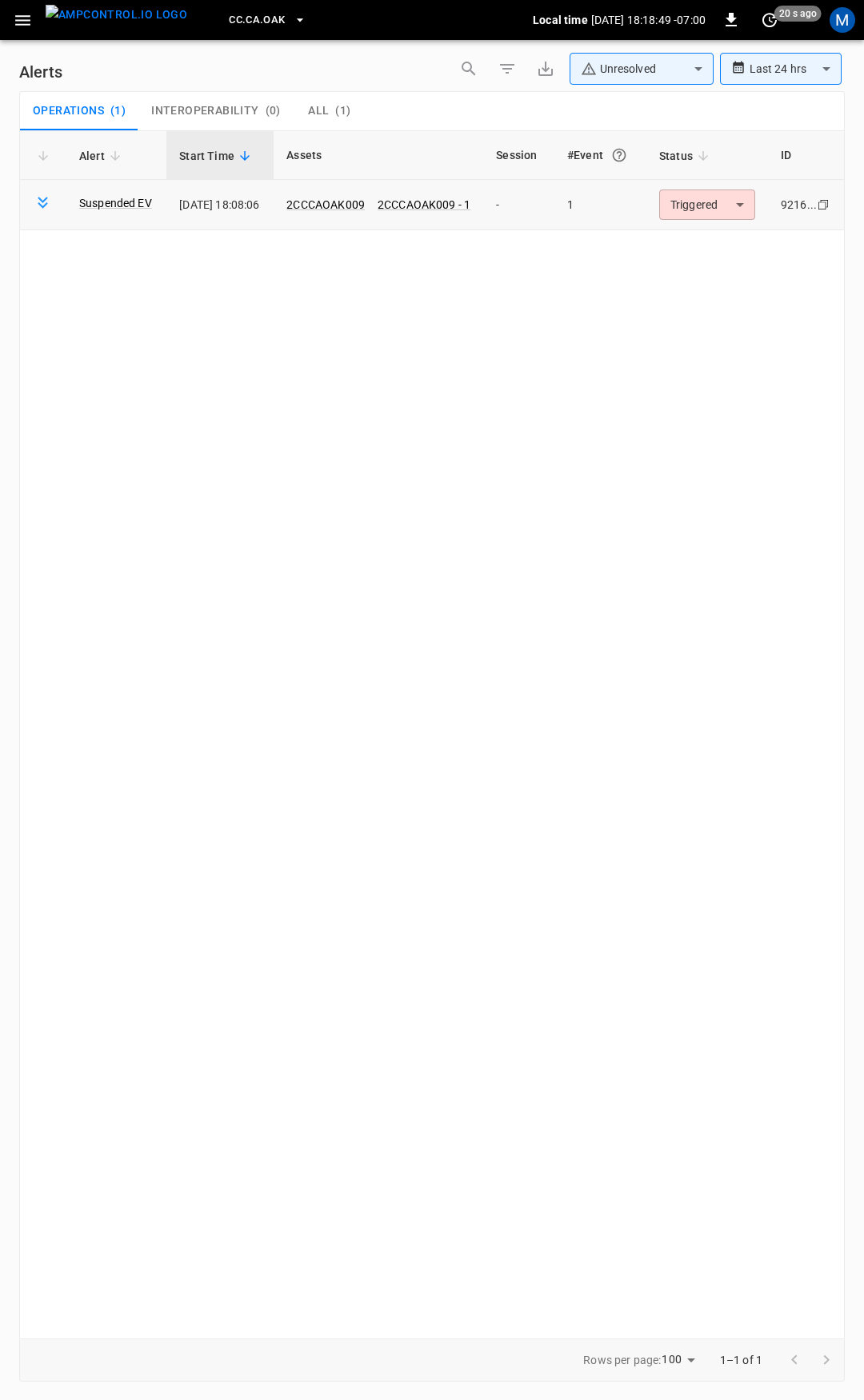
click at [714, 205] on body "**********" at bounding box center [432, 697] width 864 height 1394
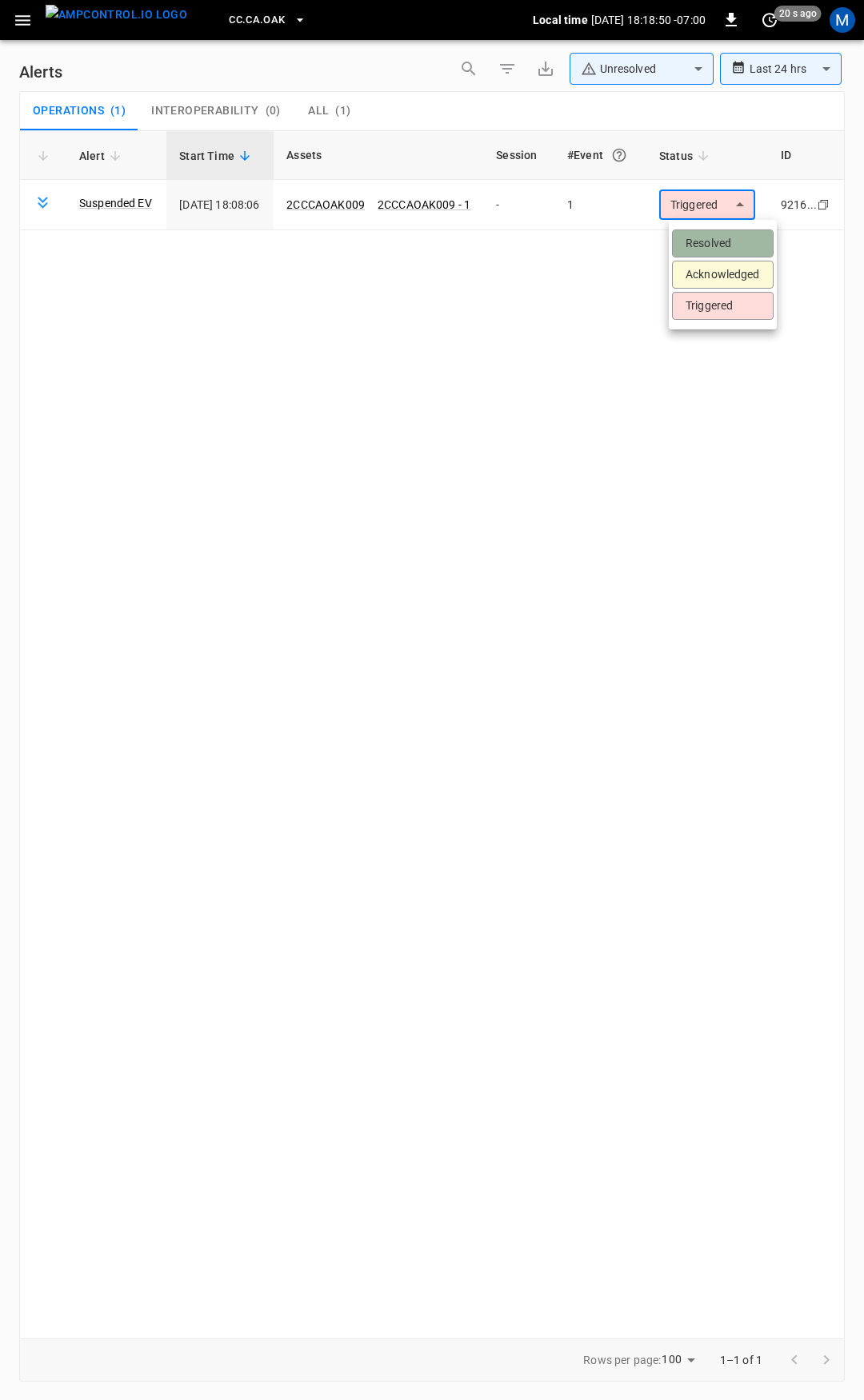
click at [732, 240] on li "Resolved" at bounding box center [723, 244] width 102 height 28
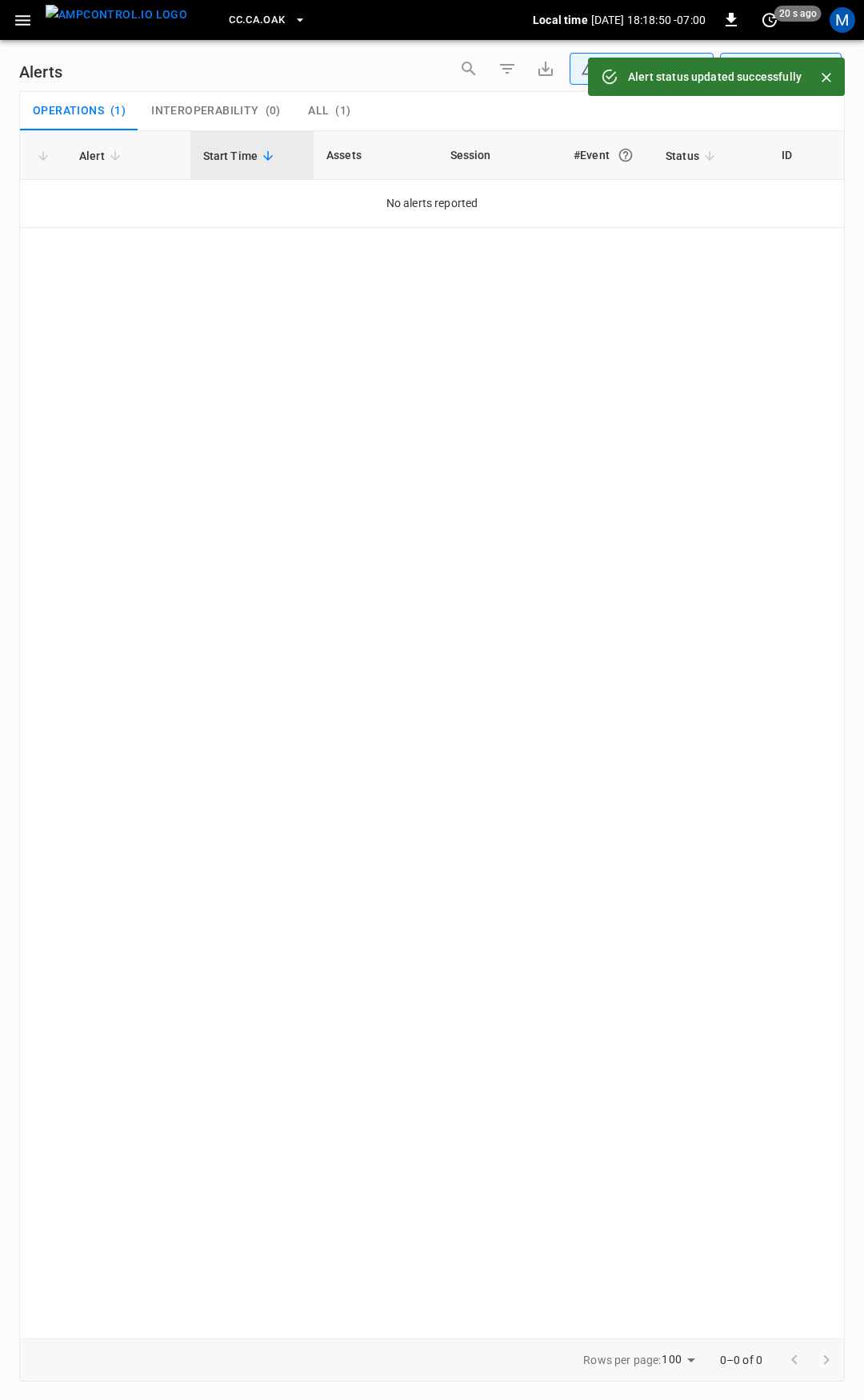
click at [21, 23] on icon "button" at bounding box center [23, 20] width 20 height 20
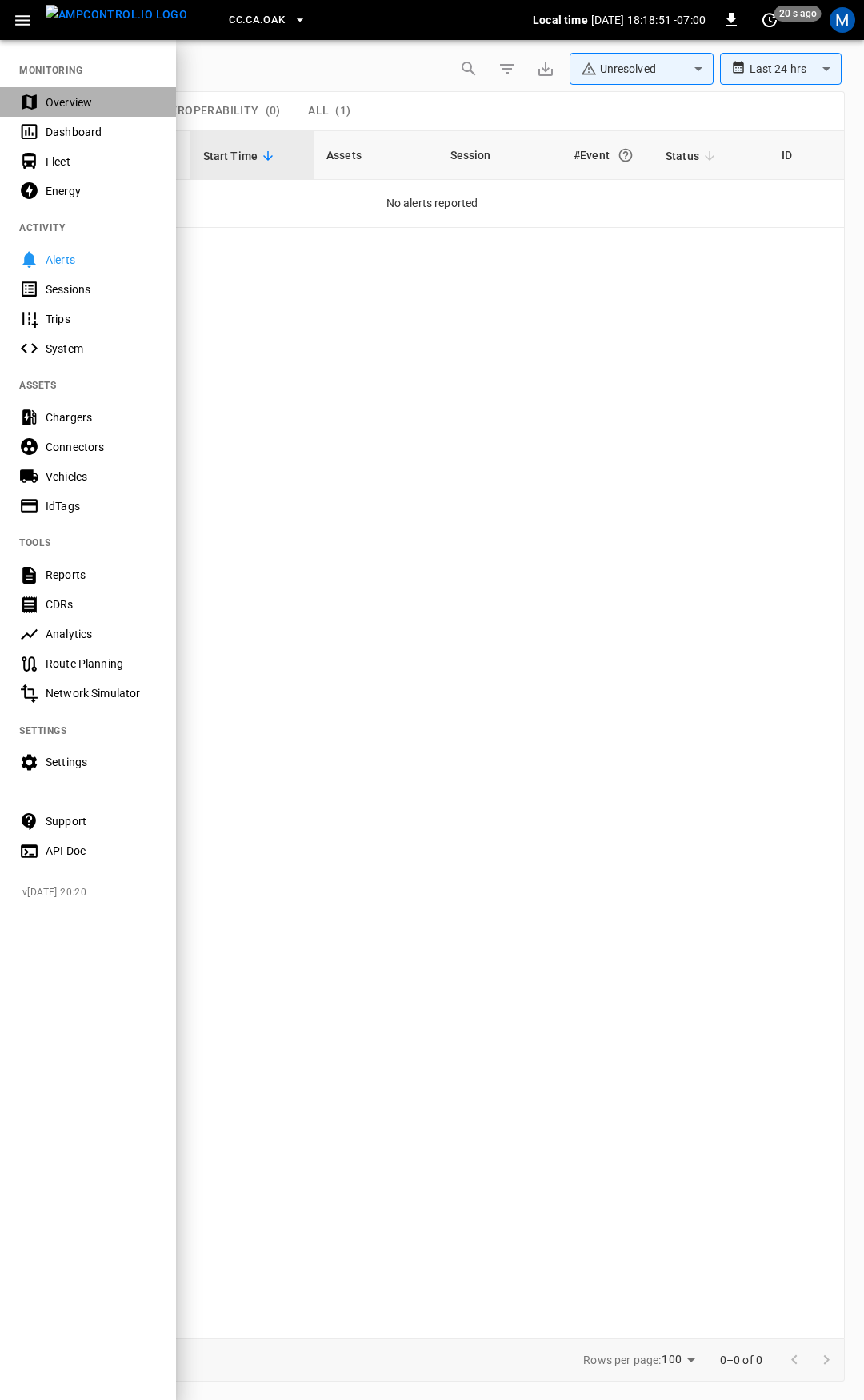
click at [61, 95] on div "Overview" at bounding box center [101, 102] width 111 height 16
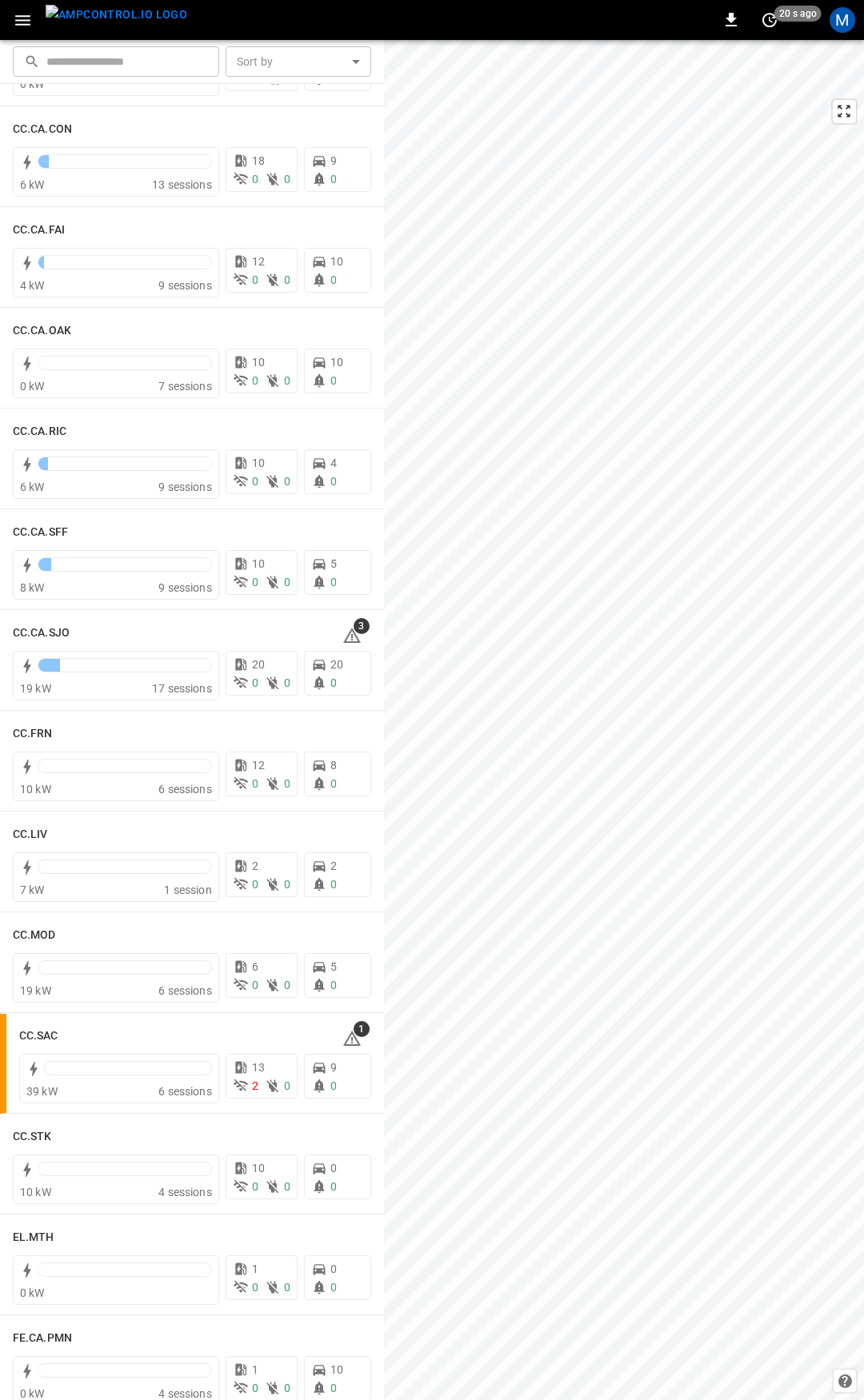
scroll to position [453, 0]
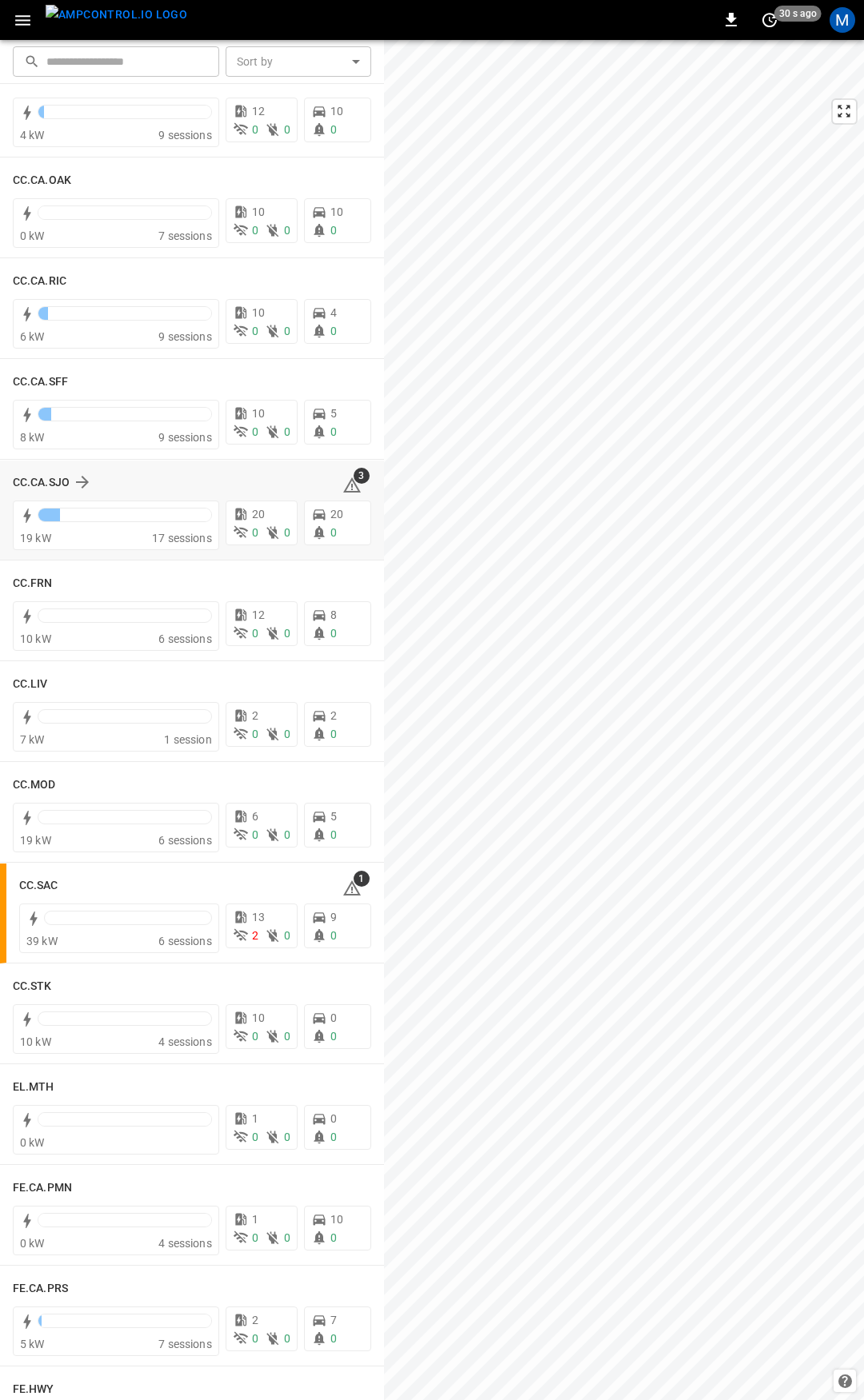
click at [342, 494] on icon at bounding box center [352, 485] width 19 height 19
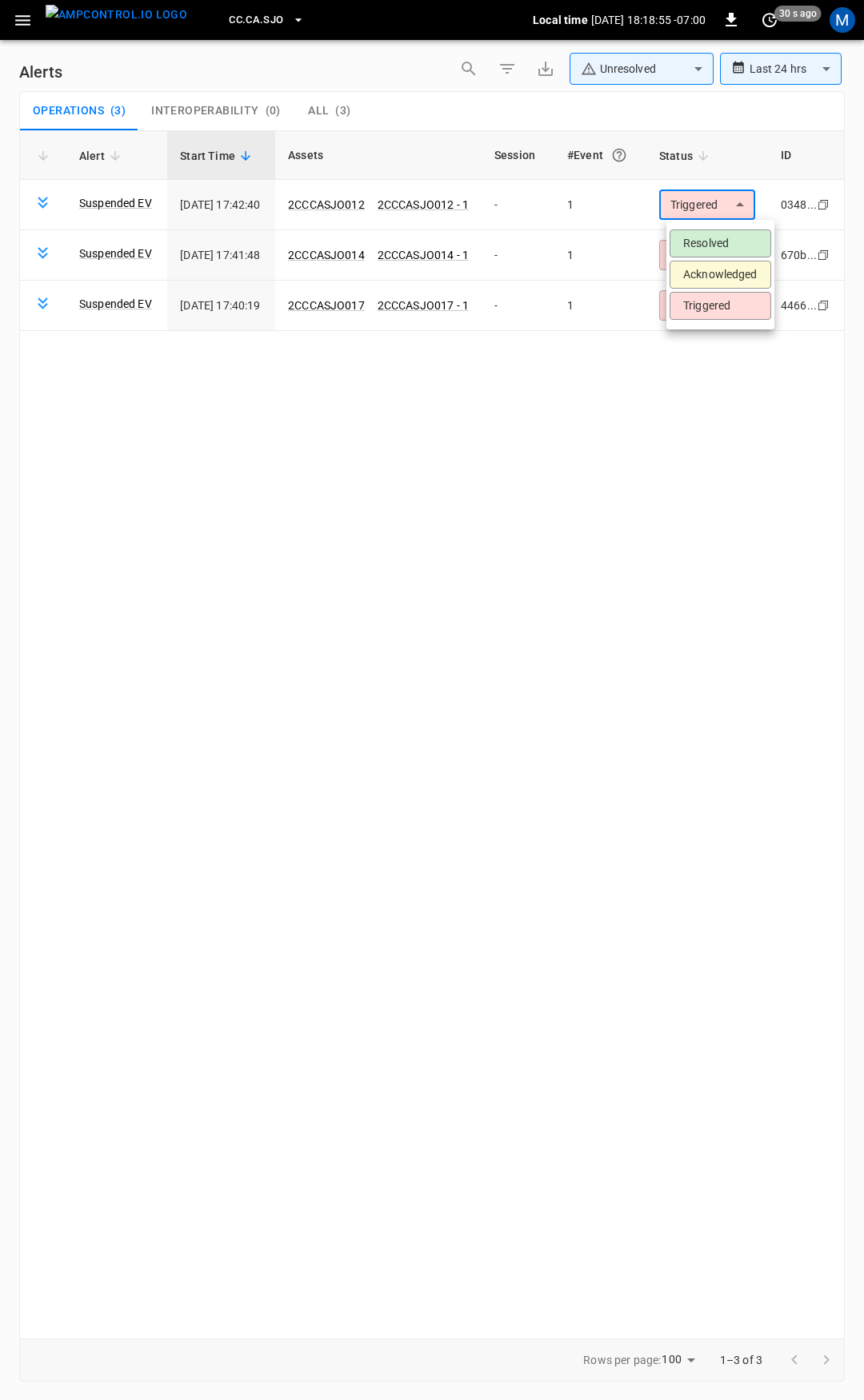
drag, startPoint x: 694, startPoint y: 206, endPoint x: 726, endPoint y: 247, distance: 52.0
click at [697, 209] on body "**********" at bounding box center [432, 697] width 864 height 1394
click at [728, 251] on li "Resolved" at bounding box center [720, 244] width 102 height 28
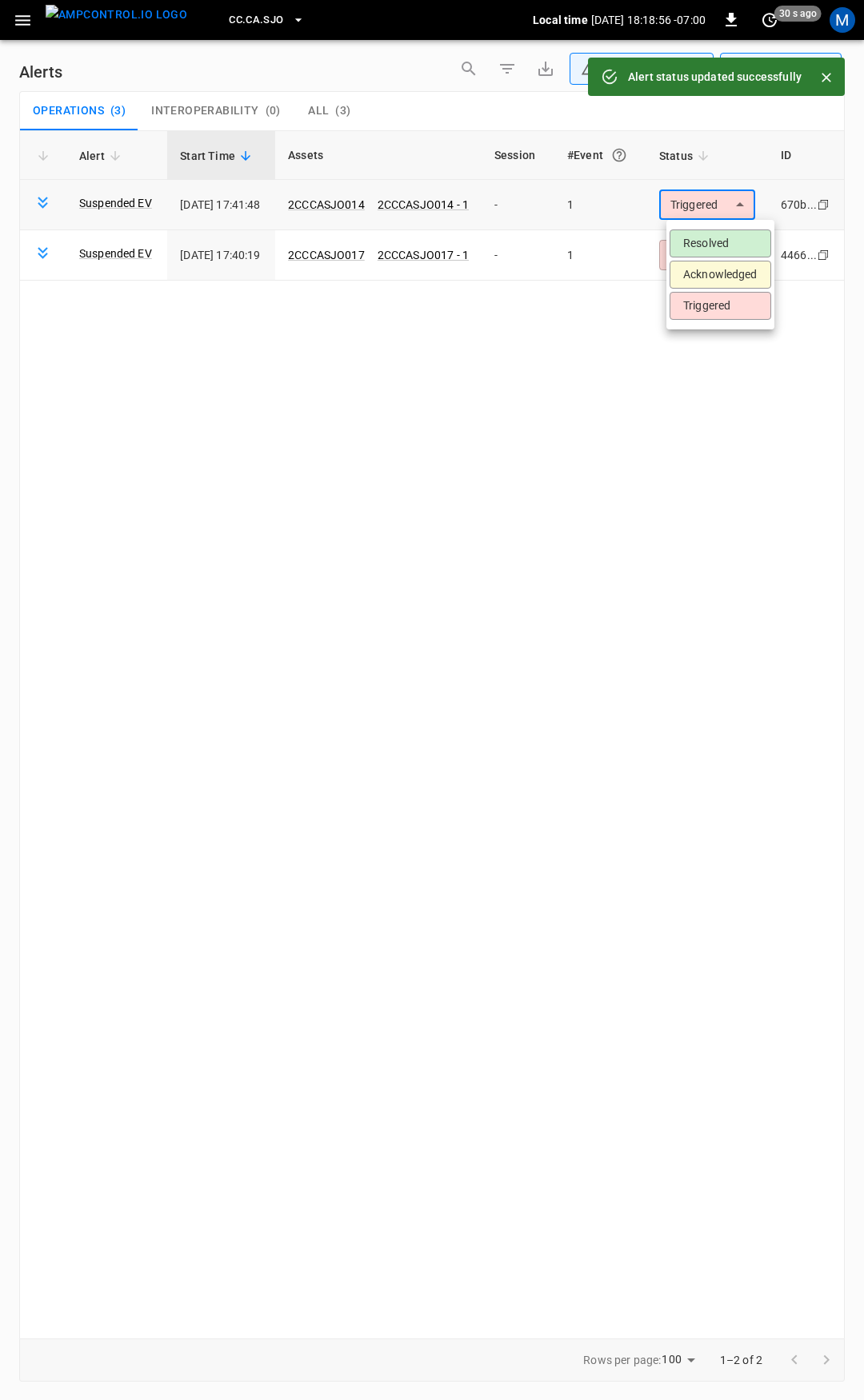
click at [734, 208] on body "**********" at bounding box center [432, 697] width 864 height 1394
click at [739, 239] on li "Resolved" at bounding box center [720, 244] width 102 height 28
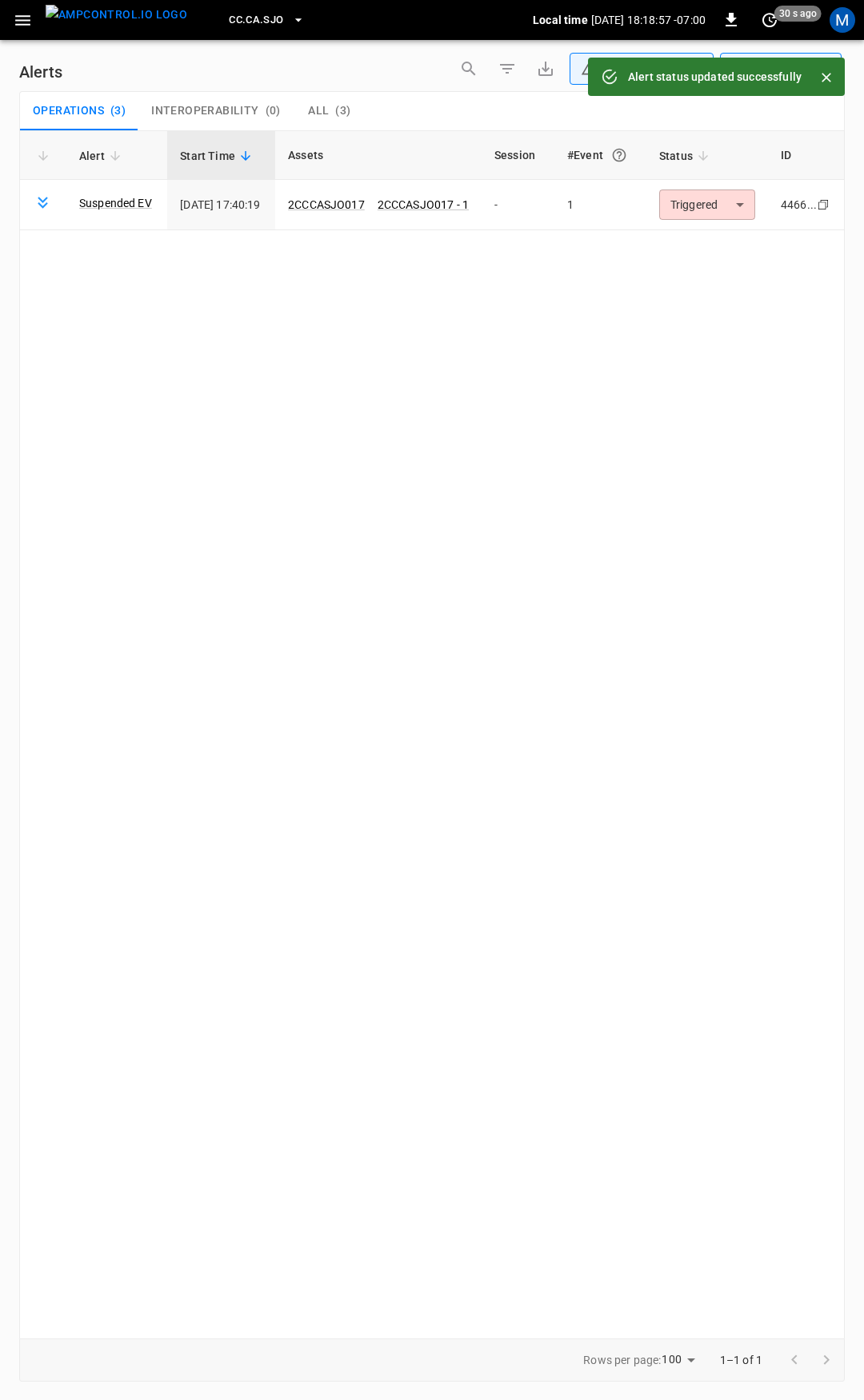
click at [730, 211] on body "**********" at bounding box center [432, 697] width 864 height 1394
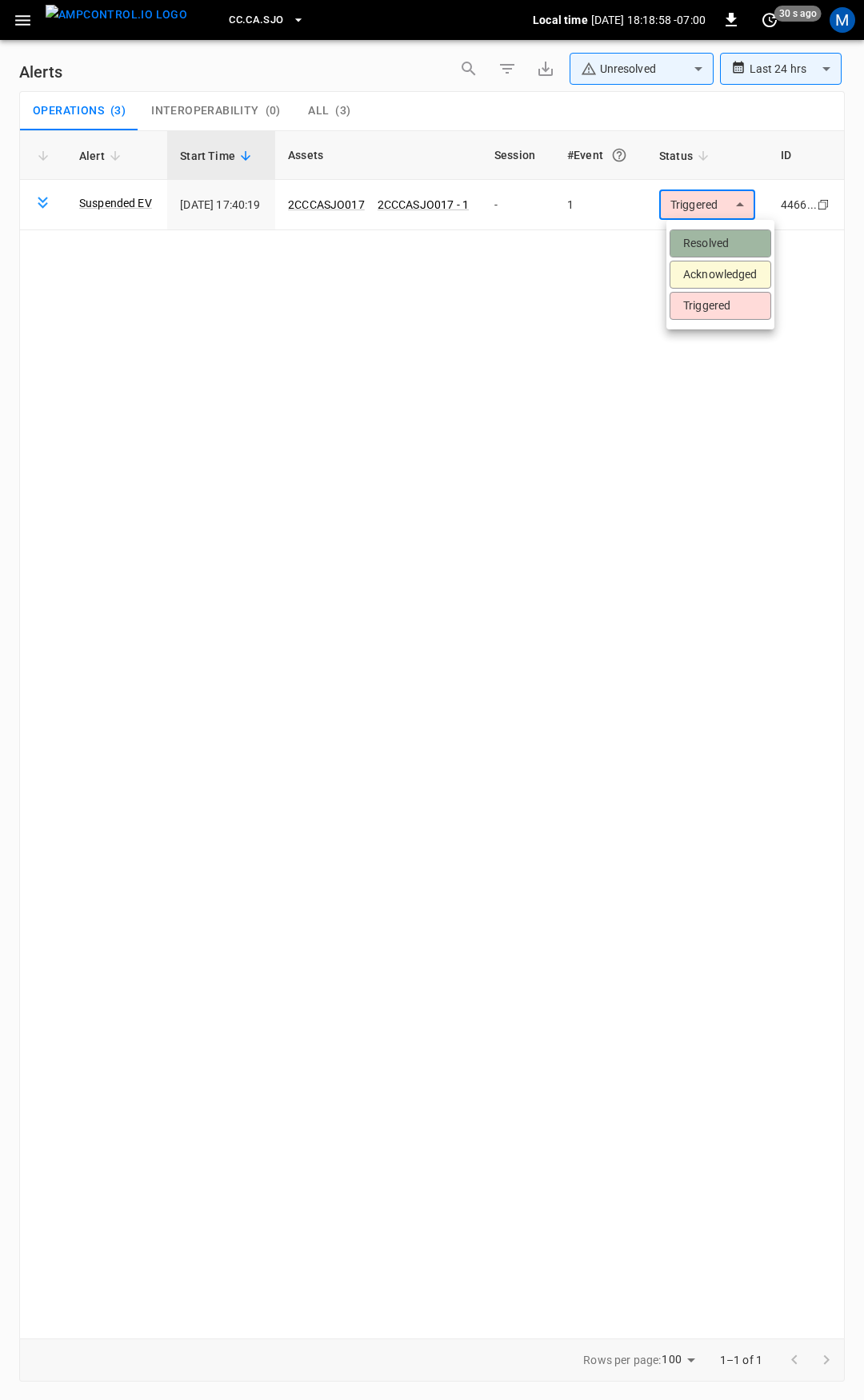
click at [727, 242] on li "Resolved" at bounding box center [720, 244] width 102 height 28
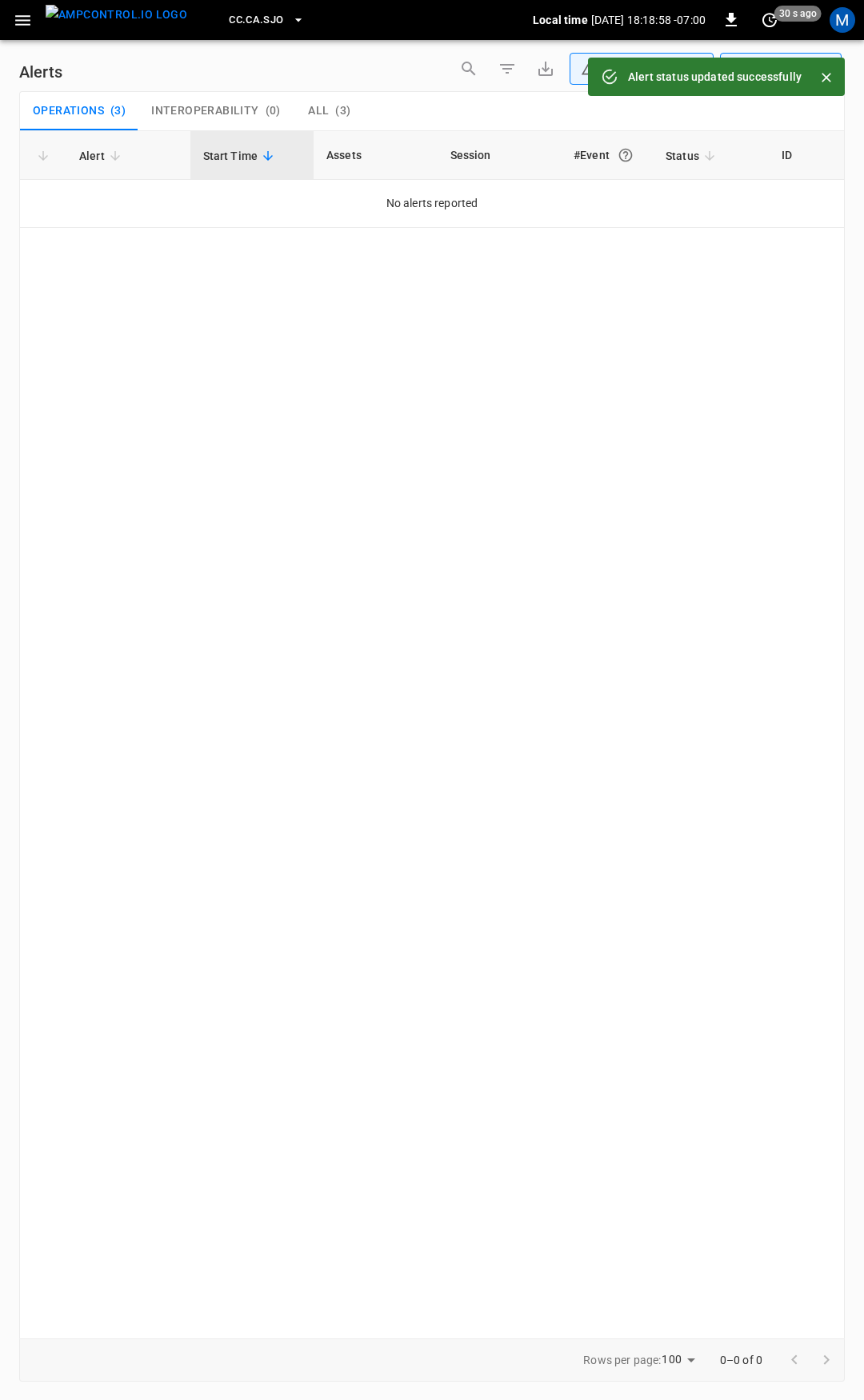
click at [18, 16] on icon "button" at bounding box center [22, 19] width 15 height 10
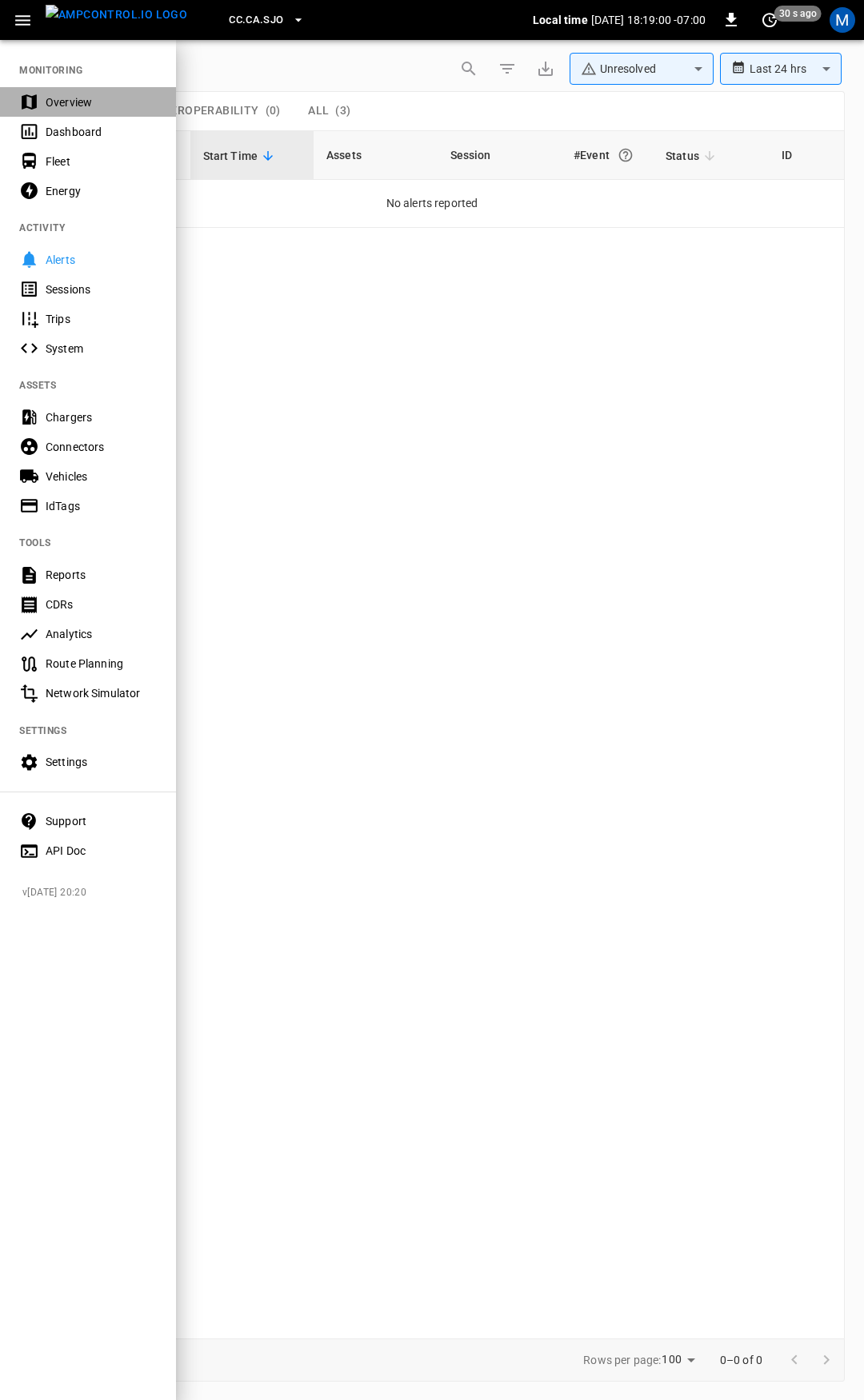
click at [81, 108] on div "Overview" at bounding box center [101, 102] width 111 height 16
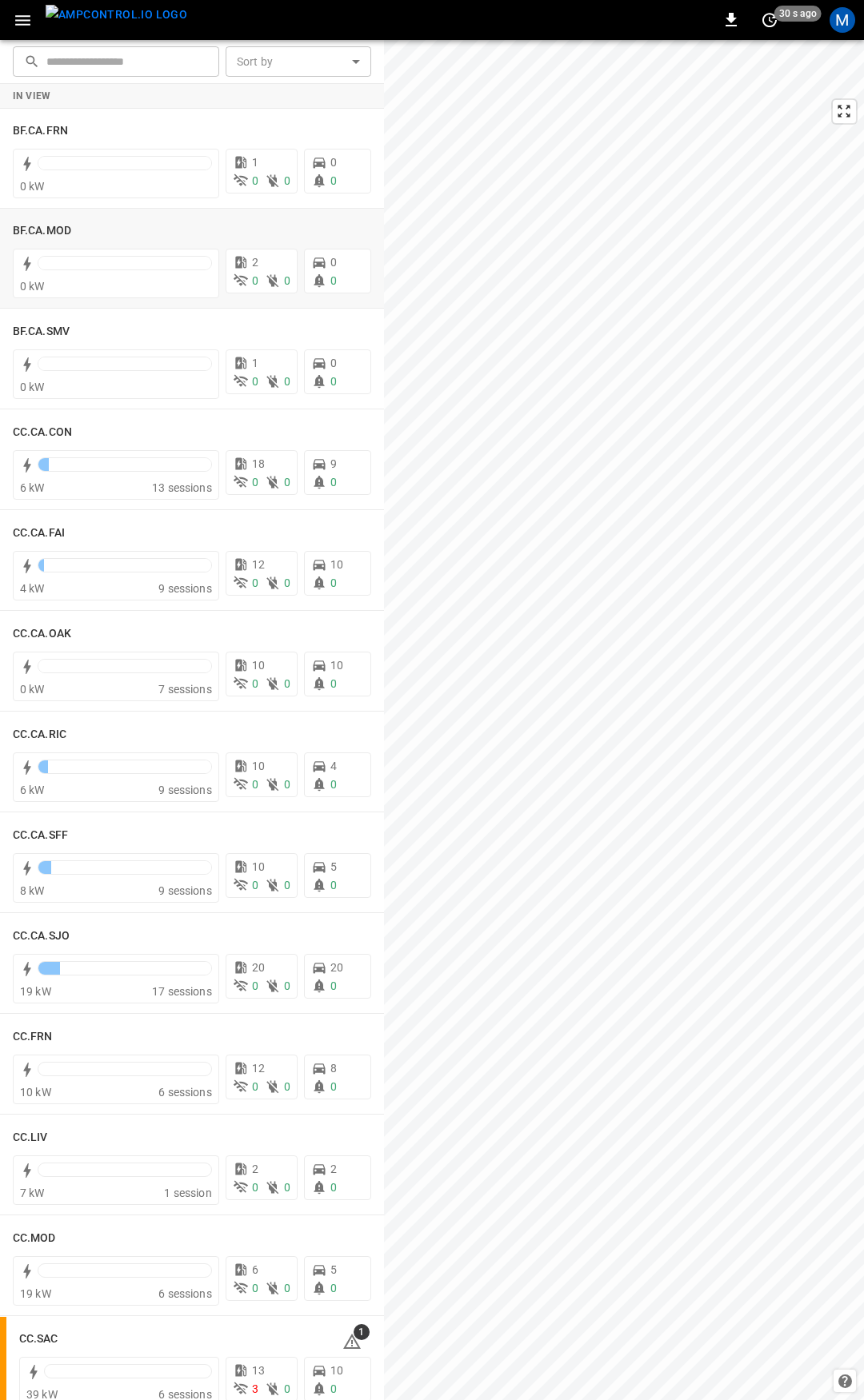
click at [375, 291] on div "In View BF.CA.FRN 0 kW 1 0 0 0 0 BF.CA.MOD 0 kW 2 0 0 0 0 BF.CA.SMV 0 kW 1 0 0 …" at bounding box center [192, 742] width 384 height 1316
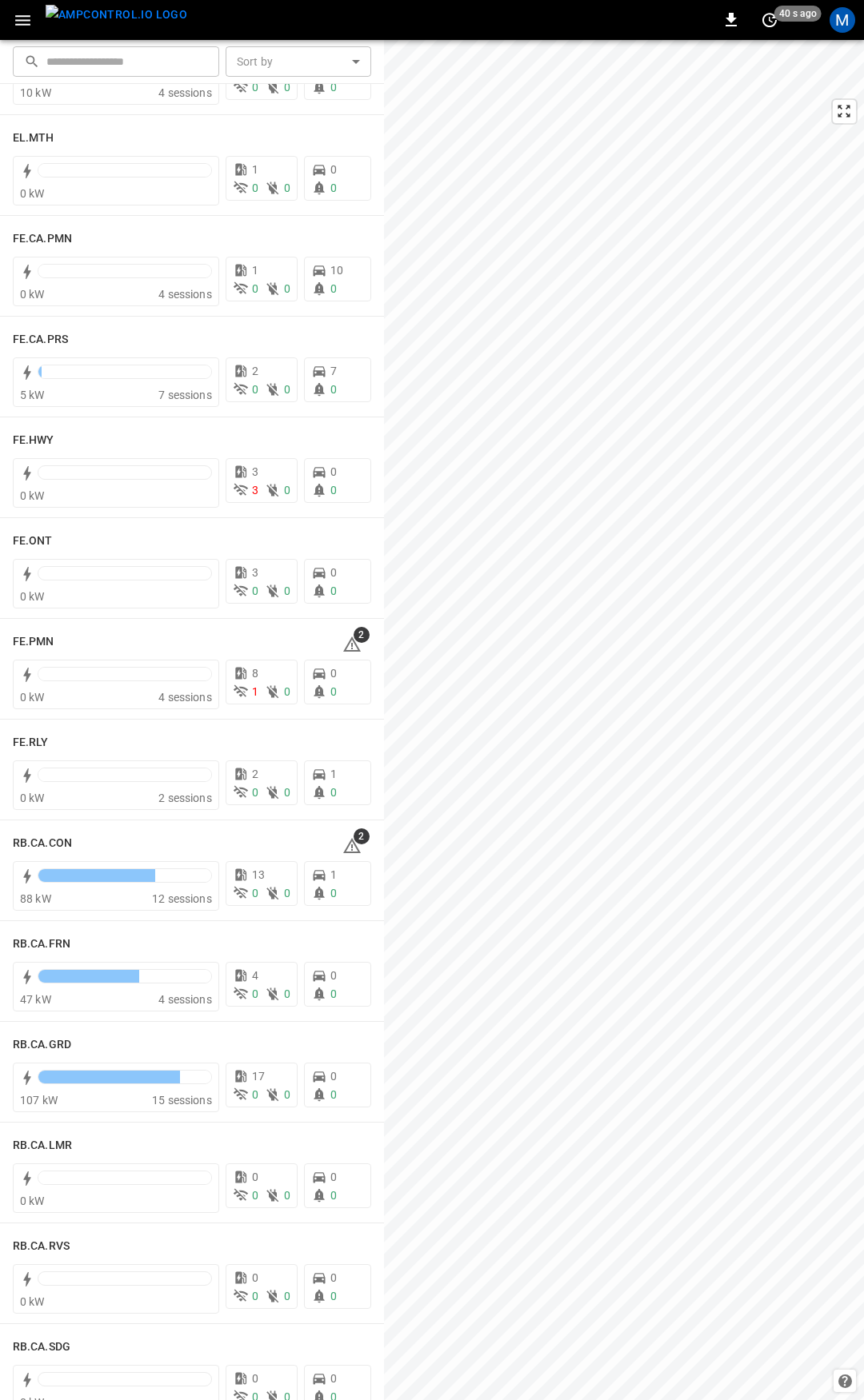
scroll to position [1657, 0]
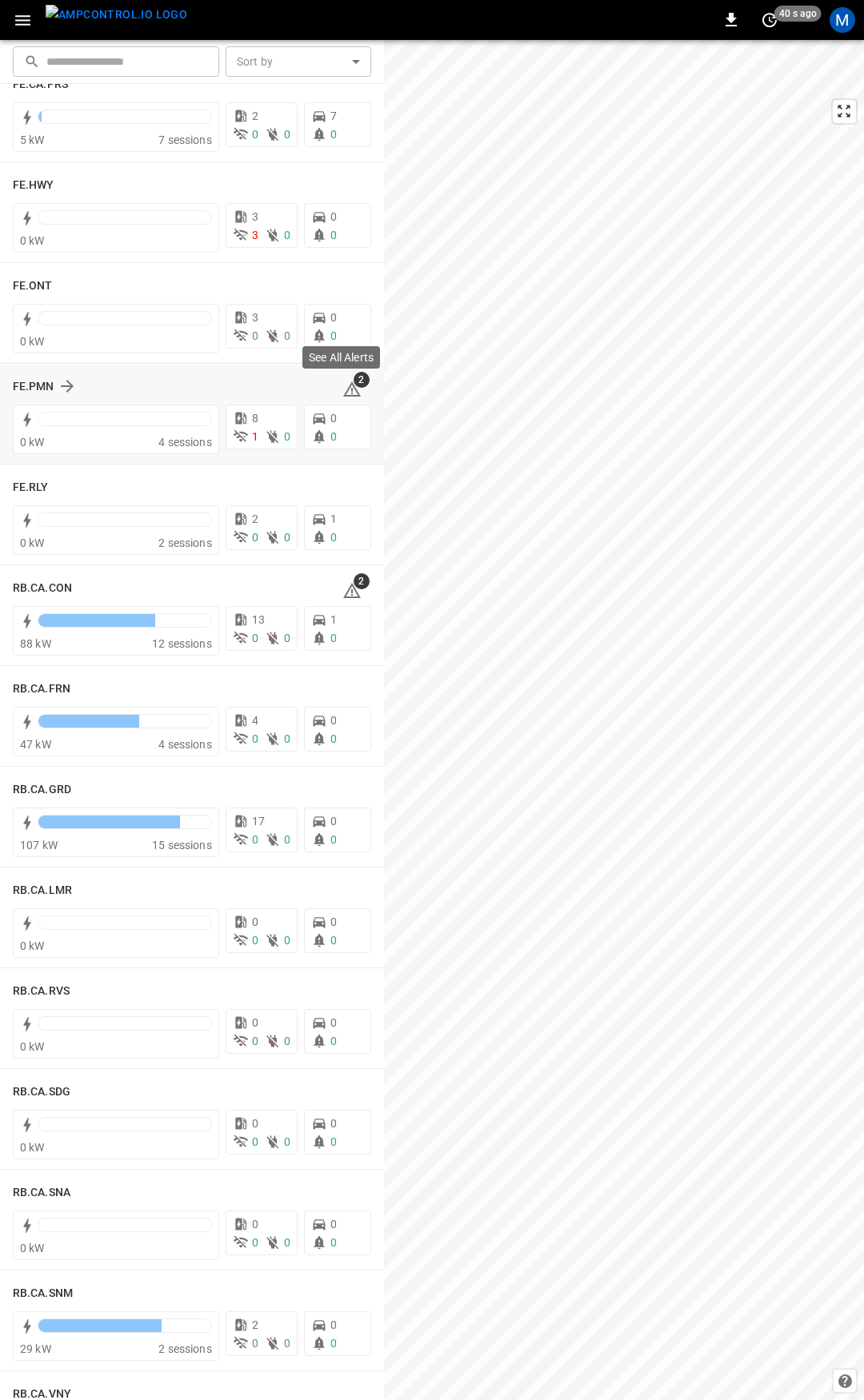
click at [351, 391] on icon at bounding box center [352, 389] width 19 height 19
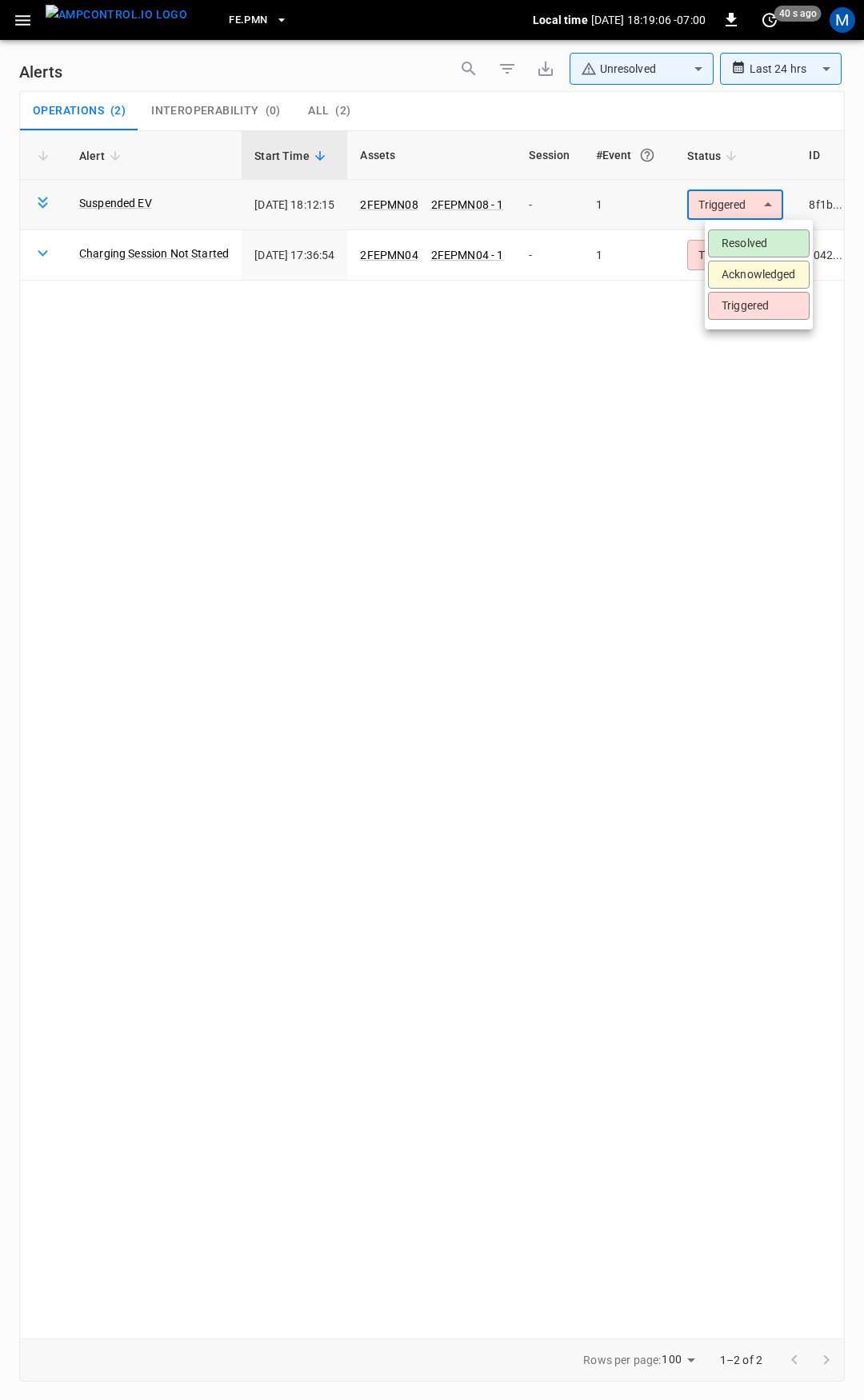
click at [722, 212] on body "**********" at bounding box center [432, 697] width 864 height 1394
click at [738, 237] on li "Resolved" at bounding box center [759, 244] width 102 height 28
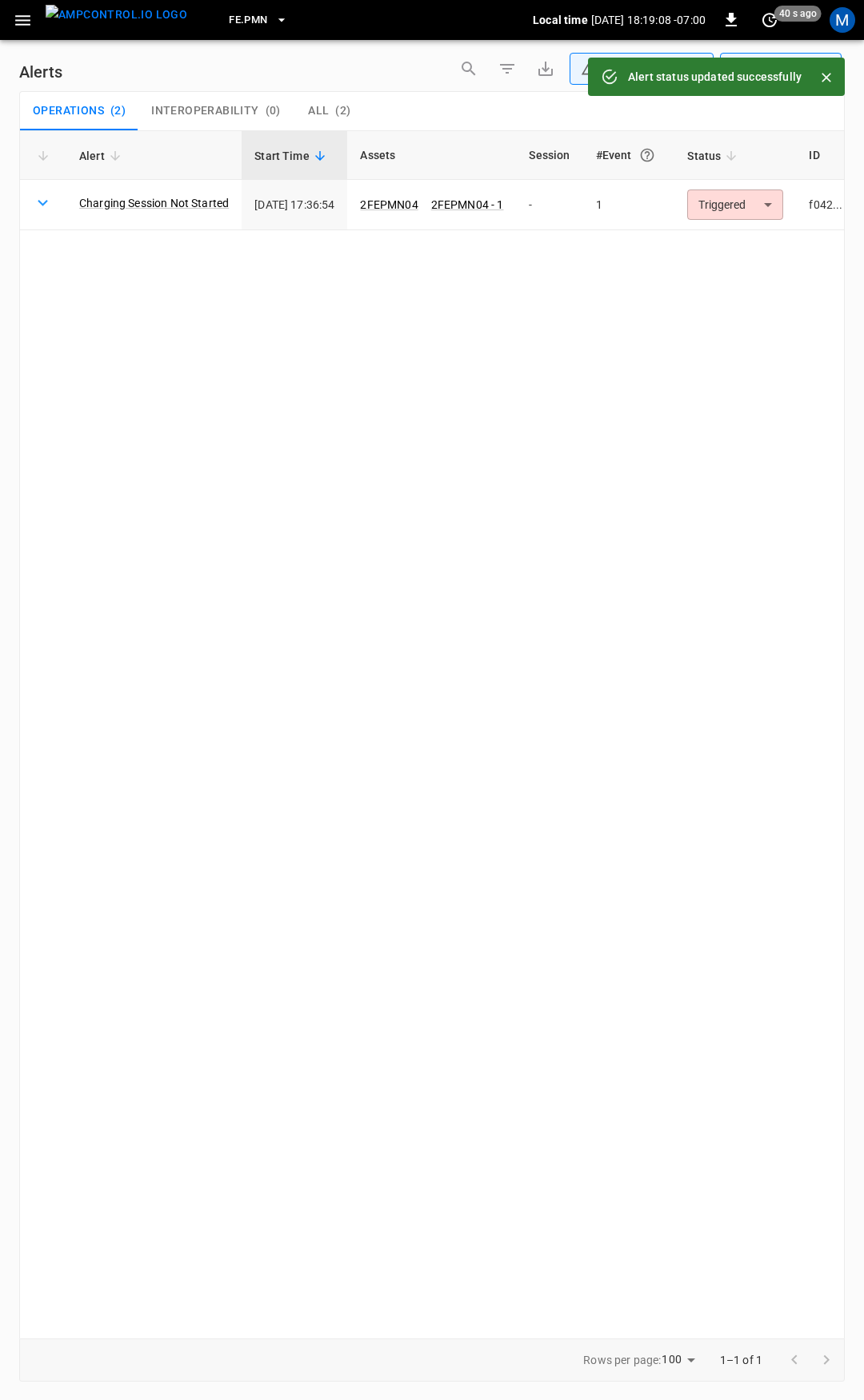
click at [750, 208] on body "**********" at bounding box center [432, 697] width 864 height 1394
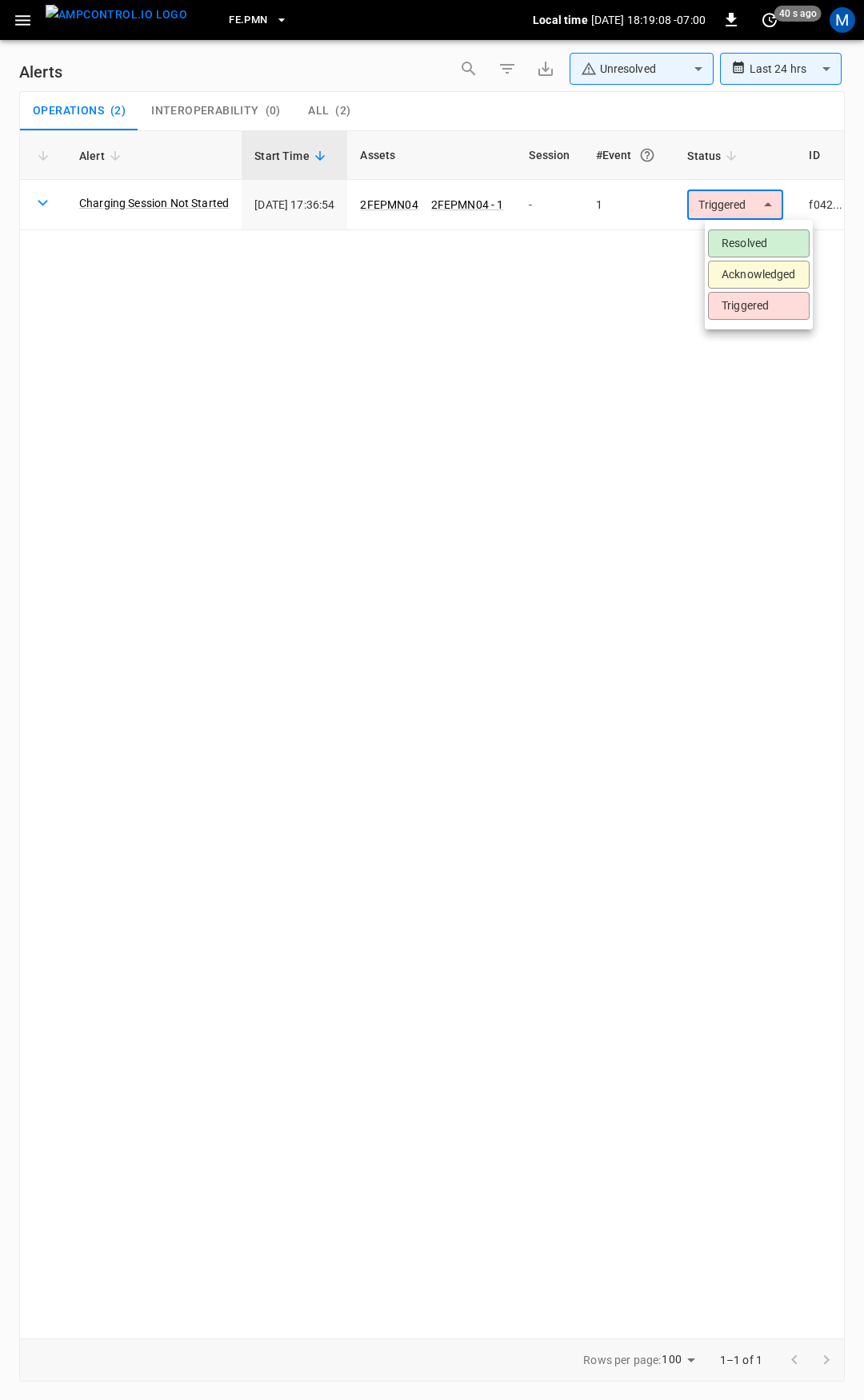
click at [752, 239] on li "Resolved" at bounding box center [759, 244] width 102 height 28
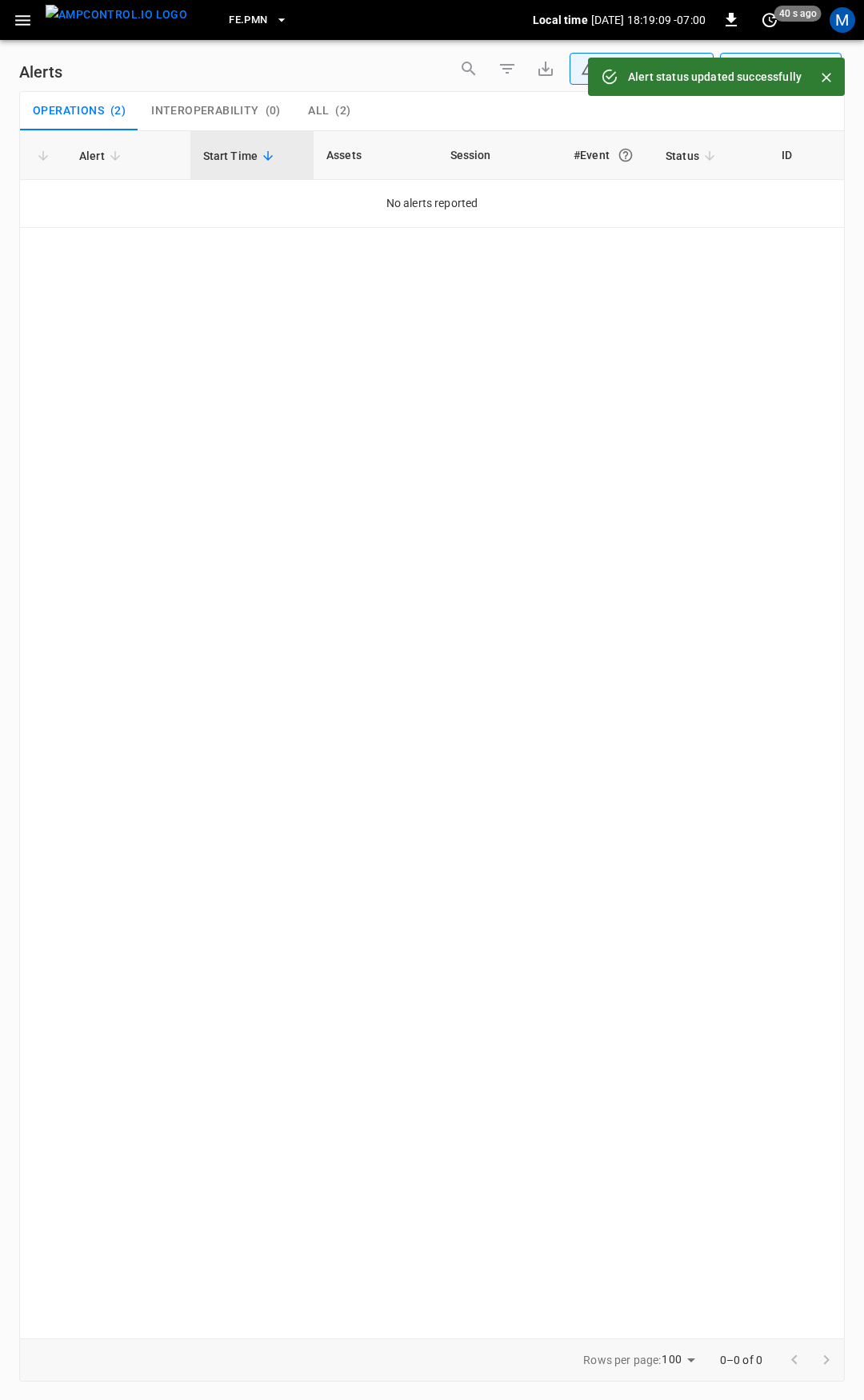
click at [26, 21] on icon "button" at bounding box center [23, 20] width 20 height 20
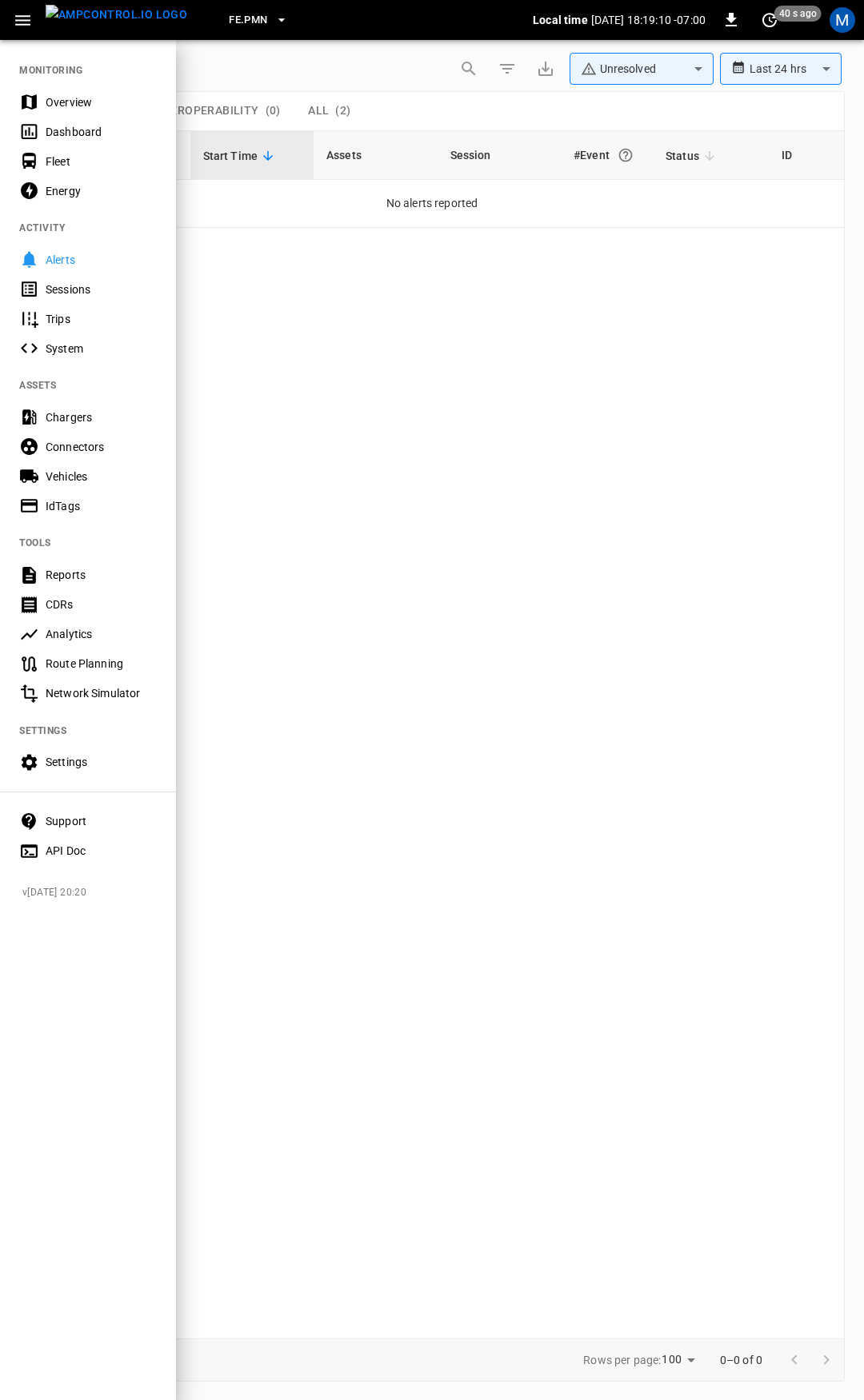
click at [79, 75] on nav "MONITORING Overview Dashboard Fleet Energy ACTIVITY Alerts Sessions Trips Syste…" at bounding box center [88, 456] width 176 height 834
click at [76, 98] on div "Overview" at bounding box center [101, 102] width 111 height 16
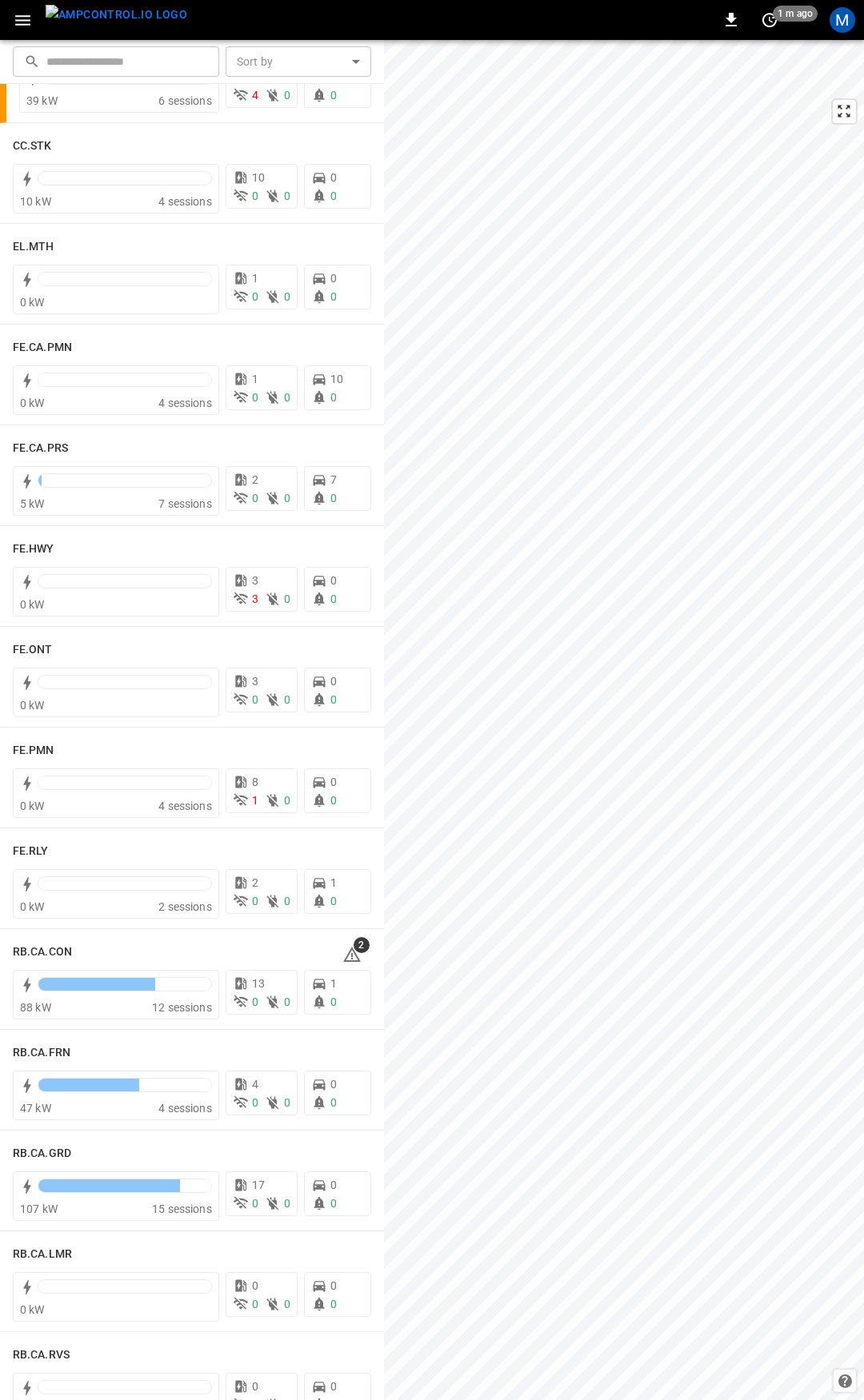
scroll to position [1296, 0]
click at [351, 951] on icon at bounding box center [352, 954] width 2 height 6
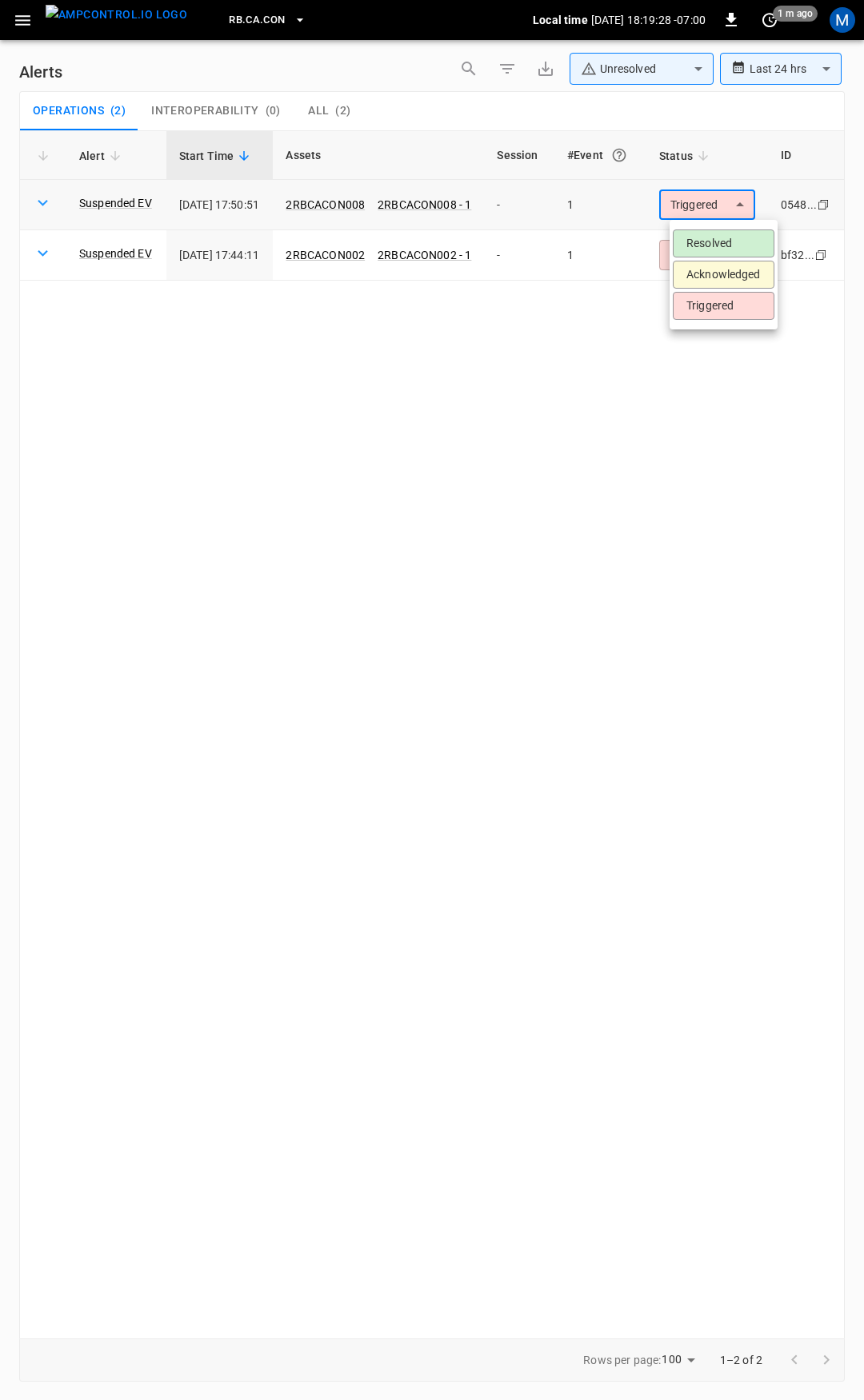
click at [702, 211] on body "**********" at bounding box center [432, 697] width 864 height 1394
click at [710, 239] on li "Resolved" at bounding box center [724, 244] width 102 height 28
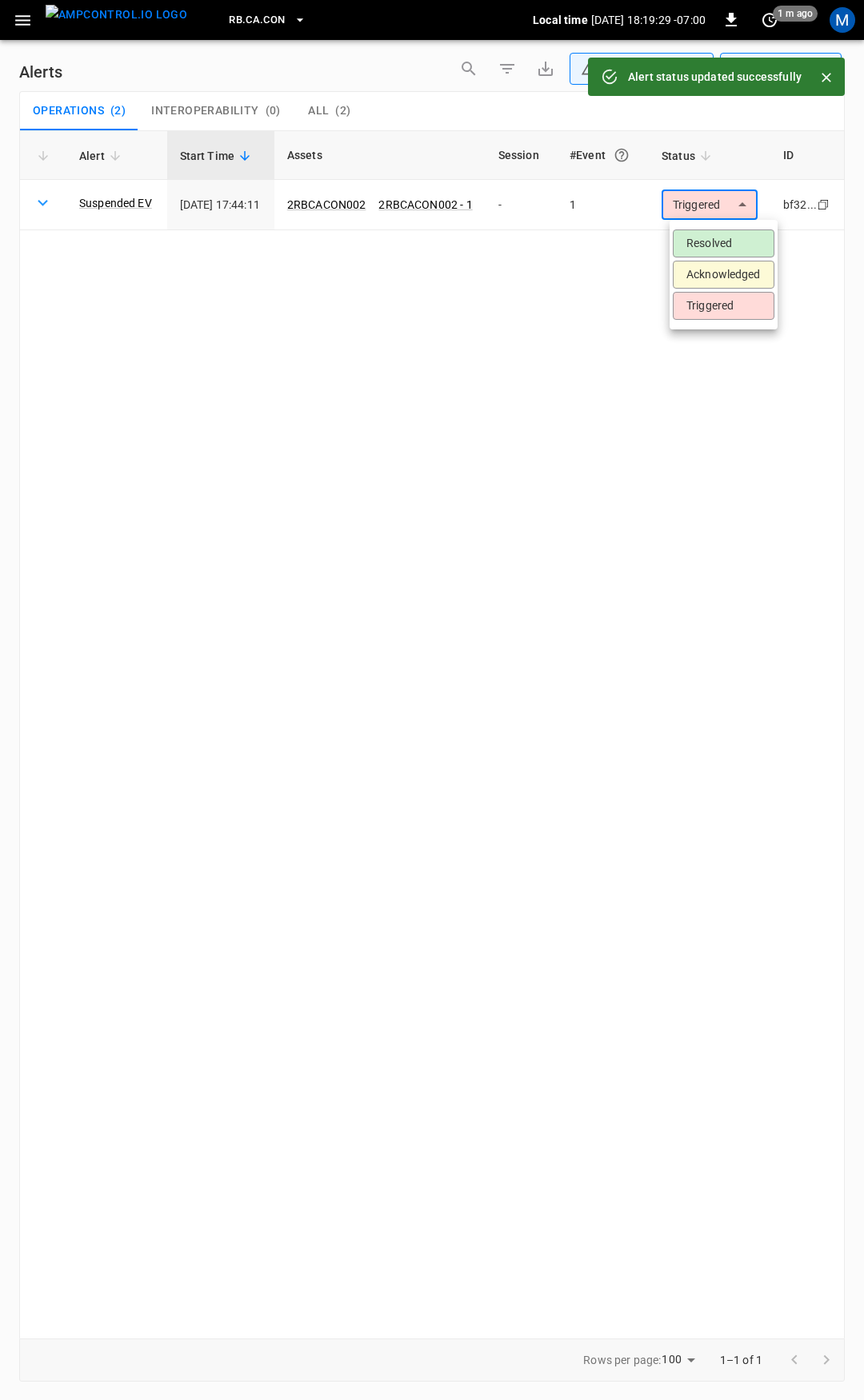
click at [718, 211] on body "**********" at bounding box center [432, 697] width 864 height 1394
click at [727, 237] on li "Resolved" at bounding box center [724, 244] width 102 height 28
